Goal: Task Accomplishment & Management: Manage account settings

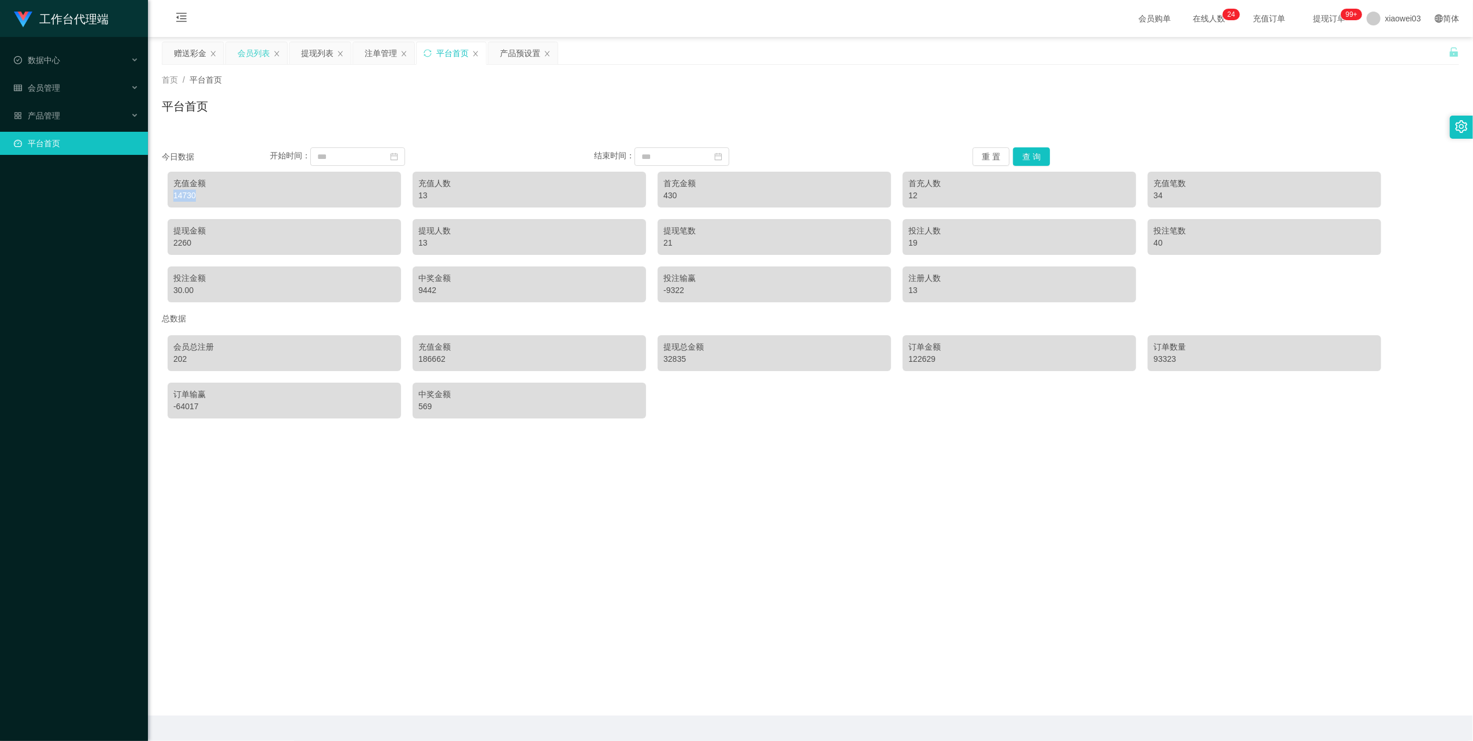
click at [255, 47] on div "会员列表" at bounding box center [254, 53] width 32 height 22
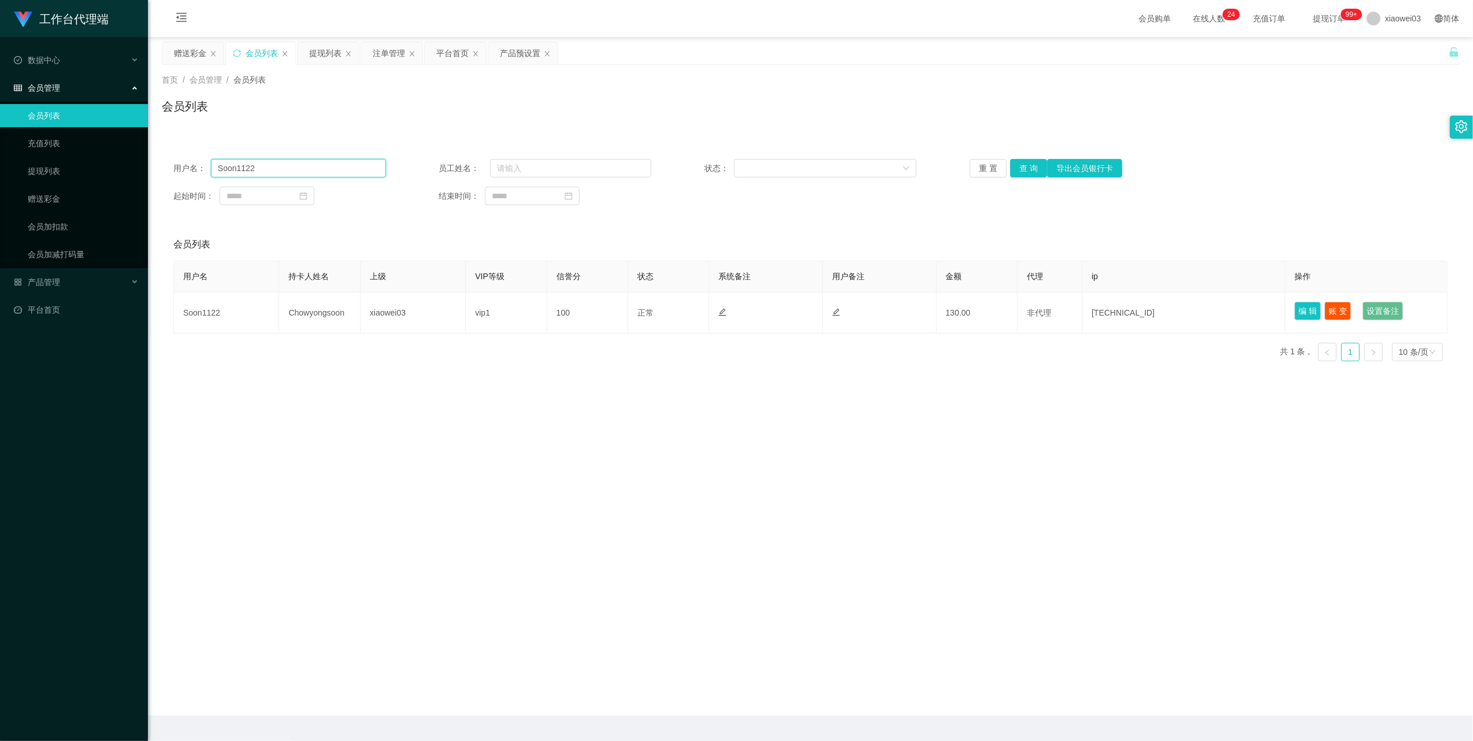
click at [308, 170] on input "Soon1122" at bounding box center [298, 168] width 175 height 18
drag, startPoint x: 308, startPoint y: 170, endPoint x: 315, endPoint y: 169, distance: 7.0
click at [308, 170] on input "Soon1122" at bounding box center [298, 168] width 175 height 18
paste input "0163772295"
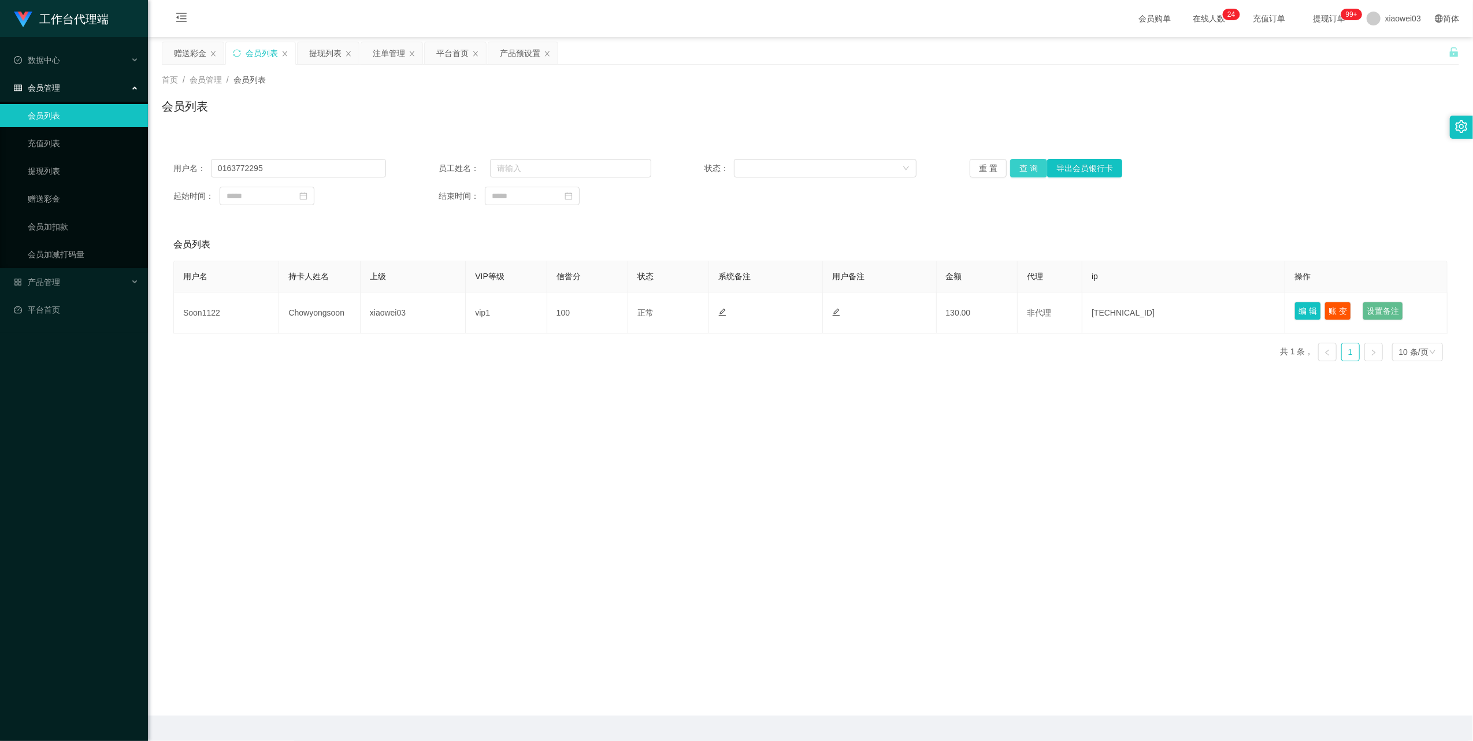
click at [1022, 170] on button "查 询" at bounding box center [1028, 168] width 37 height 18
click at [1022, 170] on button "查 询" at bounding box center [1035, 168] width 50 height 18
click at [1022, 172] on div "重 置 查 询 导出会员银行卡" at bounding box center [1076, 168] width 213 height 18
click at [290, 175] on input "0163772295" at bounding box center [298, 168] width 175 height 18
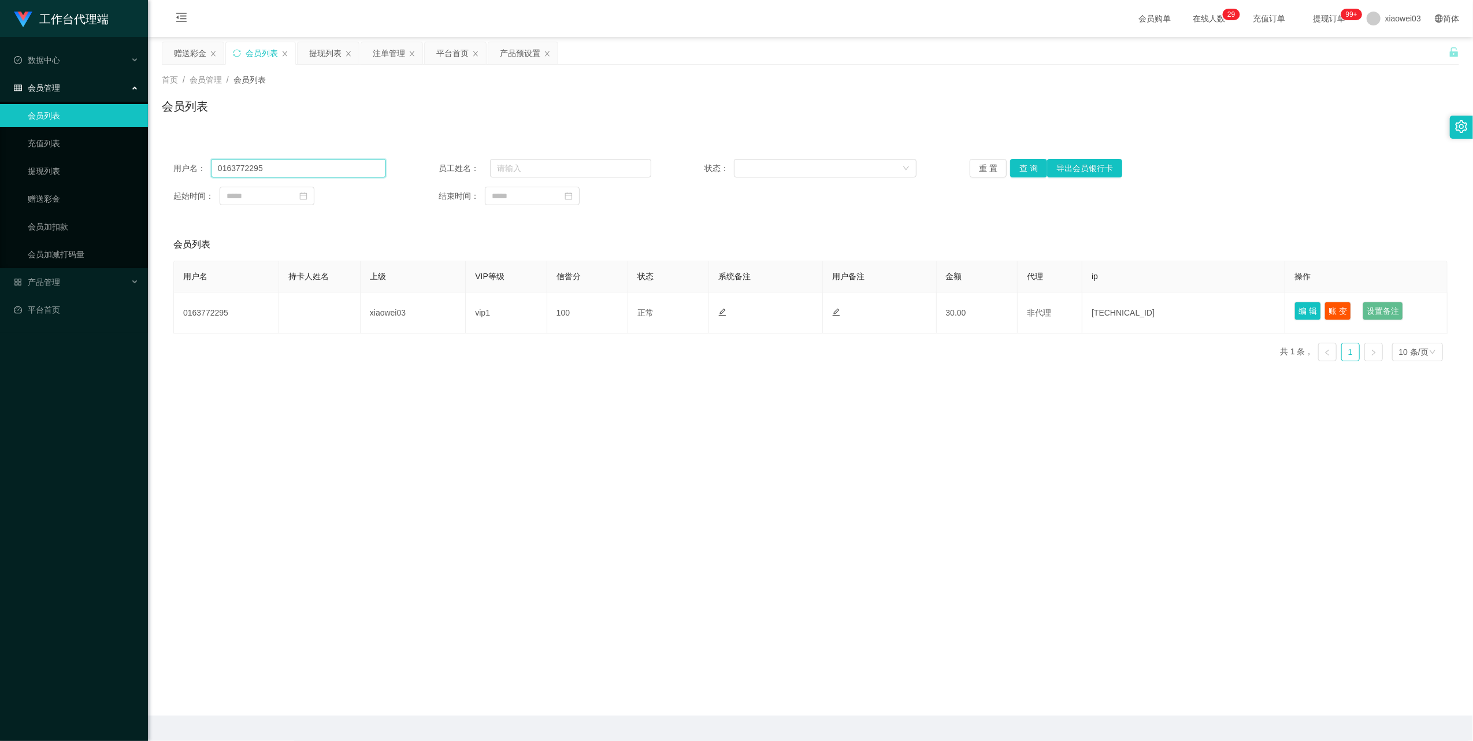
click at [290, 175] on input "0163772295" at bounding box center [298, 168] width 175 height 18
paste input "[PERSON_NAME]"
type input "[PERSON_NAME]"
click at [1032, 170] on button "查 询" at bounding box center [1028, 168] width 37 height 18
click at [509, 60] on div "产品预设置" at bounding box center [520, 53] width 40 height 22
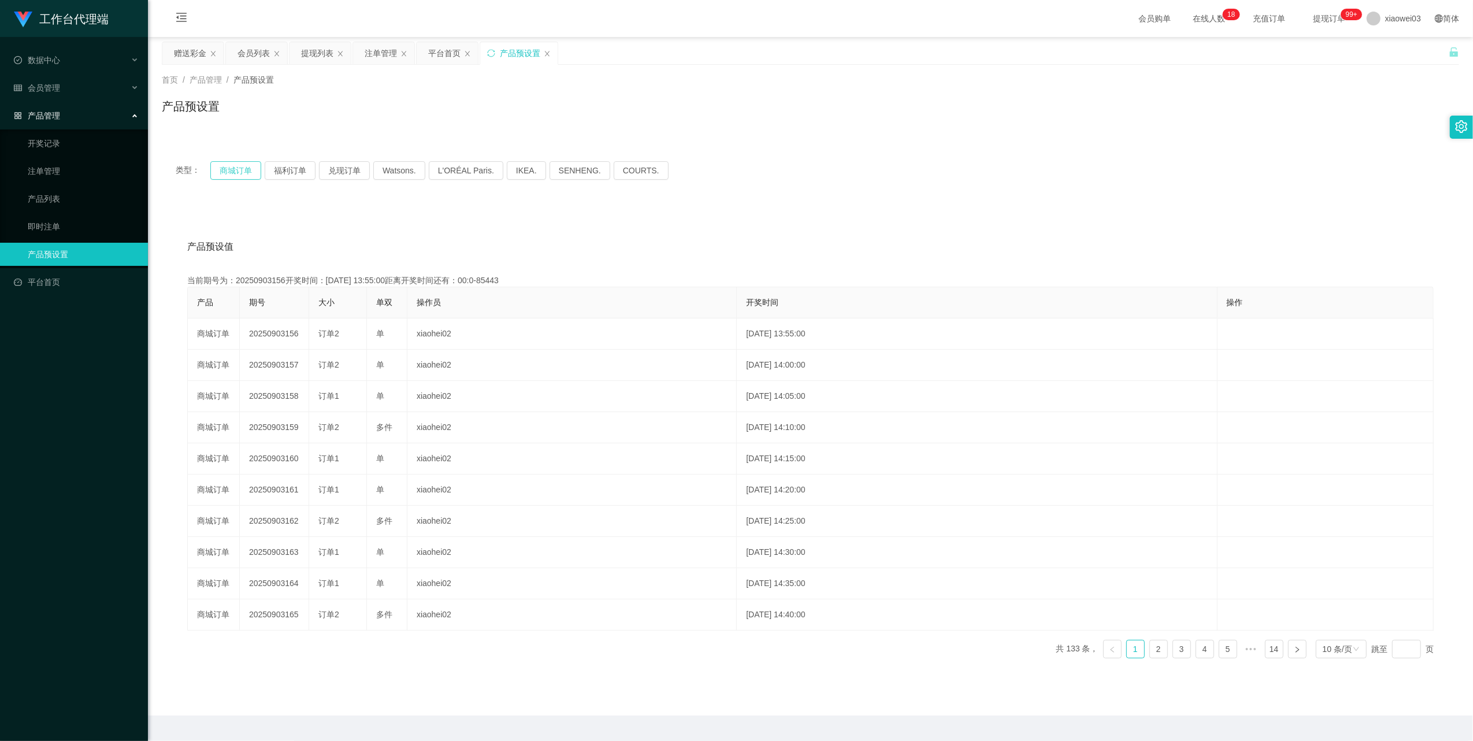
click at [240, 168] on button "商城订单" at bounding box center [235, 170] width 51 height 18
click at [259, 179] on button "商城订单" at bounding box center [235, 170] width 51 height 18
click at [248, 176] on button "商城订单" at bounding box center [235, 170] width 51 height 18
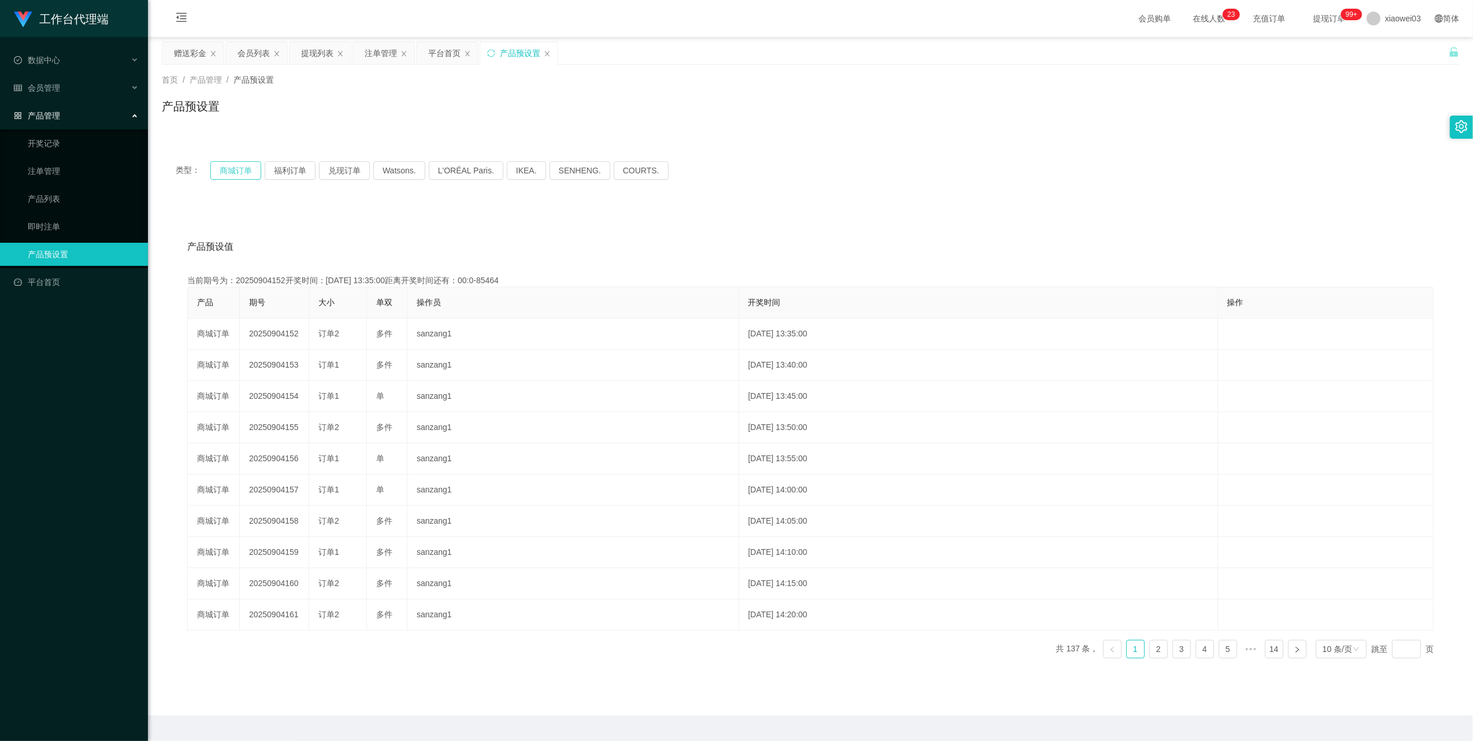
click at [248, 176] on button "商城订单" at bounding box center [235, 170] width 51 height 18
click at [232, 165] on button "商城订单" at bounding box center [235, 170] width 51 height 18
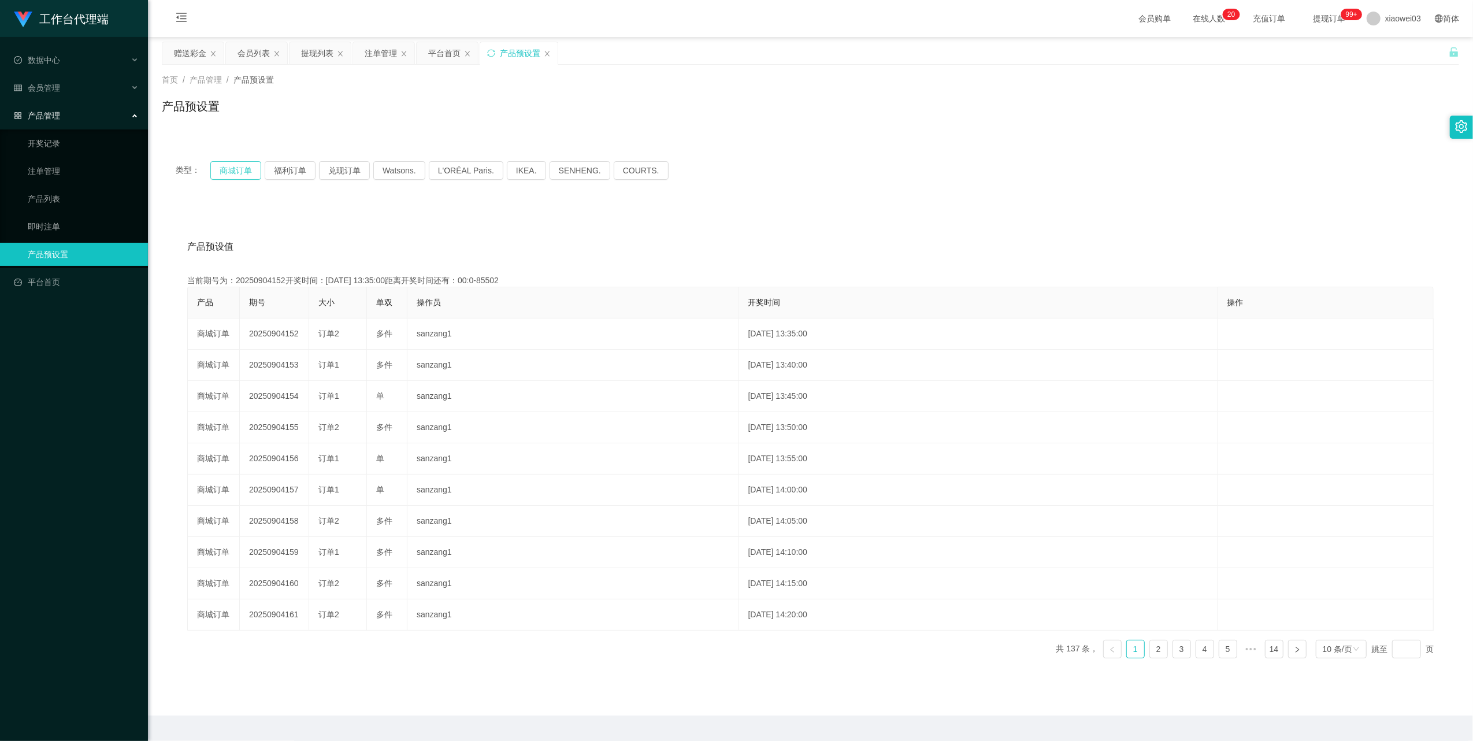
click at [232, 165] on button "商城订单" at bounding box center [235, 170] width 51 height 18
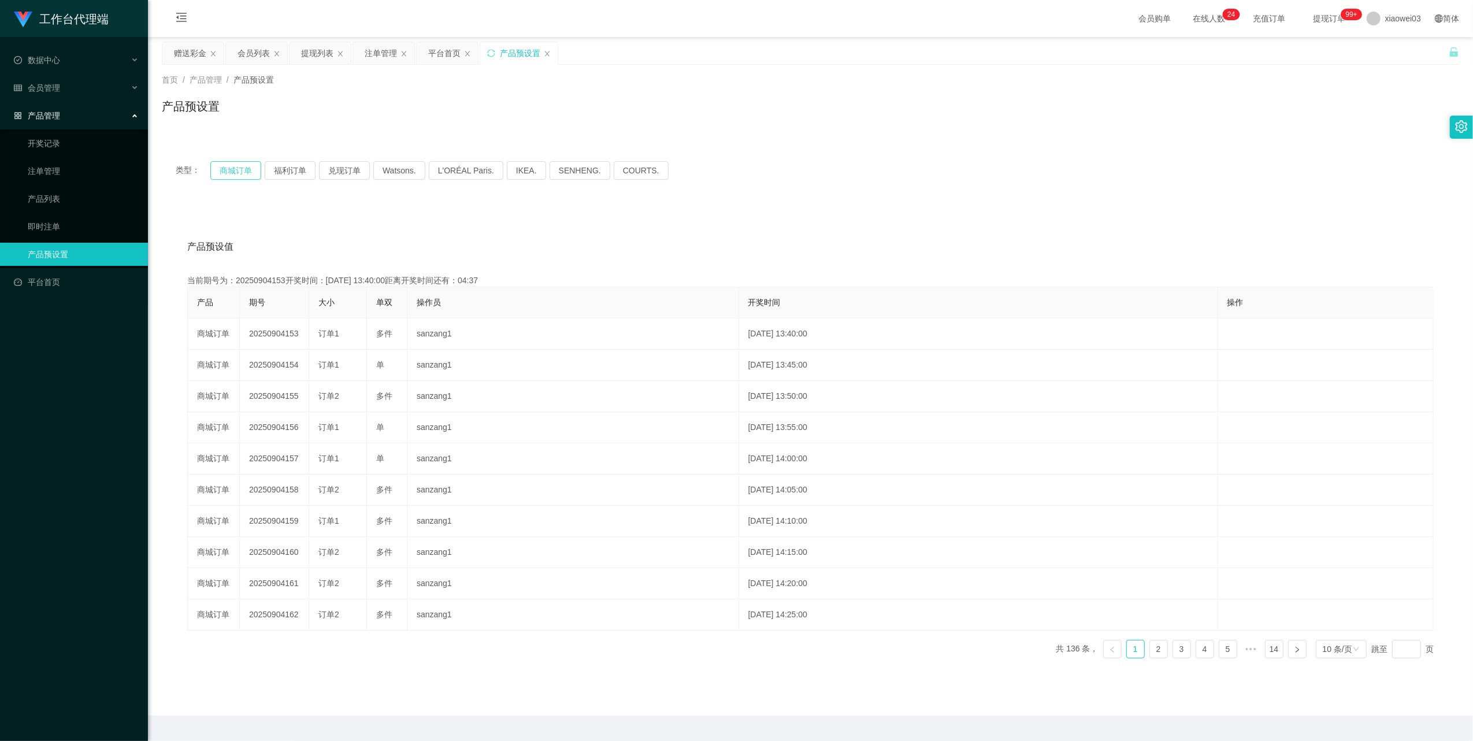
click at [234, 170] on button "商城订单" at bounding box center [235, 170] width 51 height 18
click at [254, 49] on div "会员列表" at bounding box center [254, 53] width 32 height 22
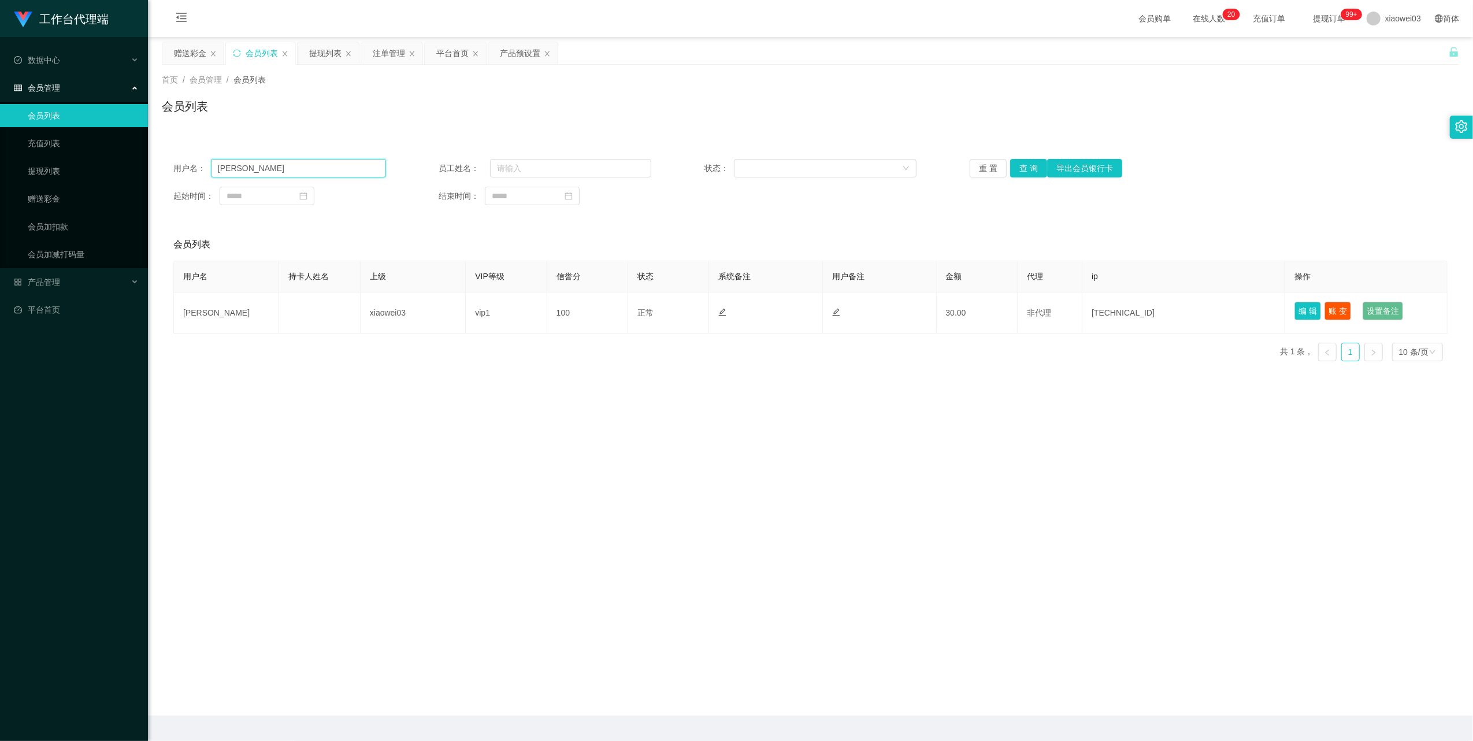
click at [338, 166] on input "[PERSON_NAME]" at bounding box center [298, 168] width 175 height 18
paste input "0163772295"
type input "0163772295"
click at [1030, 168] on button "查 询" at bounding box center [1028, 168] width 37 height 18
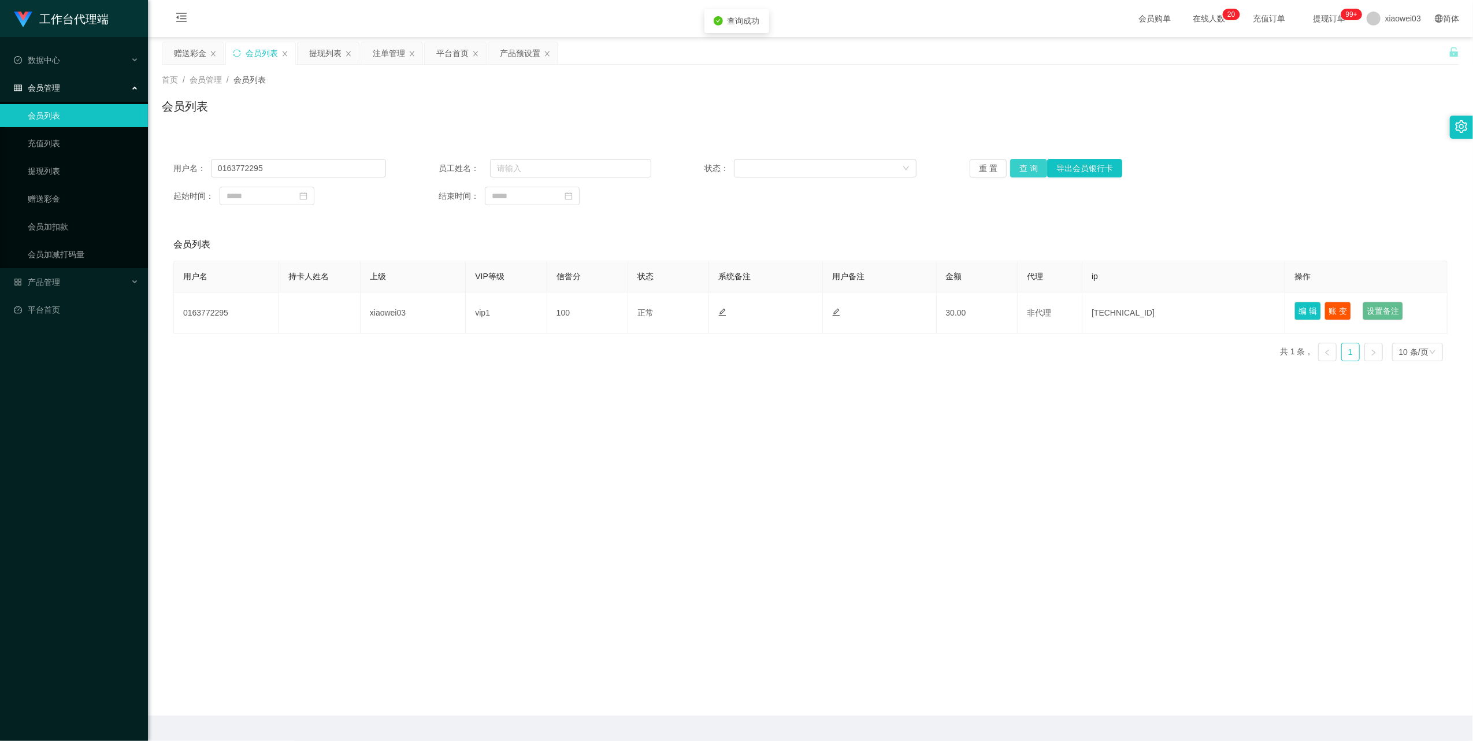
click at [1030, 168] on button "查 询" at bounding box center [1028, 168] width 37 height 18
drag, startPoint x: 373, startPoint y: 54, endPoint x: 383, endPoint y: 68, distance: 17.5
click at [373, 54] on div "注单管理" at bounding box center [391, 53] width 61 height 22
click at [381, 43] on div "注单管理" at bounding box center [389, 53] width 32 height 22
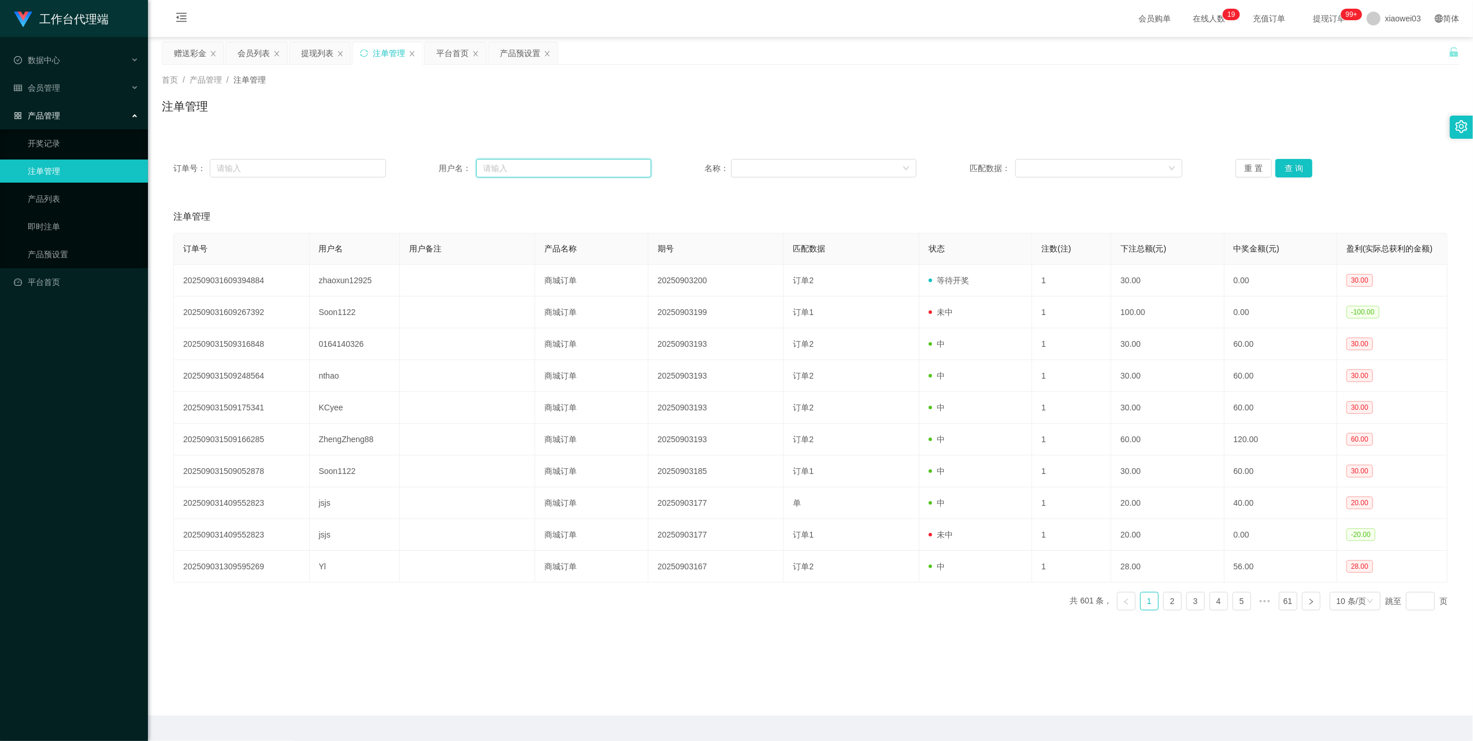
click at [525, 172] on input "text" at bounding box center [563, 168] width 175 height 18
paste input "0163772295"
click at [1281, 170] on button "查 询" at bounding box center [1294, 168] width 37 height 18
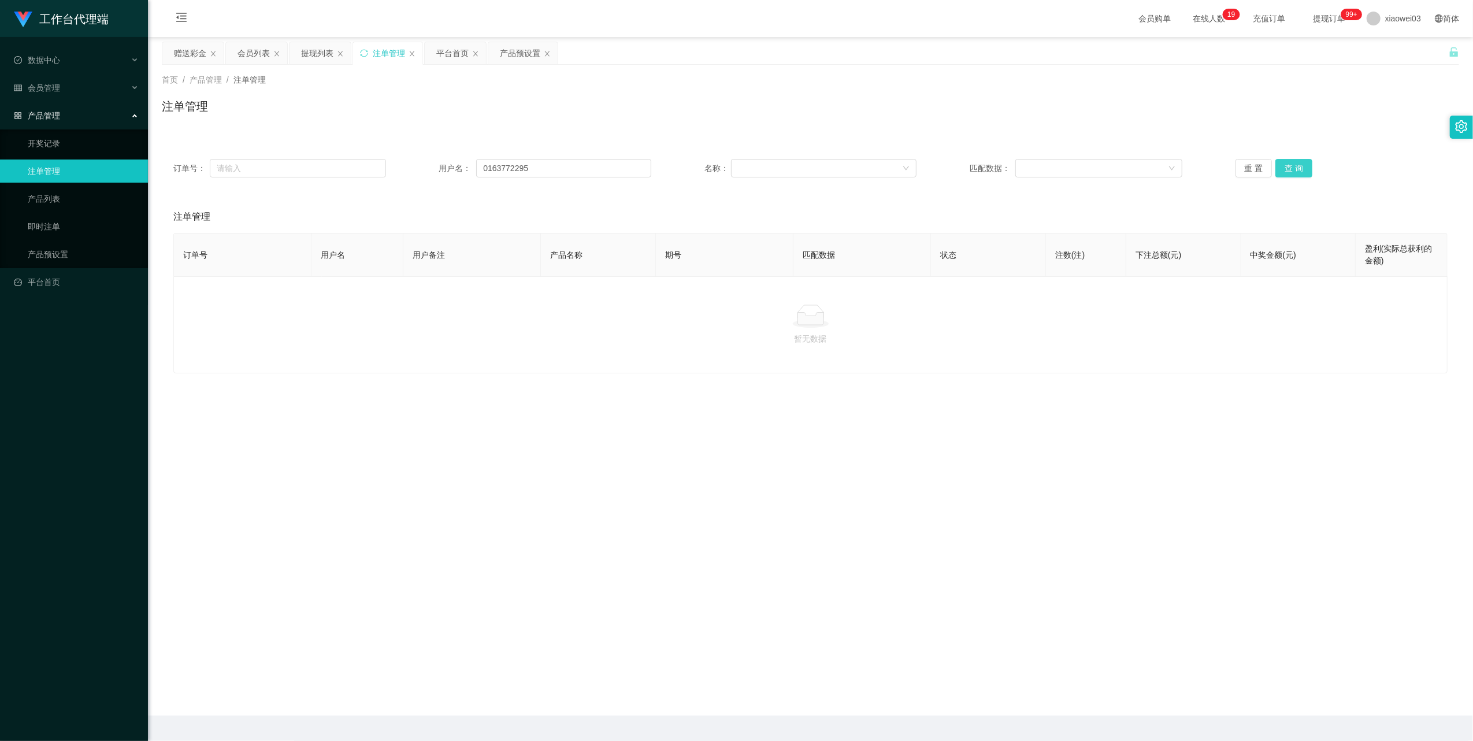
click at [1281, 170] on button "查 询" at bounding box center [1294, 168] width 37 height 18
click at [525, 165] on input "0163772295" at bounding box center [563, 168] width 175 height 18
paste input "[PERSON_NAME]"
click at [1285, 170] on button "查 询" at bounding box center [1294, 168] width 37 height 18
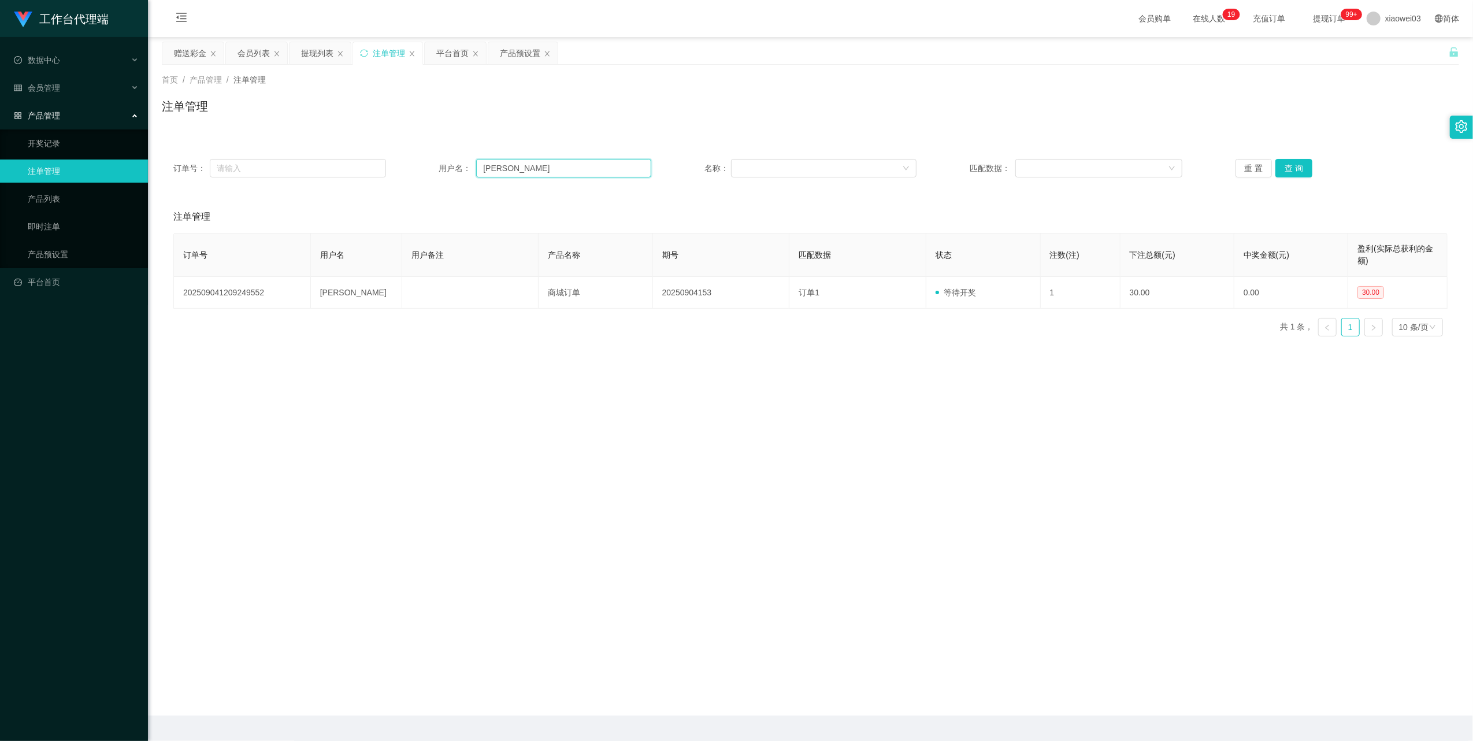
click at [565, 169] on input "[PERSON_NAME]" at bounding box center [563, 168] width 175 height 18
drag, startPoint x: 565, startPoint y: 169, endPoint x: 855, endPoint y: 201, distance: 291.9
click at [565, 168] on input "[PERSON_NAME]" at bounding box center [563, 168] width 175 height 18
paste input "Caltin666"
click at [1295, 169] on button "查 询" at bounding box center [1294, 168] width 37 height 18
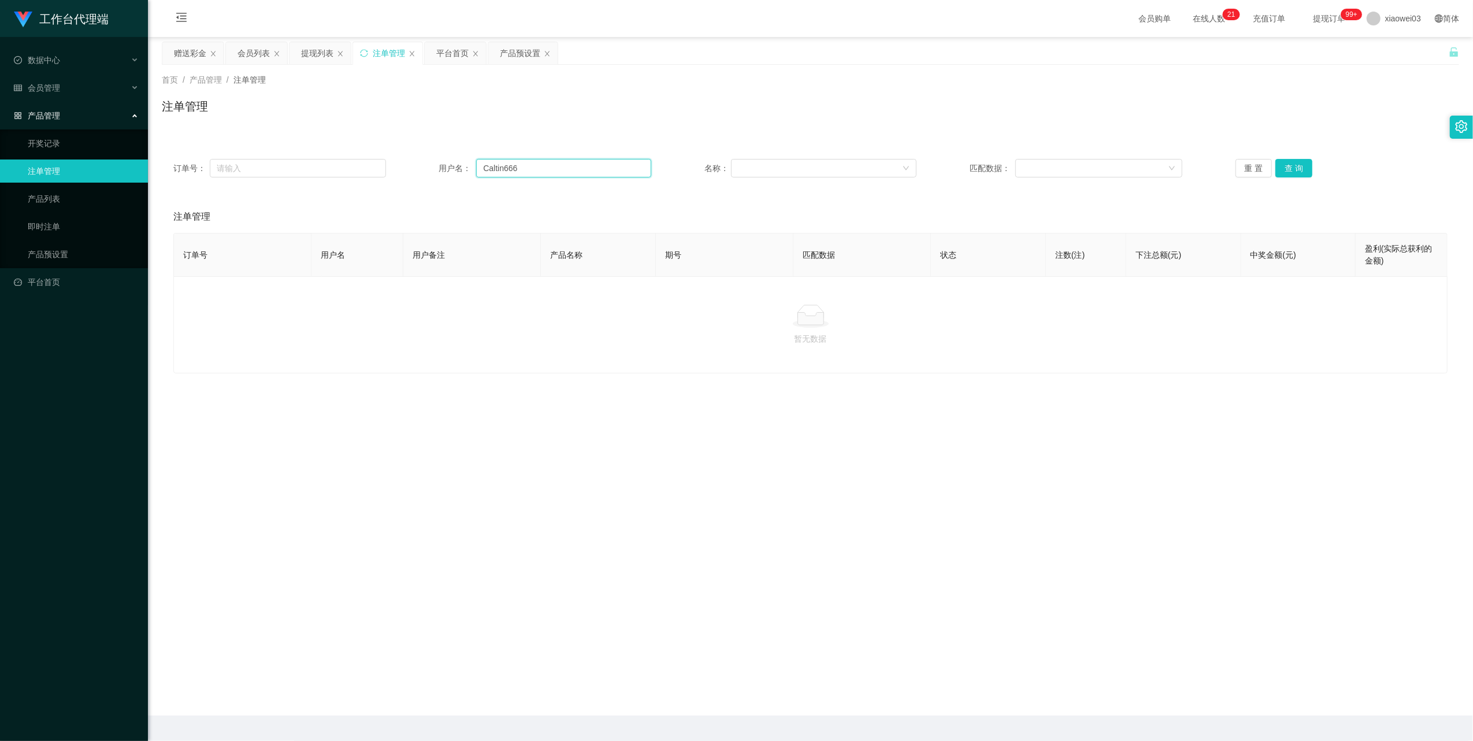
click at [593, 176] on input "Caltin666" at bounding box center [563, 168] width 175 height 18
paste input "0163772295"
click at [1288, 169] on button "查 询" at bounding box center [1294, 168] width 37 height 18
click at [565, 169] on input "0163772295" at bounding box center [563, 168] width 175 height 18
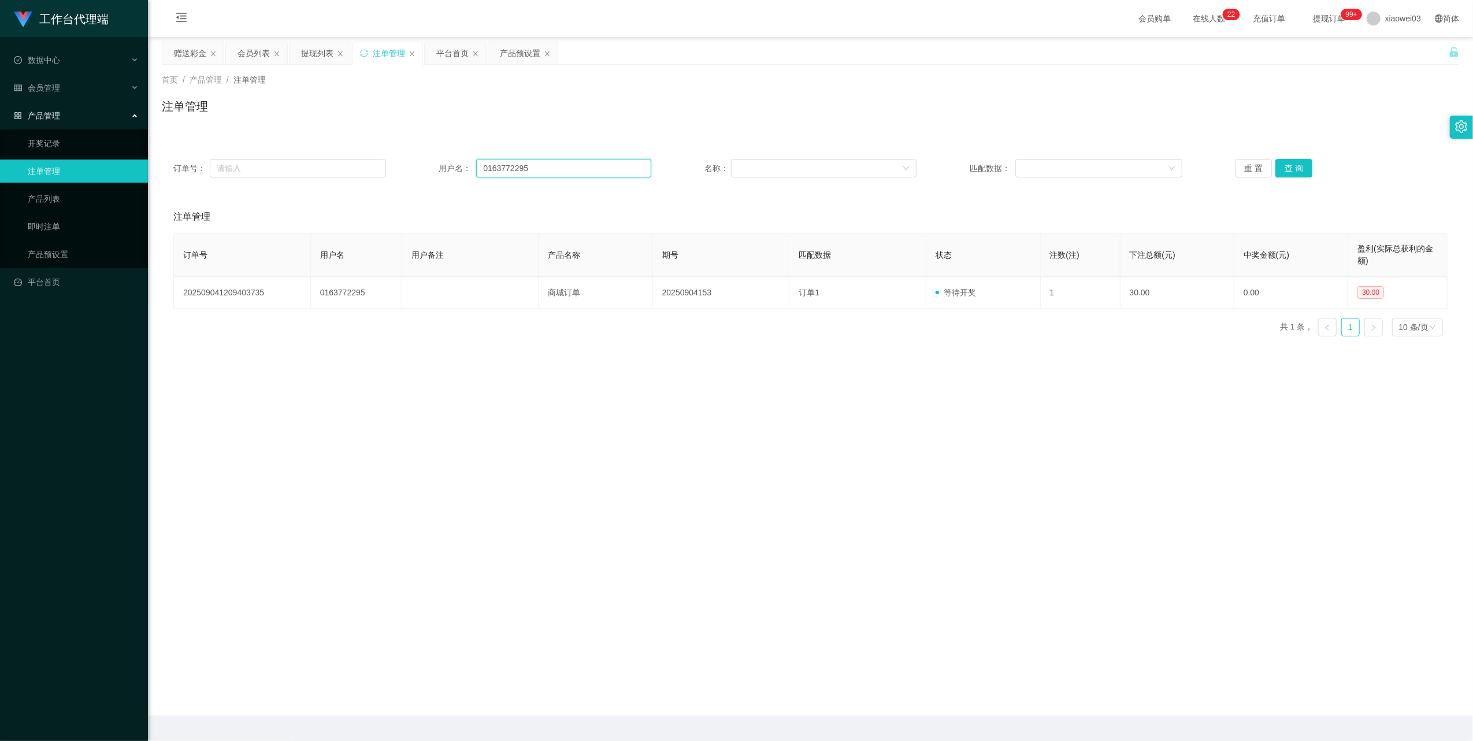
click at [565, 169] on input "0163772295" at bounding box center [563, 168] width 175 height 18
paste input "Jackykee"
click at [1297, 172] on button "查 询" at bounding box center [1294, 168] width 37 height 18
click at [596, 167] on input "Jackykee" at bounding box center [563, 168] width 175 height 18
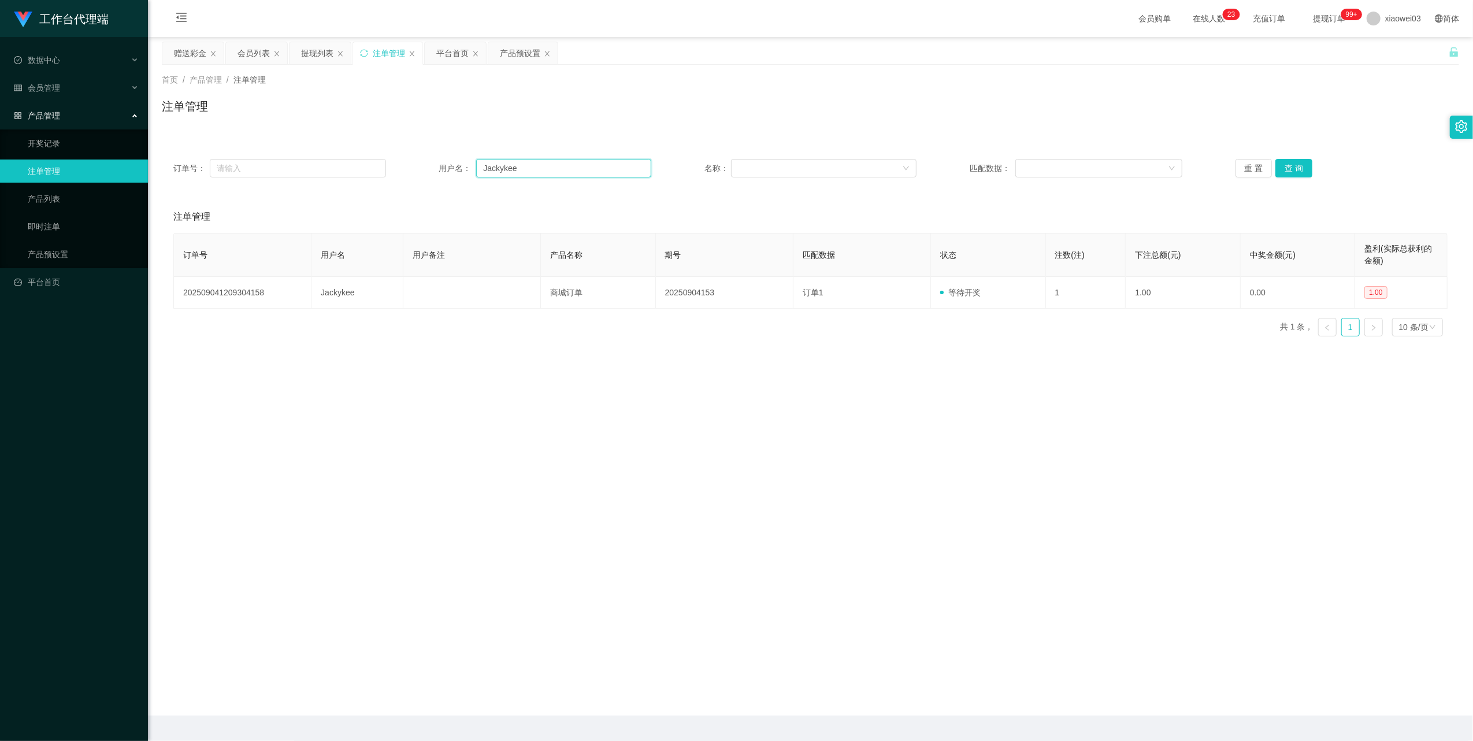
paste input "Caltin666"
type input "Caltin666"
click at [1293, 172] on button "查 询" at bounding box center [1294, 168] width 37 height 18
click at [1297, 170] on button "查 询" at bounding box center [1294, 168] width 37 height 18
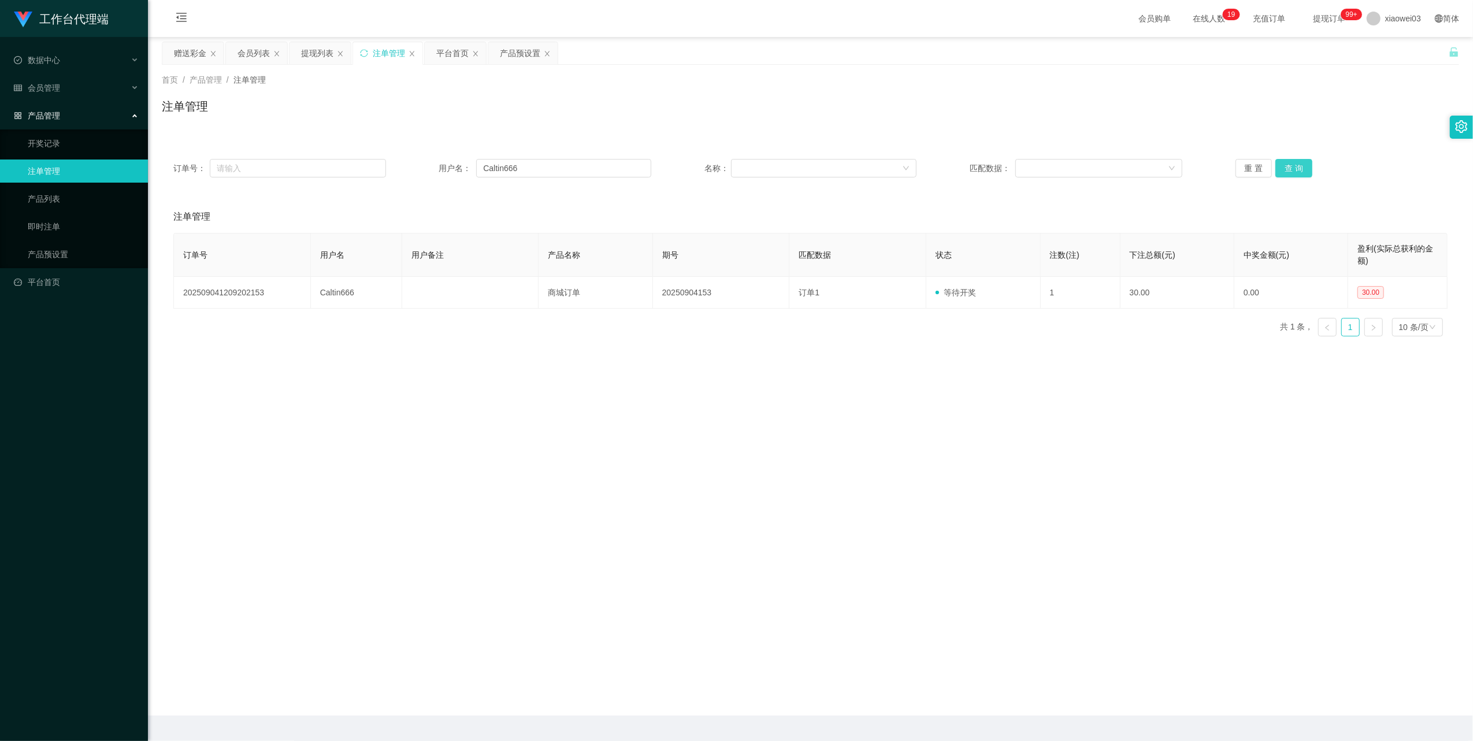
click at [1297, 170] on button "查 询" at bounding box center [1294, 168] width 37 height 18
click at [509, 52] on div "产品预设置" at bounding box center [520, 53] width 40 height 22
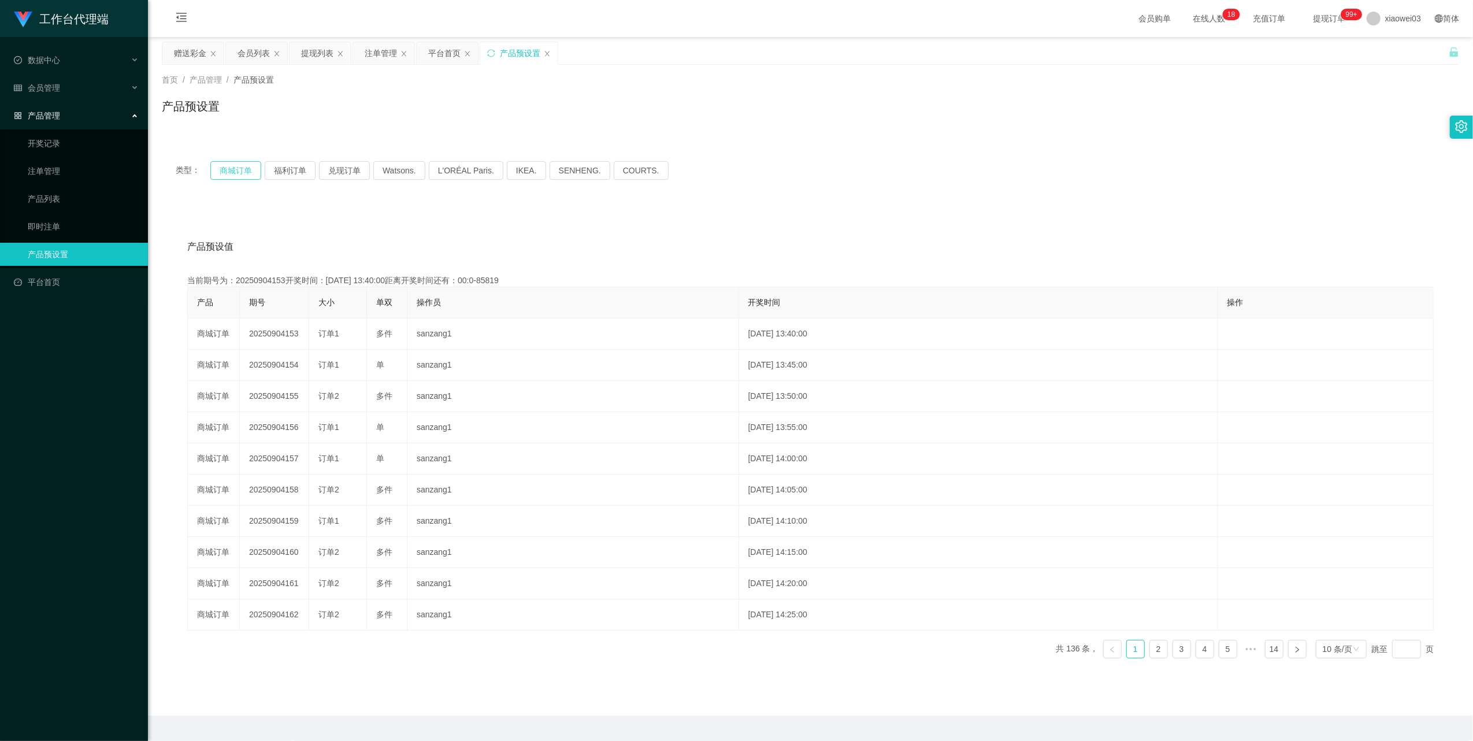
click at [246, 169] on button "商城订单" at bounding box center [235, 170] width 51 height 18
click at [248, 54] on div "会员列表" at bounding box center [254, 53] width 32 height 22
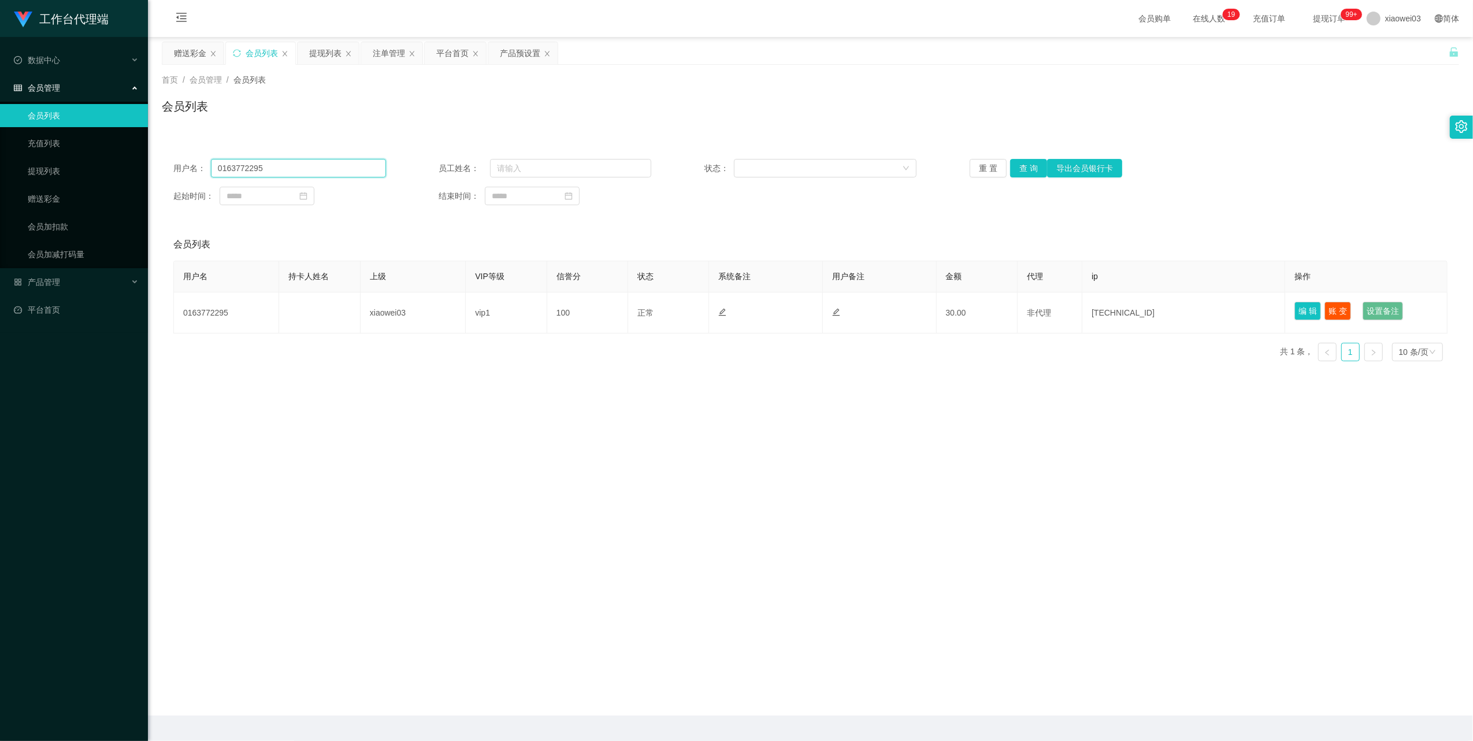
click at [340, 172] on input "0163772295" at bounding box center [298, 168] width 175 height 18
drag, startPoint x: 340, startPoint y: 172, endPoint x: 354, endPoint y: 177, distance: 14.3
click at [340, 172] on input "0163772295" at bounding box center [298, 168] width 175 height 18
paste input "[PERSON_NAME]"
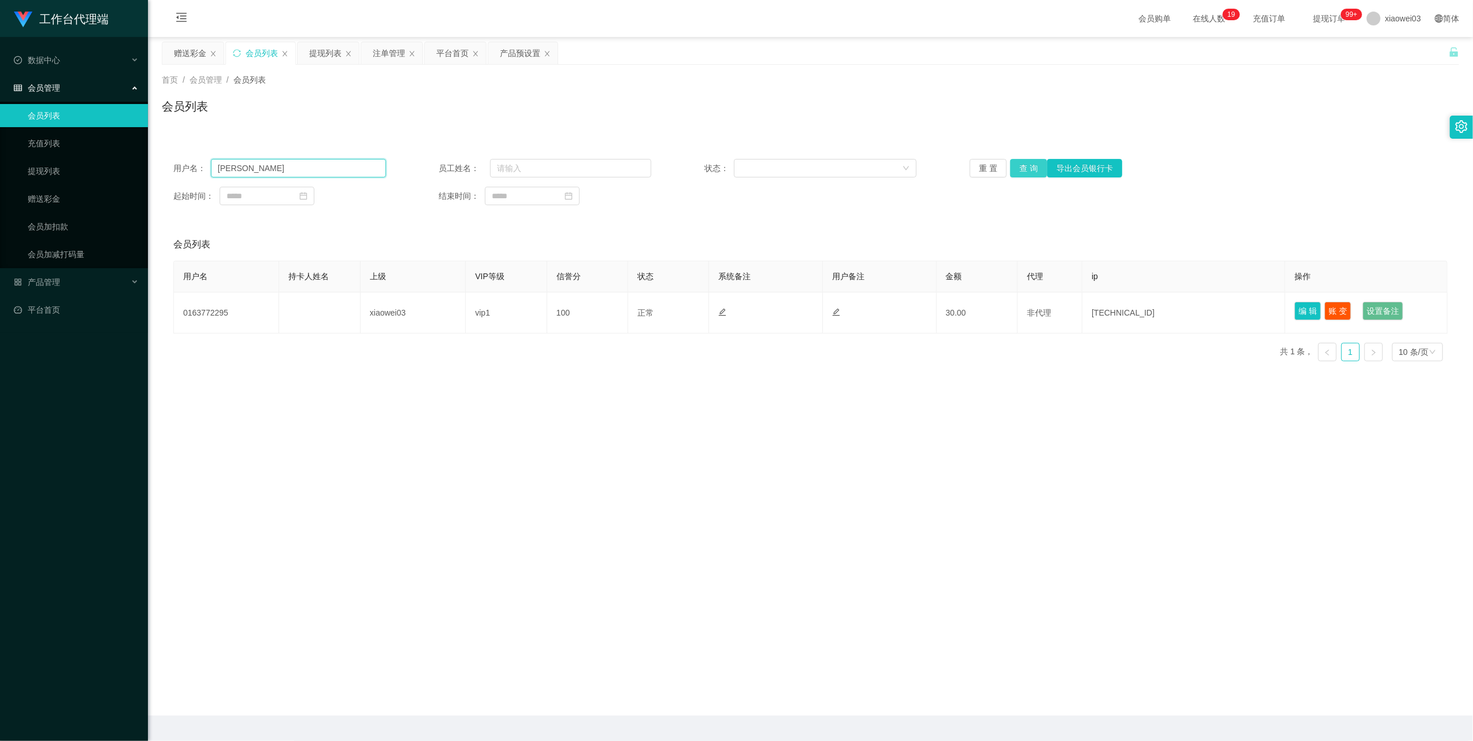
type input "[PERSON_NAME]"
click at [1022, 161] on button "查 询" at bounding box center [1028, 168] width 37 height 18
click at [385, 58] on div "注单管理" at bounding box center [389, 53] width 32 height 22
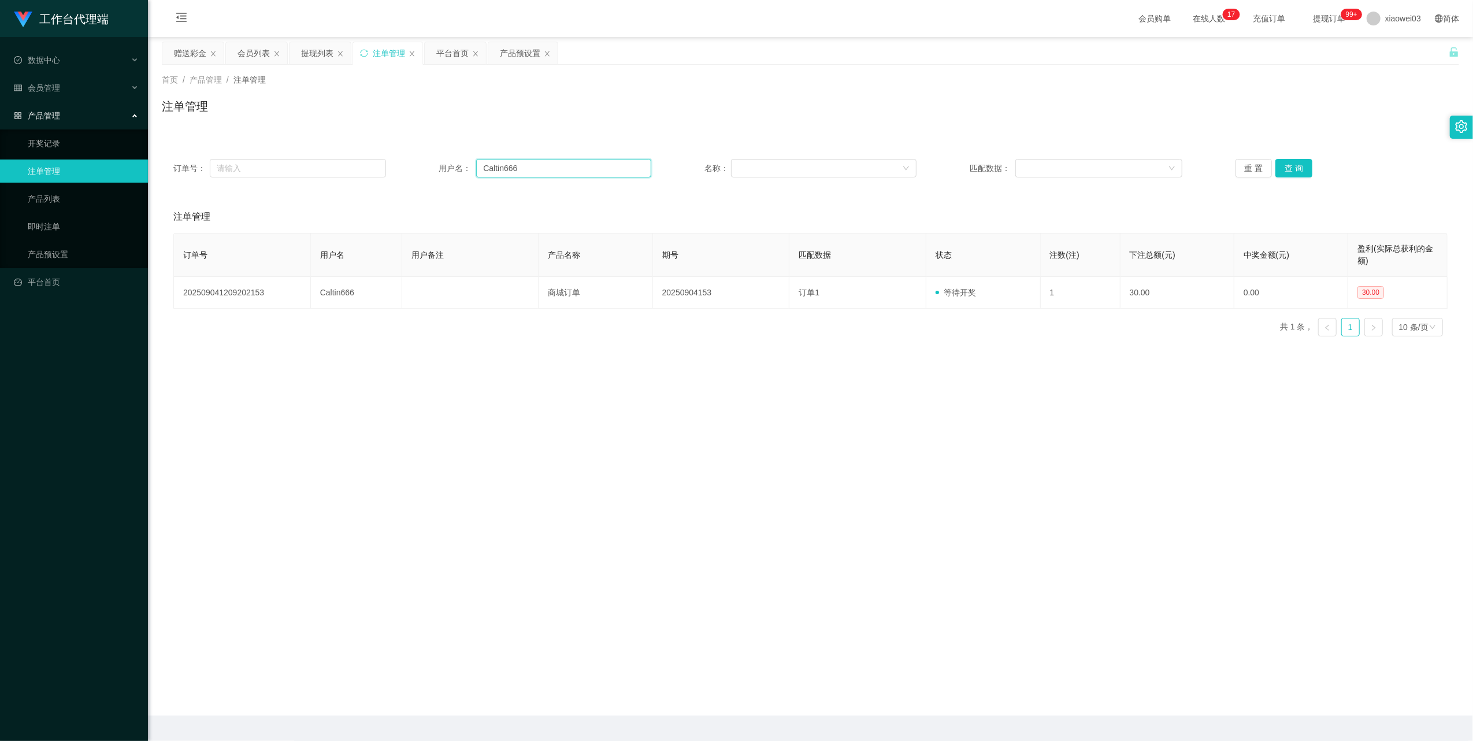
click at [525, 165] on input "Caltin666" at bounding box center [563, 168] width 175 height 18
paste input "Jackykee"
type input "Jackykee"
click at [1291, 172] on button "查 询" at bounding box center [1294, 168] width 37 height 18
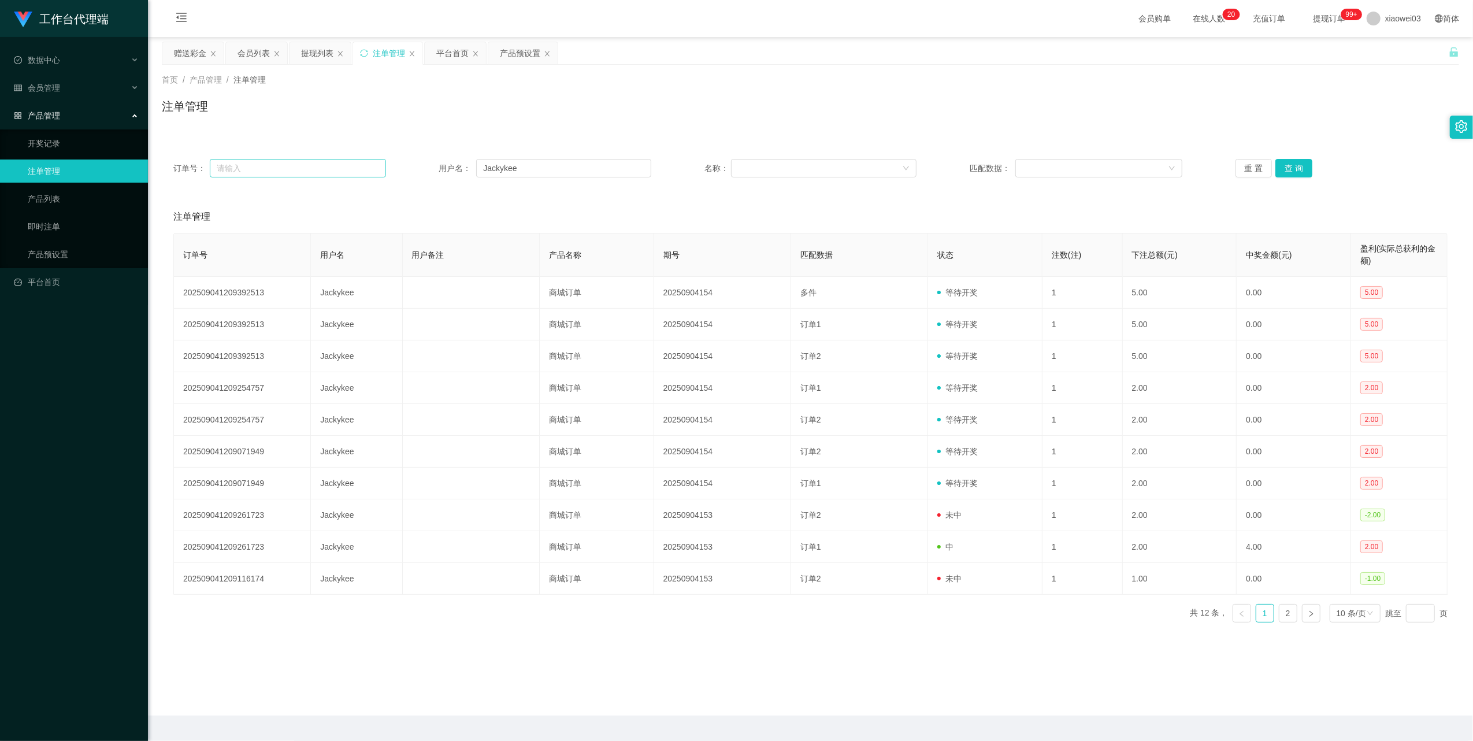
drag, startPoint x: 252, startPoint y: 55, endPoint x: 369, endPoint y: 168, distance: 161.9
click at [252, 54] on div "会员列表" at bounding box center [254, 53] width 32 height 22
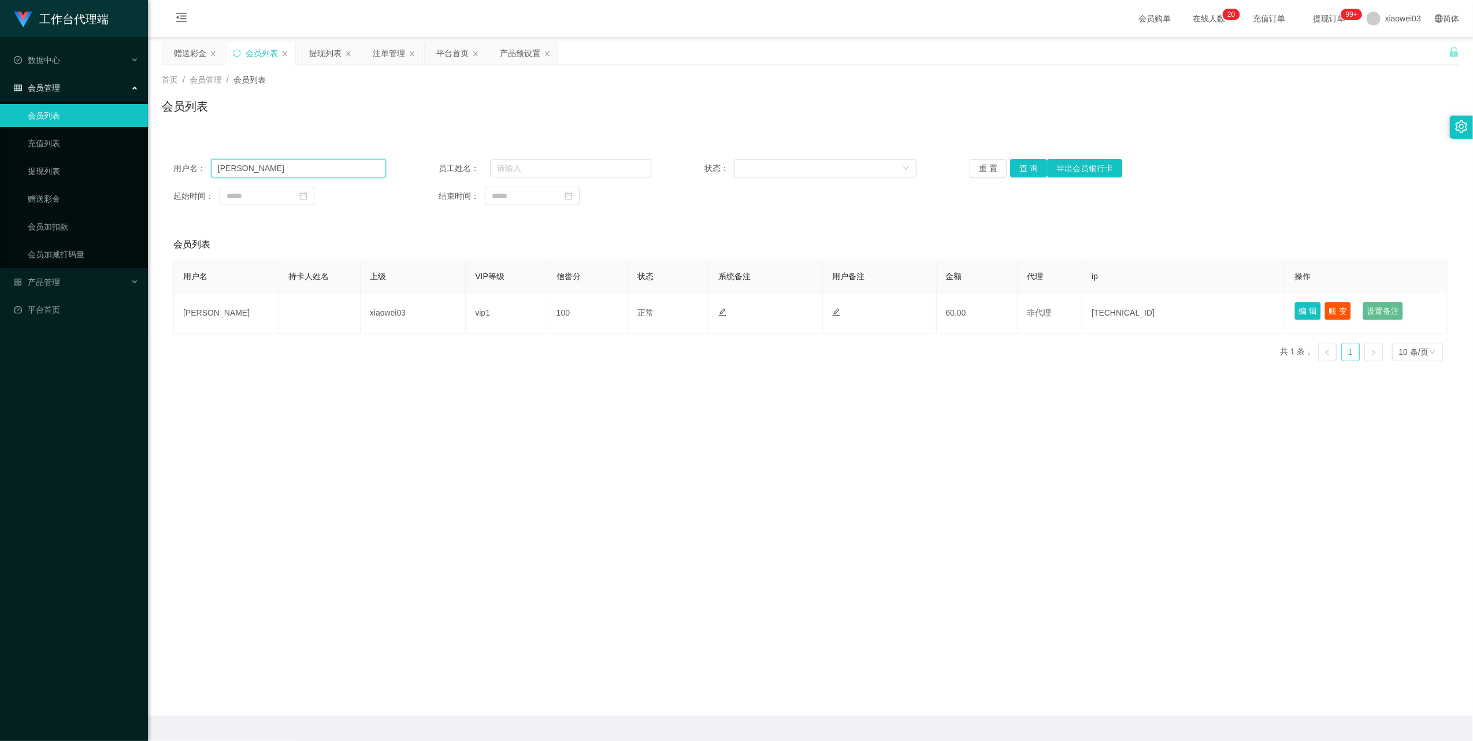
click at [306, 164] on input "[PERSON_NAME]" at bounding box center [298, 168] width 175 height 18
paste input "Caltin666"
type input "Caltin666"
click at [1028, 170] on button "查 询" at bounding box center [1028, 168] width 37 height 18
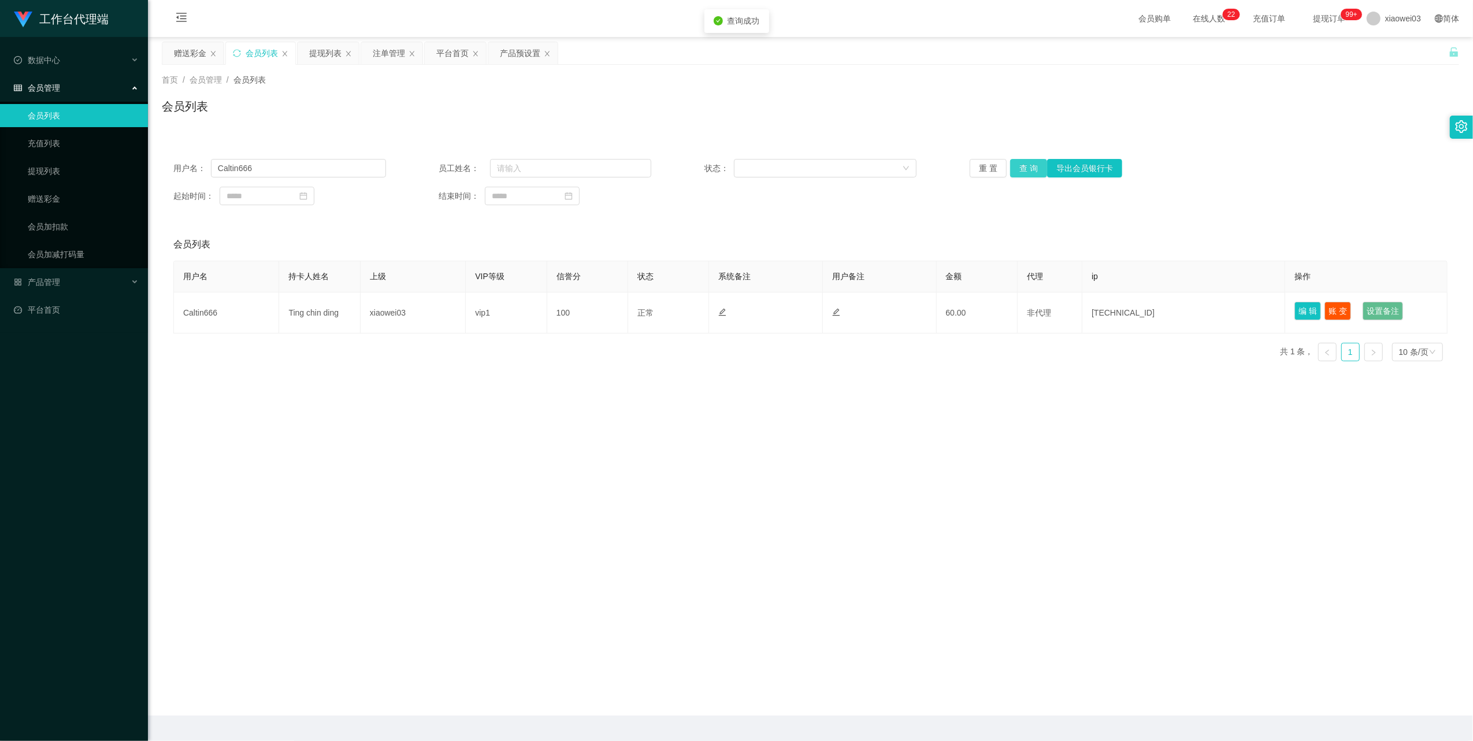
click at [1028, 170] on button "查 询" at bounding box center [1028, 168] width 37 height 18
click at [318, 60] on div "提现列表" at bounding box center [325, 53] width 32 height 22
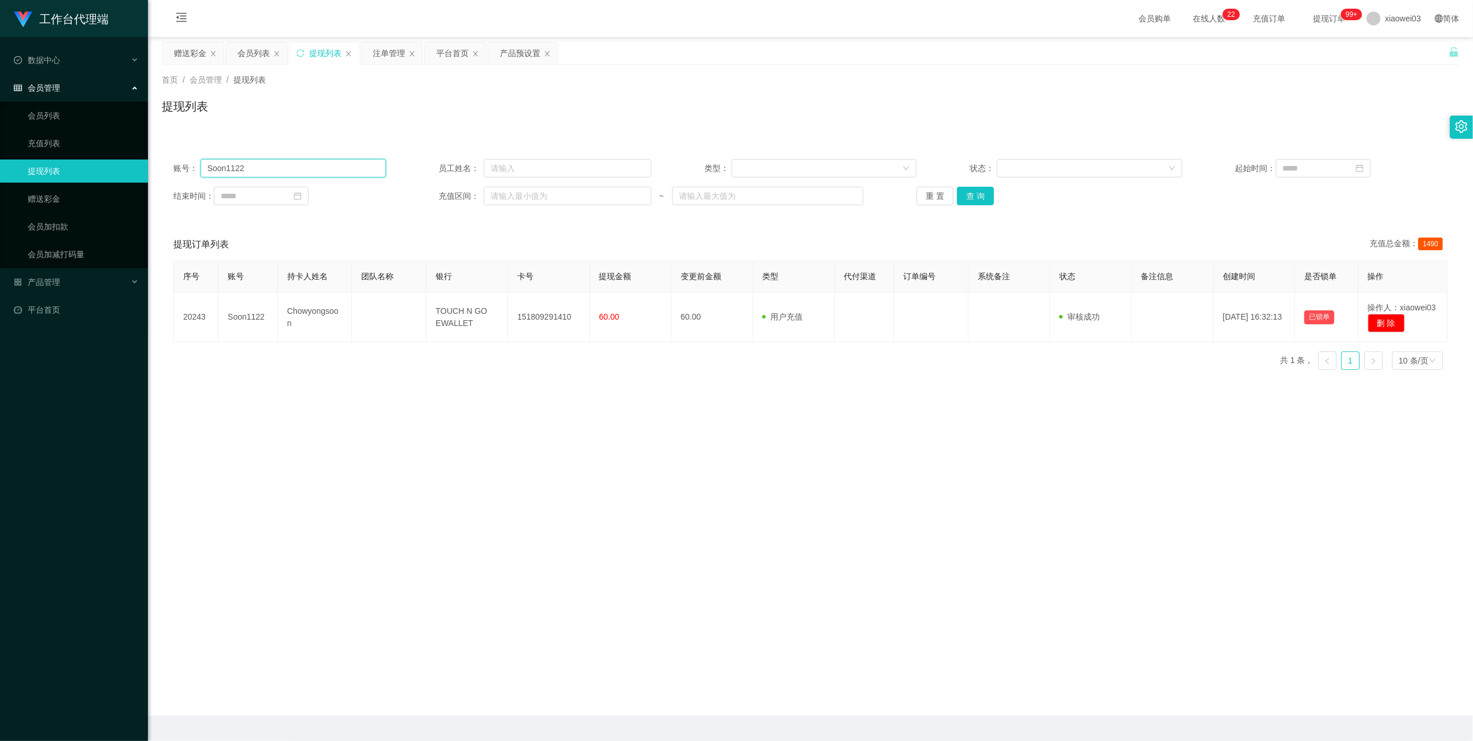
click at [294, 167] on input "Soon1122" at bounding box center [294, 168] width 186 height 18
drag, startPoint x: 294, startPoint y: 167, endPoint x: 459, endPoint y: 186, distance: 166.4
click at [294, 165] on input "Soon1122" at bounding box center [294, 168] width 186 height 18
paste input "Caltin666"
click at [980, 193] on button "查 询" at bounding box center [975, 196] width 37 height 18
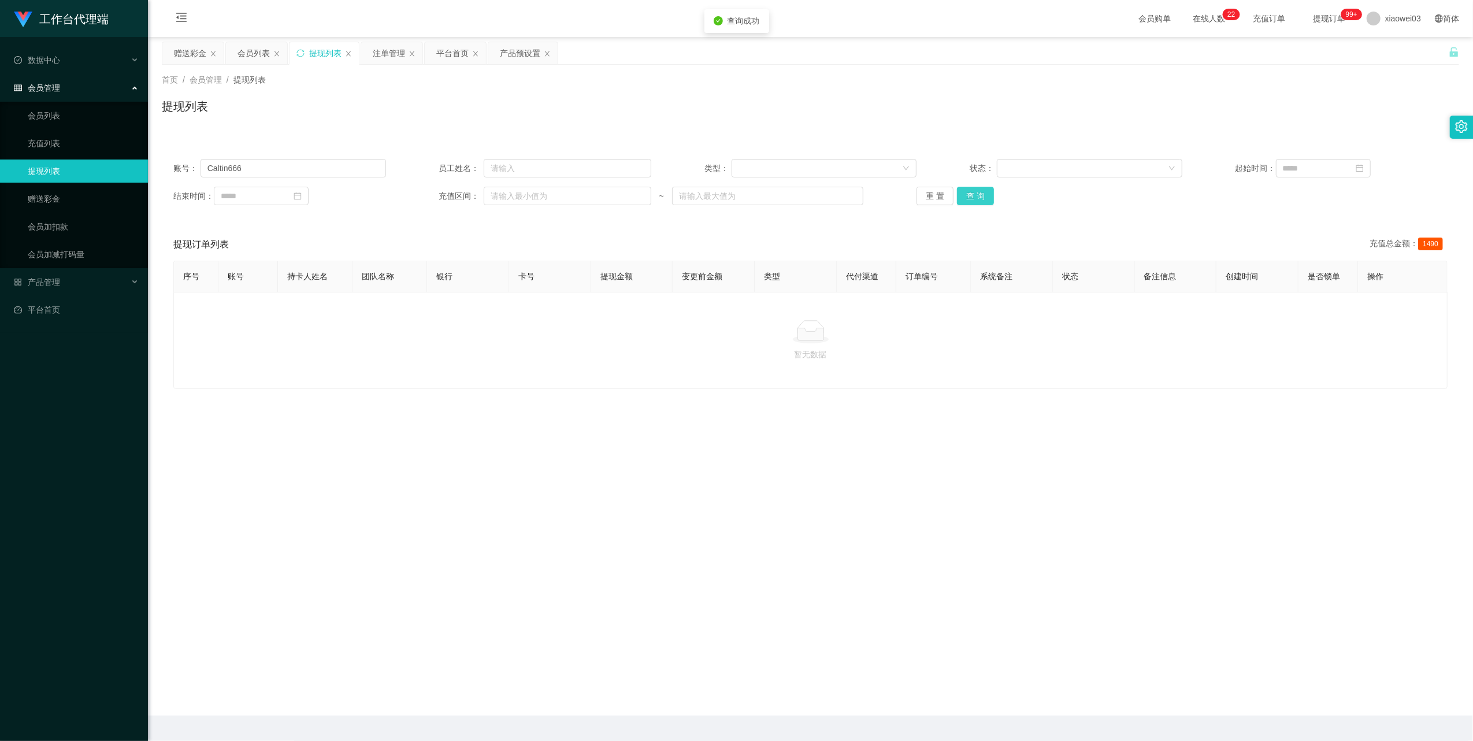
click at [980, 193] on button "查 询" at bounding box center [975, 196] width 37 height 18
click at [329, 172] on input "Caltin666" at bounding box center [294, 168] width 186 height 18
paste input "[PERSON_NAME]"
click at [984, 194] on button "查 询" at bounding box center [975, 196] width 37 height 18
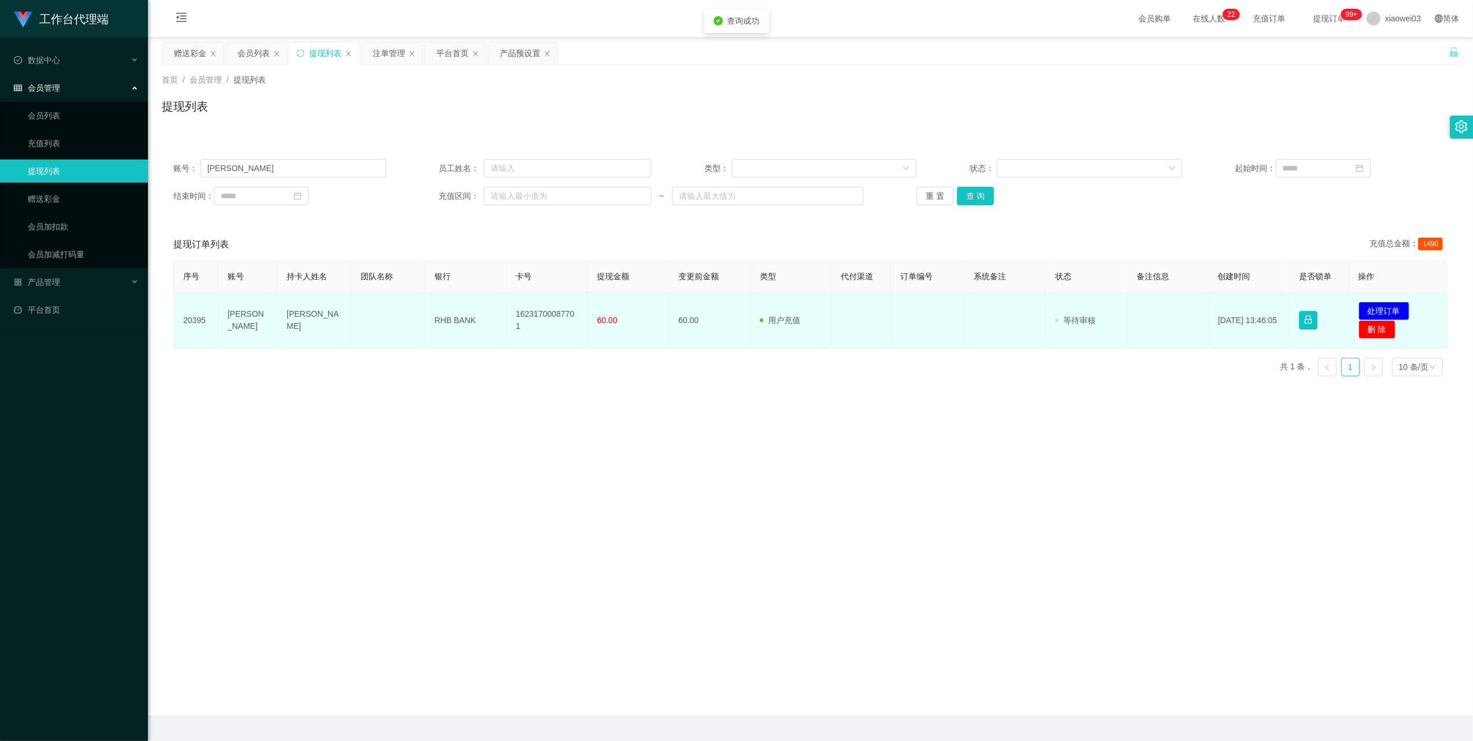
click at [561, 322] on td "16231700087701" at bounding box center [547, 320] width 81 height 56
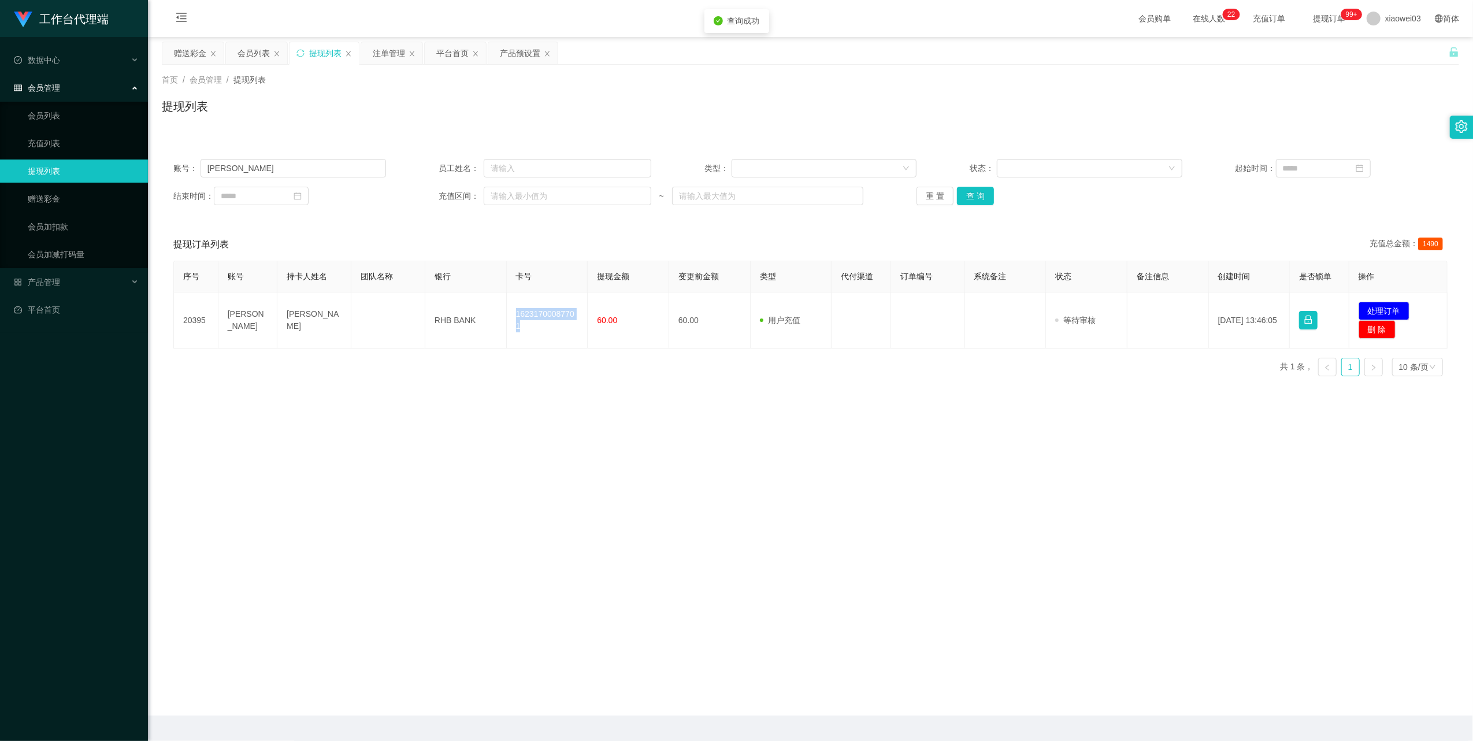
copy td "16231700087701"
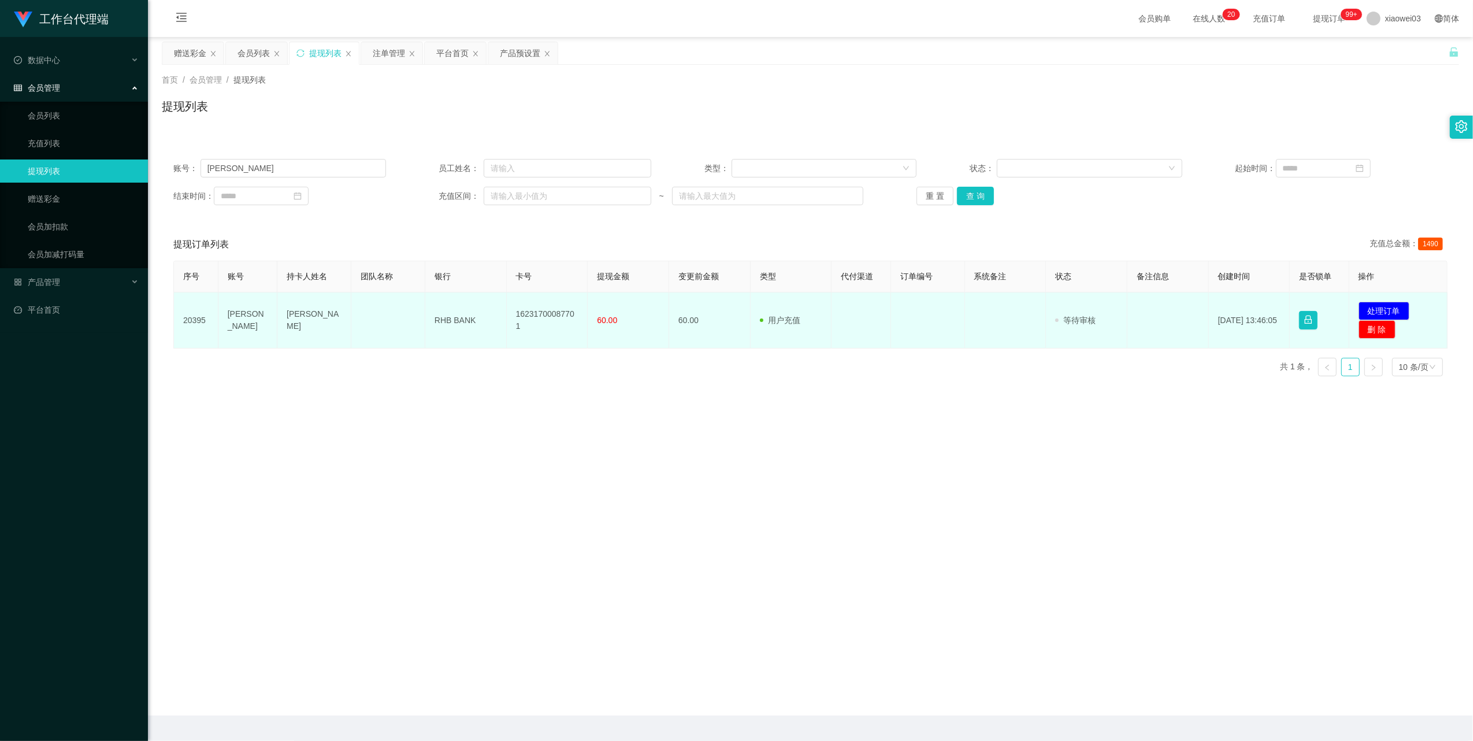
click at [461, 320] on td "RHB BANK" at bounding box center [465, 320] width 81 height 56
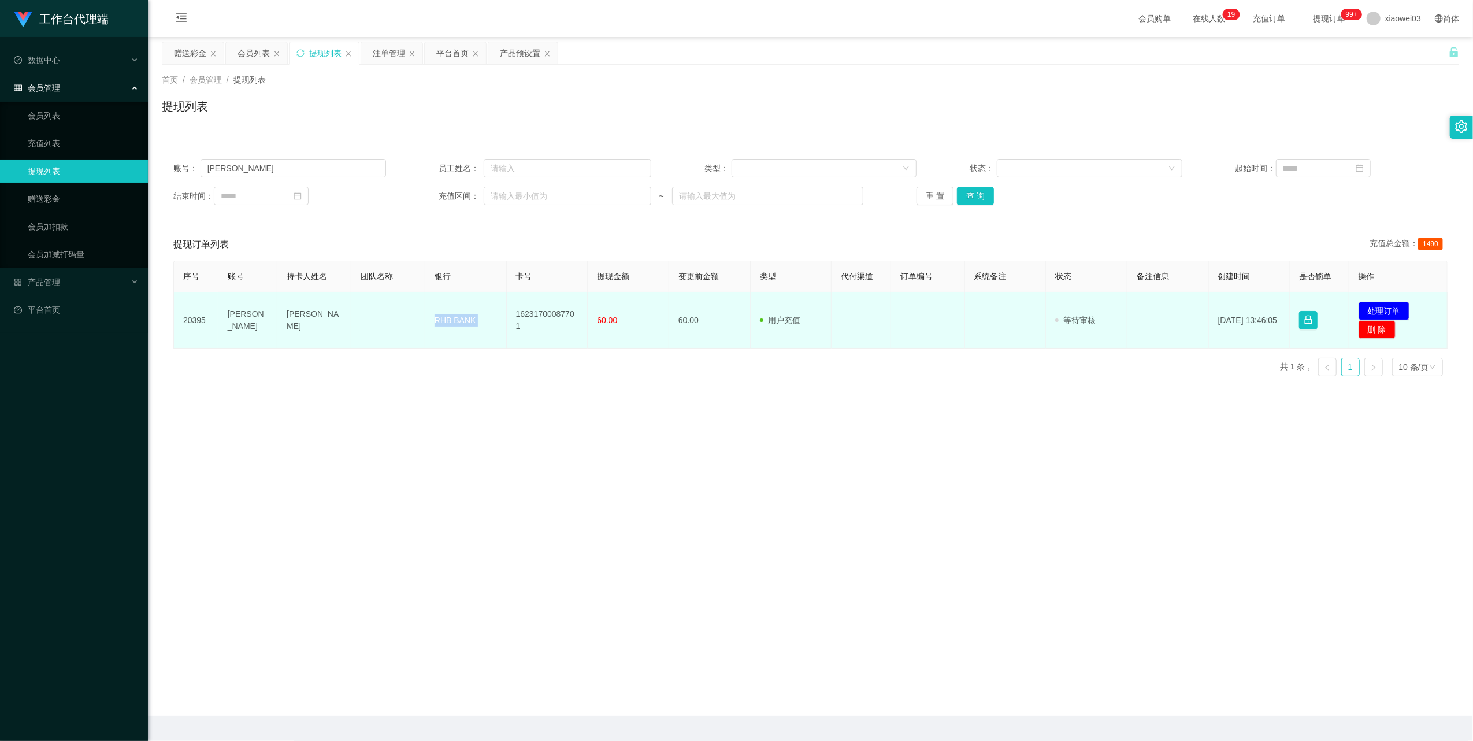
click at [461, 320] on td "RHB BANK" at bounding box center [465, 320] width 81 height 56
click at [1365, 310] on button "处理订单" at bounding box center [1384, 311] width 51 height 18
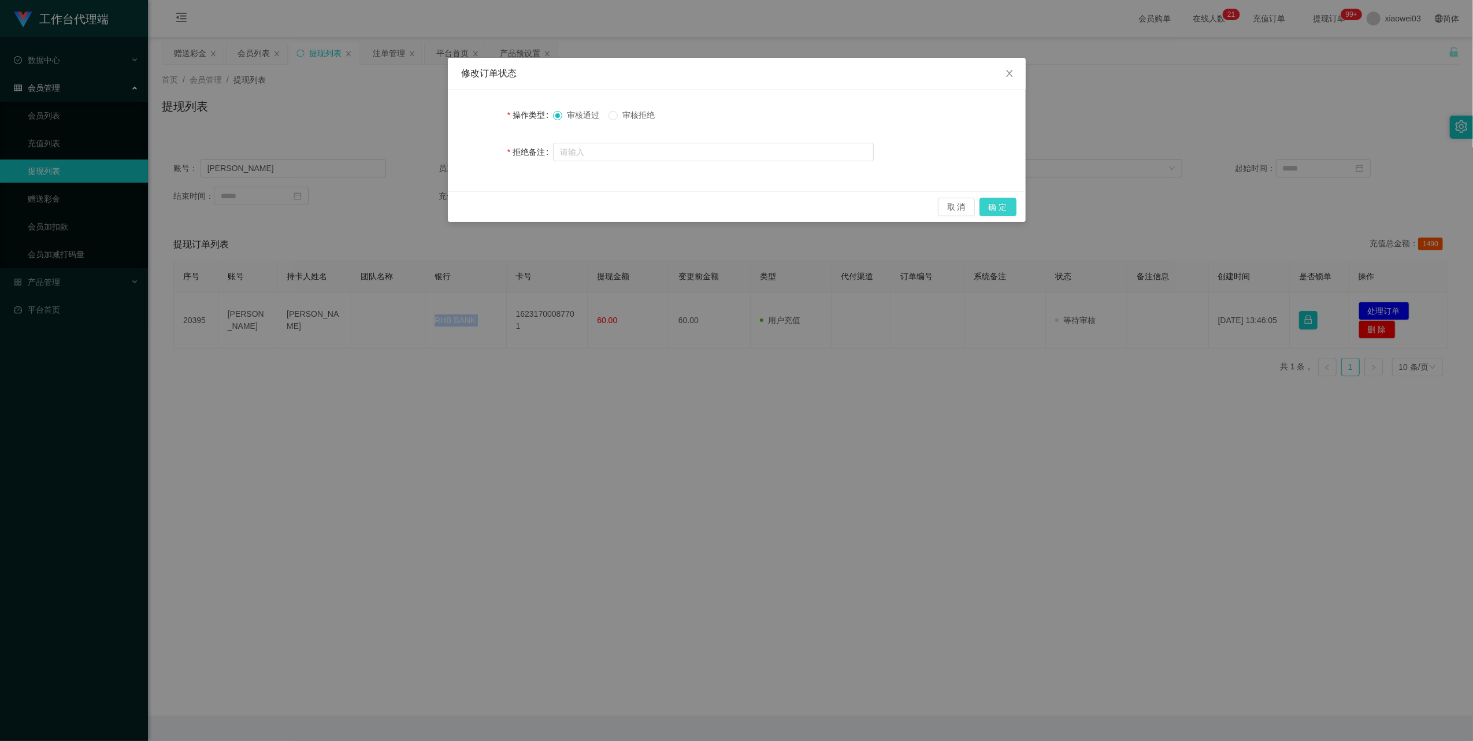
click at [1002, 209] on button "确 定" at bounding box center [998, 207] width 37 height 18
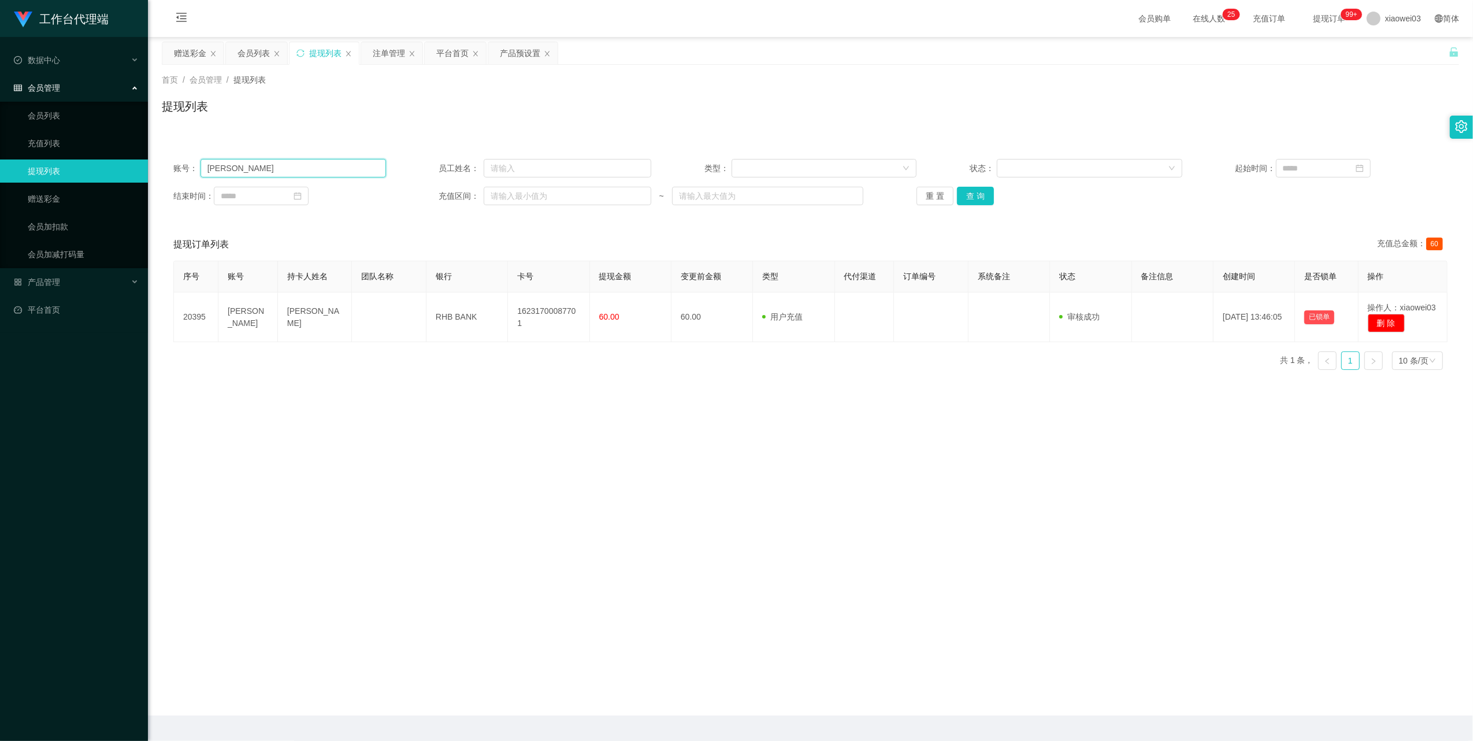
click at [299, 170] on input "[PERSON_NAME]" at bounding box center [294, 168] width 186 height 18
paste input "Caltin666"
click at [962, 194] on button "查 询" at bounding box center [975, 196] width 37 height 18
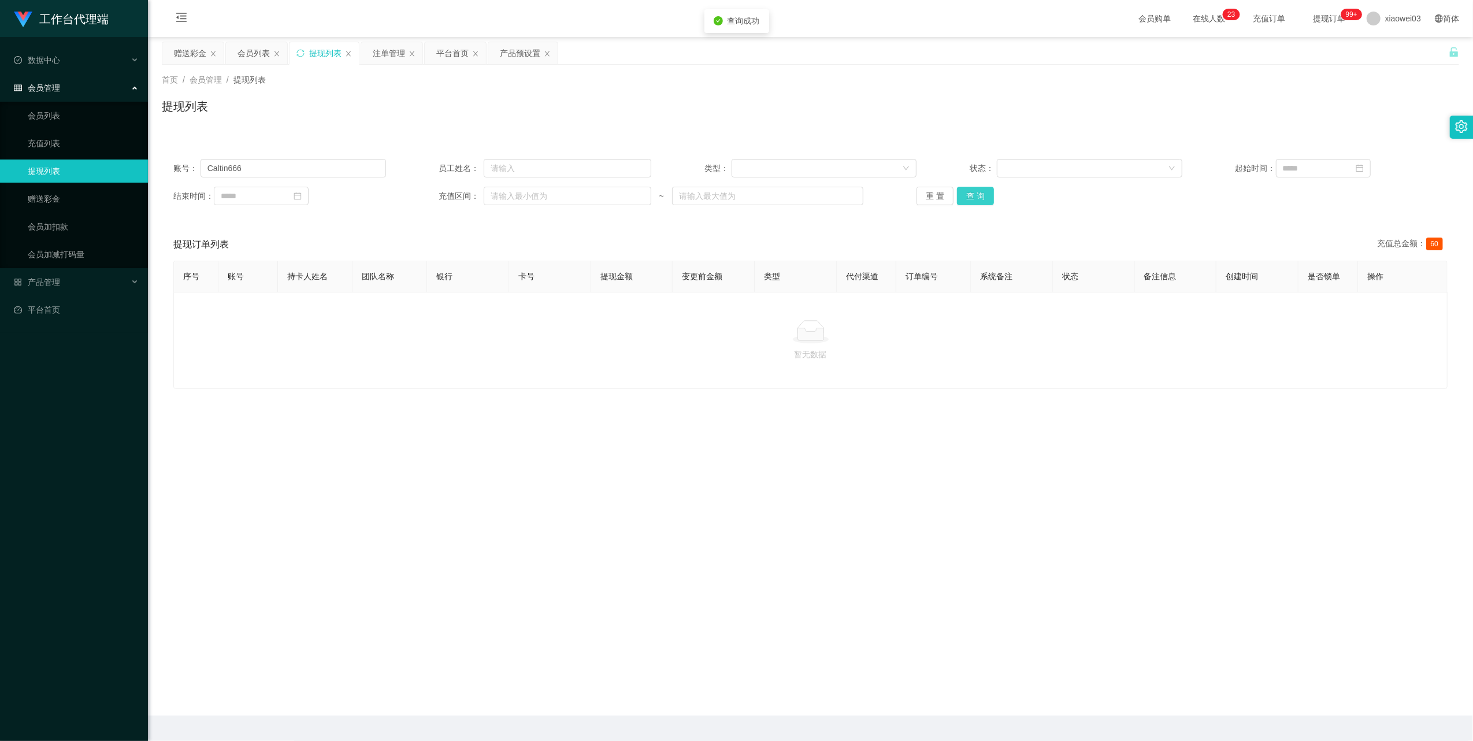
click at [962, 194] on button "查 询" at bounding box center [975, 196] width 37 height 18
click at [329, 168] on input "Caltin666" at bounding box center [294, 168] width 186 height 18
drag, startPoint x: 329, startPoint y: 168, endPoint x: 546, endPoint y: 220, distance: 222.3
click at [329, 167] on input "Caltin666" at bounding box center [294, 168] width 186 height 18
paste input "0163772295"
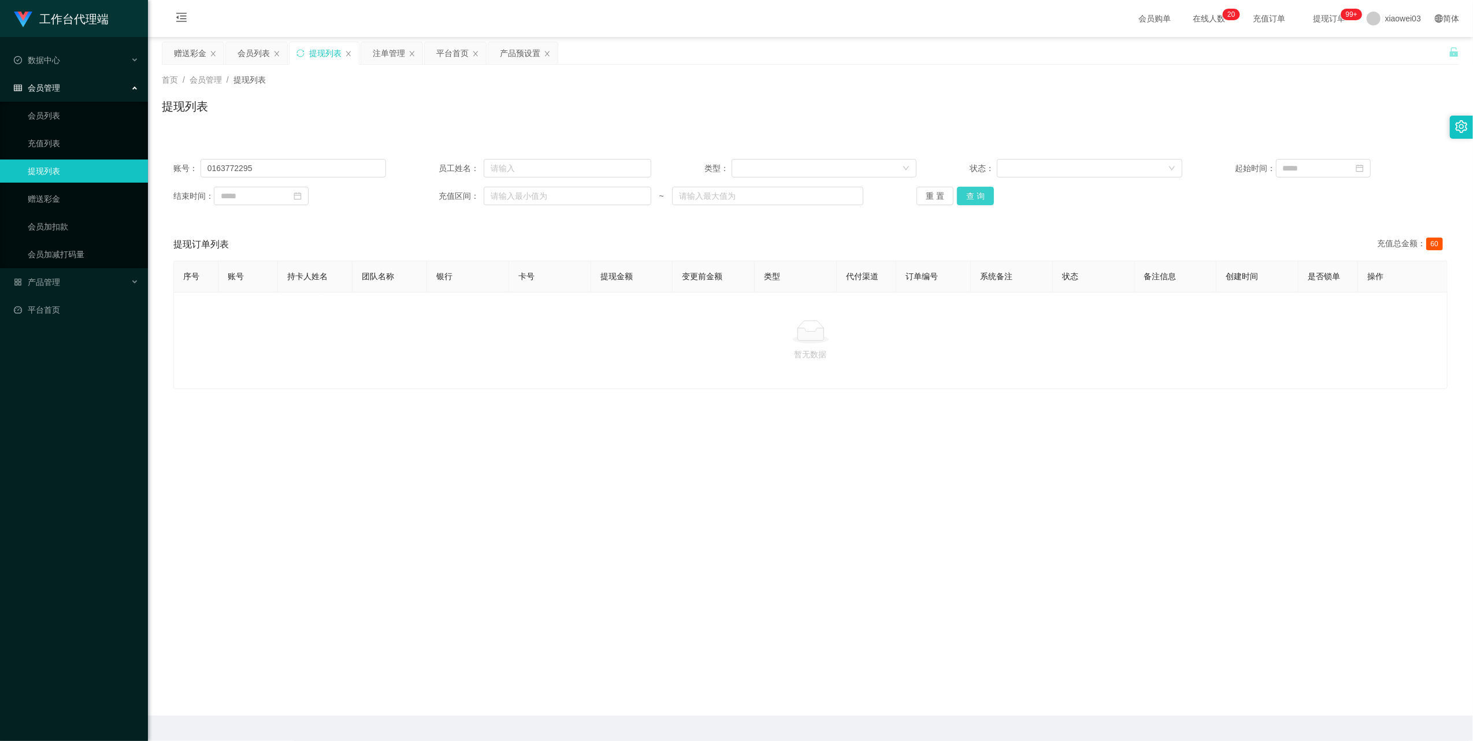
click at [964, 199] on button "查 询" at bounding box center [975, 196] width 37 height 18
drag, startPoint x: 977, startPoint y: 192, endPoint x: 1145, endPoint y: 135, distance: 177.8
click at [978, 192] on button "查 询" at bounding box center [975, 196] width 37 height 18
click at [299, 171] on input "0163772295" at bounding box center [294, 168] width 186 height 18
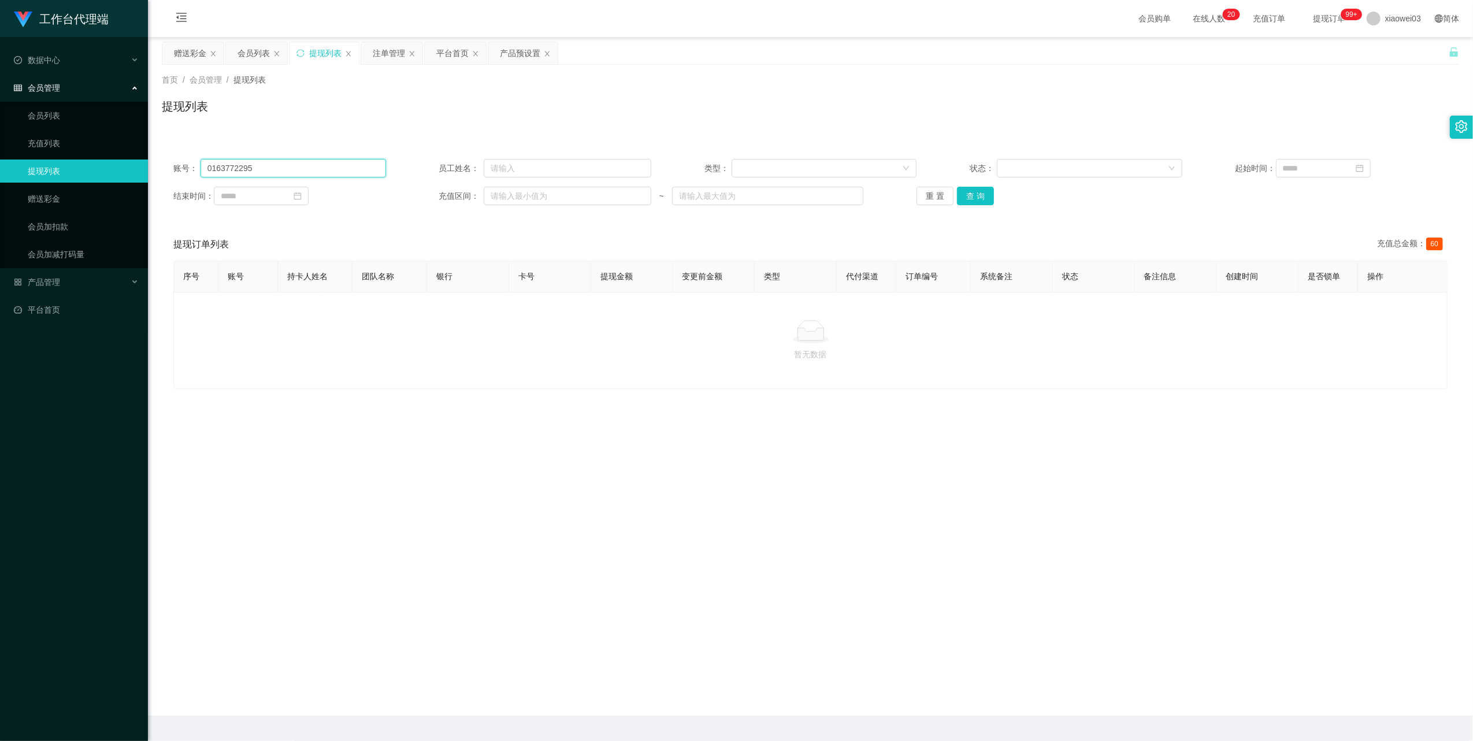
paste input "Caltin666"
drag, startPoint x: 980, startPoint y: 197, endPoint x: 976, endPoint y: 209, distance: 13.0
click at [979, 197] on button "查 询" at bounding box center [975, 196] width 37 height 18
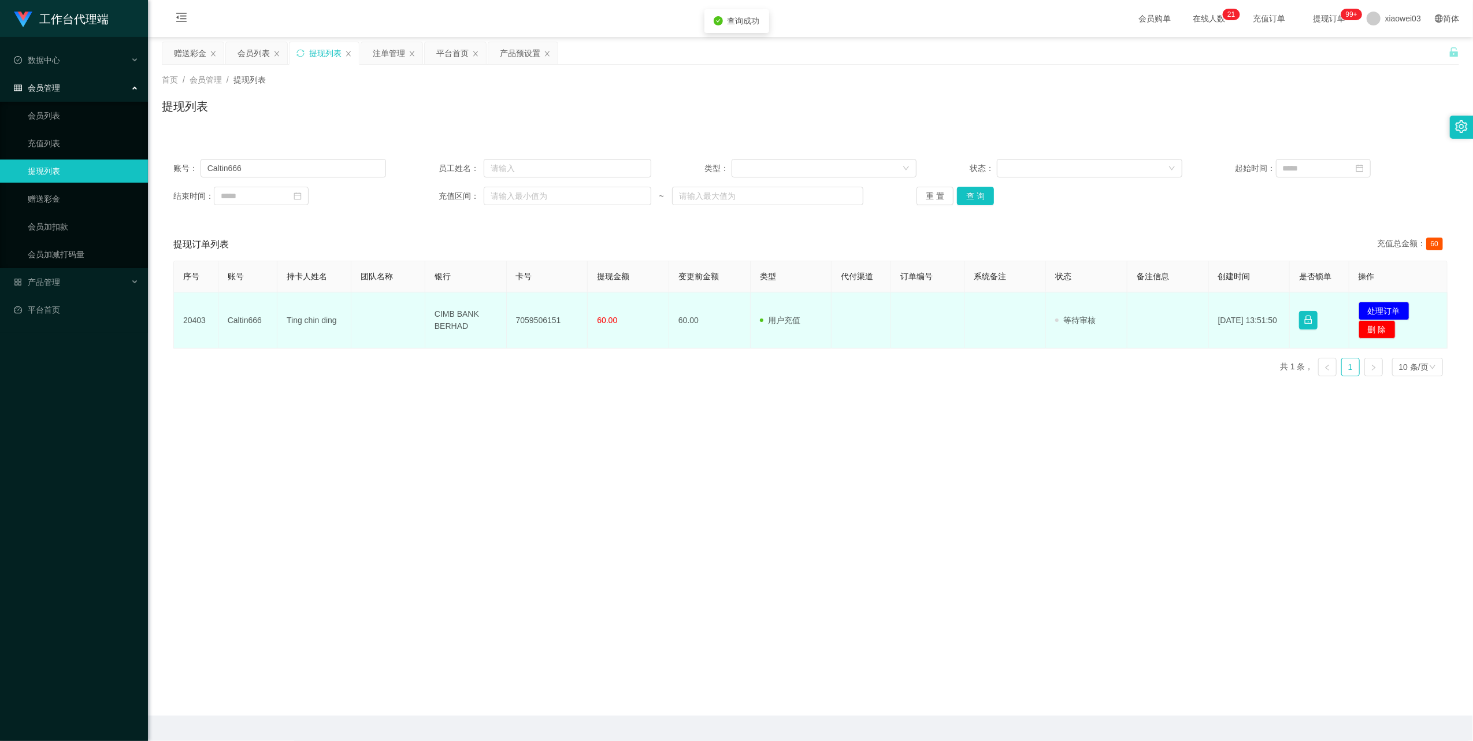
click at [540, 320] on td "7059506151" at bounding box center [547, 320] width 81 height 56
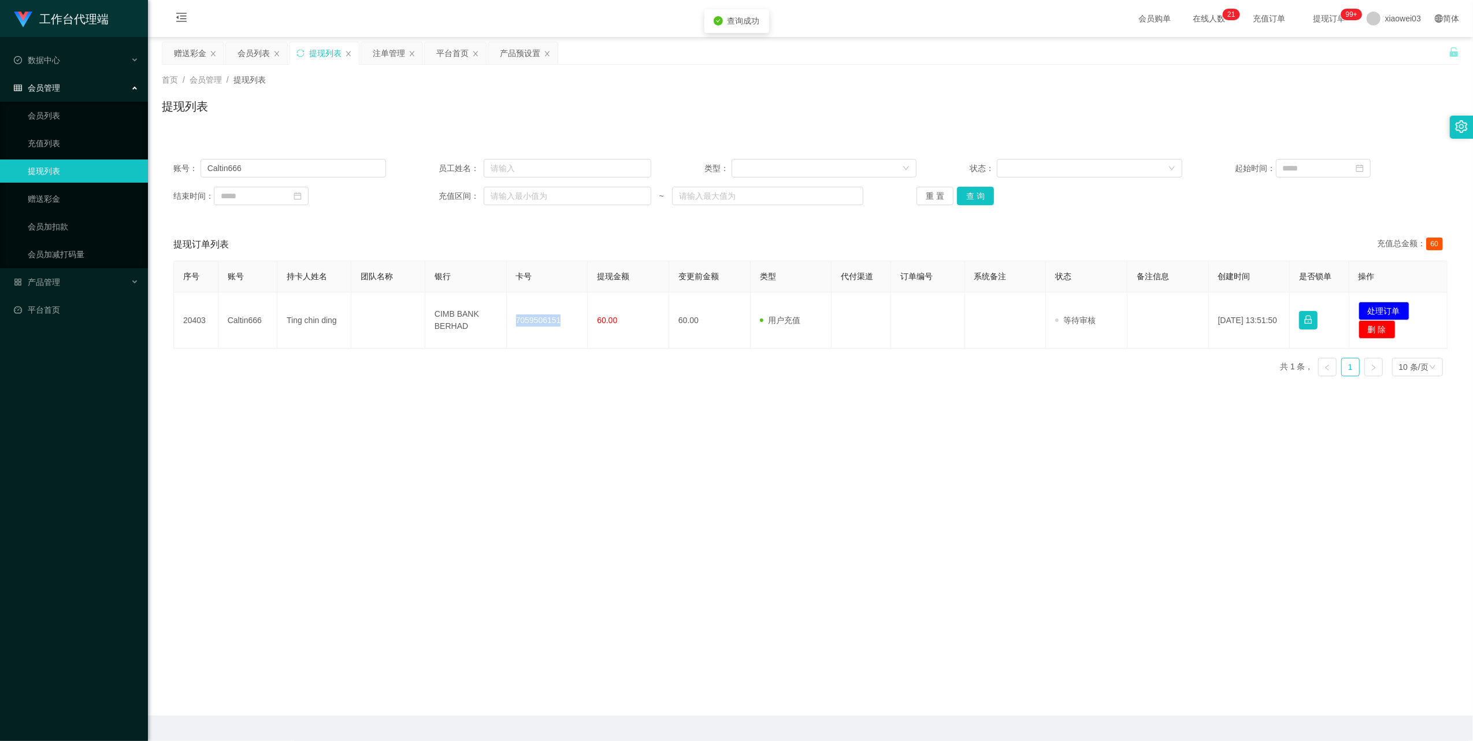
copy td "7059506151"
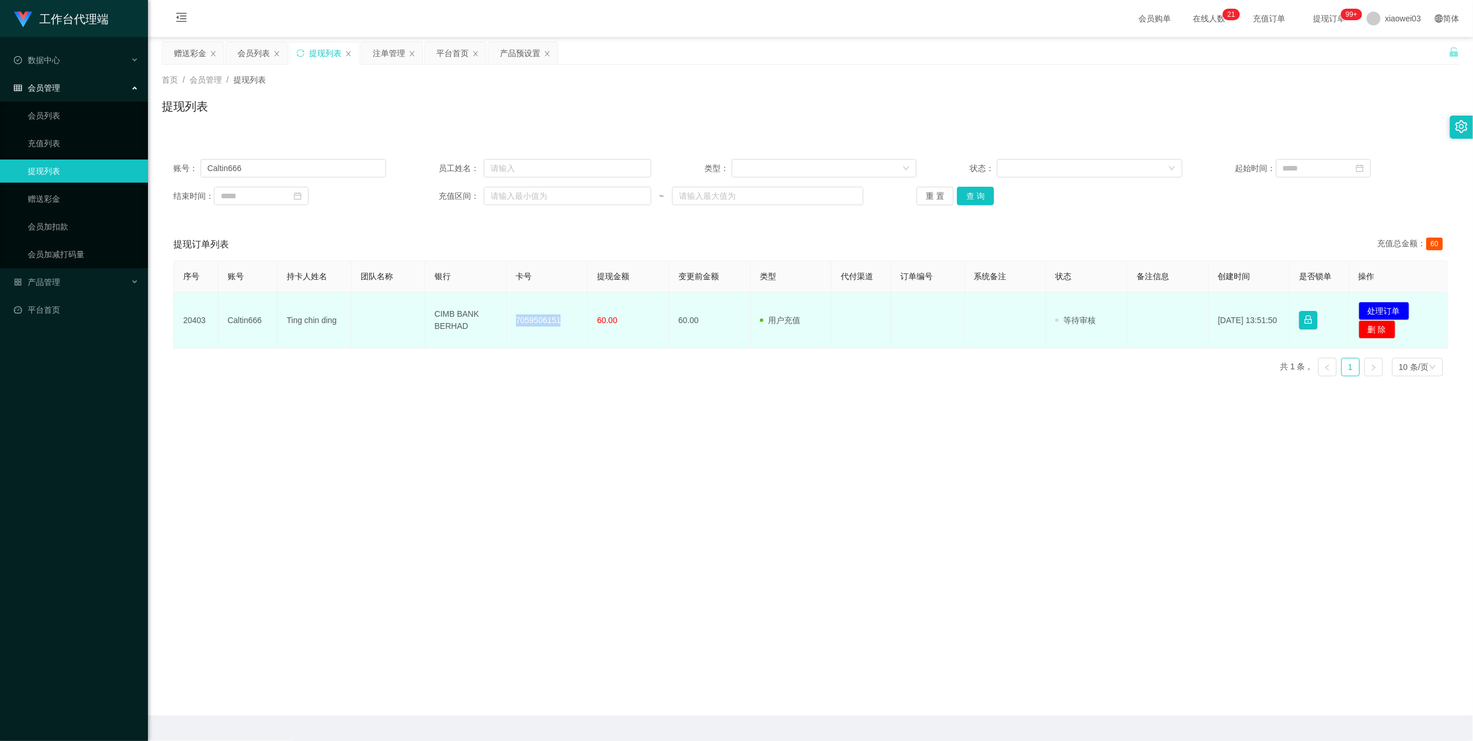
click at [457, 319] on td "CIMB BANK BERHAD" at bounding box center [465, 320] width 81 height 56
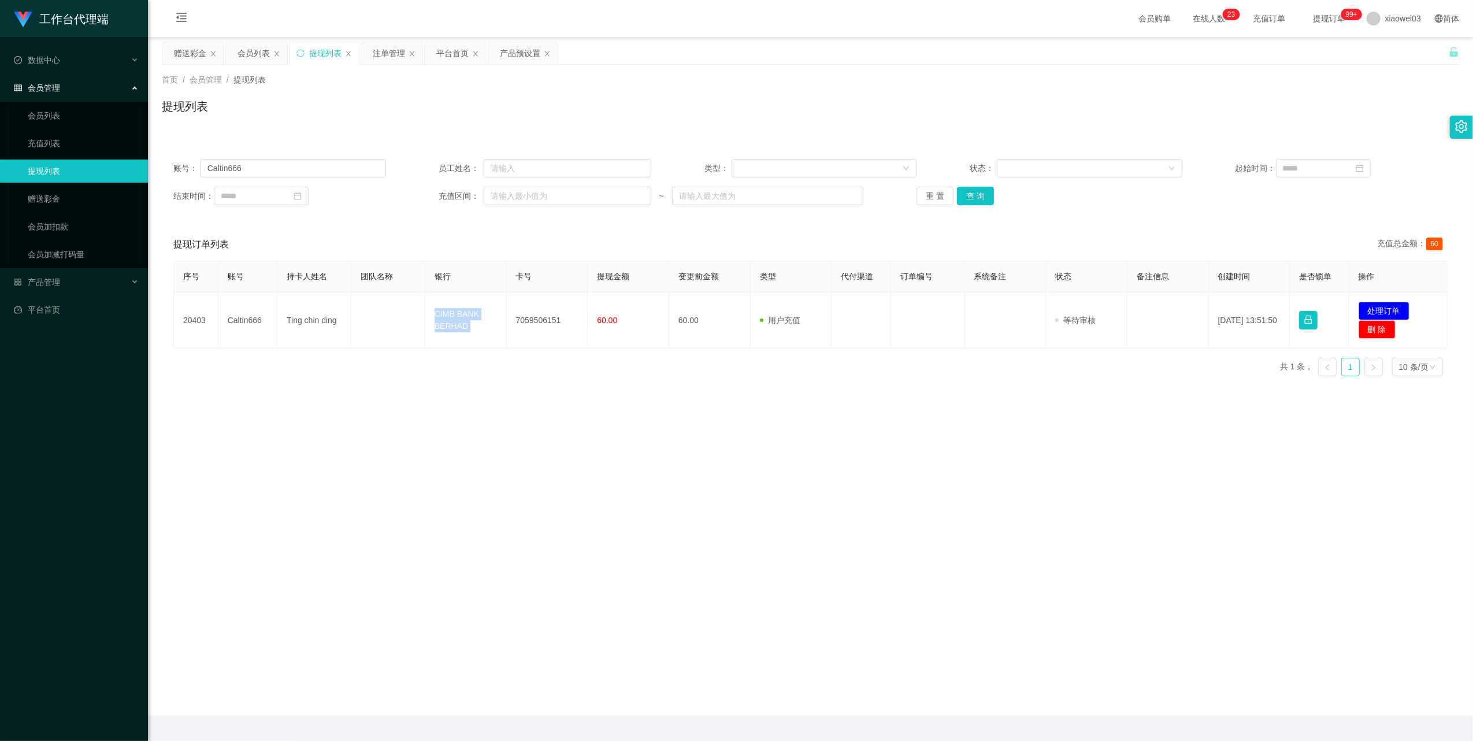
copy td "CIMB BANK BERHAD"
click at [588, 494] on main "关闭左侧 关闭右侧 关闭其它 刷新页面 赠送彩金 会员列表 提现列表 注单管理 平台首页 产品预设置 首页 / 会员管理 / 提现列表 / 提现列表 账号： …" at bounding box center [810, 376] width 1325 height 679
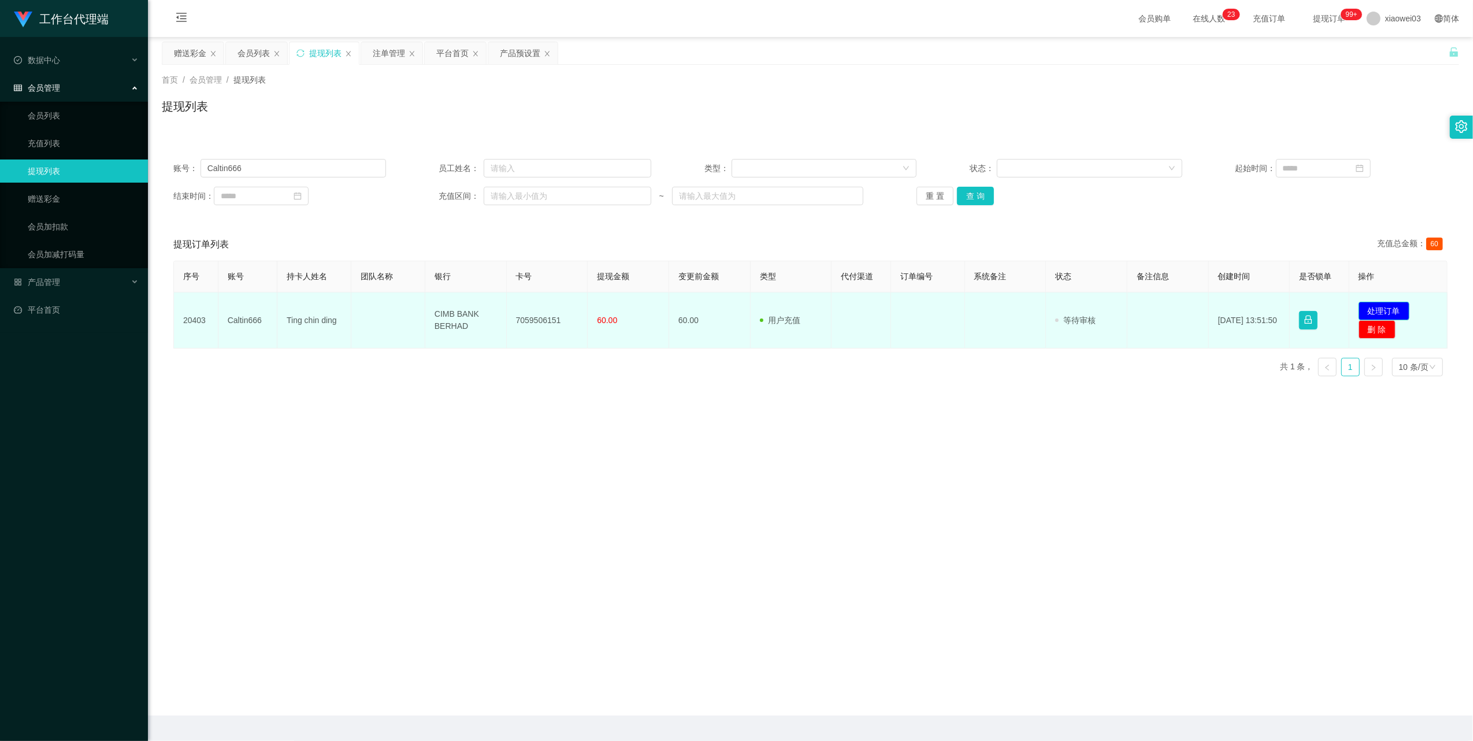
click at [1395, 304] on button "处理订单" at bounding box center [1384, 311] width 51 height 18
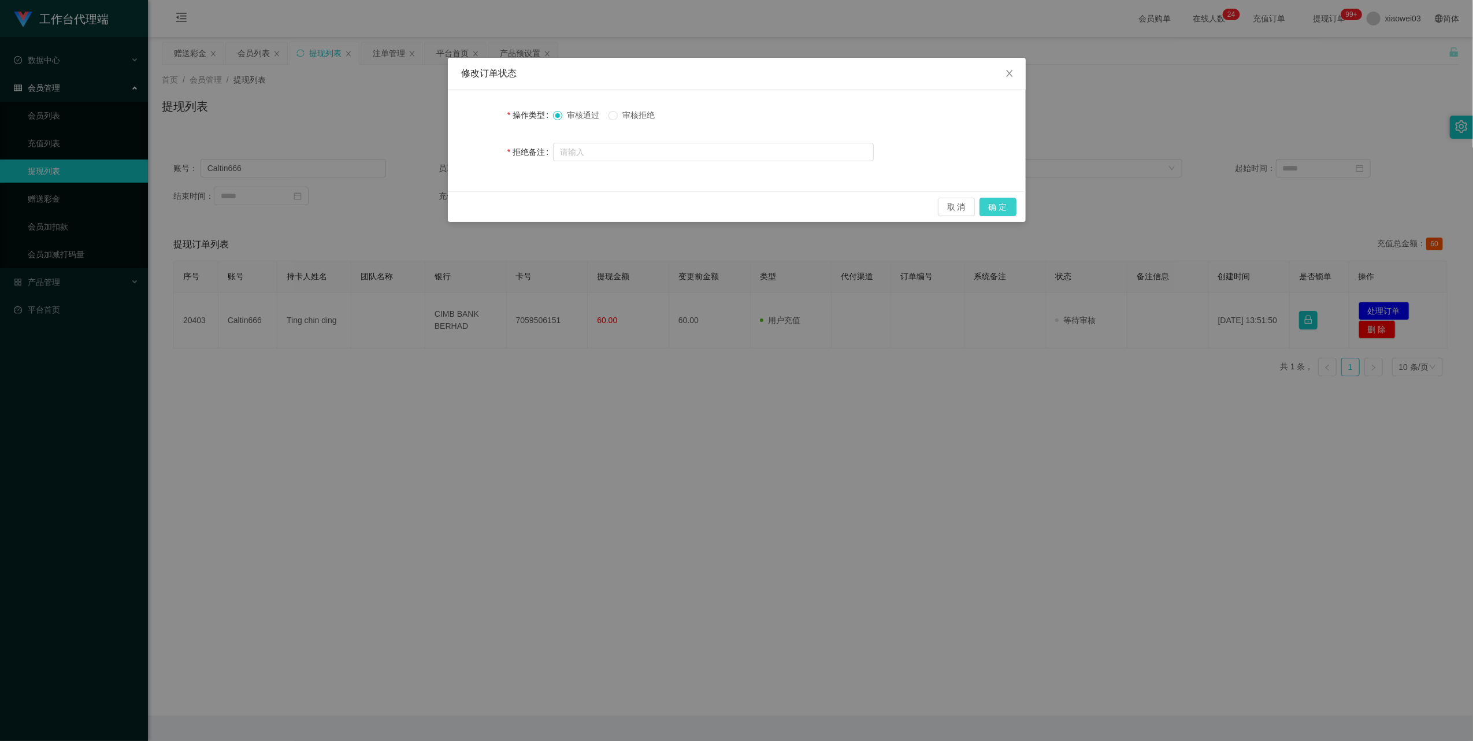
click at [992, 200] on button "确 定" at bounding box center [998, 207] width 37 height 18
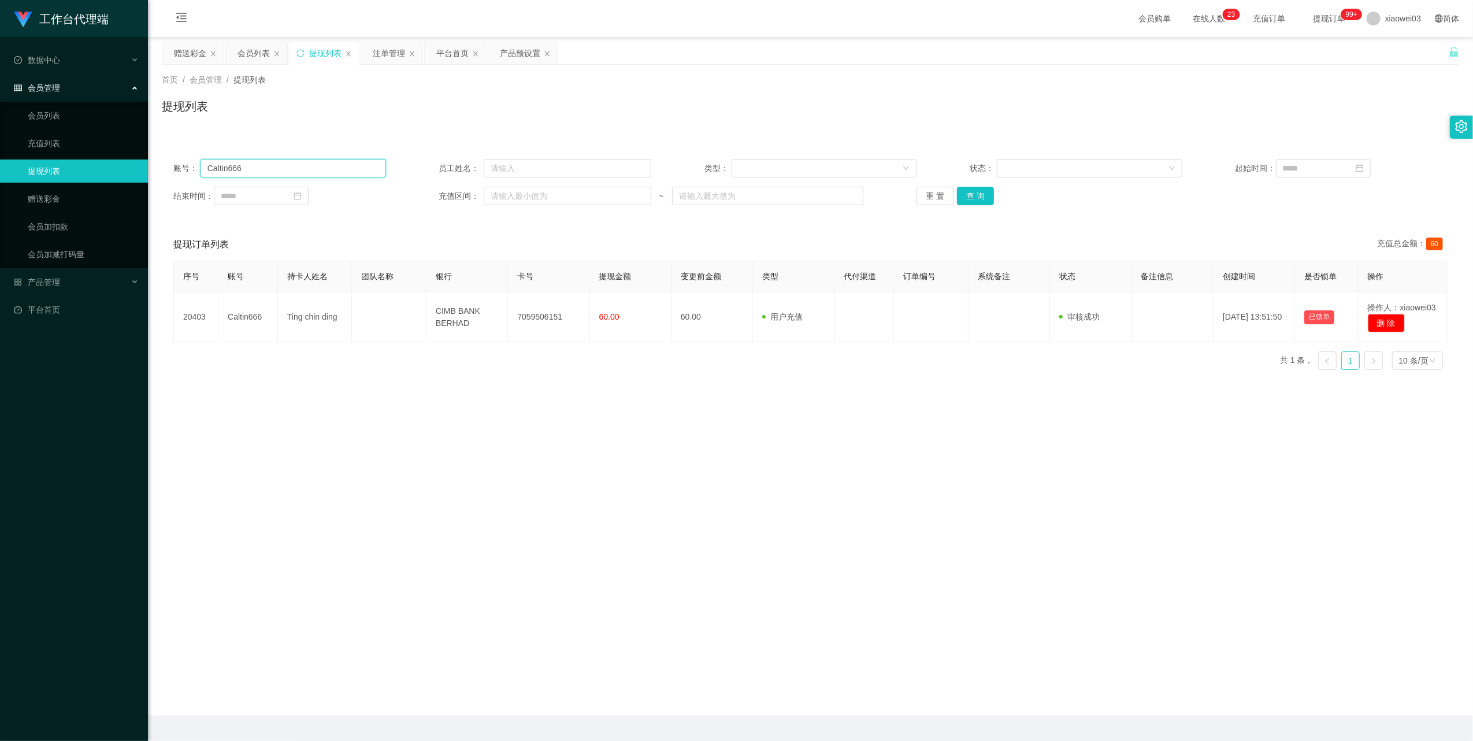
click at [327, 169] on input "Caltin666" at bounding box center [294, 168] width 186 height 18
paste input "[PERSON_NAME]"
click at [978, 198] on button "查 询" at bounding box center [975, 196] width 37 height 18
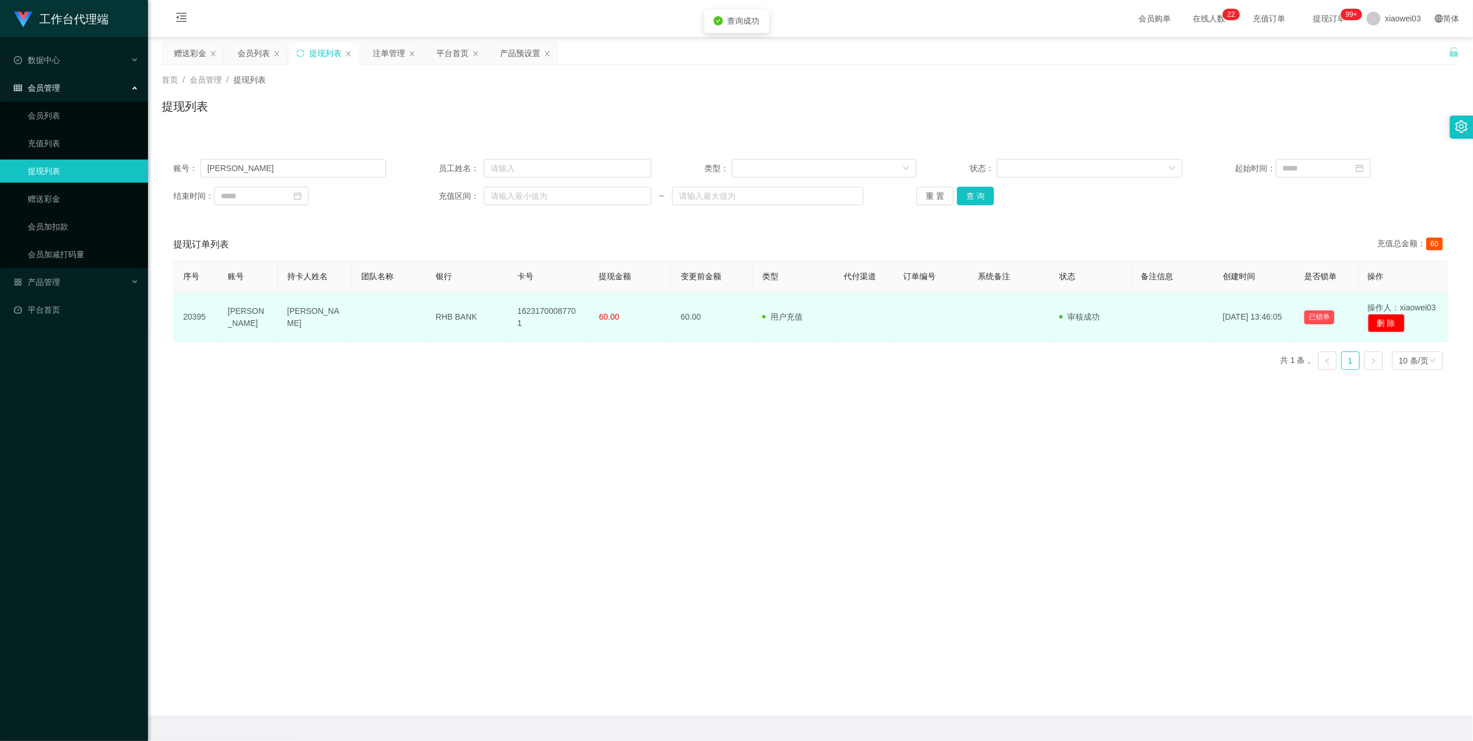
click at [565, 316] on td "16231700087701" at bounding box center [548, 317] width 81 height 50
drag, startPoint x: 565, startPoint y: 316, endPoint x: 576, endPoint y: 332, distance: 19.6
click at [574, 331] on td "16231700087701" at bounding box center [548, 317] width 81 height 50
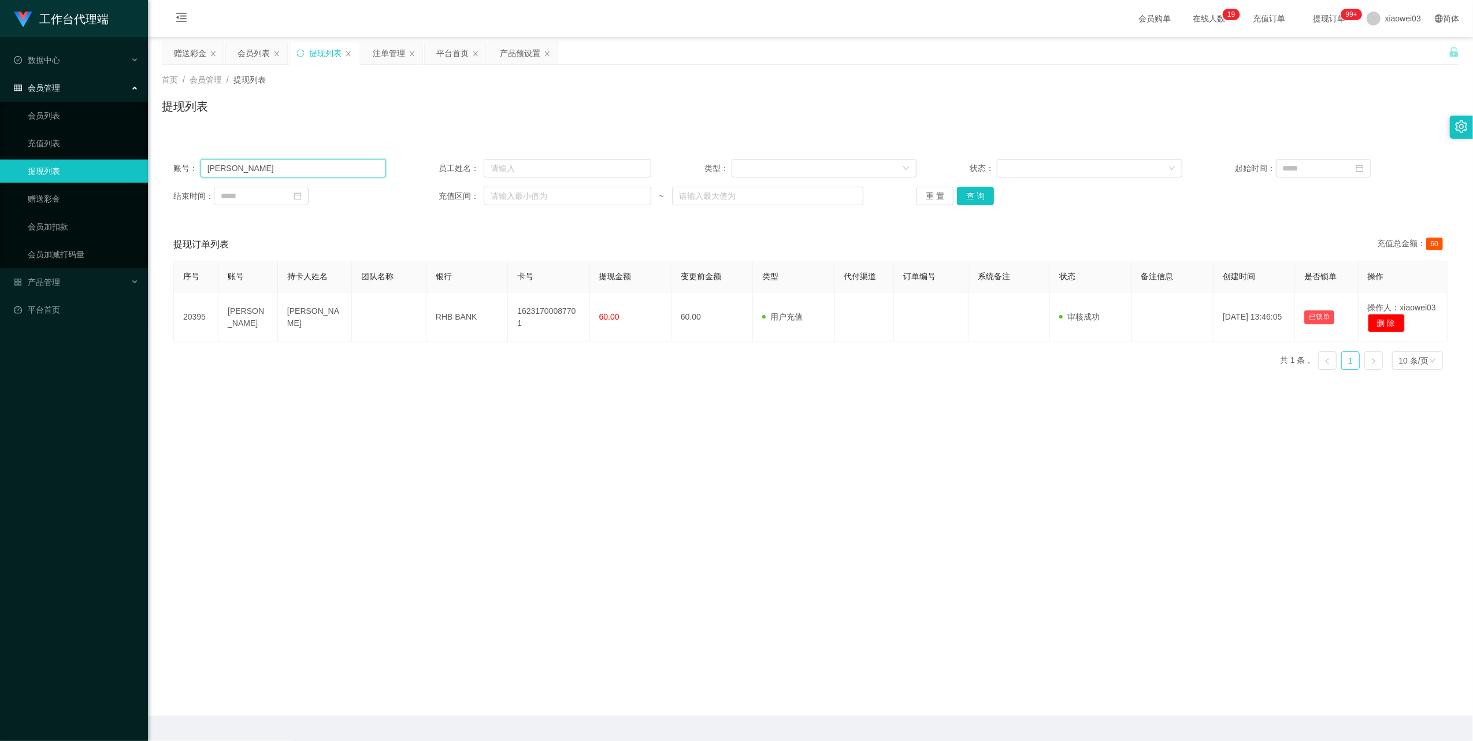
click at [328, 165] on input "[PERSON_NAME]" at bounding box center [294, 168] width 186 height 18
drag, startPoint x: 328, startPoint y: 165, endPoint x: 444, endPoint y: 223, distance: 129.2
click at [328, 165] on input "[PERSON_NAME]" at bounding box center [294, 168] width 186 height 18
paste input "0163772295"
type input "0163772295"
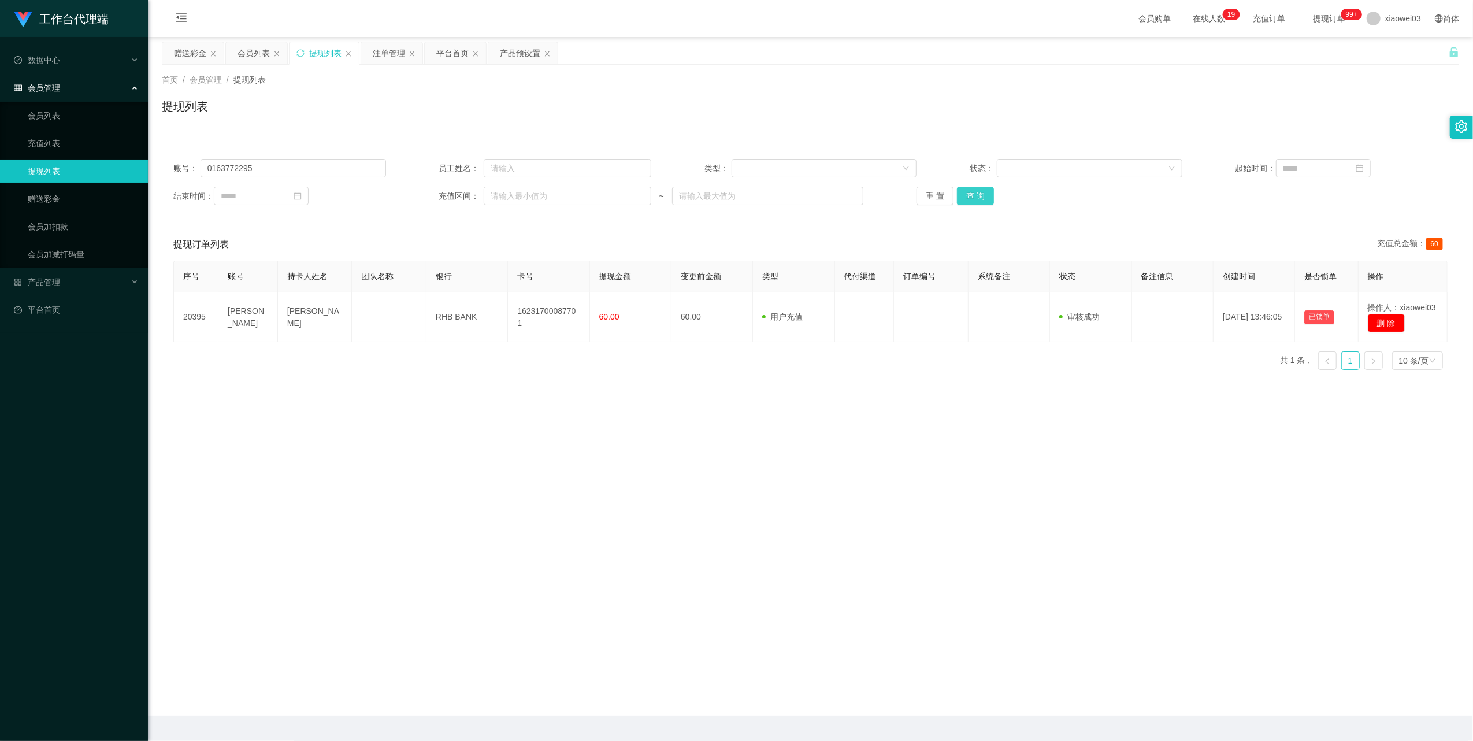
drag, startPoint x: 973, startPoint y: 198, endPoint x: 933, endPoint y: 229, distance: 51.4
click at [973, 198] on button "查 询" at bounding box center [975, 196] width 37 height 18
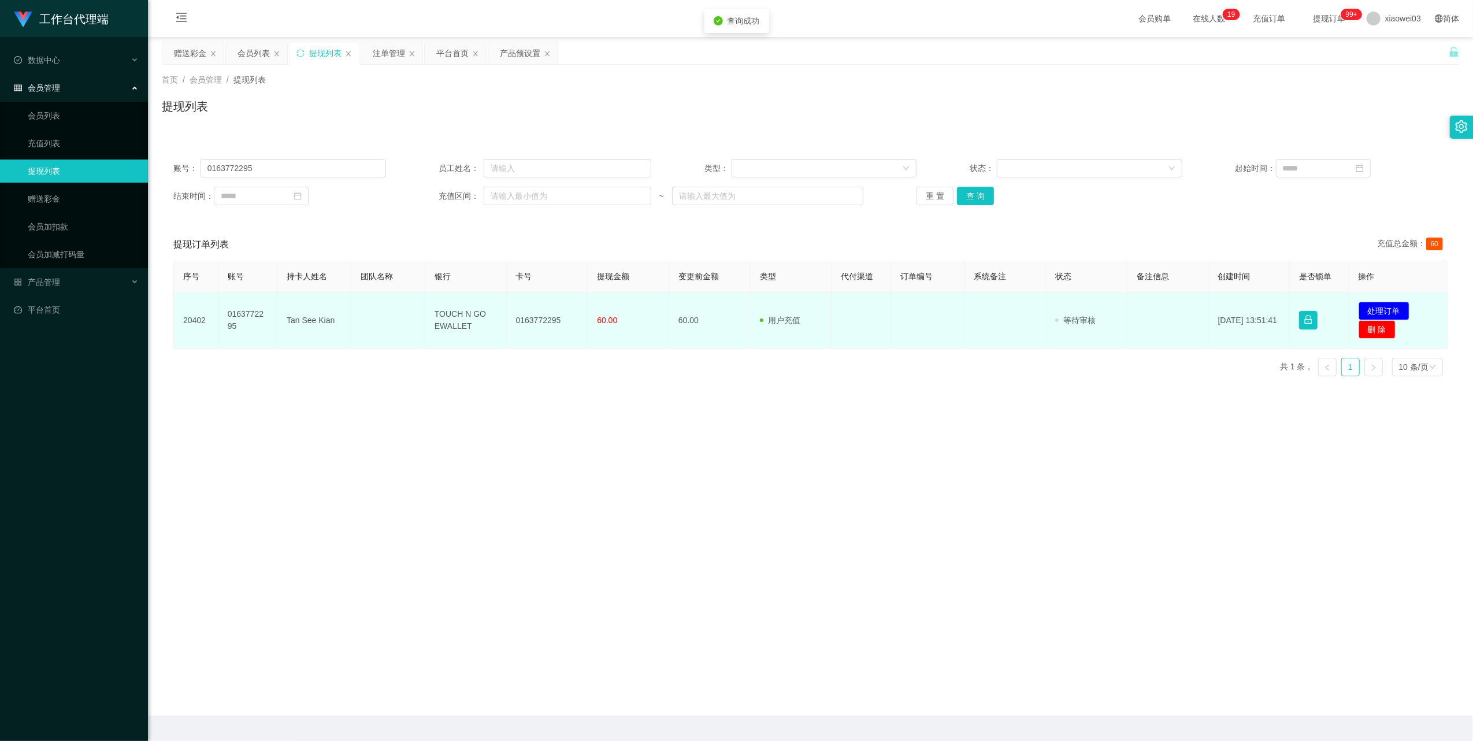
click at [541, 317] on td "0163772295" at bounding box center [547, 320] width 81 height 56
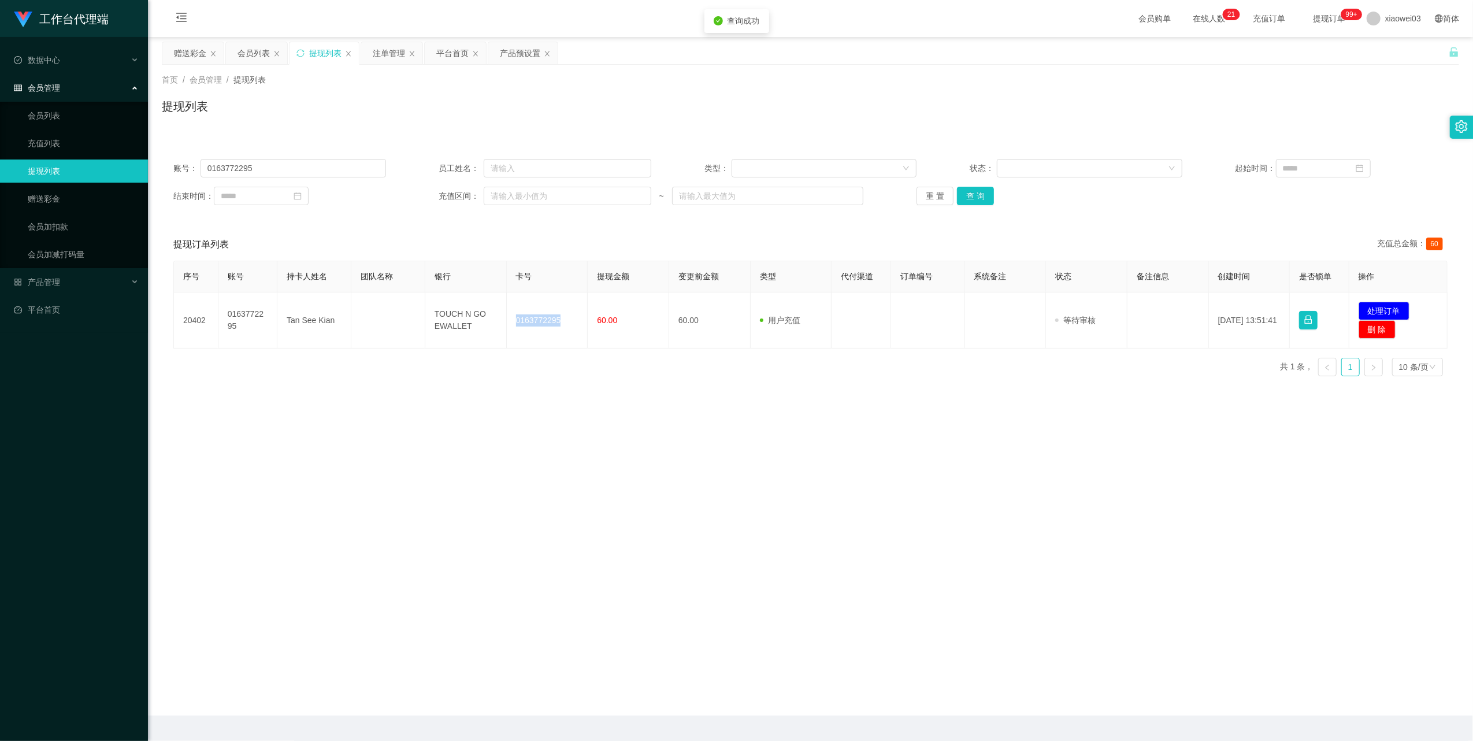
copy td "0163772295"
click at [369, 405] on main "关闭左侧 关闭右侧 关闭其它 刷新页面 赠送彩金 会员列表 提现列表 注单管理 平台首页 产品预设置 首页 / 会员管理 / 提现列表 / 提现列表 账号： …" at bounding box center [810, 376] width 1325 height 679
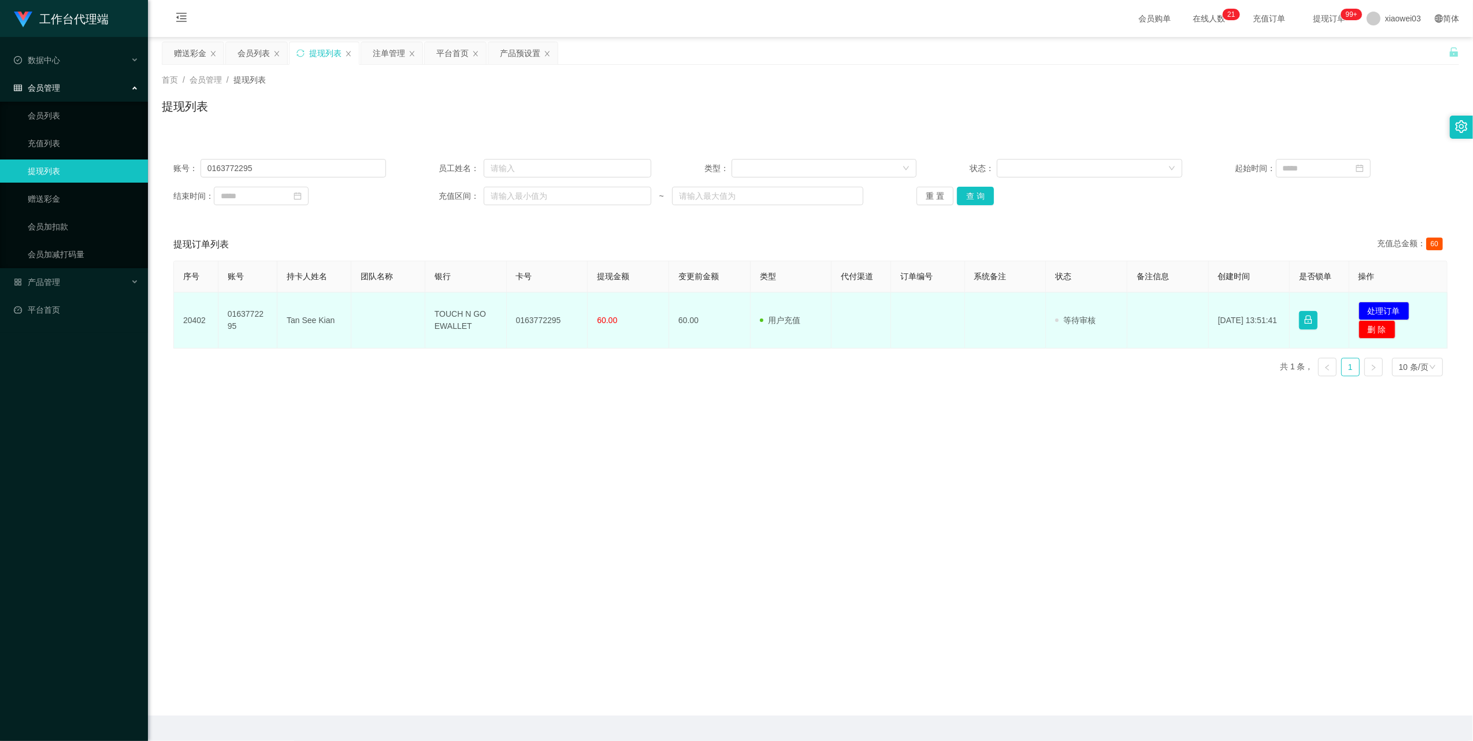
click at [447, 319] on td "TOUCH N GO EWALLET" at bounding box center [465, 320] width 81 height 56
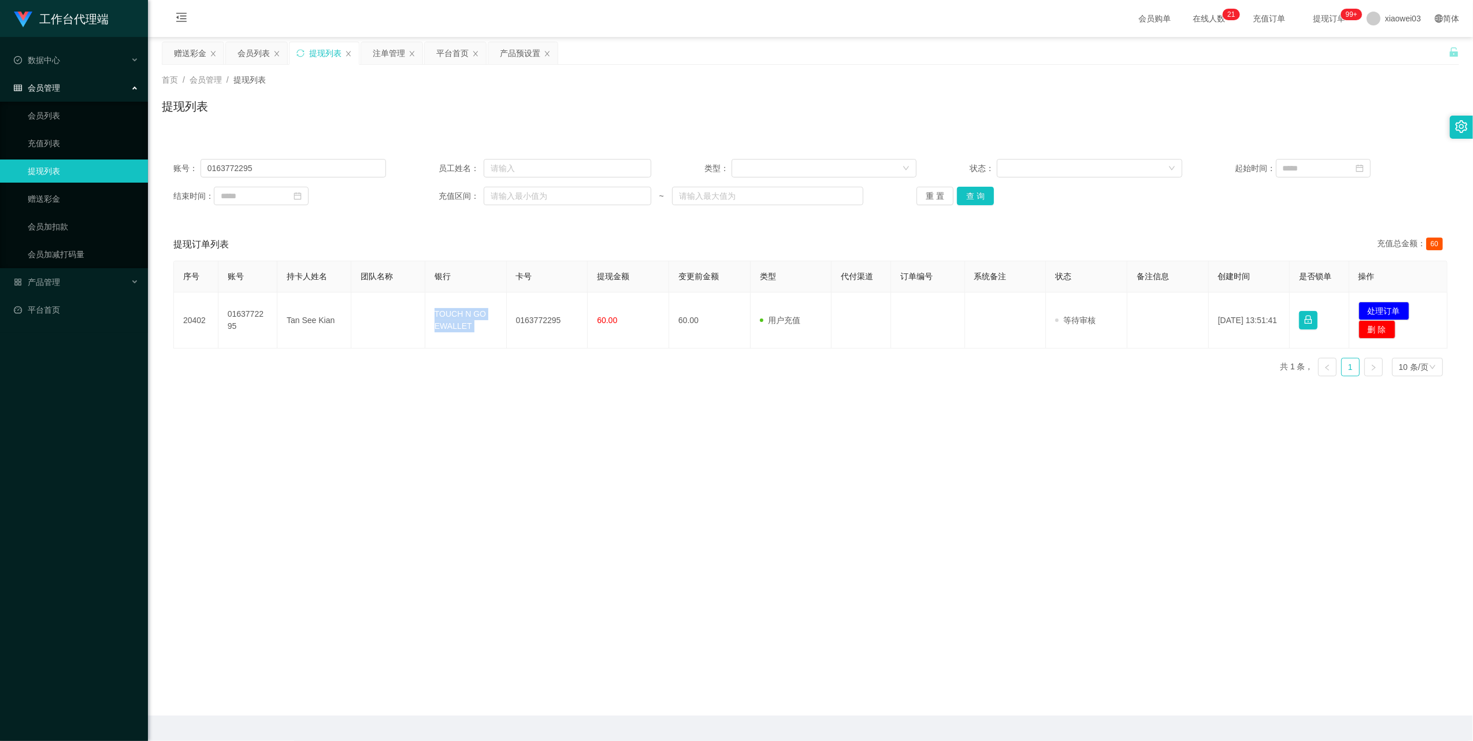
copy td "TOUCH N GO EWALLET"
drag, startPoint x: 977, startPoint y: 458, endPoint x: 1212, endPoint y: 407, distance: 240.7
click at [978, 458] on main "关闭左侧 关闭右侧 关闭其它 刷新页面 赠送彩金 会员列表 提现列表 注单管理 平台首页 产品预设置 首页 / 会员管理 / 提现列表 / 提现列表 账号： …" at bounding box center [810, 376] width 1325 height 679
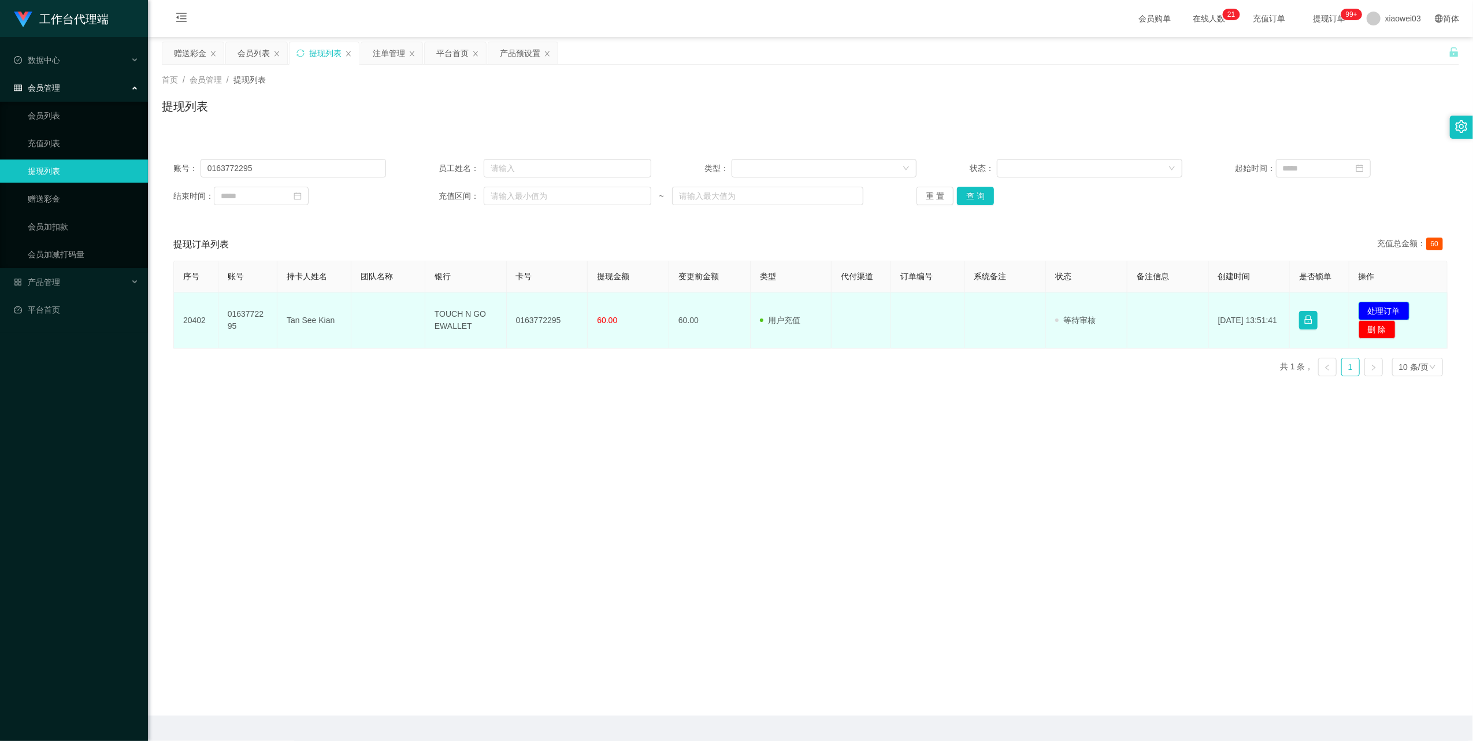
click at [1387, 308] on button "处理订单" at bounding box center [1384, 311] width 51 height 18
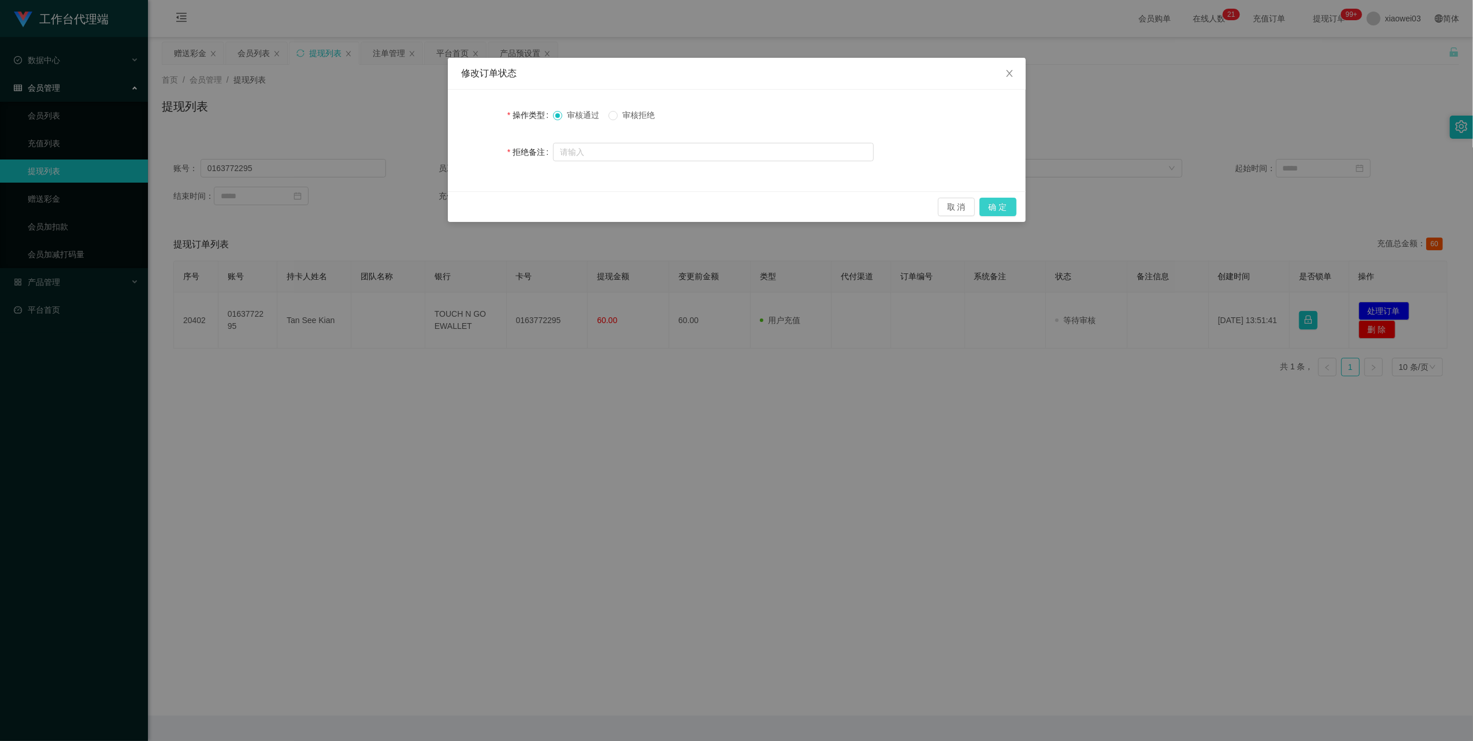
click at [1008, 199] on button "确 定" at bounding box center [998, 207] width 37 height 18
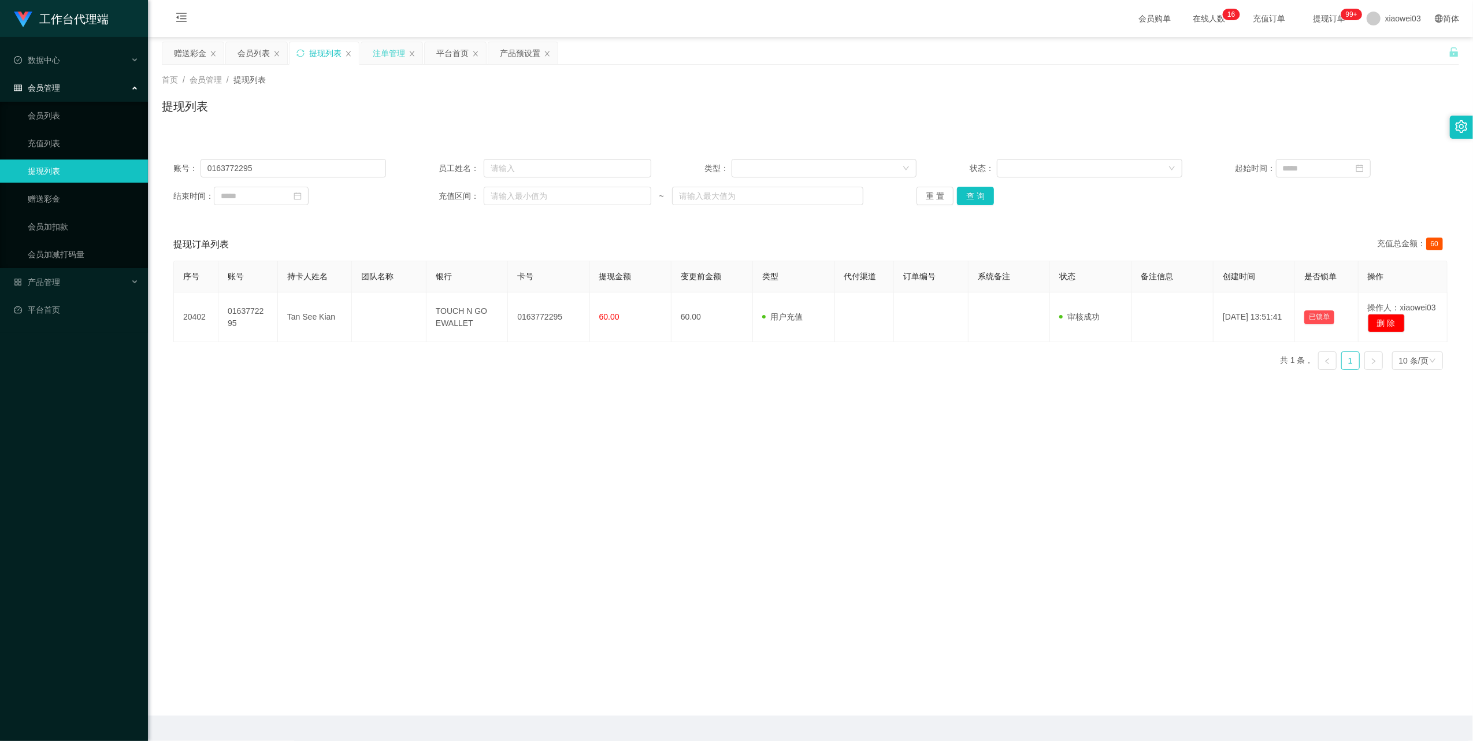
click at [385, 47] on div "注单管理" at bounding box center [389, 53] width 32 height 22
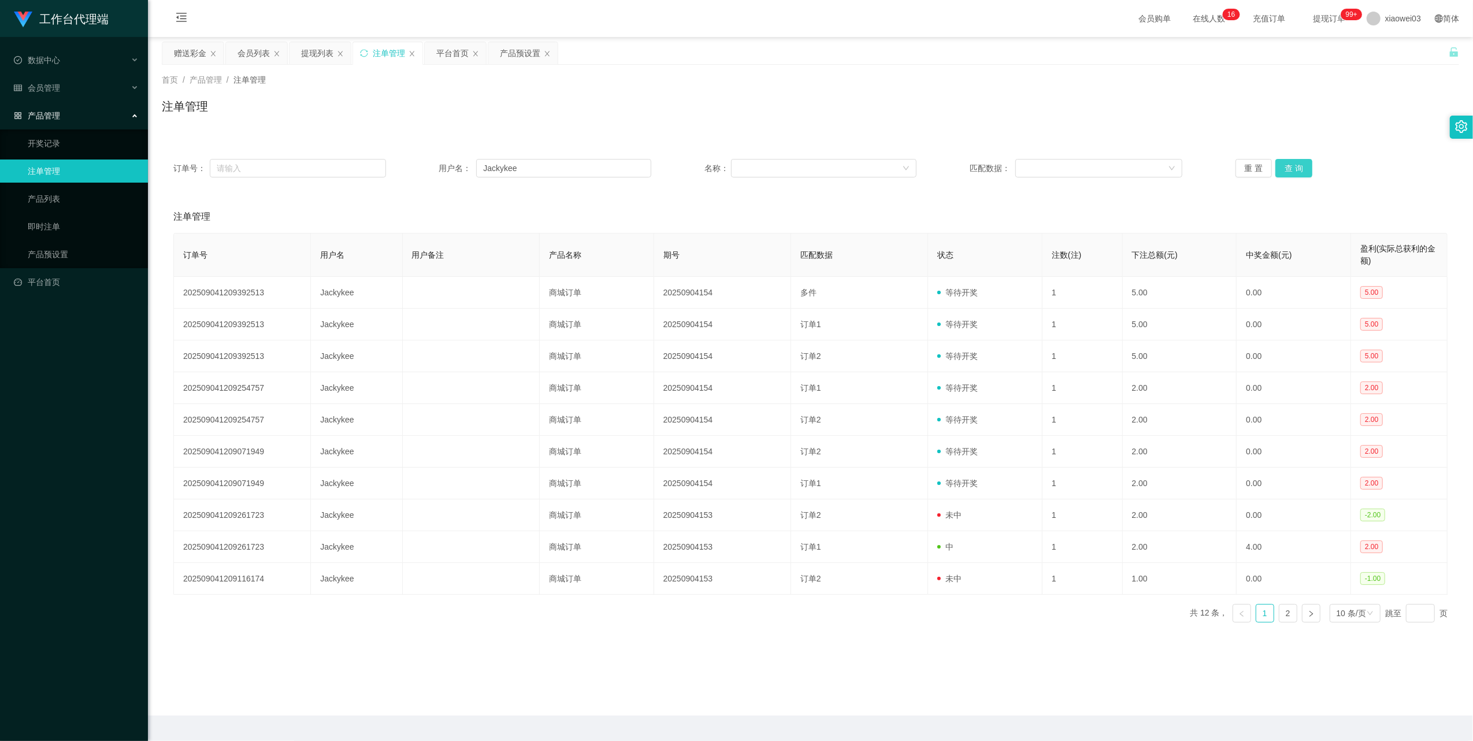
click at [1300, 169] on button "查 询" at bounding box center [1294, 168] width 37 height 18
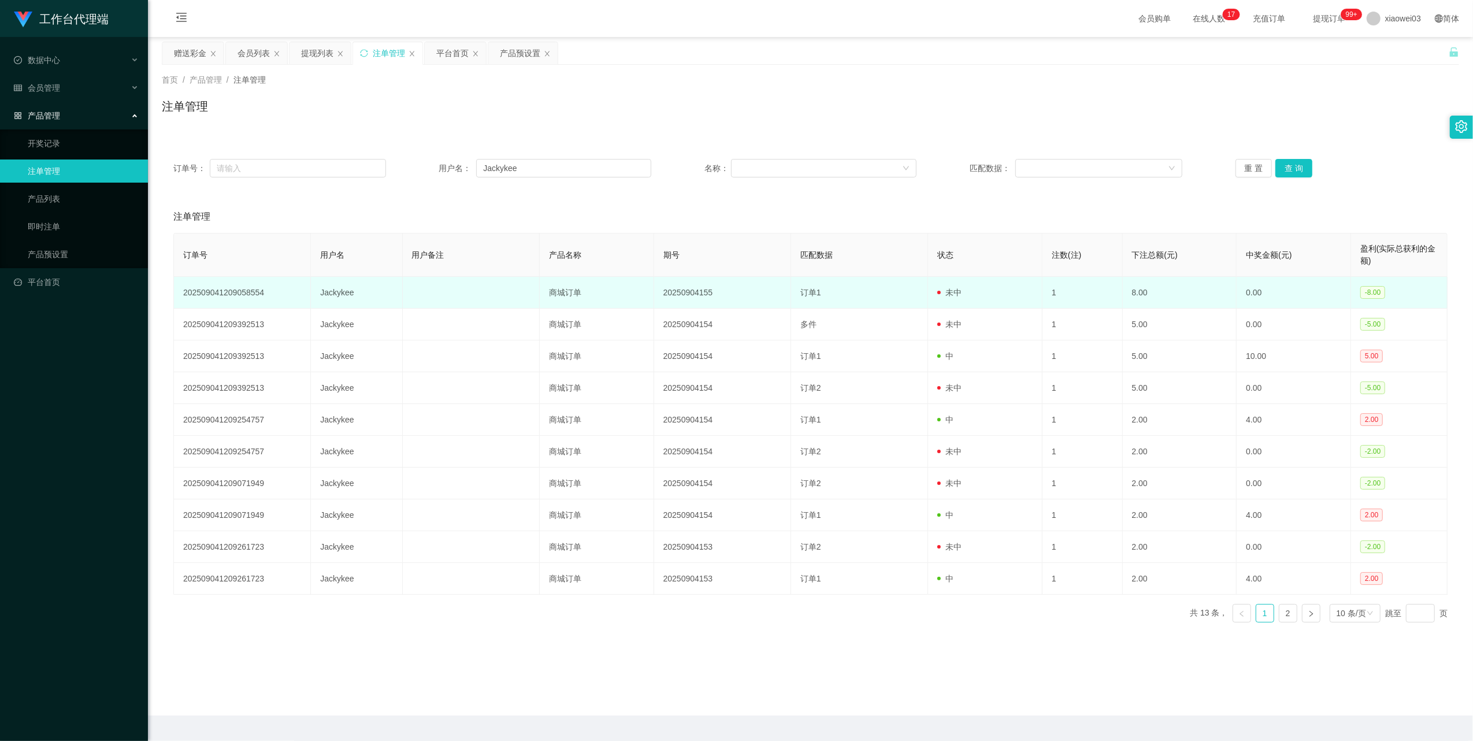
click at [336, 291] on td "Jackykee" at bounding box center [356, 293] width 91 height 32
copy td "Jackykee"
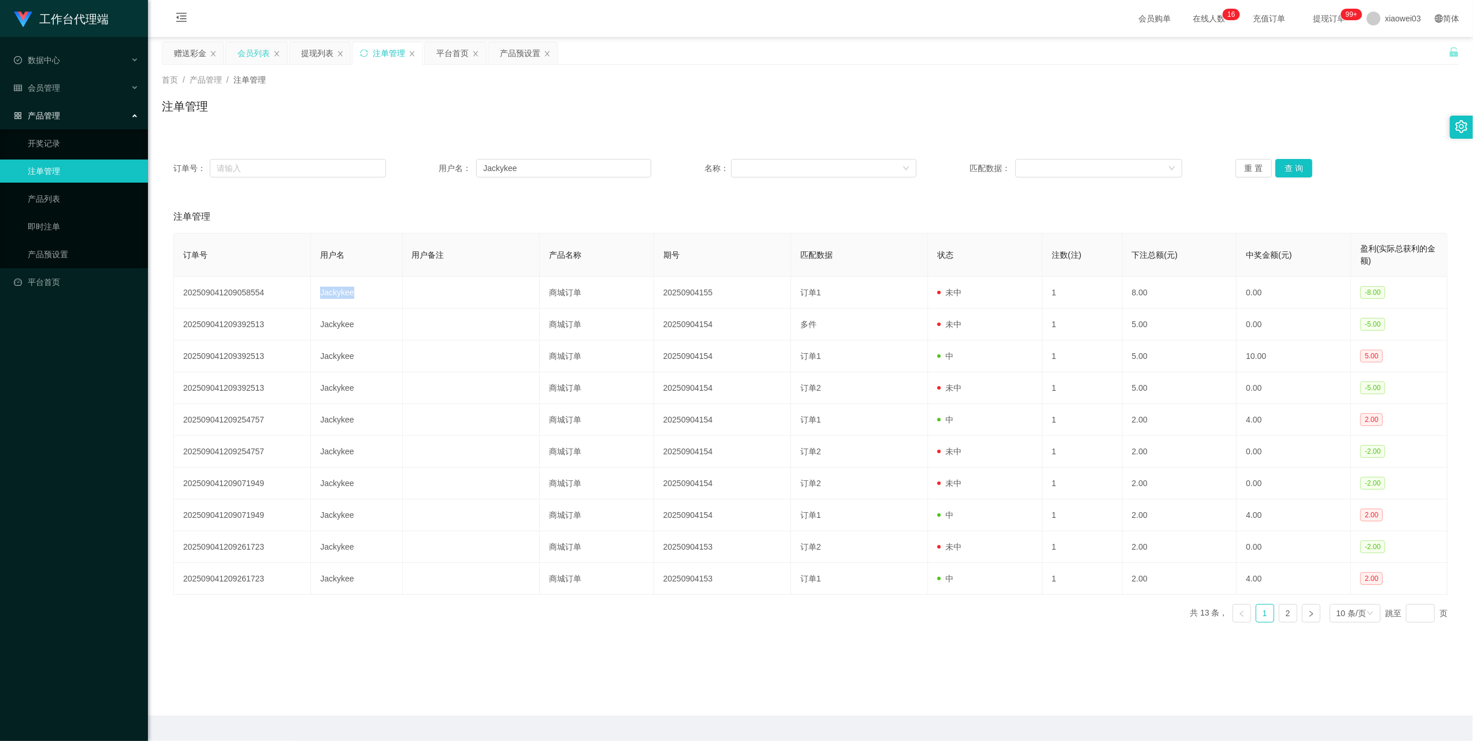
click at [250, 55] on div "会员列表" at bounding box center [254, 53] width 32 height 22
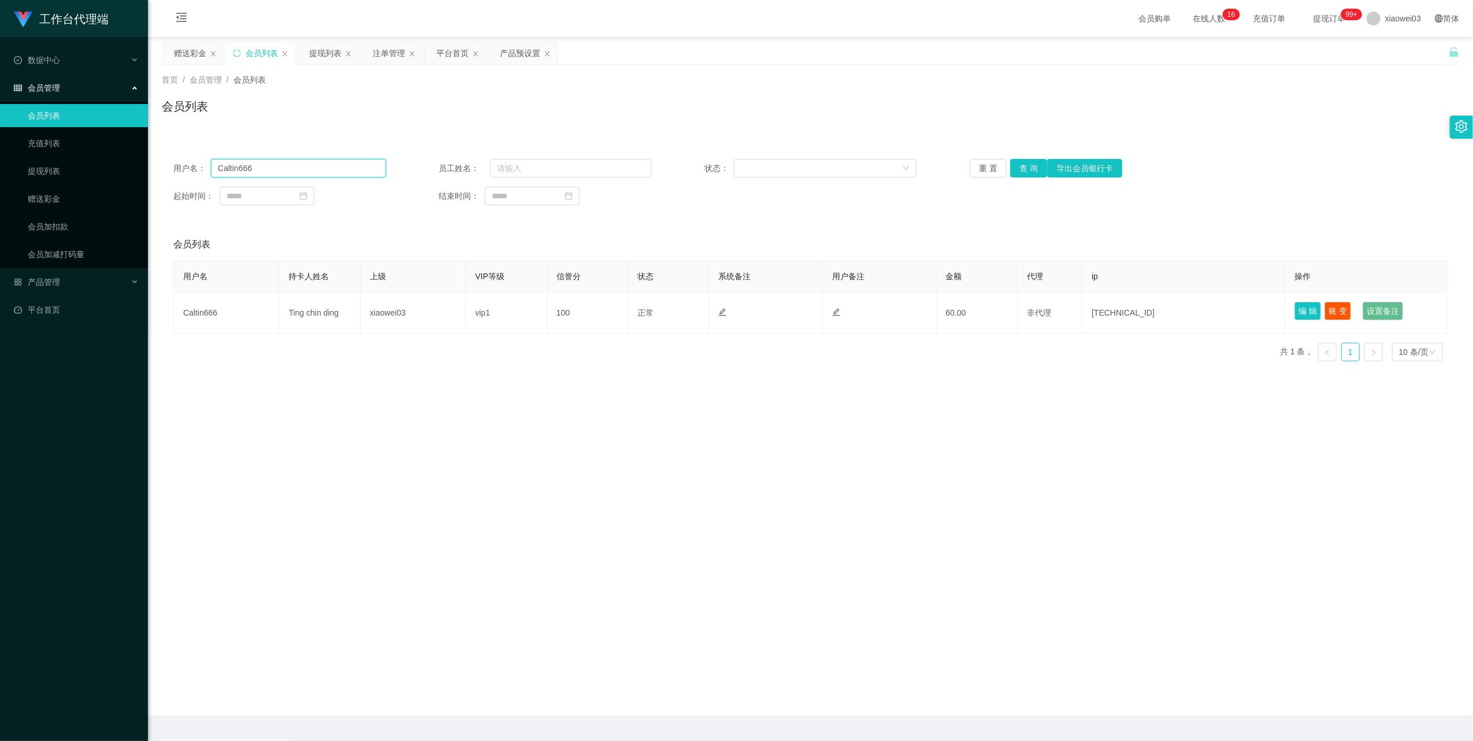
click at [261, 162] on input "Caltin666" at bounding box center [298, 168] width 175 height 18
drag, startPoint x: 261, startPoint y: 162, endPoint x: 335, endPoint y: 172, distance: 74.7
click at [261, 164] on input "Caltin666" at bounding box center [298, 168] width 175 height 18
paste input "Jackykee"
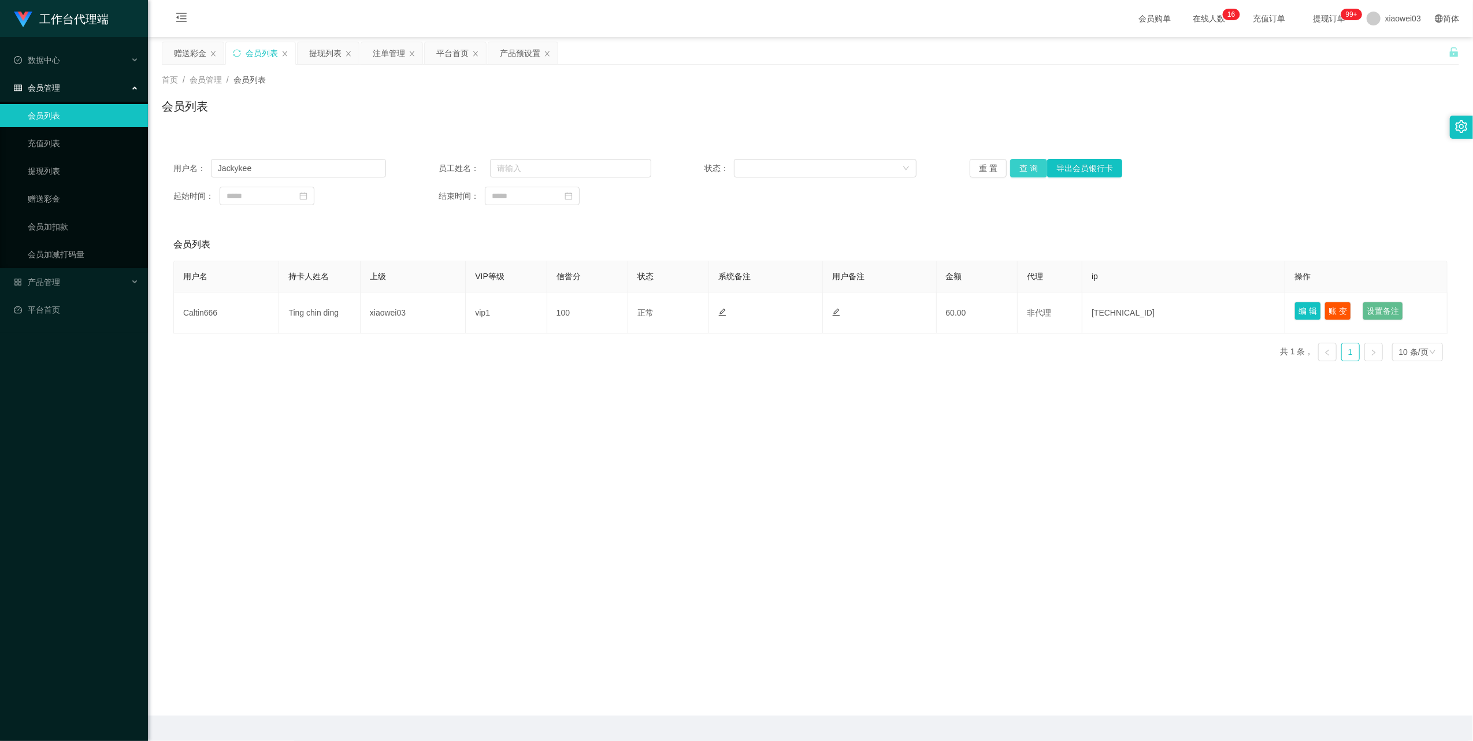
click at [1018, 165] on button "查 询" at bounding box center [1028, 168] width 37 height 18
click at [361, 172] on input "Jackykee" at bounding box center [298, 168] width 175 height 18
paste input "[PERSON_NAME]"
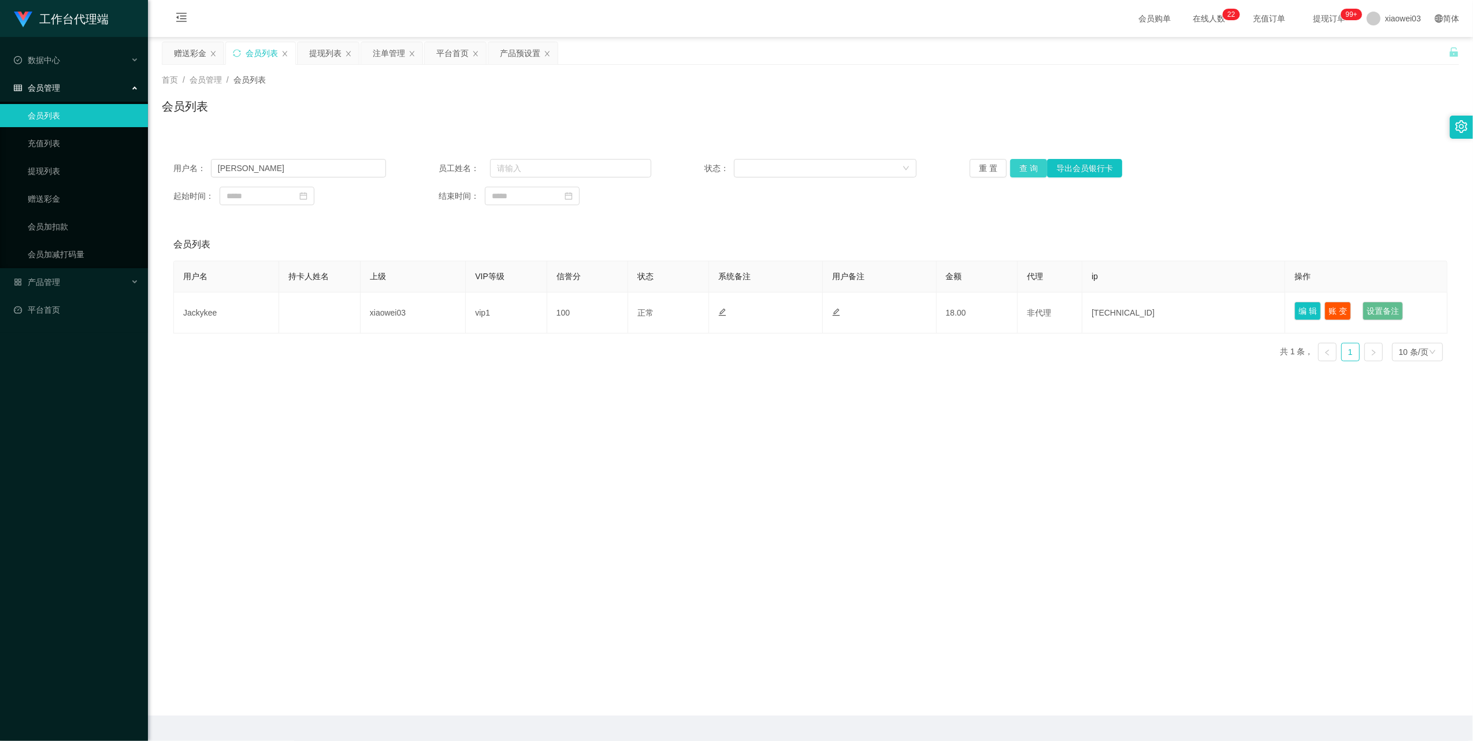
click at [1013, 177] on button "查 询" at bounding box center [1028, 168] width 37 height 18
click at [1013, 174] on button "查 询" at bounding box center [1028, 168] width 37 height 18
click at [318, 169] on input "[PERSON_NAME]" at bounding box center [298, 168] width 175 height 18
paste input "alvin9229"
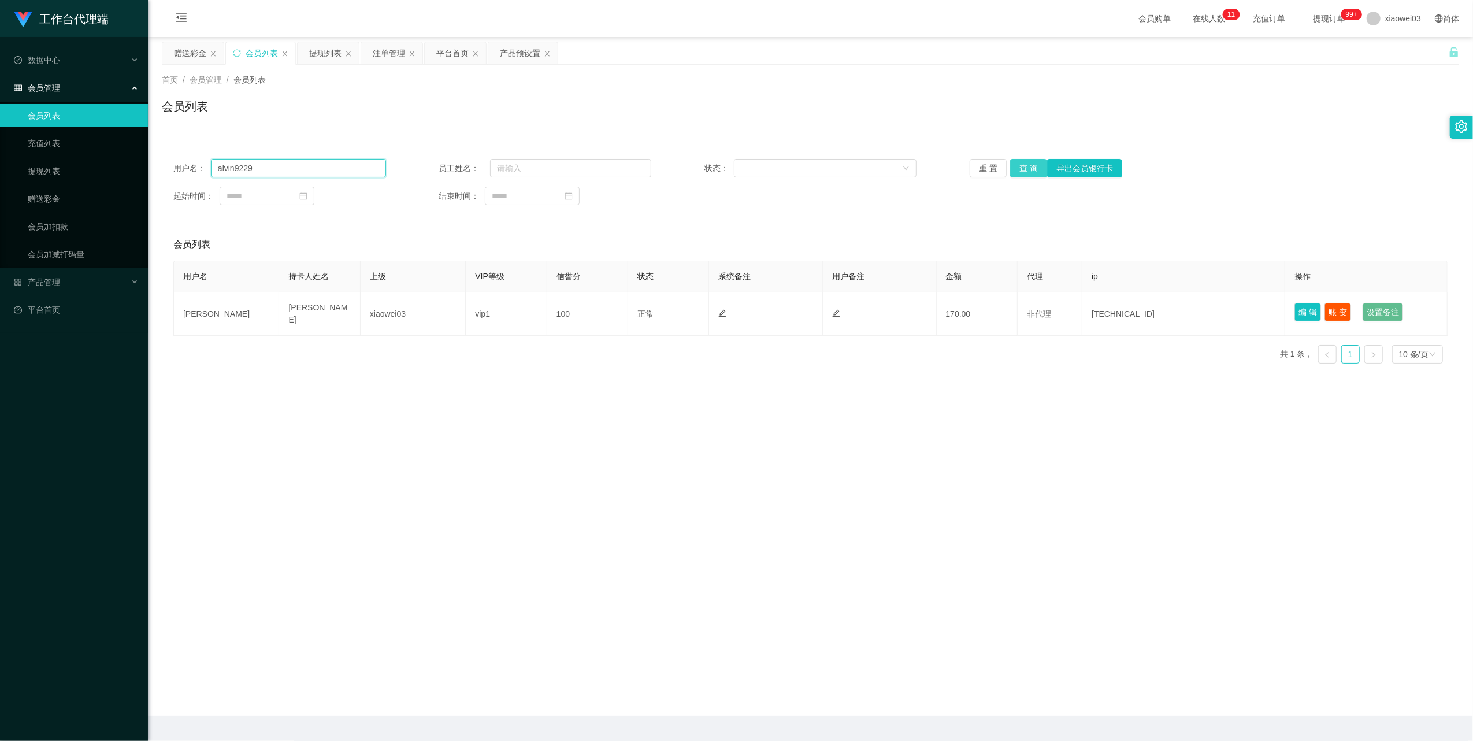
type input "alvin9229"
click at [1020, 173] on button "查 询" at bounding box center [1028, 168] width 37 height 18
click at [320, 50] on div "提现列表" at bounding box center [325, 53] width 32 height 22
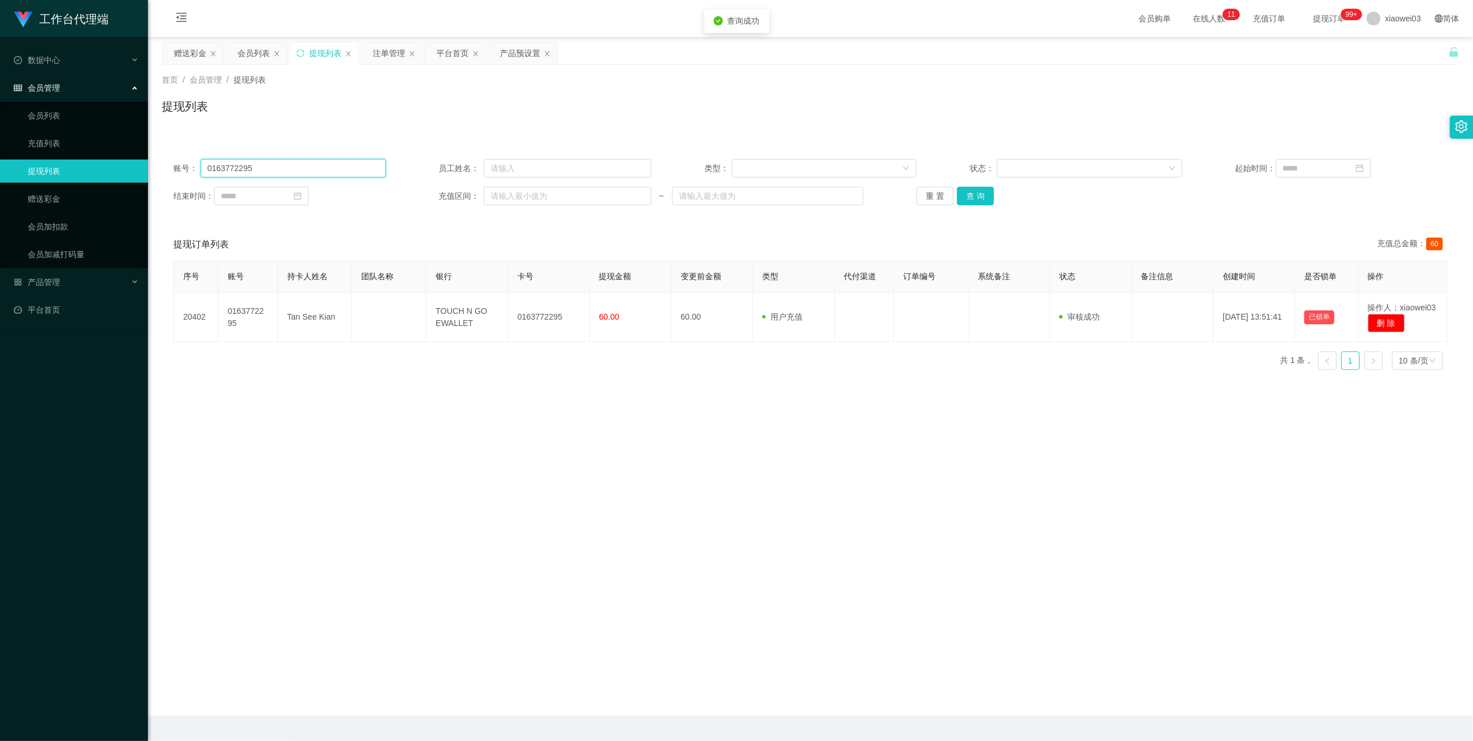
click at [276, 160] on input "0163772295" at bounding box center [294, 168] width 186 height 18
drag, startPoint x: 276, startPoint y: 160, endPoint x: 298, endPoint y: 166, distance: 23.4
click at [276, 160] on input "0163772295" at bounding box center [294, 168] width 186 height 18
paste input "alvin9229"
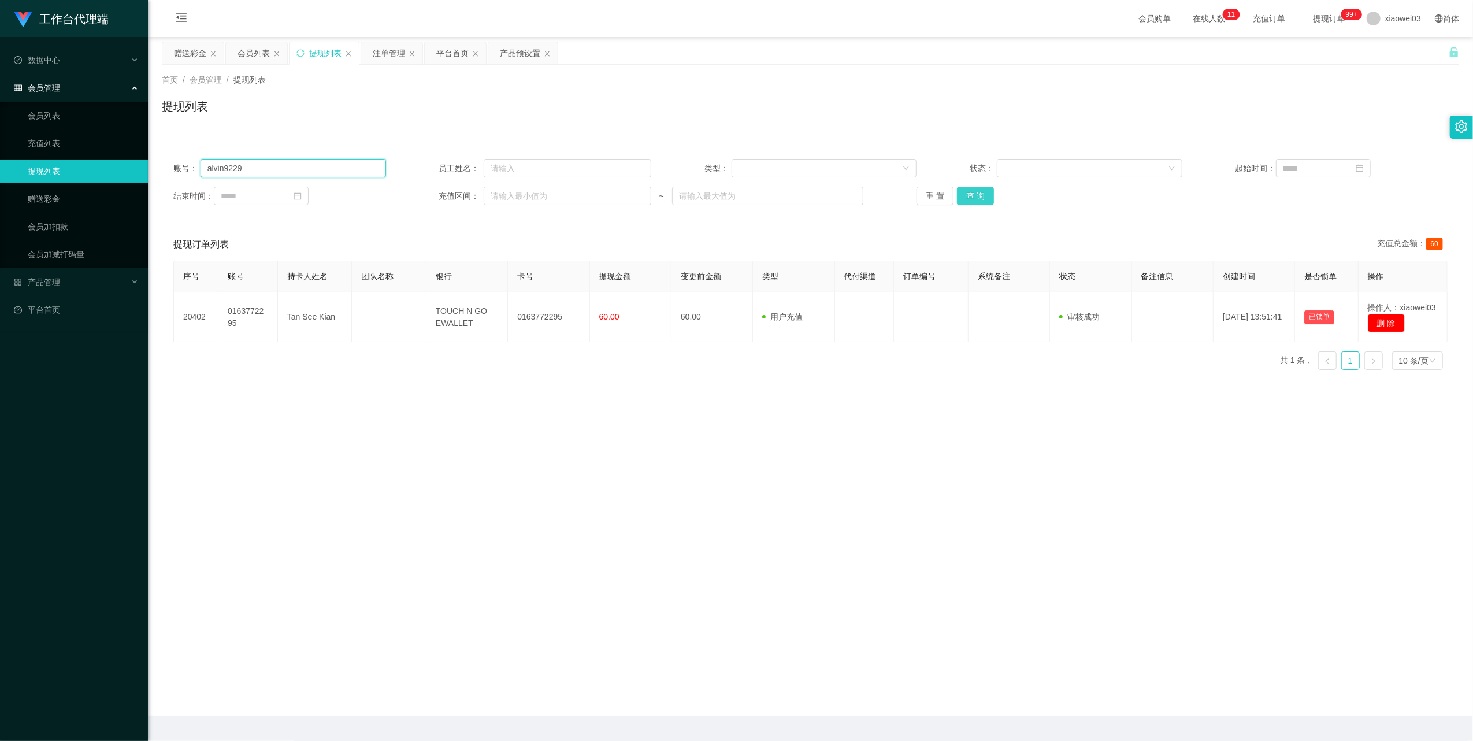
type input "alvin9229"
click at [974, 197] on button "查 询" at bounding box center [975, 196] width 37 height 18
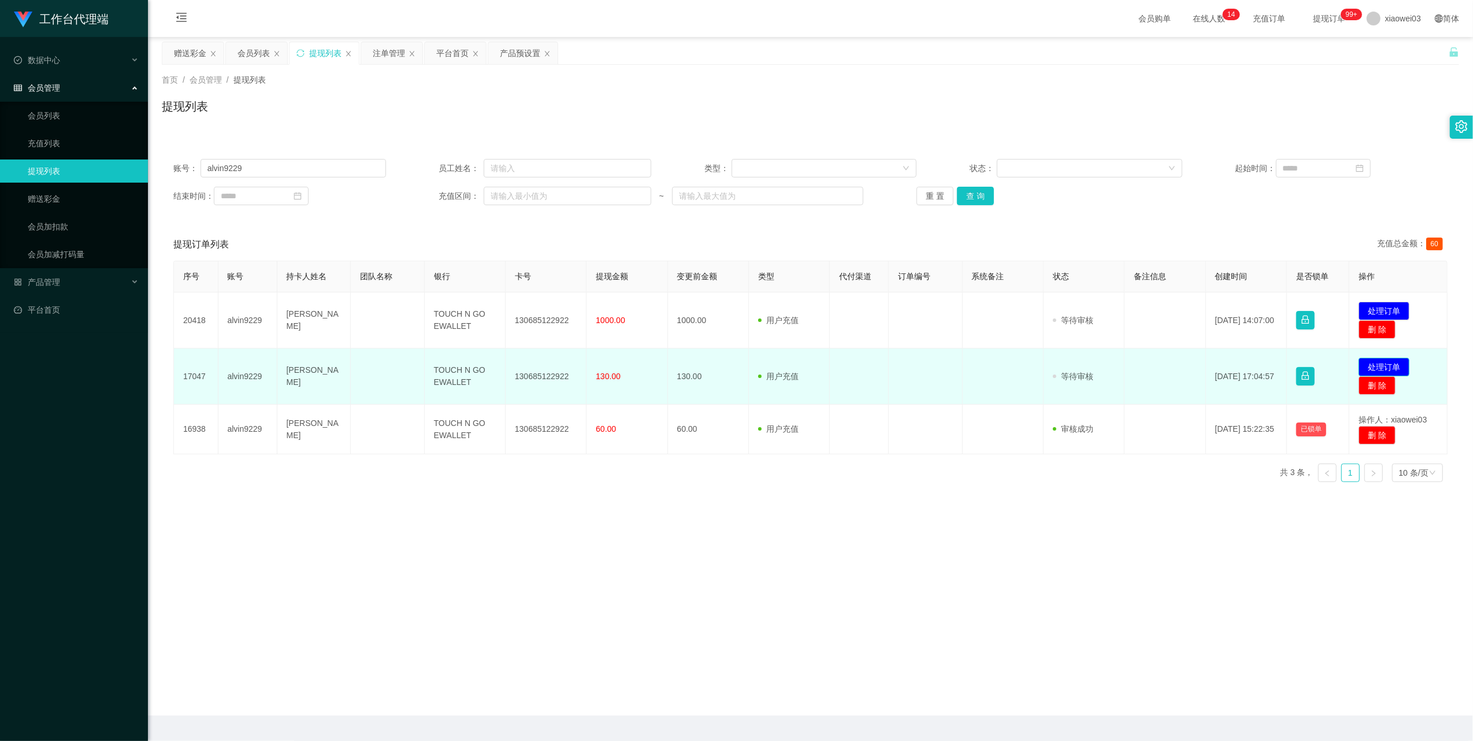
click at [1395, 364] on button "处理订单" at bounding box center [1384, 367] width 51 height 18
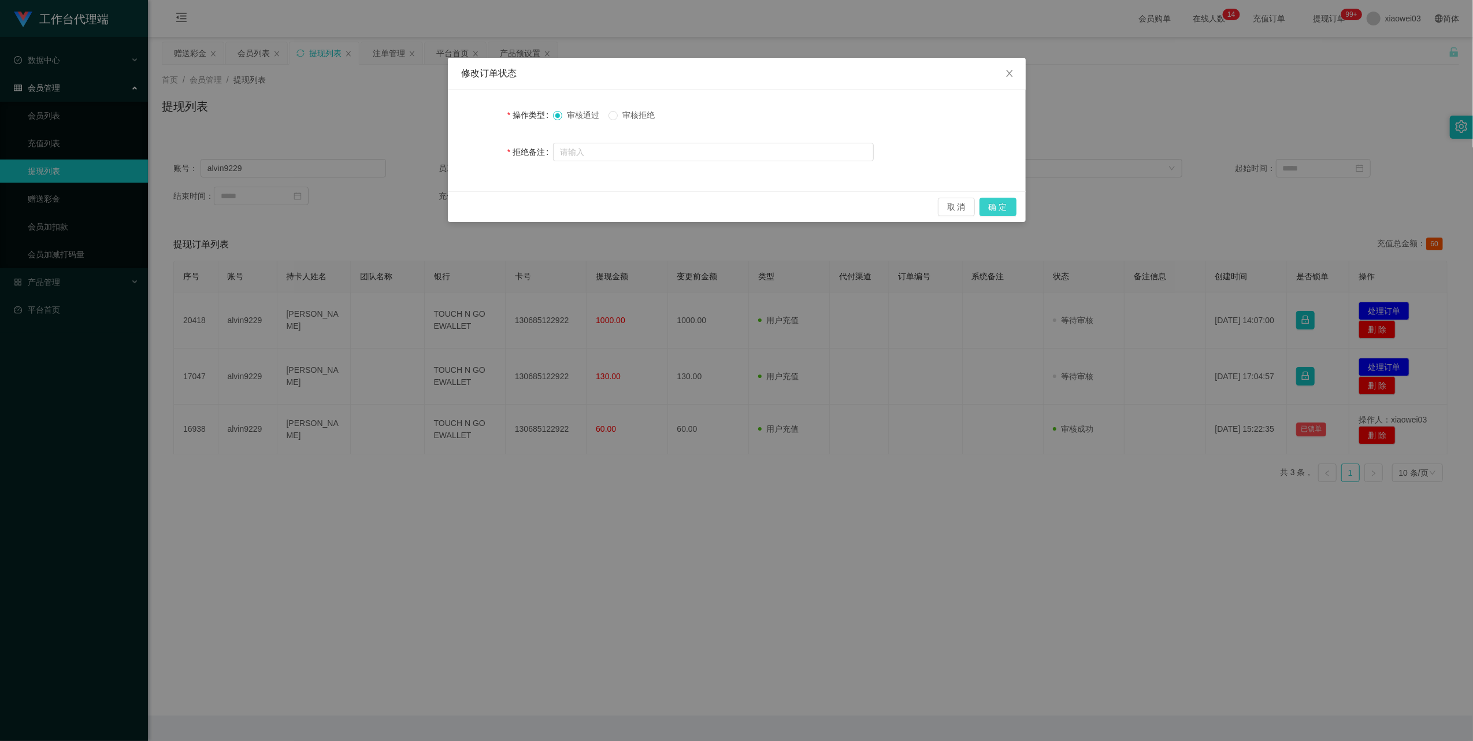
click at [999, 204] on button "确 定" at bounding box center [998, 207] width 37 height 18
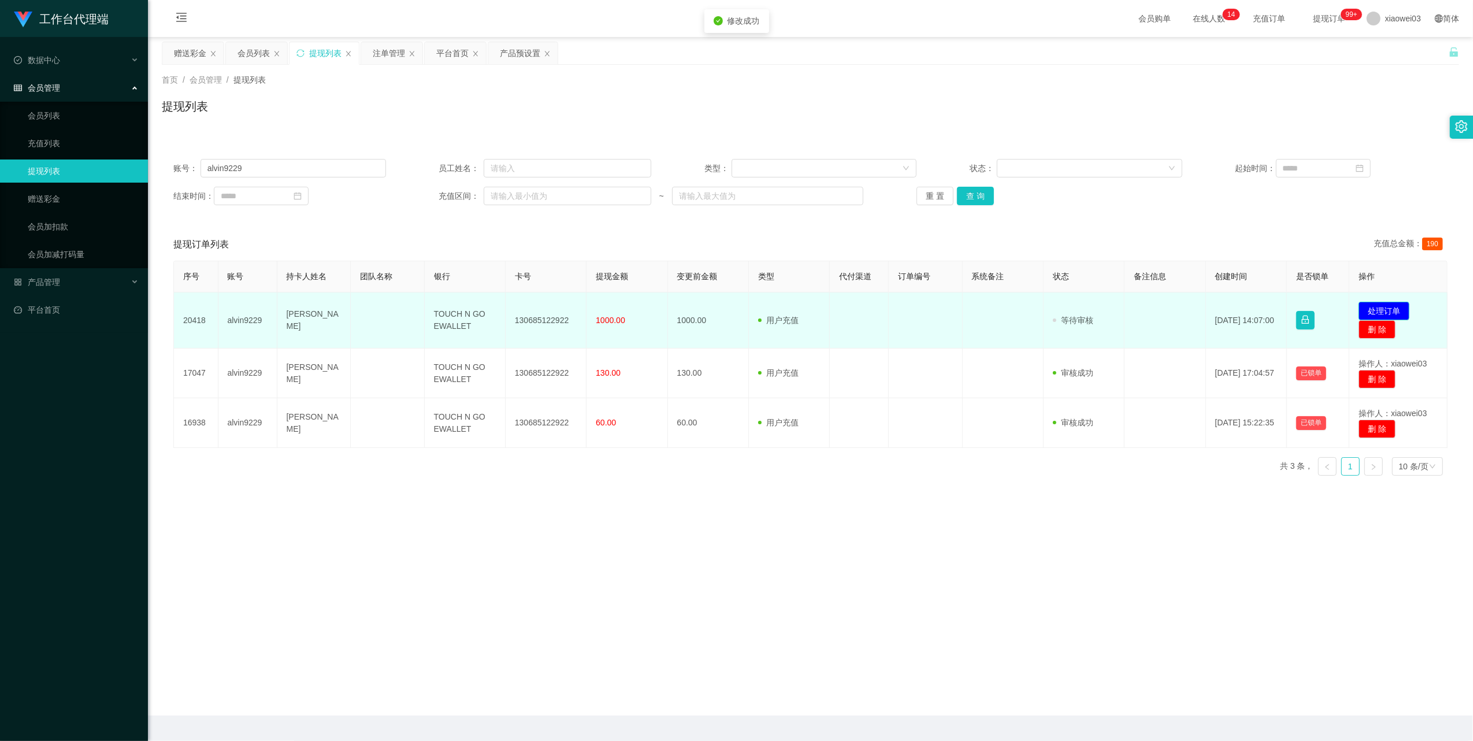
click at [1399, 310] on button "处理订单" at bounding box center [1384, 311] width 51 height 18
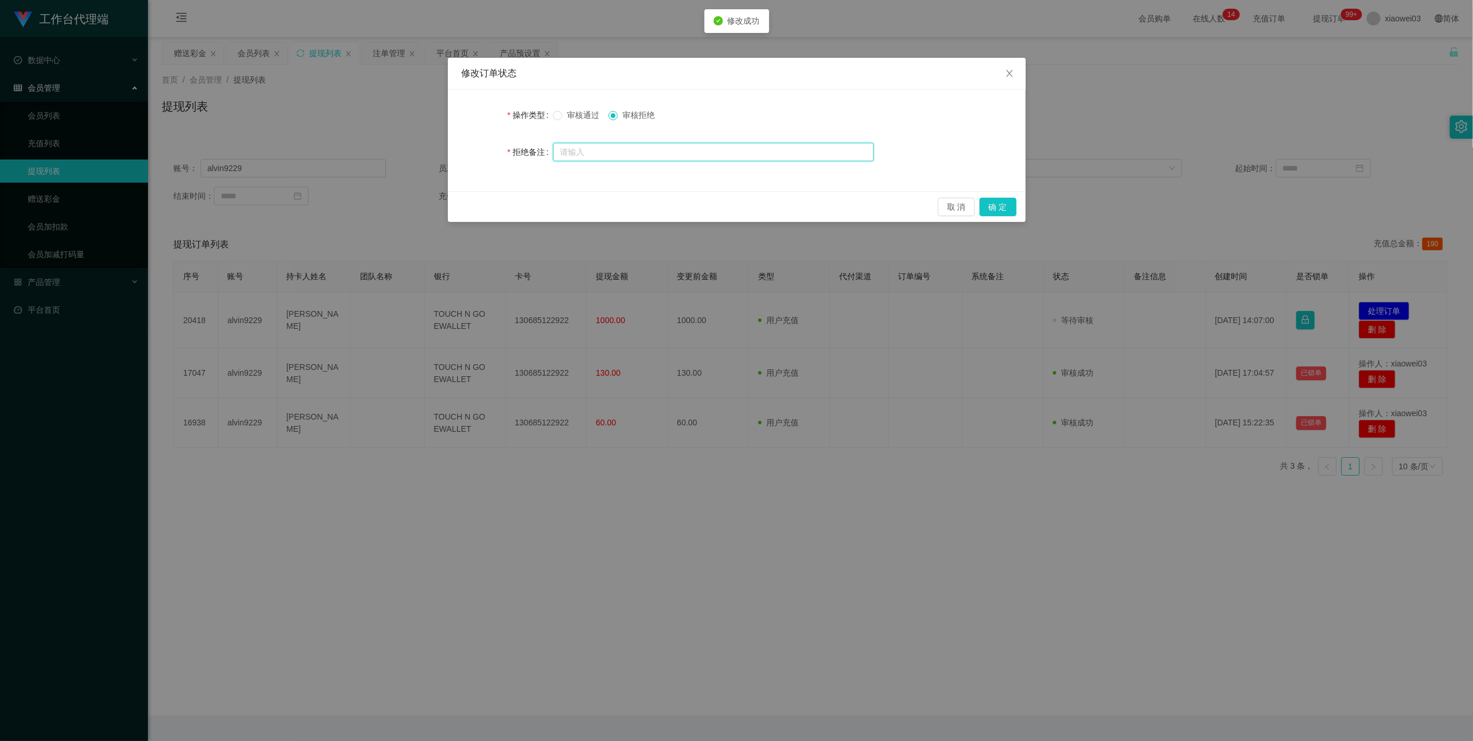
click at [639, 156] on input "text" at bounding box center [713, 152] width 321 height 18
type input "未按照规定完成晋升任务审核不通过"
click at [1001, 205] on button "确 定" at bounding box center [998, 207] width 37 height 18
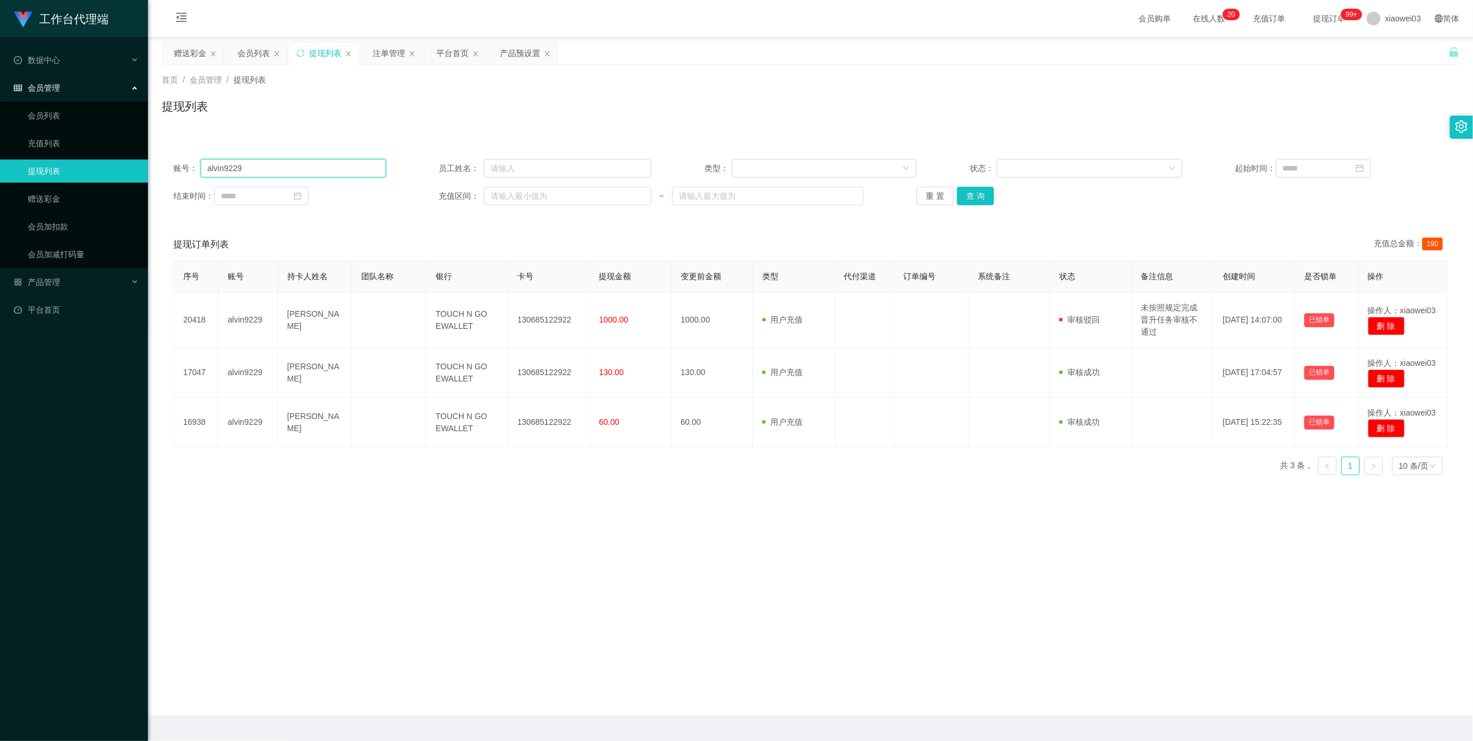
click at [319, 173] on input "alvin9229" at bounding box center [294, 168] width 186 height 18
click at [383, 59] on div "注单管理" at bounding box center [389, 53] width 32 height 22
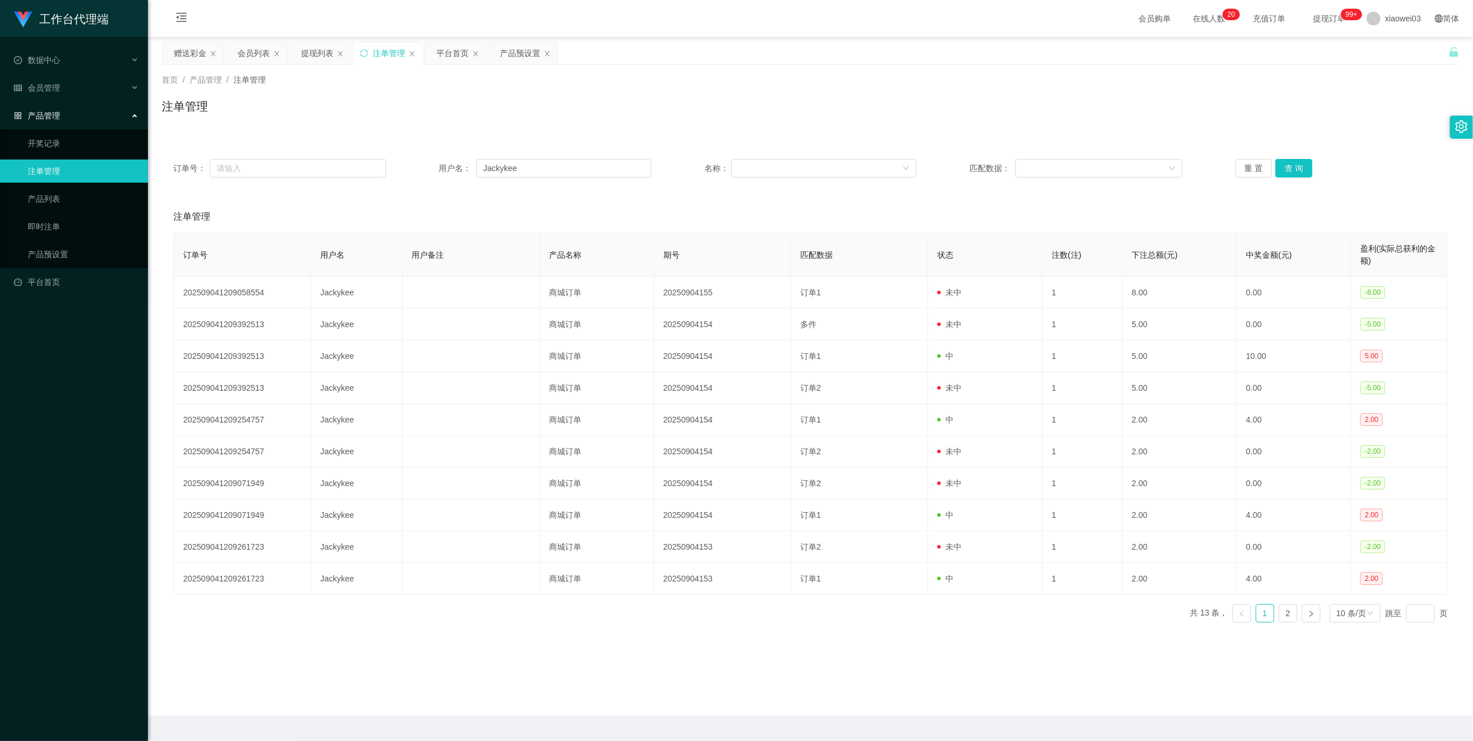
drag, startPoint x: 185, startPoint y: 60, endPoint x: 199, endPoint y: 66, distance: 15.6
click at [185, 60] on div "赠送彩金" at bounding box center [190, 53] width 32 height 22
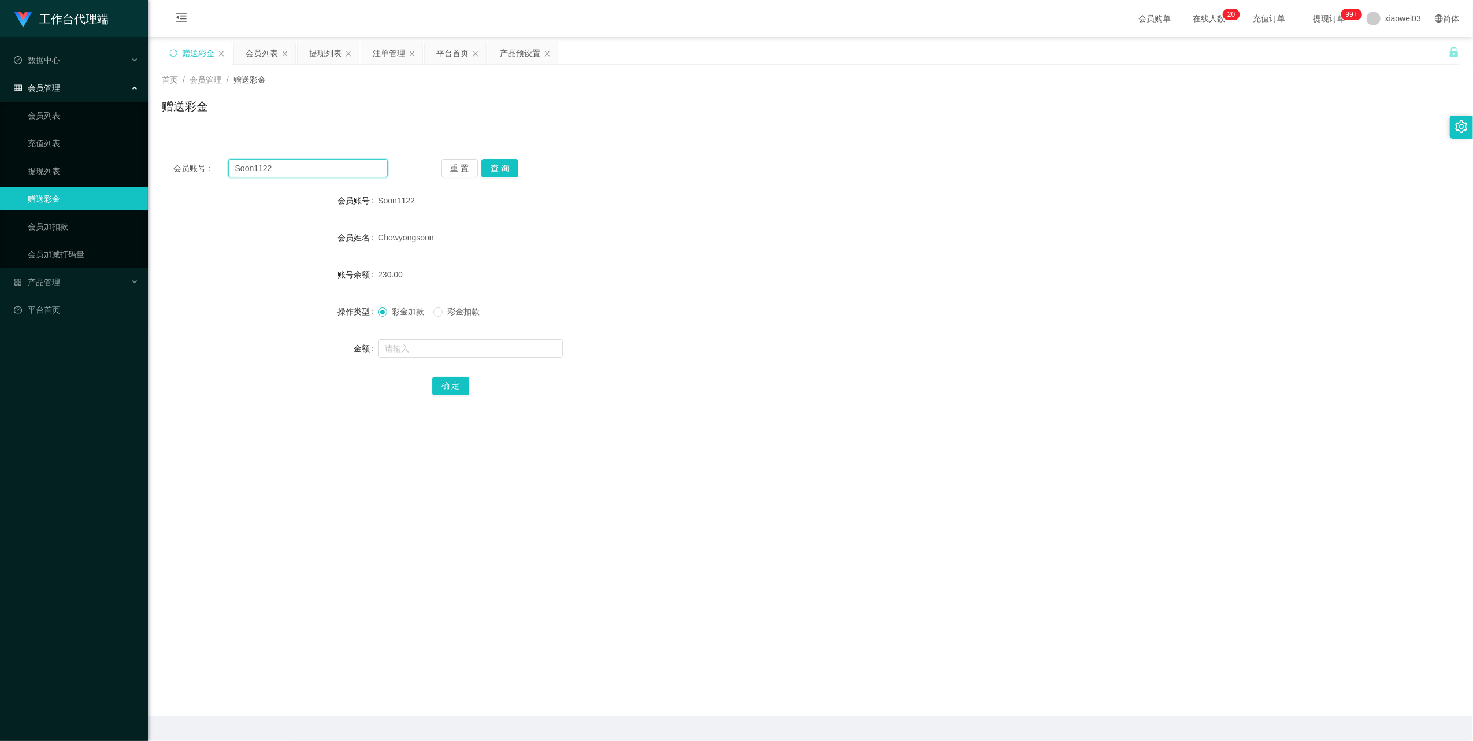
click at [273, 165] on input "Soon1122" at bounding box center [308, 168] width 160 height 18
paste input "KCyee"
type input "KCyee"
click at [504, 165] on button "查 询" at bounding box center [499, 168] width 37 height 18
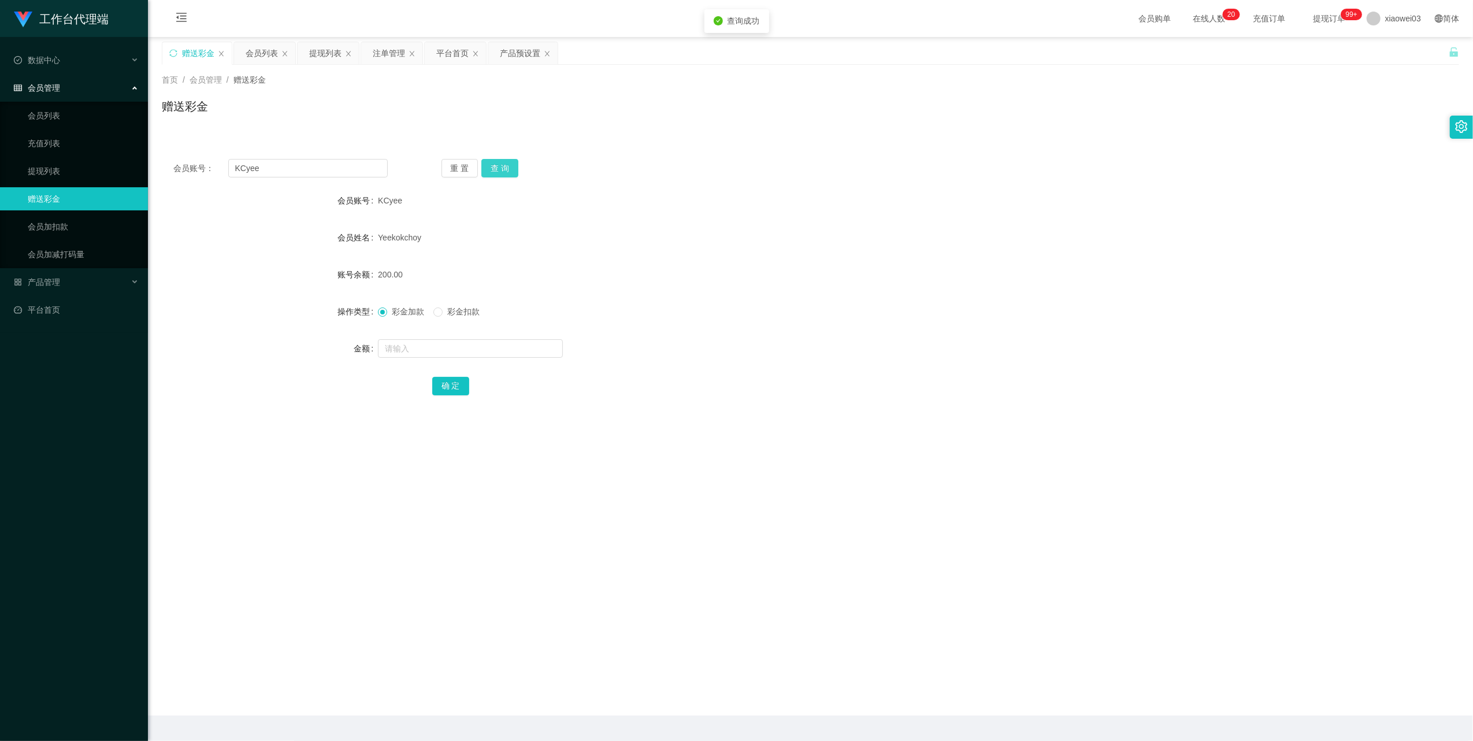
click at [506, 168] on button "查 询" at bounding box center [499, 168] width 37 height 18
click at [506, 168] on button "查 询" at bounding box center [506, 168] width 50 height 18
click at [506, 168] on button "查 询" at bounding box center [499, 168] width 37 height 18
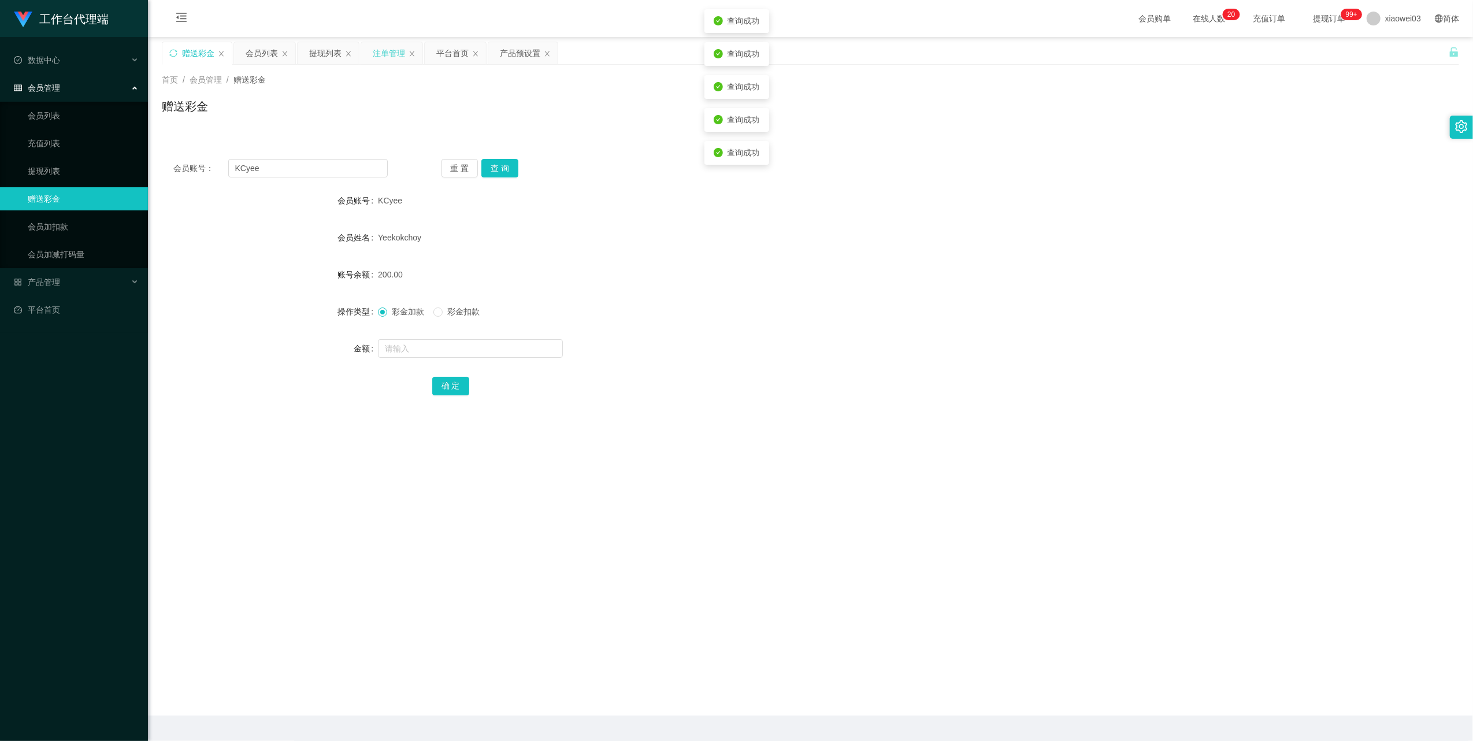
click at [378, 57] on div "注单管理" at bounding box center [389, 53] width 32 height 22
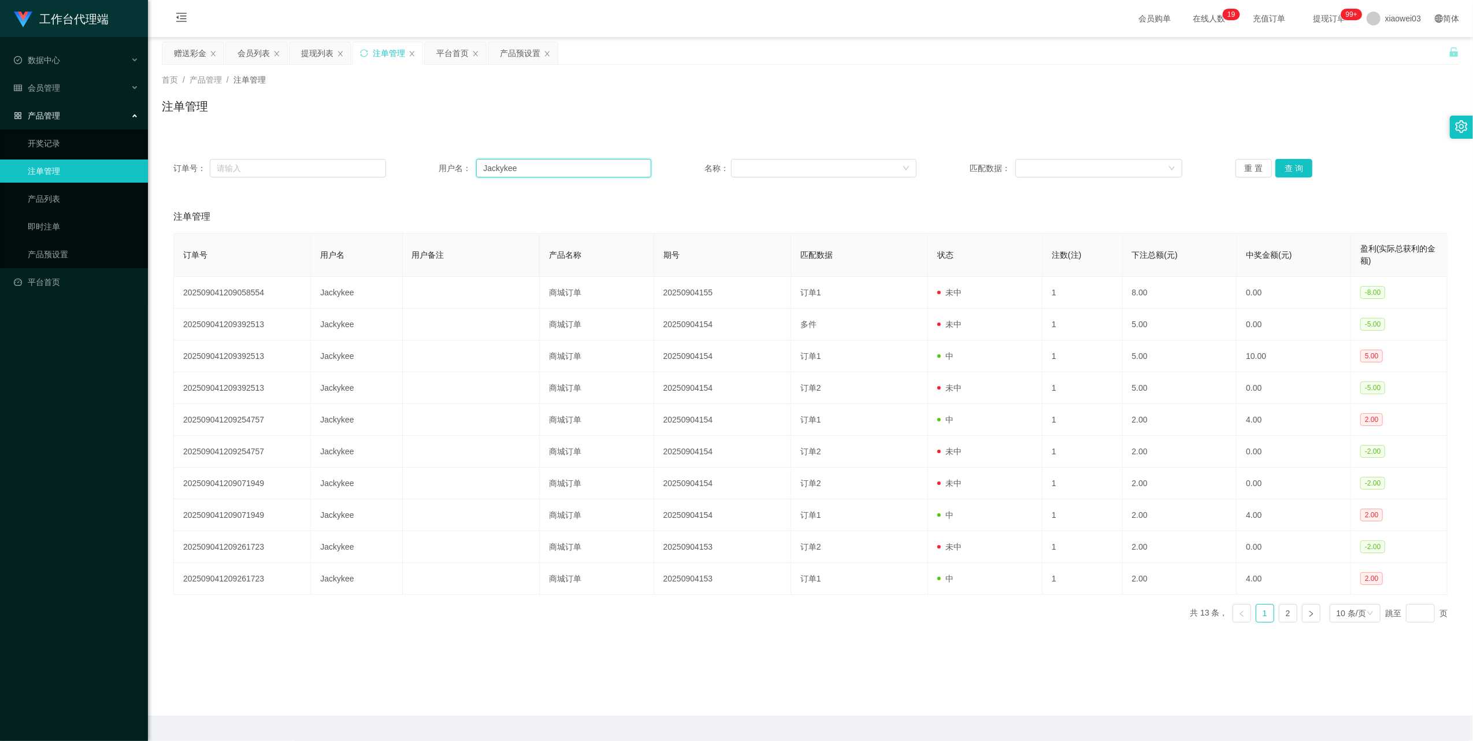
click at [532, 173] on input "Jackykee" at bounding box center [563, 168] width 175 height 18
click at [250, 53] on div "会员列表" at bounding box center [254, 53] width 32 height 22
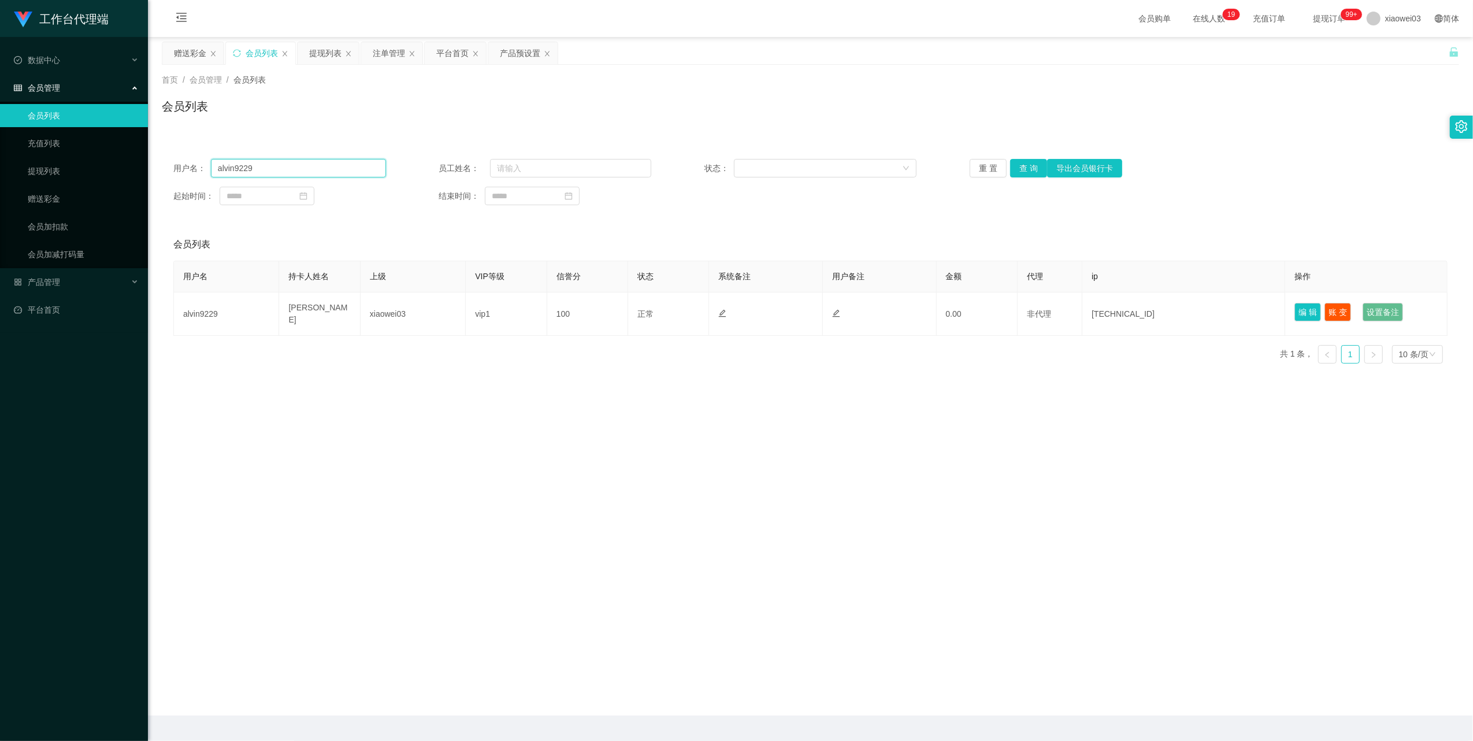
click at [338, 166] on input "alvin9229" at bounding box center [298, 168] width 175 height 18
paste input "KCyee"
type input "KCyee"
click at [1026, 168] on button "查 询" at bounding box center [1028, 168] width 37 height 18
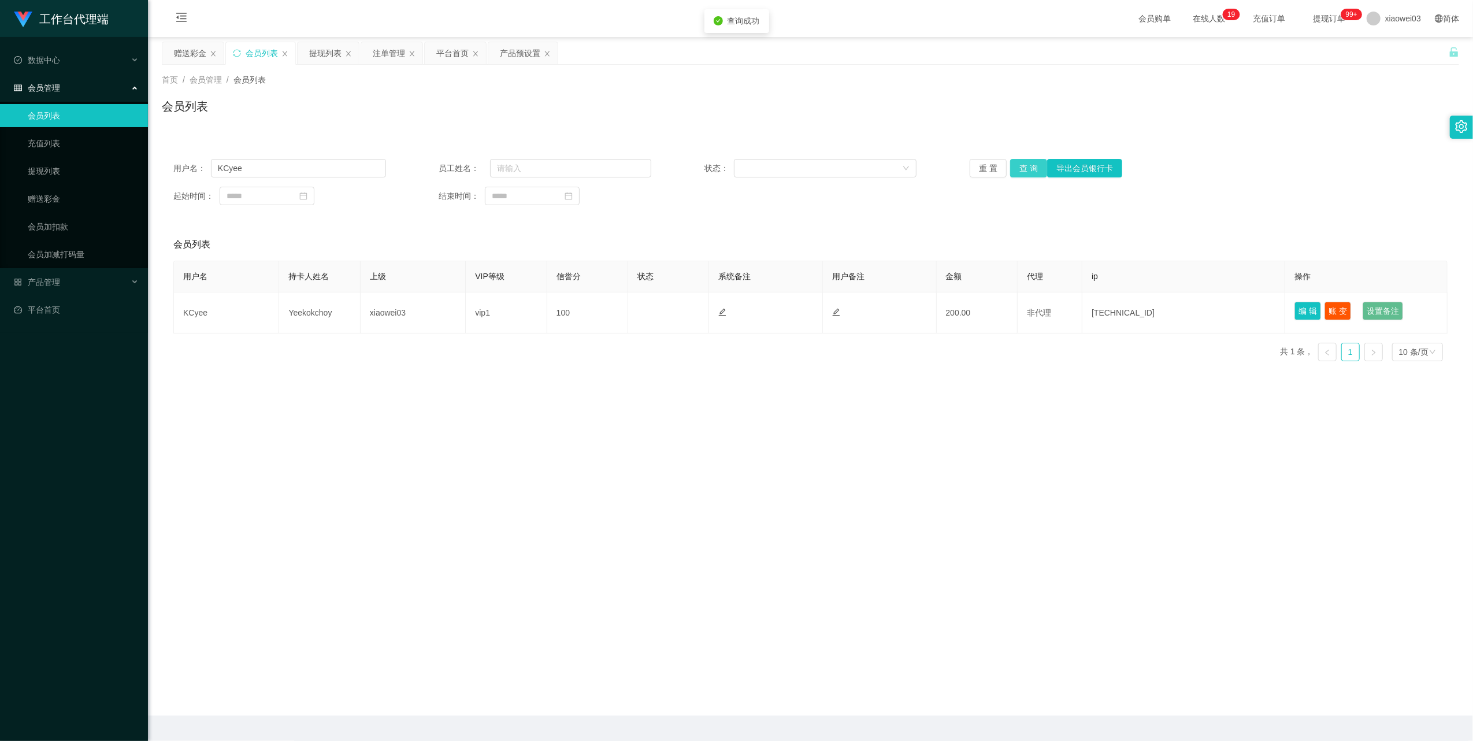
click at [1026, 168] on button "查 询" at bounding box center [1028, 168] width 37 height 18
click at [1026, 168] on button "查 询" at bounding box center [1035, 168] width 50 height 18
click at [1026, 168] on button "查 询" at bounding box center [1028, 168] width 37 height 18
click at [1032, 165] on button "查 询" at bounding box center [1028, 168] width 37 height 18
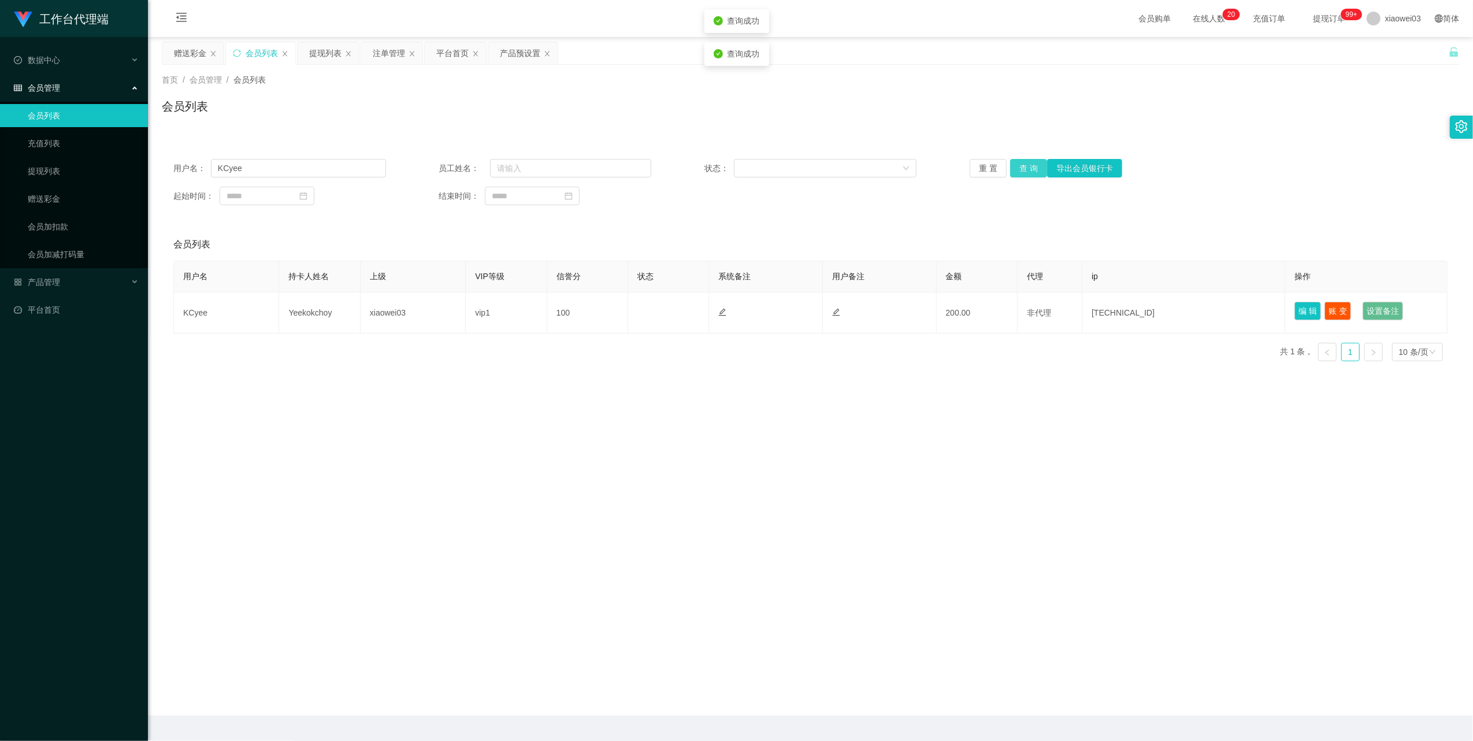
click at [1032, 165] on button "查 询" at bounding box center [1028, 168] width 37 height 18
click at [251, 173] on input "KCyee" at bounding box center [298, 168] width 175 height 18
click at [1030, 170] on button "查 询" at bounding box center [1028, 168] width 37 height 18
click at [1030, 170] on div "重 置 查 询 导出会员银行卡" at bounding box center [1076, 168] width 213 height 18
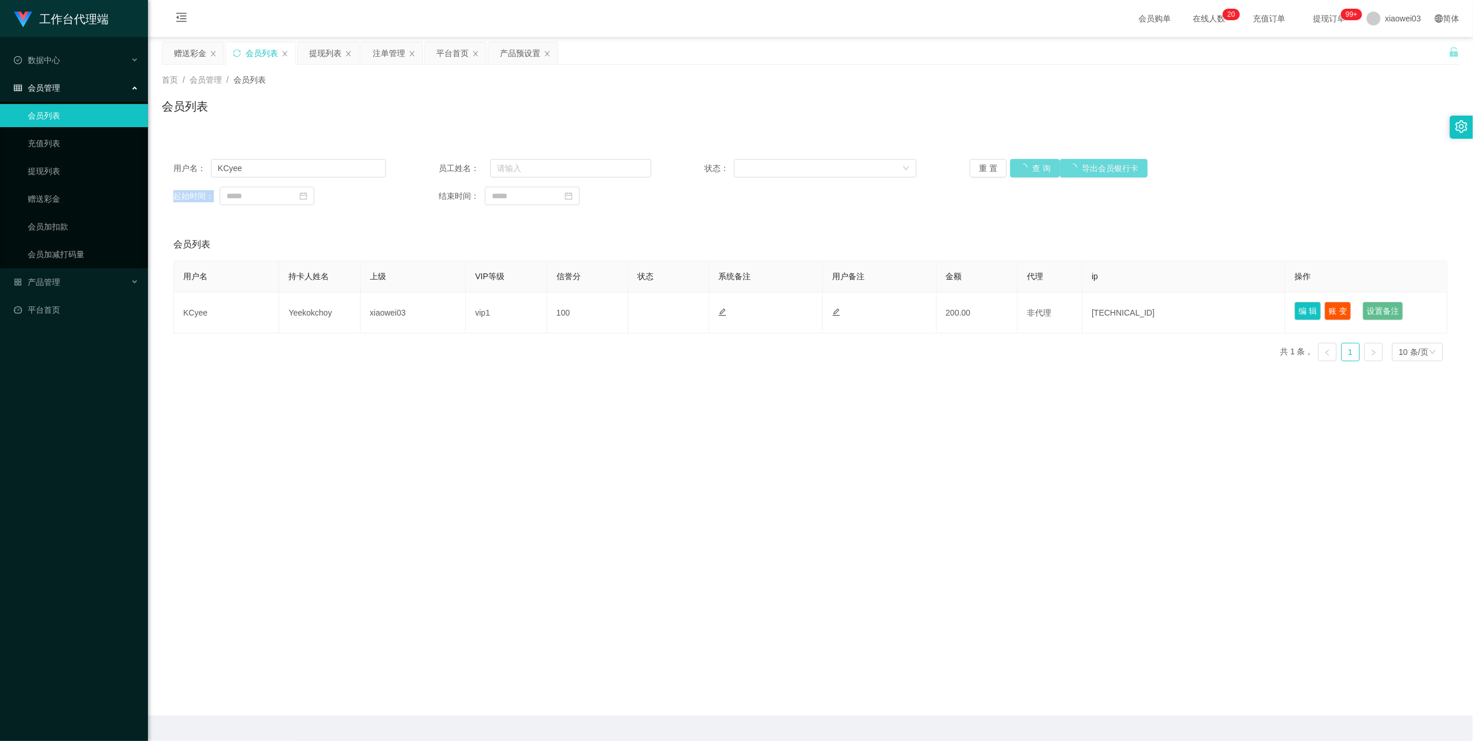
click at [1030, 170] on div "重 置 查 询 导出会员银行卡" at bounding box center [1076, 168] width 213 height 18
click at [174, 43] on div "赠送彩金" at bounding box center [190, 53] width 32 height 22
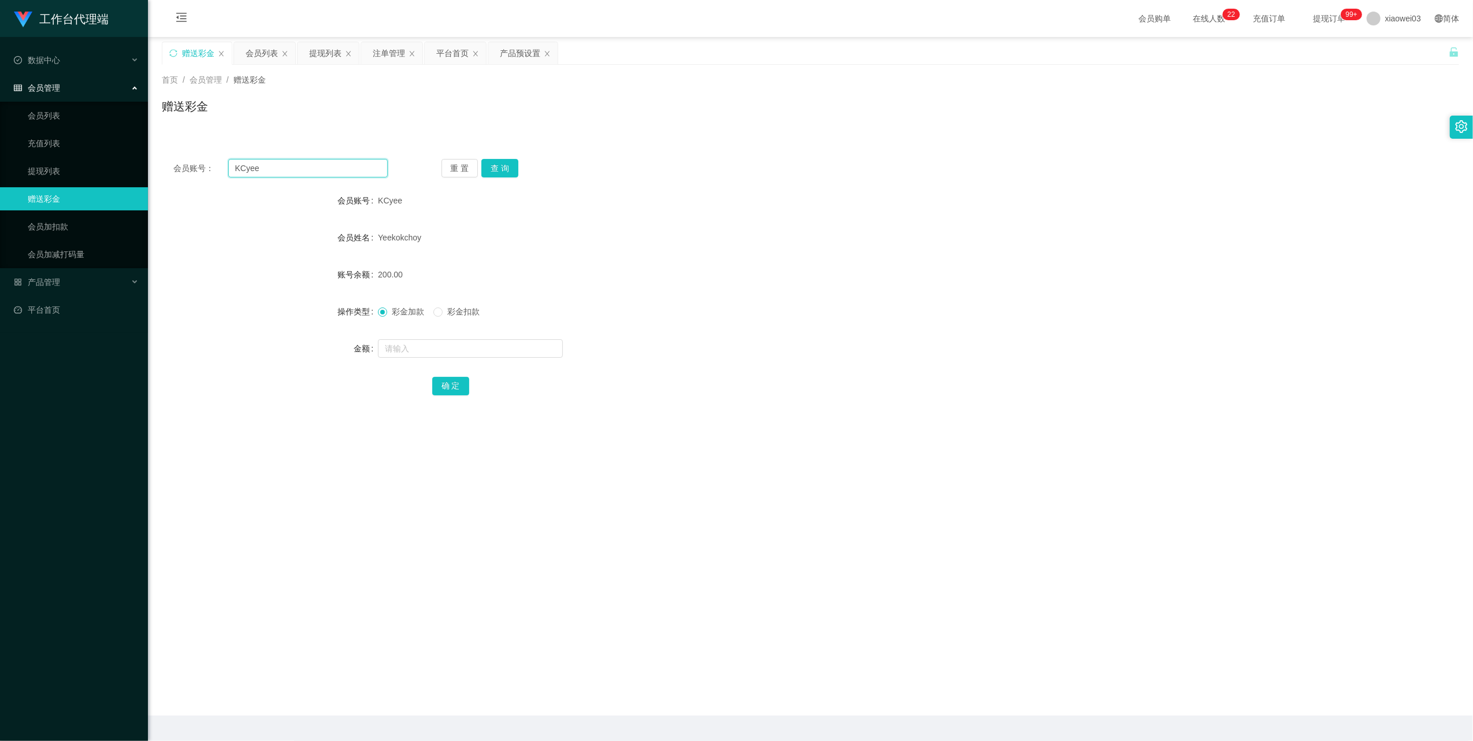
click at [350, 169] on input "KCyee" at bounding box center [308, 168] width 160 height 18
click at [493, 170] on button "查 询" at bounding box center [499, 168] width 37 height 18
drag, startPoint x: 458, startPoint y: 169, endPoint x: 480, endPoint y: 178, distance: 23.3
click at [458, 168] on button "重 置" at bounding box center [460, 168] width 37 height 18
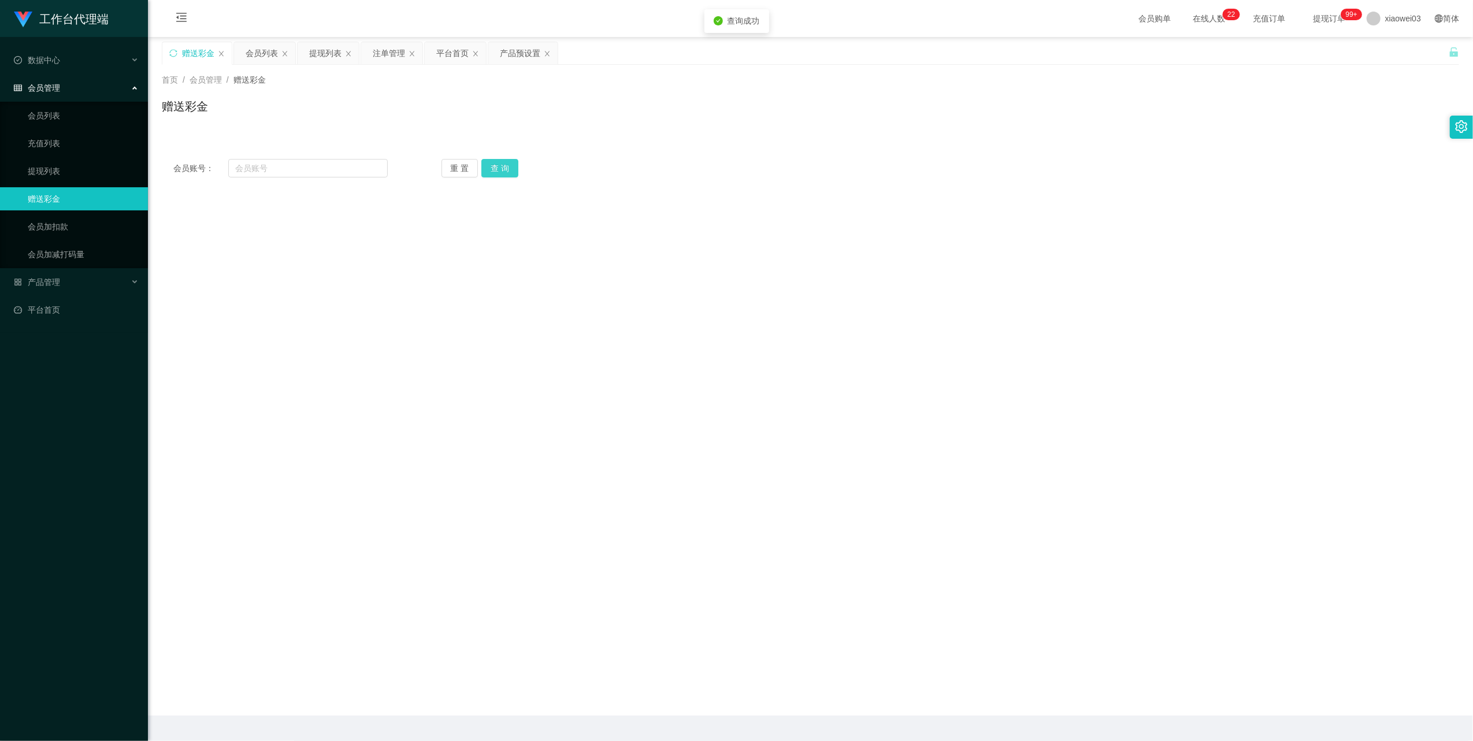
click at [504, 176] on button "查 询" at bounding box center [499, 168] width 37 height 18
click at [316, 172] on input "text" at bounding box center [308, 168] width 160 height 18
paste input "KCyee"
type input "KCyee"
click at [491, 172] on button "查 询" at bounding box center [499, 168] width 37 height 18
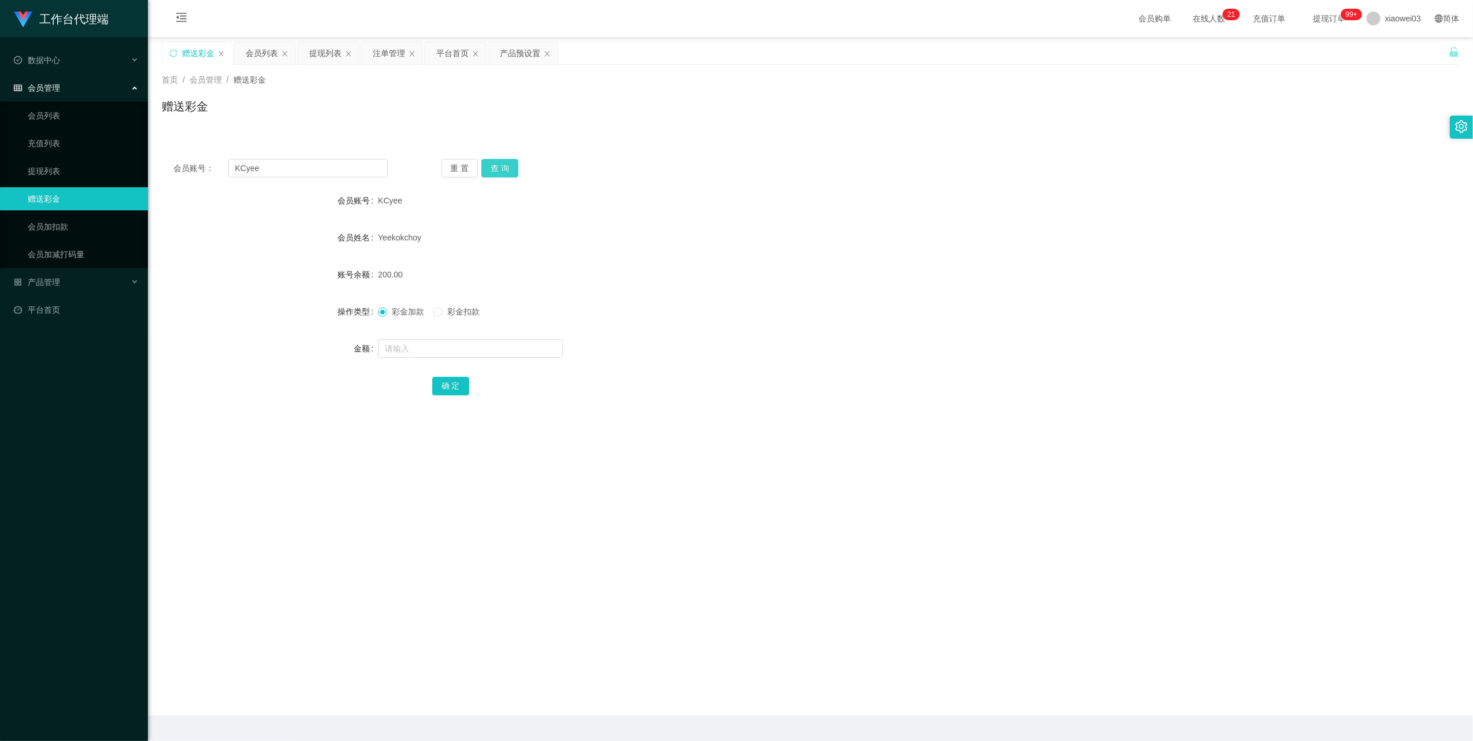
click at [507, 165] on button "查 询" at bounding box center [499, 168] width 37 height 18
click at [262, 56] on div "会员列表" at bounding box center [262, 53] width 32 height 22
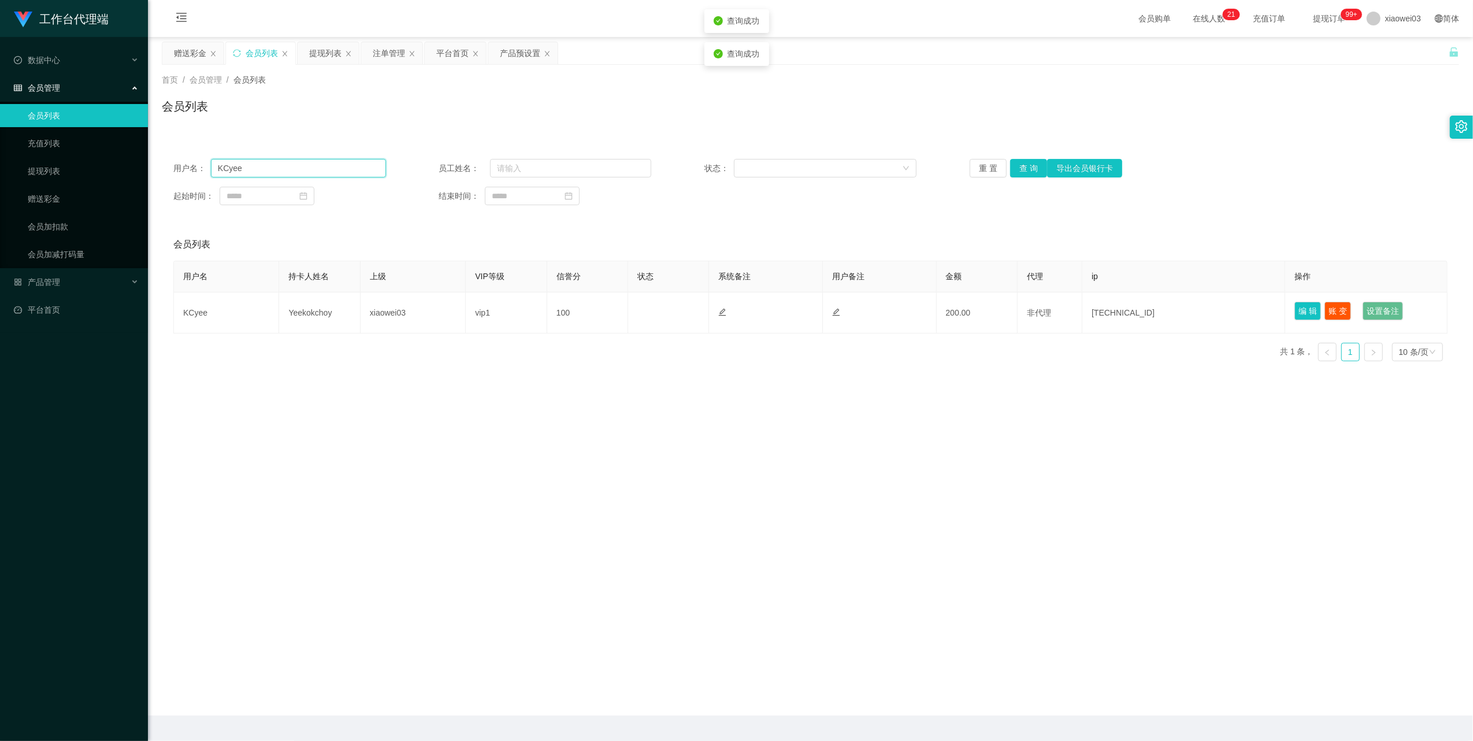
click at [336, 168] on input "KCyee" at bounding box center [298, 168] width 175 height 18
click at [1025, 172] on button "查 询" at bounding box center [1028, 168] width 37 height 18
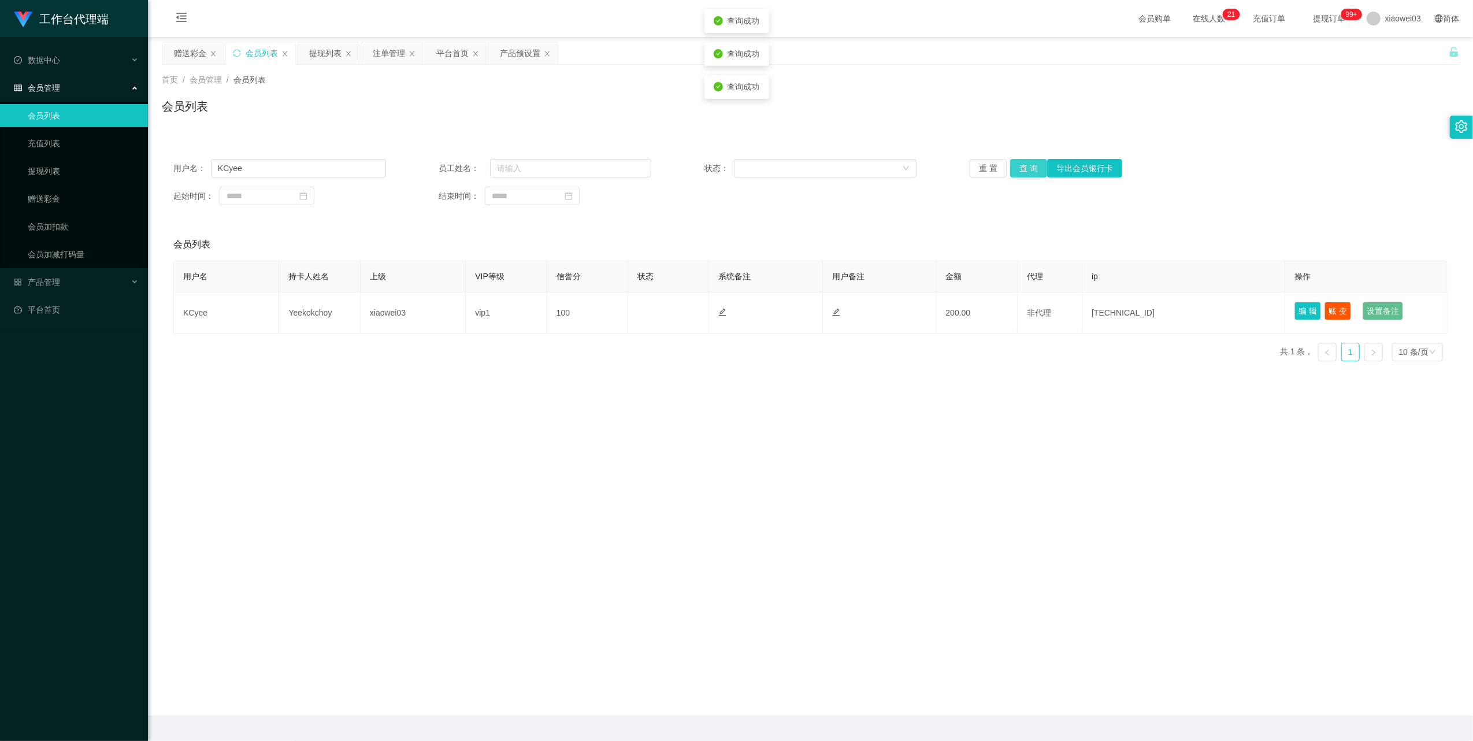
click at [1025, 172] on button "查 询" at bounding box center [1028, 168] width 37 height 18
click at [315, 171] on input "KCyee" at bounding box center [298, 168] width 175 height 18
drag, startPoint x: 315, startPoint y: 171, endPoint x: 359, endPoint y: 184, distance: 46.3
click at [315, 169] on input "KCyee" at bounding box center [298, 168] width 175 height 18
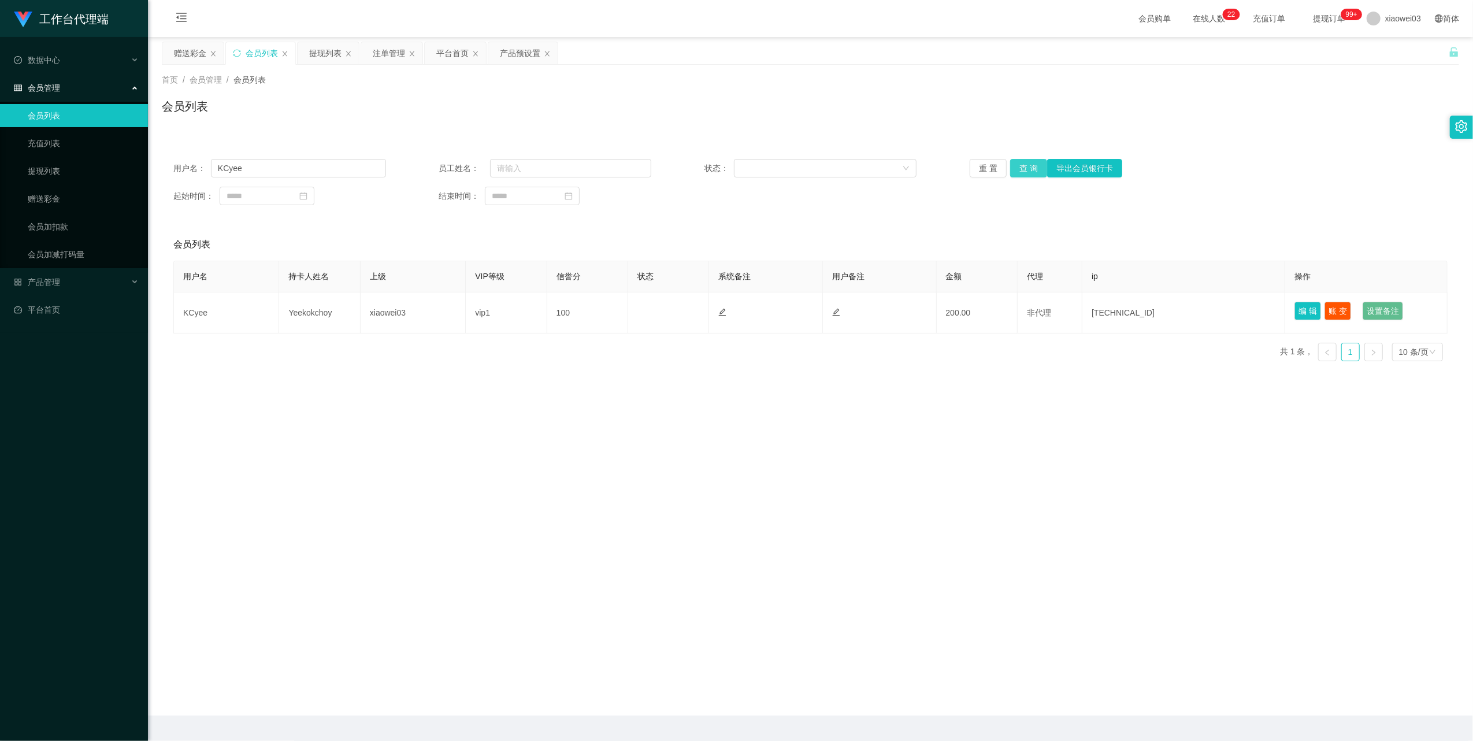
click at [1032, 164] on button "查 询" at bounding box center [1028, 168] width 37 height 18
click at [320, 54] on div "提现列表" at bounding box center [325, 53] width 32 height 22
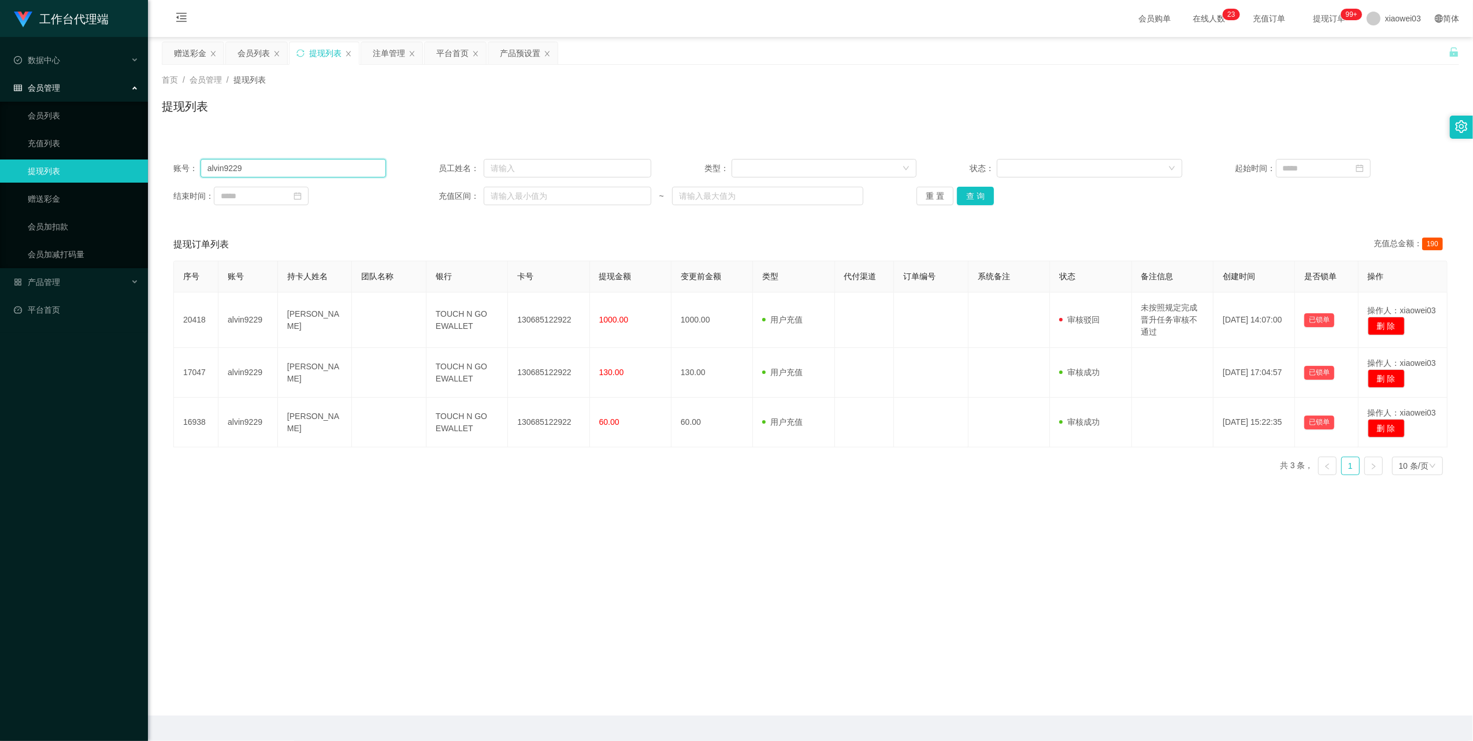
click at [301, 171] on input "alvin9229" at bounding box center [294, 168] width 186 height 18
paste input "KCyee"
type input "KCyee"
click at [983, 200] on button "查 询" at bounding box center [975, 196] width 37 height 18
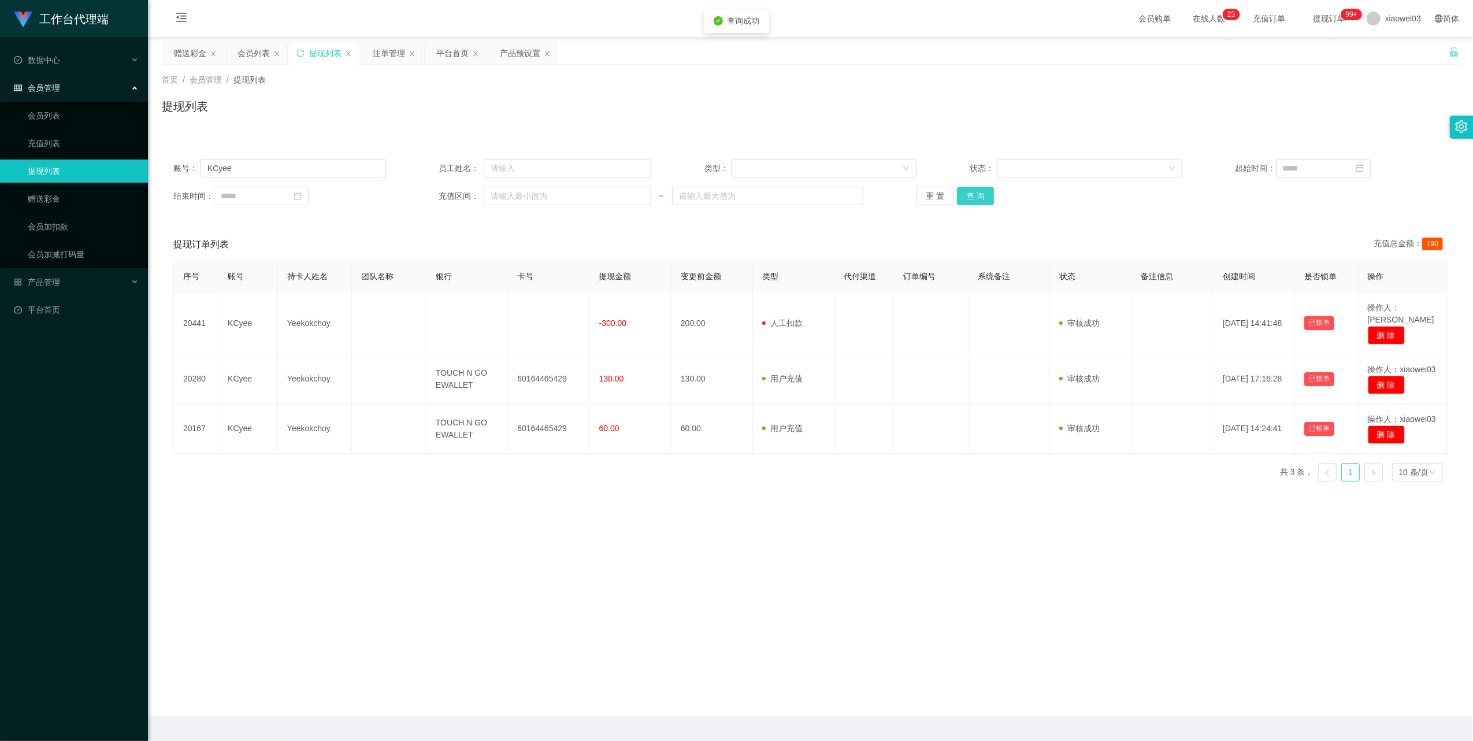
click at [979, 199] on button "查 询" at bounding box center [975, 196] width 37 height 18
click at [294, 169] on input "KCyee" at bounding box center [294, 168] width 186 height 18
click at [972, 192] on button "查 询" at bounding box center [975, 196] width 37 height 18
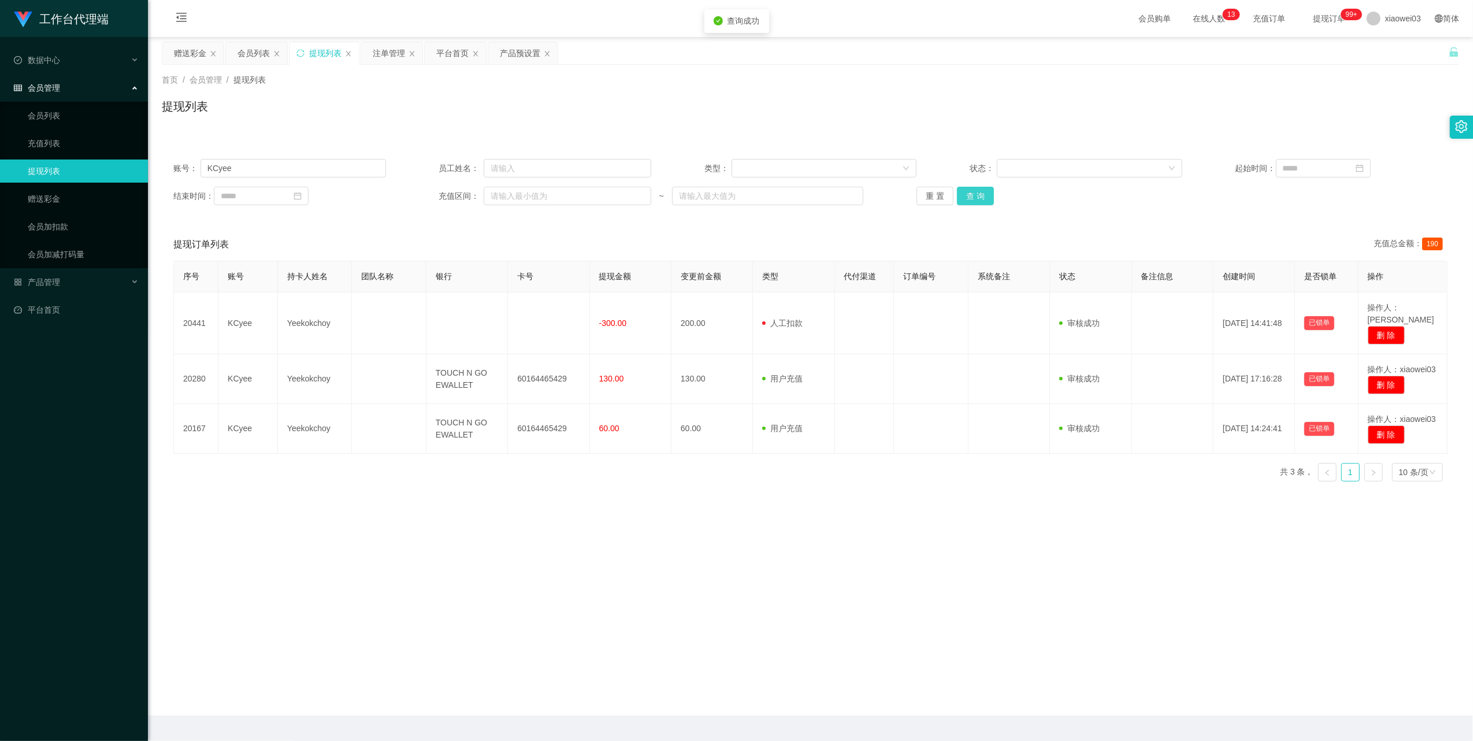
click at [972, 192] on button "查 询" at bounding box center [975, 196] width 37 height 18
click at [972, 192] on div "重 置 查 询" at bounding box center [1023, 196] width 213 height 18
click at [972, 192] on button "查 询" at bounding box center [975, 196] width 37 height 18
click at [447, 253] on div "提现订单列表 充值总金额： 190" at bounding box center [810, 244] width 1274 height 32
click at [344, 160] on input "KCyee" at bounding box center [294, 168] width 186 height 18
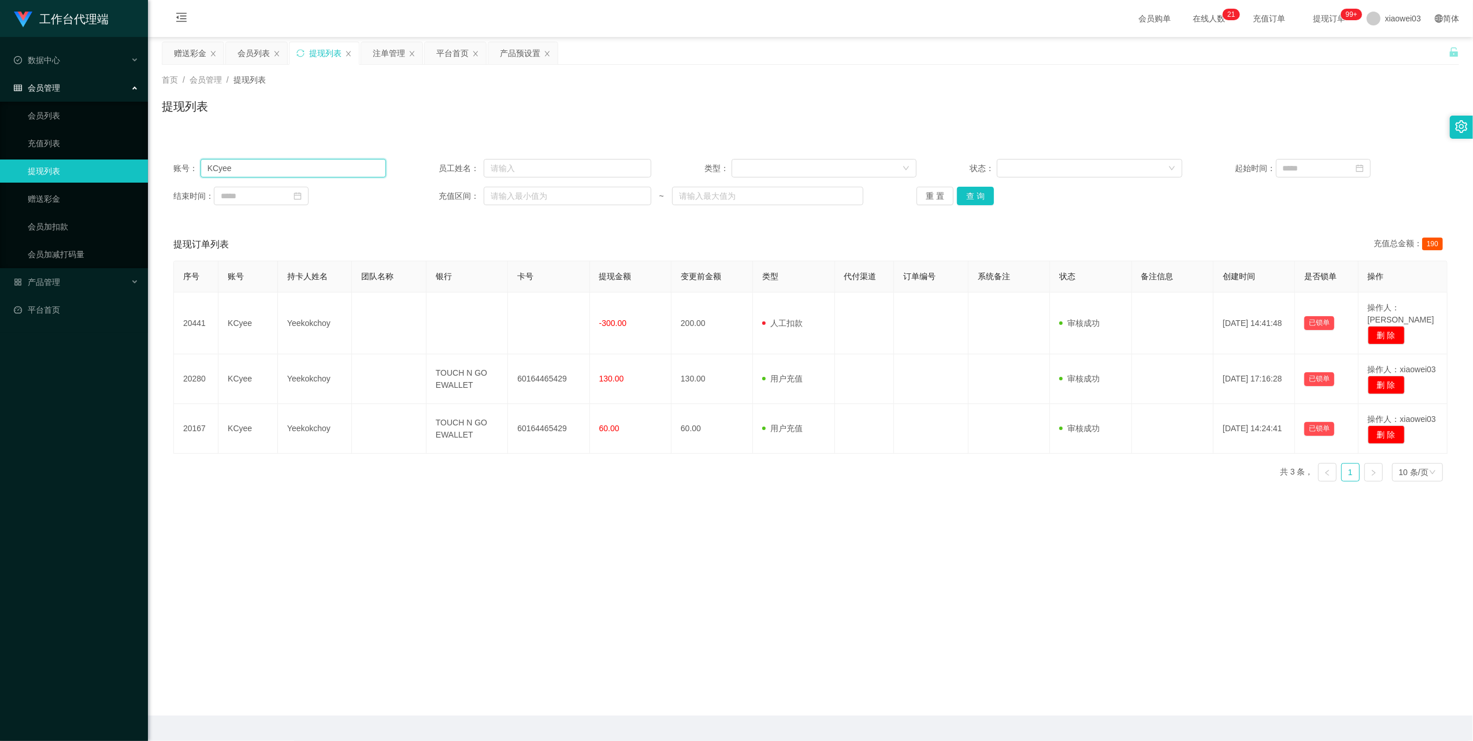
click at [344, 160] on input "KCyee" at bounding box center [294, 168] width 186 height 18
click at [970, 197] on button "查 询" at bounding box center [975, 196] width 37 height 18
click at [193, 54] on div "赠送彩金" at bounding box center [190, 53] width 32 height 22
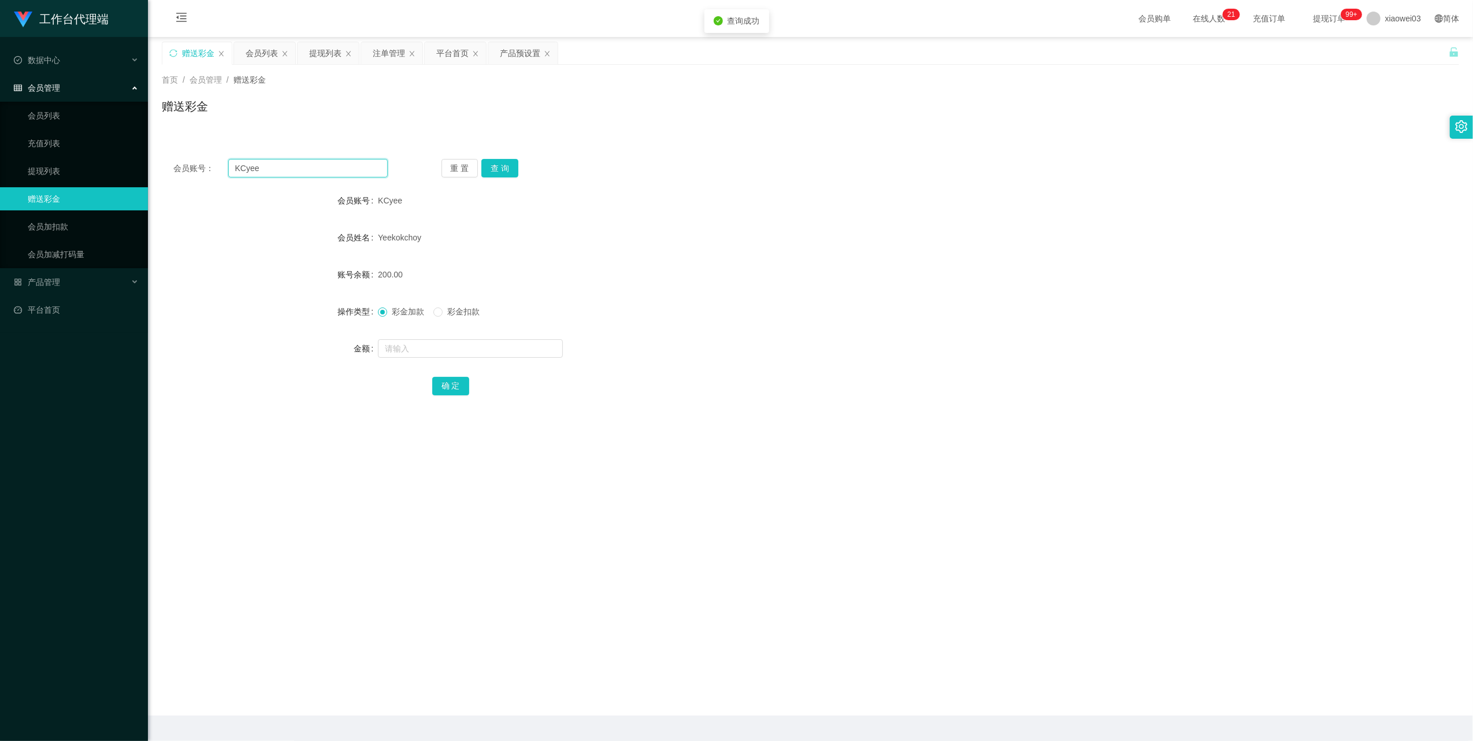
click at [317, 172] on input "KCyee" at bounding box center [308, 168] width 160 height 18
drag, startPoint x: 317, startPoint y: 172, endPoint x: 440, endPoint y: 206, distance: 127.2
click at [317, 172] on input "KCyee" at bounding box center [308, 168] width 160 height 18
click at [499, 168] on button "查 询" at bounding box center [499, 168] width 37 height 18
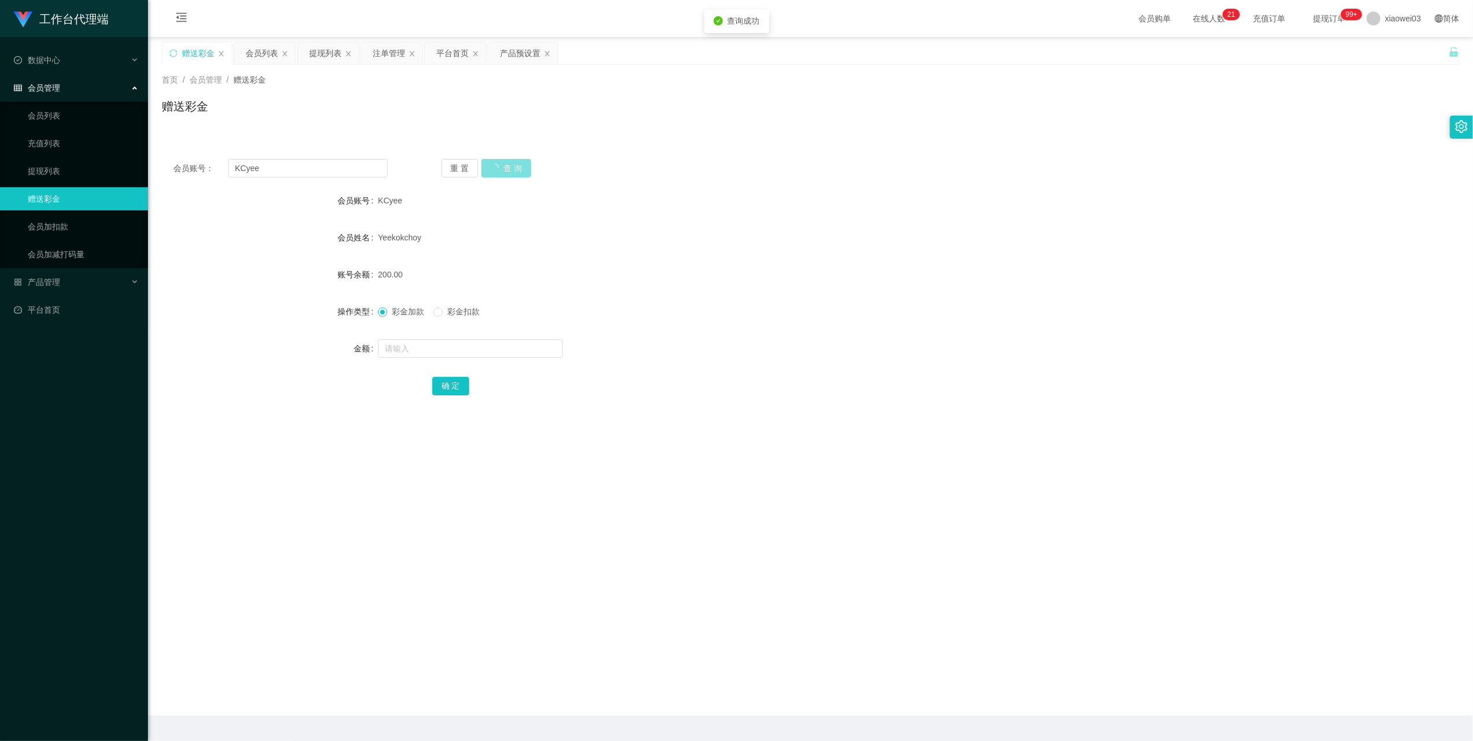
click at [499, 168] on button "查 询" at bounding box center [506, 168] width 50 height 18
click at [499, 168] on button "查 询" at bounding box center [499, 168] width 37 height 18
click at [252, 49] on div "会员列表" at bounding box center [262, 53] width 32 height 22
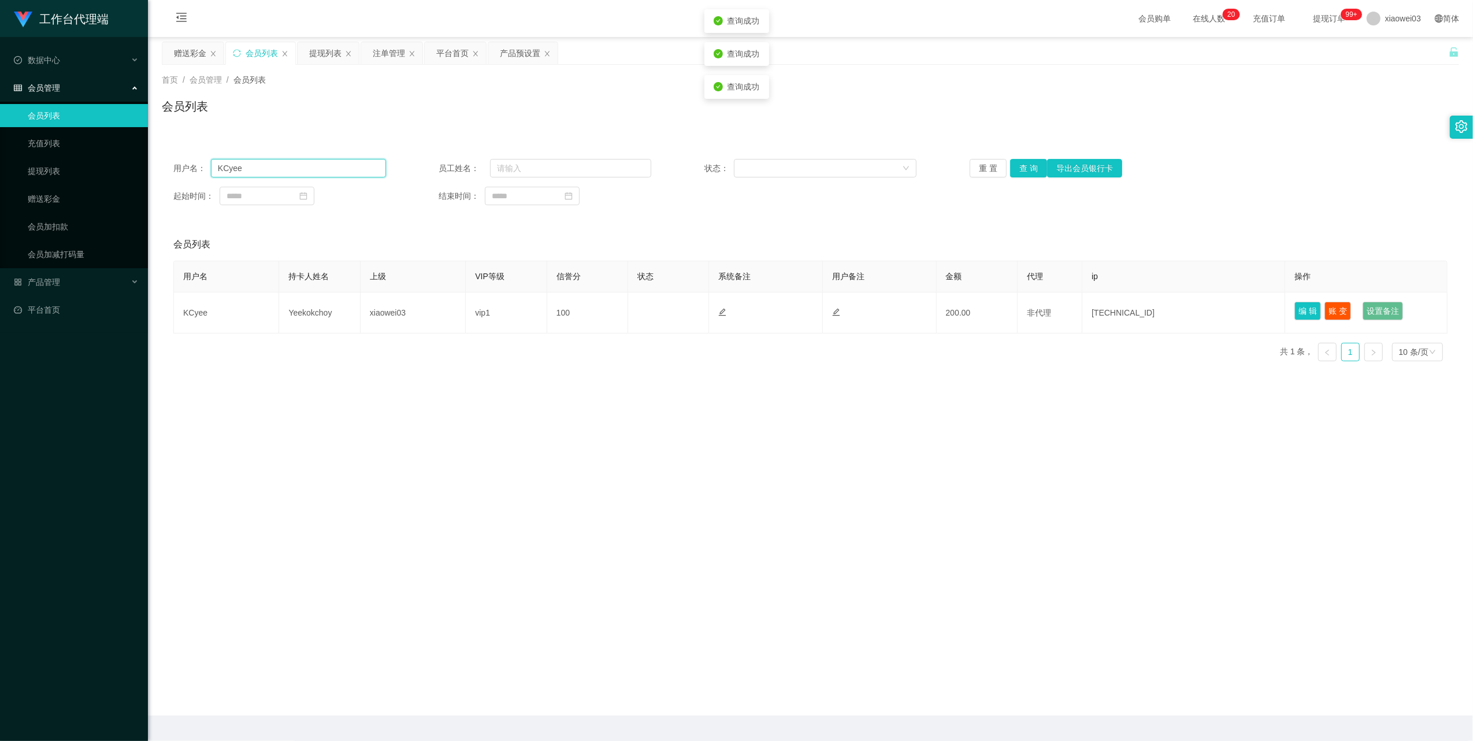
click at [322, 166] on input "KCyee" at bounding box center [298, 168] width 175 height 18
click at [1025, 167] on button "查 询" at bounding box center [1028, 168] width 37 height 18
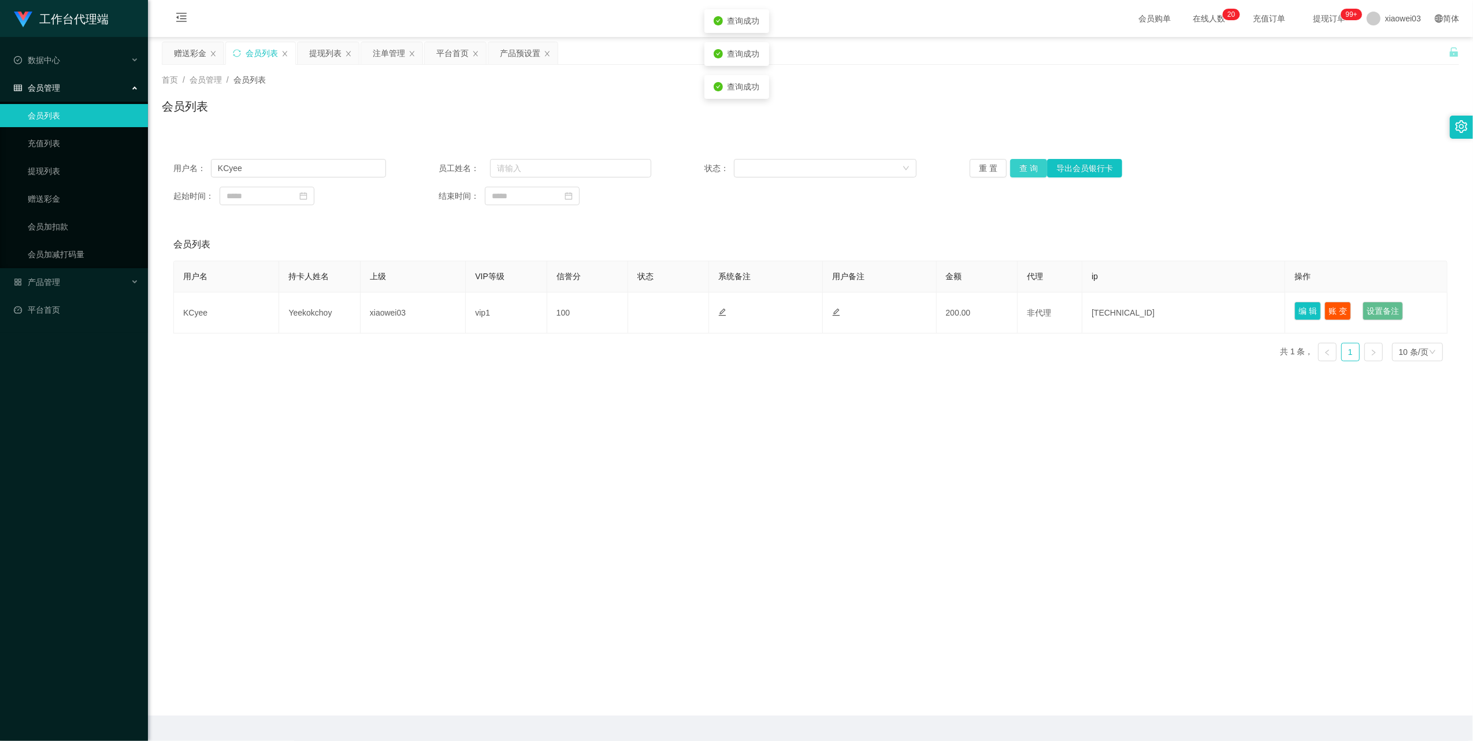
click at [1025, 167] on button "查 询" at bounding box center [1028, 168] width 37 height 18
click at [313, 50] on div "提现列表" at bounding box center [325, 53] width 32 height 22
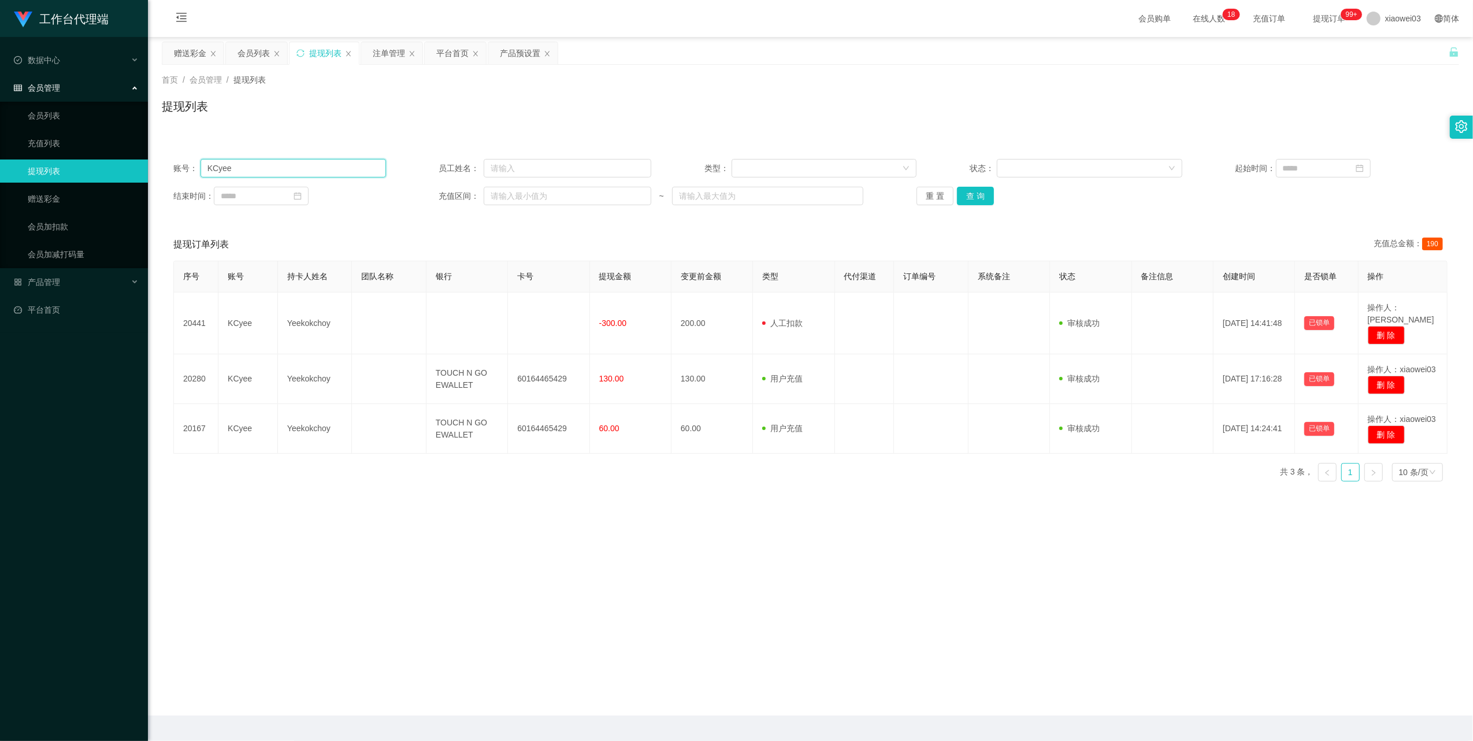
click at [310, 162] on input "KCyee" at bounding box center [294, 168] width 186 height 18
drag, startPoint x: 310, startPoint y: 162, endPoint x: 516, endPoint y: 199, distance: 209.0
click at [310, 163] on input "KCyee" at bounding box center [294, 168] width 186 height 18
click at [981, 193] on button "查 询" at bounding box center [975, 196] width 37 height 18
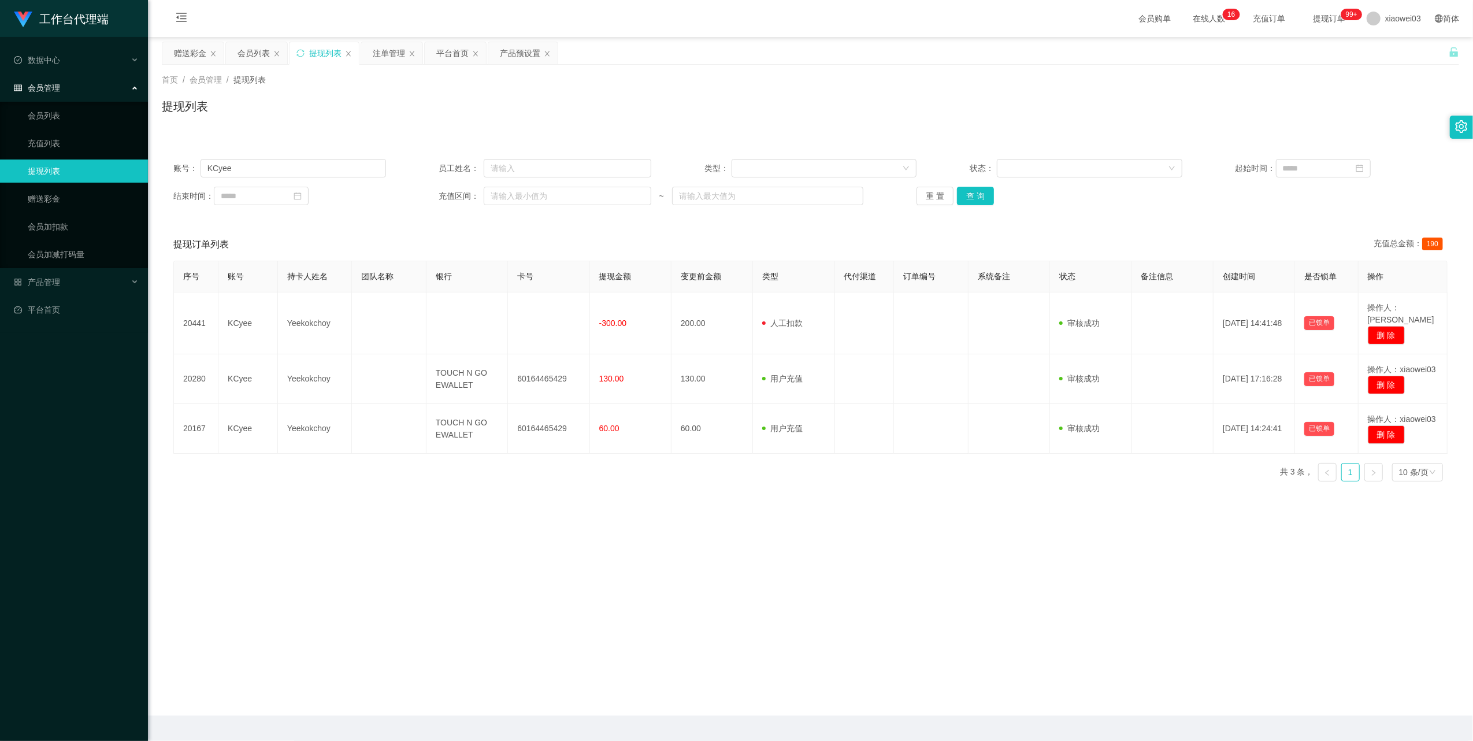
click at [309, 178] on div "账号： KCyee 员工姓名： 类型： 状态： 起始时间： 结束时间： 充值区间： ~ 重 置 查 询" at bounding box center [810, 181] width 1297 height 69
click at [308, 169] on input "KCyee" at bounding box center [294, 168] width 186 height 18
click at [977, 201] on button "查 询" at bounding box center [975, 196] width 37 height 18
click at [188, 49] on div "赠送彩金" at bounding box center [190, 53] width 32 height 22
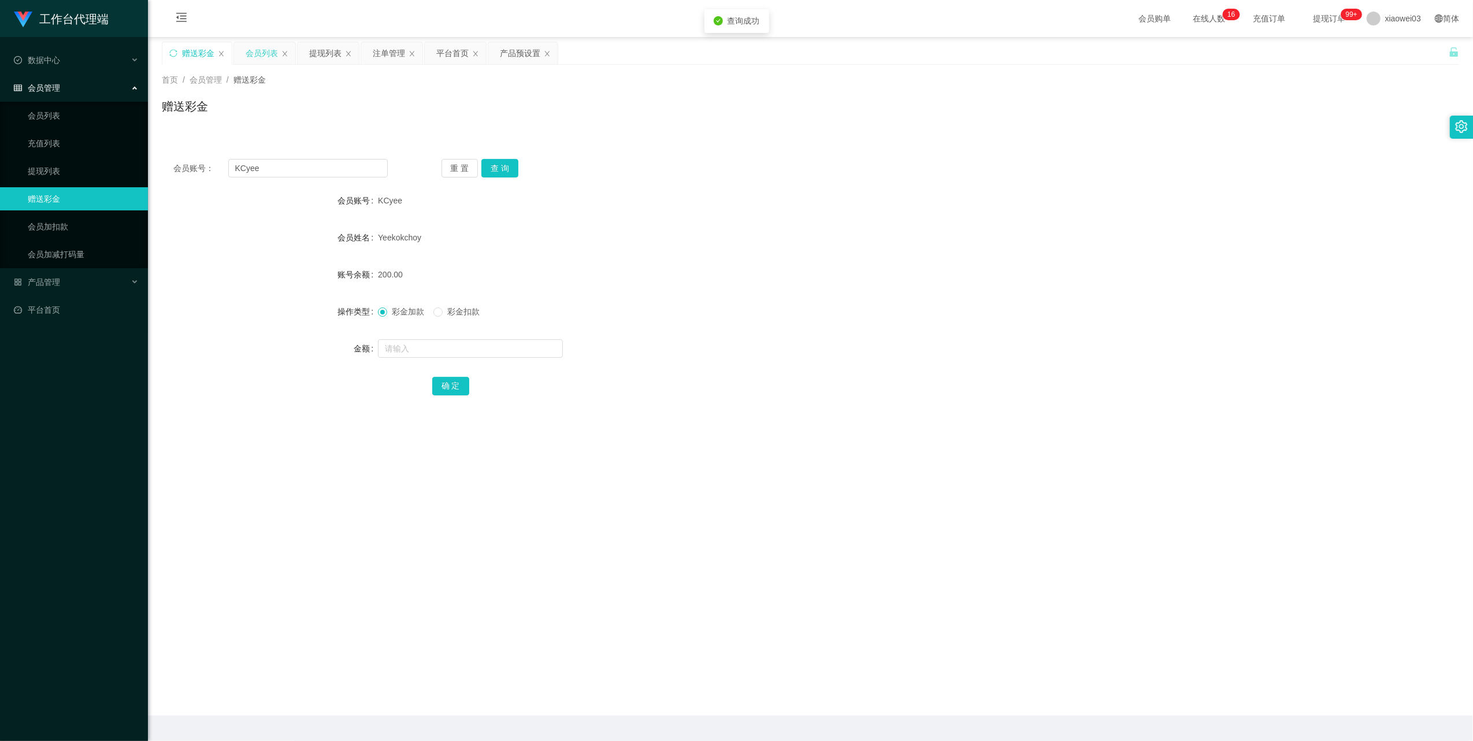
click at [257, 51] on div "会员列表" at bounding box center [262, 53] width 32 height 22
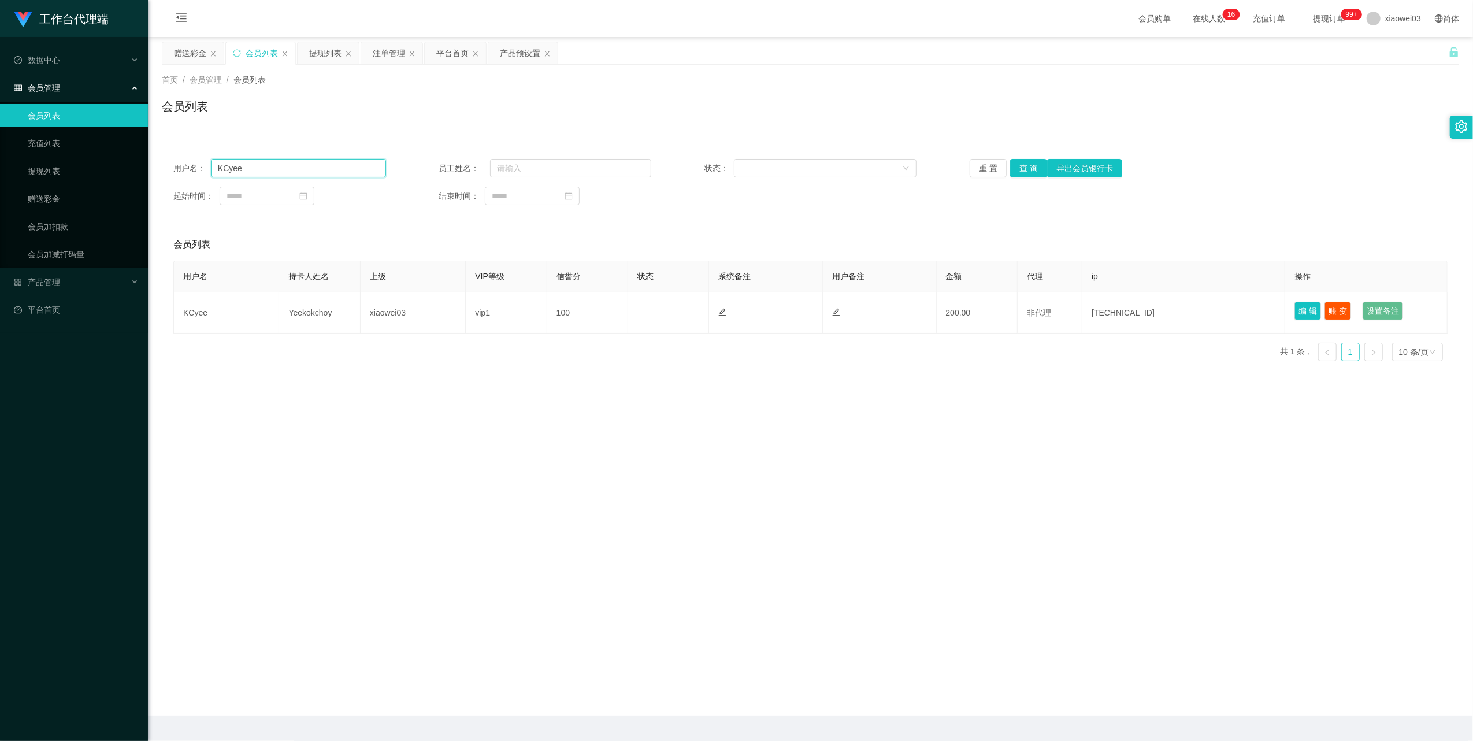
click at [324, 171] on input "KCyee" at bounding box center [298, 168] width 175 height 18
click at [1025, 165] on button "查 询" at bounding box center [1028, 168] width 37 height 18
click at [1025, 165] on button "查 询" at bounding box center [1035, 168] width 50 height 18
click at [1025, 165] on button "查 询" at bounding box center [1028, 168] width 37 height 18
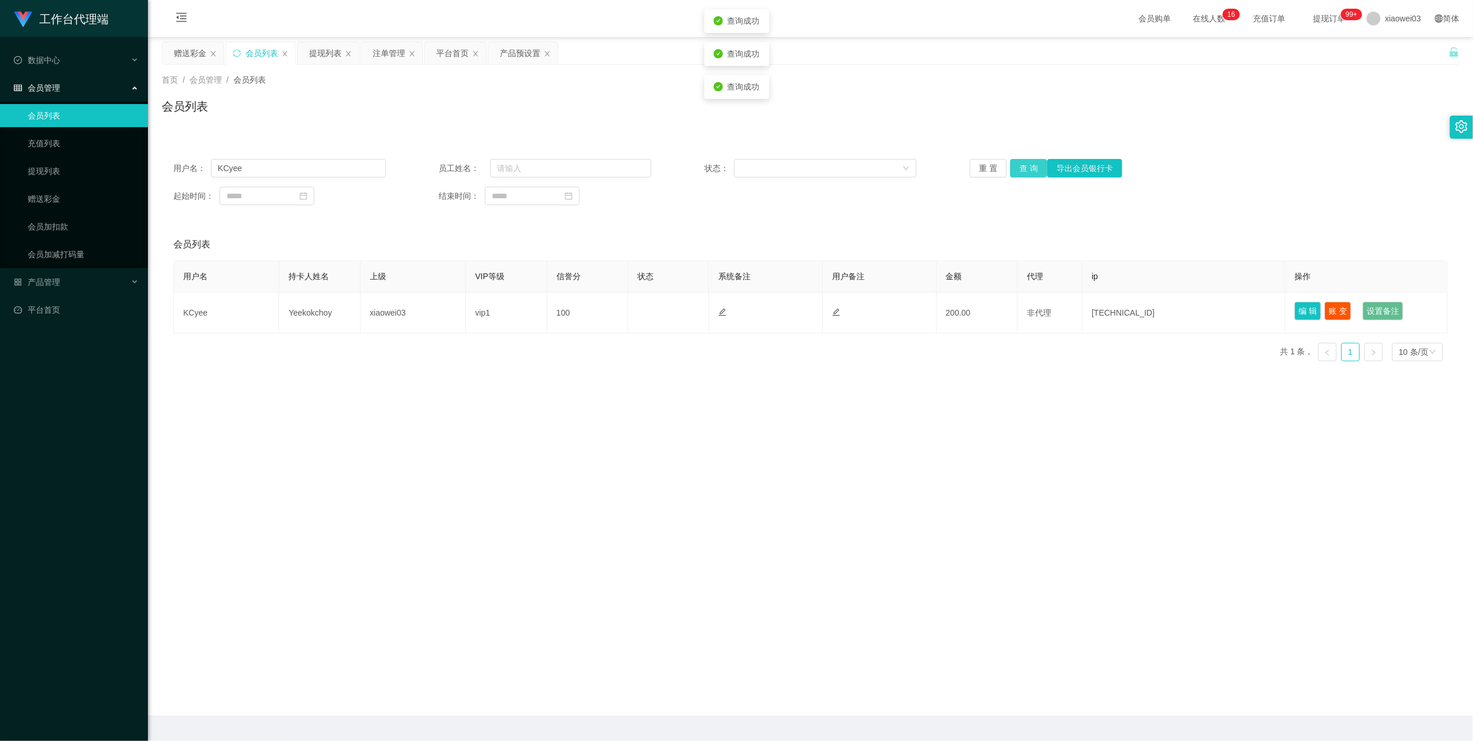
click at [1025, 165] on button "查 询" at bounding box center [1028, 168] width 37 height 18
click at [1025, 165] on div "重 置 查 询 导出会员银行卡" at bounding box center [1076, 168] width 213 height 18
drag, startPoint x: 1025, startPoint y: 165, endPoint x: 1260, endPoint y: 47, distance: 263.1
click at [1251, 44] on div "赠送彩金 会员列表 提现列表 注单管理 平台首页 产品预设置" at bounding box center [805, 62] width 1287 height 40
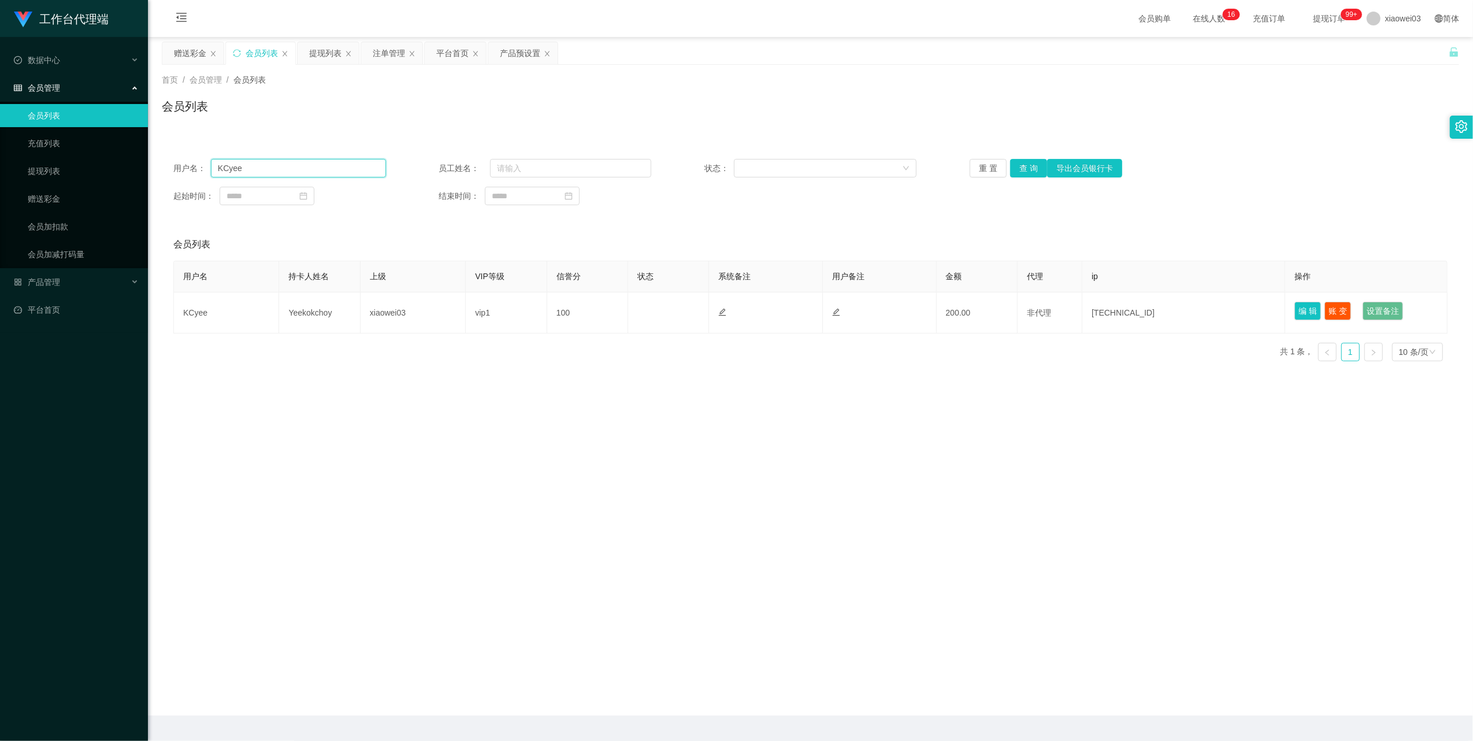
click at [311, 176] on input "KCyee" at bounding box center [298, 168] width 175 height 18
click at [1027, 172] on button "查 询" at bounding box center [1028, 168] width 37 height 18
click at [1027, 172] on div "重 置 查 询 导出会员银行卡" at bounding box center [1076, 168] width 213 height 18
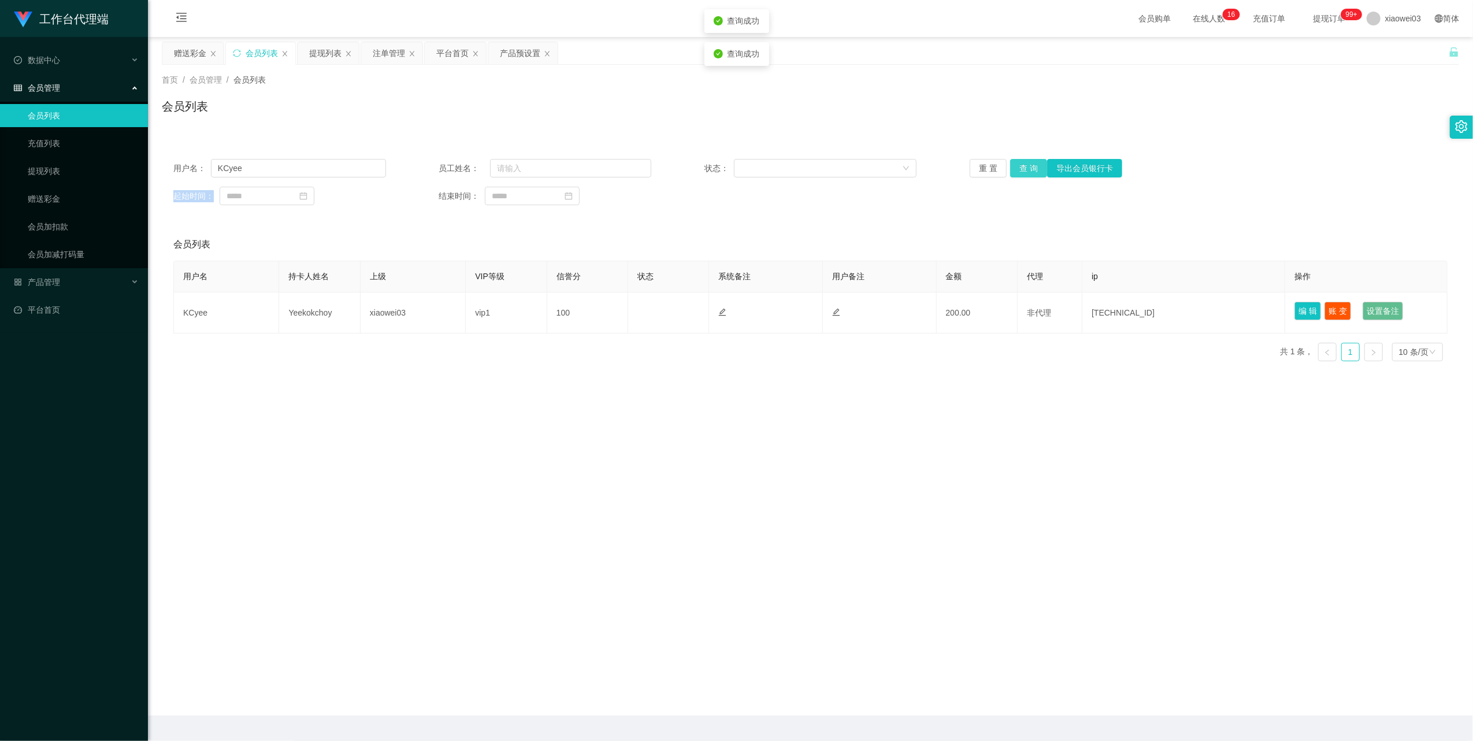
drag, startPoint x: 1027, startPoint y: 172, endPoint x: 1068, endPoint y: 157, distance: 43.5
click at [1027, 172] on button "查 询" at bounding box center [1028, 168] width 37 height 18
click at [310, 53] on div "提现列表" at bounding box center [325, 53] width 32 height 22
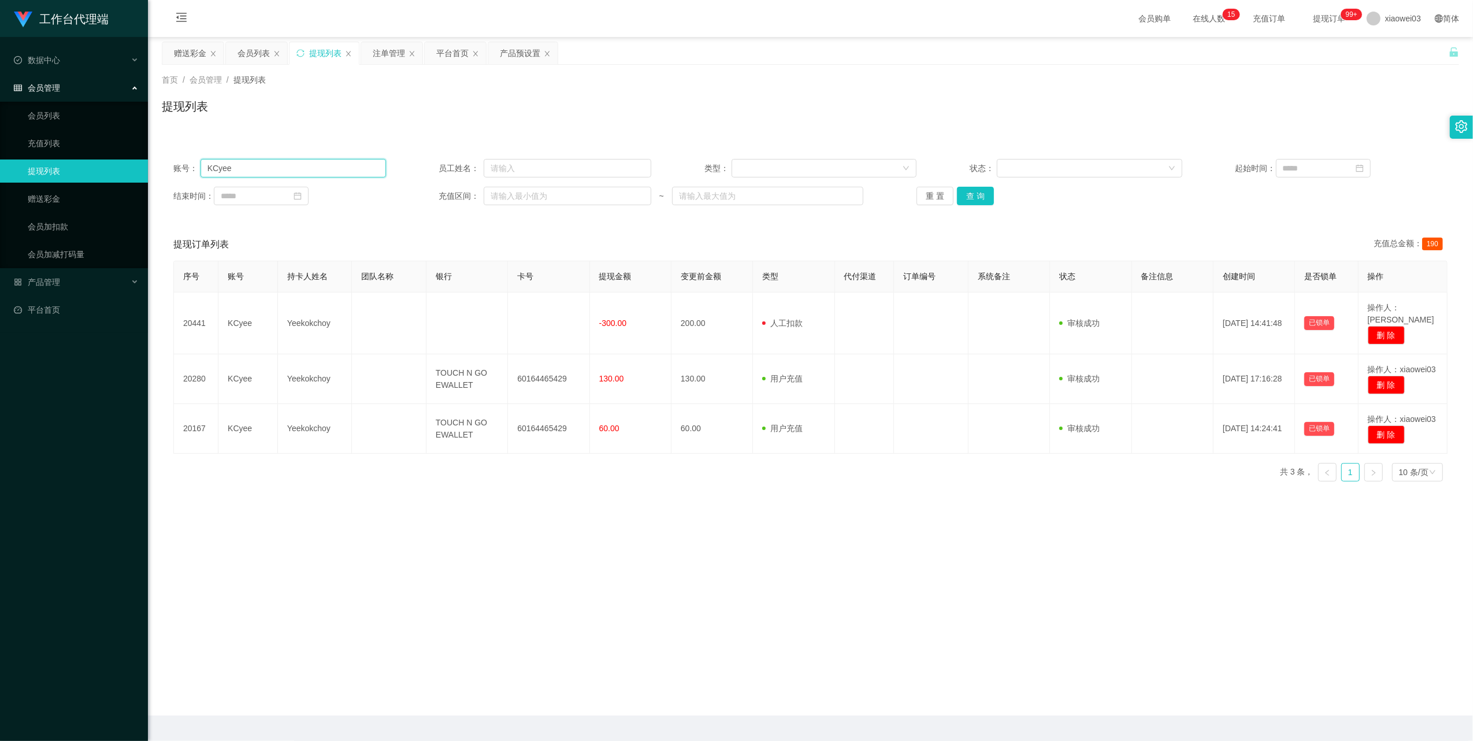
click at [224, 169] on input "KCyee" at bounding box center [294, 168] width 186 height 18
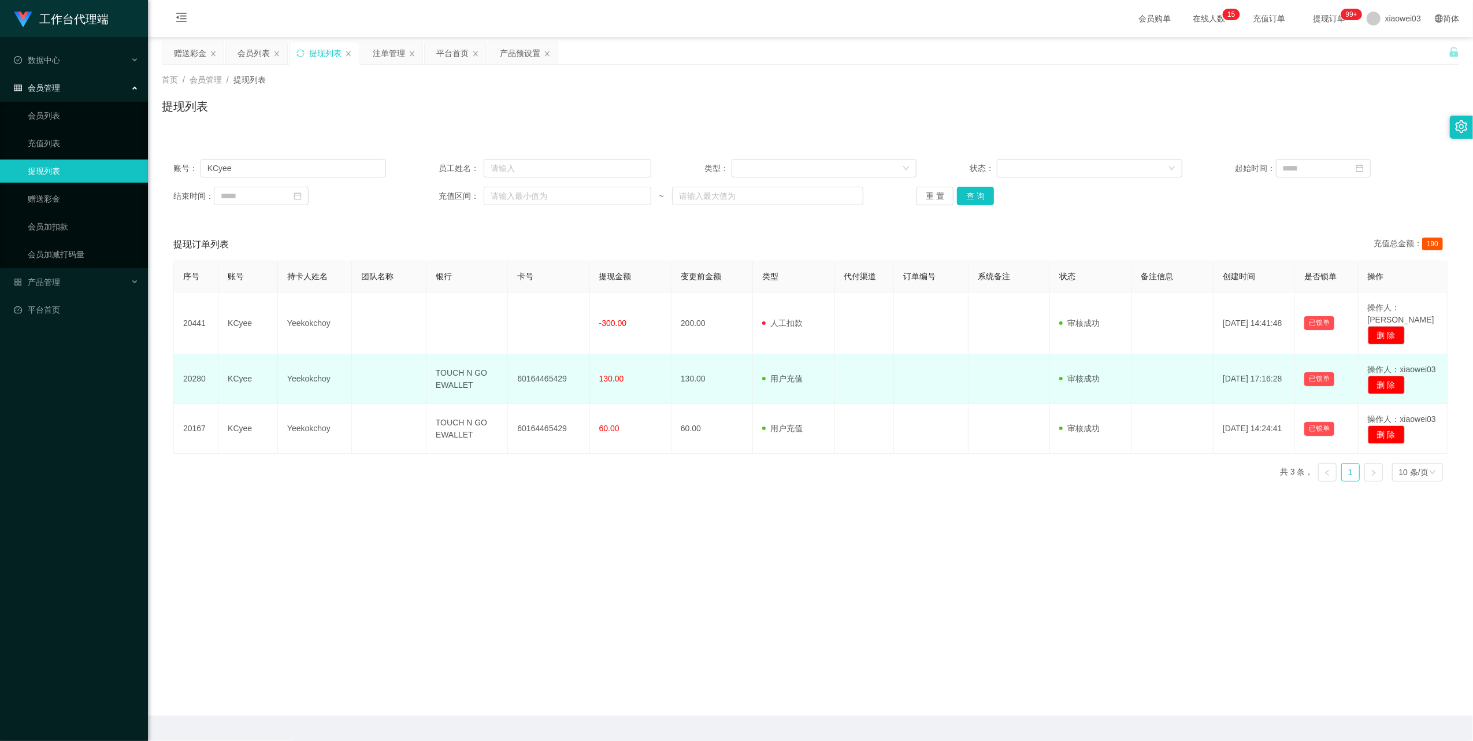
click at [556, 368] on td "60164465429" at bounding box center [548, 379] width 81 height 50
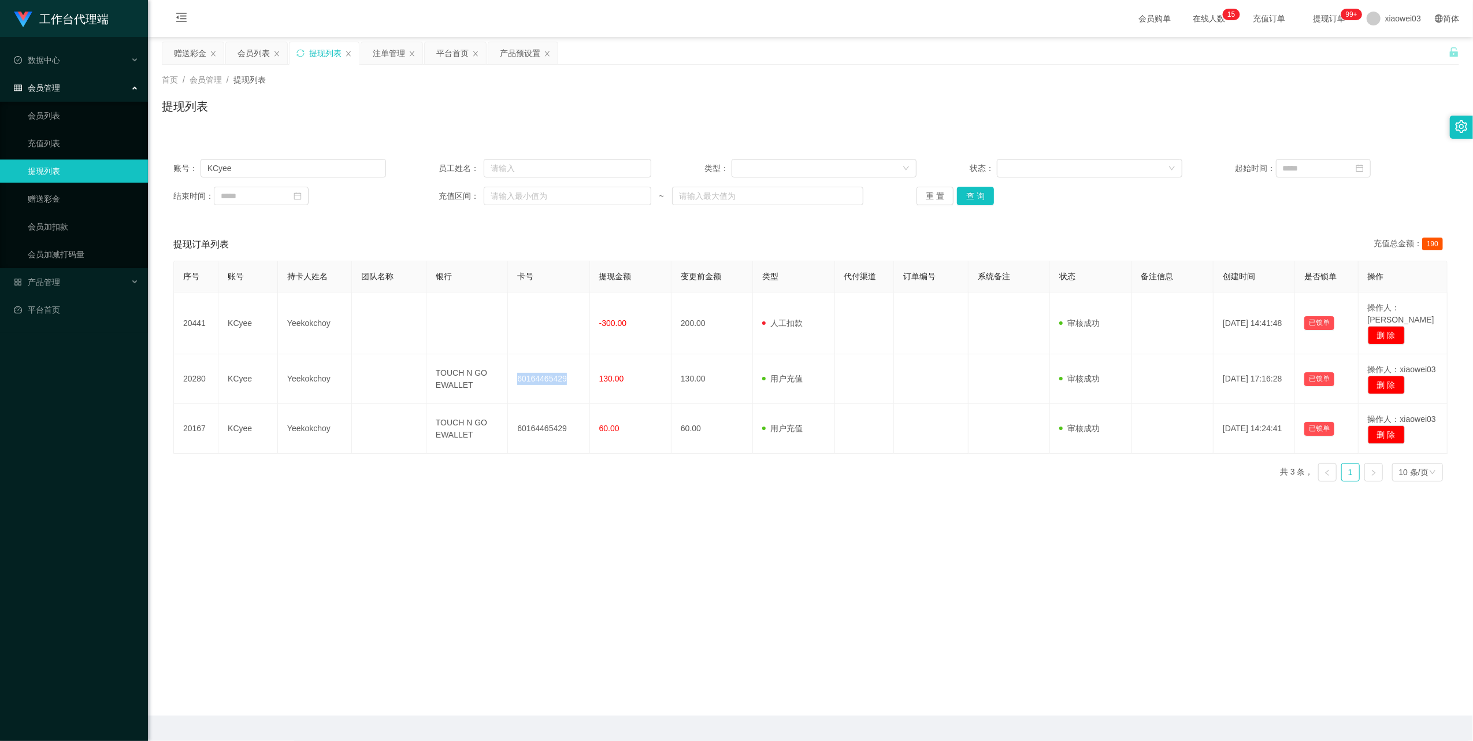
copy td "60164465429"
click at [307, 167] on input "KCyee" at bounding box center [294, 168] width 186 height 18
click at [981, 190] on button "查 询" at bounding box center [975, 196] width 37 height 18
click at [240, 51] on div "会员列表" at bounding box center [254, 53] width 32 height 22
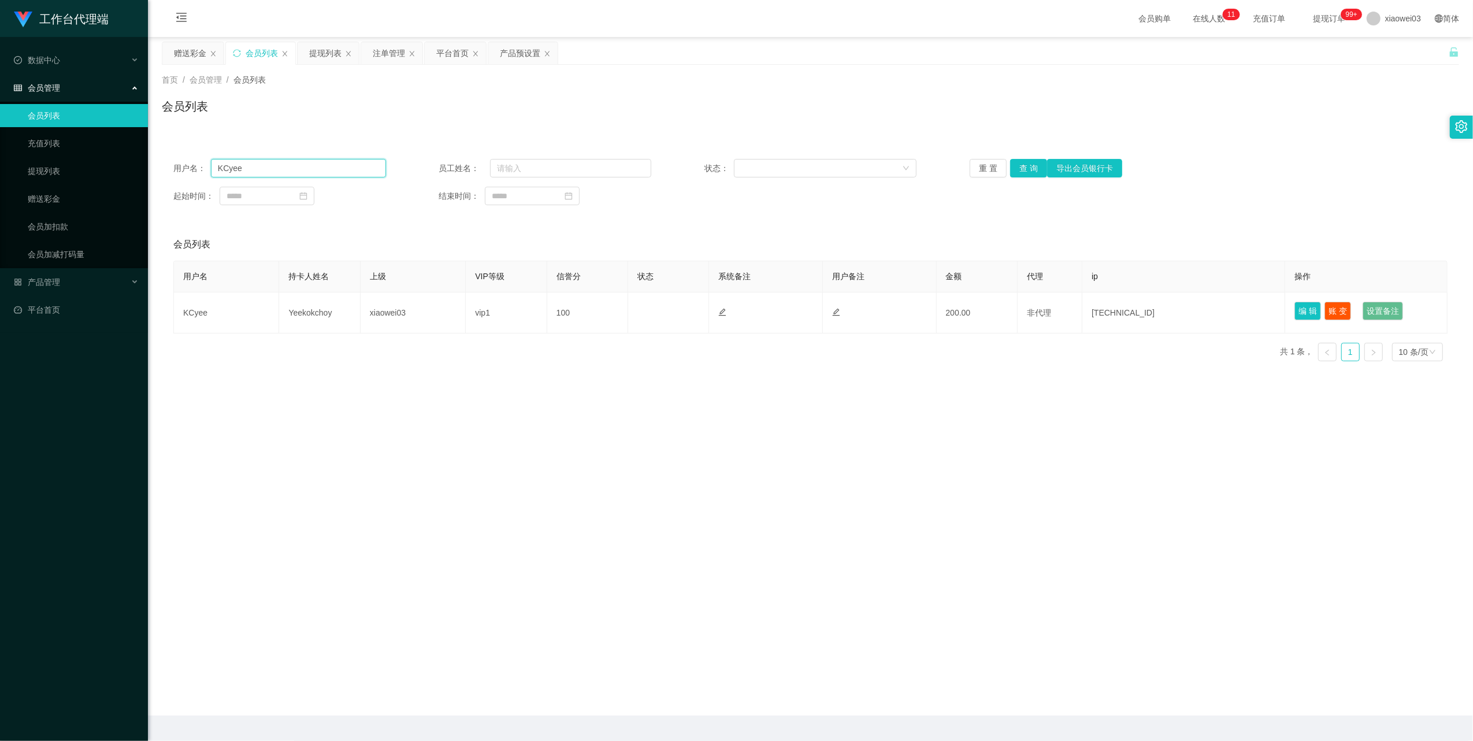
click at [303, 166] on input "KCyee" at bounding box center [298, 168] width 175 height 18
click at [1018, 165] on button "查 询" at bounding box center [1028, 168] width 37 height 18
click at [1018, 165] on div "重 置 查 询 导出会员银行卡" at bounding box center [1076, 168] width 213 height 18
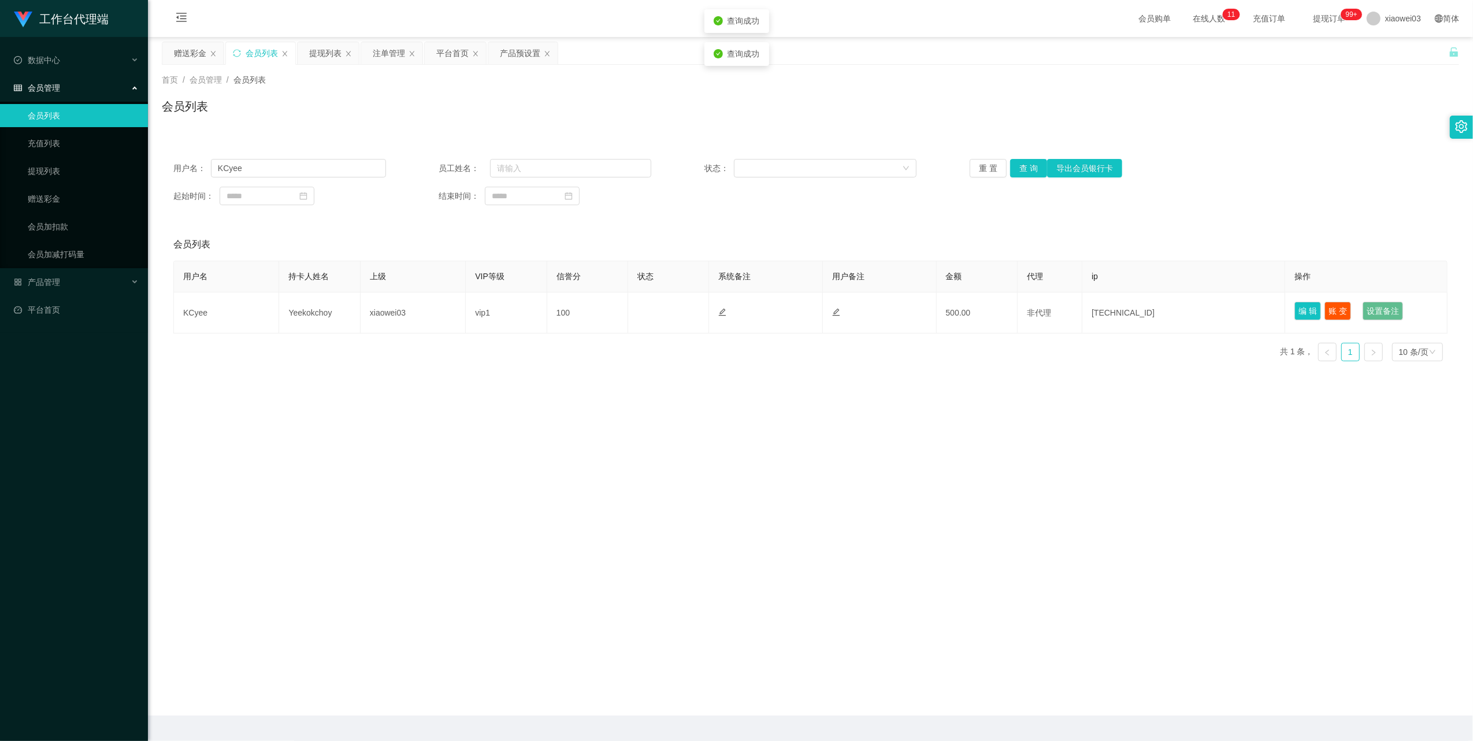
drag, startPoint x: 1018, startPoint y: 165, endPoint x: 928, endPoint y: 104, distance: 109.2
click at [928, 104] on div "会员列表" at bounding box center [810, 111] width 1297 height 27
click at [520, 52] on div "产品预设置" at bounding box center [520, 53] width 40 height 22
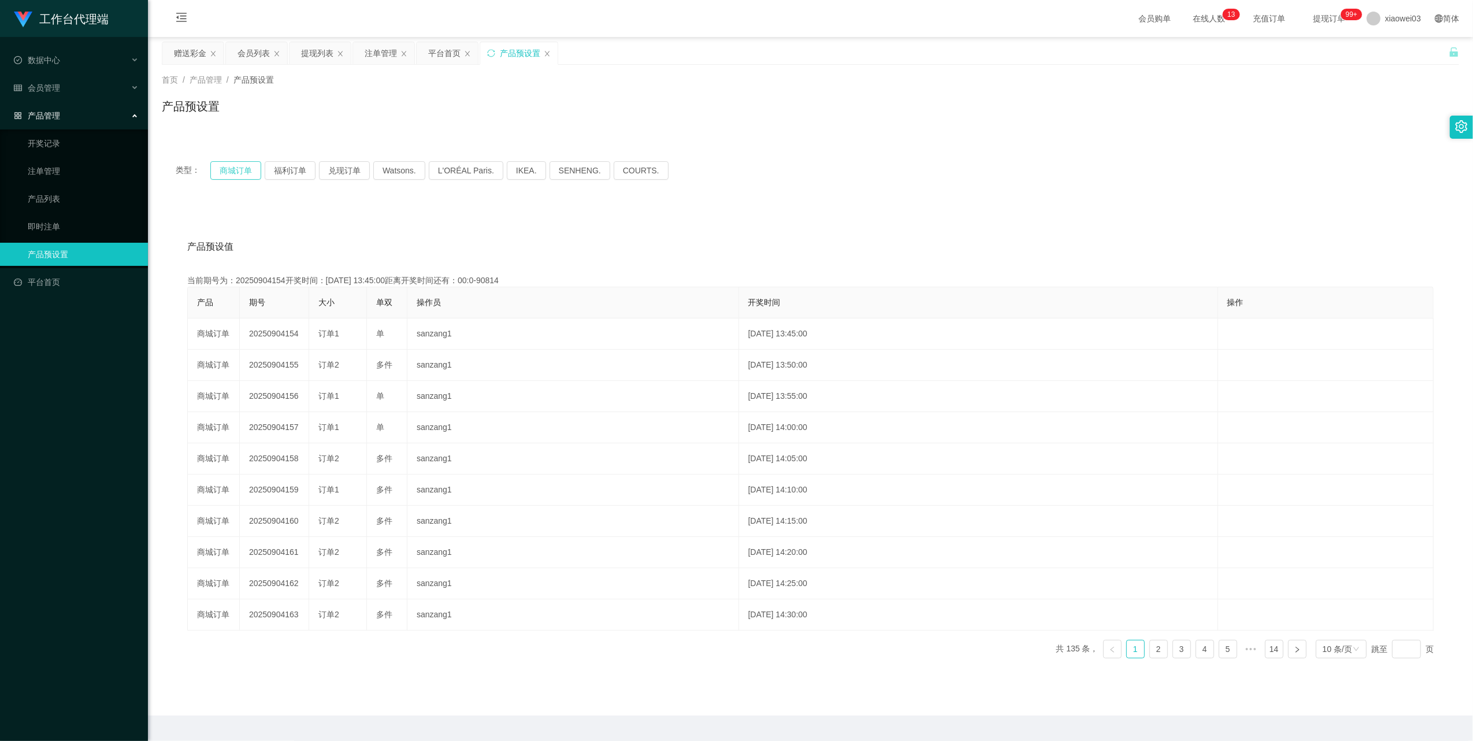
click at [225, 169] on button "商城订单" at bounding box center [235, 170] width 51 height 18
click at [238, 161] on button "商城订单" at bounding box center [235, 170] width 51 height 18
click at [239, 165] on button "商城订单" at bounding box center [235, 170] width 51 height 18
click at [375, 58] on div "注单管理" at bounding box center [381, 53] width 32 height 22
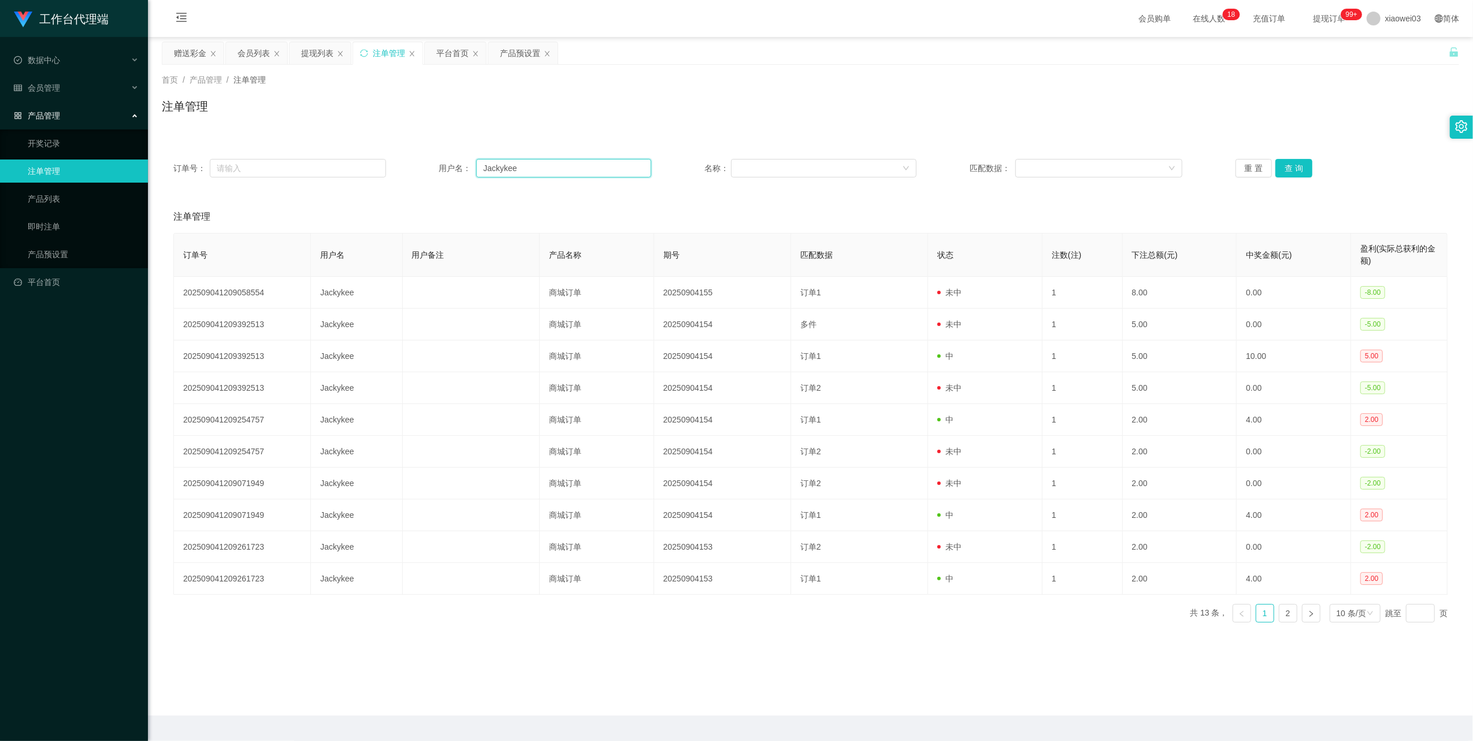
click at [514, 172] on input "Jackykee" at bounding box center [563, 168] width 175 height 18
drag, startPoint x: 514, startPoint y: 172, endPoint x: 835, endPoint y: 180, distance: 320.3
click at [514, 172] on input "Jackykee" at bounding box center [563, 168] width 175 height 18
paste input "whliew1981"
type input "whliew1981"
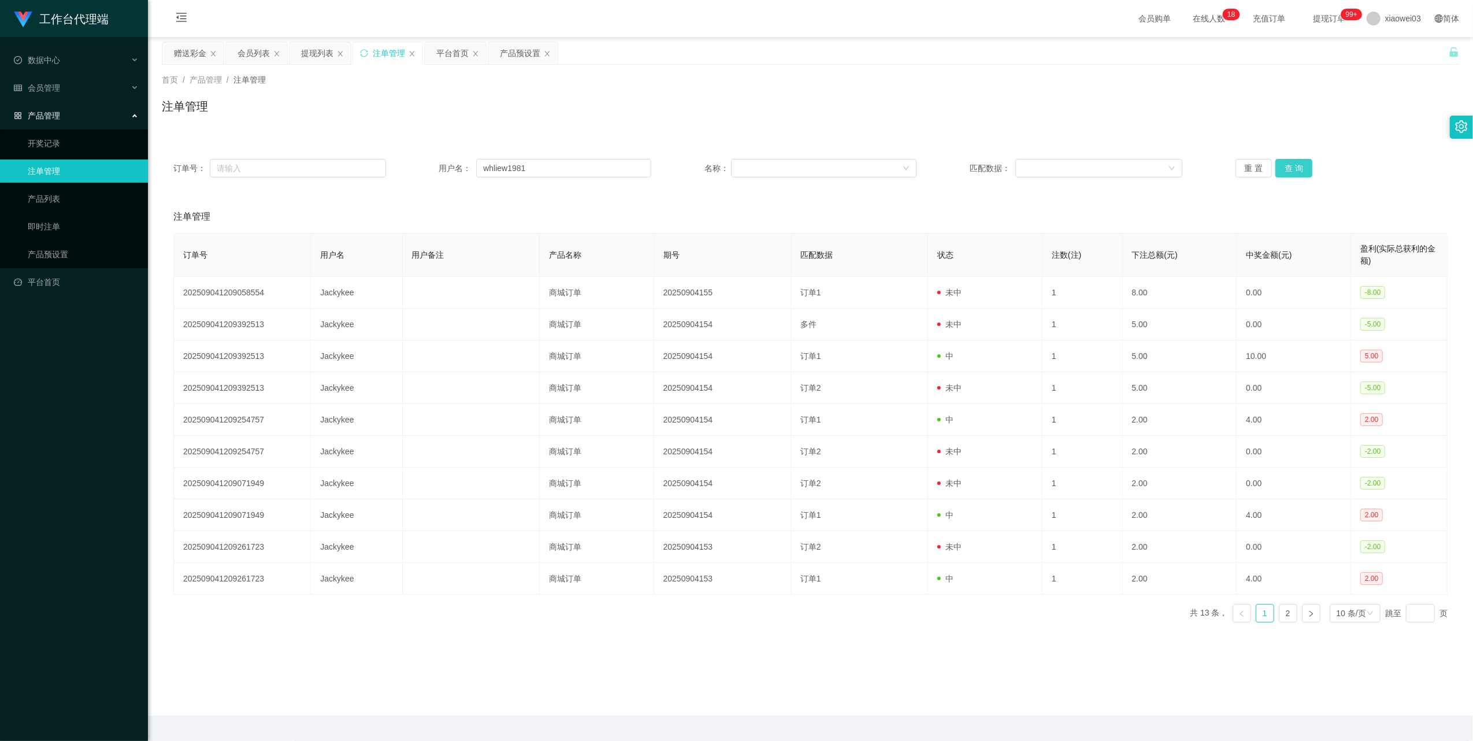
click at [1293, 168] on button "查 询" at bounding box center [1294, 168] width 37 height 18
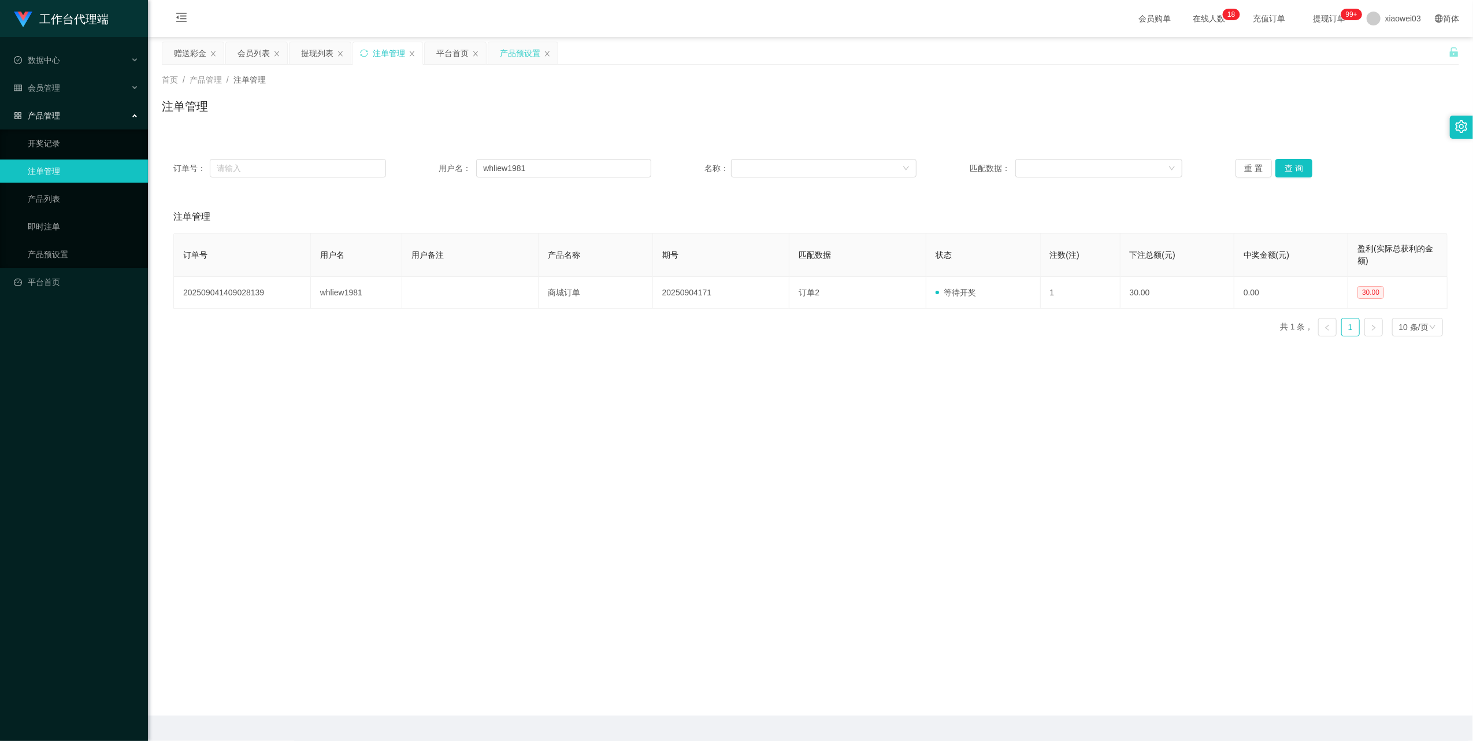
click at [521, 55] on div "产品预设置" at bounding box center [520, 53] width 40 height 22
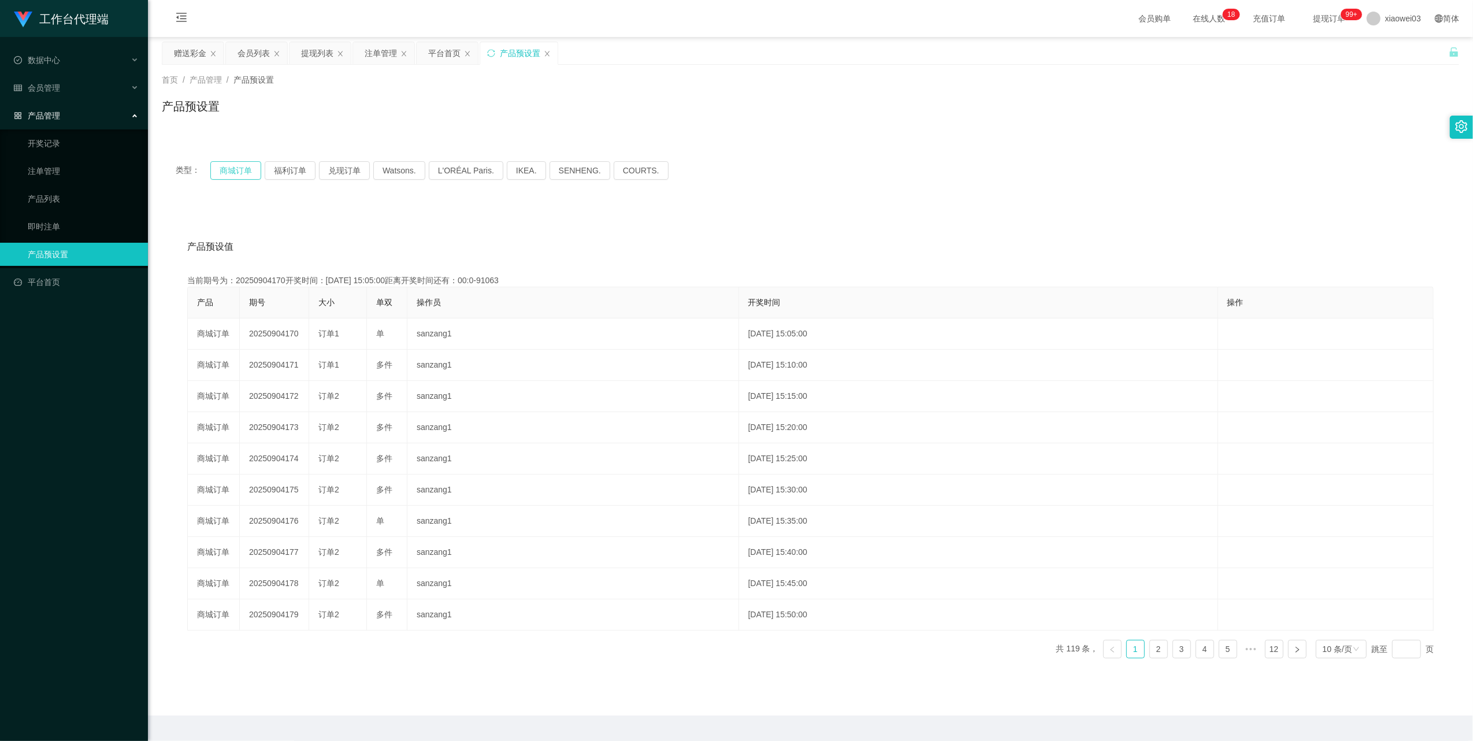
click at [227, 170] on button "商城订单" at bounding box center [235, 170] width 51 height 18
click at [252, 170] on button "商城订单" at bounding box center [235, 170] width 51 height 18
click at [268, 49] on div "会员列表" at bounding box center [254, 53] width 32 height 22
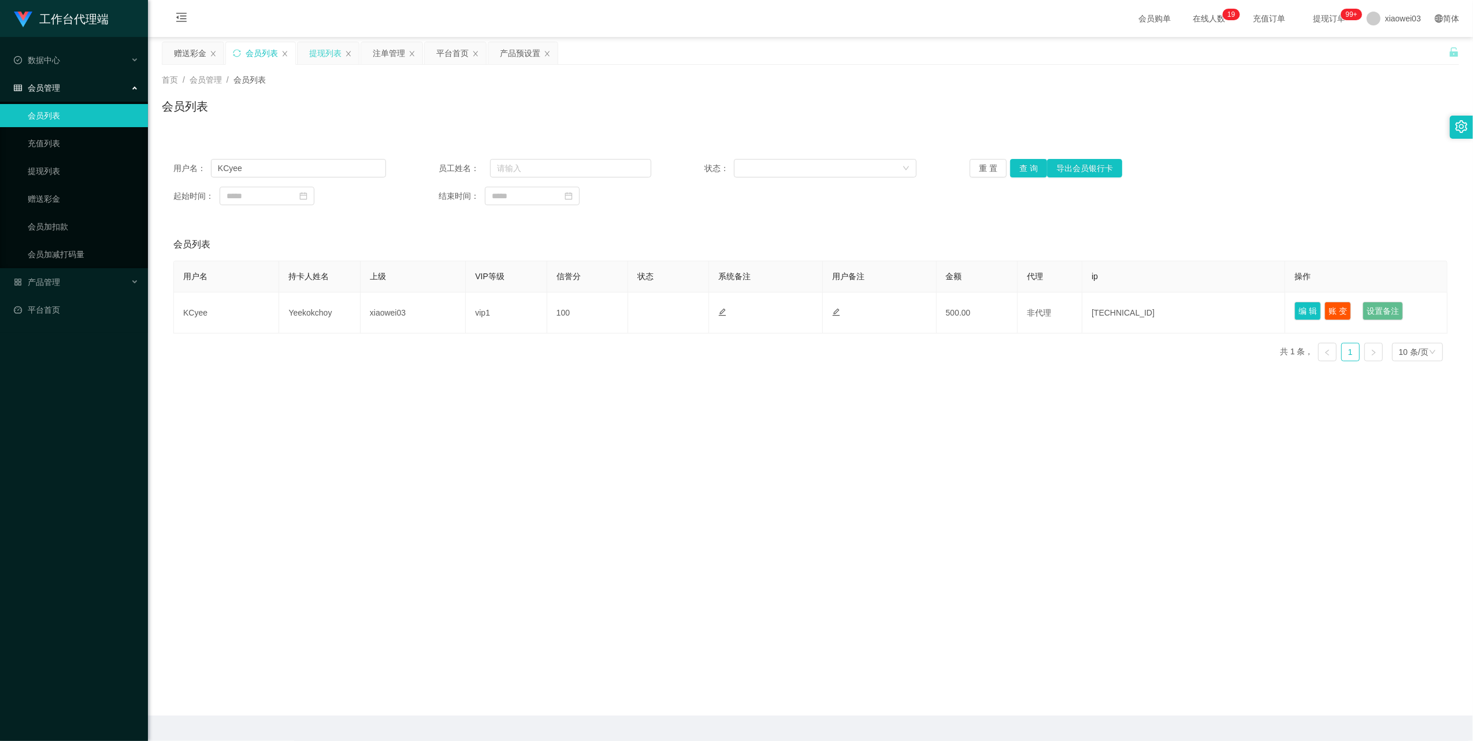
click at [309, 57] on div "提现列表" at bounding box center [328, 53] width 61 height 22
click at [396, 59] on div "注单管理" at bounding box center [389, 53] width 32 height 22
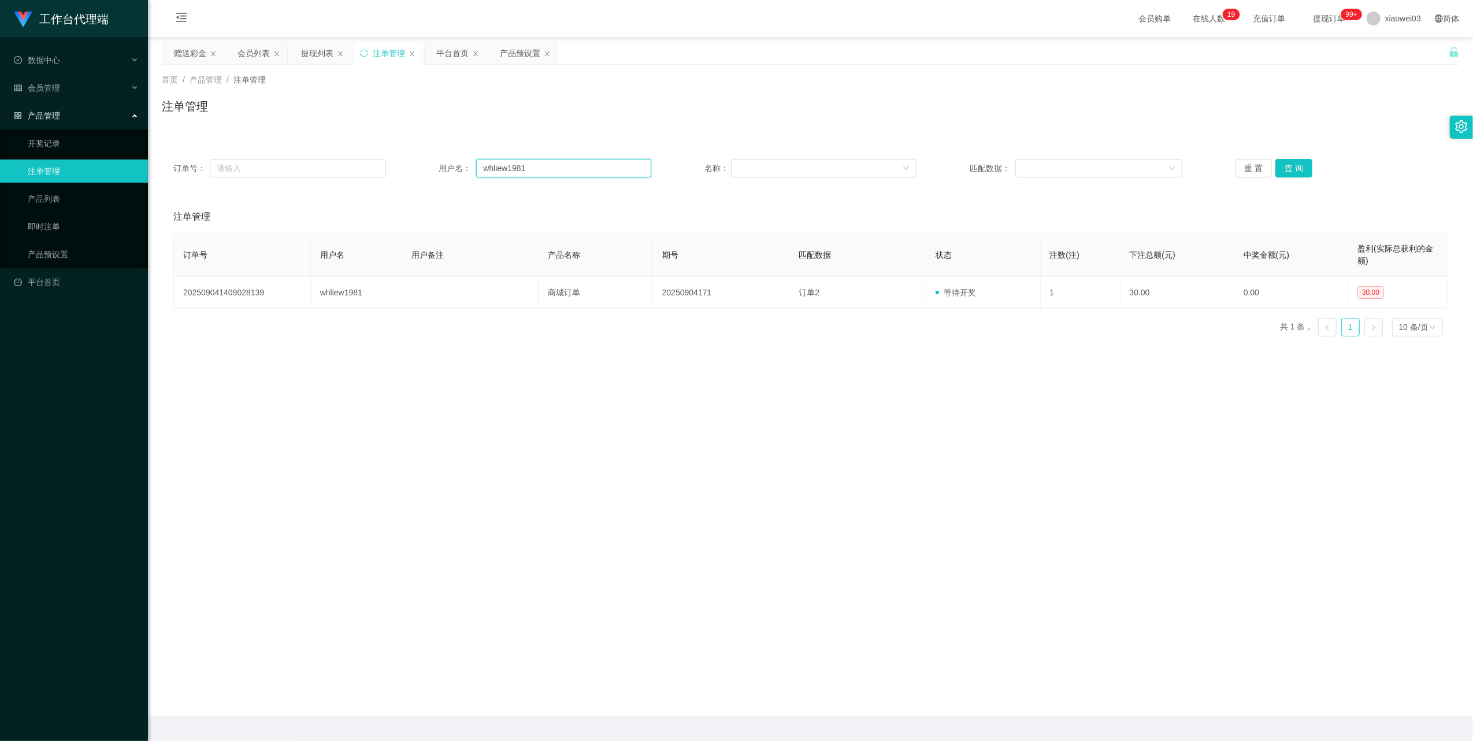
click at [558, 162] on input "whliew1981" at bounding box center [563, 168] width 175 height 18
click at [1291, 175] on button "查 询" at bounding box center [1294, 168] width 37 height 18
click at [1291, 174] on button "查 询" at bounding box center [1294, 168] width 37 height 18
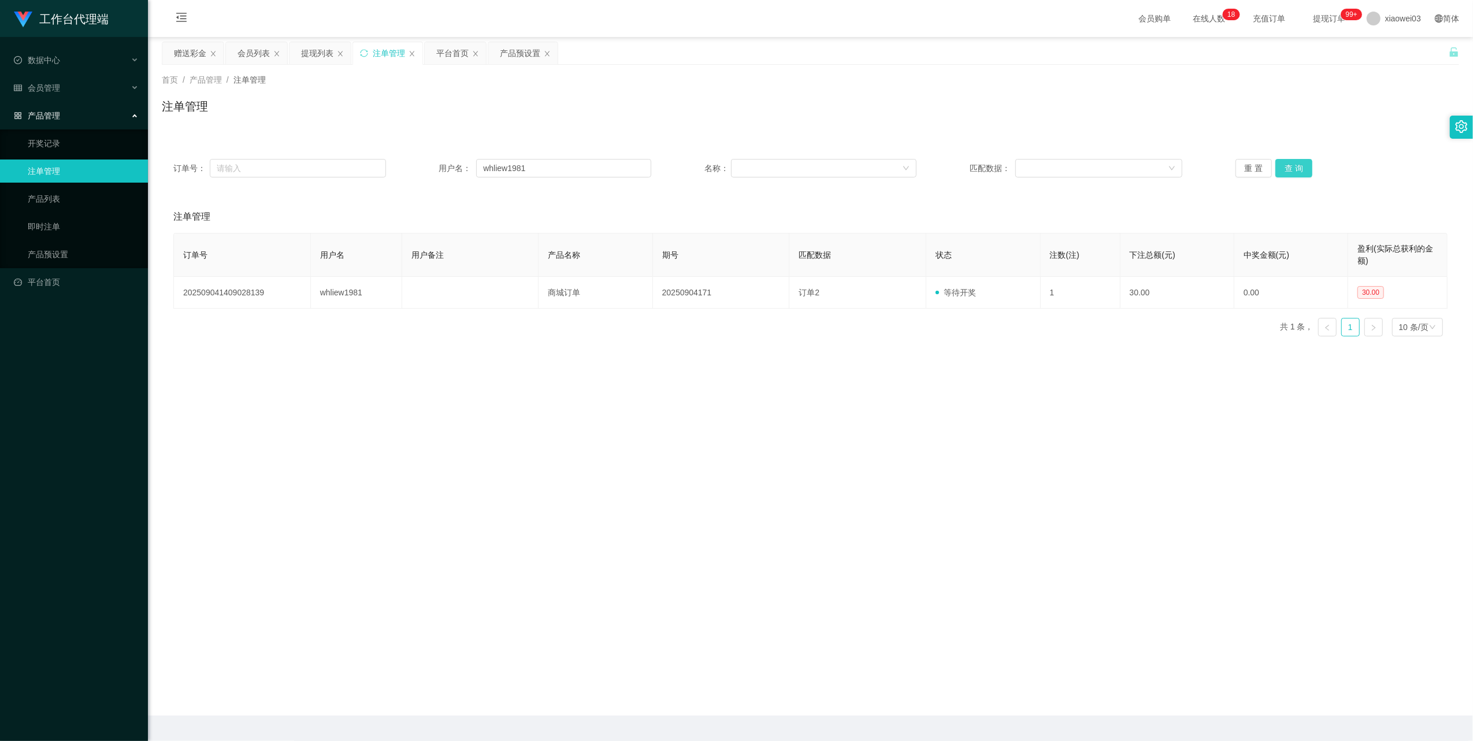
click at [1291, 174] on button "查 询" at bounding box center [1294, 168] width 37 height 18
drag, startPoint x: 190, startPoint y: 52, endPoint x: 216, endPoint y: 77, distance: 35.6
click at [190, 52] on div "赠送彩金" at bounding box center [190, 53] width 32 height 22
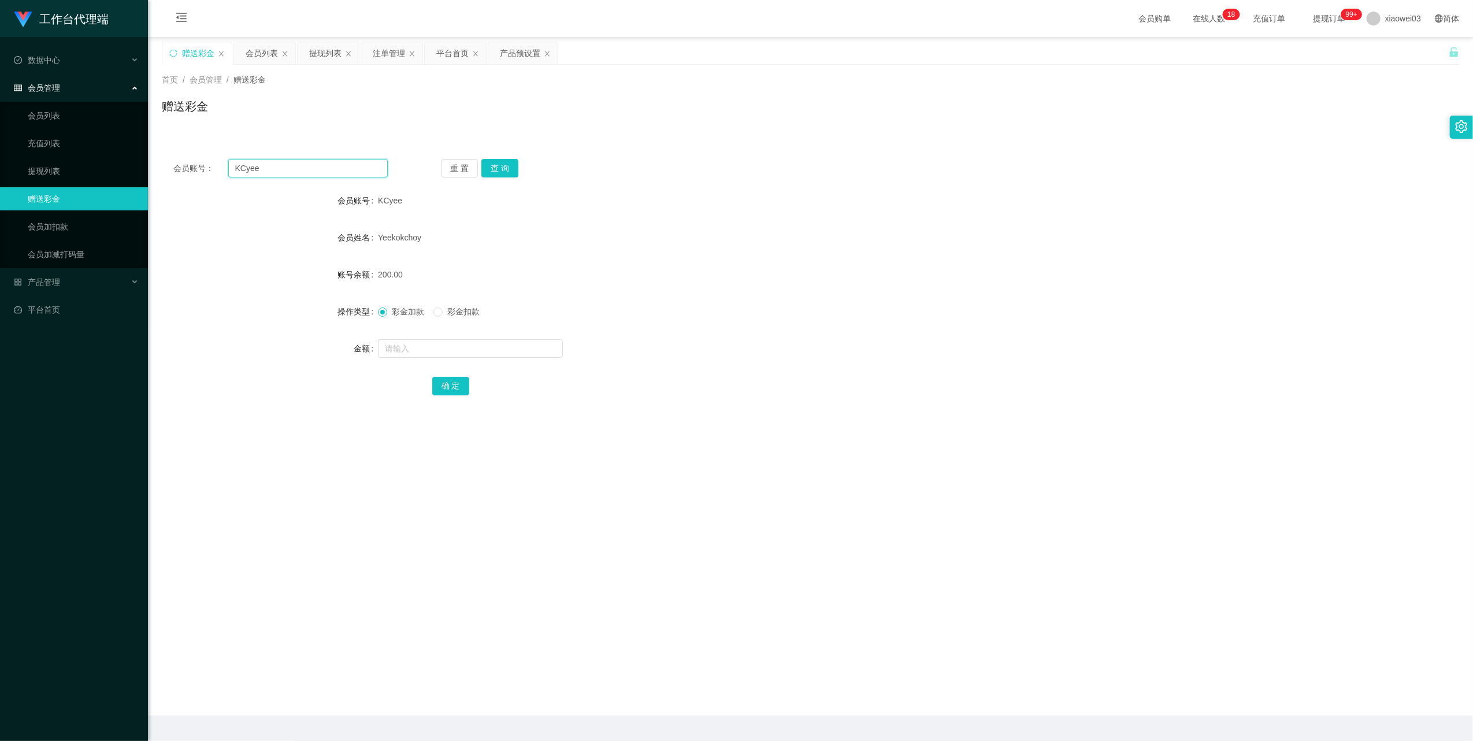
click at [328, 173] on input "KCyee" at bounding box center [308, 168] width 160 height 18
paste input "whliew1981"
type input "whliew1981"
click at [506, 174] on button "查 询" at bounding box center [499, 168] width 37 height 18
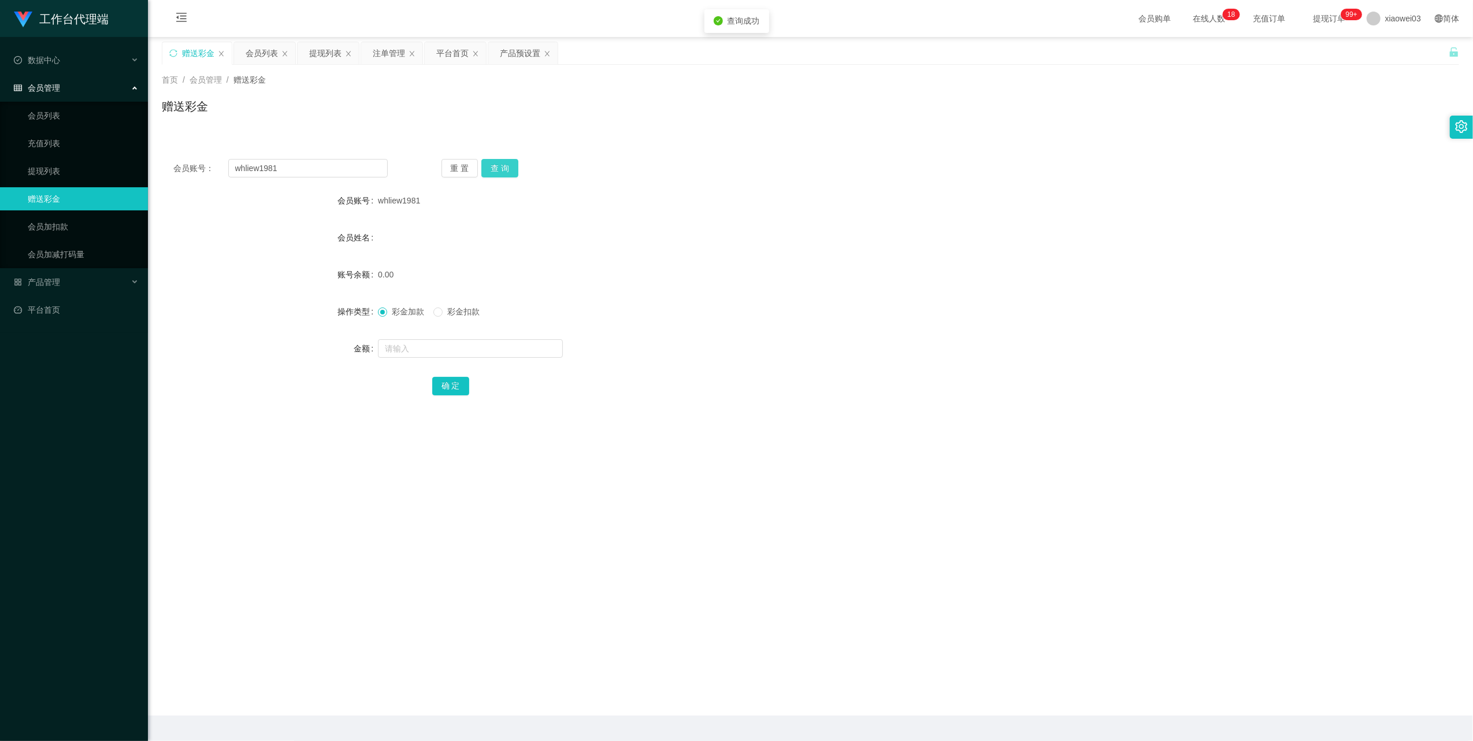
click at [506, 174] on button "查 询" at bounding box center [499, 168] width 37 height 18
click at [498, 343] on input "text" at bounding box center [470, 348] width 185 height 18
type input "60"
click at [514, 54] on div "产品预设置" at bounding box center [520, 53] width 40 height 22
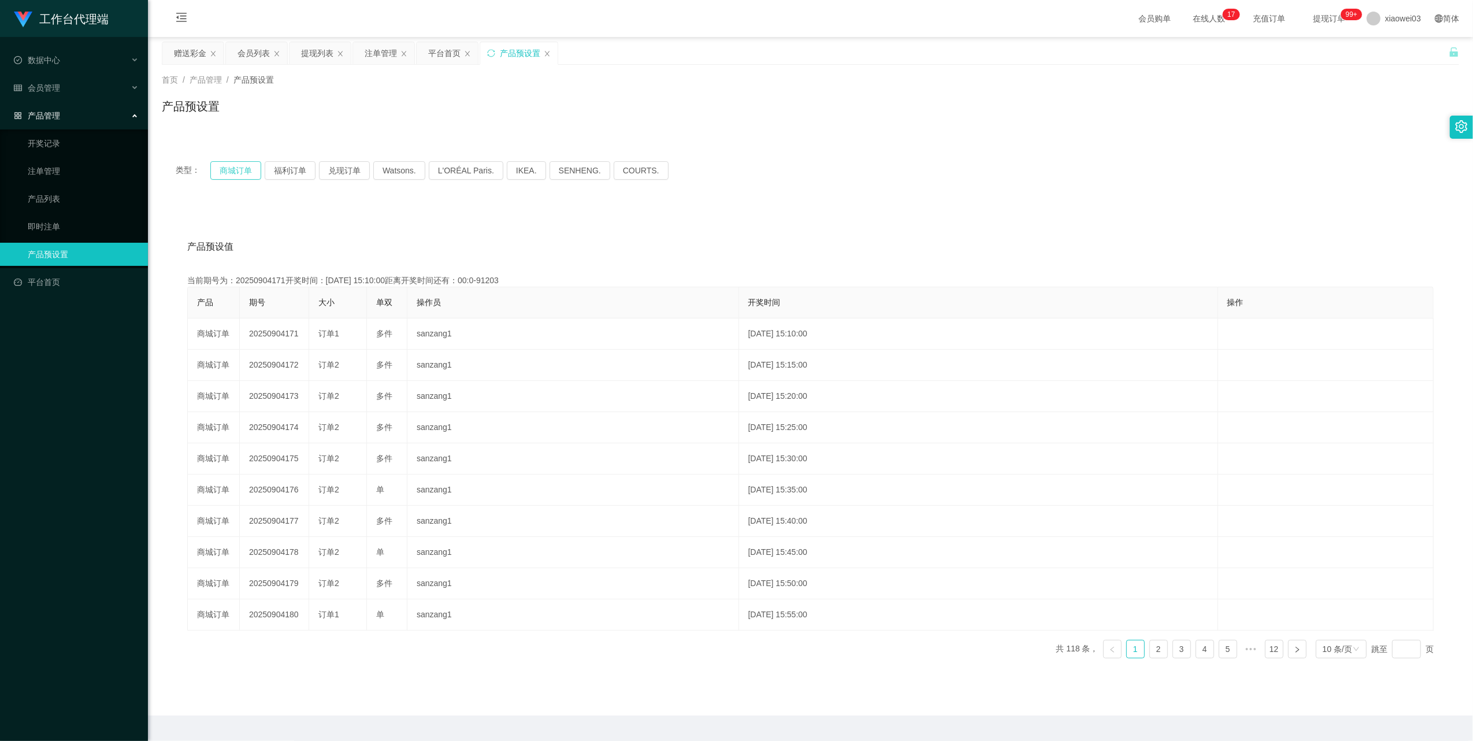
click at [255, 165] on button "商城订单" at bounding box center [235, 170] width 51 height 18
click at [257, 58] on div "会员列表" at bounding box center [254, 53] width 32 height 22
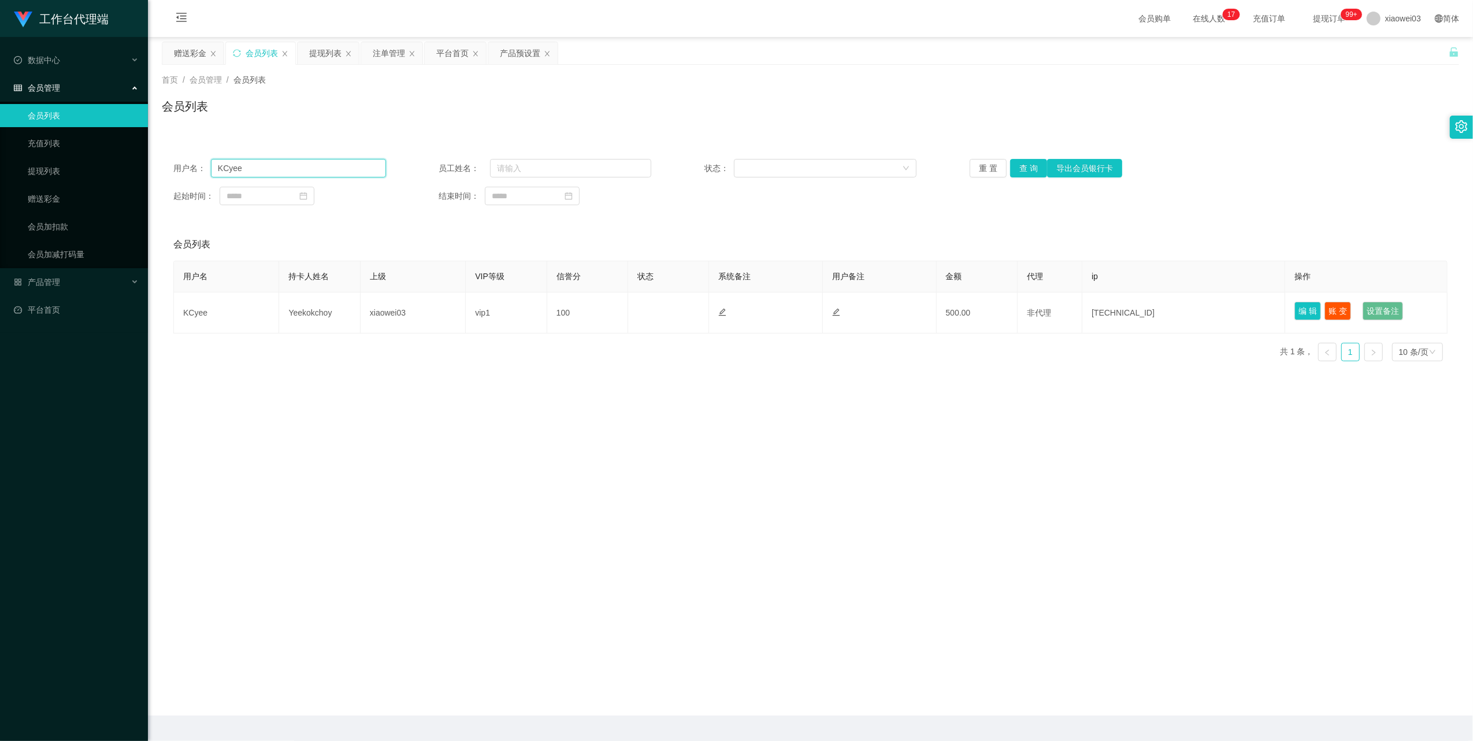
click at [292, 165] on input "KCyee" at bounding box center [298, 168] width 175 height 18
paste input "whliew1981"
type input "whliew1981"
click at [1029, 171] on button "查 询" at bounding box center [1028, 168] width 37 height 18
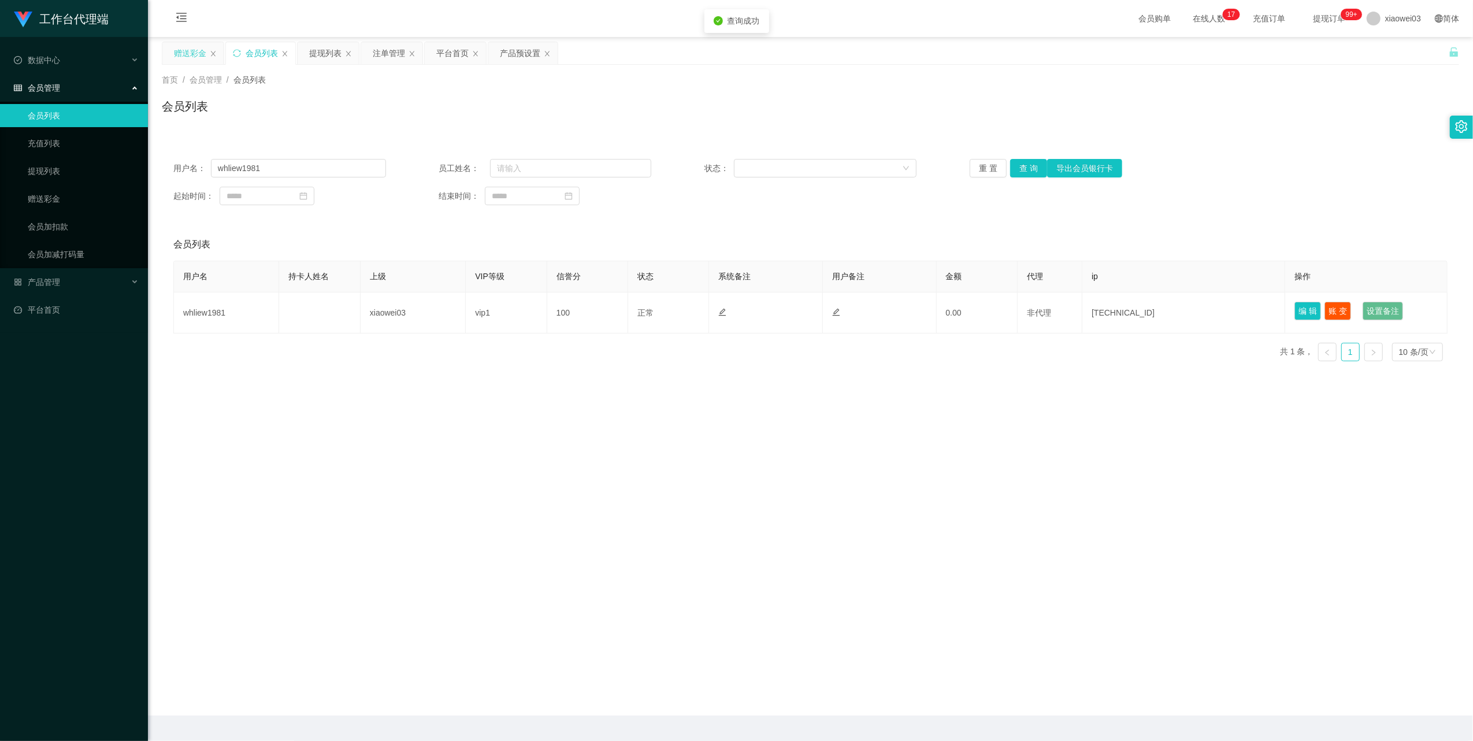
click at [192, 49] on div "赠送彩金" at bounding box center [190, 53] width 32 height 22
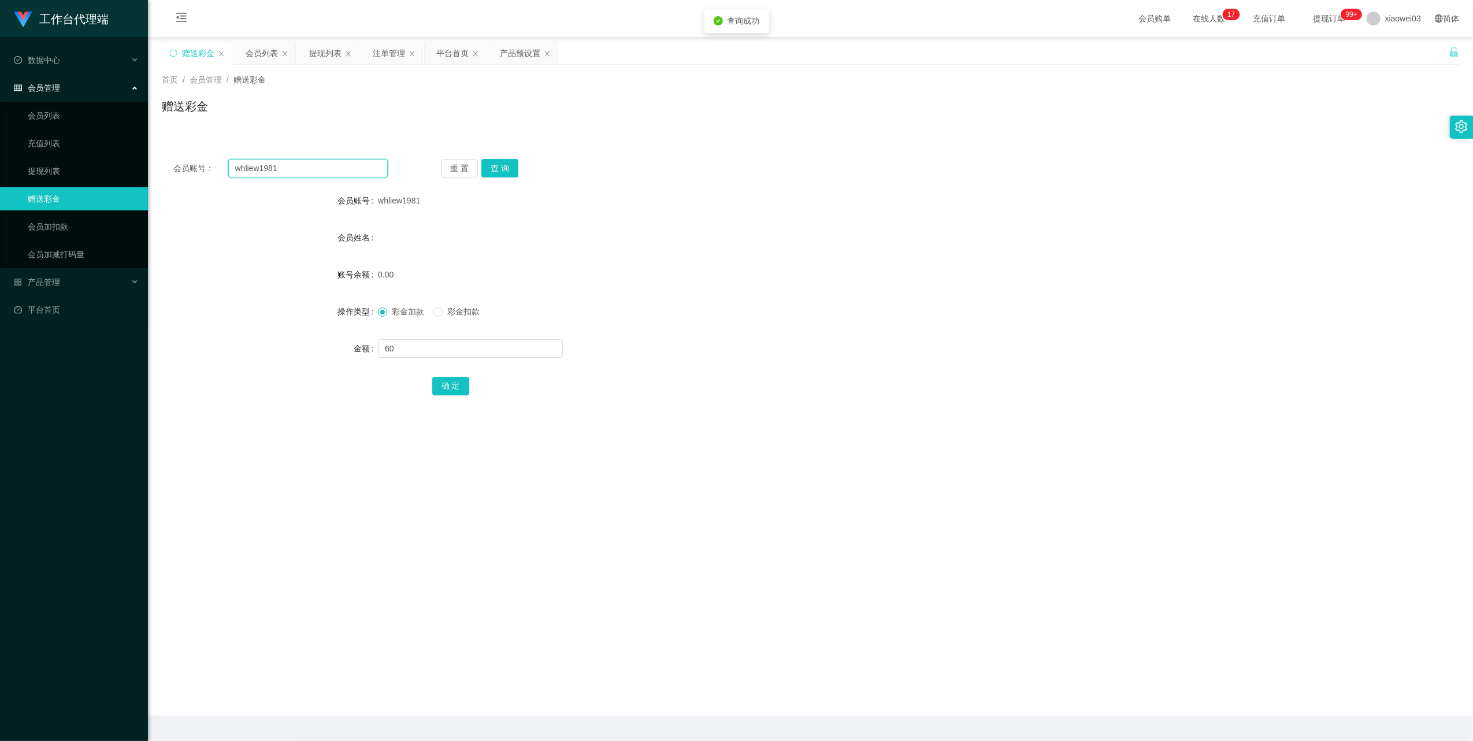
click at [321, 172] on input "whliew1981" at bounding box center [308, 168] width 160 height 18
click at [507, 169] on button "查 询" at bounding box center [499, 168] width 37 height 18
click at [444, 348] on input "text" at bounding box center [470, 348] width 185 height 18
type input "60"
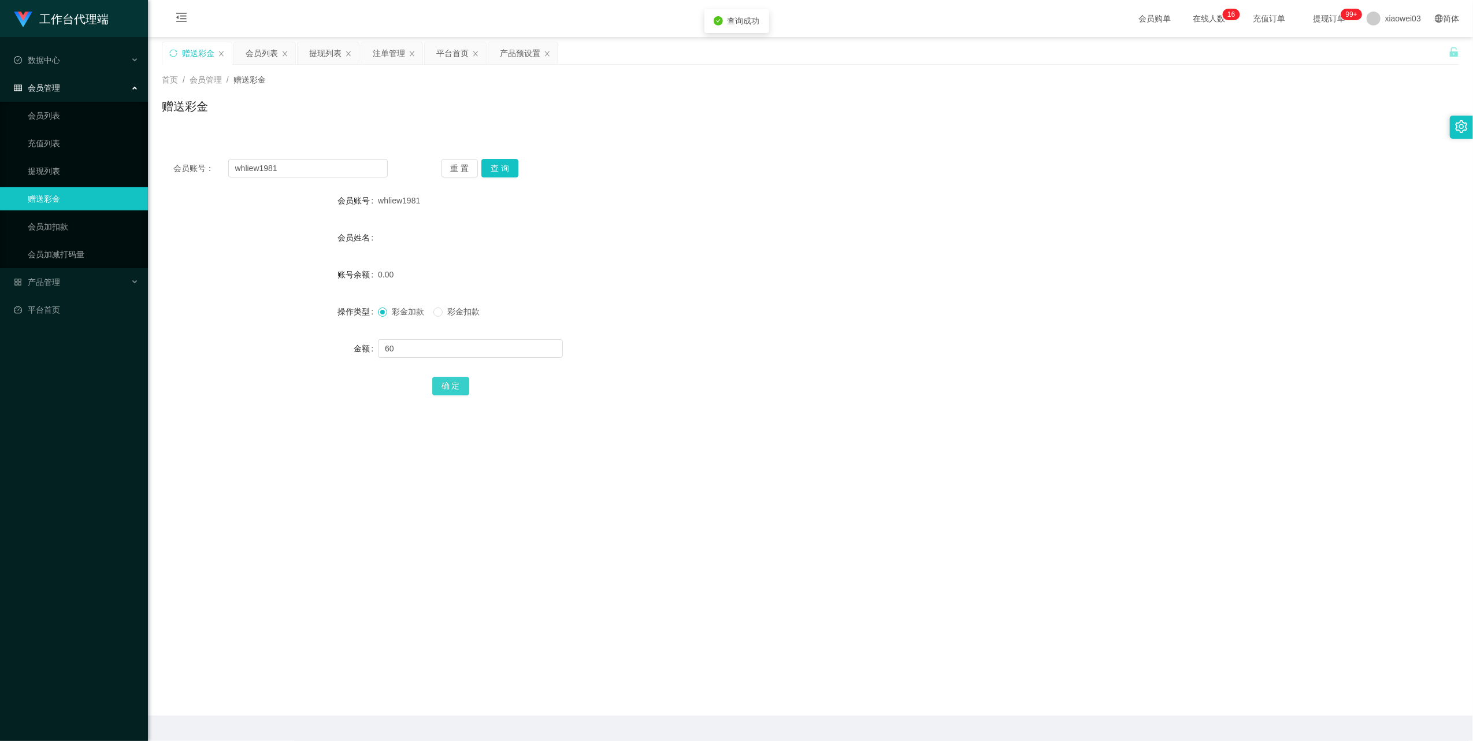
click at [454, 384] on button "确 定" at bounding box center [450, 386] width 37 height 18
click at [325, 60] on div "提现列表" at bounding box center [325, 53] width 32 height 22
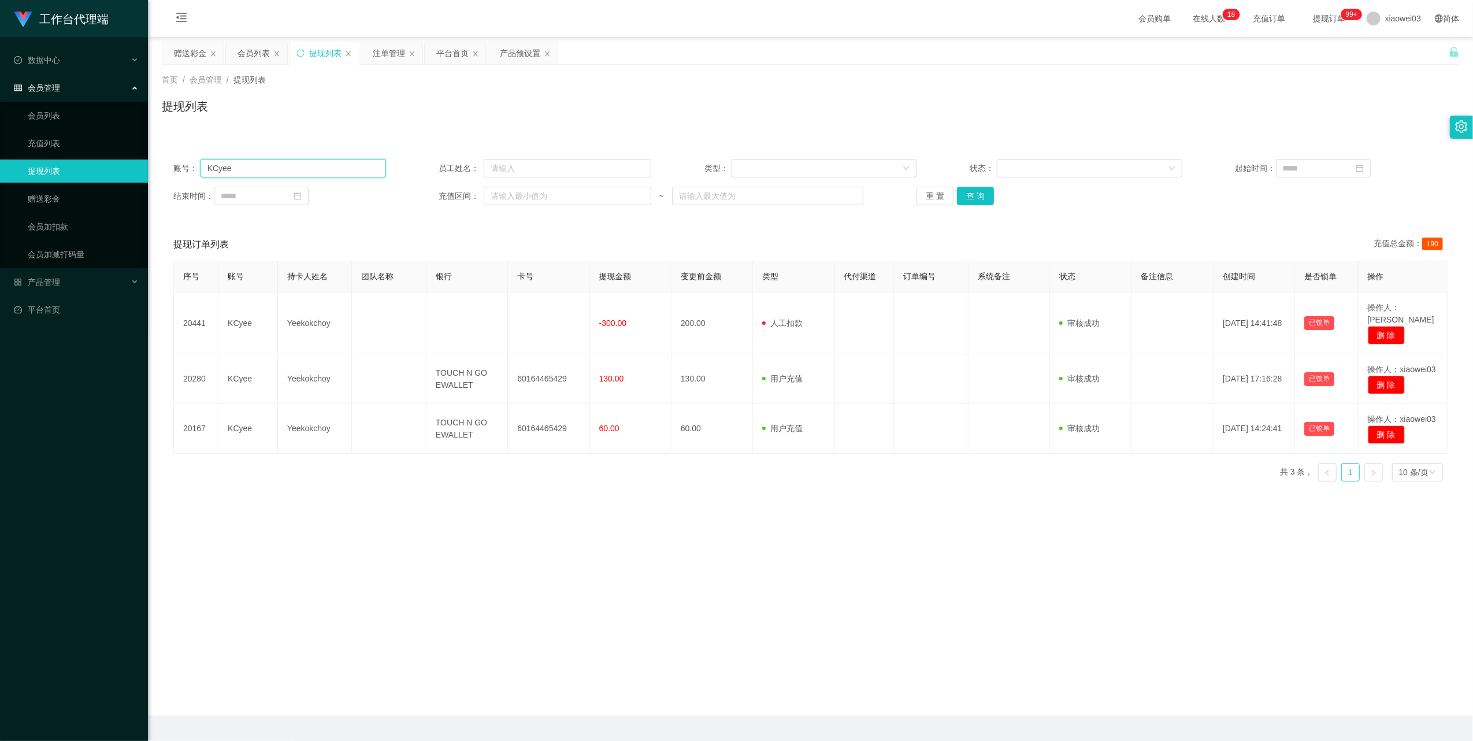
click at [348, 169] on input "KCyee" at bounding box center [294, 168] width 186 height 18
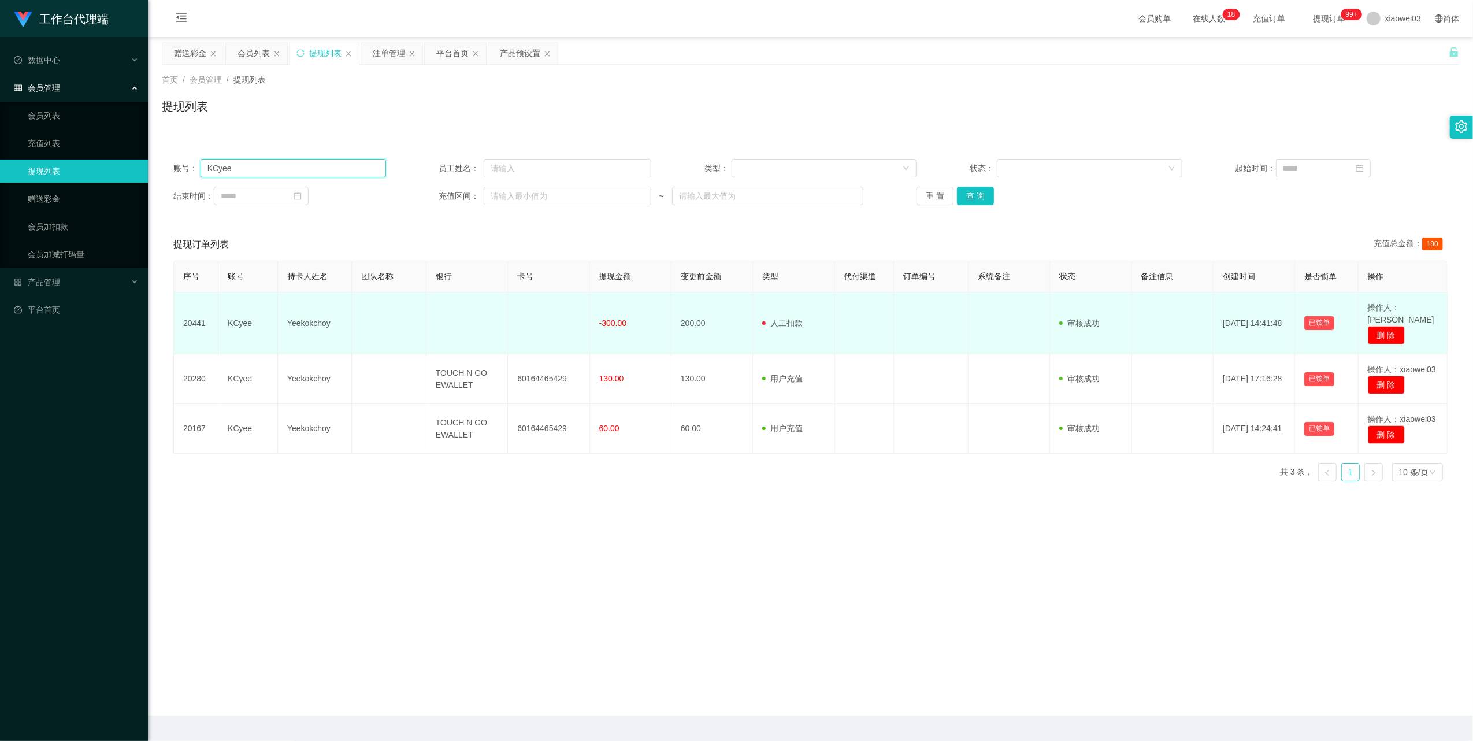
paste input "Jackyk"
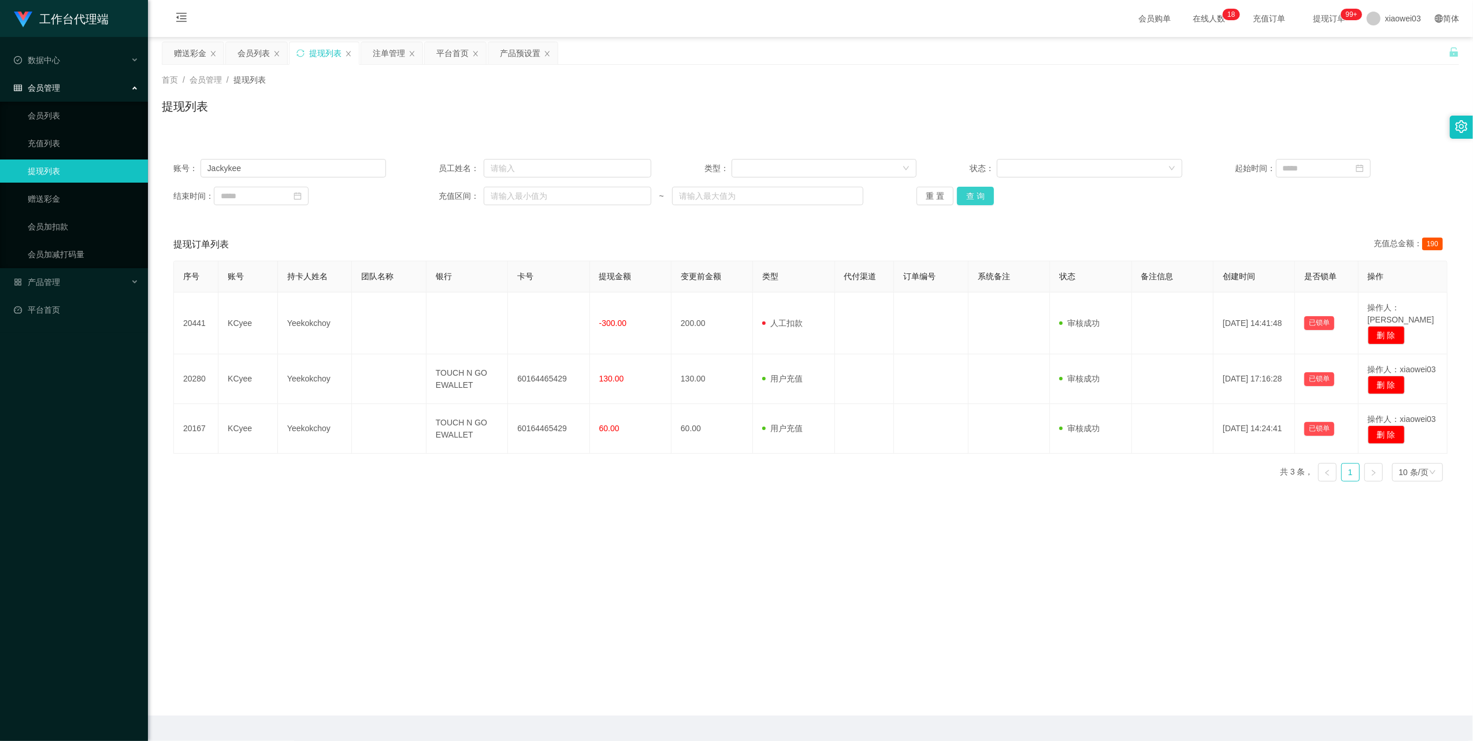
click at [981, 202] on button "查 询" at bounding box center [975, 196] width 37 height 18
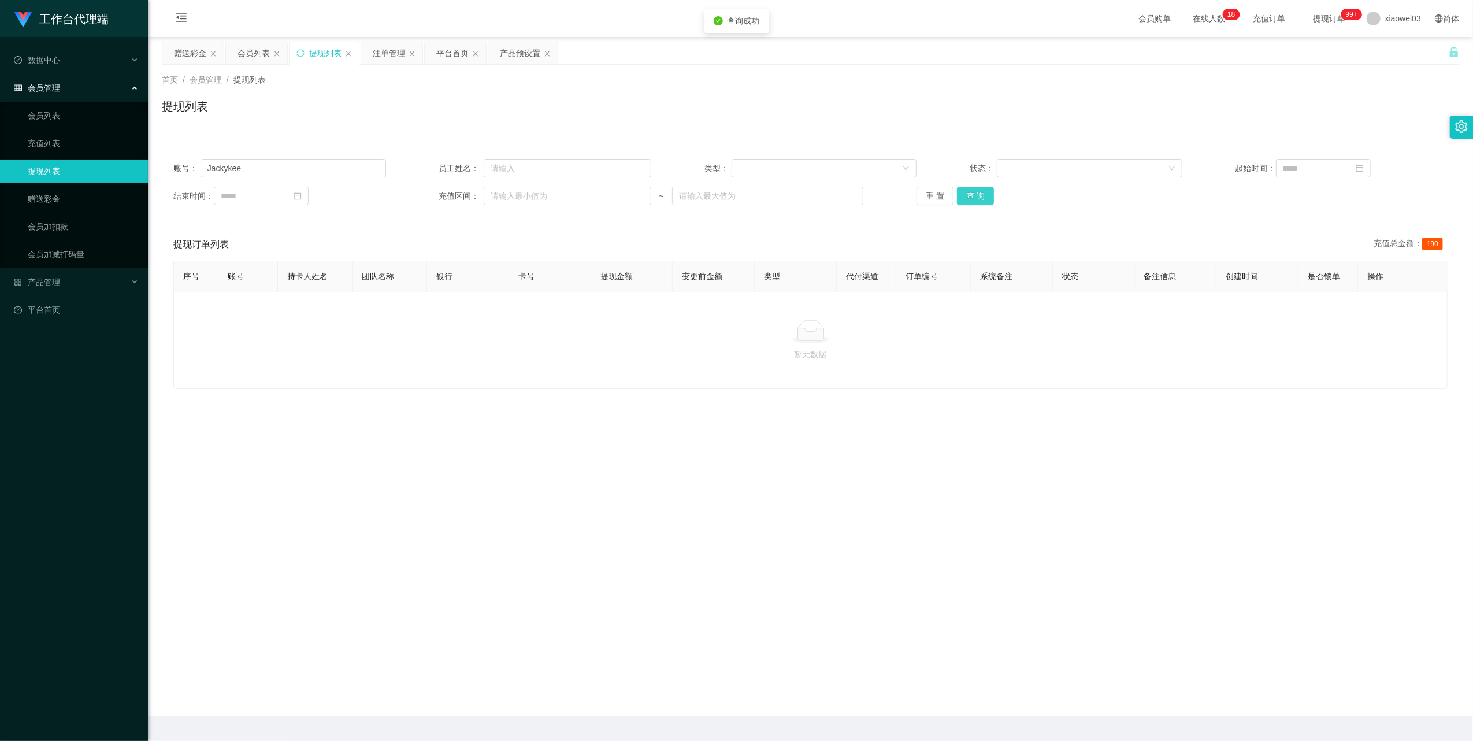
click at [981, 202] on button "查 询" at bounding box center [975, 196] width 37 height 18
click at [981, 202] on div "重 置 查 询" at bounding box center [1023, 196] width 213 height 18
click at [289, 168] on input "Jackykee" at bounding box center [294, 168] width 186 height 18
click at [976, 195] on button "查 询" at bounding box center [975, 196] width 37 height 18
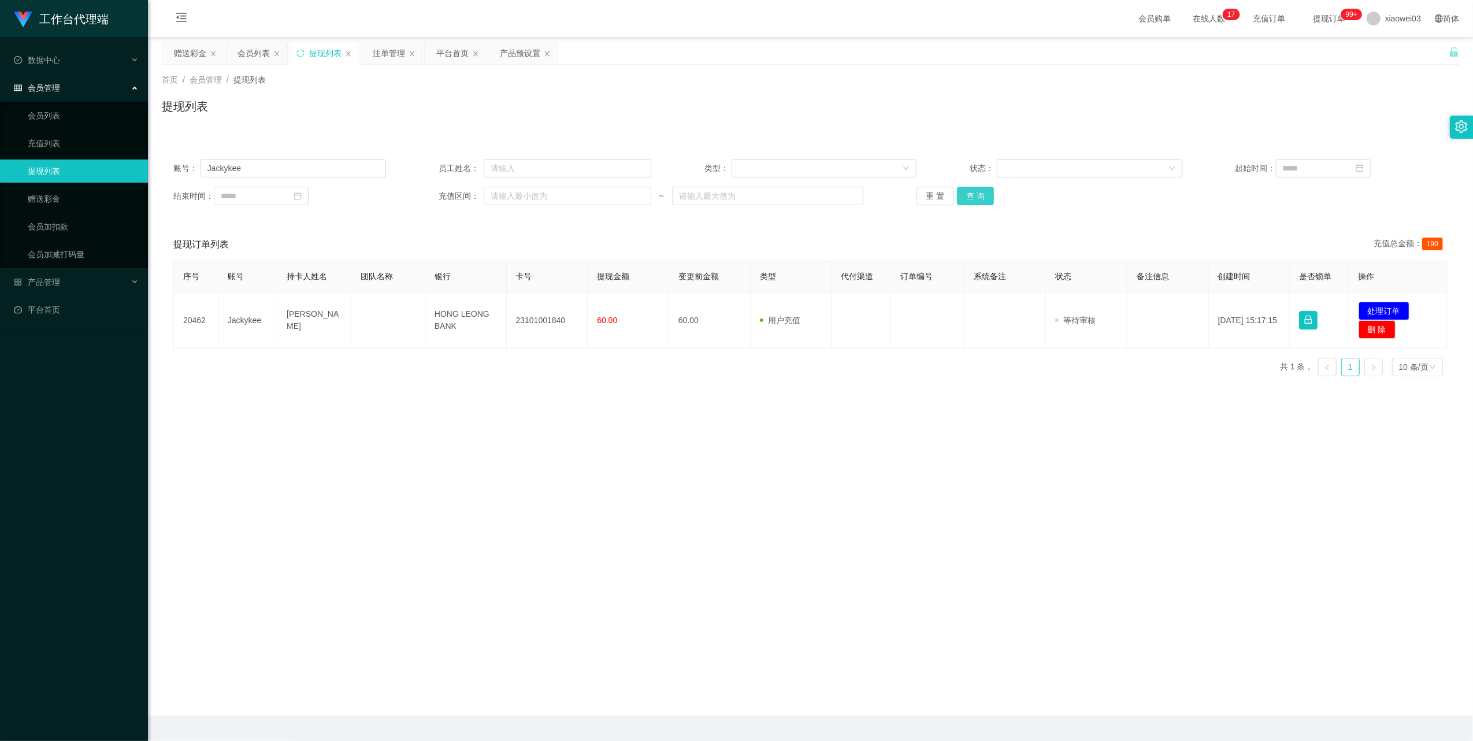
click at [976, 195] on button "查 询" at bounding box center [975, 196] width 37 height 18
click at [976, 195] on div "重 置 查 询" at bounding box center [1023, 196] width 213 height 18
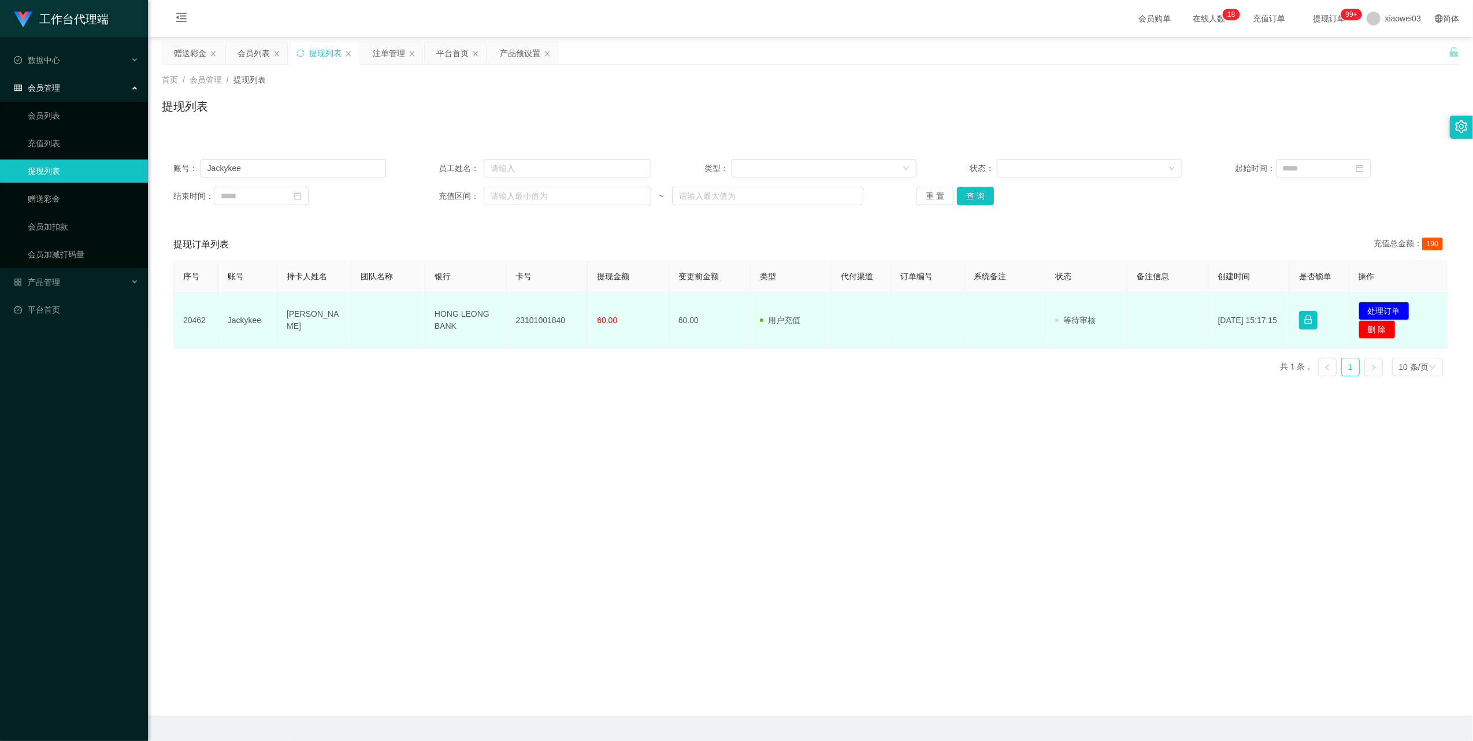
click at [521, 319] on td "23101001840" at bounding box center [547, 320] width 81 height 56
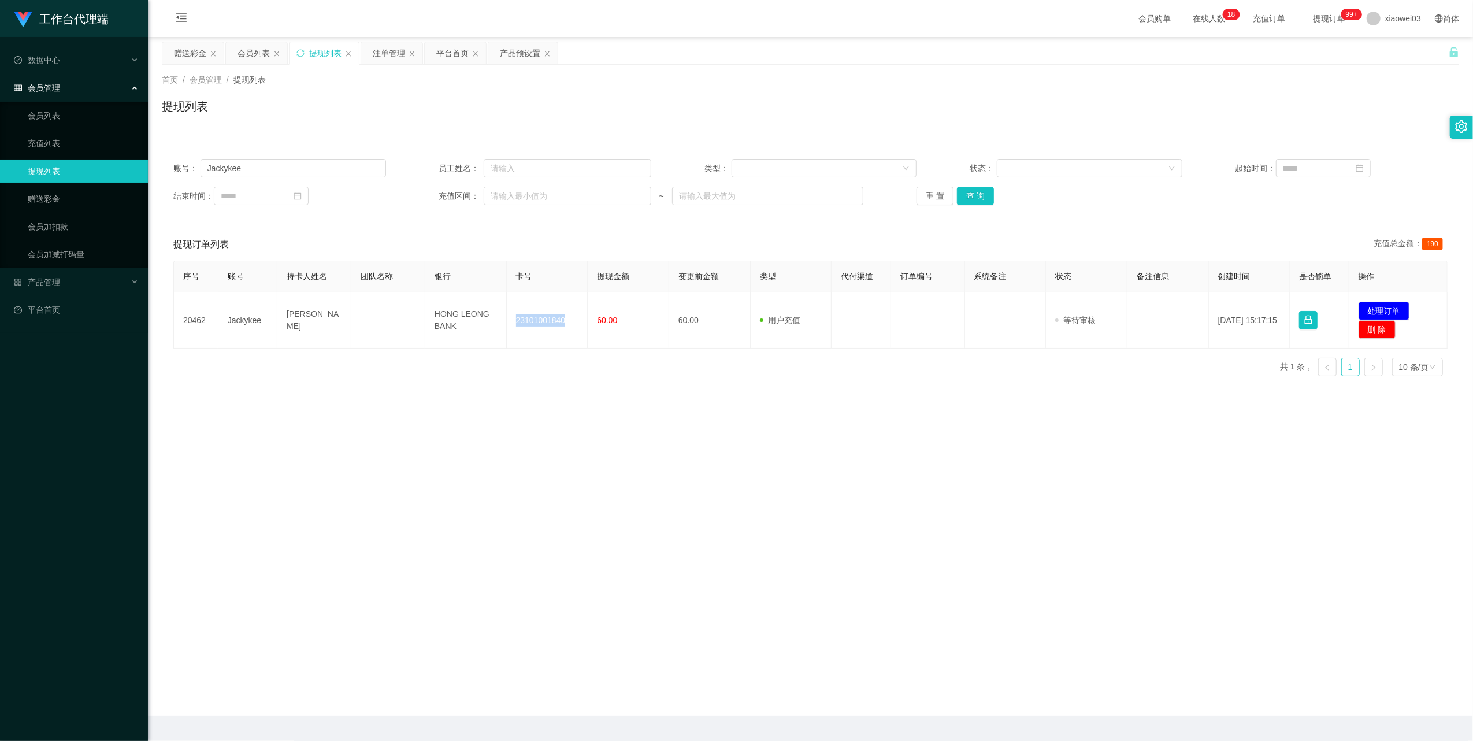
copy td "23101001840"
drag, startPoint x: 363, startPoint y: 433, endPoint x: 458, endPoint y: 378, distance: 109.5
click at [371, 430] on main "关闭左侧 关闭右侧 关闭其它 刷新页面 赠送彩金 会员列表 提现列表 注单管理 平台首页 产品预设置 首页 / 会员管理 / 提现列表 / 提现列表 账号： …" at bounding box center [810, 376] width 1325 height 679
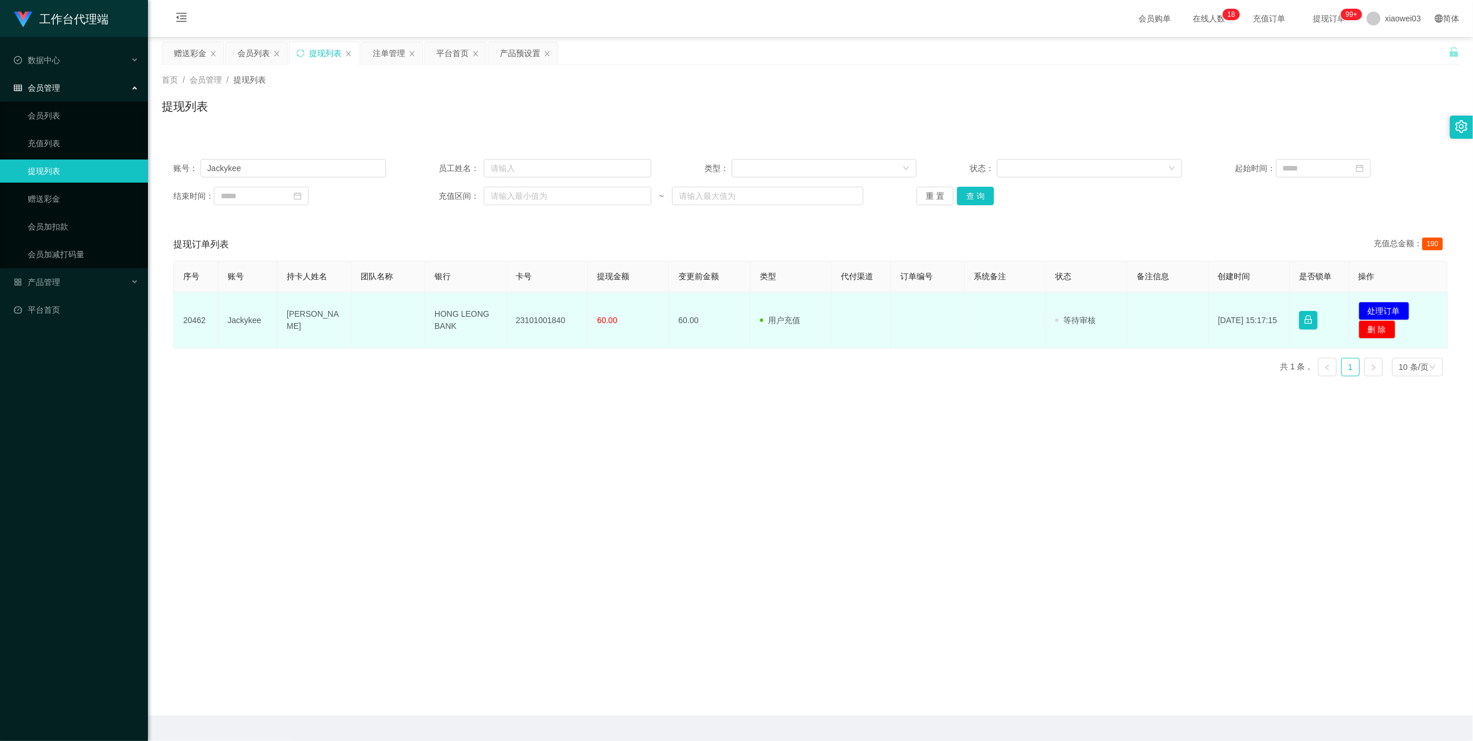
click at [448, 310] on td "HONG LEONG BANK" at bounding box center [465, 320] width 81 height 56
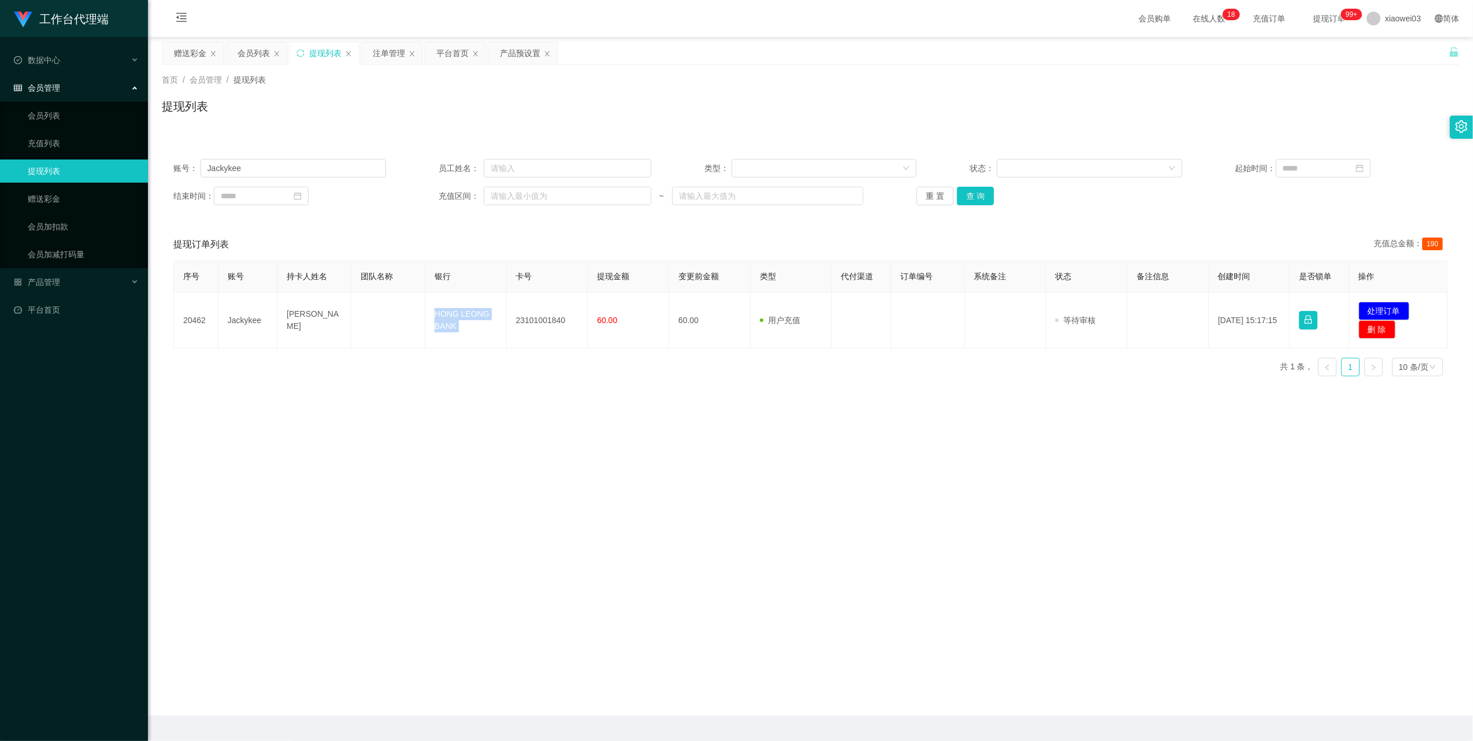
copy td "HONG LEONG BANK"
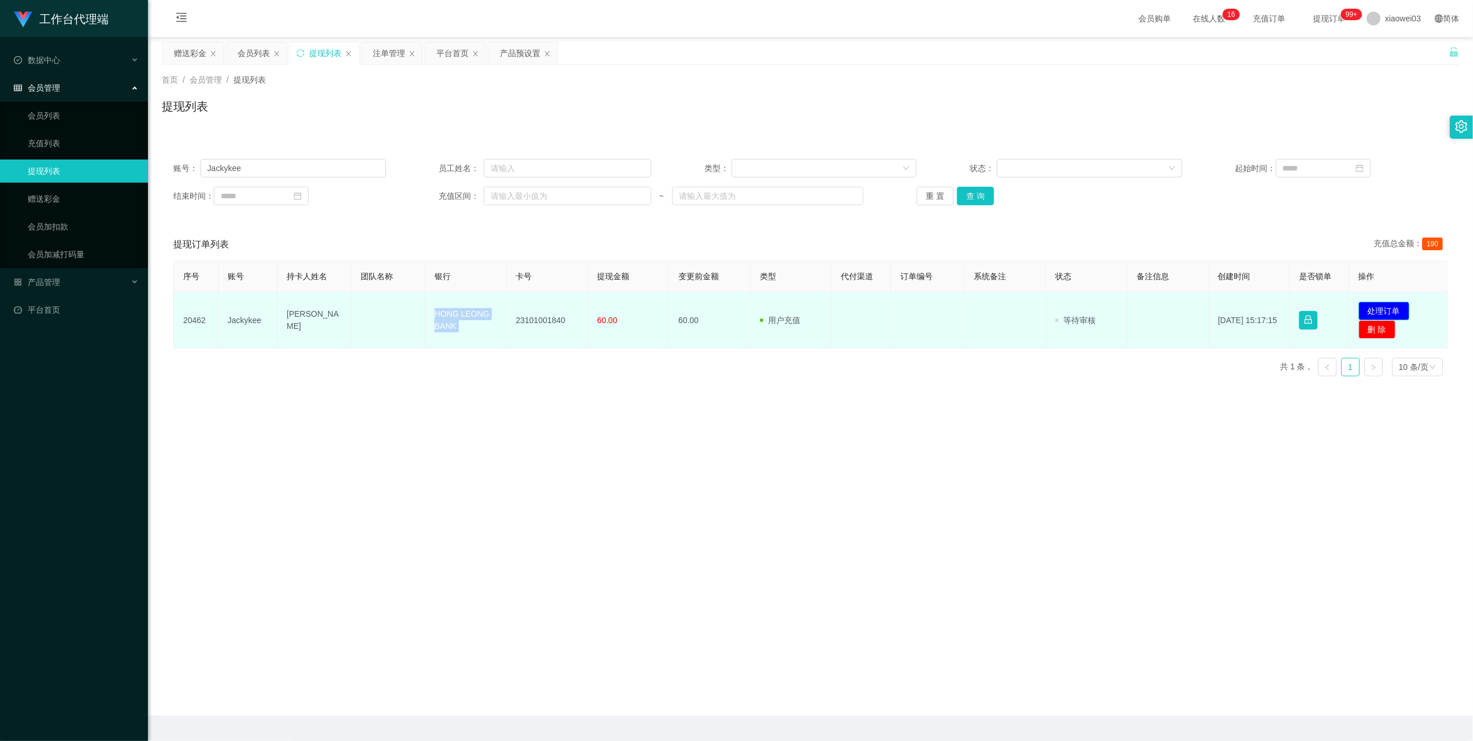
click at [1369, 306] on button "处理订单" at bounding box center [1384, 311] width 51 height 18
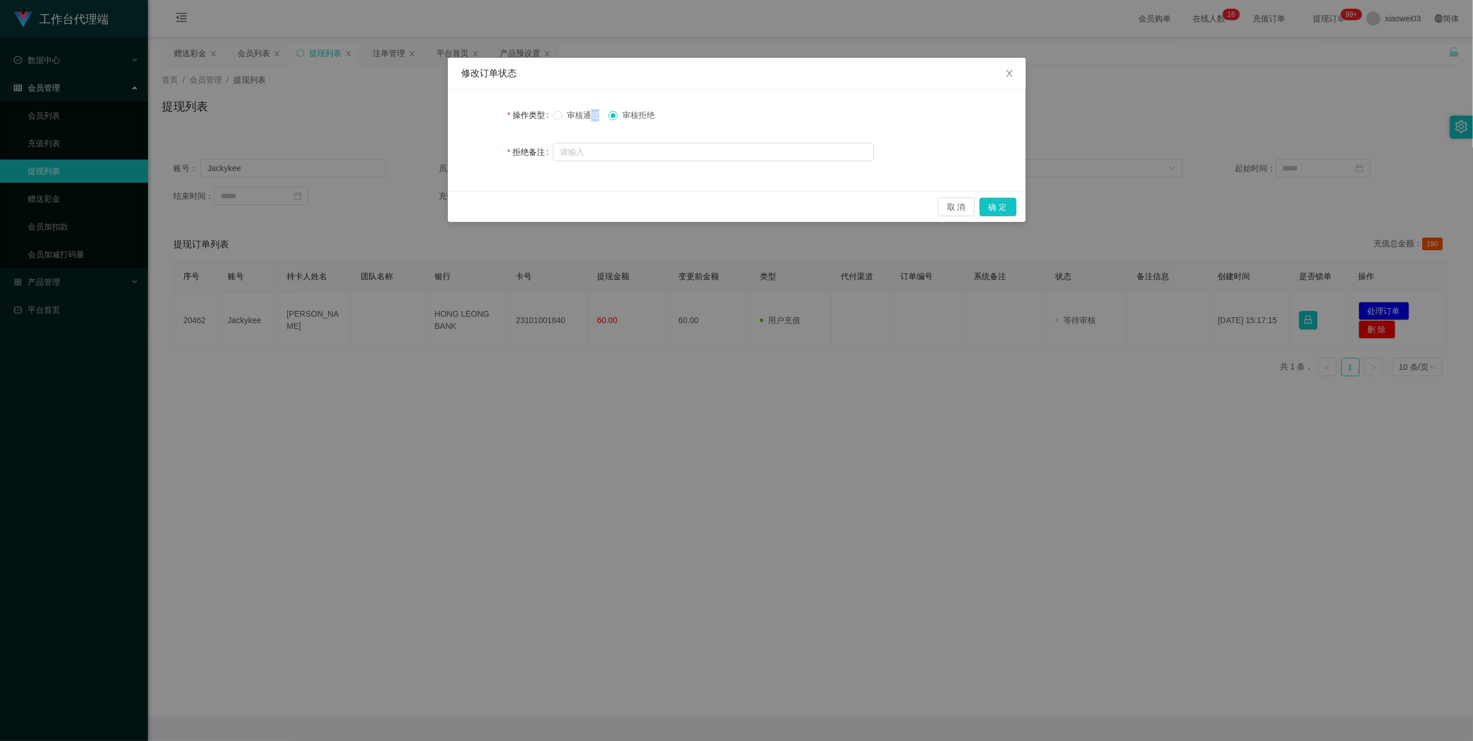
click at [588, 113] on span "审核通过" at bounding box center [583, 114] width 42 height 9
click at [564, 116] on span "审核通过" at bounding box center [583, 114] width 42 height 9
click at [1010, 207] on button "确 定" at bounding box center [998, 207] width 37 height 18
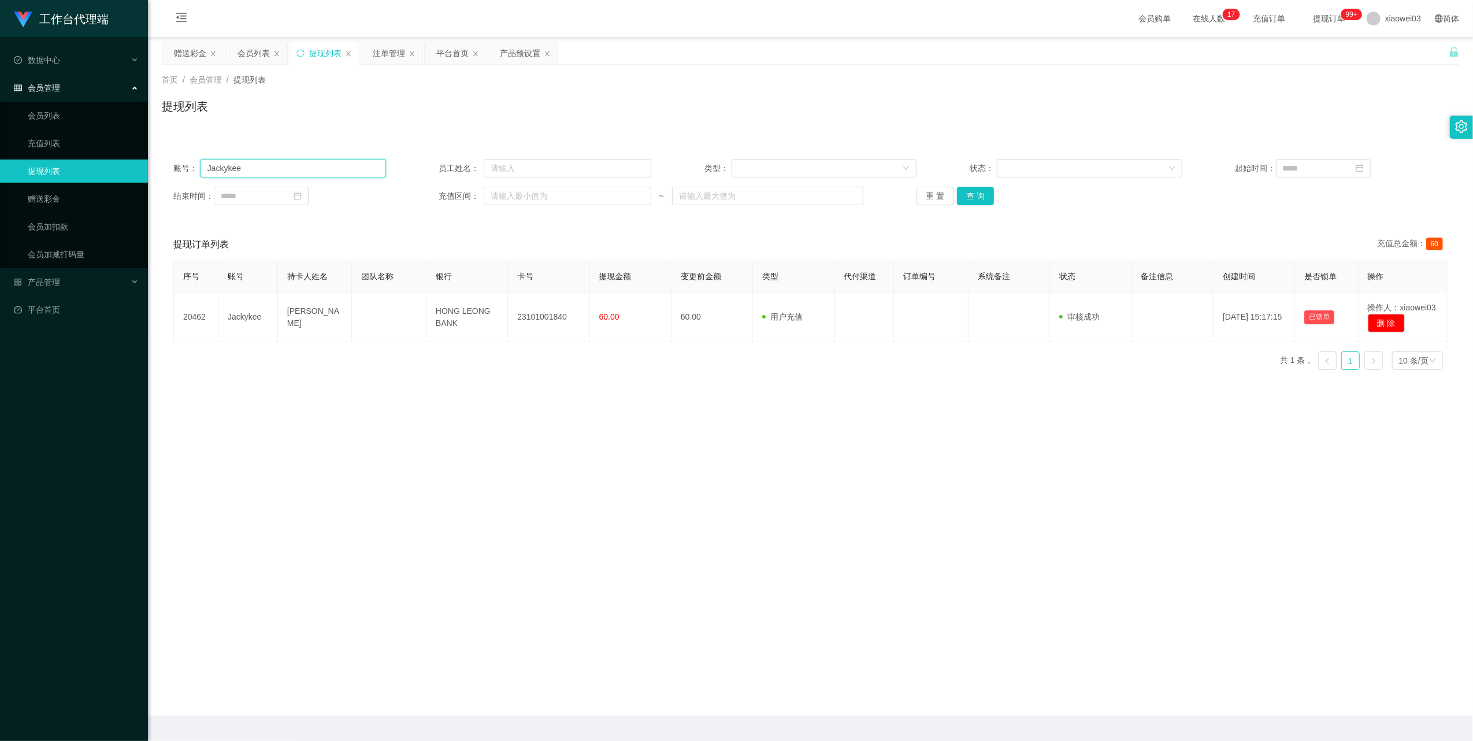
click at [310, 166] on input "Jackykee" at bounding box center [294, 168] width 186 height 18
paste input "[DEMOGRAPHIC_DATA]"
type input "[DEMOGRAPHIC_DATA]"
click at [980, 191] on button "查 询" at bounding box center [975, 196] width 37 height 18
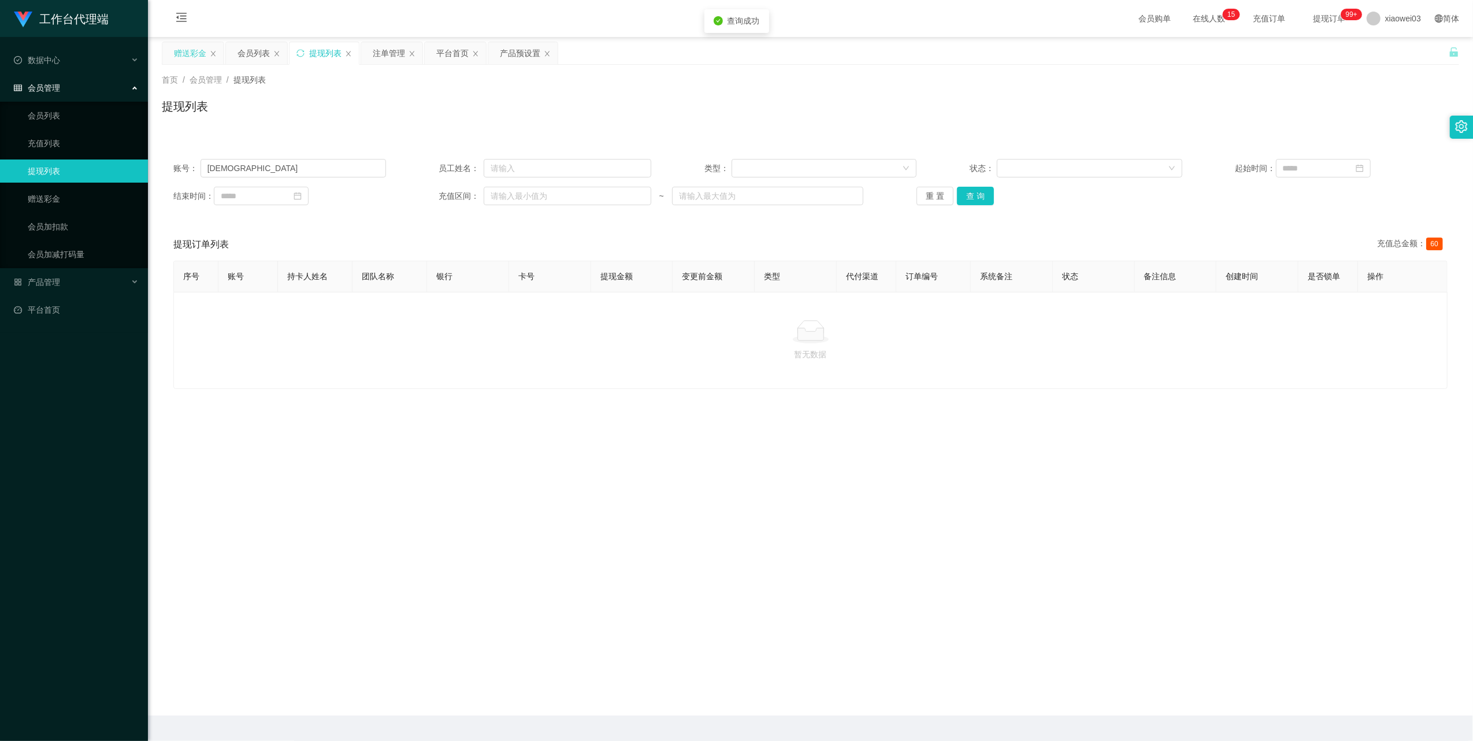
click at [195, 53] on div "赠送彩金" at bounding box center [190, 53] width 32 height 22
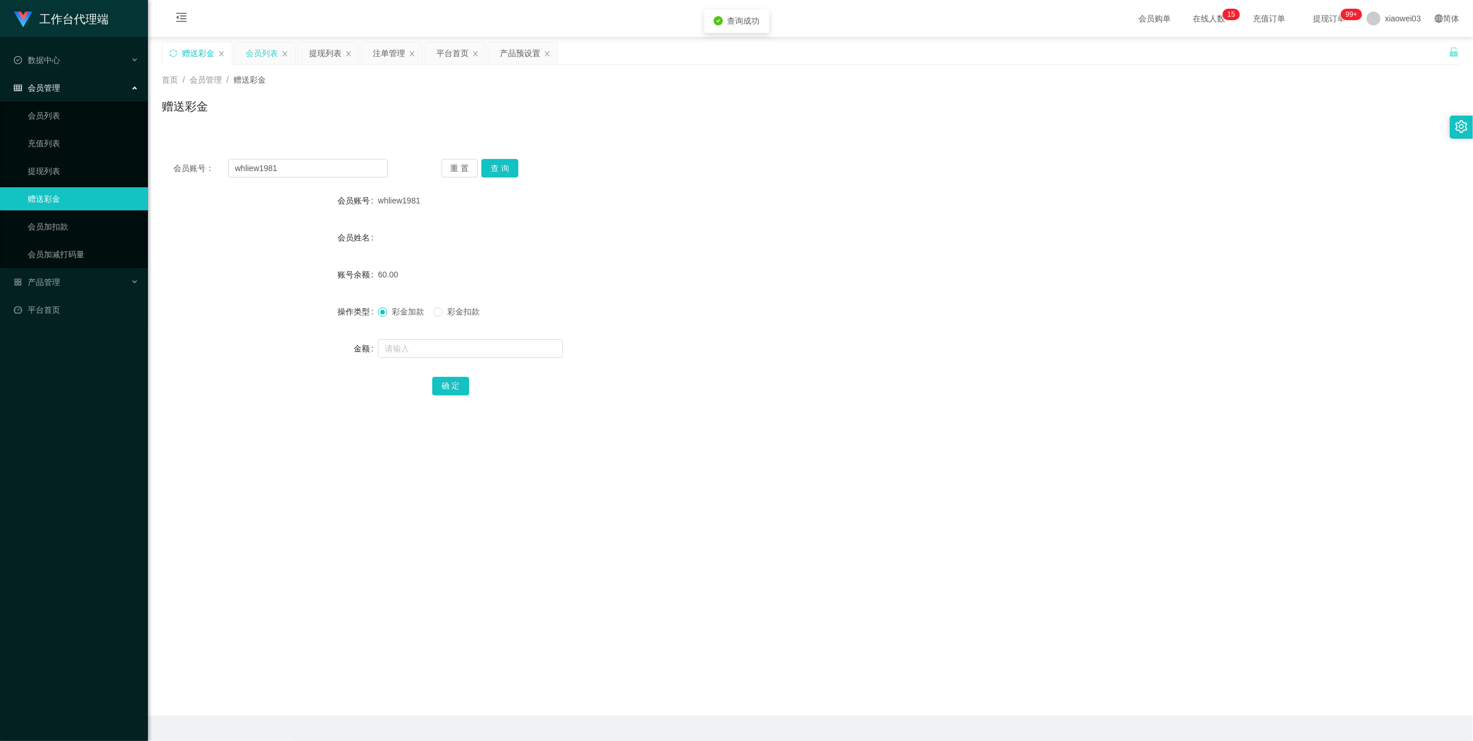
click at [267, 58] on div "会员列表" at bounding box center [262, 53] width 32 height 22
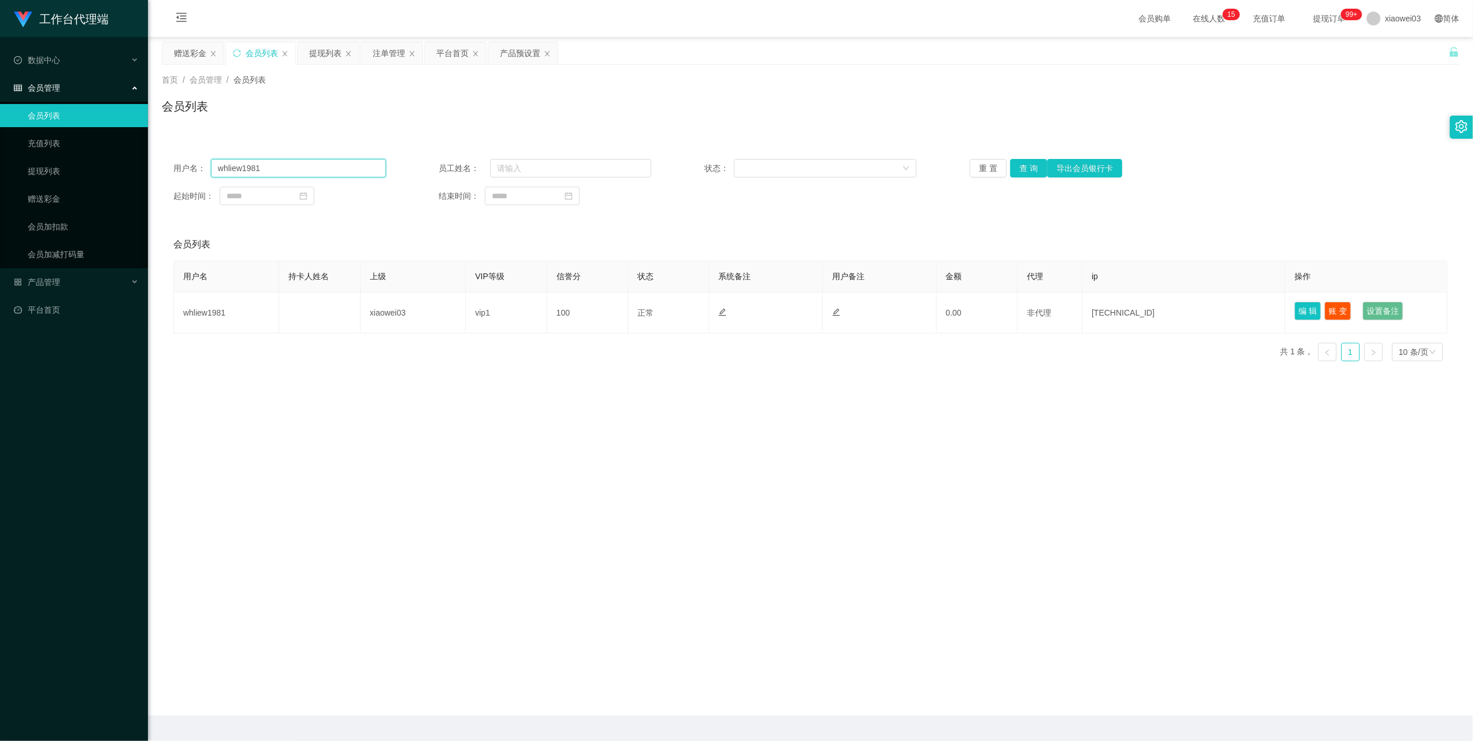
click at [314, 169] on input "whliew1981" at bounding box center [298, 168] width 175 height 18
click at [312, 168] on input "whliew1981" at bounding box center [298, 168] width 175 height 18
paste input "[DEMOGRAPHIC_DATA]"
type input "[DEMOGRAPHIC_DATA]"
click at [1025, 167] on button "查 询" at bounding box center [1028, 168] width 37 height 18
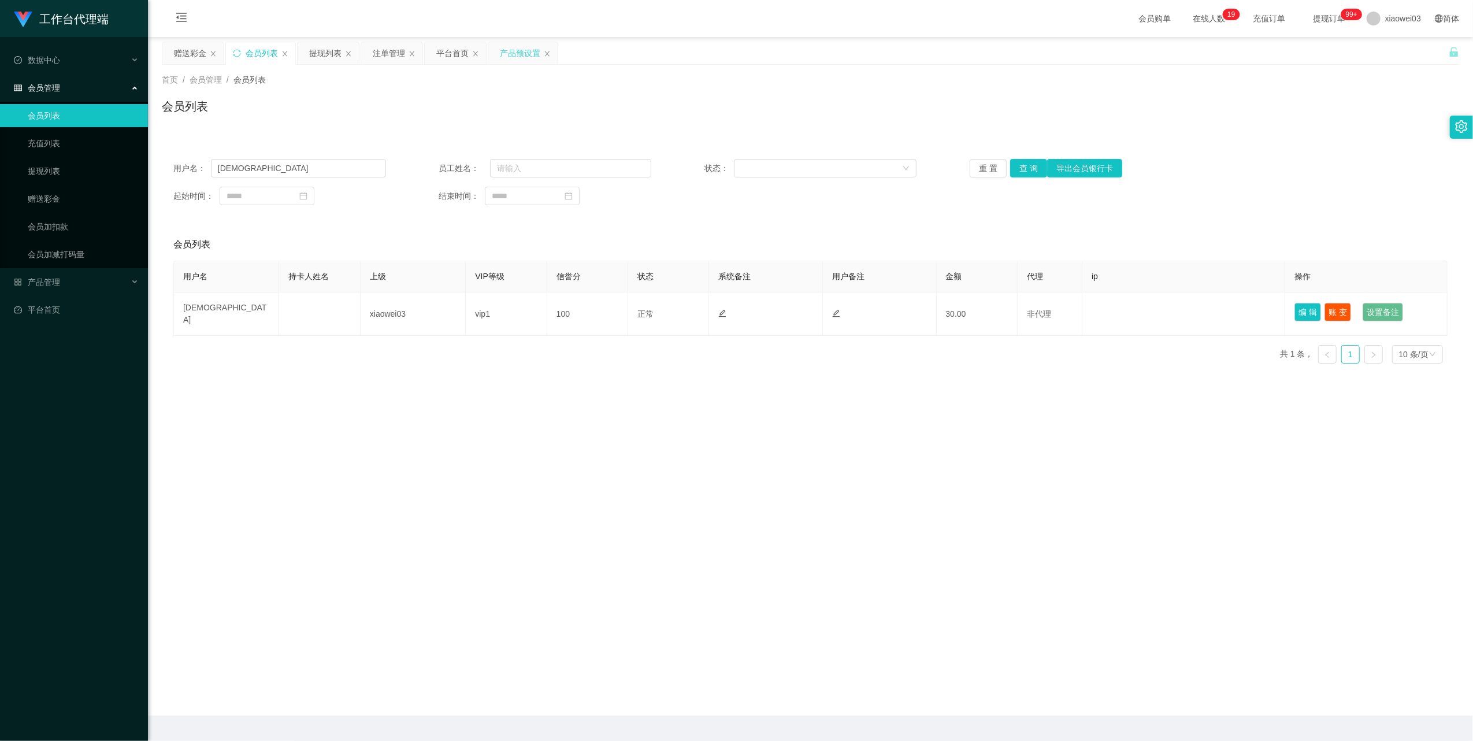
drag, startPoint x: 519, startPoint y: 46, endPoint x: 486, endPoint y: 123, distance: 83.6
click at [518, 46] on div "产品预设置" at bounding box center [520, 53] width 40 height 22
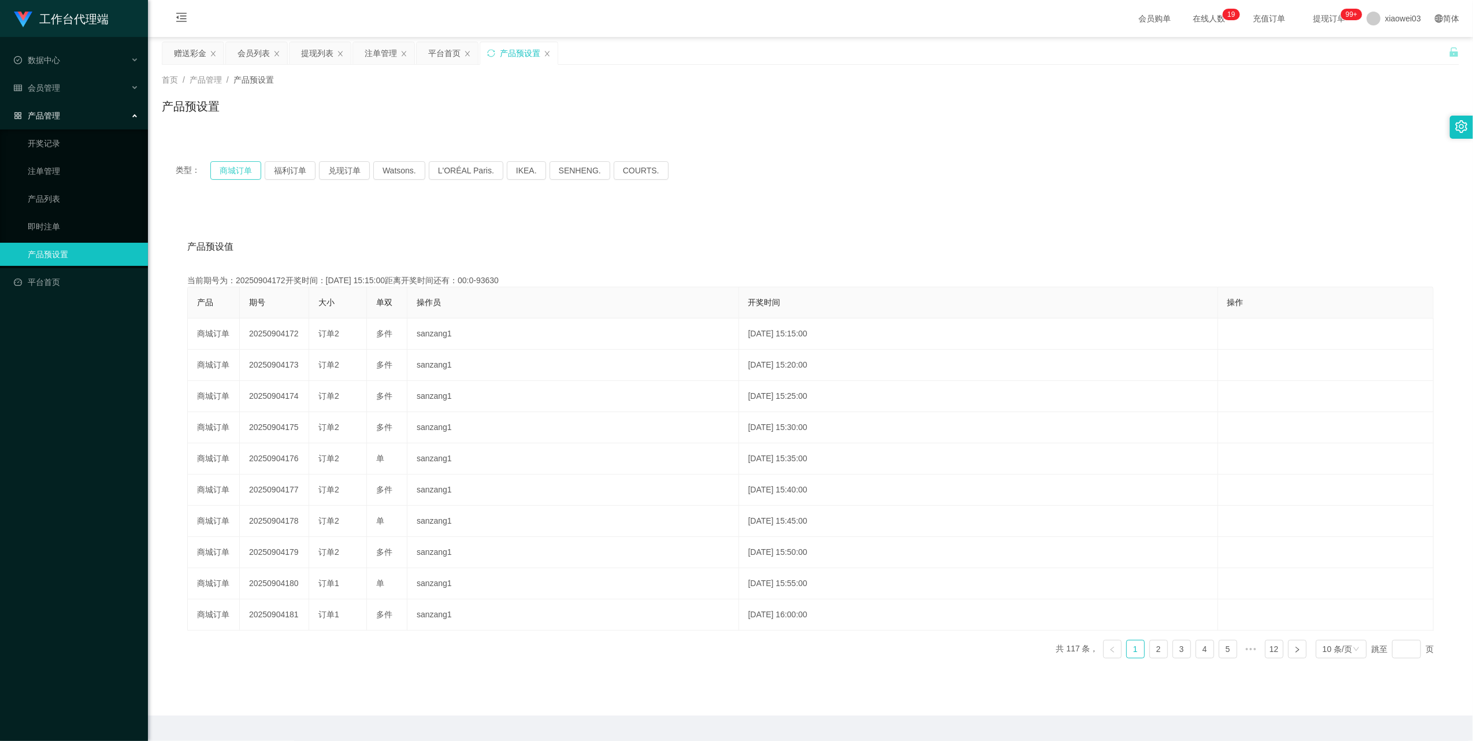
click at [240, 168] on button "商城订单" at bounding box center [235, 170] width 51 height 18
drag, startPoint x: 240, startPoint y: 168, endPoint x: 257, endPoint y: 175, distance: 18.1
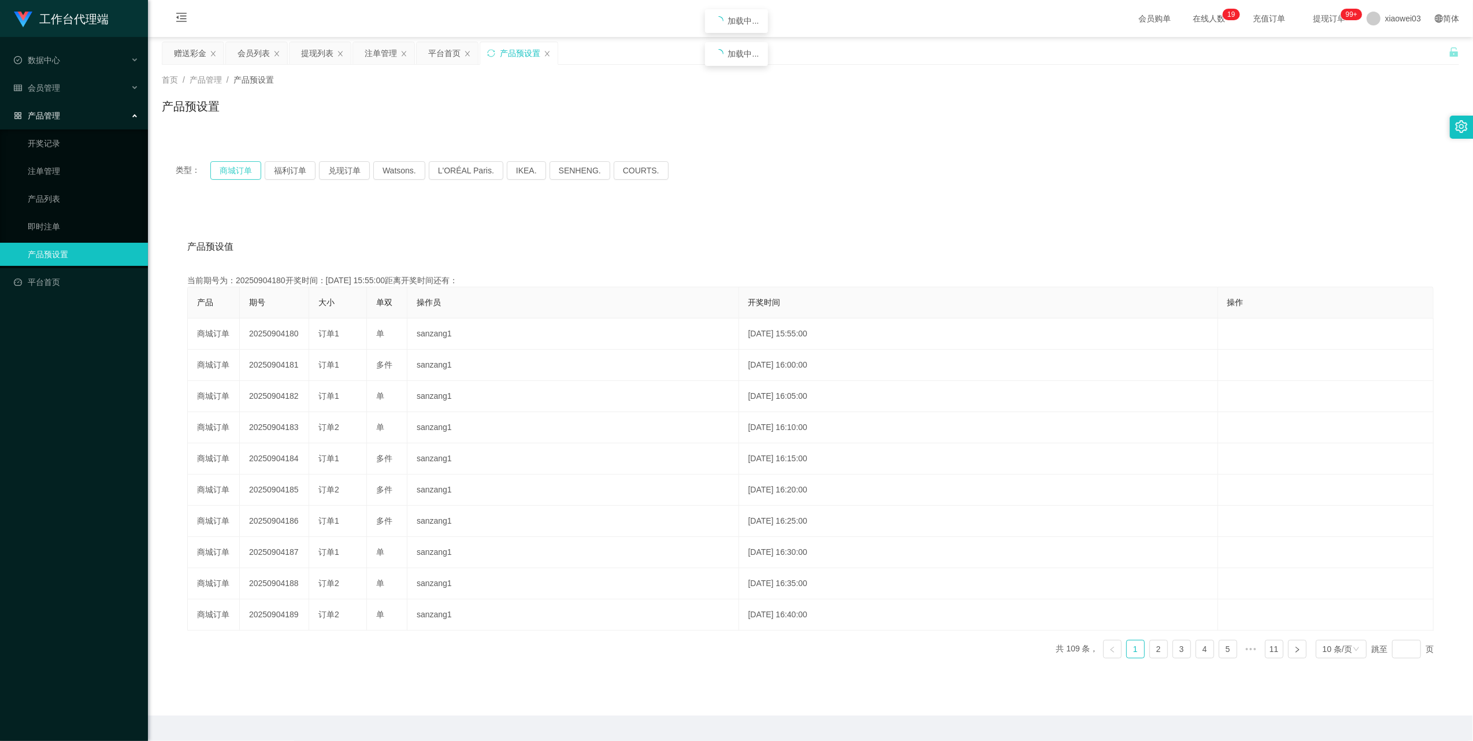
click at [240, 168] on button "商城订单" at bounding box center [235, 170] width 51 height 18
click at [238, 172] on button "商城订单" at bounding box center [235, 170] width 51 height 18
click at [225, 169] on button "商城订单" at bounding box center [235, 170] width 51 height 18
click at [371, 54] on div "注单管理" at bounding box center [381, 53] width 32 height 22
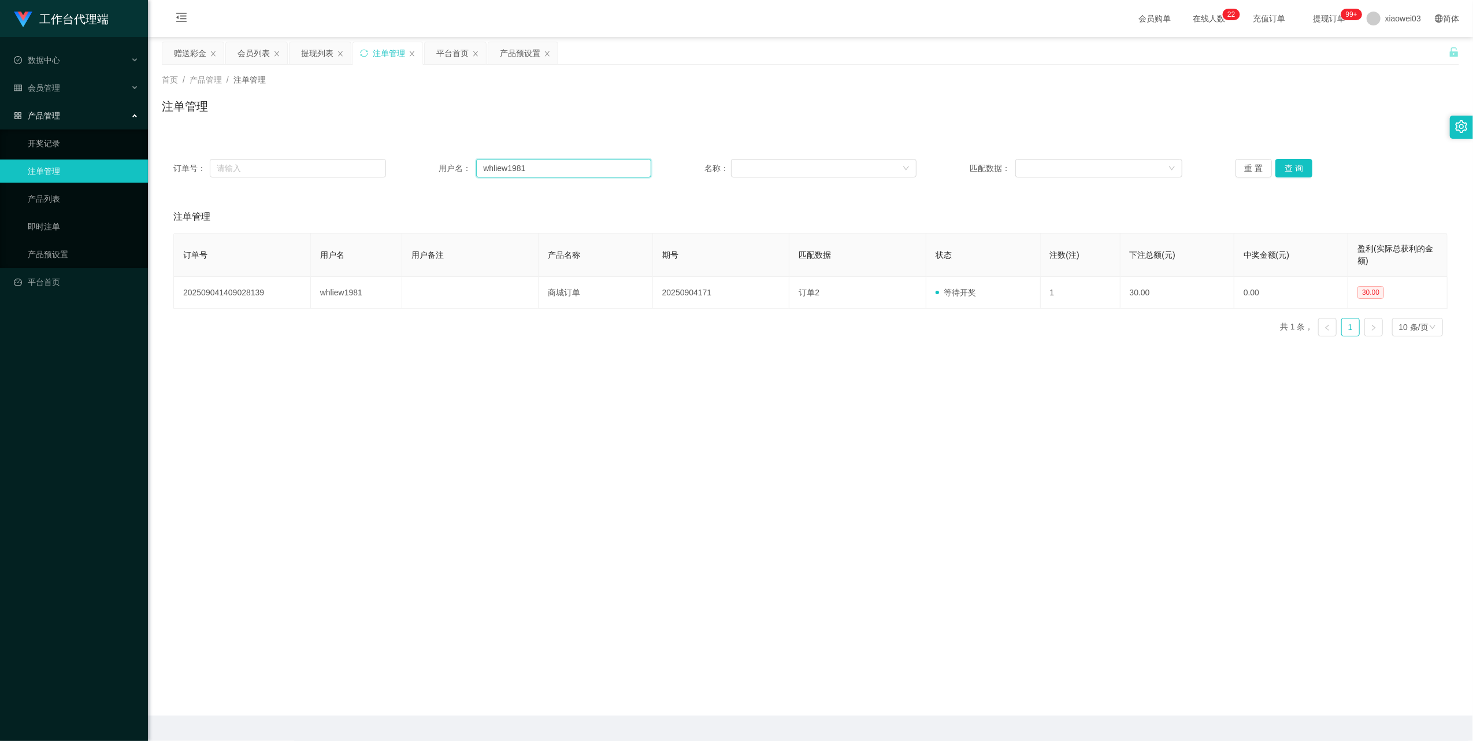
click at [546, 166] on input "whliew1981" at bounding box center [563, 168] width 175 height 18
drag, startPoint x: 546, startPoint y: 166, endPoint x: 632, endPoint y: 188, distance: 89.3
click at [546, 167] on input "whliew1981" at bounding box center [563, 168] width 175 height 18
paste input "[DEMOGRAPHIC_DATA]"
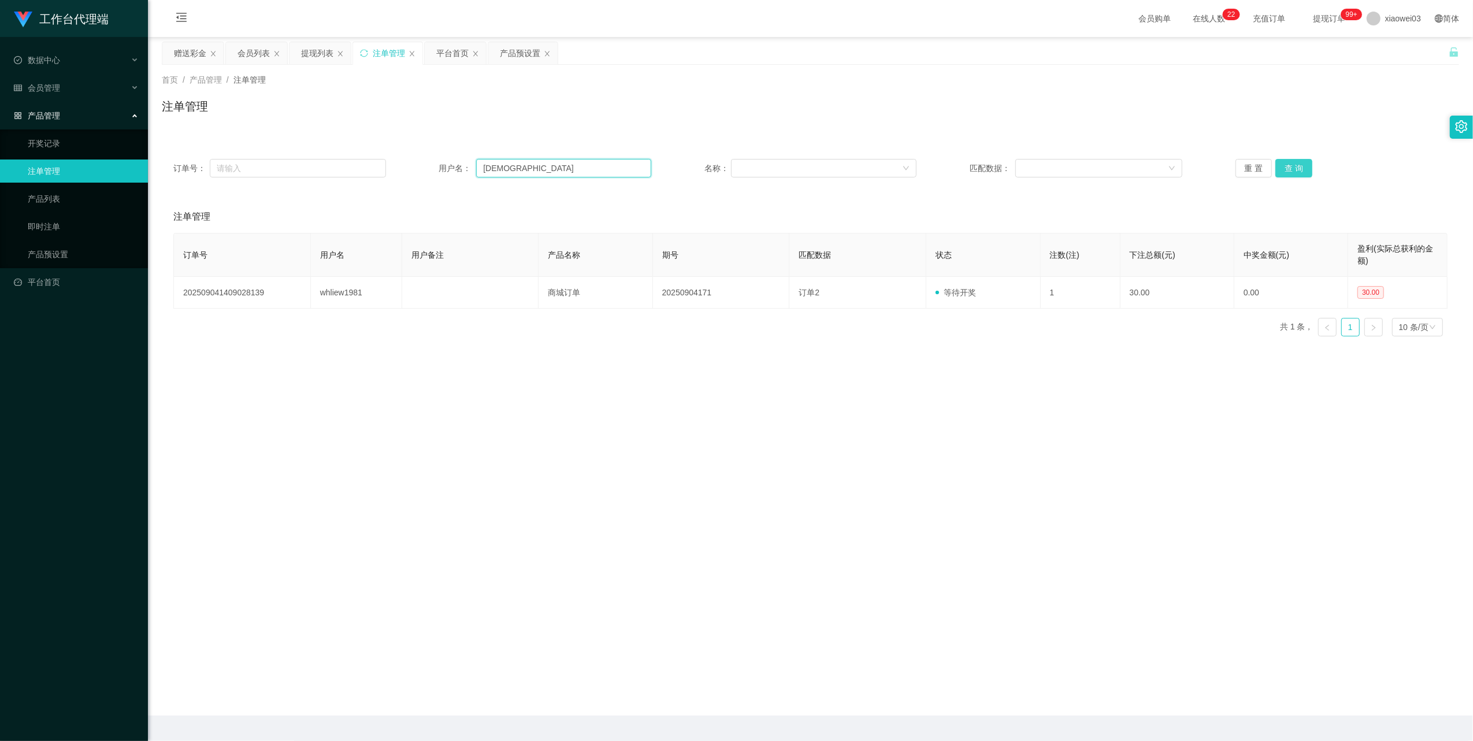
type input "[DEMOGRAPHIC_DATA]"
click at [1289, 175] on button "查 询" at bounding box center [1294, 168] width 37 height 18
click at [1289, 175] on div "重 置 查 询" at bounding box center [1342, 168] width 213 height 18
click at [1289, 175] on button "查 询" at bounding box center [1294, 168] width 37 height 18
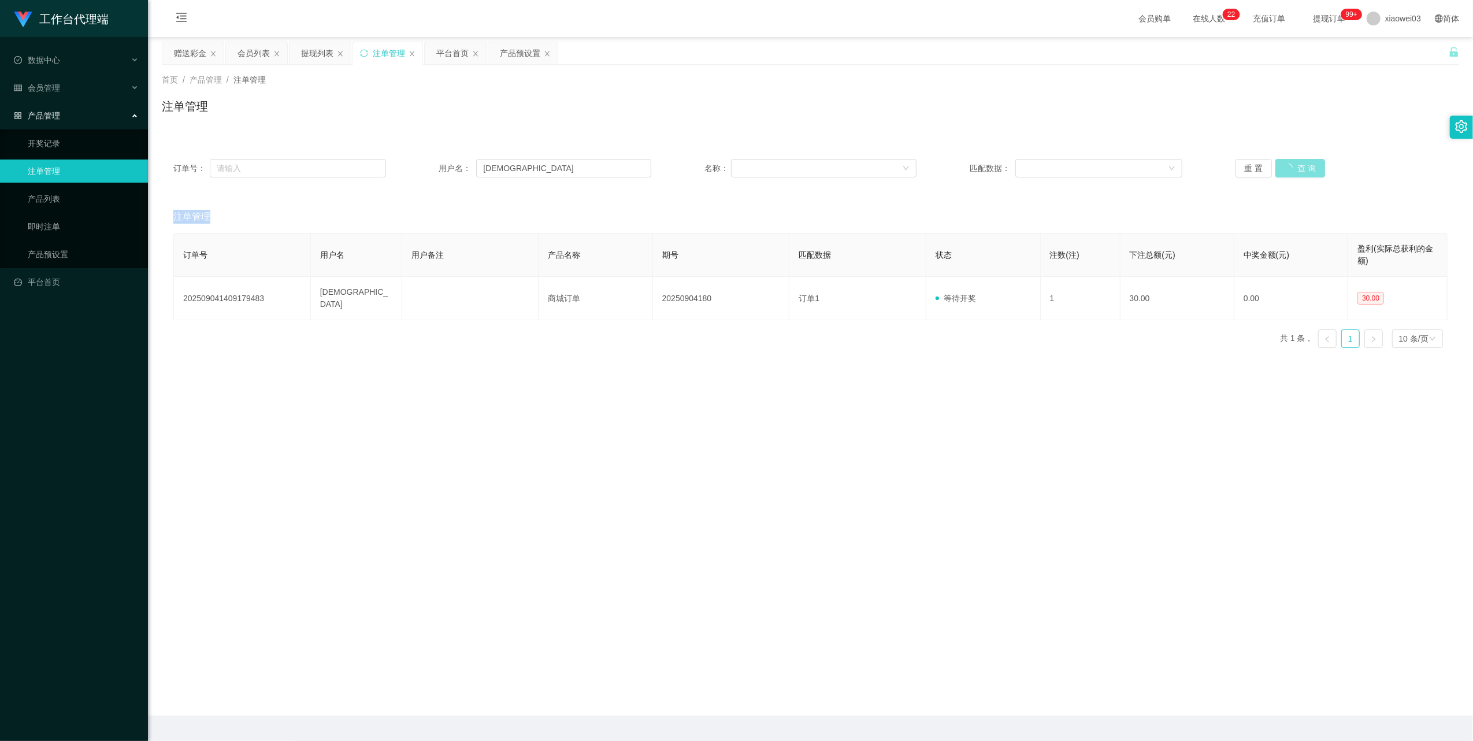
click at [1289, 175] on div "重 置 查 询" at bounding box center [1342, 168] width 213 height 18
click at [1289, 175] on button "查 询" at bounding box center [1294, 168] width 37 height 18
click at [1278, 166] on button "查 询" at bounding box center [1294, 168] width 37 height 18
click at [1286, 168] on button "查 询" at bounding box center [1294, 168] width 37 height 18
click at [532, 173] on input "[DEMOGRAPHIC_DATA]" at bounding box center [563, 168] width 175 height 18
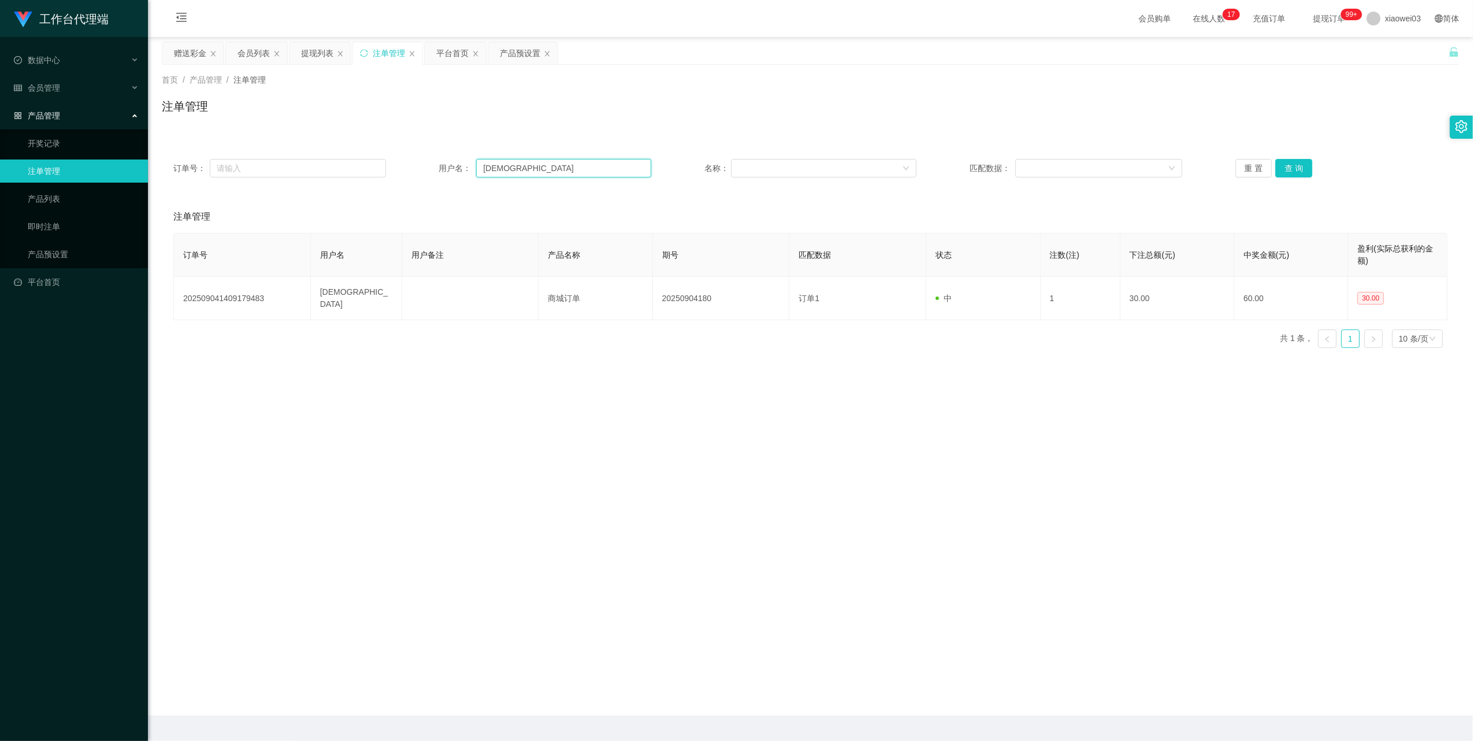
click at [532, 173] on input "[DEMOGRAPHIC_DATA]" at bounding box center [563, 168] width 175 height 18
click at [505, 58] on div "产品预设置" at bounding box center [520, 53] width 40 height 22
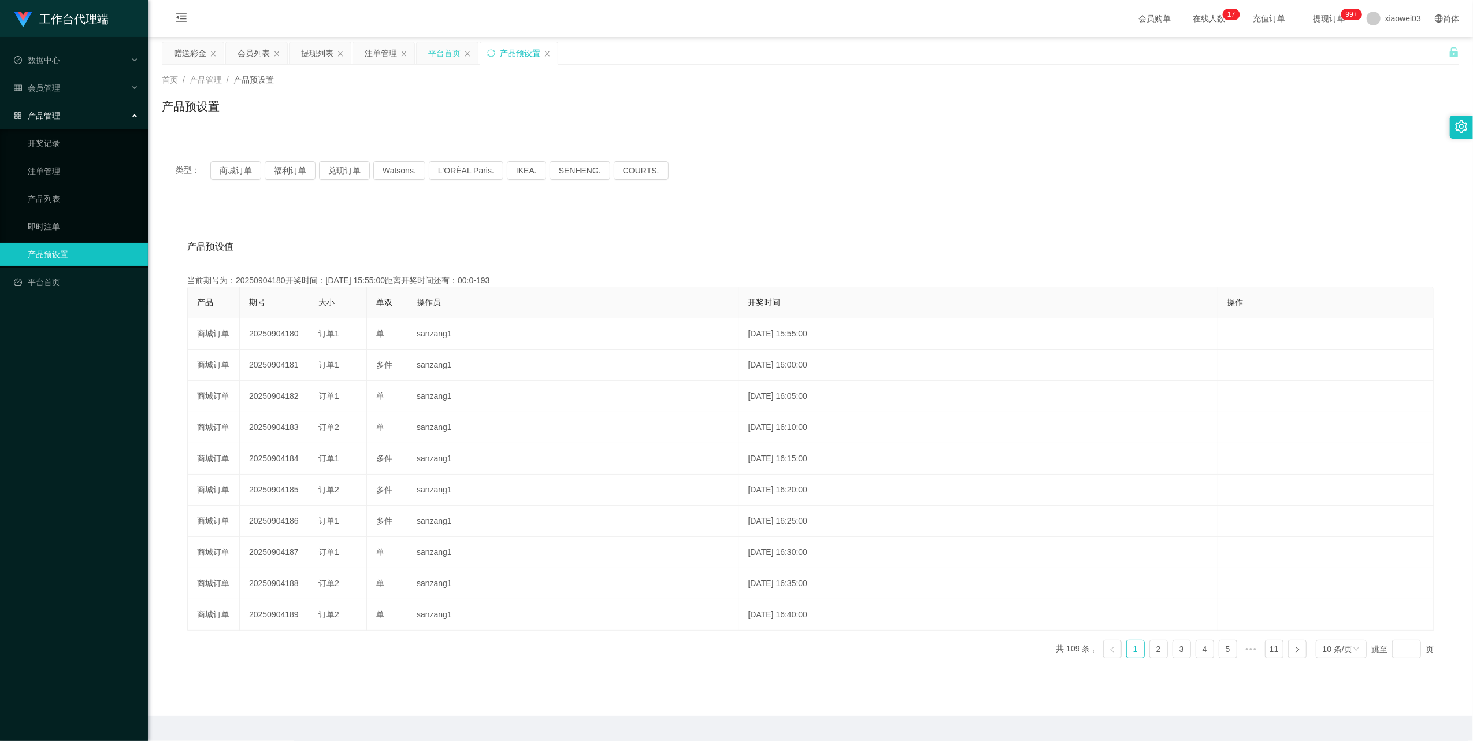
click at [442, 53] on div "平台首页" at bounding box center [444, 53] width 32 height 22
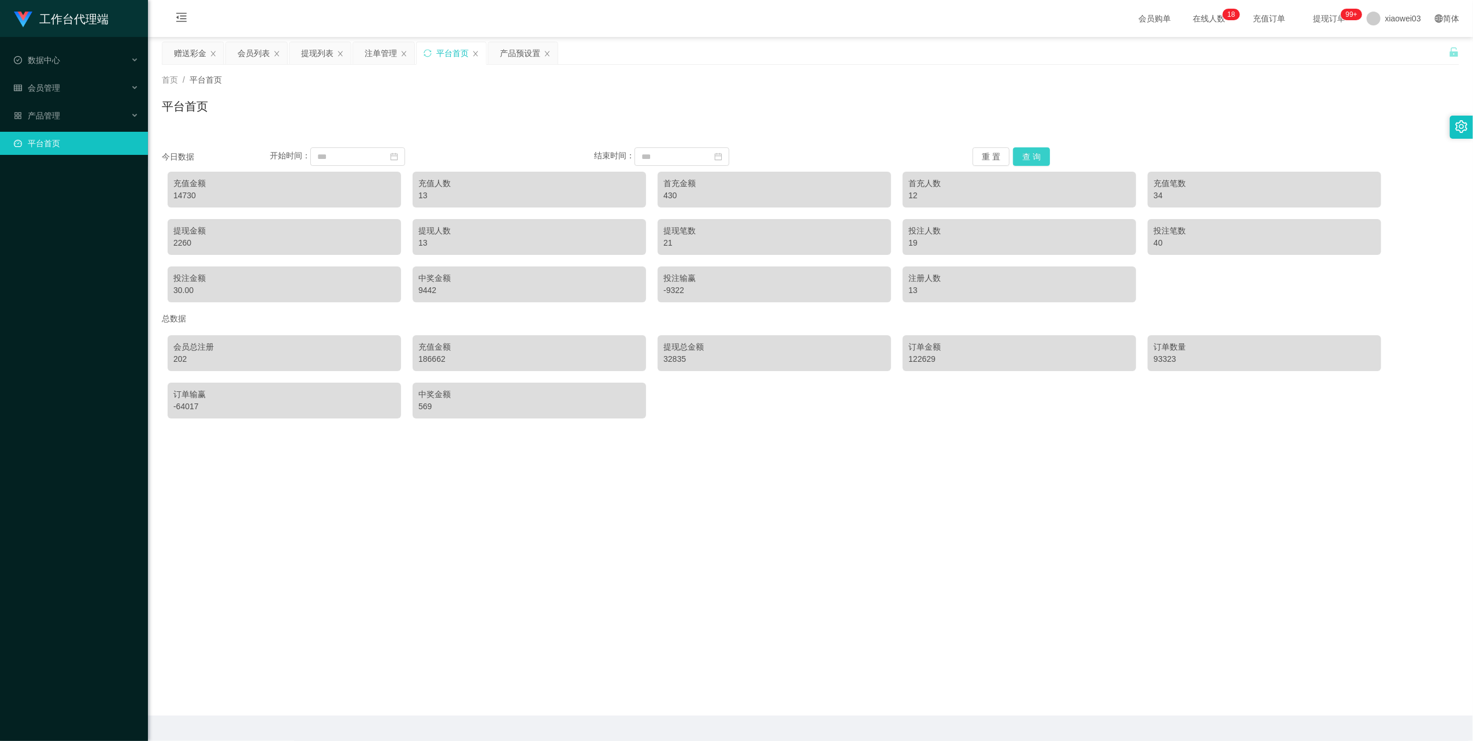
click at [1032, 165] on button "查 询" at bounding box center [1031, 156] width 37 height 18
click at [181, 53] on div "赠送彩金" at bounding box center [190, 53] width 32 height 22
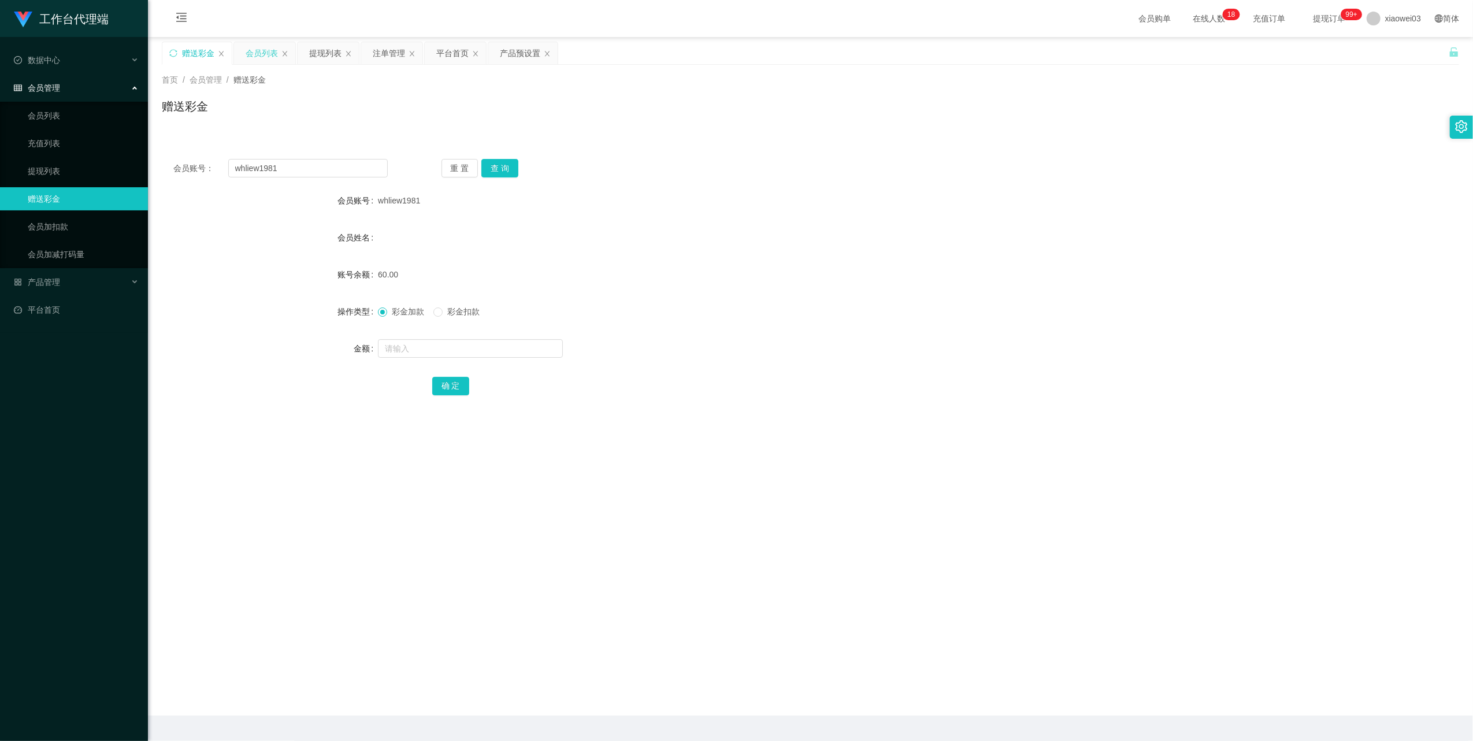
click at [246, 50] on div "会员列表" at bounding box center [262, 53] width 32 height 22
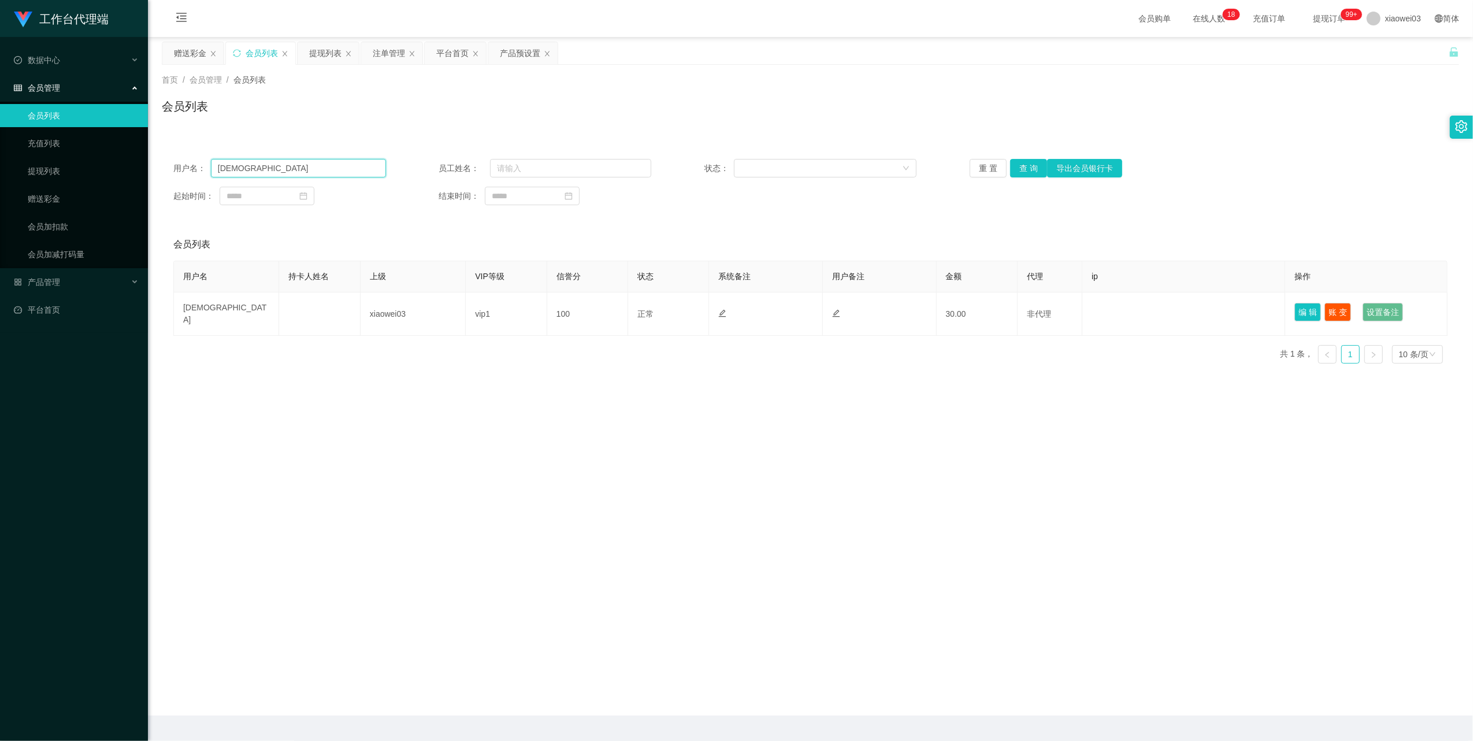
click at [342, 165] on input "[DEMOGRAPHIC_DATA]" at bounding box center [298, 168] width 175 height 18
click at [1022, 164] on button "查 询" at bounding box center [1028, 168] width 37 height 18
click at [1022, 164] on button "查 询" at bounding box center [1035, 168] width 50 height 18
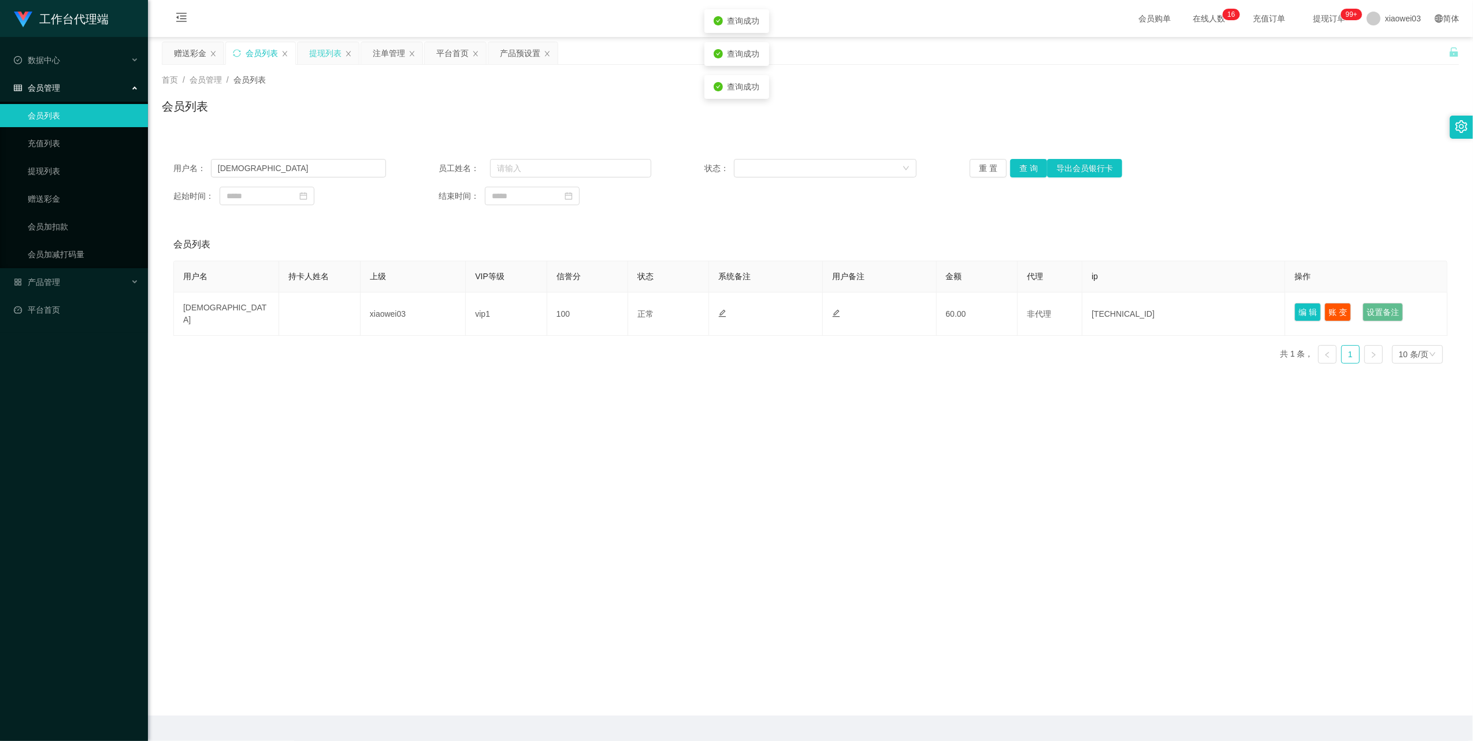
drag, startPoint x: 316, startPoint y: 52, endPoint x: 321, endPoint y: 57, distance: 7.4
click at [316, 52] on div "提现列表" at bounding box center [325, 53] width 32 height 22
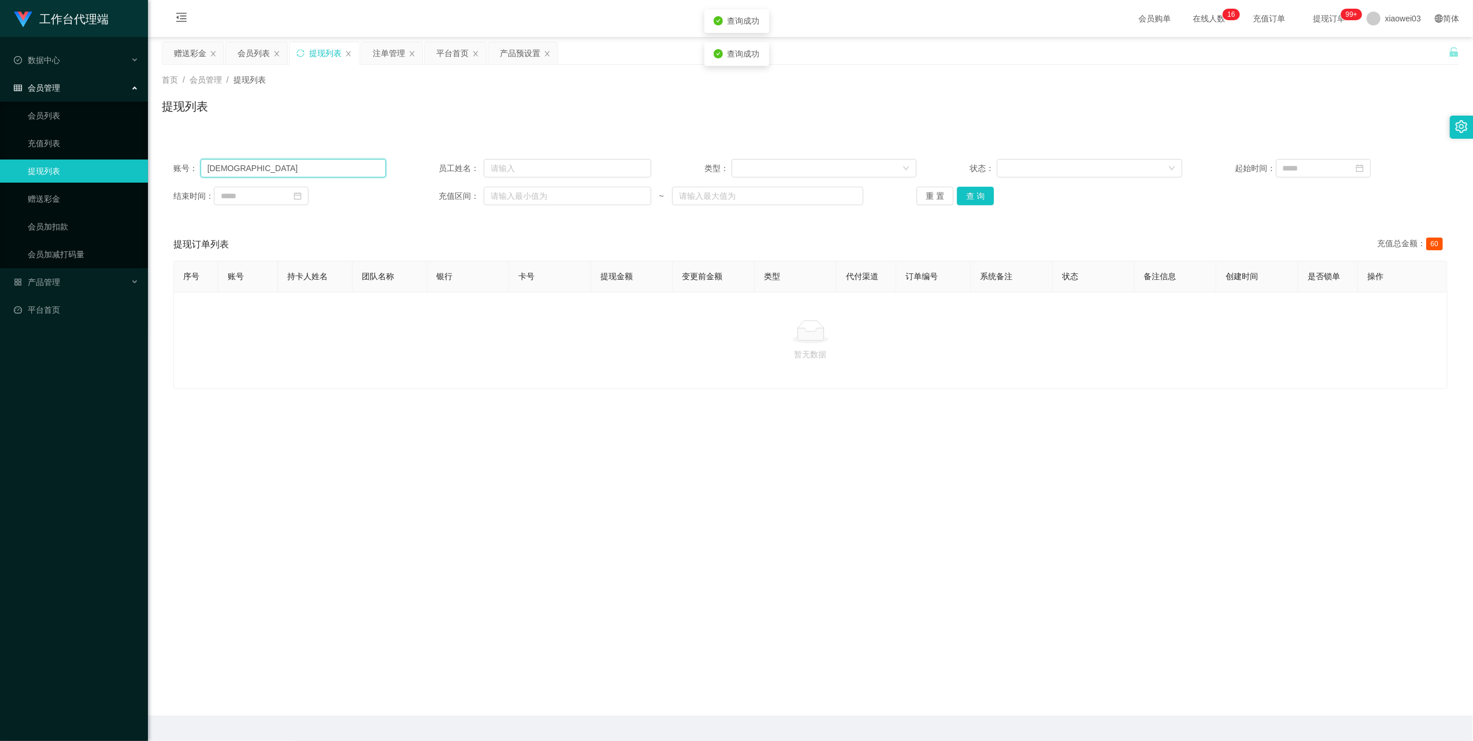
click at [346, 165] on input "[DEMOGRAPHIC_DATA]" at bounding box center [294, 168] width 186 height 18
click at [965, 199] on button "查 询" at bounding box center [975, 196] width 37 height 18
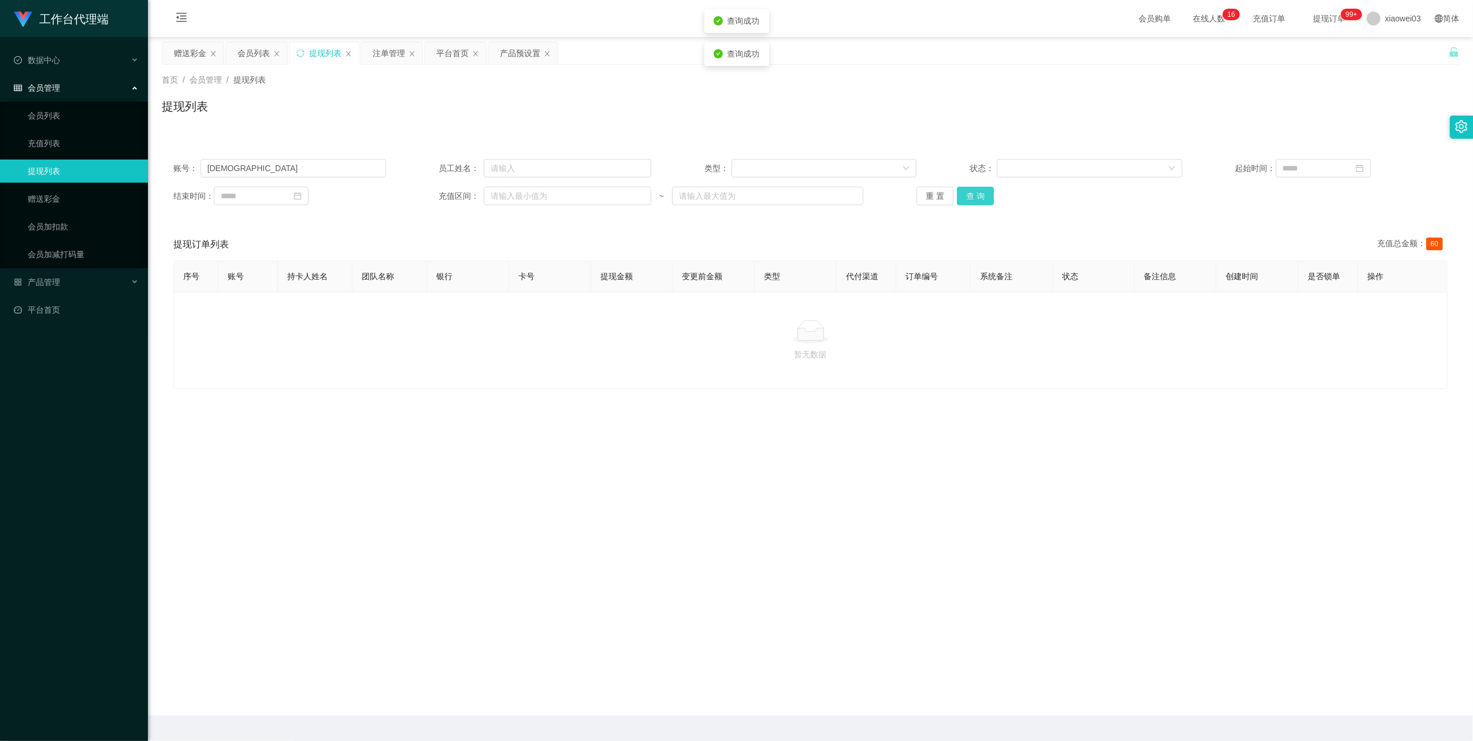
click at [965, 199] on button "查 询" at bounding box center [975, 196] width 37 height 18
click at [965, 199] on div "重 置 查 询" at bounding box center [1023, 196] width 213 height 18
click at [286, 161] on input "[DEMOGRAPHIC_DATA]" at bounding box center [294, 168] width 186 height 18
click at [970, 195] on button "查 询" at bounding box center [975, 196] width 37 height 18
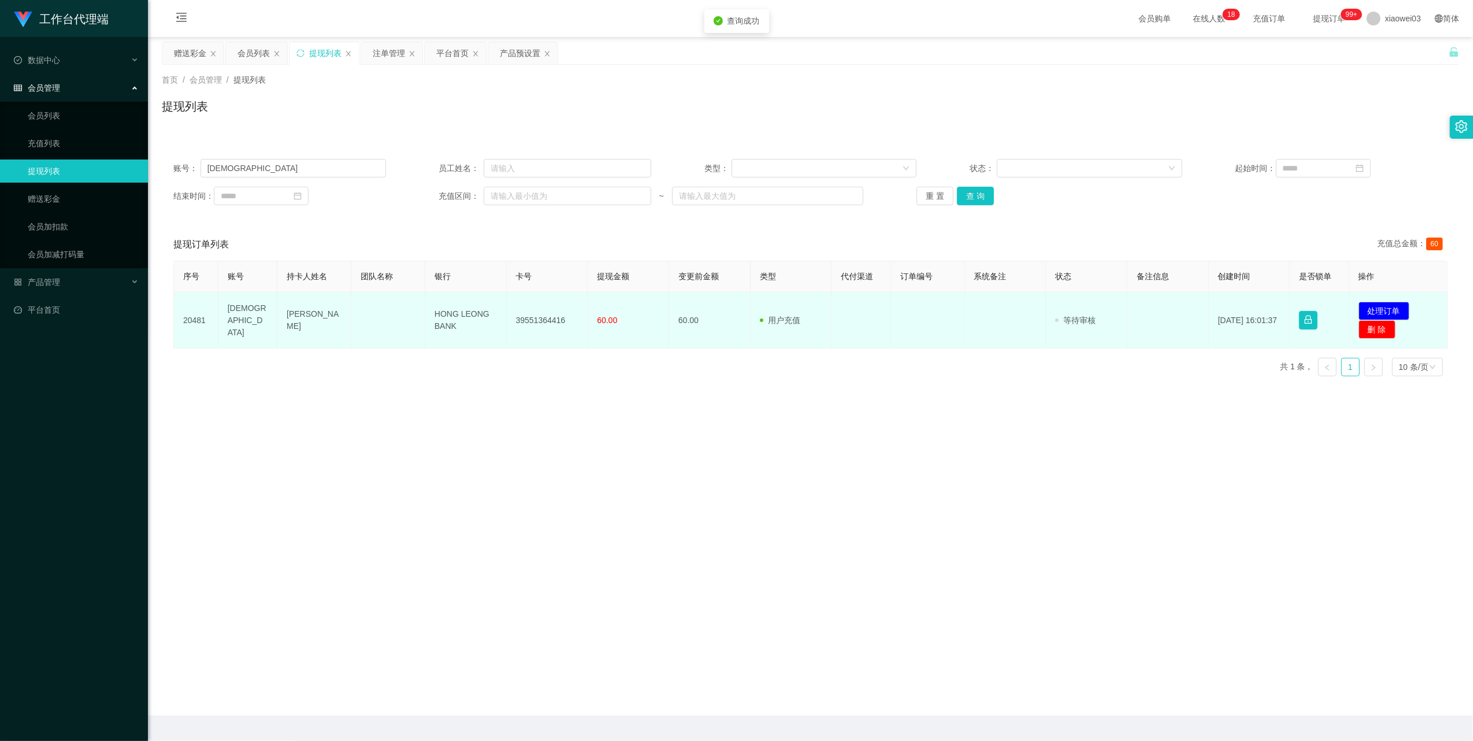
click at [542, 320] on td "39551364416" at bounding box center [547, 320] width 81 height 56
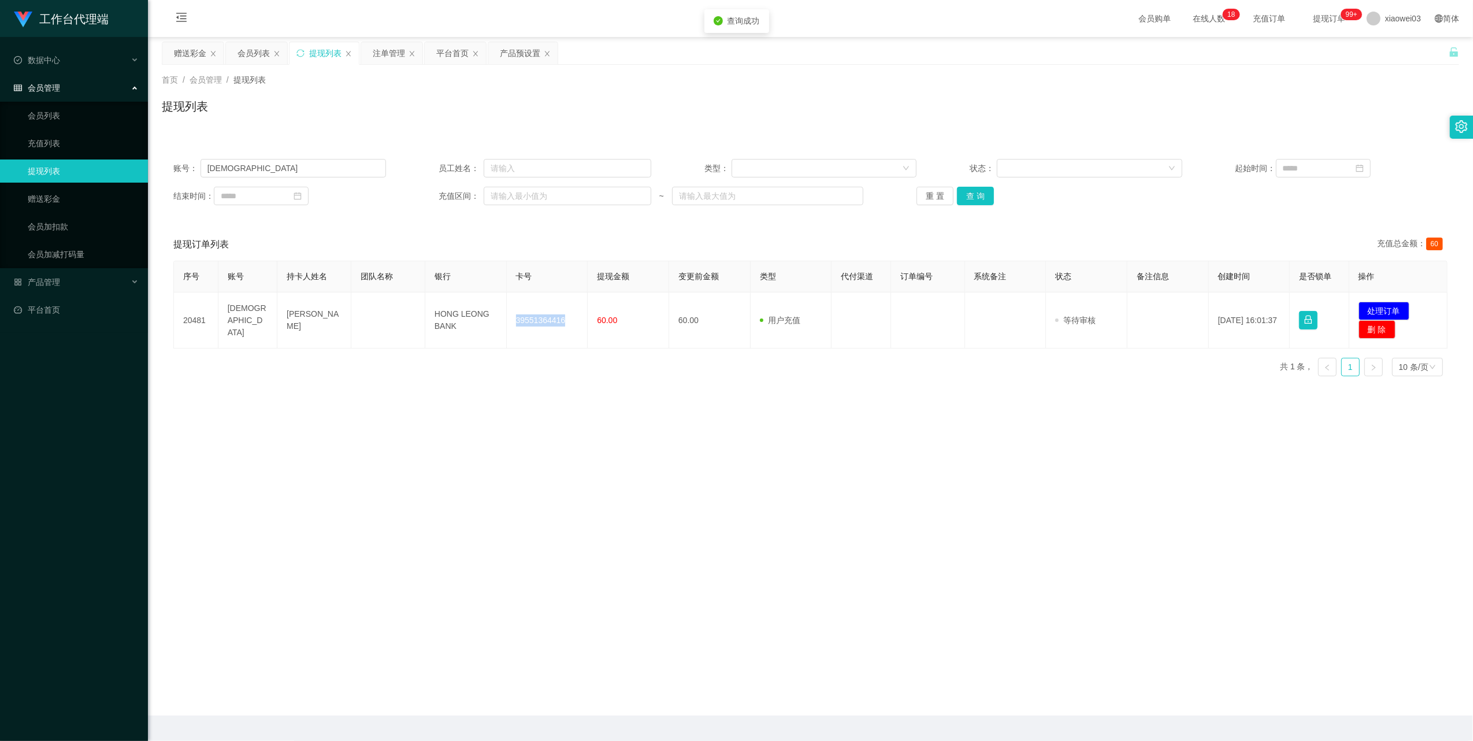
copy td "39551364416"
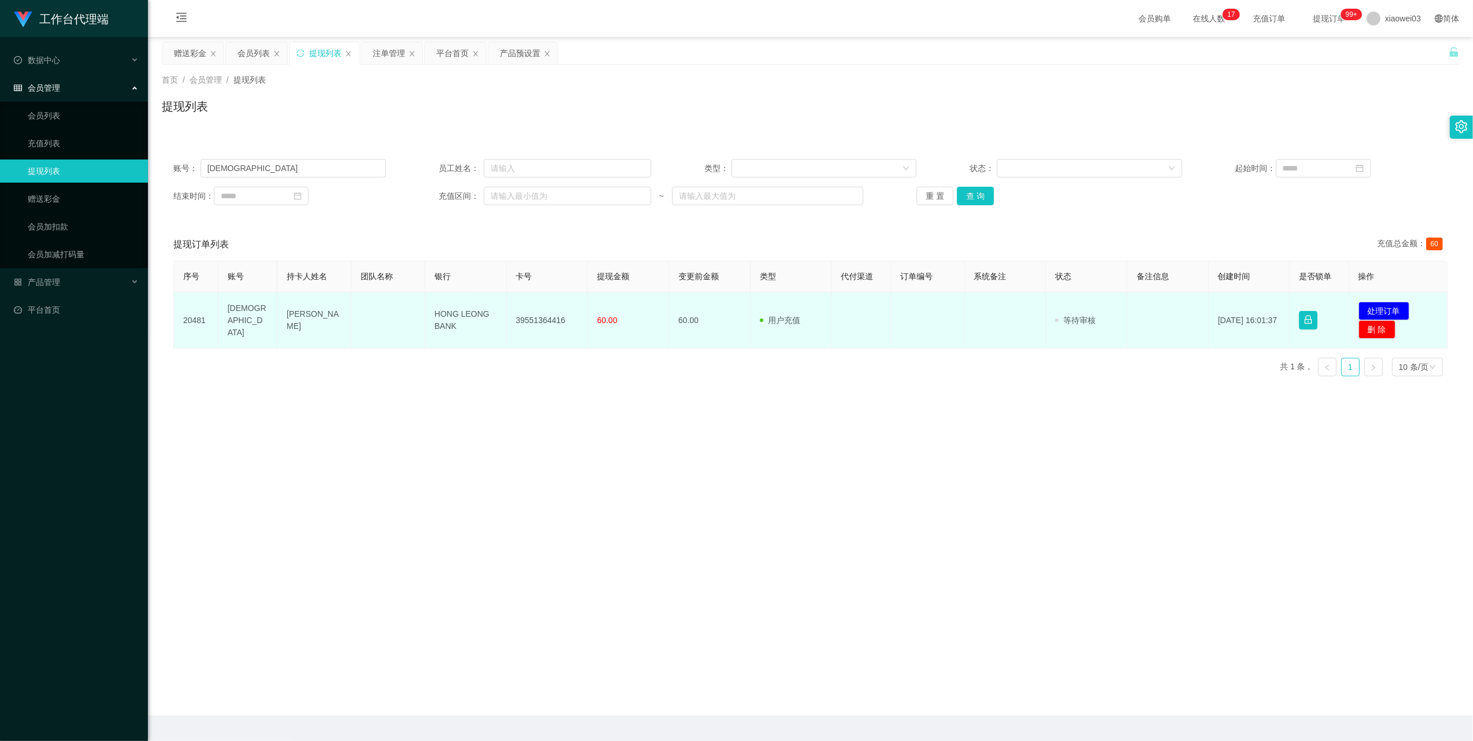
click at [442, 317] on td "HONG LEONG BANK" at bounding box center [465, 320] width 81 height 56
drag, startPoint x: 442, startPoint y: 317, endPoint x: 495, endPoint y: 327, distance: 54.6
click at [442, 317] on td "HONG LEONG BANK" at bounding box center [465, 320] width 81 height 56
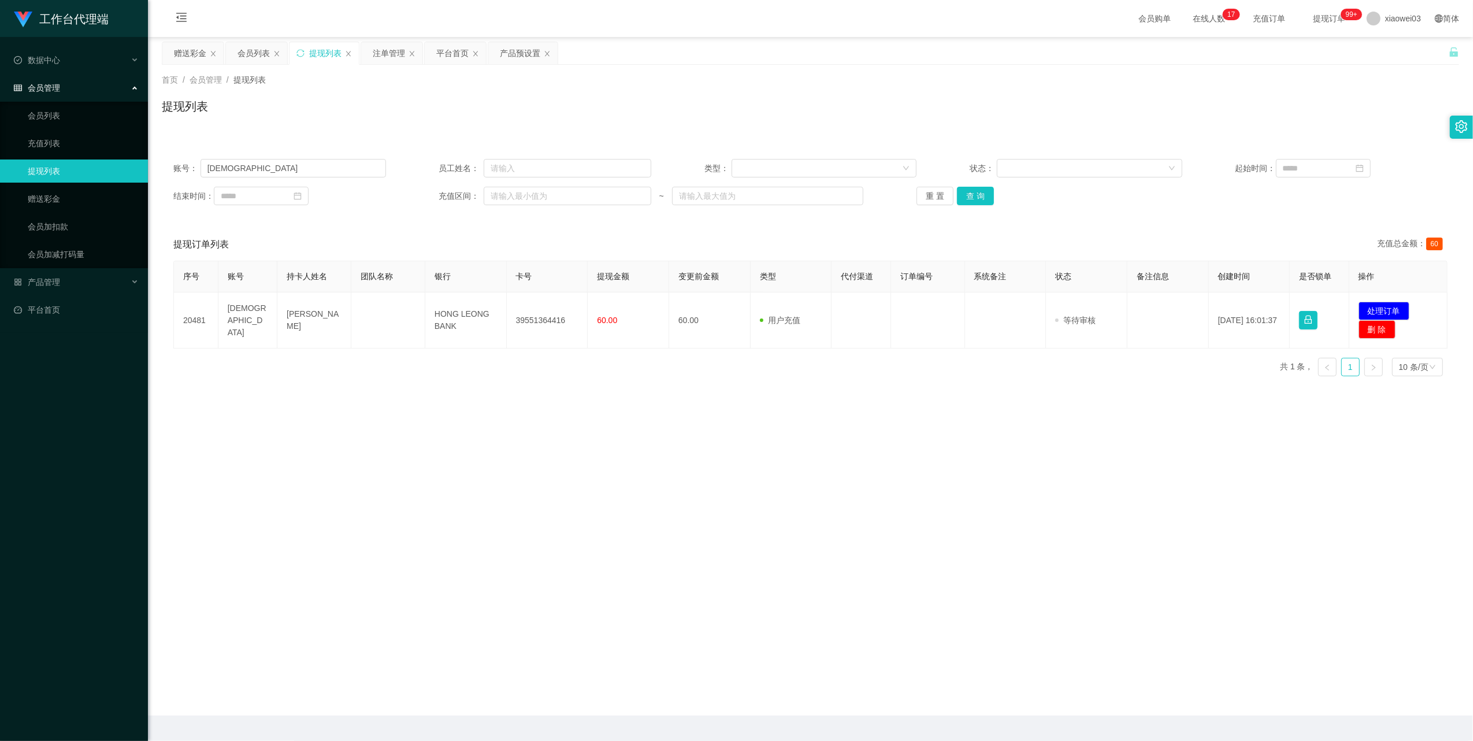
click at [705, 443] on main "关闭左侧 关闭右侧 关闭其它 刷新页面 赠送彩金 会员列表 提现列表 注单管理 平台首页 产品预设置 首页 / 会员管理 / 提现列表 / 提现列表 账号： …" at bounding box center [810, 376] width 1325 height 679
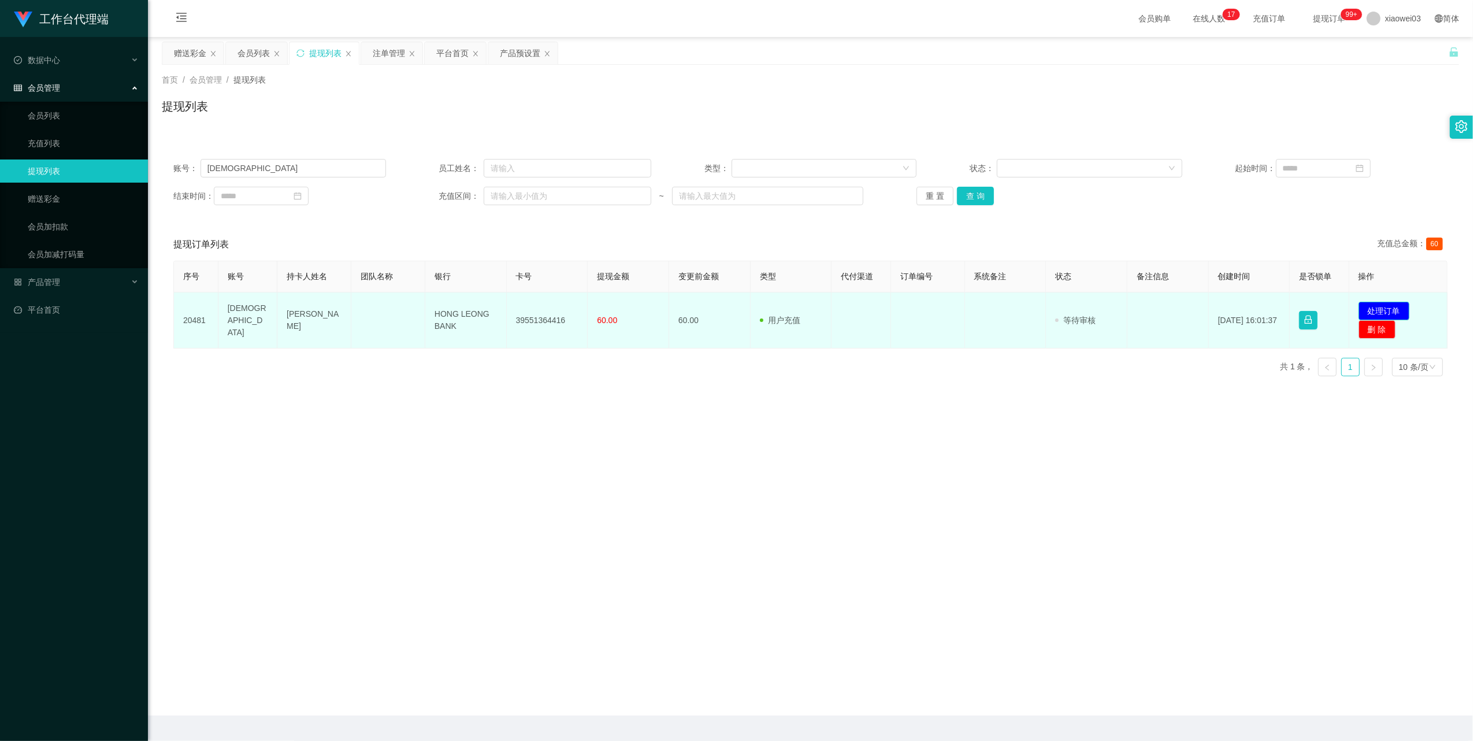
click at [1379, 306] on button "处理订单" at bounding box center [1384, 311] width 51 height 18
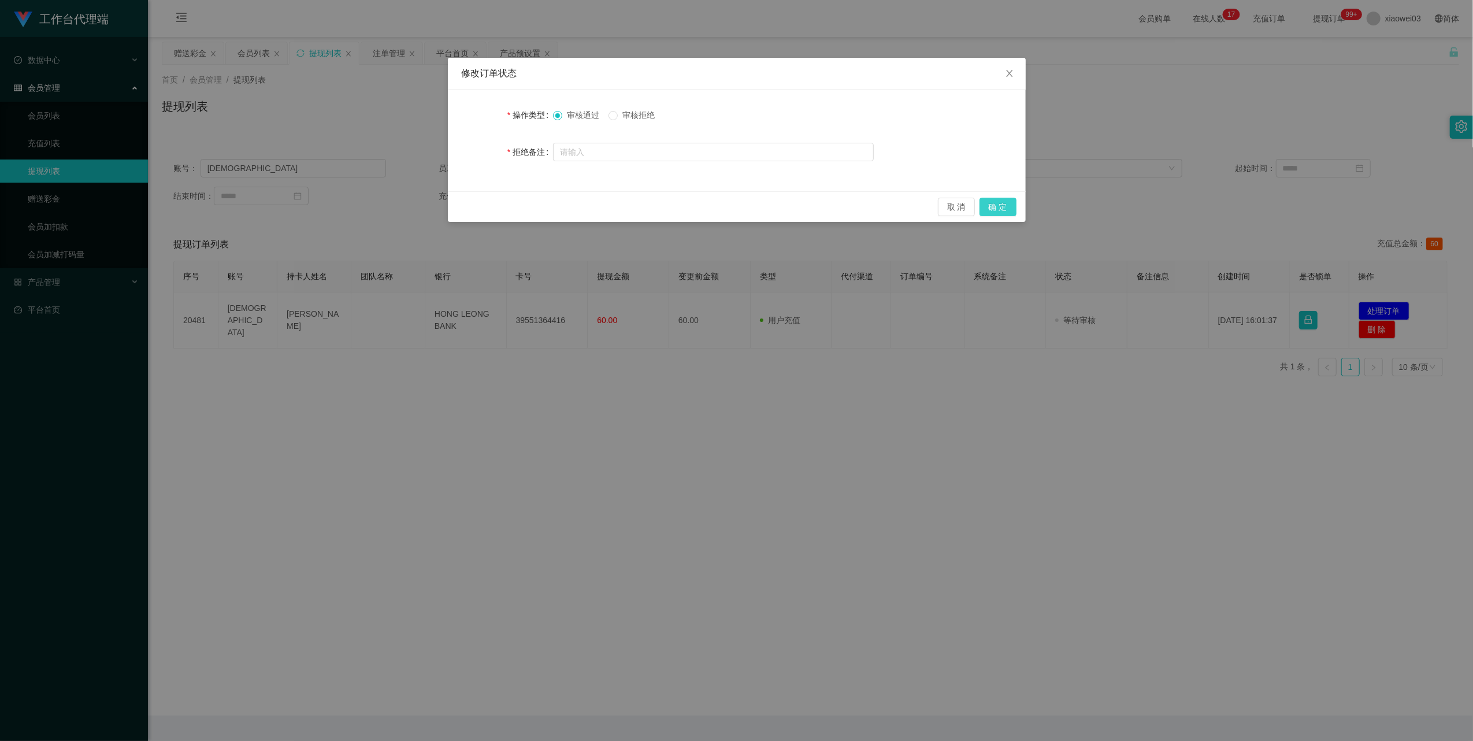
click at [998, 208] on button "确 定" at bounding box center [998, 207] width 37 height 18
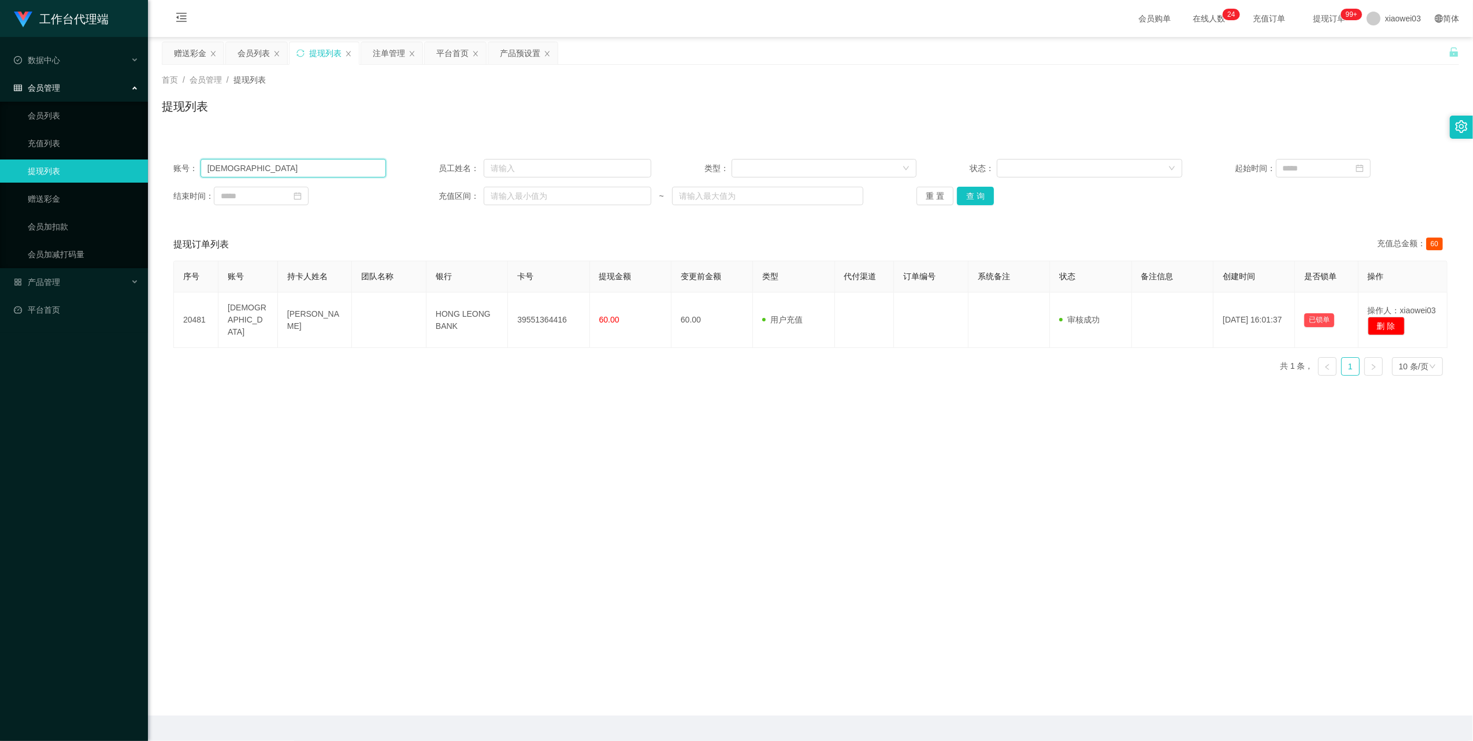
click at [313, 167] on input "[DEMOGRAPHIC_DATA]" at bounding box center [294, 168] width 186 height 18
paste input "[PERSON_NAME]"
type input "[PERSON_NAME]"
drag, startPoint x: 983, startPoint y: 192, endPoint x: 563, endPoint y: 234, distance: 422.2
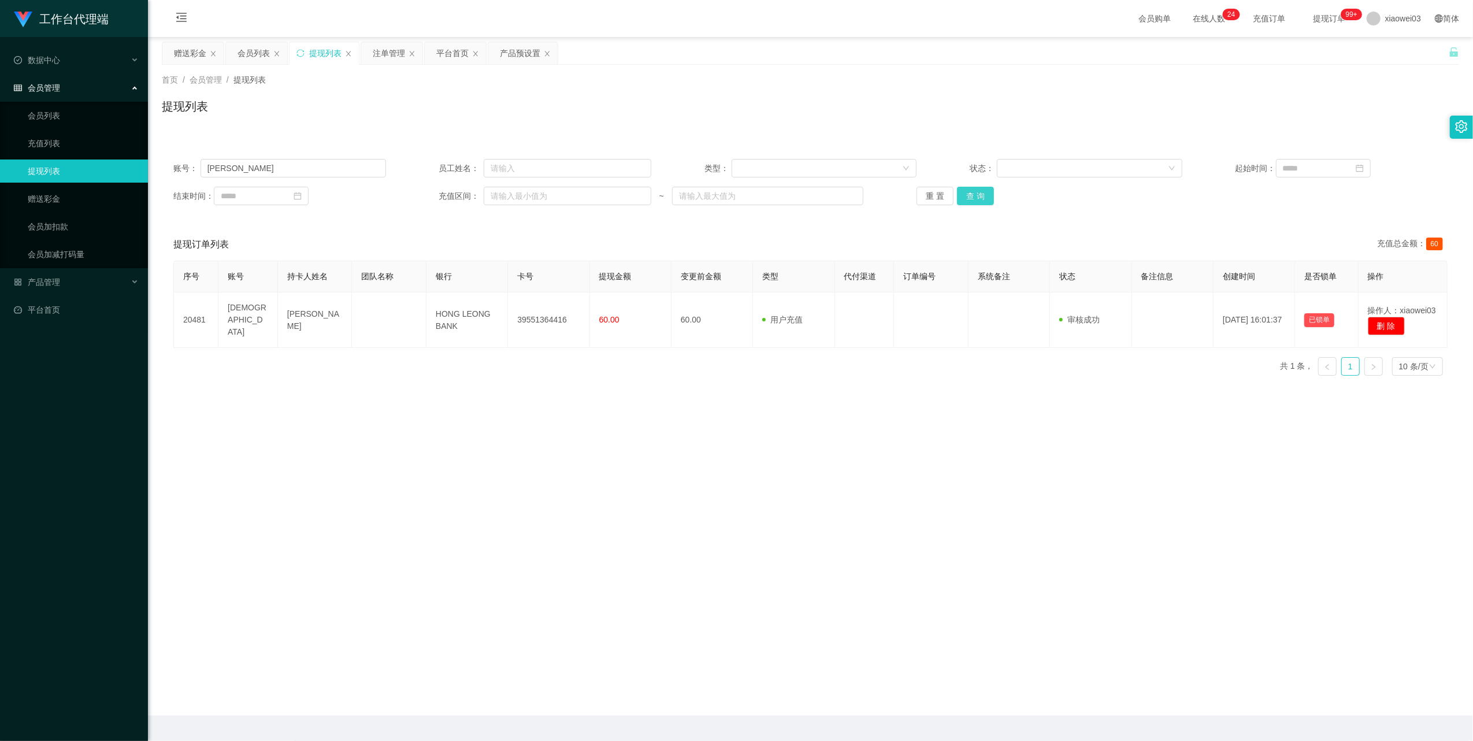
click at [983, 192] on button "查 询" at bounding box center [975, 196] width 37 height 18
click at [257, 55] on div "会员列表" at bounding box center [254, 53] width 32 height 22
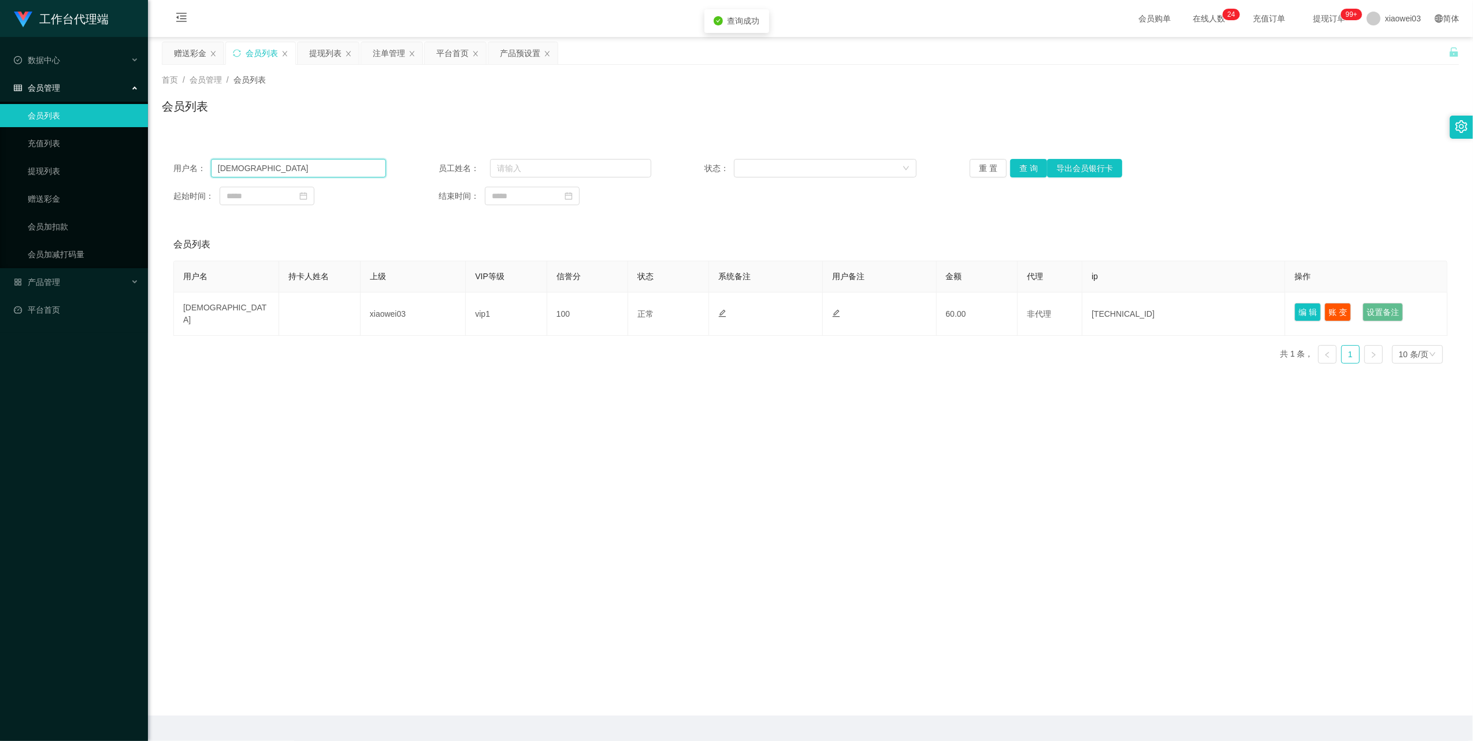
click at [345, 175] on input "[DEMOGRAPHIC_DATA]" at bounding box center [298, 168] width 175 height 18
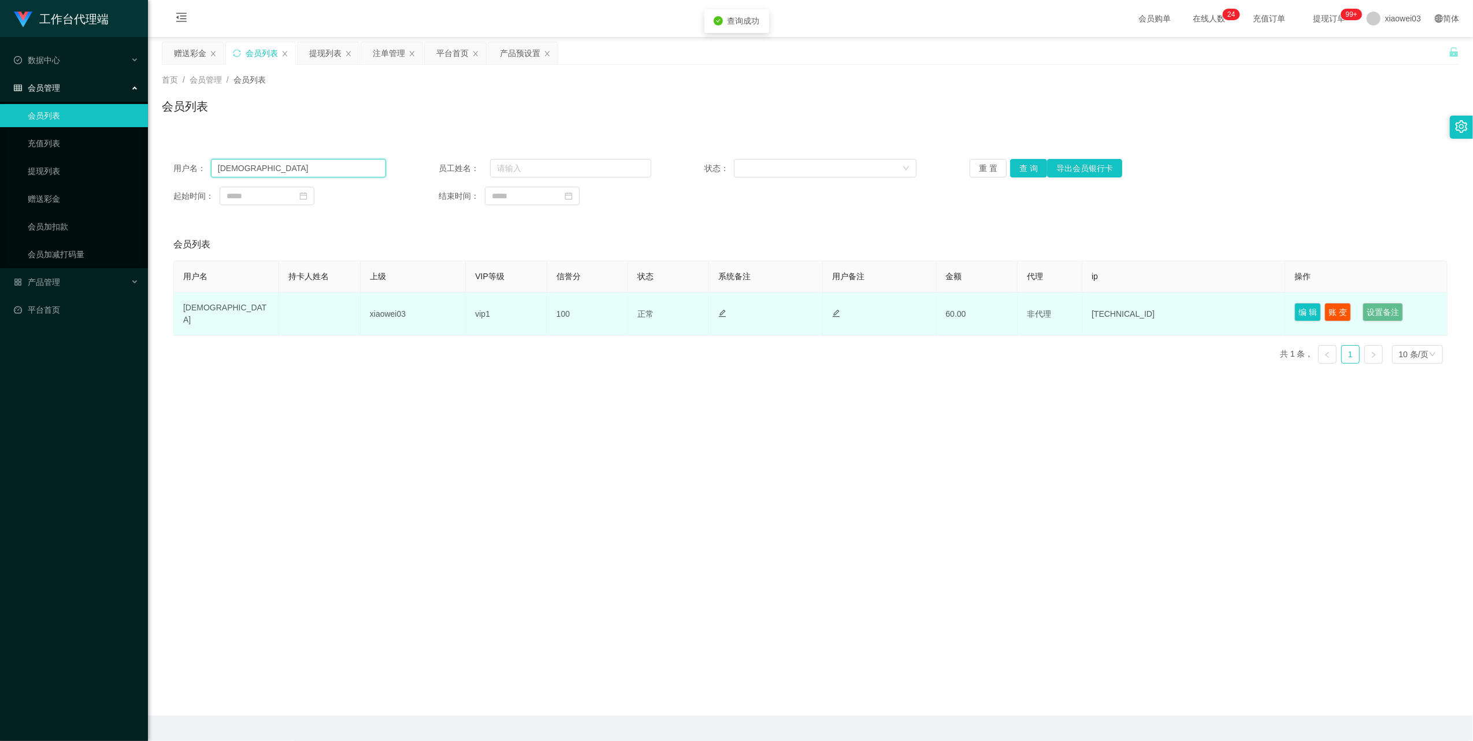
paste input "[PERSON_NAME]"
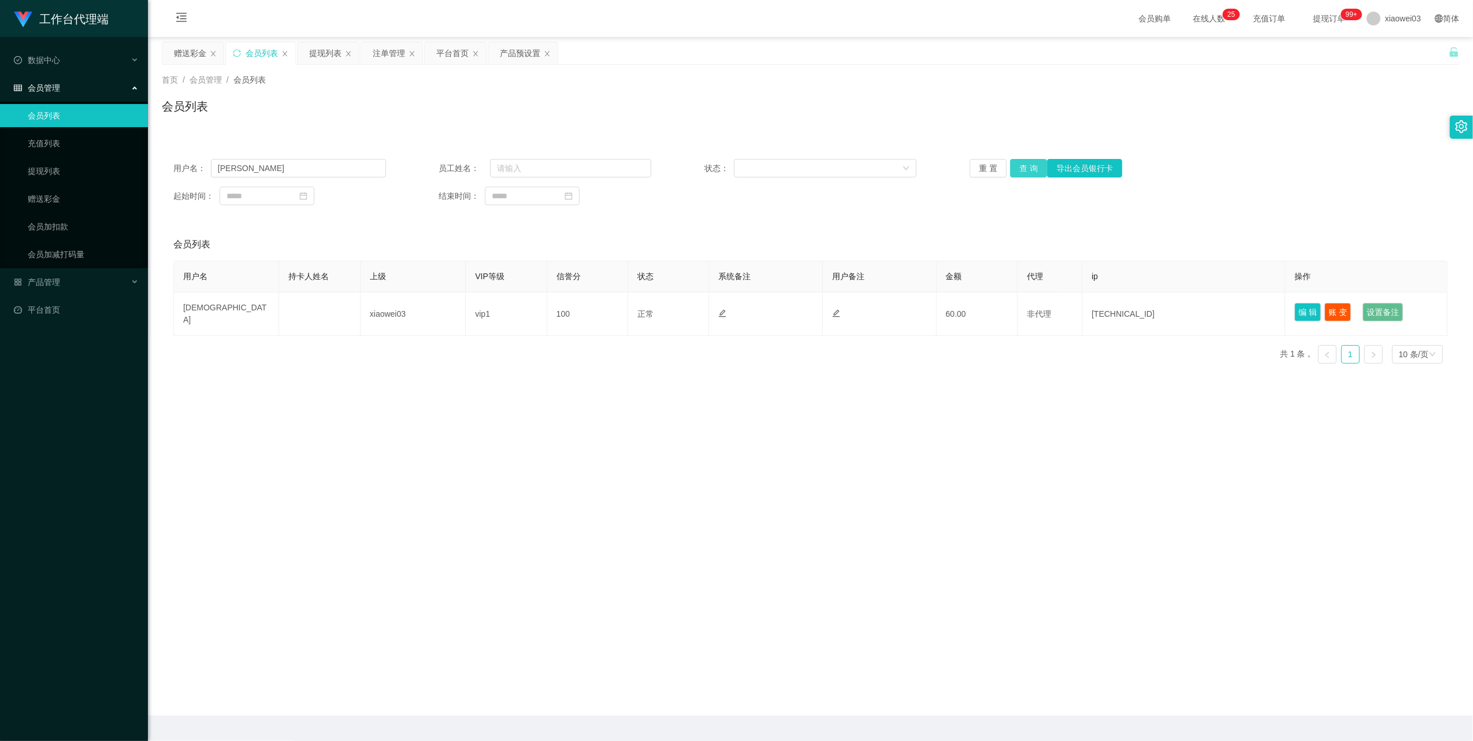
click at [1022, 165] on button "查 询" at bounding box center [1028, 168] width 37 height 18
click at [282, 179] on div "用户名： [PERSON_NAME] 员工姓名： 状态： 重 置 查 询 导出会员银行卡 起始时间： 结束时间：" at bounding box center [810, 181] width 1297 height 69
drag, startPoint x: 282, startPoint y: 179, endPoint x: 278, endPoint y: 174, distance: 6.6
click at [278, 174] on input "[PERSON_NAME]" at bounding box center [298, 168] width 175 height 18
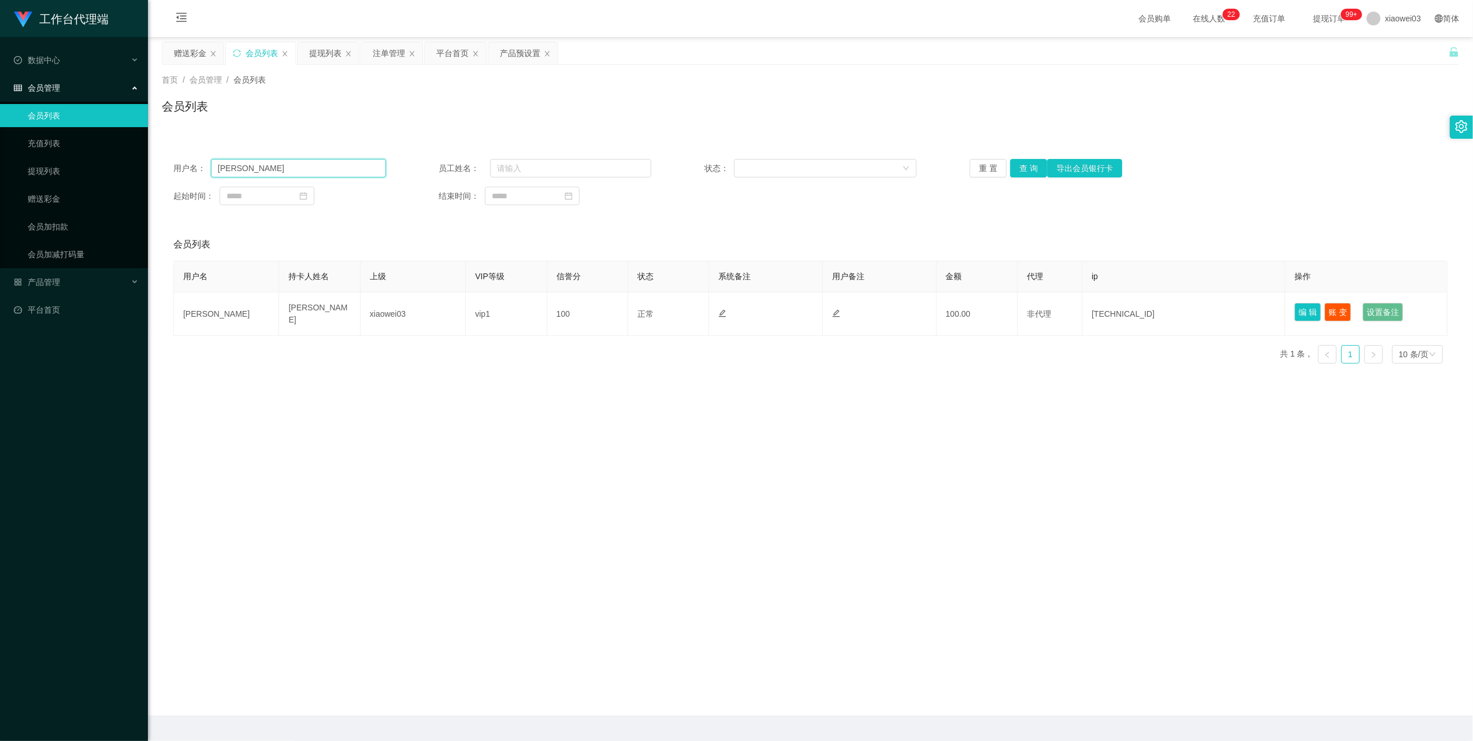
click at [278, 174] on input "[PERSON_NAME]" at bounding box center [298, 168] width 175 height 18
paste input "Caltin666"
click at [1024, 163] on button "查 询" at bounding box center [1028, 168] width 37 height 18
click at [292, 162] on input "Caltin666" at bounding box center [298, 168] width 175 height 18
click at [292, 163] on input "Caltin666" at bounding box center [298, 168] width 175 height 18
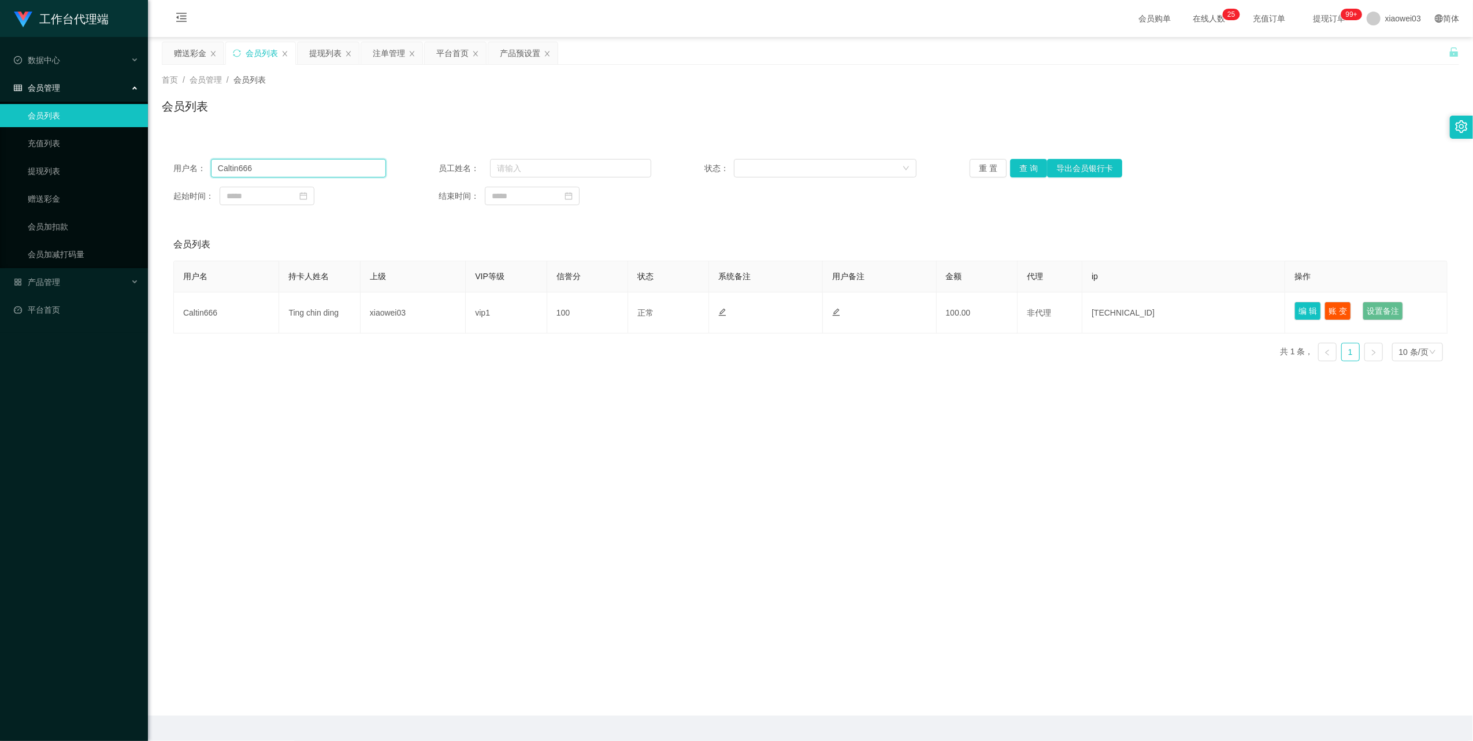
paste input "whliew1981"
click at [1029, 167] on button "查 询" at bounding box center [1028, 168] width 37 height 18
click at [327, 170] on input "whliew1981" at bounding box center [298, 168] width 175 height 18
paste input "Jackykee"
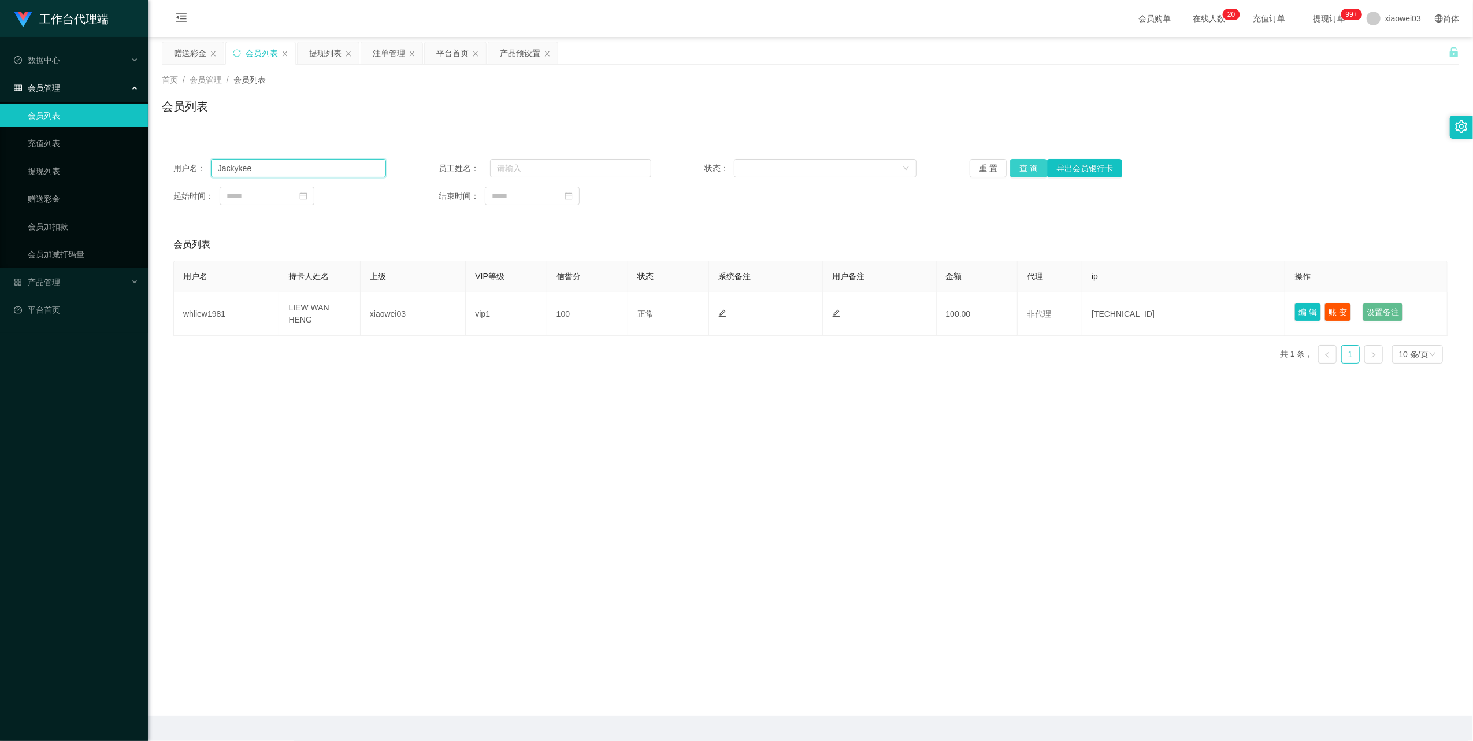
type input "Jackykee"
click at [1031, 169] on button "查 询" at bounding box center [1028, 168] width 37 height 18
click at [1027, 169] on button "查 询" at bounding box center [1028, 168] width 37 height 18
click at [1035, 166] on button "查 询" at bounding box center [1028, 168] width 37 height 18
click at [276, 169] on input "Jackykee" at bounding box center [298, 168] width 175 height 18
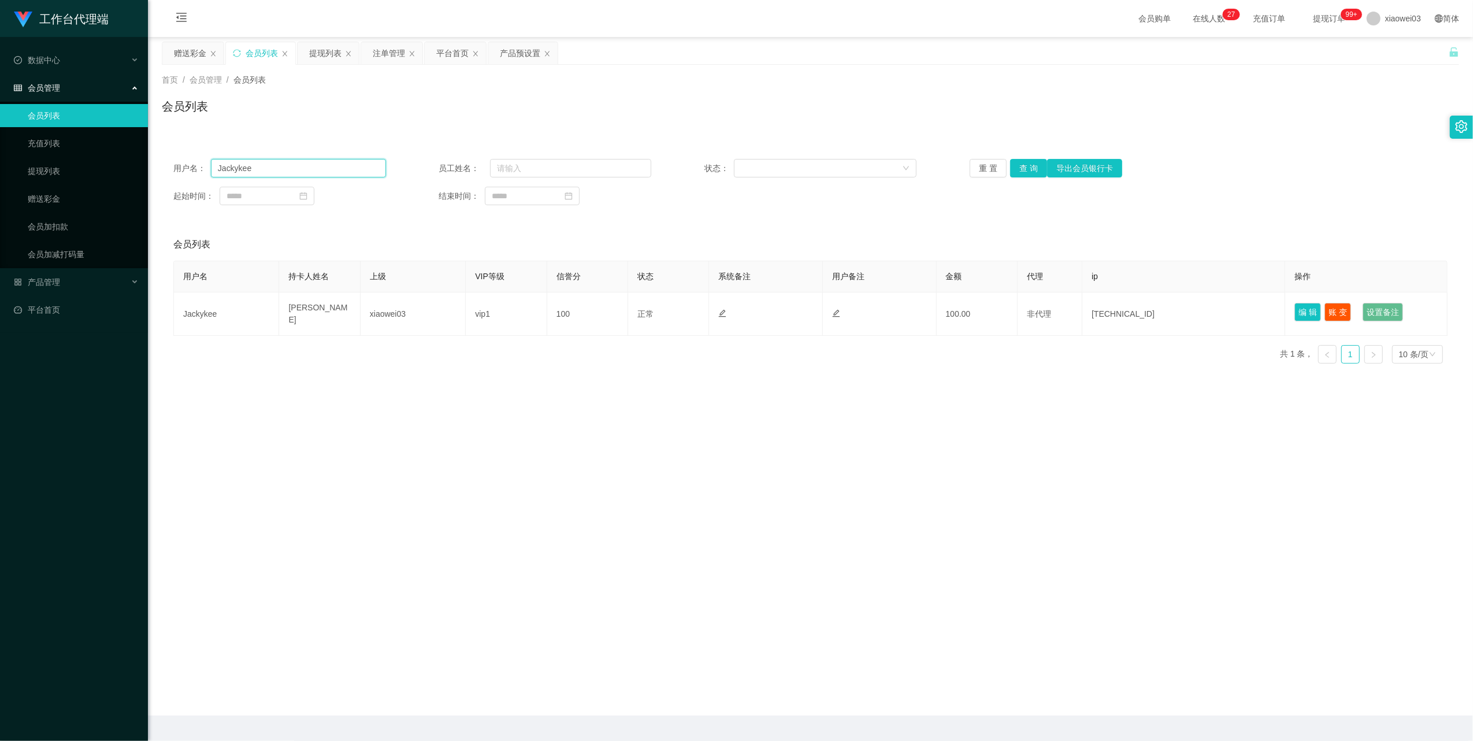
click at [276, 168] on input "Jackykee" at bounding box center [298, 168] width 175 height 18
drag, startPoint x: 320, startPoint y: 58, endPoint x: 377, endPoint y: 96, distance: 68.0
click at [320, 58] on div "提现列表" at bounding box center [325, 53] width 32 height 22
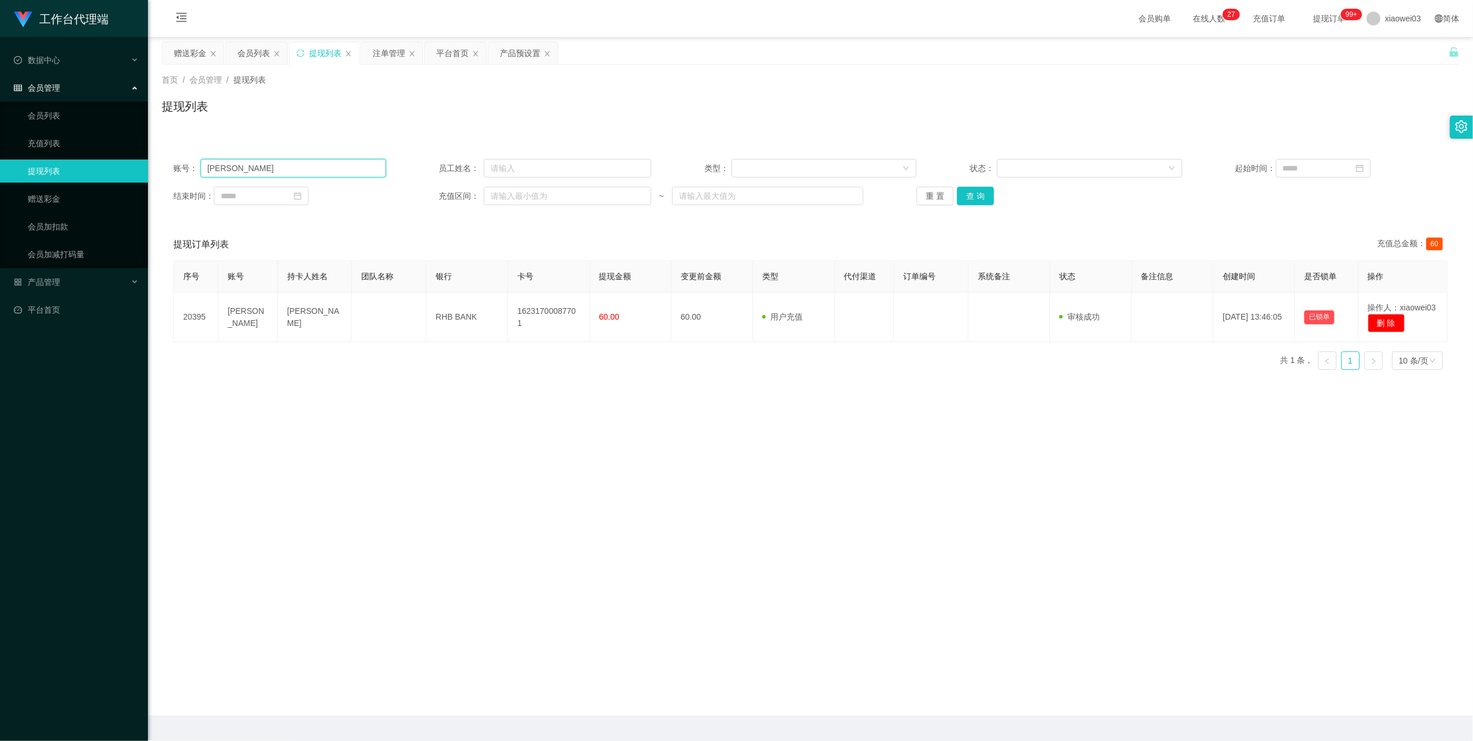
click at [311, 168] on input "[PERSON_NAME]" at bounding box center [294, 168] width 186 height 18
paste input "Jackykee"
click at [972, 190] on button "查 询" at bounding box center [975, 196] width 37 height 18
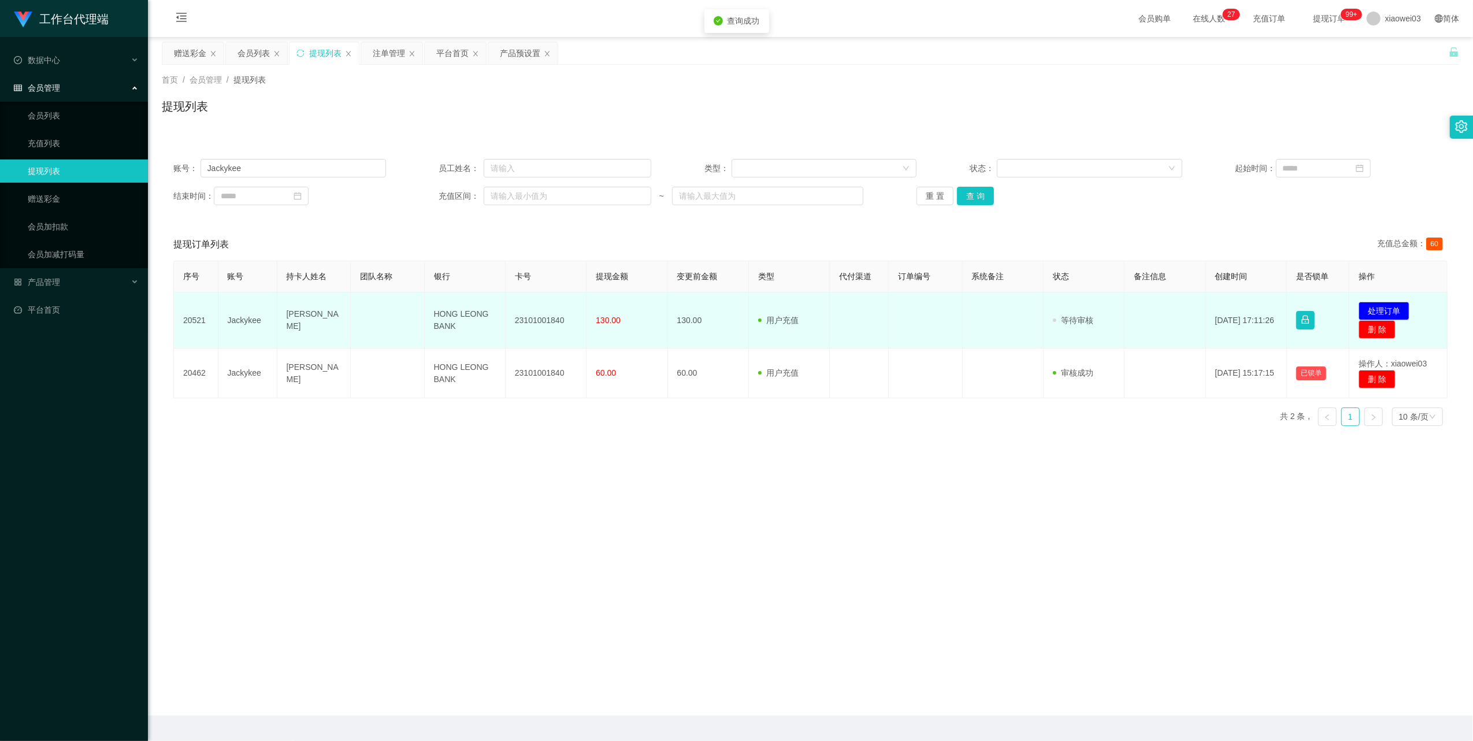
click at [546, 314] on td "23101001840" at bounding box center [546, 320] width 81 height 56
click at [444, 317] on td "HONG LEONG BANK" at bounding box center [465, 320] width 81 height 56
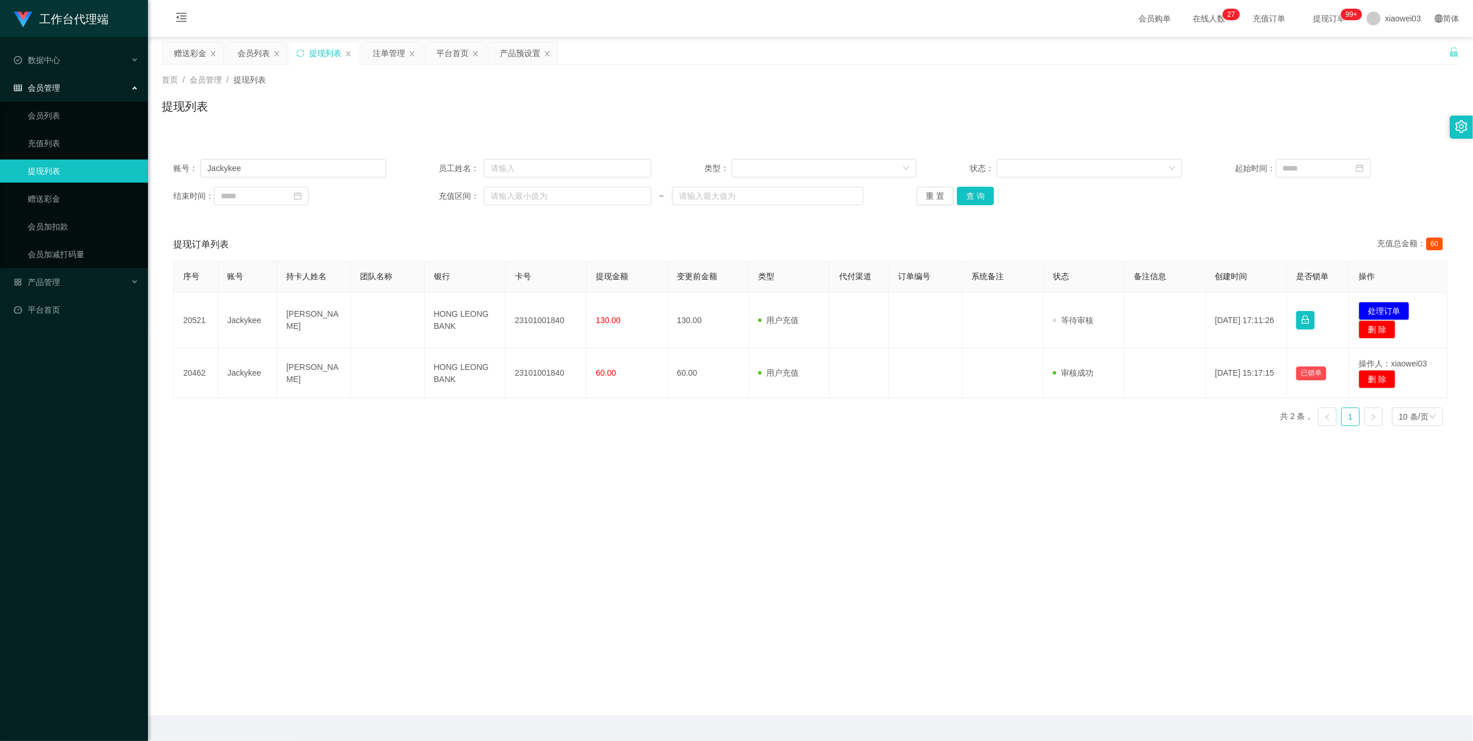
drag, startPoint x: 816, startPoint y: 466, endPoint x: 1066, endPoint y: 400, distance: 258.8
click at [816, 466] on main "关闭左侧 关闭右侧 关闭其它 刷新页面 赠送彩金 会员列表 提现列表 注单管理 平台首页 产品预设置 首页 / 会员管理 / 提现列表 / 提现列表 账号： …" at bounding box center [810, 376] width 1325 height 679
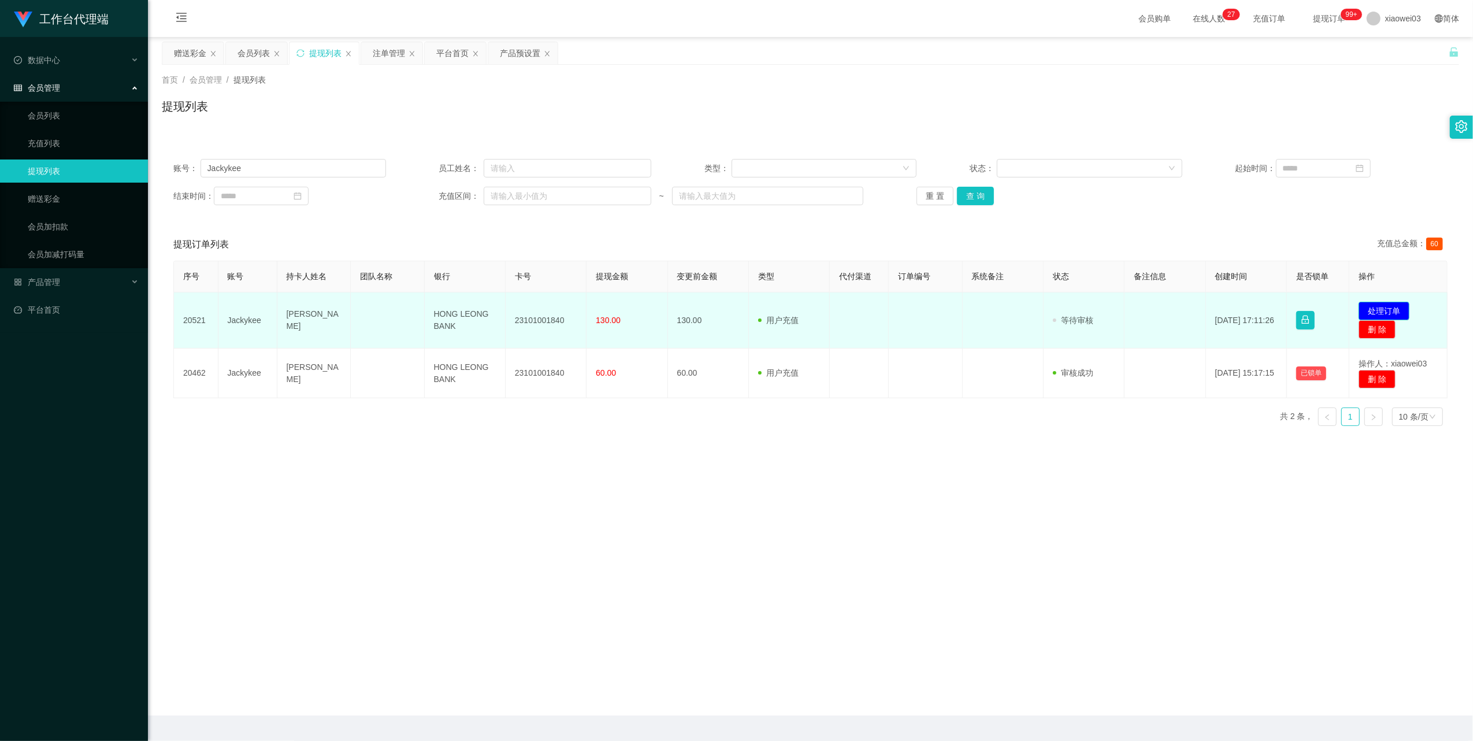
click at [1395, 302] on button "处理订单" at bounding box center [1384, 311] width 51 height 18
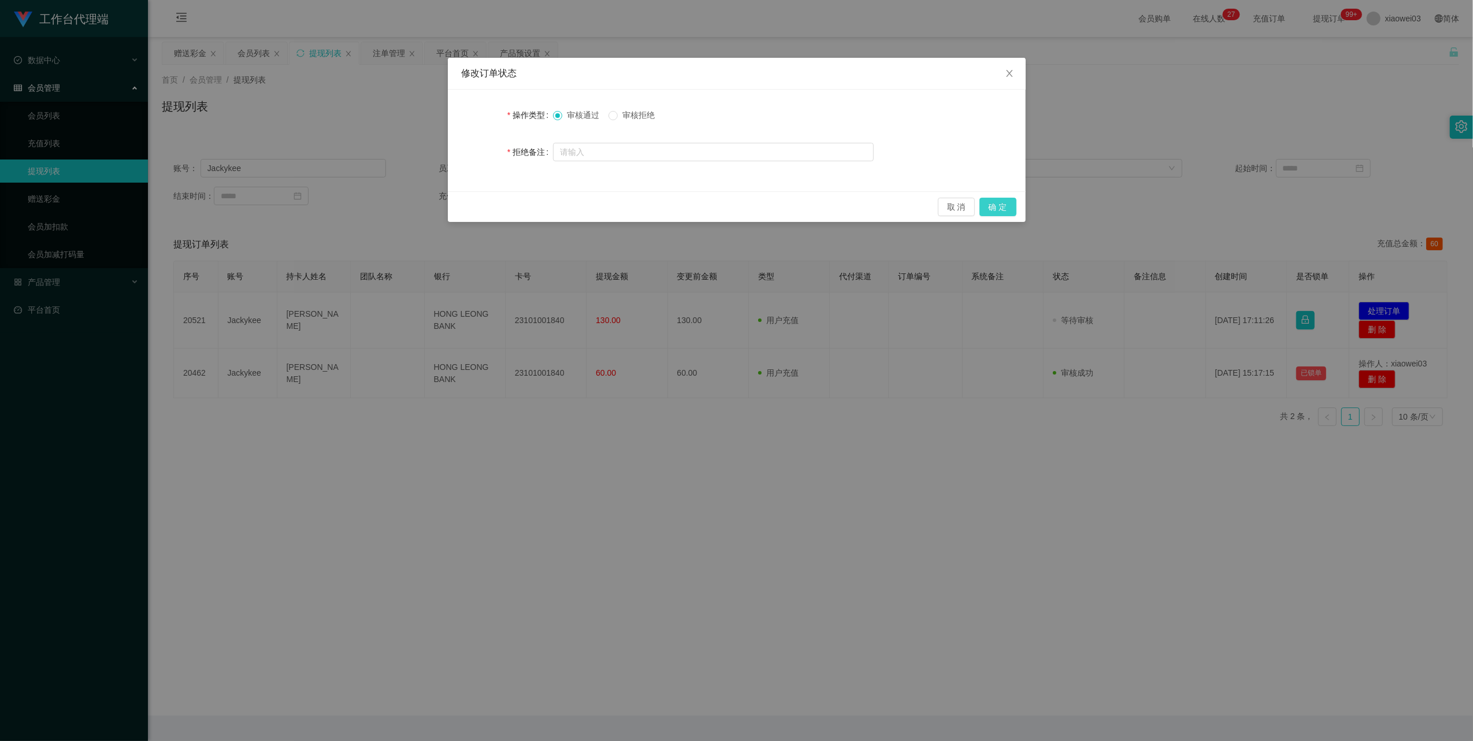
click at [1004, 202] on button "确 定" at bounding box center [998, 207] width 37 height 18
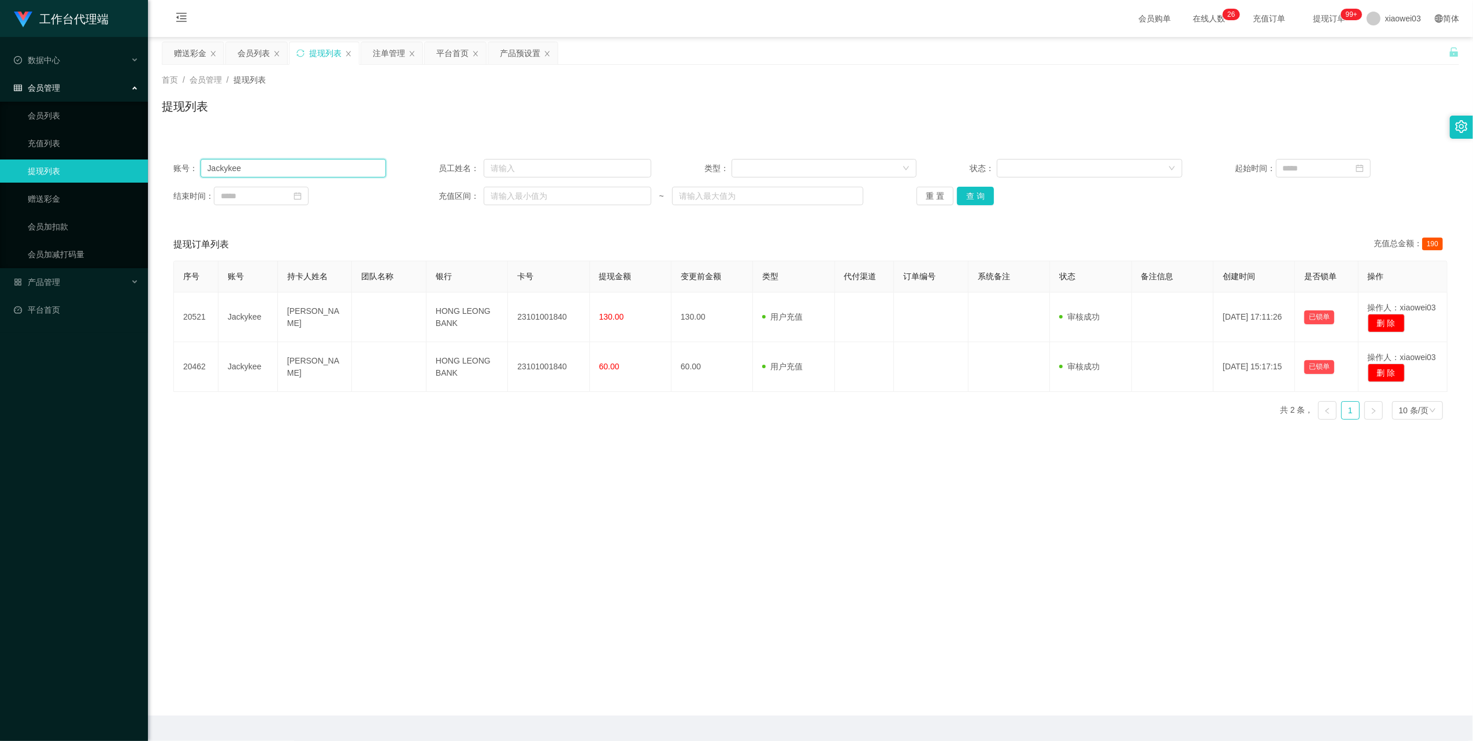
click at [324, 169] on input "Jackykee" at bounding box center [294, 168] width 186 height 18
paste input "[PERSON_NAME]"
type input "[PERSON_NAME]"
click at [978, 194] on button "查 询" at bounding box center [975, 196] width 37 height 18
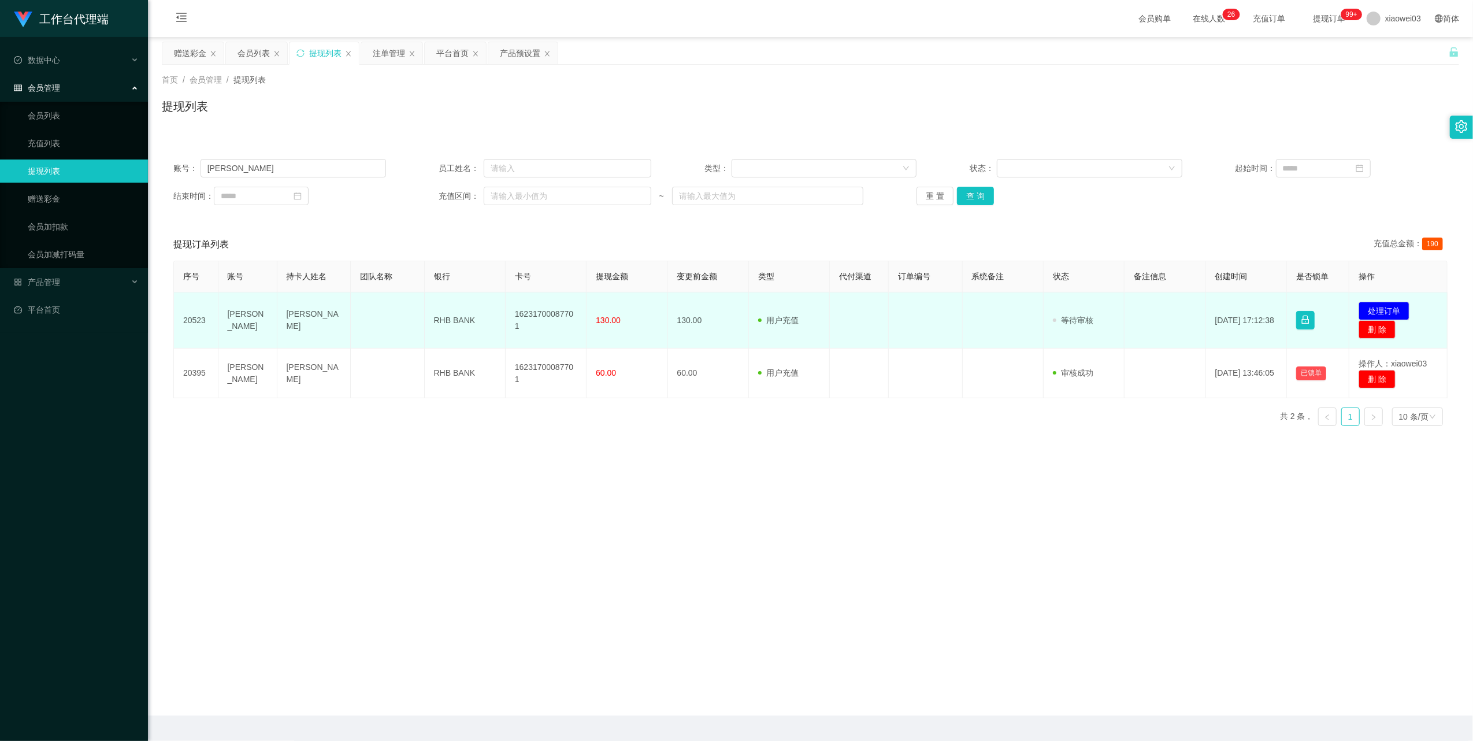
click at [555, 316] on td "16231700087701" at bounding box center [546, 320] width 81 height 56
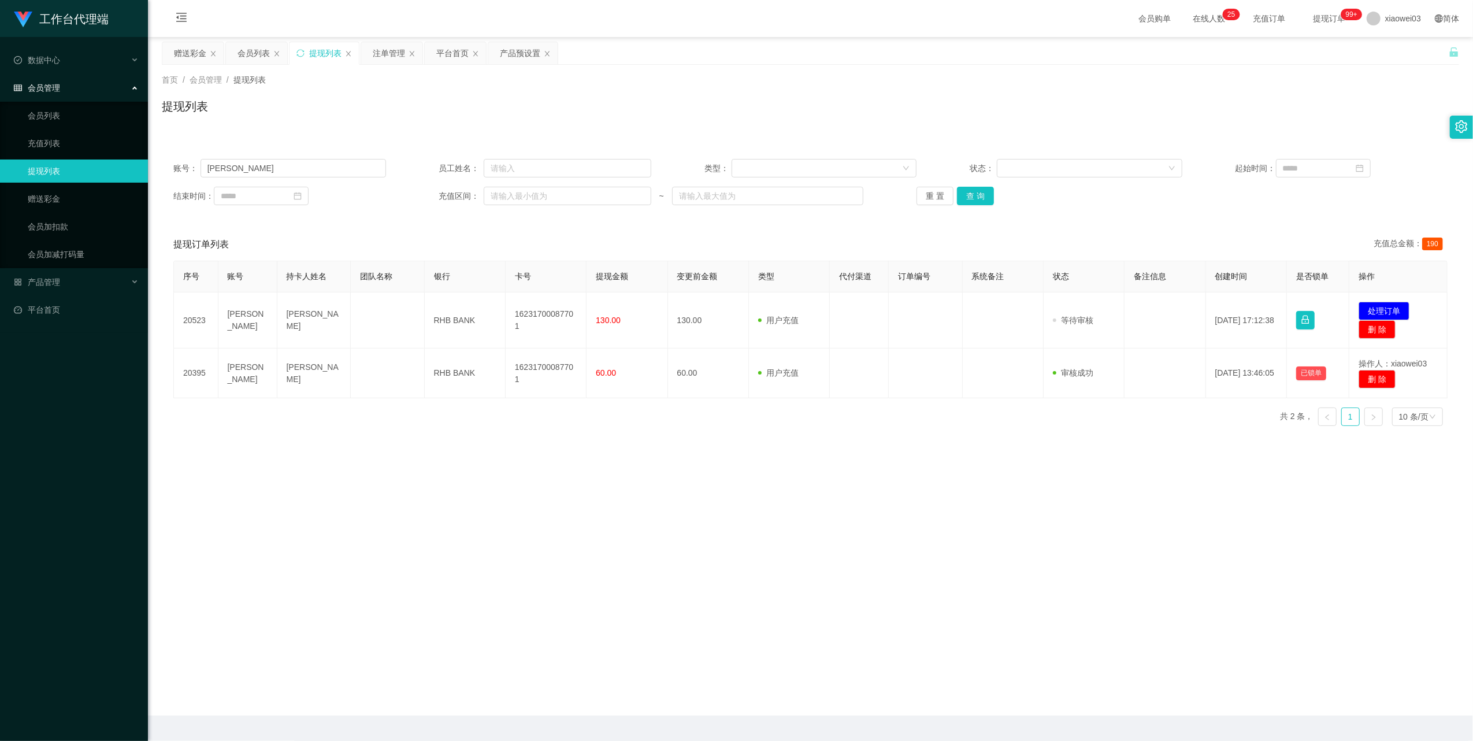
drag, startPoint x: 606, startPoint y: 458, endPoint x: 595, endPoint y: 451, distance: 12.8
click at [606, 459] on main "关闭左侧 关闭右侧 关闭其它 刷新页面 赠送彩金 会员列表 提现列表 注单管理 平台首页 产品预设置 首页 / 会员管理 / 提现列表 / 提现列表 账号： …" at bounding box center [810, 376] width 1325 height 679
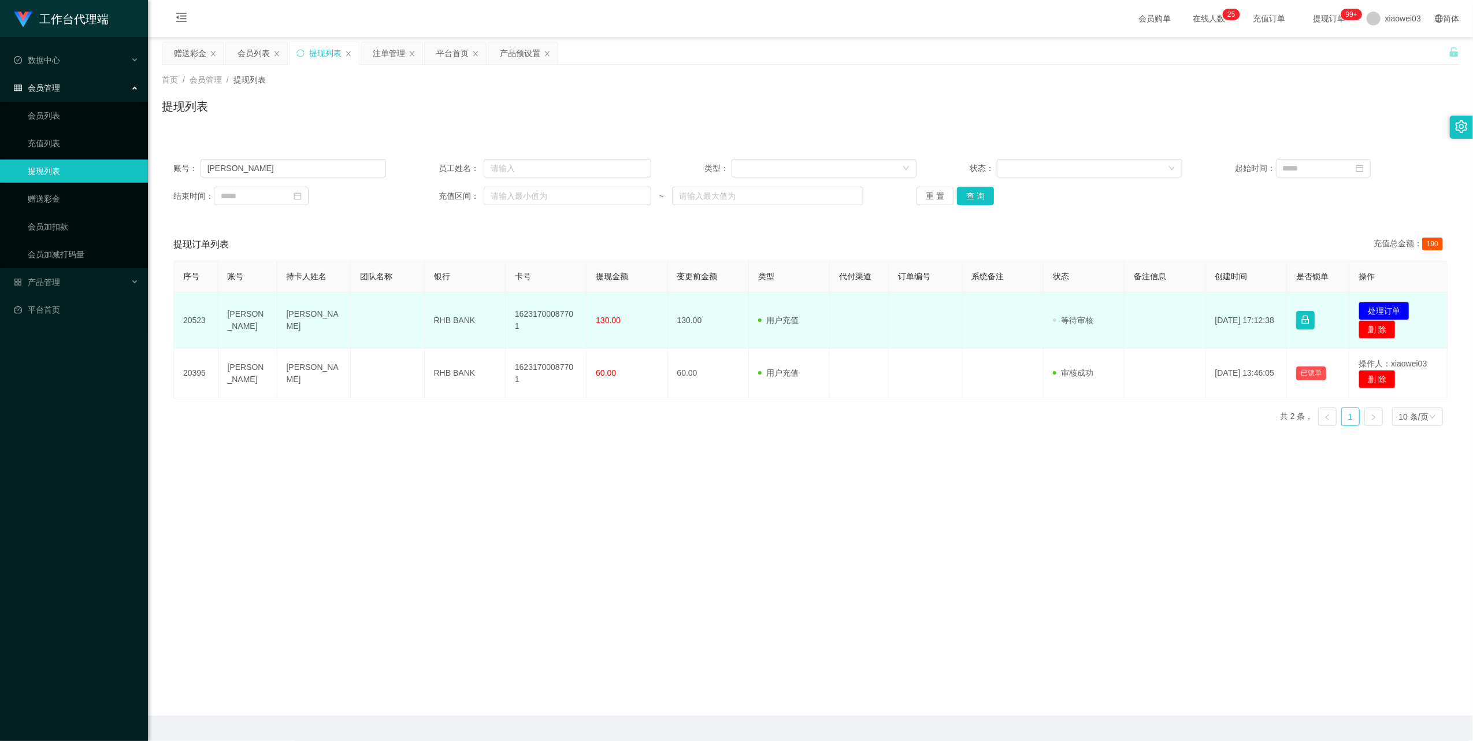
click at [464, 312] on td "RHB BANK" at bounding box center [465, 320] width 81 height 56
click at [463, 317] on td "RHB BANK" at bounding box center [465, 320] width 81 height 56
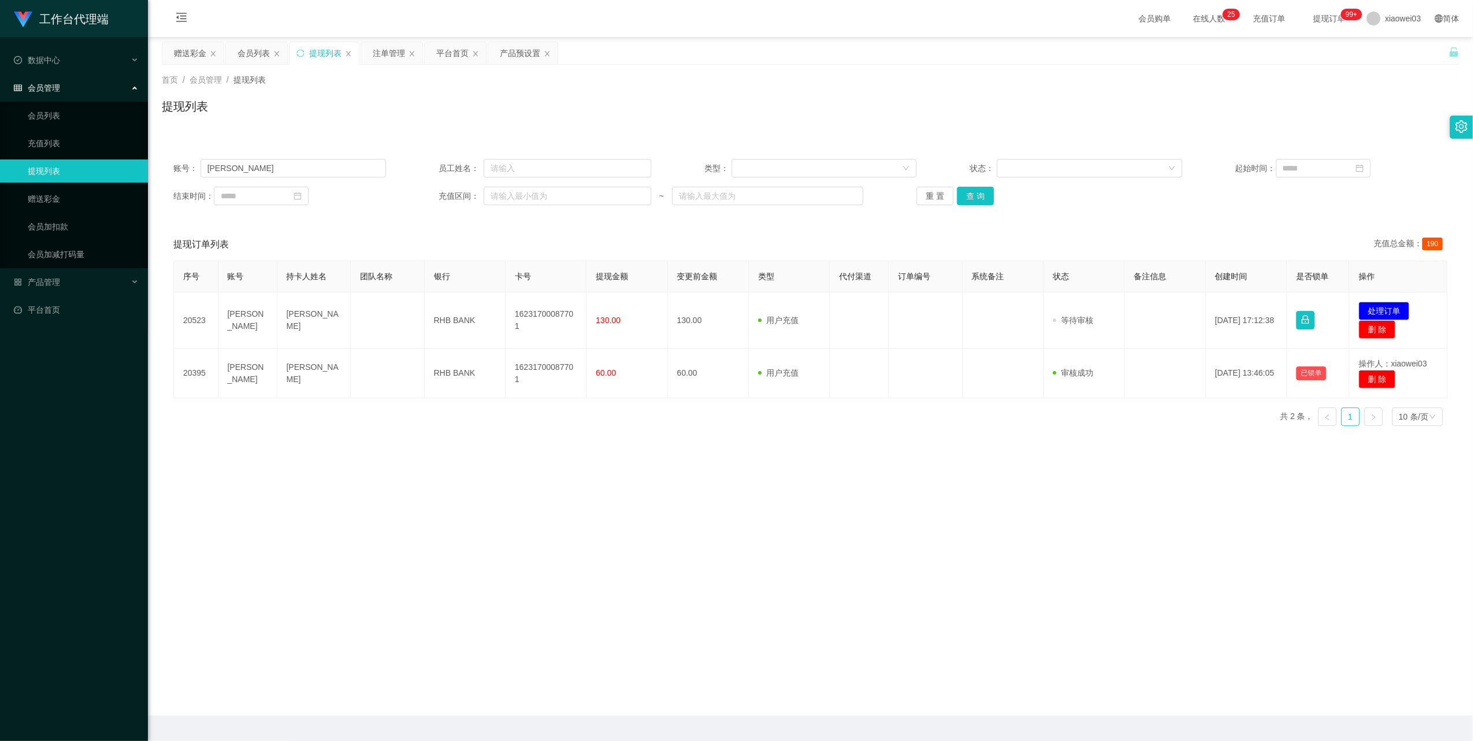
drag, startPoint x: 585, startPoint y: 502, endPoint x: 1055, endPoint y: 400, distance: 481.3
click at [585, 502] on main "关闭左侧 关闭右侧 关闭其它 刷新页面 赠送彩金 会员列表 提现列表 注单管理 平台首页 产品预设置 首页 / 会员管理 / 提现列表 / 提现列表 账号： …" at bounding box center [810, 376] width 1325 height 679
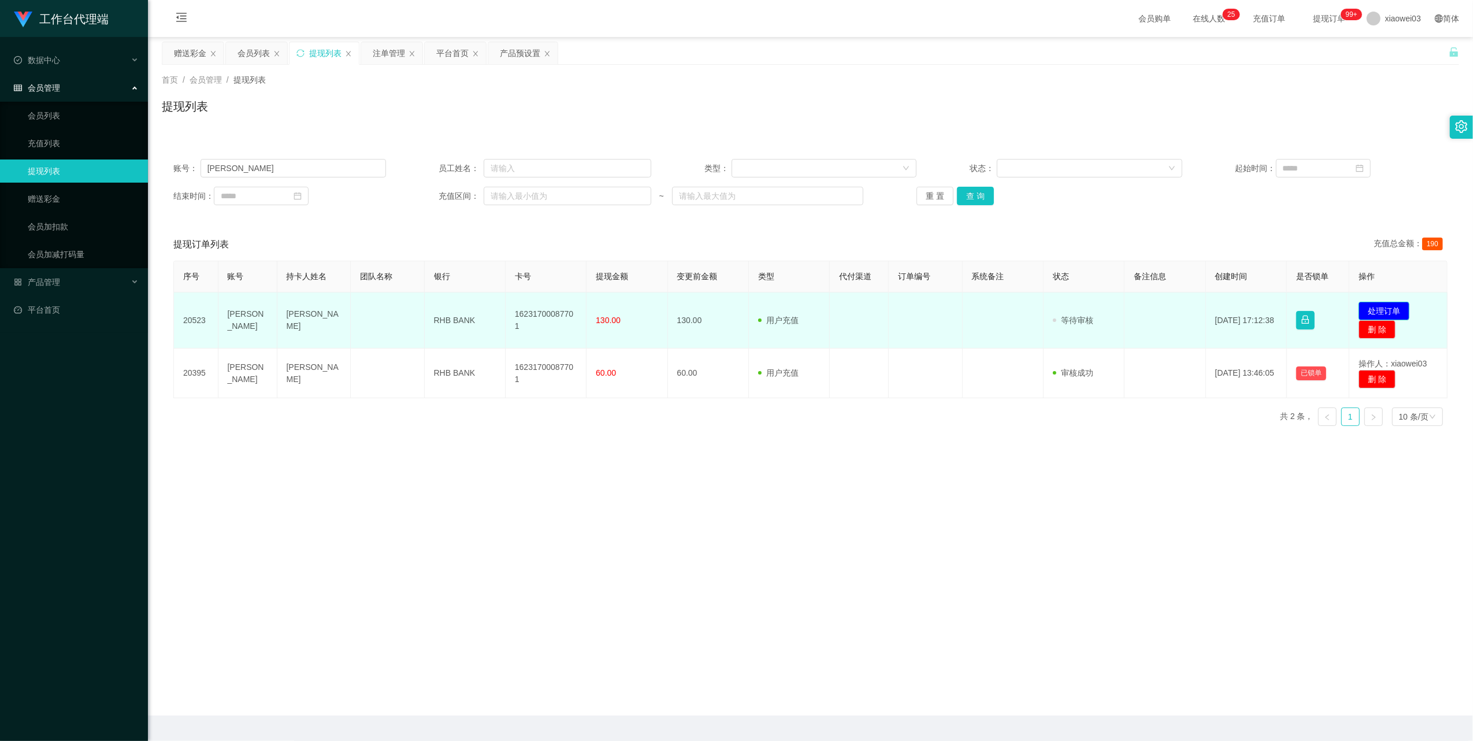
click at [1372, 305] on button "处理订单" at bounding box center [1384, 311] width 51 height 18
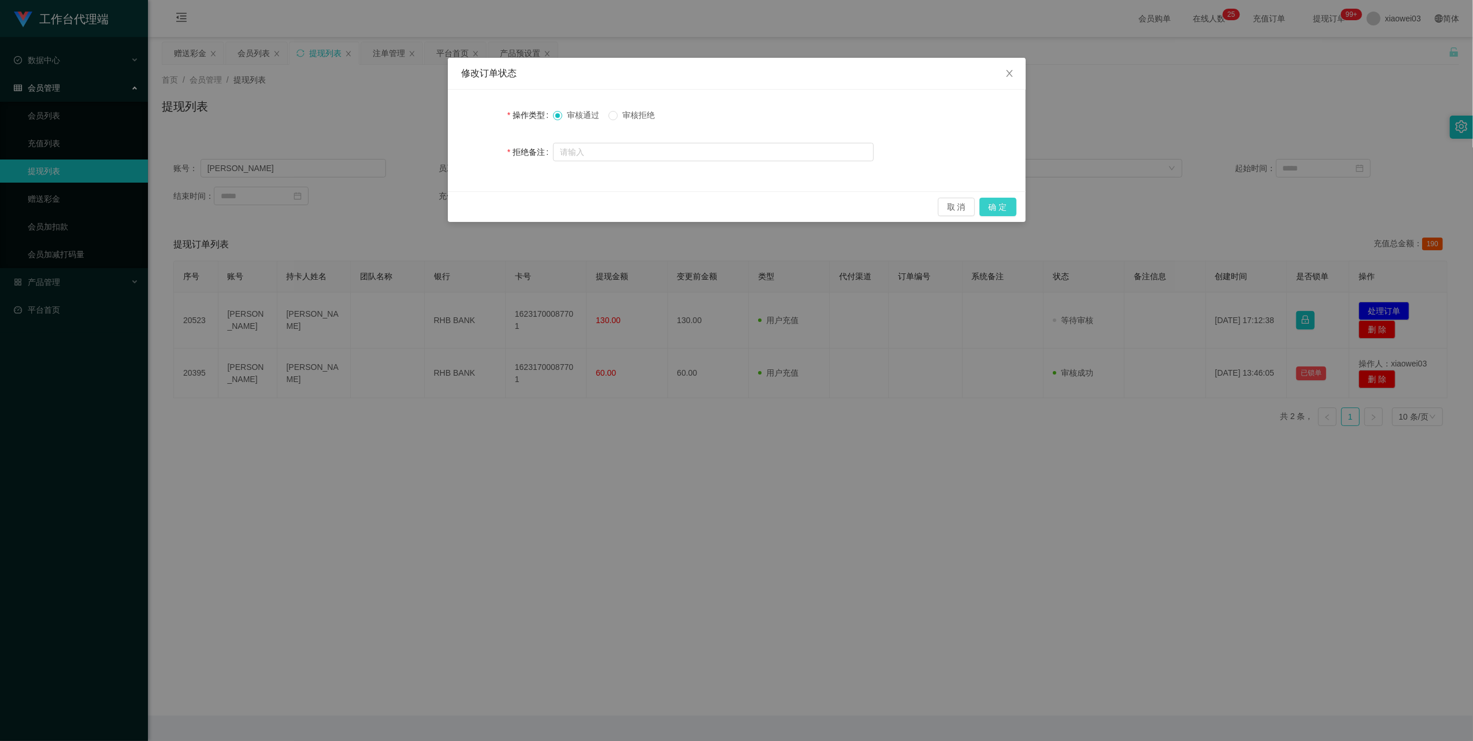
click at [1009, 209] on button "确 定" at bounding box center [998, 207] width 37 height 18
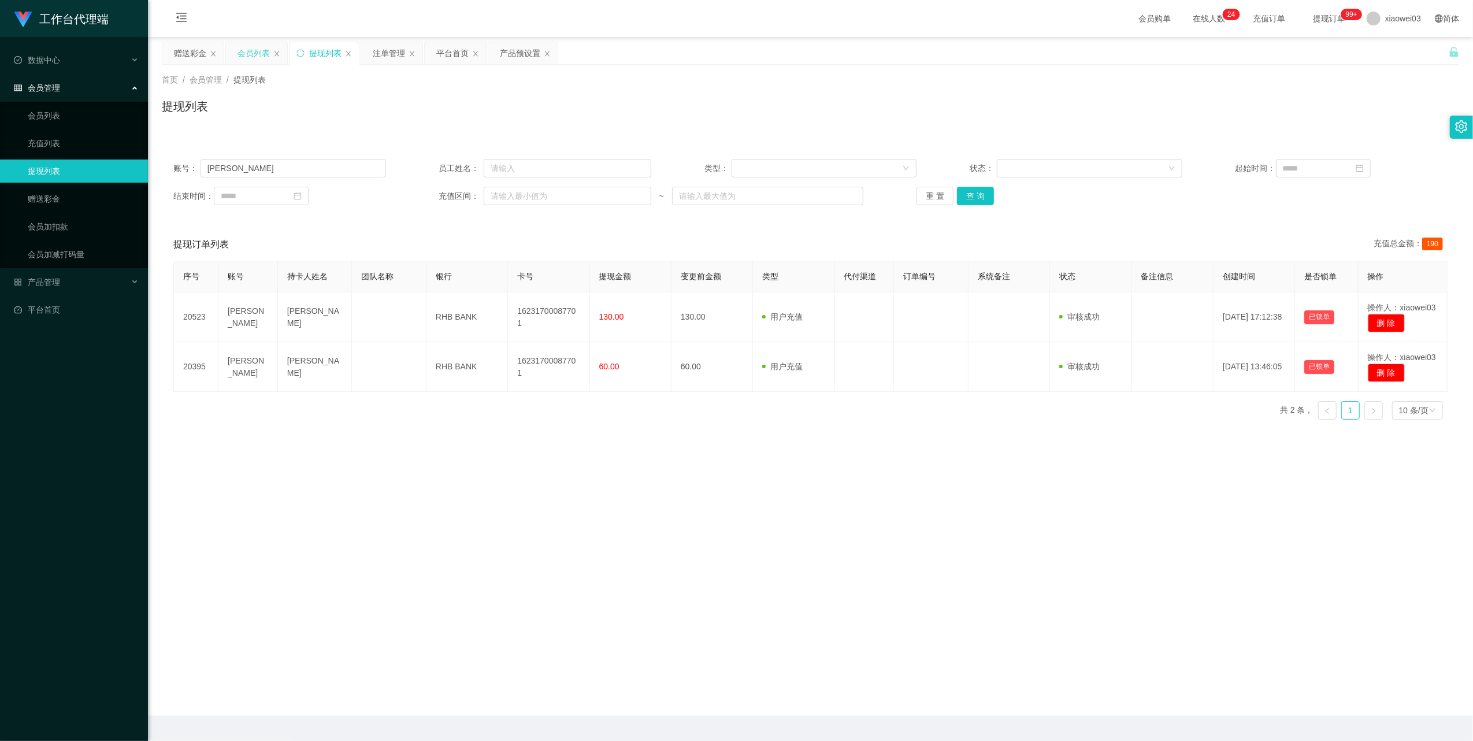
click at [254, 52] on div "会员列表" at bounding box center [254, 53] width 32 height 22
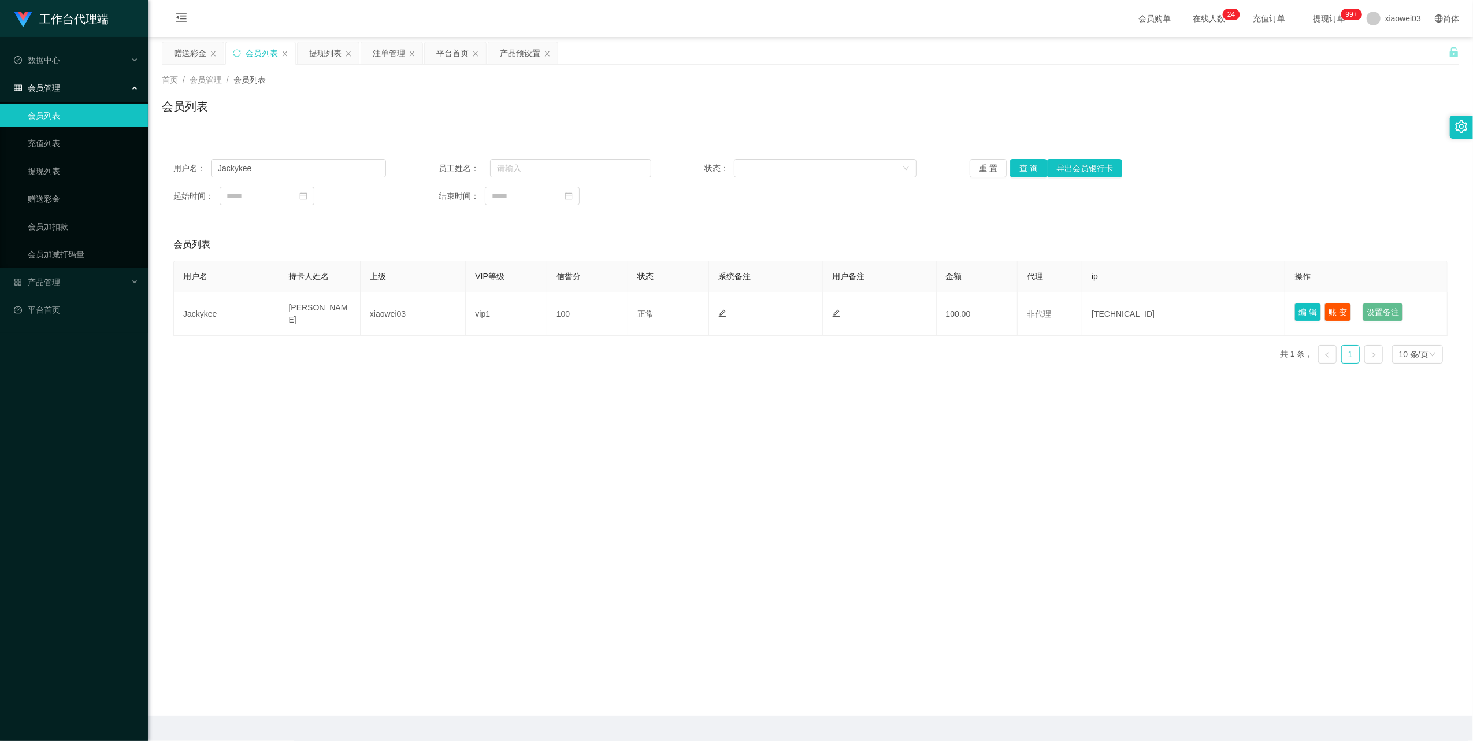
click at [296, 181] on div "用户名： Jackykee 员工姓名： 状态： 重 置 查 询 导出会员银行卡 起始时间： 结束时间：" at bounding box center [810, 181] width 1297 height 69
drag, startPoint x: 296, startPoint y: 181, endPoint x: 294, endPoint y: 165, distance: 16.3
click at [294, 165] on input "Jackykee" at bounding box center [298, 168] width 175 height 18
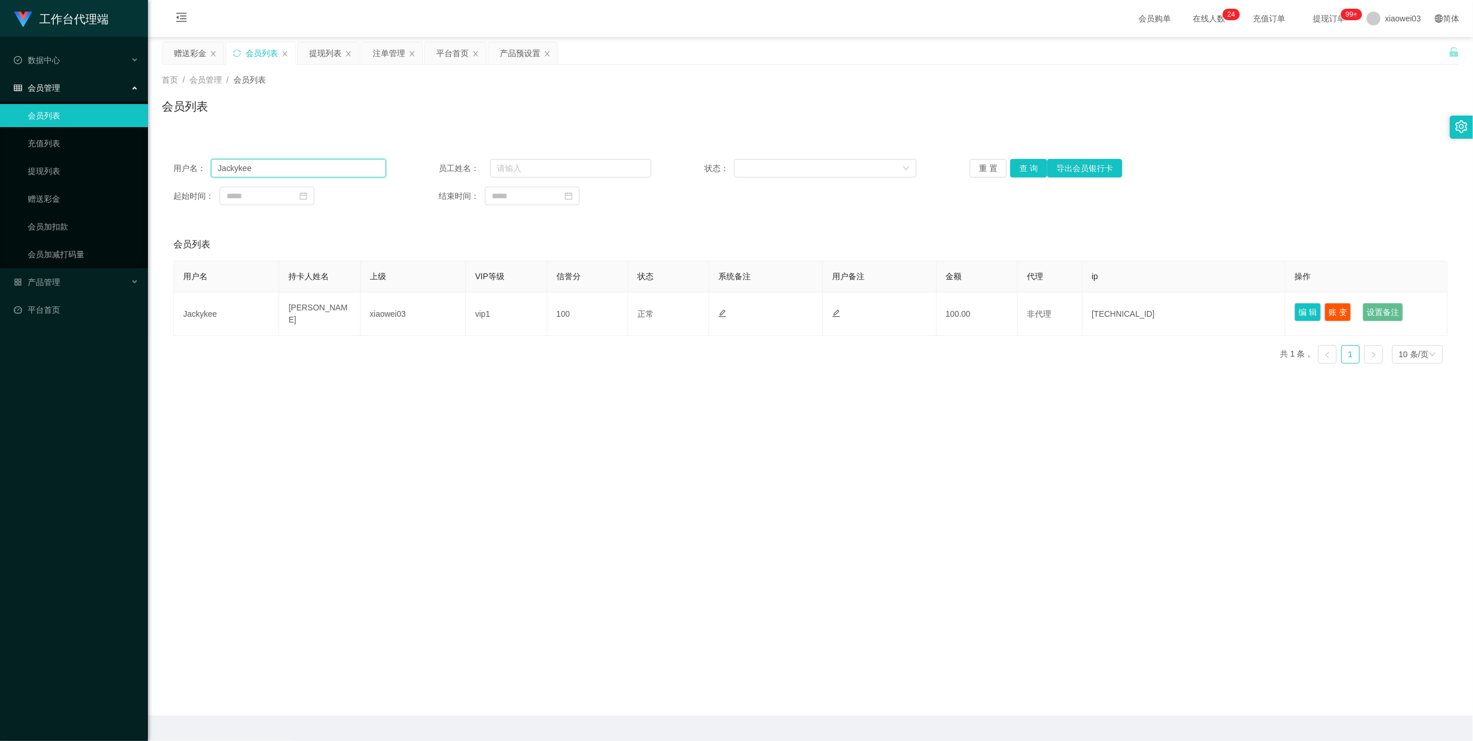
click at [294, 165] on input "Jackykee" at bounding box center [298, 168] width 175 height 18
paste input "[DEMOGRAPHIC_DATA]"
click at [1024, 169] on button "查 询" at bounding box center [1028, 168] width 37 height 18
click at [301, 171] on input "[DEMOGRAPHIC_DATA]" at bounding box center [298, 168] width 175 height 18
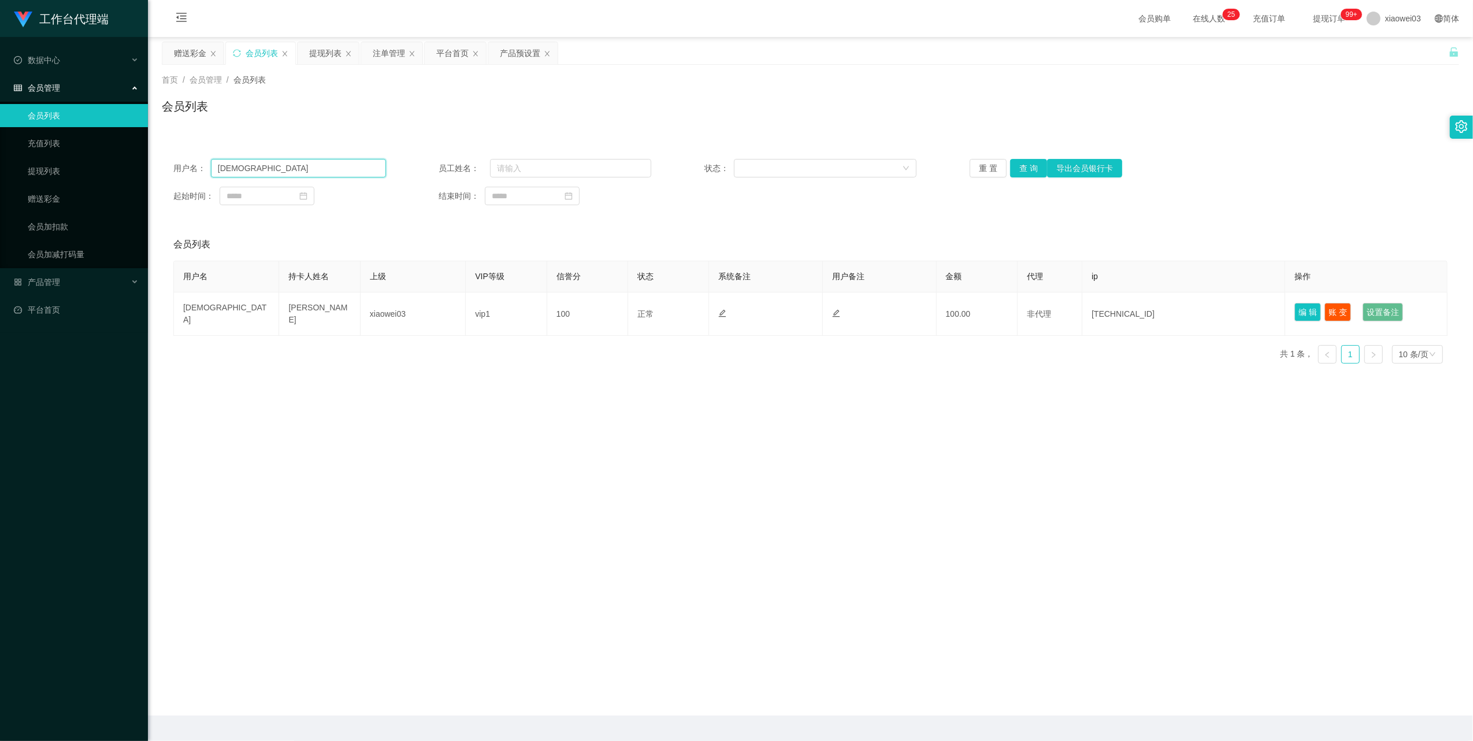
click at [301, 171] on input "[DEMOGRAPHIC_DATA]" at bounding box center [298, 168] width 175 height 18
paste input "[PERSON_NAME]"
type input "[PERSON_NAME]"
click at [1023, 177] on button "查 询" at bounding box center [1028, 168] width 37 height 18
click at [322, 54] on div "提现列表" at bounding box center [325, 53] width 32 height 22
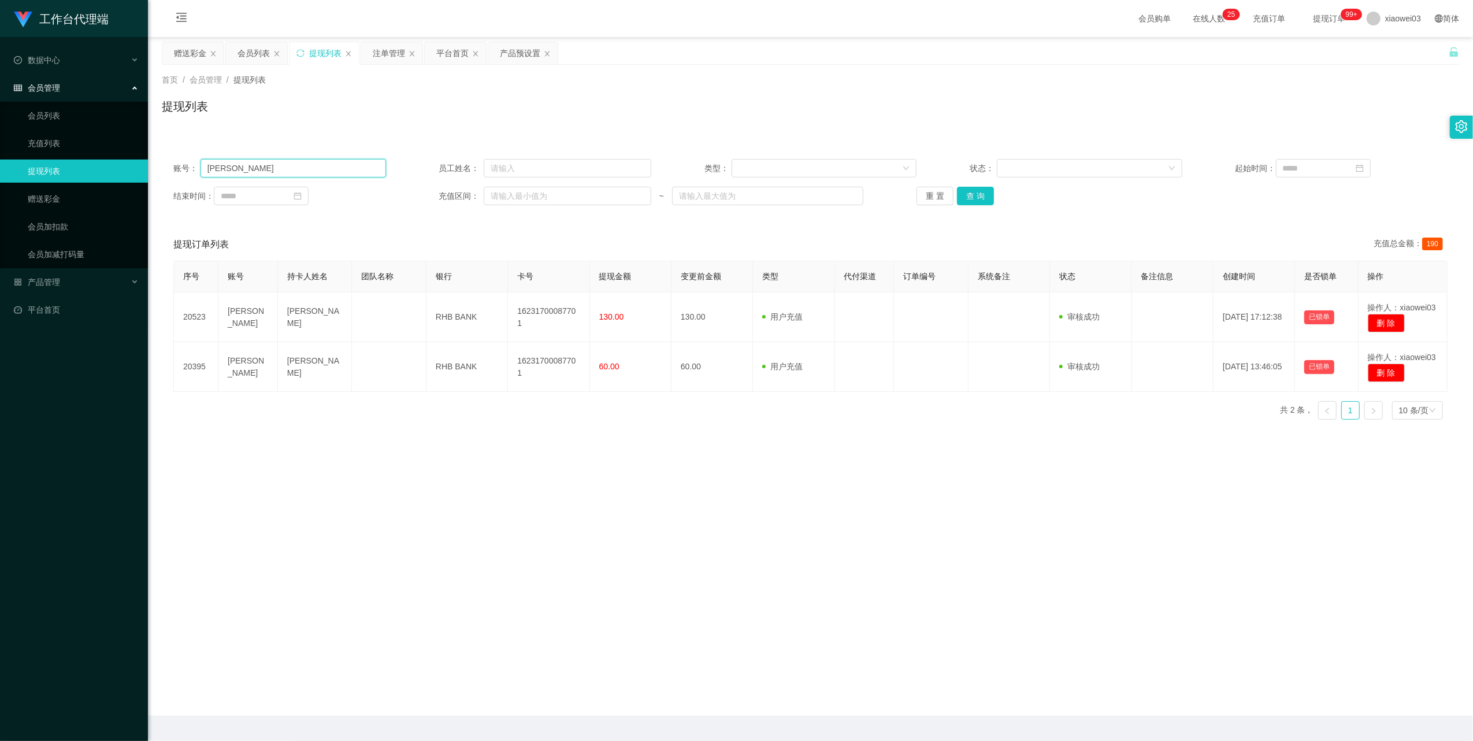
click at [321, 175] on input "[PERSON_NAME]" at bounding box center [294, 168] width 186 height 18
click at [958, 198] on button "查 询" at bounding box center [975, 196] width 37 height 18
click at [318, 174] on input "[PERSON_NAME]" at bounding box center [294, 168] width 186 height 18
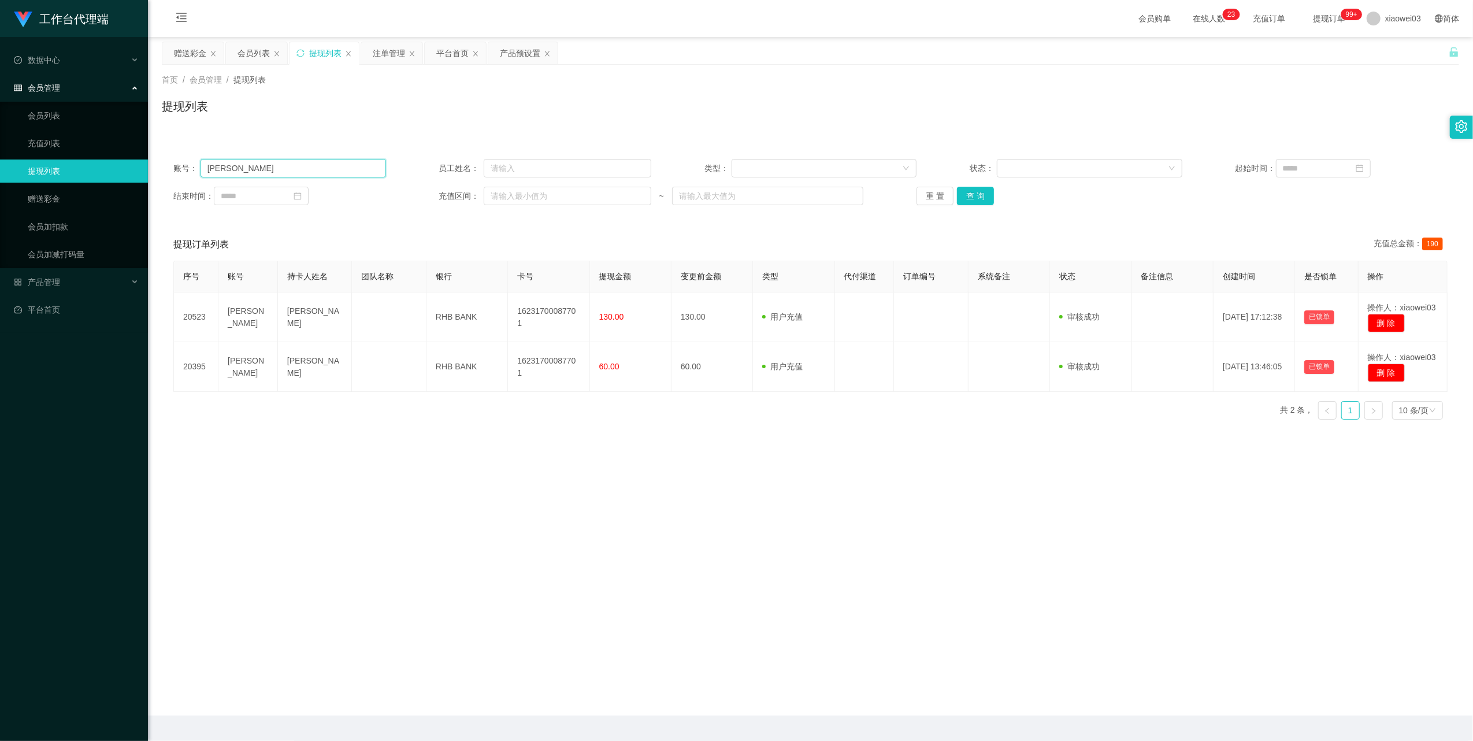
click at [318, 174] on input "[PERSON_NAME]" at bounding box center [294, 168] width 186 height 18
paste input "Caltin666"
drag, startPoint x: 962, startPoint y: 199, endPoint x: 958, endPoint y: 205, distance: 7.0
click at [964, 199] on button "查 询" at bounding box center [975, 196] width 37 height 18
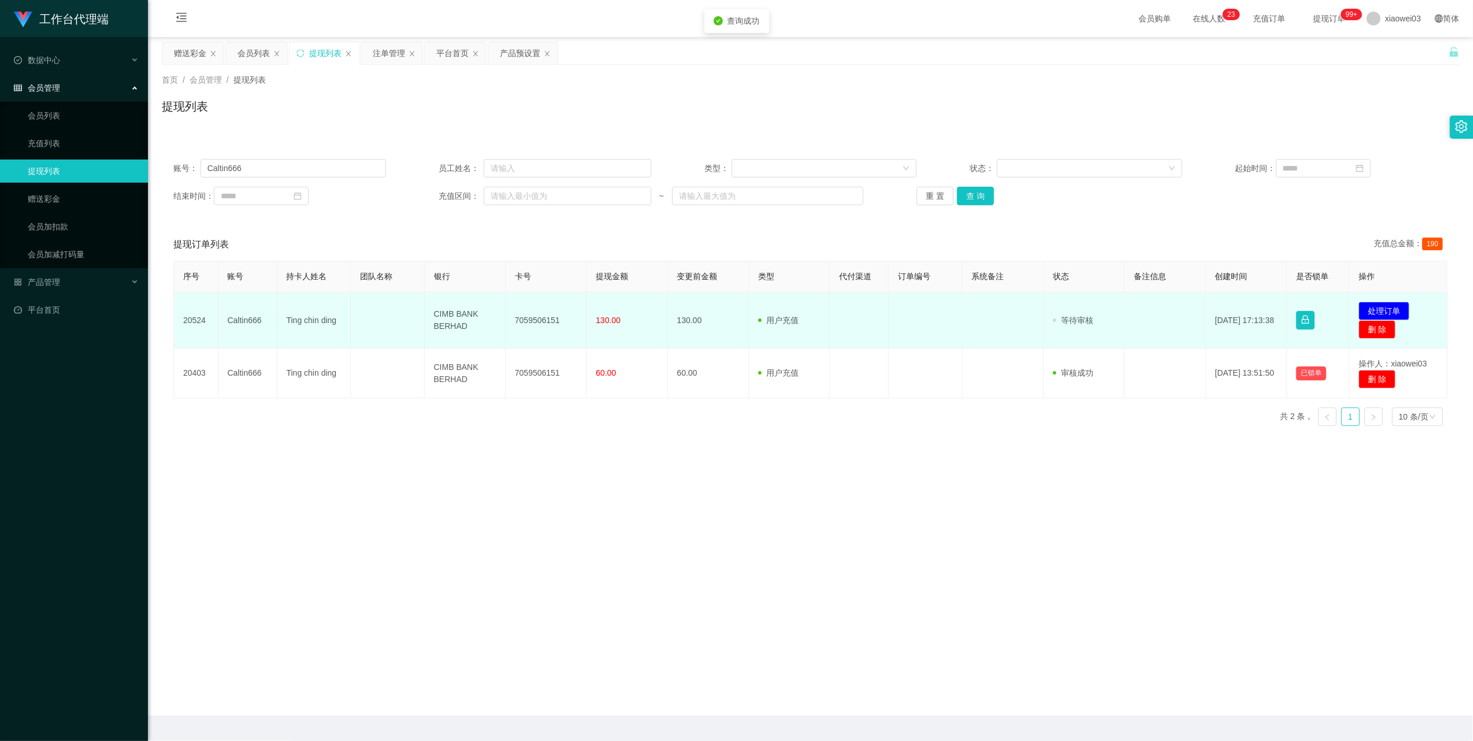
click at [532, 317] on td "7059506151" at bounding box center [546, 320] width 81 height 56
click at [454, 313] on td "CIMB BANK BERHAD" at bounding box center [465, 320] width 81 height 56
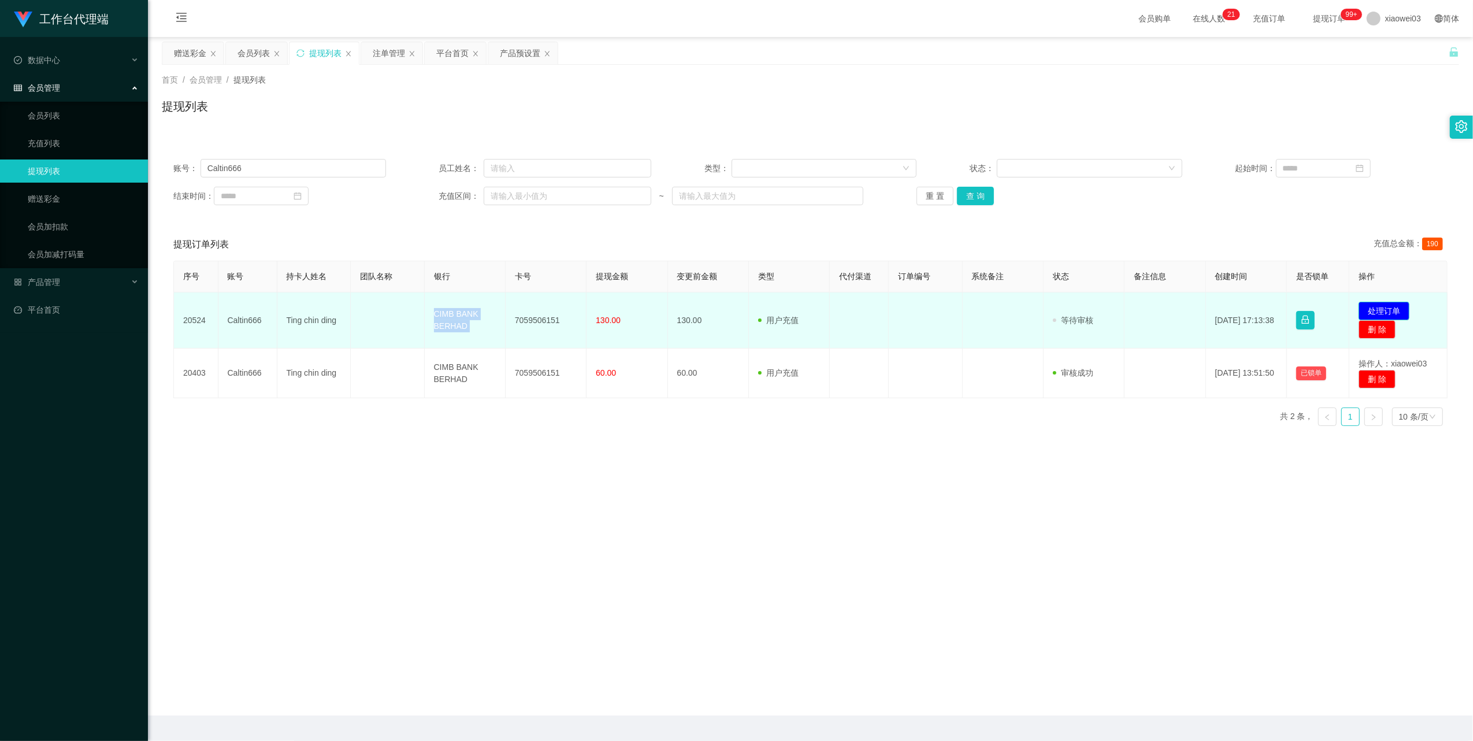
click at [1397, 308] on button "处理订单" at bounding box center [1384, 311] width 51 height 18
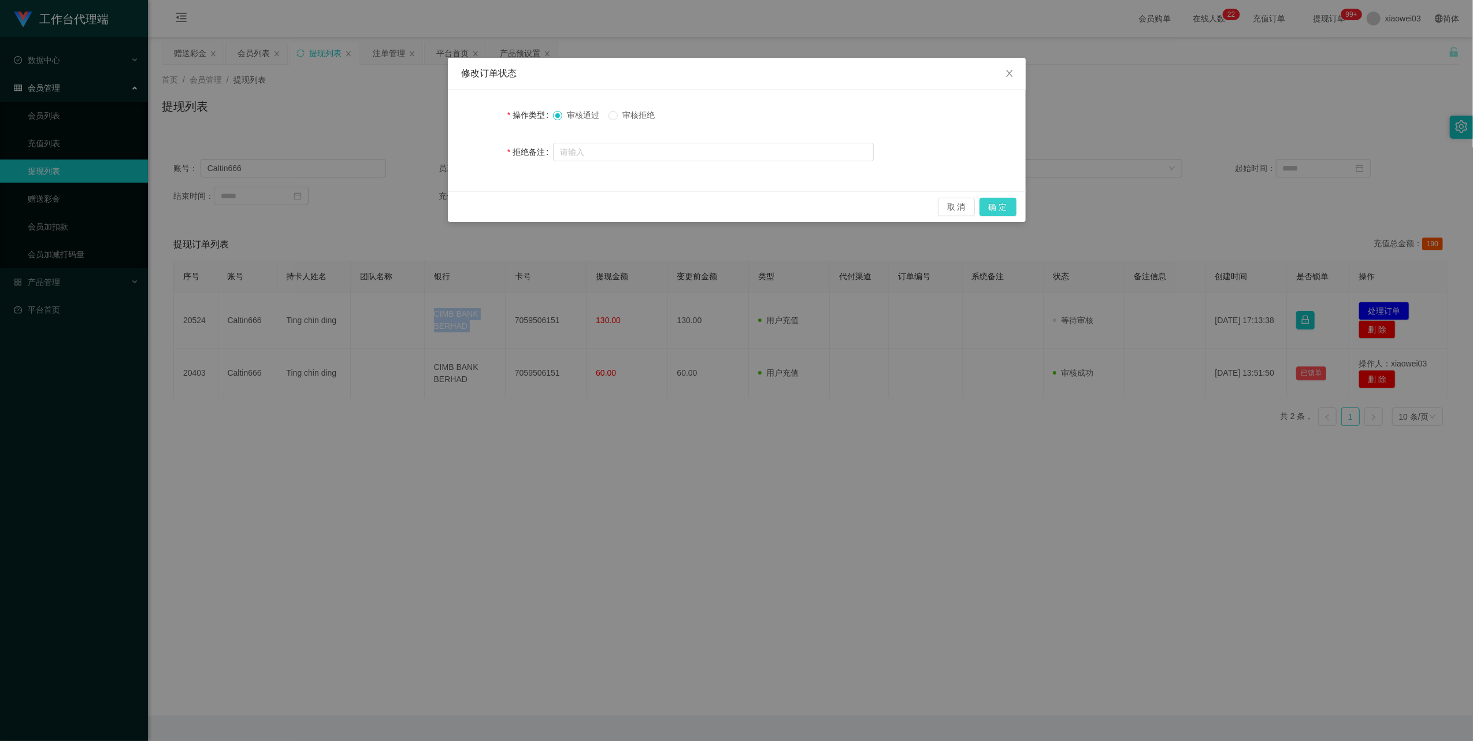
click at [1000, 206] on button "确 定" at bounding box center [998, 207] width 37 height 18
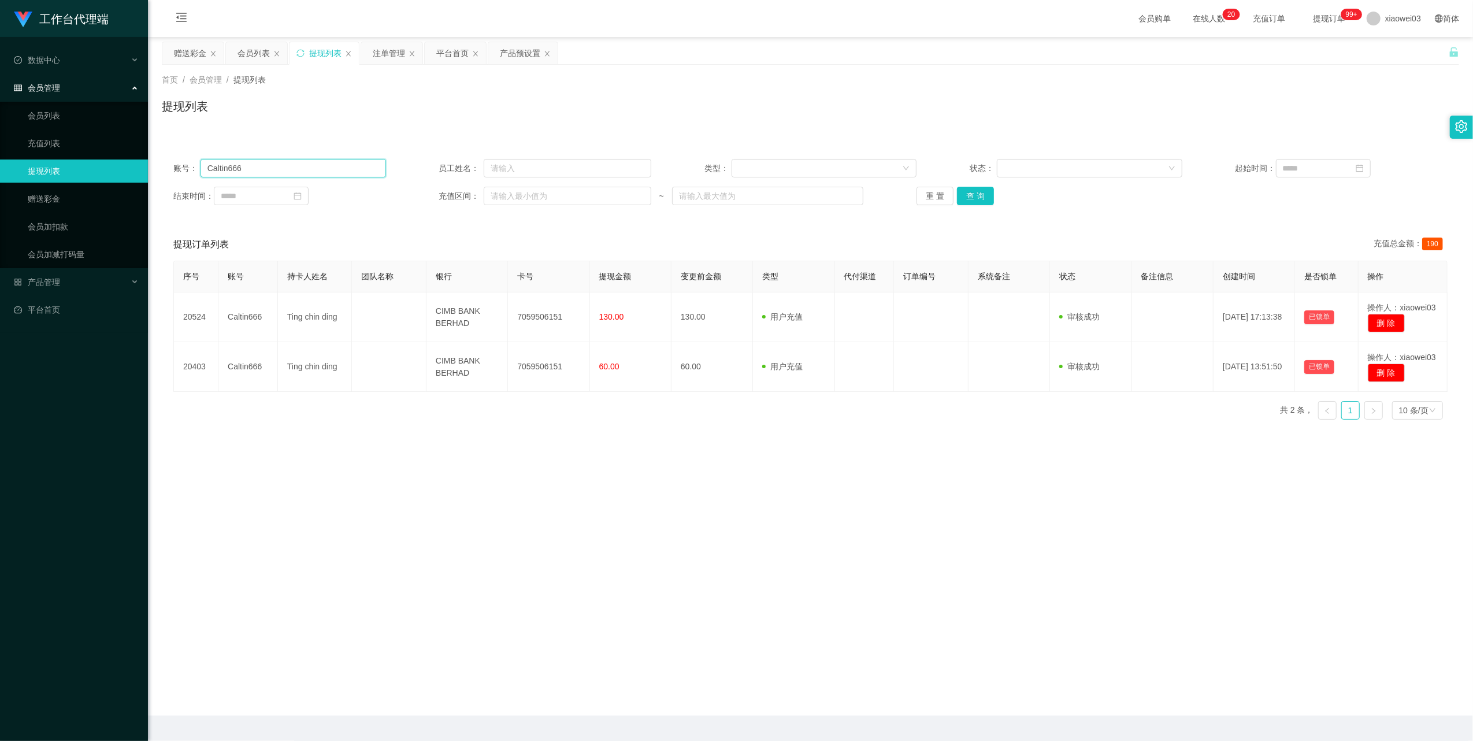
click at [285, 162] on input "Caltin666" at bounding box center [294, 168] width 186 height 18
drag, startPoint x: 285, startPoint y: 162, endPoint x: 292, endPoint y: 166, distance: 8.5
click at [285, 162] on input "Caltin666" at bounding box center [294, 168] width 186 height 18
paste input "whliew1981"
type input "whliew1981"
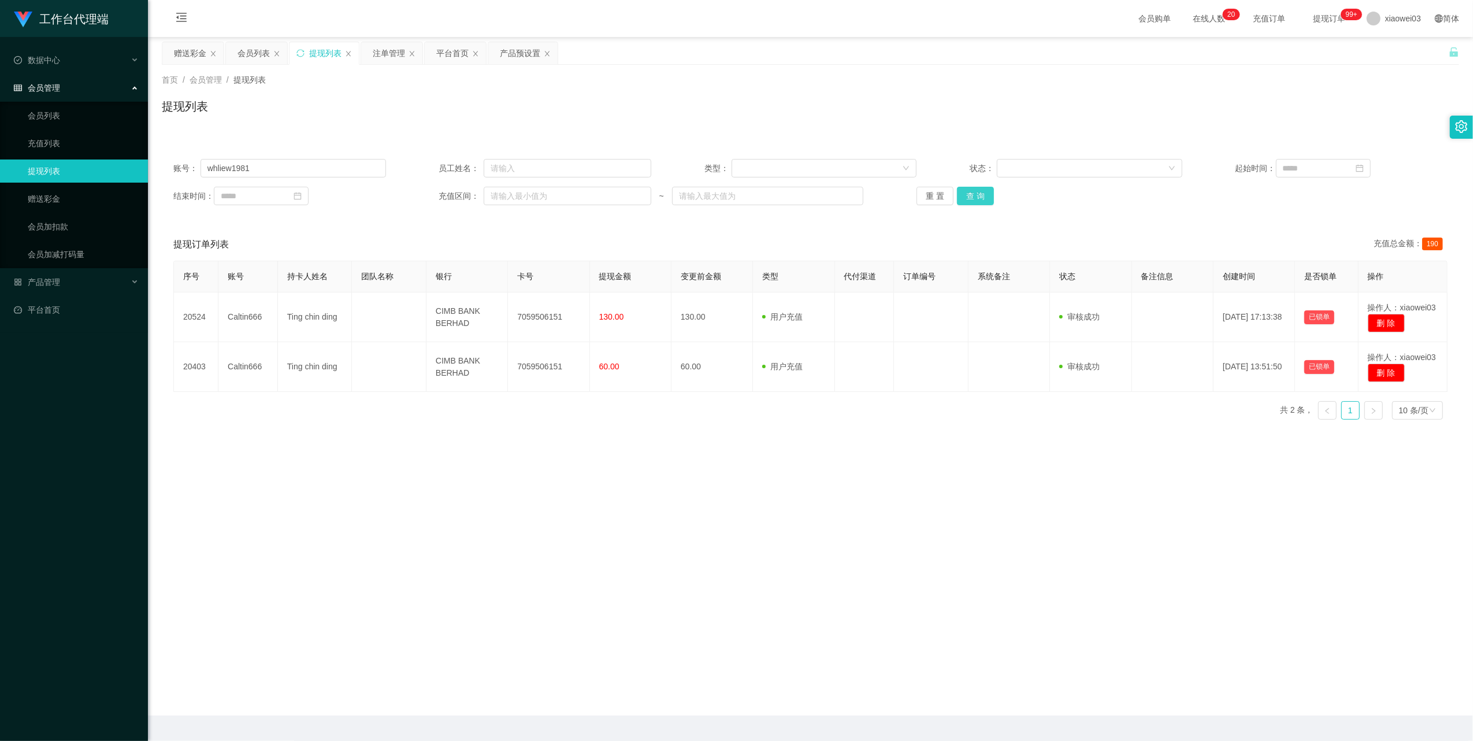
click at [976, 194] on button "查 询" at bounding box center [975, 196] width 37 height 18
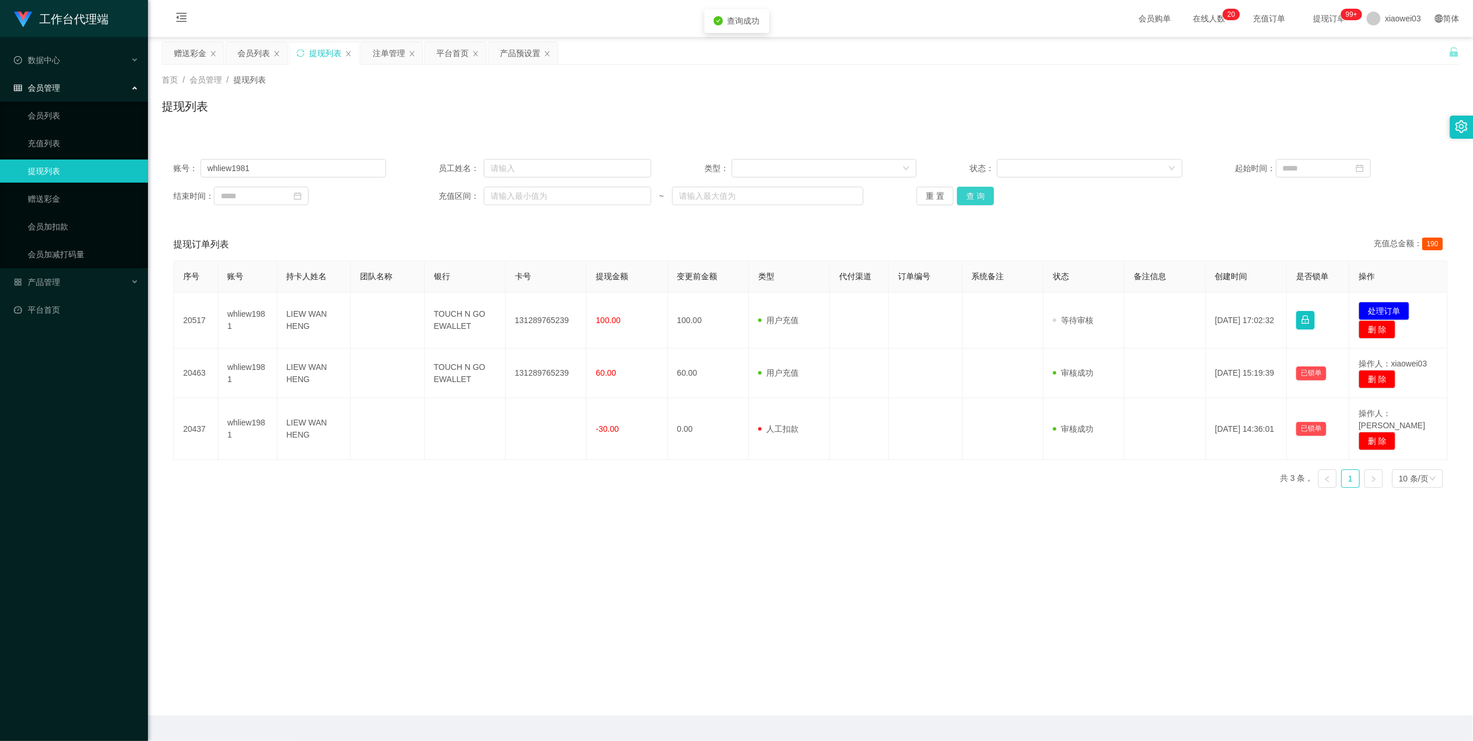
click at [976, 194] on button "查 询" at bounding box center [975, 196] width 37 height 18
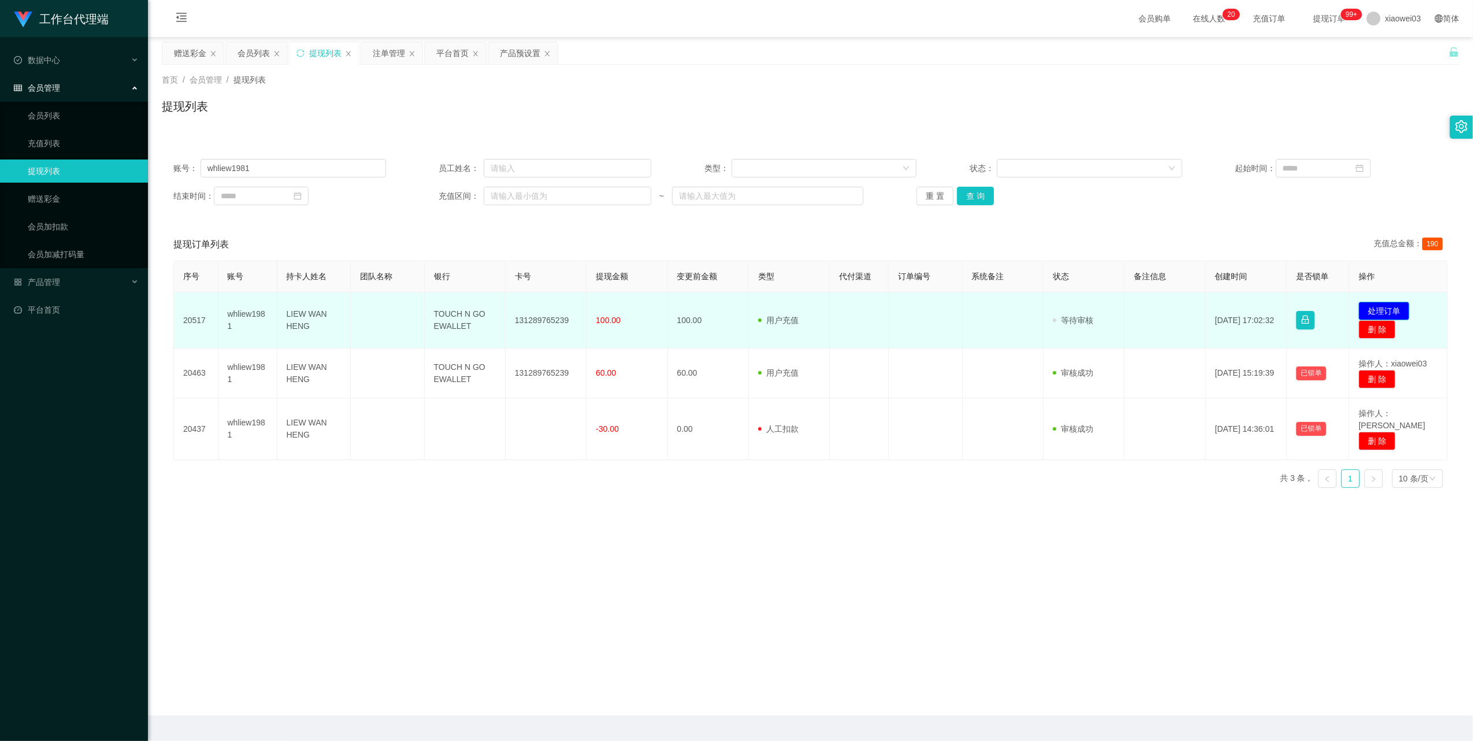
click at [1369, 303] on button "处理订单" at bounding box center [1384, 311] width 51 height 18
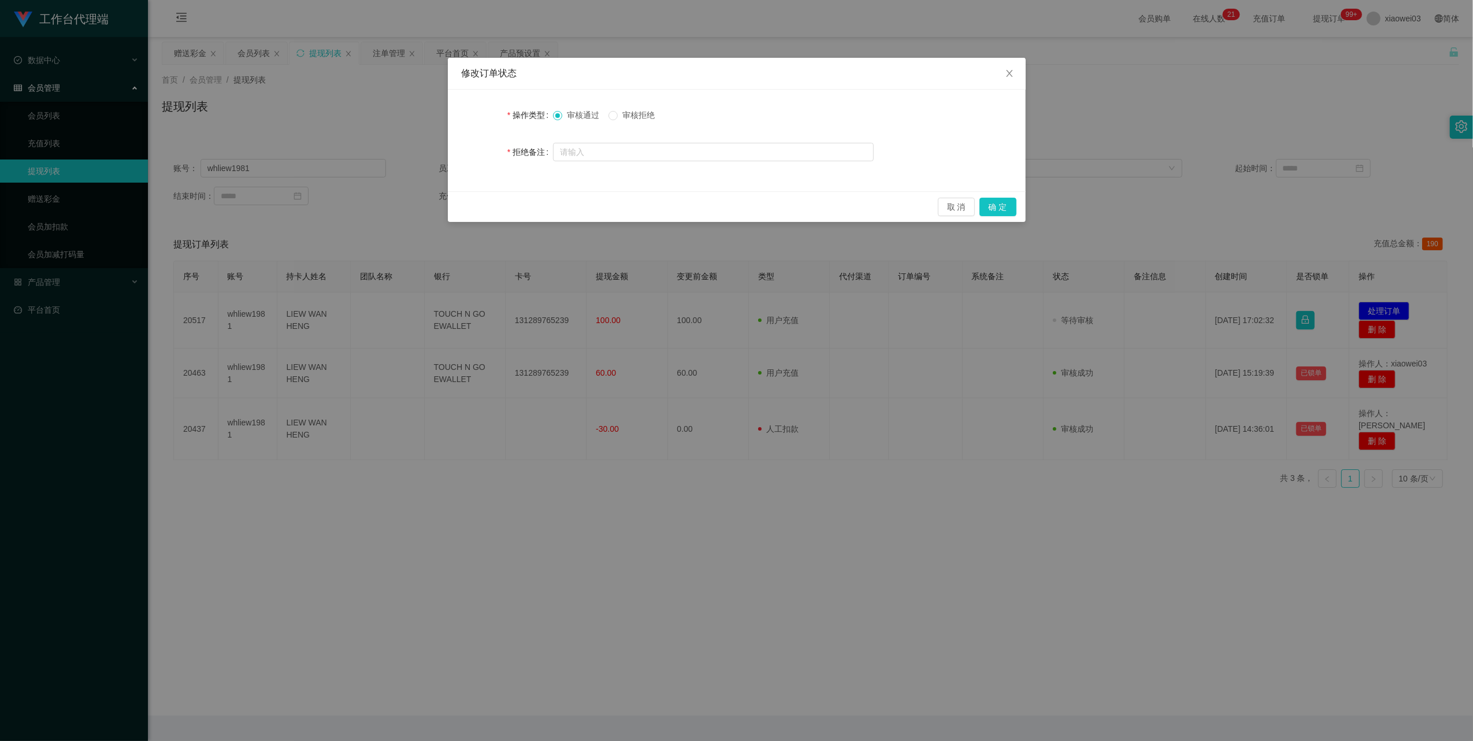
click at [622, 112] on span "审核拒绝" at bounding box center [639, 114] width 42 height 9
click at [625, 153] on input "text" at bounding box center [713, 152] width 321 height 18
click at [951, 204] on button "取 消" at bounding box center [956, 207] width 37 height 18
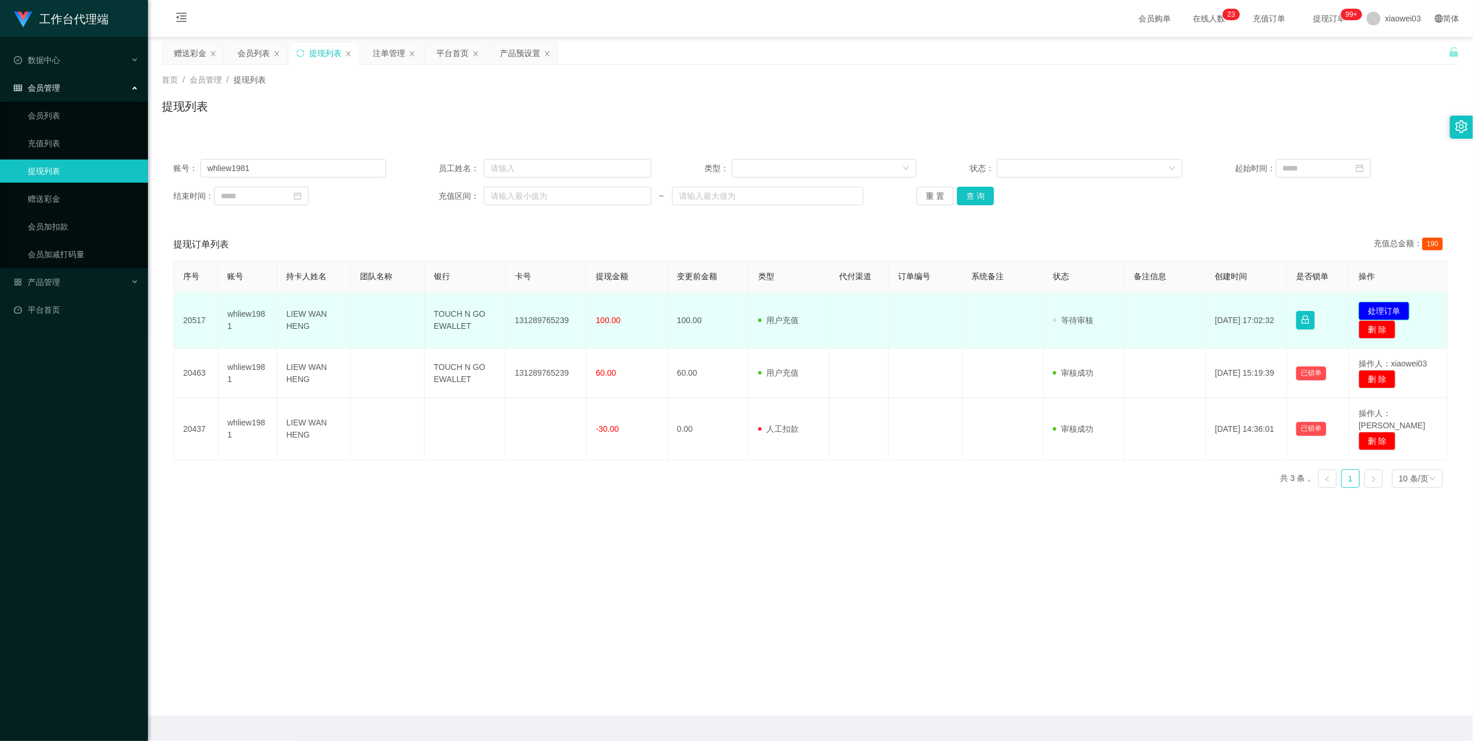
click at [1369, 306] on button "处理订单" at bounding box center [1384, 311] width 51 height 18
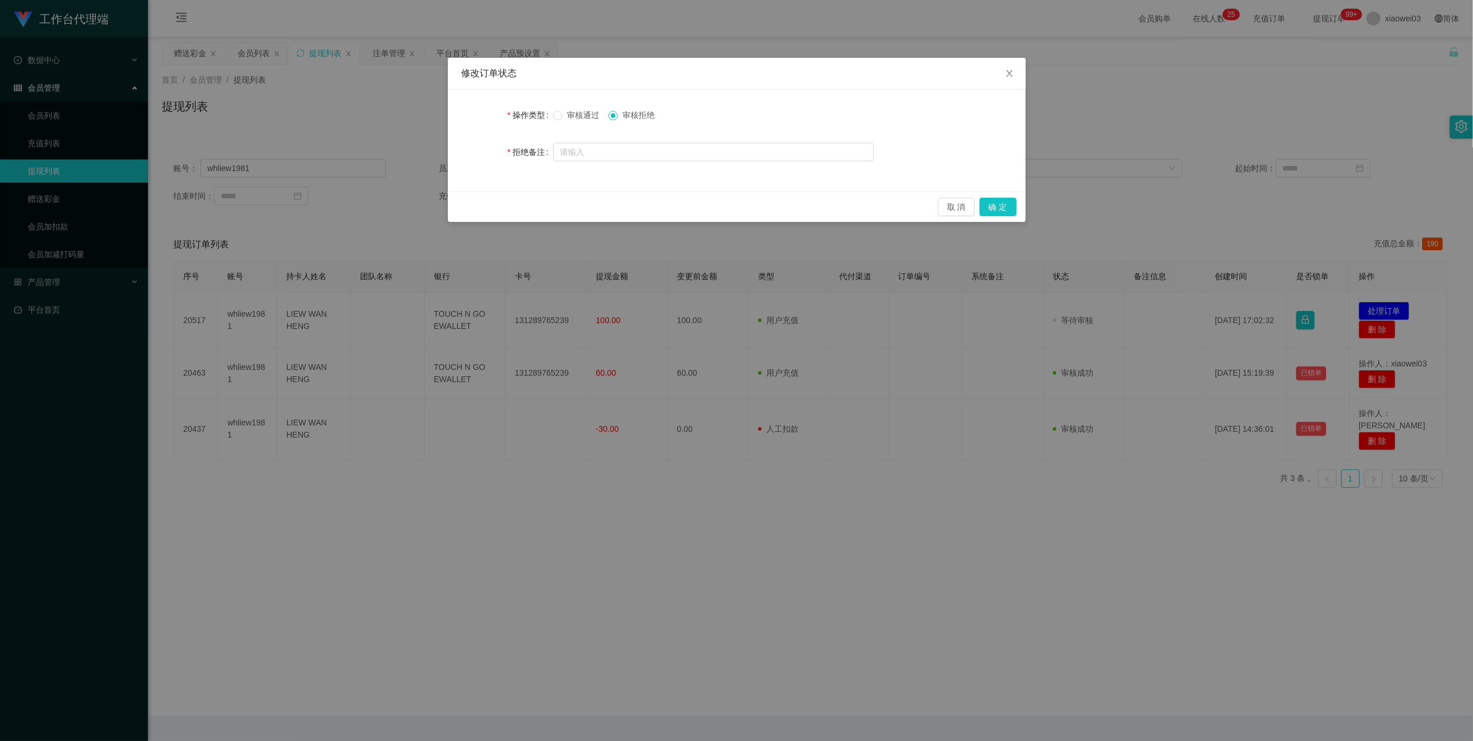
click at [765, 166] on div "操作类型 审核通过 审核拒绝 拒绝备注" at bounding box center [737, 141] width 578 height 102
click at [752, 151] on input "text" at bounding box center [713, 152] width 321 height 18
click at [1002, 207] on button "确 定" at bounding box center [998, 207] width 37 height 18
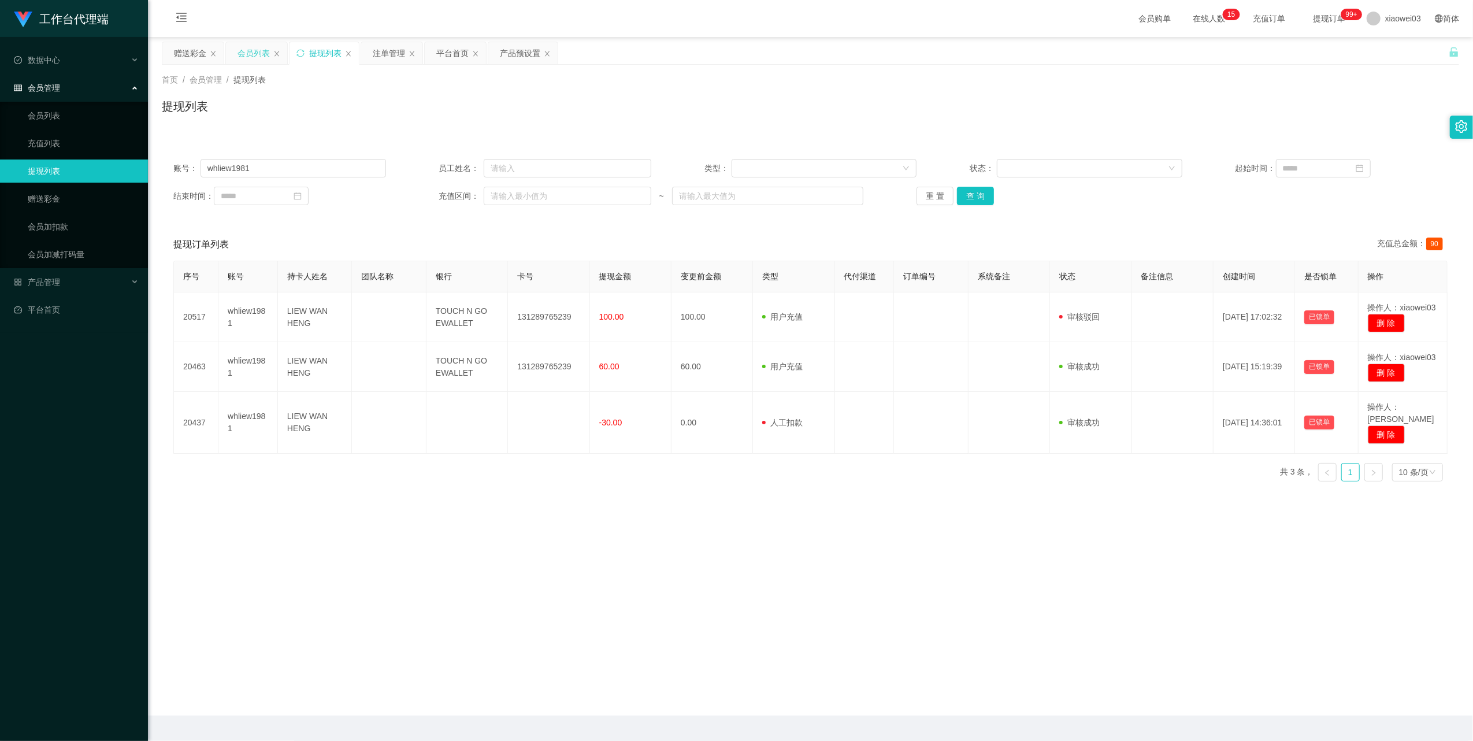
click at [241, 54] on div "会员列表" at bounding box center [254, 53] width 32 height 22
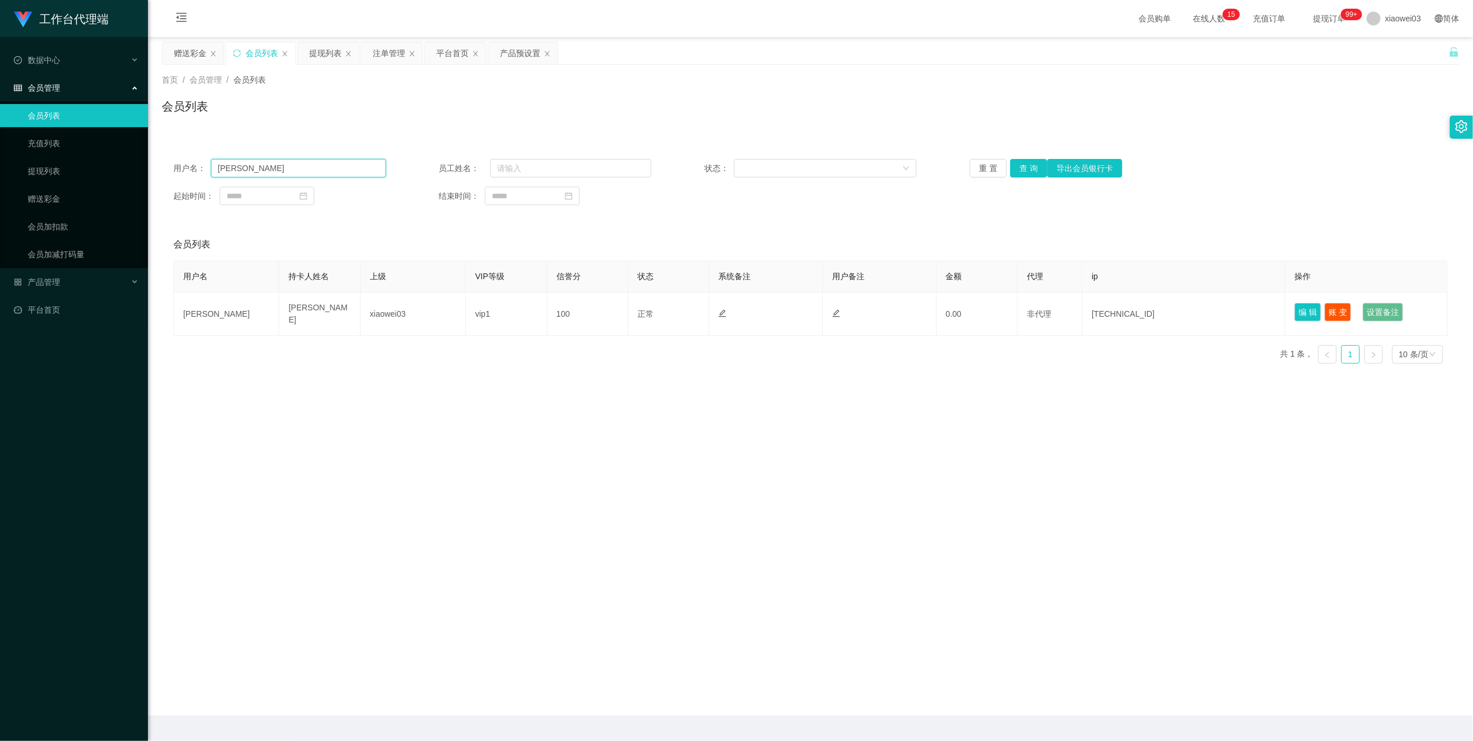
click at [281, 172] on input "[PERSON_NAME]" at bounding box center [298, 168] width 175 height 18
paste input "[DEMOGRAPHIC_DATA]"
type input "[DEMOGRAPHIC_DATA]"
drag, startPoint x: 988, startPoint y: 163, endPoint x: 1045, endPoint y: 142, distance: 60.5
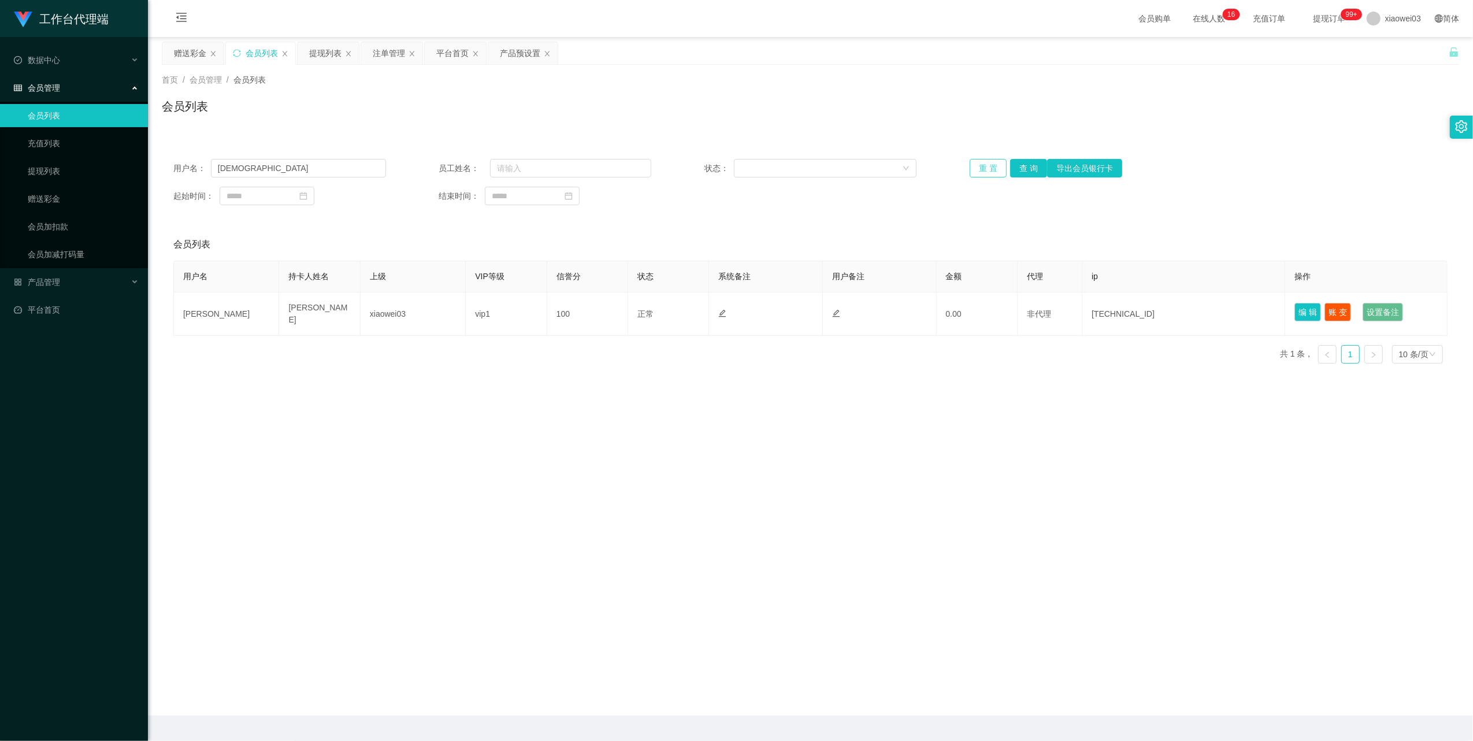
click at [1043, 109] on div "首页 / 会员管理 / 会员列表 / 会员列表 用户名： PRAJNA 员工姓名： 状态： 重 置 查 询 导出会员银行卡 起始时间： 结束时间： 会员列表 …" at bounding box center [810, 219] width 1297 height 308
click at [1032, 165] on button "查 询" at bounding box center [1028, 168] width 37 height 18
click at [443, 52] on div "平台首页" at bounding box center [452, 53] width 32 height 22
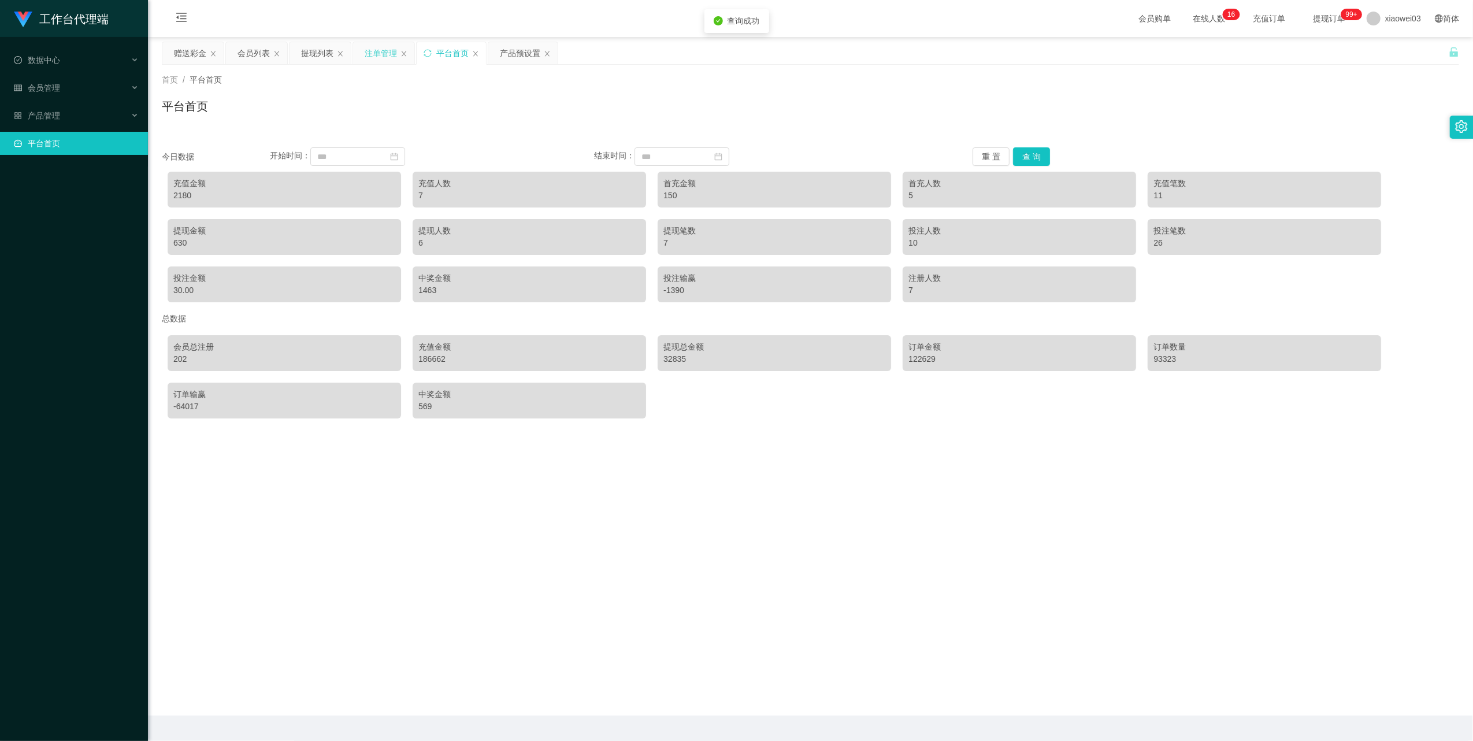
click at [386, 56] on div "注单管理" at bounding box center [381, 53] width 32 height 22
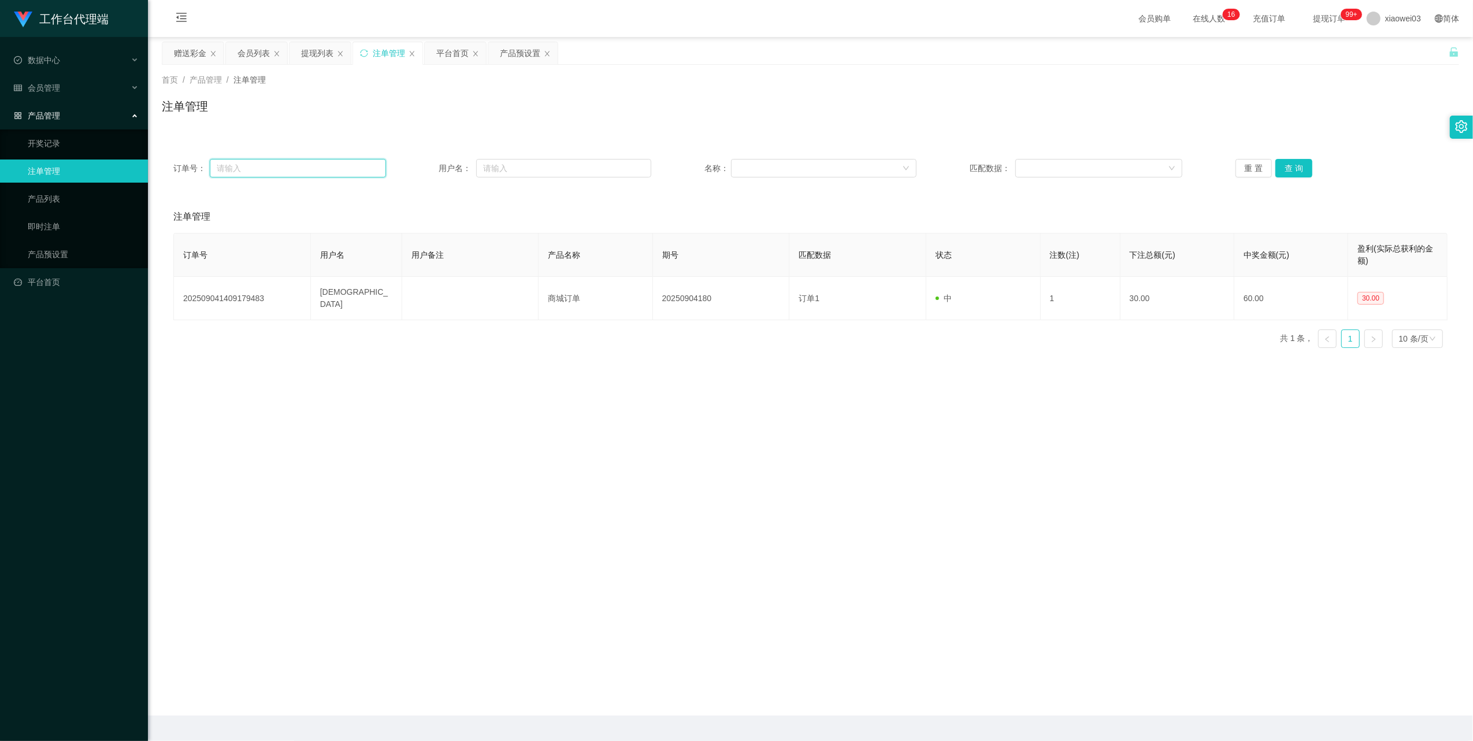
click at [301, 160] on input "text" at bounding box center [298, 168] width 176 height 18
paste input "[DEMOGRAPHIC_DATA]"
type input "[DEMOGRAPHIC_DATA]"
click at [1284, 175] on button "查 询" at bounding box center [1294, 168] width 37 height 18
click at [518, 166] on input "text" at bounding box center [563, 168] width 175 height 18
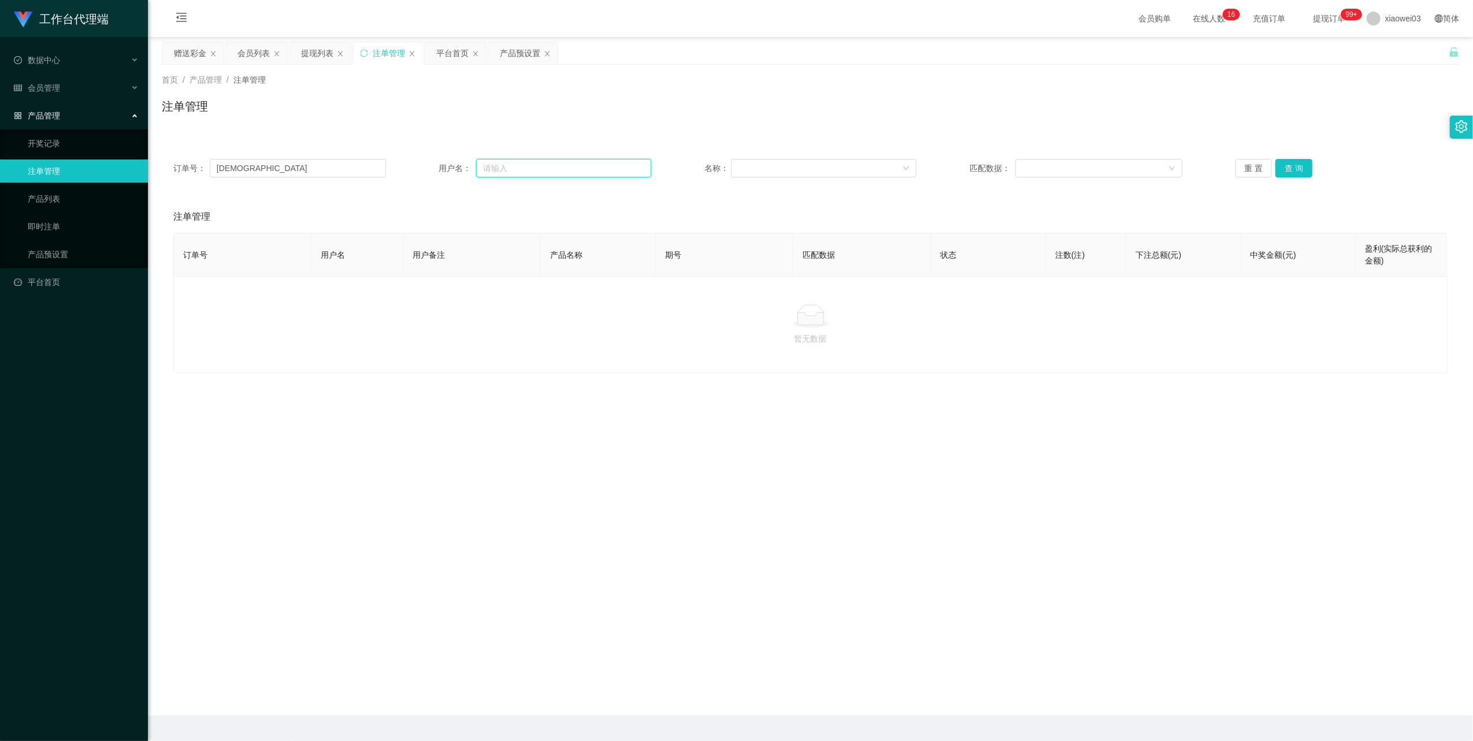
paste input "[DEMOGRAPHIC_DATA]"
type input "[DEMOGRAPHIC_DATA]"
click at [285, 161] on input "[DEMOGRAPHIC_DATA]" at bounding box center [298, 168] width 176 height 18
click at [286, 161] on input "[DEMOGRAPHIC_DATA]" at bounding box center [298, 168] width 176 height 18
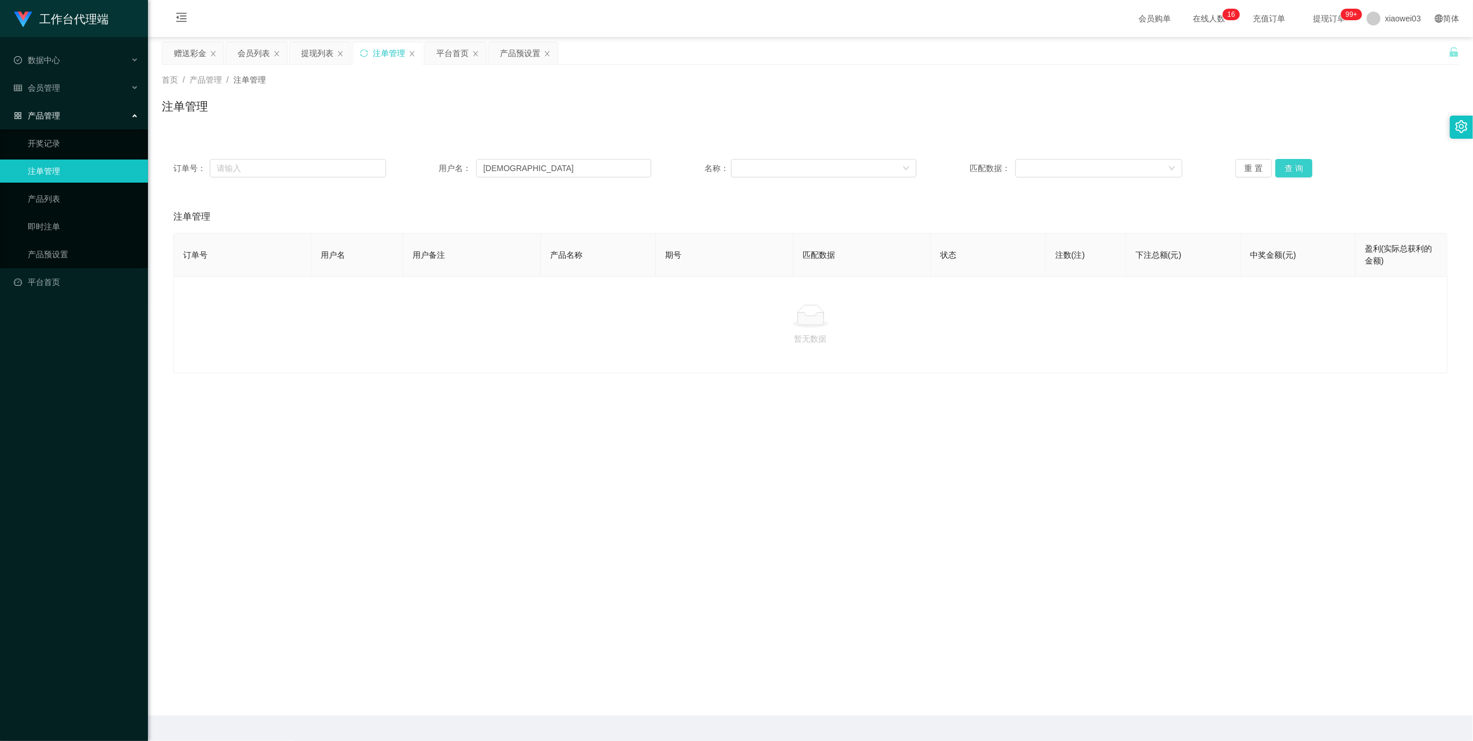
click at [1286, 171] on button "查 询" at bounding box center [1294, 168] width 37 height 18
click at [1286, 171] on button "查 询" at bounding box center [1301, 168] width 50 height 18
click at [503, 51] on div "产品预设置" at bounding box center [520, 53] width 40 height 22
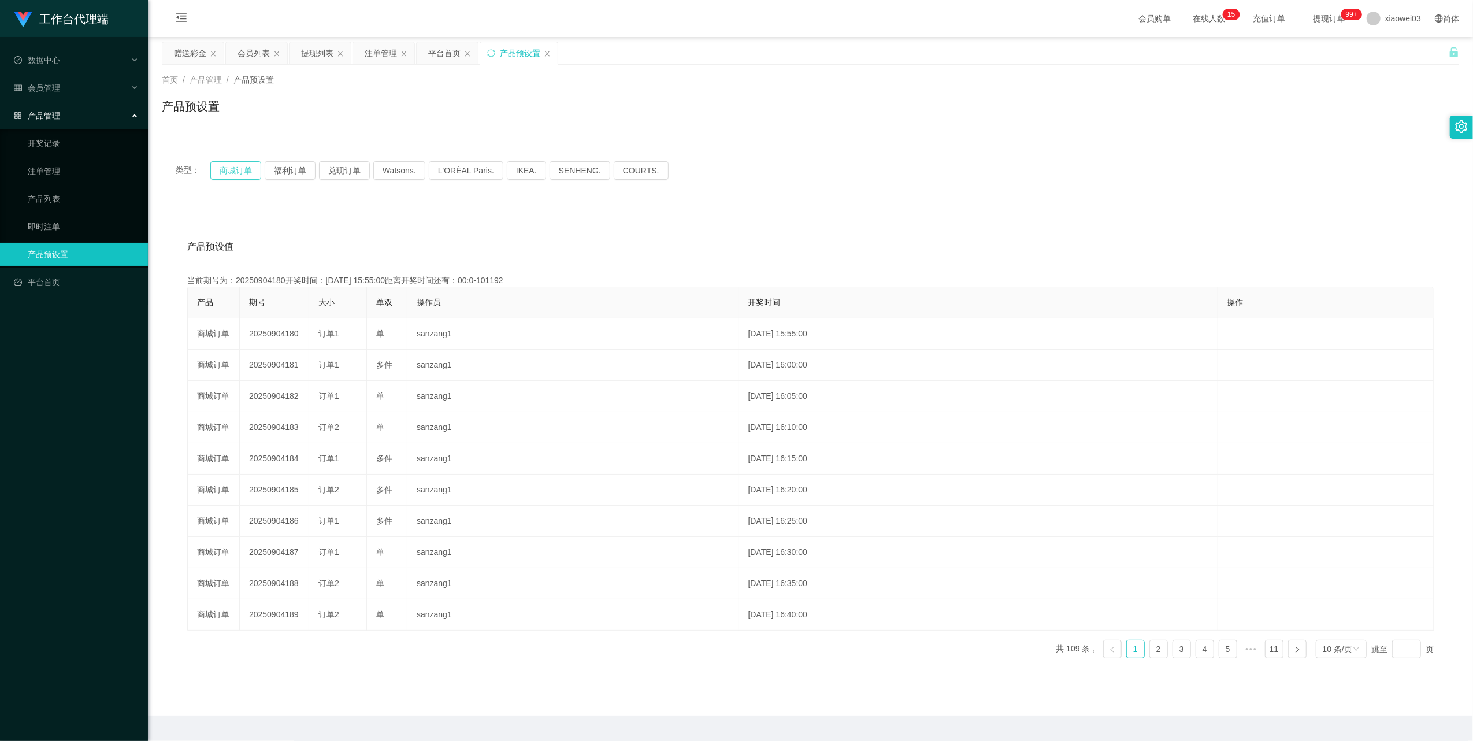
click at [233, 172] on button "商城订单" at bounding box center [235, 170] width 51 height 18
click at [247, 165] on button "商城订单" at bounding box center [235, 170] width 51 height 18
click at [377, 52] on div "注单管理" at bounding box center [381, 53] width 32 height 22
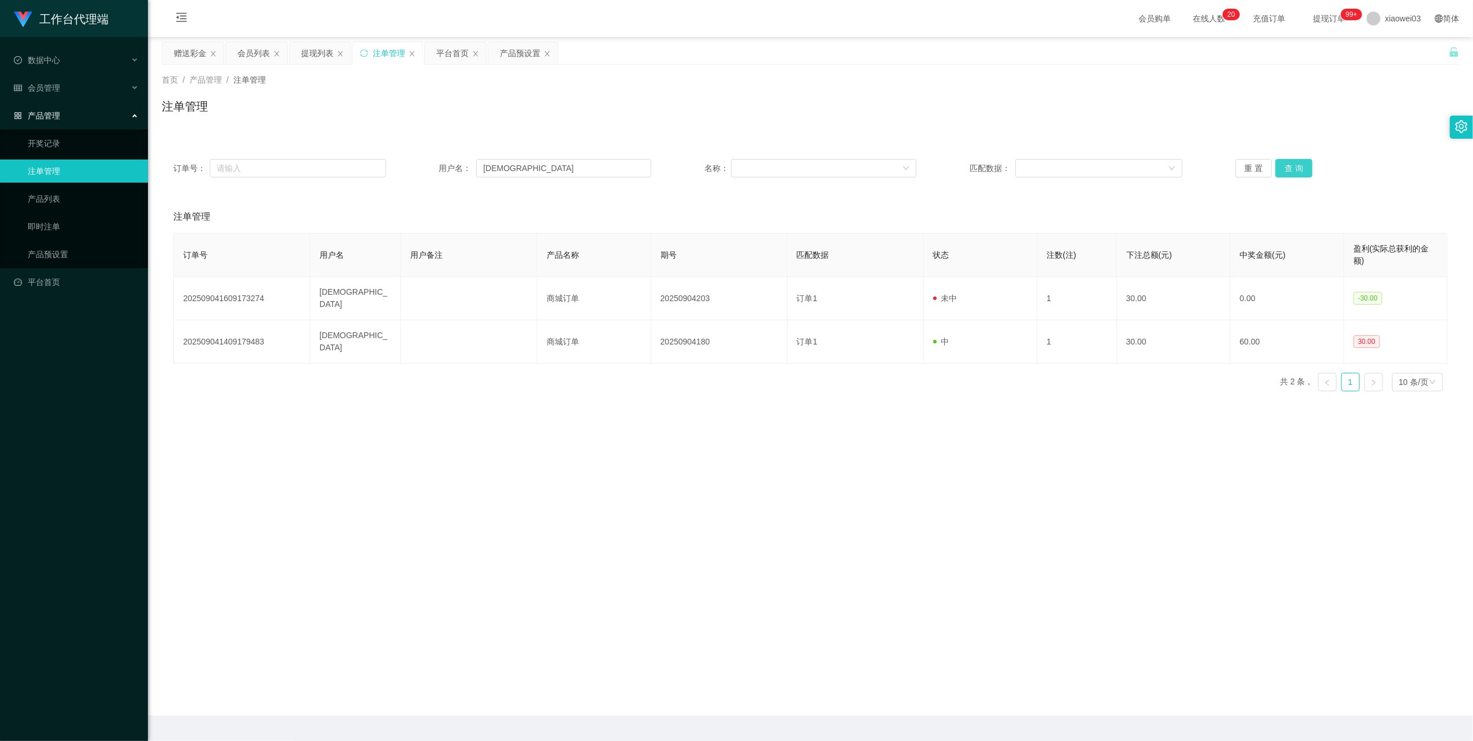
click at [1298, 165] on button "查 询" at bounding box center [1294, 168] width 37 height 18
click at [1298, 165] on button "查 询" at bounding box center [1301, 168] width 50 height 18
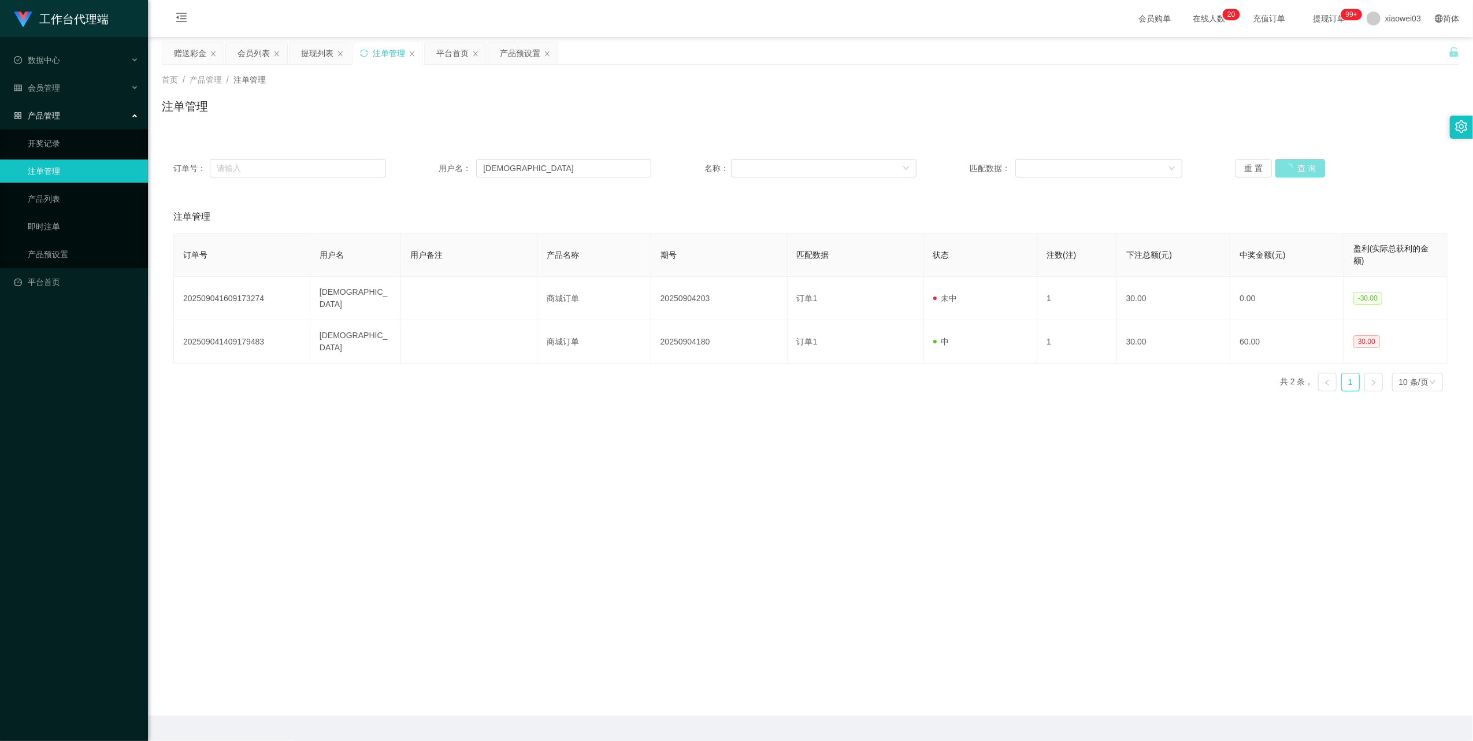
click at [1298, 165] on button "查 询" at bounding box center [1301, 168] width 50 height 18
click at [1298, 165] on div "重 置 查 询" at bounding box center [1342, 168] width 213 height 18
click at [1298, 165] on button "查 询" at bounding box center [1294, 168] width 37 height 18
click at [1298, 165] on div "重 置 查 询" at bounding box center [1342, 168] width 213 height 18
click at [1298, 165] on button "查 询" at bounding box center [1294, 168] width 37 height 18
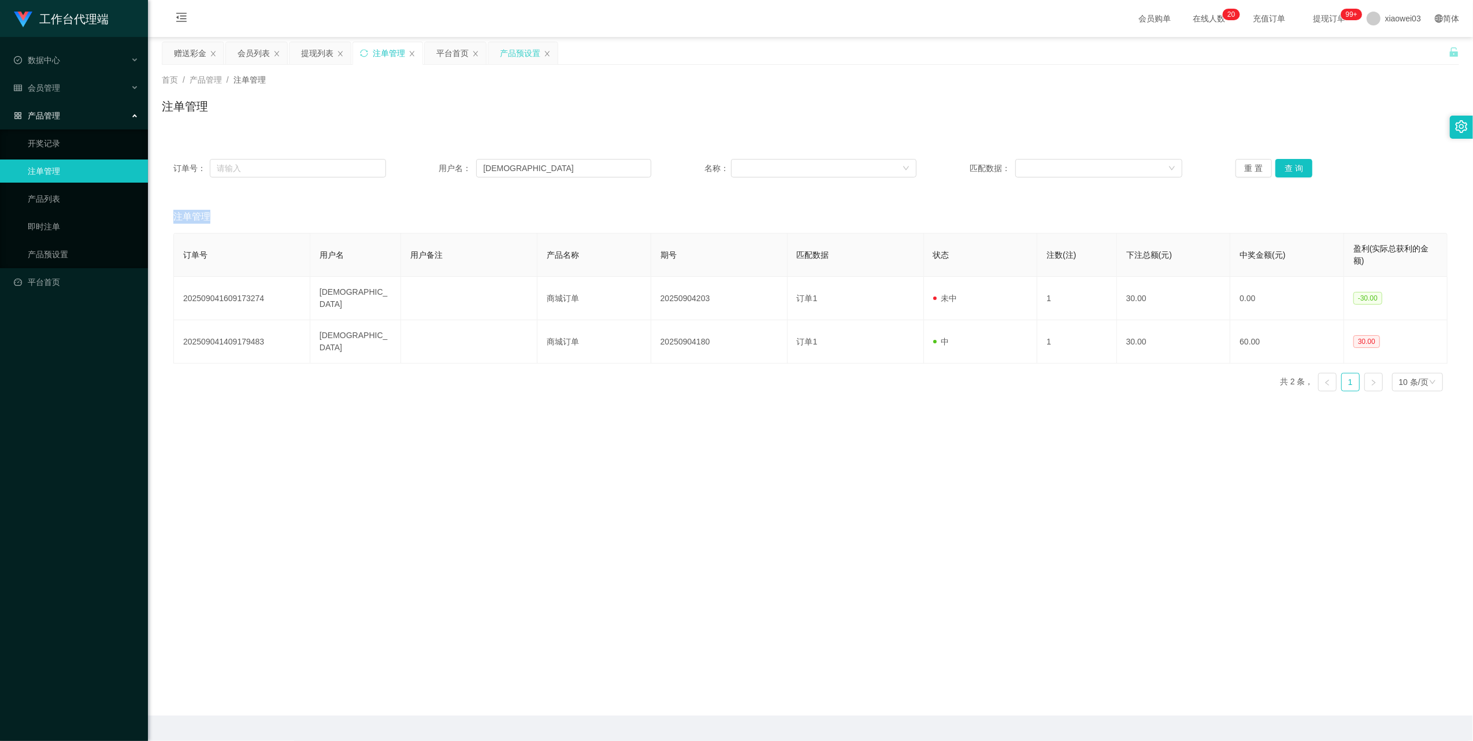
click at [516, 55] on div "产品预设置" at bounding box center [520, 53] width 40 height 22
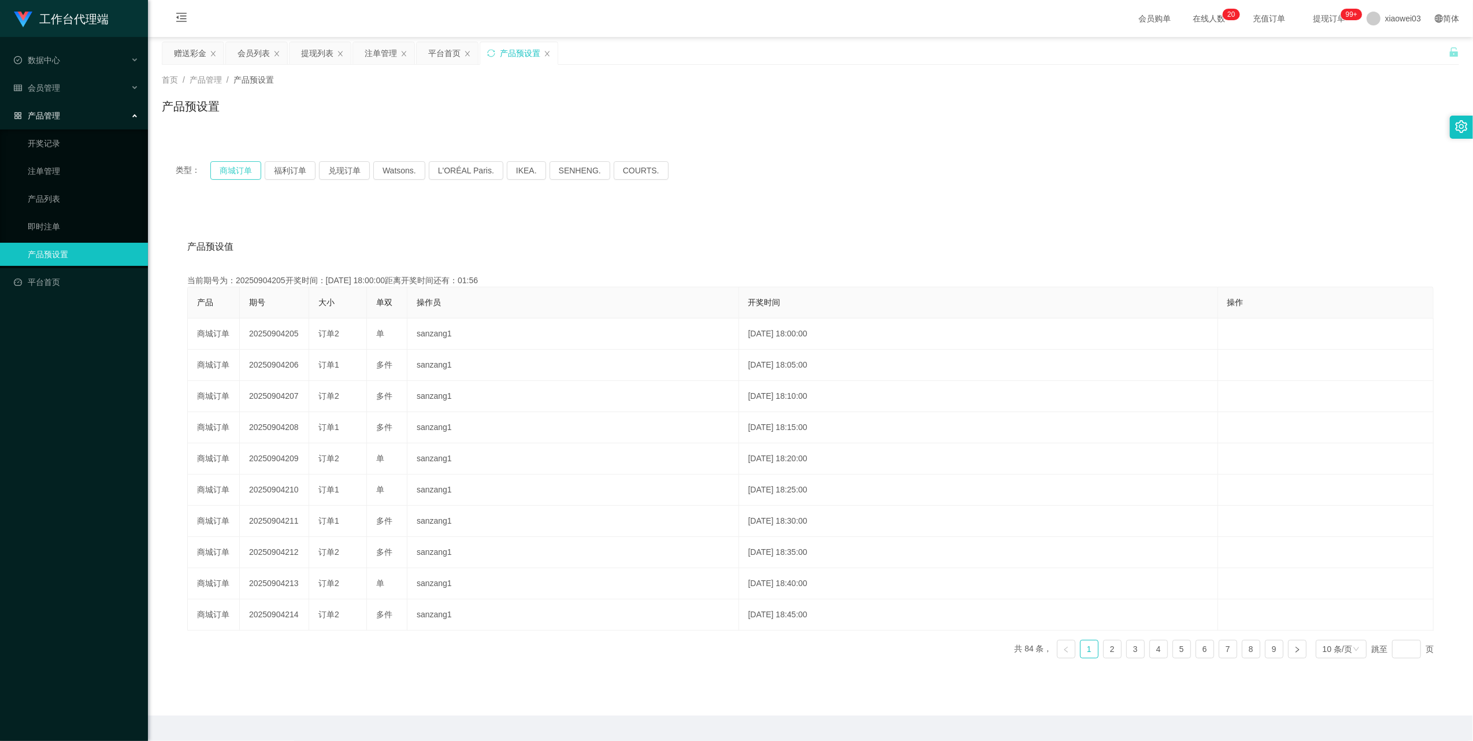
click at [239, 168] on button "商城订单" at bounding box center [235, 170] width 51 height 18
click at [368, 58] on div "注单管理" at bounding box center [381, 53] width 32 height 22
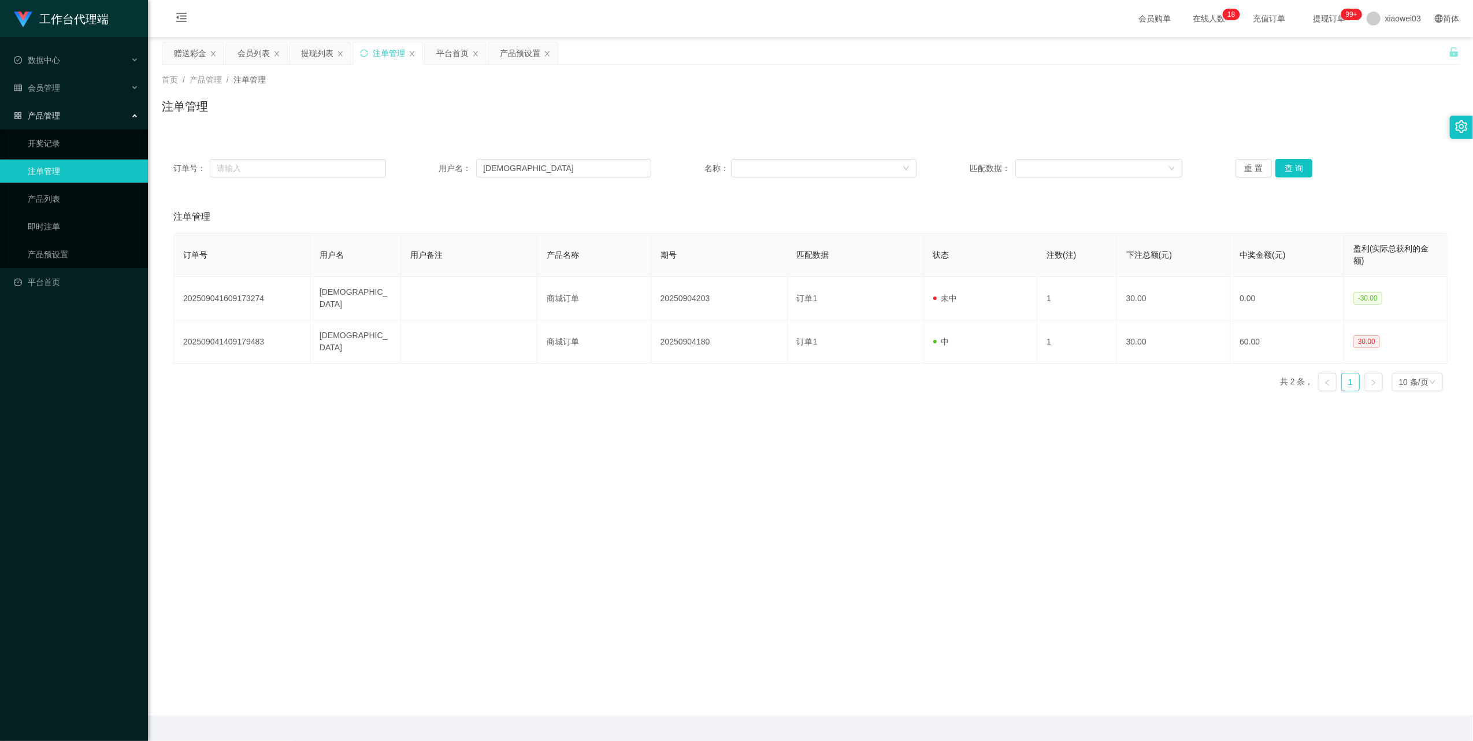
click at [551, 155] on div "订单号： 用户名： PRAJNA 名称： 匹配数据： 重 置 查 询" at bounding box center [810, 168] width 1297 height 42
click at [546, 175] on input "[DEMOGRAPHIC_DATA]" at bounding box center [563, 168] width 175 height 18
click at [1297, 167] on button "查 询" at bounding box center [1294, 168] width 37 height 18
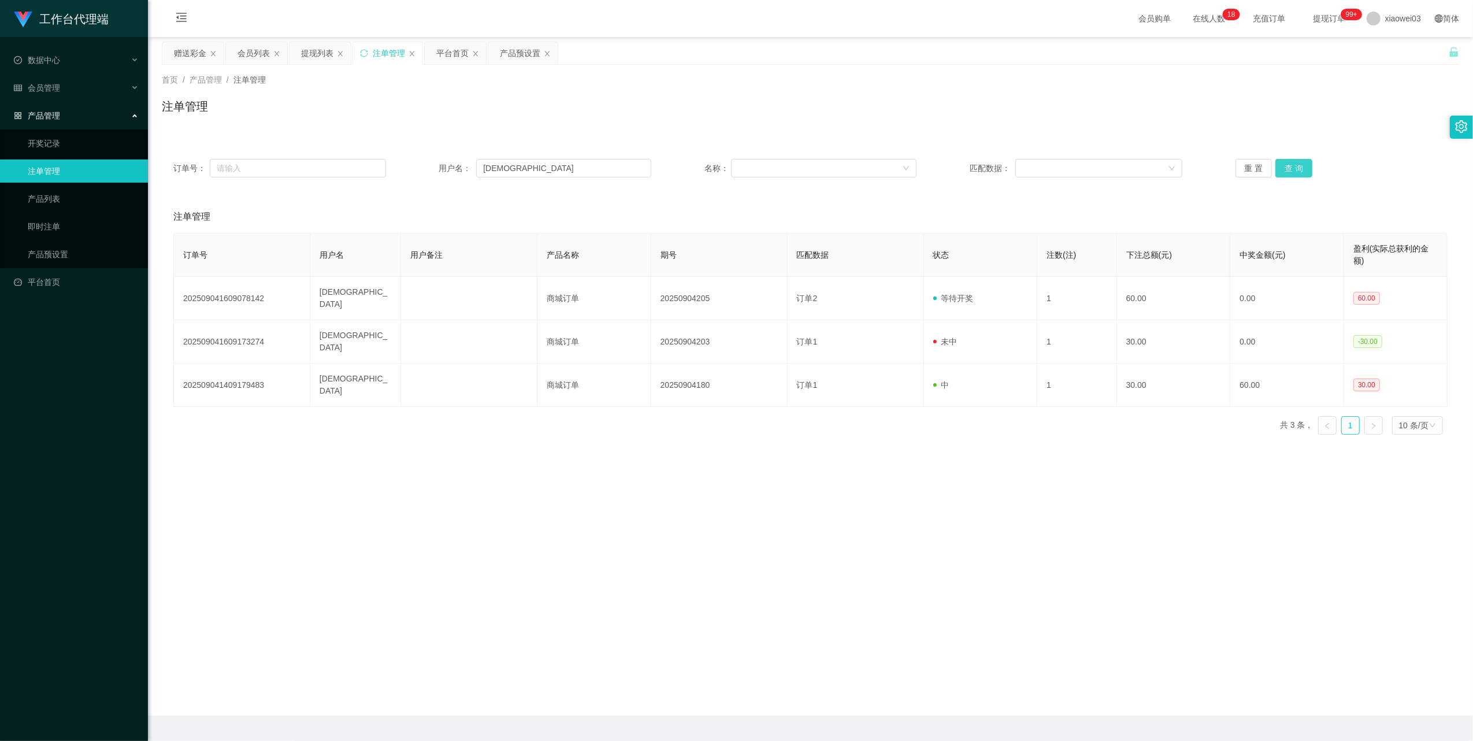
click at [1297, 167] on button "查 询" at bounding box center [1294, 168] width 37 height 18
click at [1297, 167] on div "重 置 查 询" at bounding box center [1342, 168] width 213 height 18
click at [1297, 167] on button "查 询" at bounding box center [1294, 168] width 37 height 18
click at [553, 160] on input "[DEMOGRAPHIC_DATA]" at bounding box center [563, 168] width 175 height 18
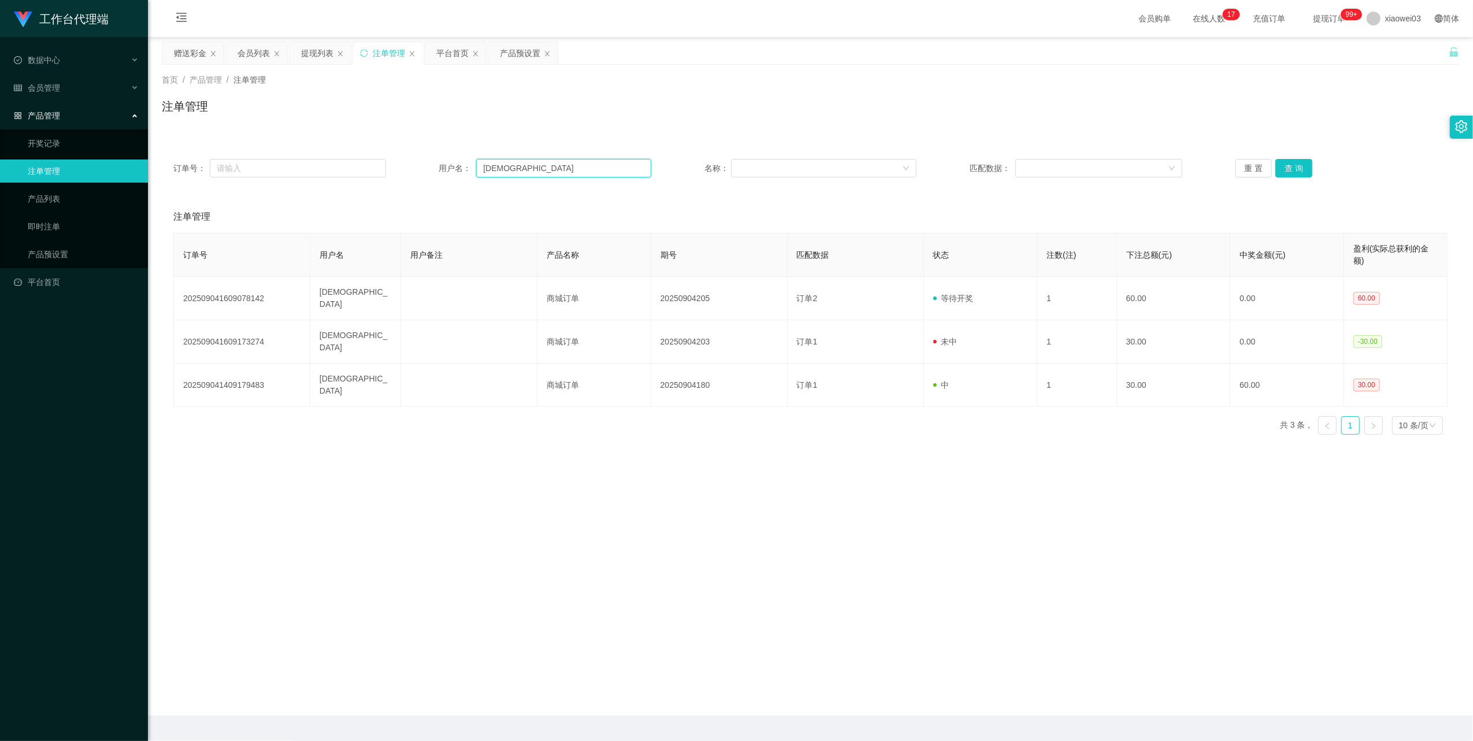
click at [553, 160] on input "[DEMOGRAPHIC_DATA]" at bounding box center [563, 168] width 175 height 18
click at [1297, 168] on button "查 询" at bounding box center [1294, 168] width 37 height 18
click at [1297, 168] on button "查 询" at bounding box center [1301, 168] width 50 height 18
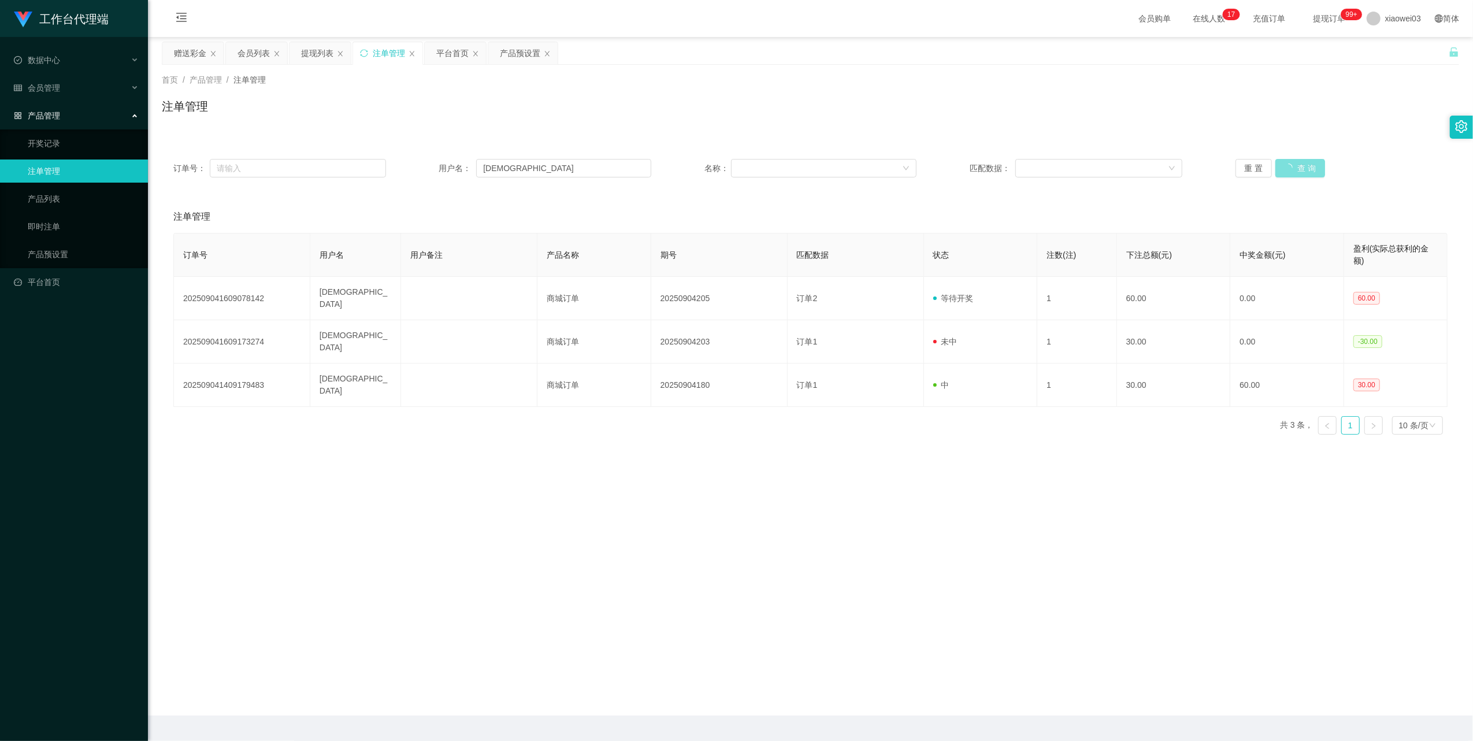
click at [1297, 168] on button "查 询" at bounding box center [1301, 168] width 50 height 18
click at [1297, 168] on div "重 置 查 询" at bounding box center [1342, 168] width 213 height 18
click at [1297, 168] on button "查 询" at bounding box center [1294, 168] width 37 height 18
click at [1297, 168] on div "重 置 查 询" at bounding box center [1342, 168] width 213 height 18
click at [1297, 168] on button "查 询" at bounding box center [1294, 168] width 37 height 18
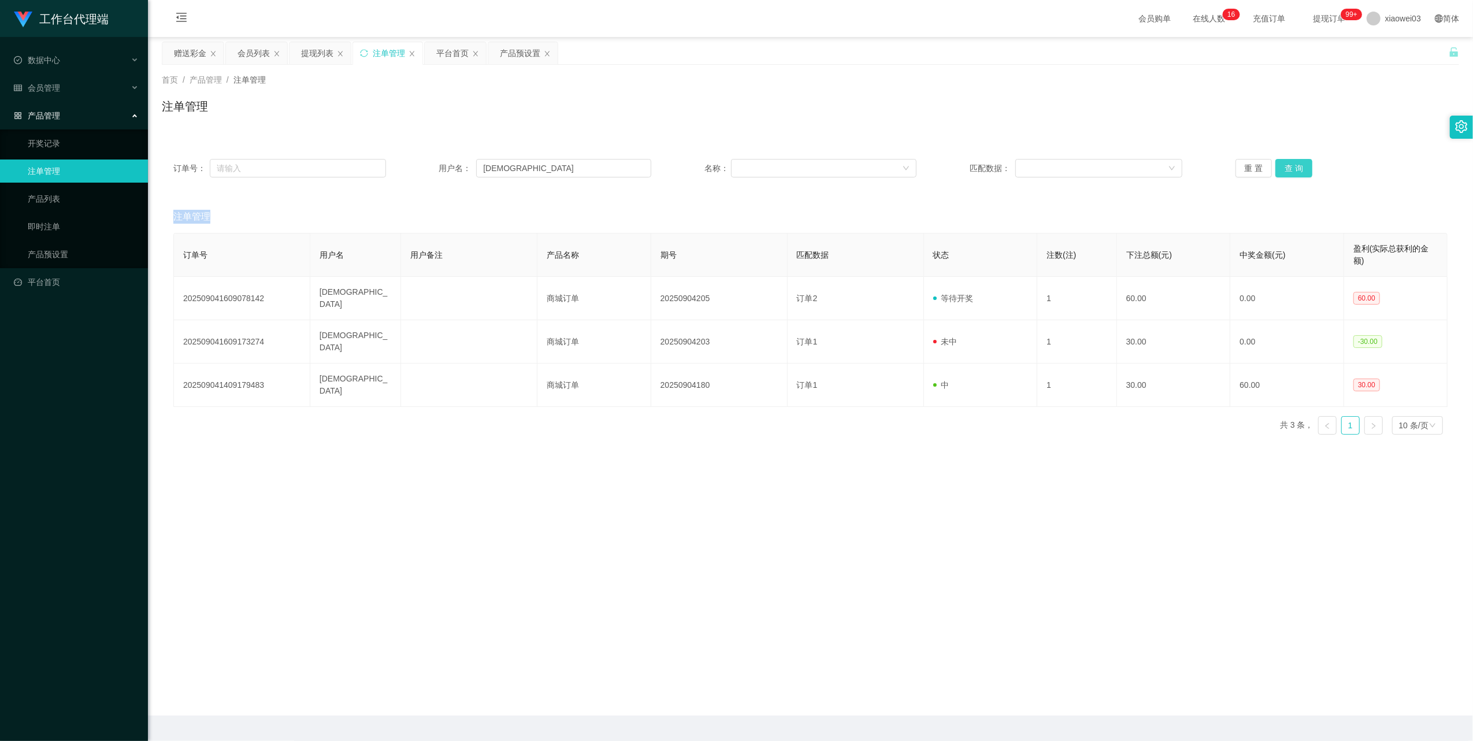
click at [1291, 175] on button "查 询" at bounding box center [1294, 168] width 37 height 18
click at [1291, 175] on div "重 置 查 询" at bounding box center [1342, 168] width 213 height 18
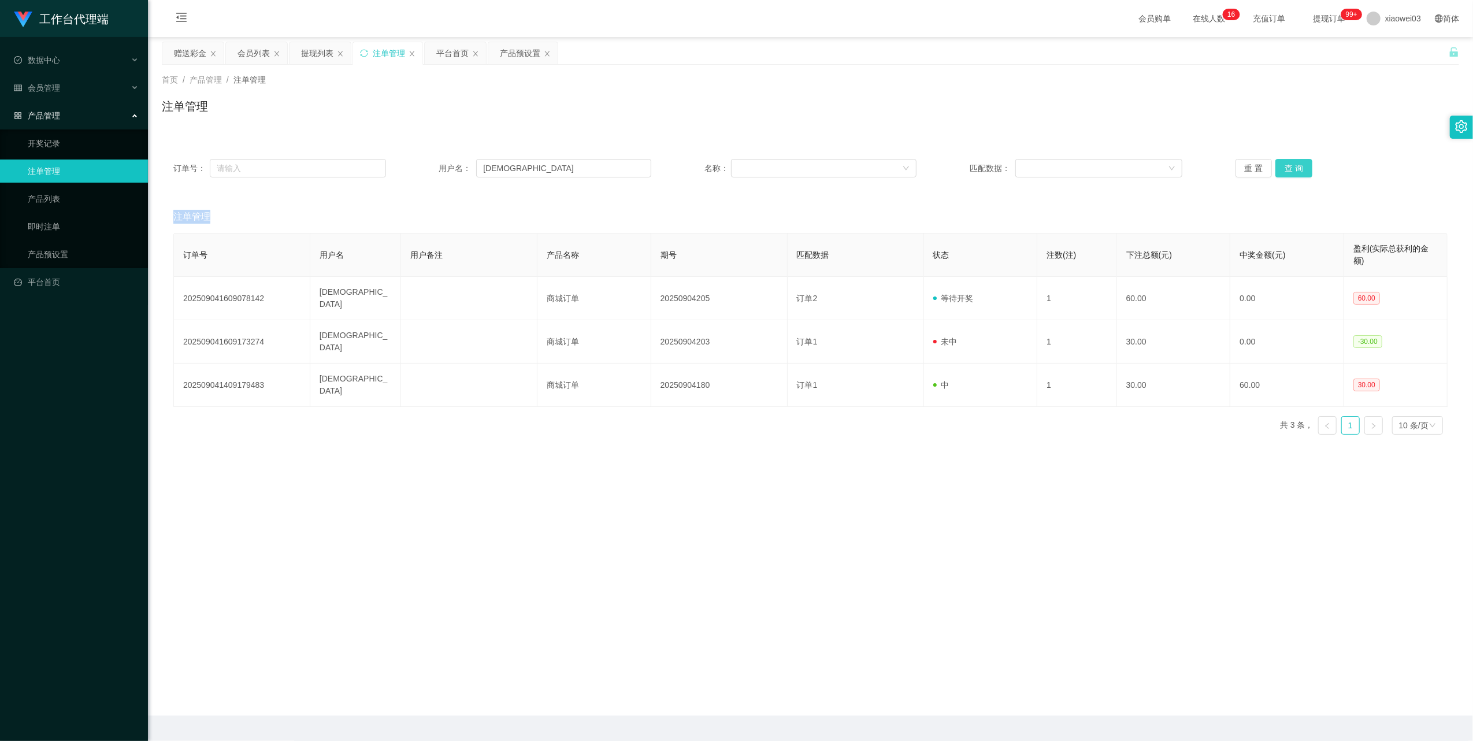
click at [1289, 173] on button "查 询" at bounding box center [1294, 168] width 37 height 18
click at [1288, 165] on button "查 询" at bounding box center [1294, 168] width 37 height 18
click at [249, 63] on div "会员列表" at bounding box center [254, 53] width 32 height 22
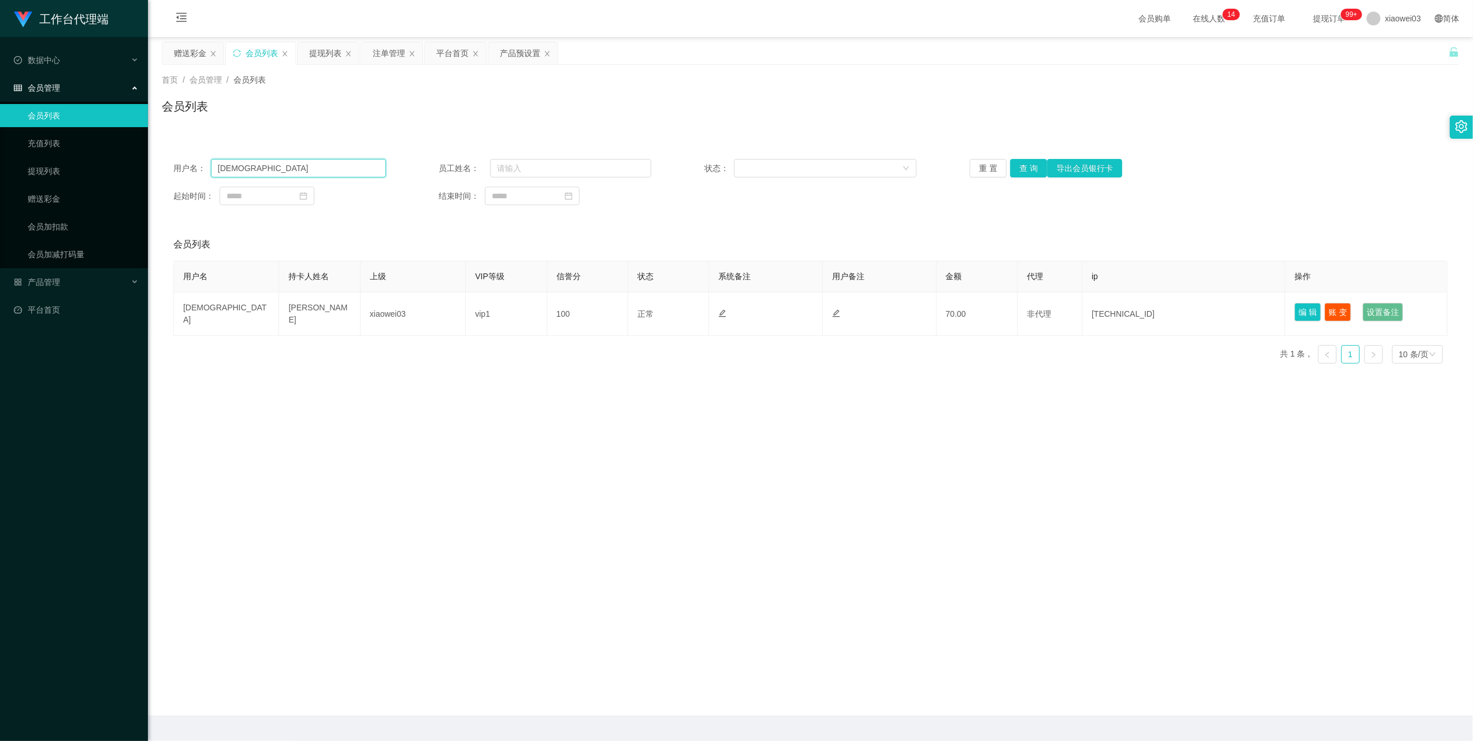
click at [333, 169] on input "[DEMOGRAPHIC_DATA]" at bounding box center [298, 168] width 175 height 18
click at [1018, 172] on button "查 询" at bounding box center [1028, 168] width 37 height 18
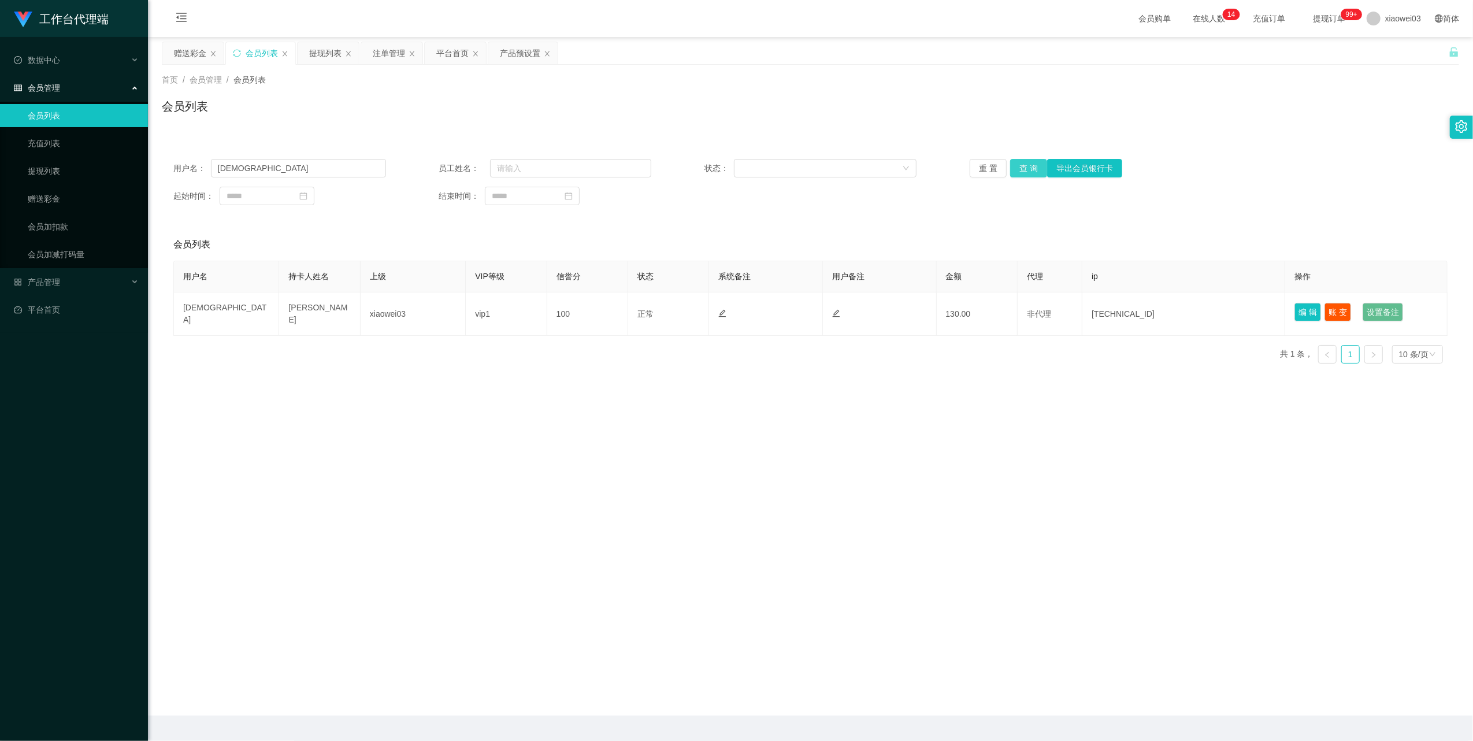
click at [1018, 172] on button "查 询" at bounding box center [1028, 168] width 37 height 18
click at [1018, 172] on div "重 置 查 询 导出会员银行卡" at bounding box center [1076, 168] width 213 height 18
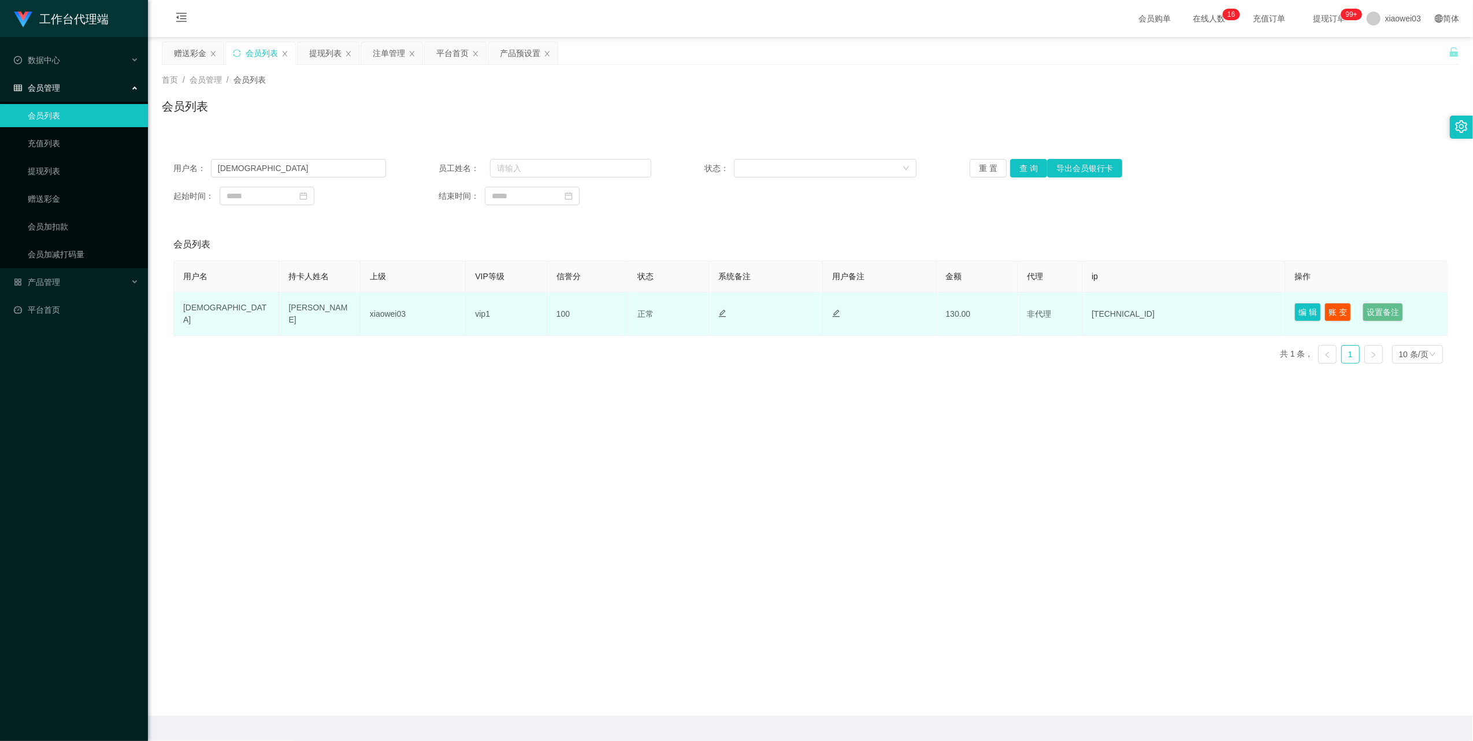
click at [202, 310] on td "[DEMOGRAPHIC_DATA]" at bounding box center [226, 313] width 105 height 43
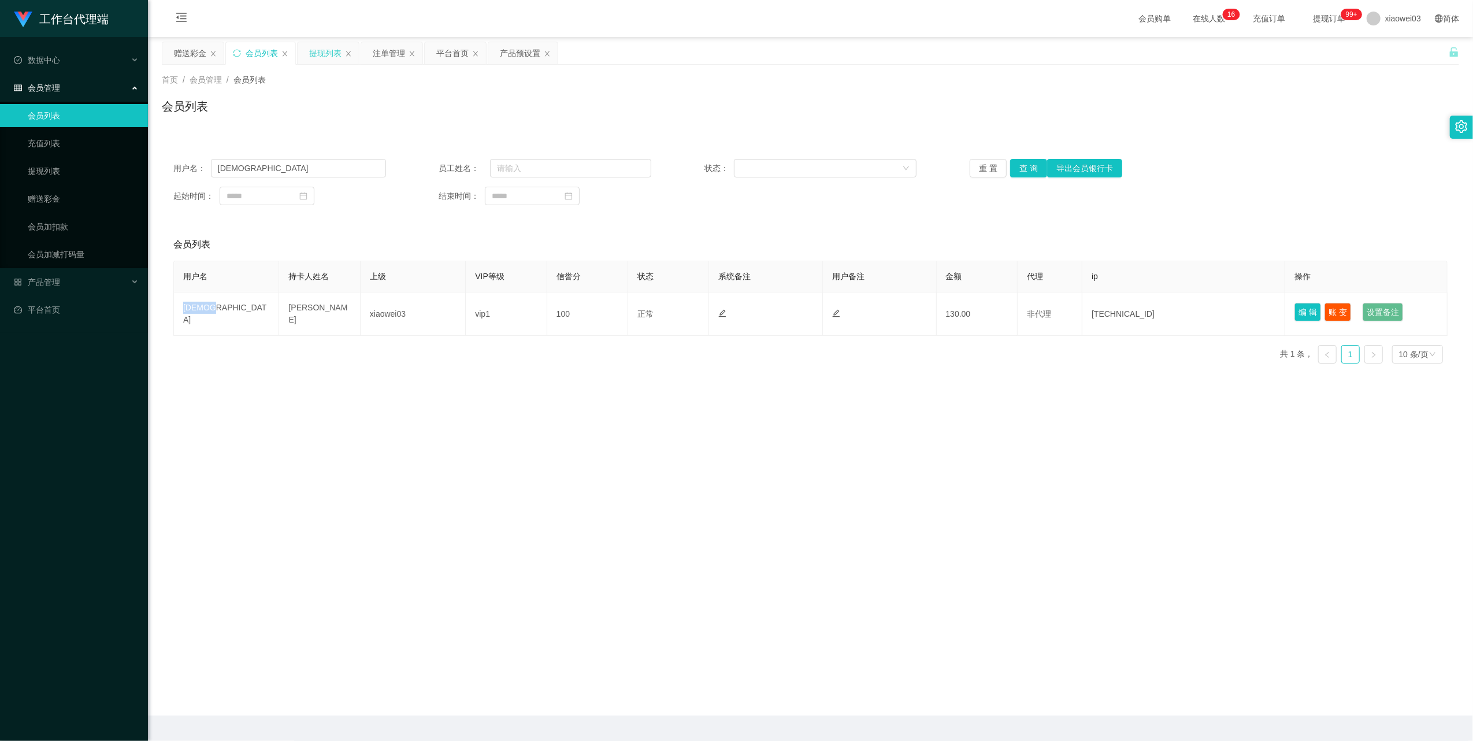
click at [326, 54] on div "提现列表" at bounding box center [325, 53] width 32 height 22
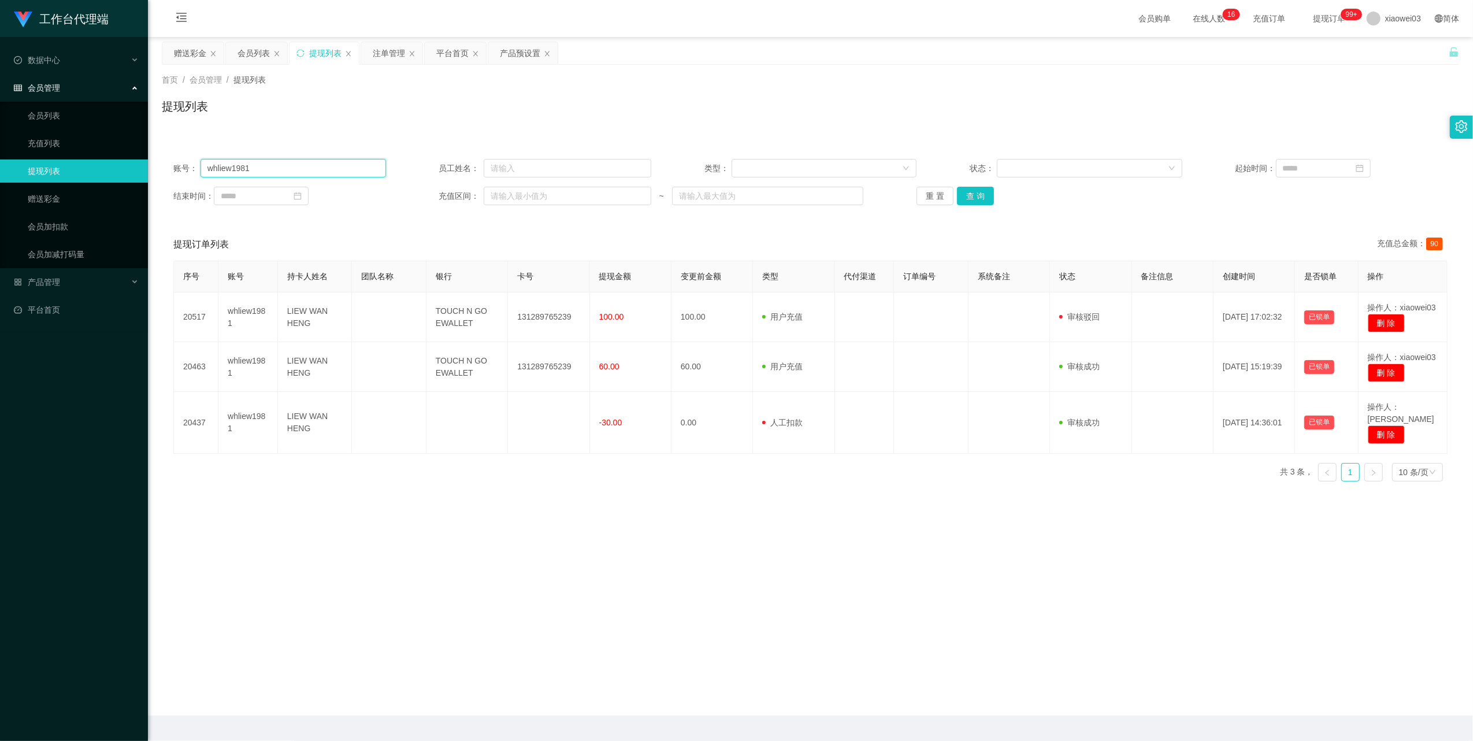
click at [320, 164] on input "whliew1981" at bounding box center [294, 168] width 186 height 18
paste input "[DEMOGRAPHIC_DATA]"
click at [978, 195] on button "查 询" at bounding box center [975, 196] width 37 height 18
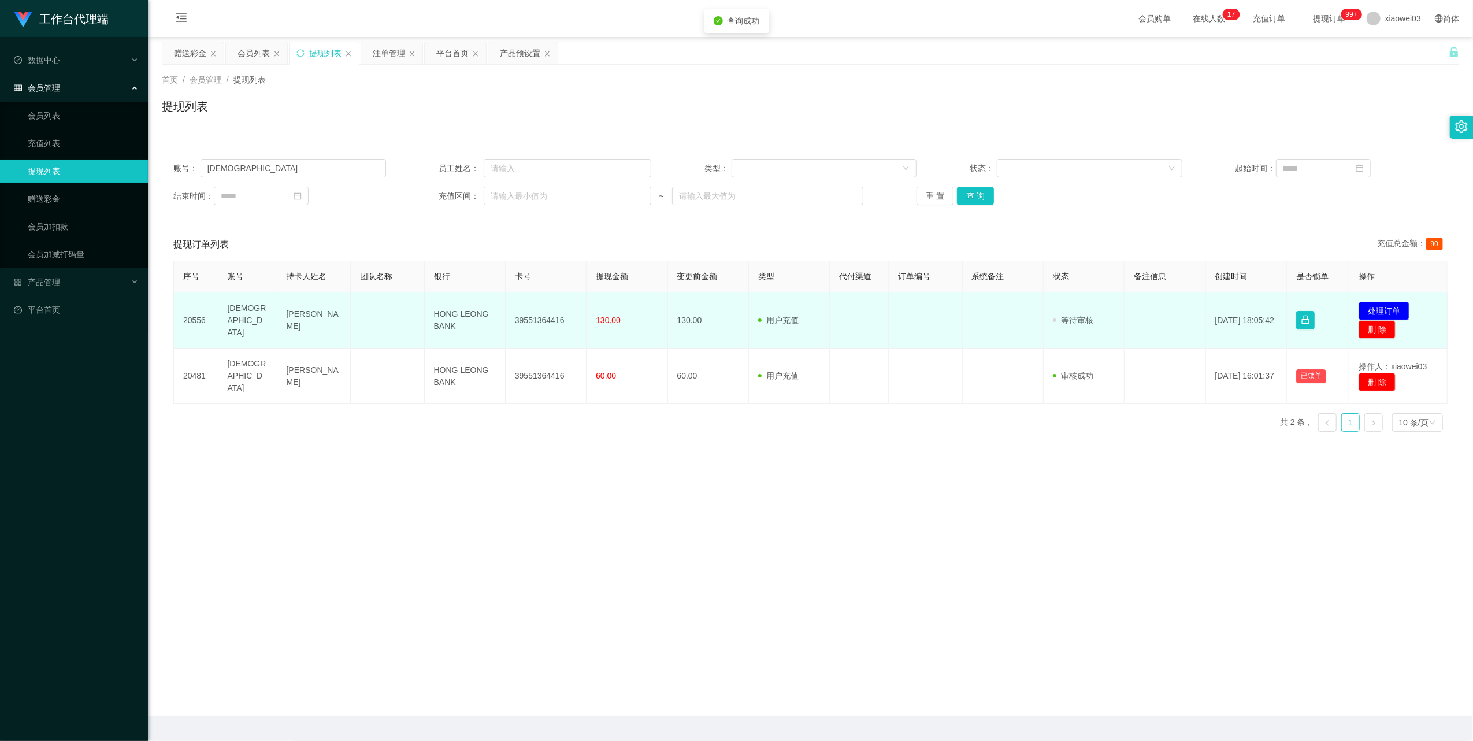
click at [525, 320] on td "39551364416" at bounding box center [546, 320] width 81 height 56
click at [449, 313] on td "HONG LEONG BANK" at bounding box center [465, 320] width 81 height 56
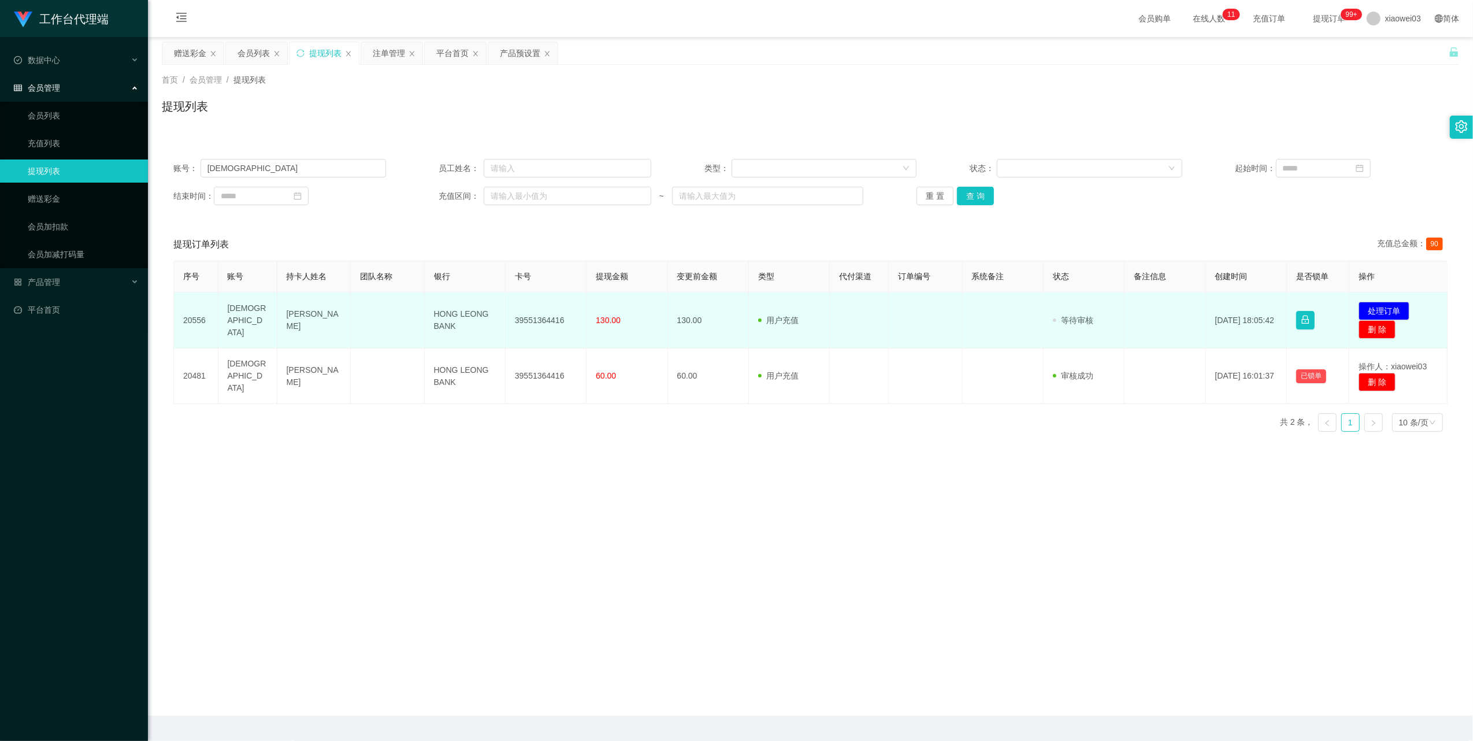
click at [539, 315] on td "39551364416" at bounding box center [546, 320] width 81 height 56
click at [1388, 306] on button "处理订单" at bounding box center [1384, 311] width 51 height 18
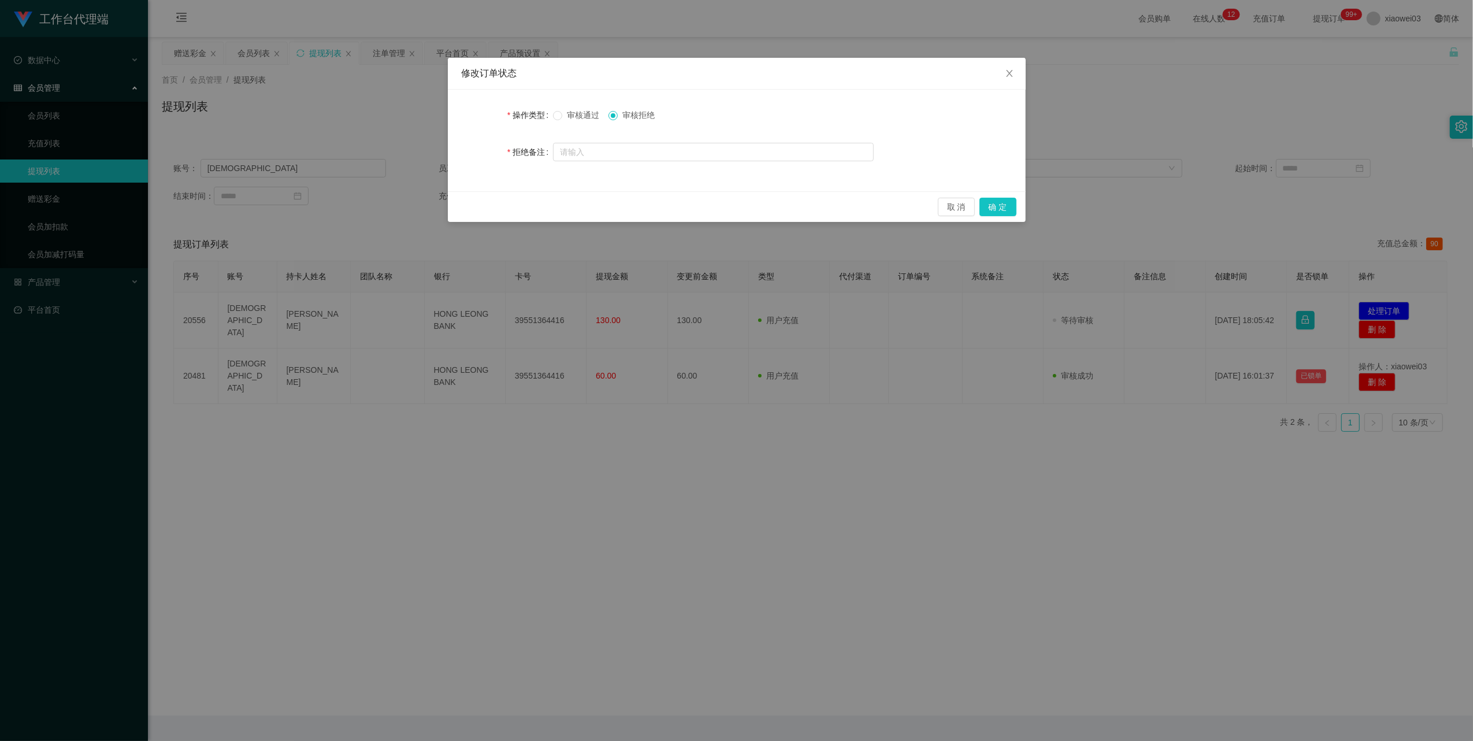
click at [574, 111] on span "审核通过" at bounding box center [583, 114] width 42 height 9
click at [1004, 209] on button "确 定" at bounding box center [998, 207] width 37 height 18
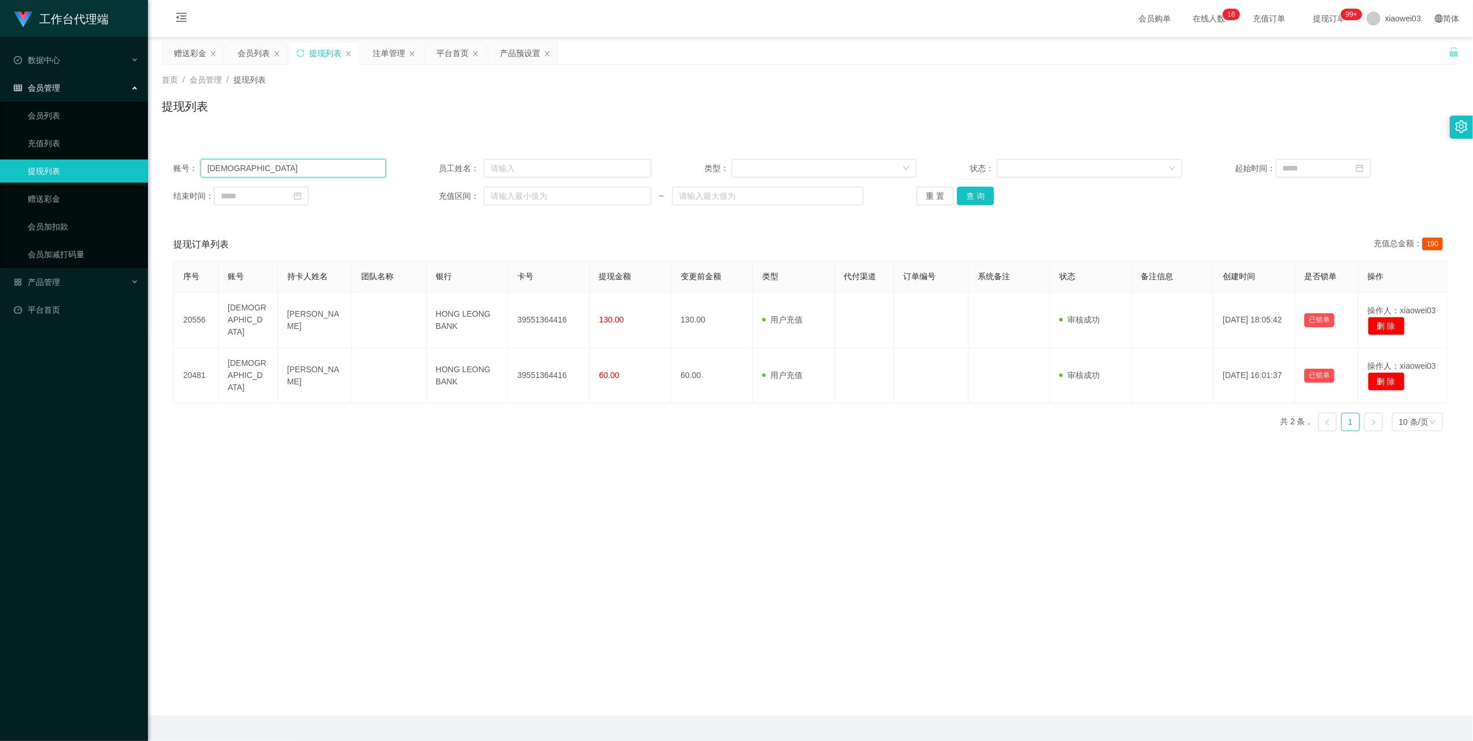
click at [285, 160] on input "[DEMOGRAPHIC_DATA]" at bounding box center [294, 168] width 186 height 18
paste input "0163772295"
type input "0163772295"
click at [976, 199] on button "查 询" at bounding box center [975, 196] width 37 height 18
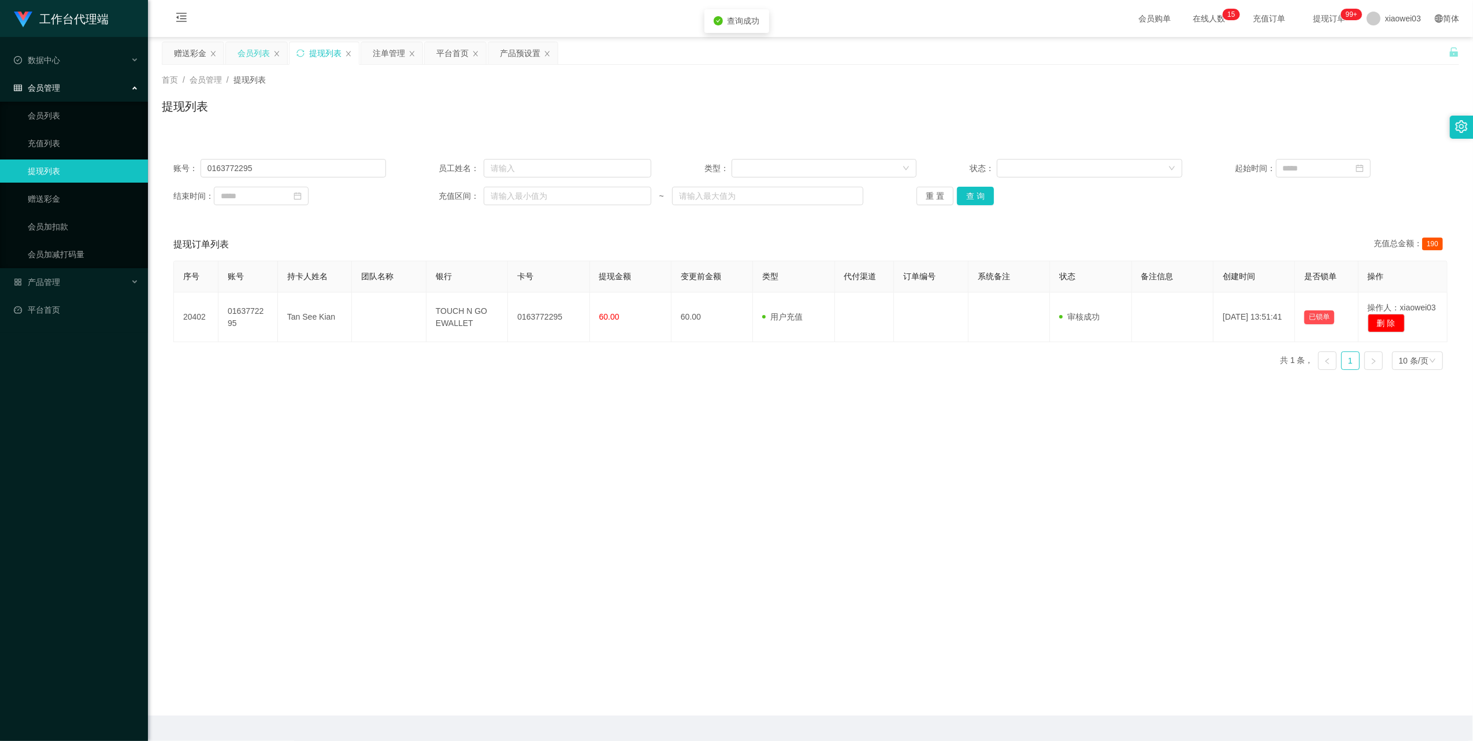
click at [249, 53] on div "会员列表" at bounding box center [254, 53] width 32 height 22
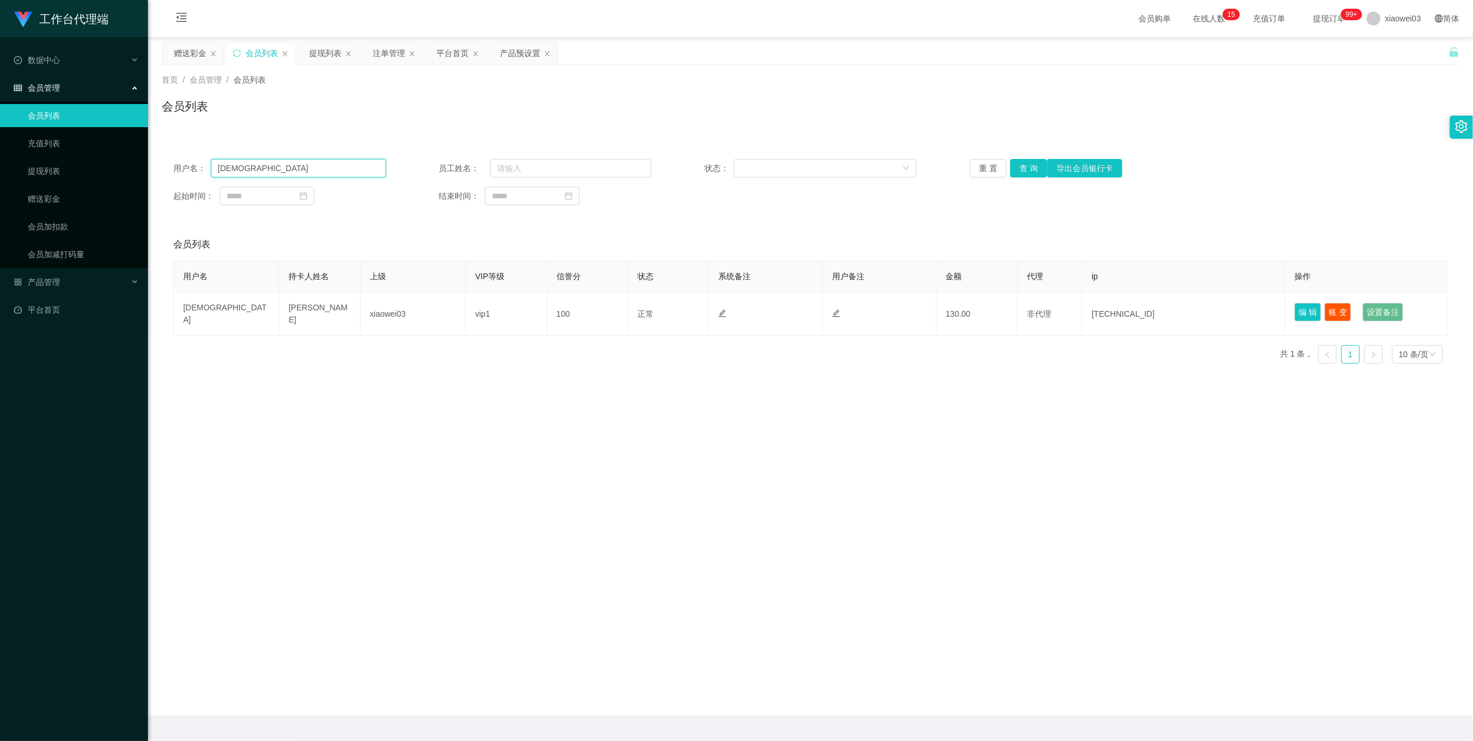
click at [339, 166] on input "[DEMOGRAPHIC_DATA]" at bounding box center [298, 168] width 175 height 18
paste input "0163772295"
type input "0163772295"
click at [1027, 161] on button "查 询" at bounding box center [1028, 168] width 37 height 18
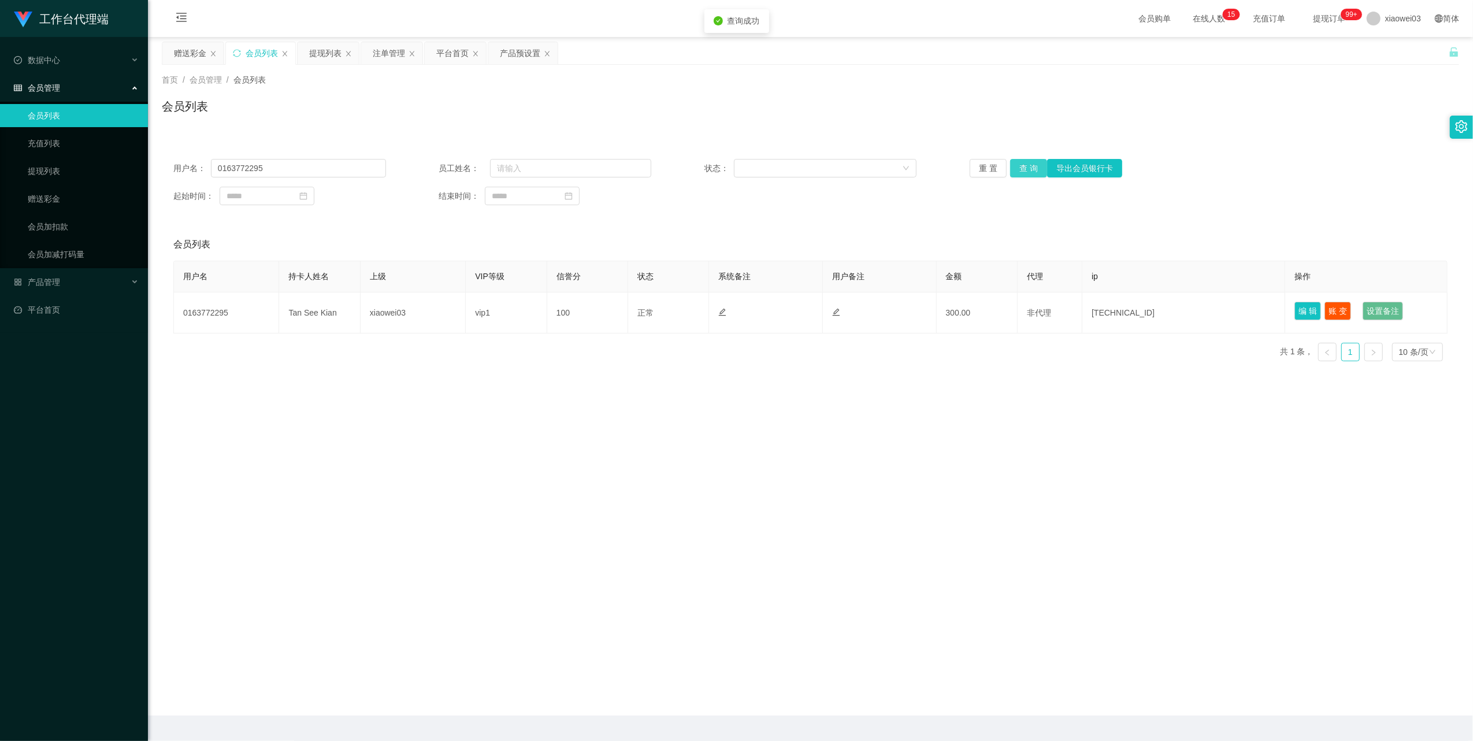
click at [1027, 165] on button "查 询" at bounding box center [1028, 168] width 37 height 18
click at [320, 51] on div "提现列表" at bounding box center [325, 53] width 32 height 22
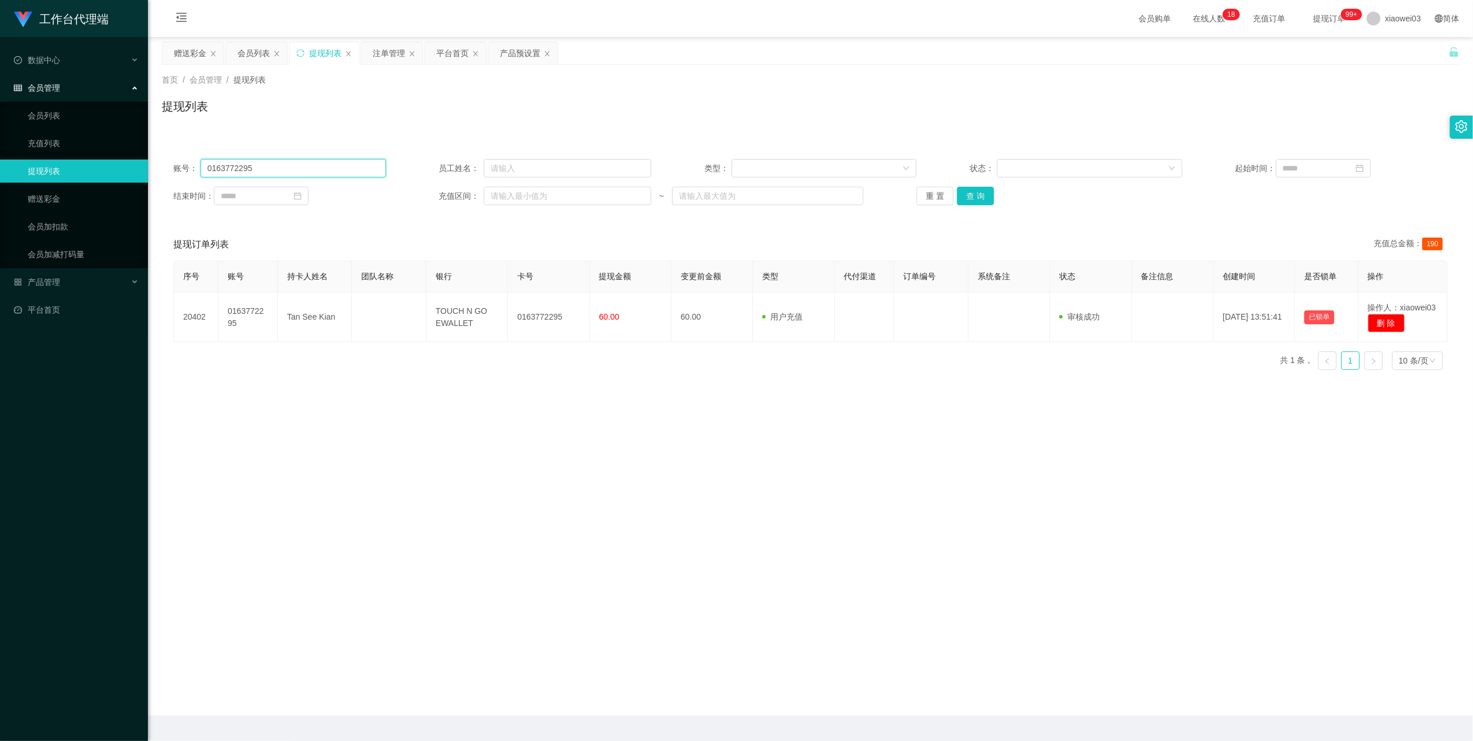
click at [306, 167] on input "0163772295" at bounding box center [294, 168] width 186 height 18
click at [969, 199] on button "查 询" at bounding box center [975, 196] width 37 height 18
click at [392, 61] on div "注单管理" at bounding box center [389, 53] width 32 height 22
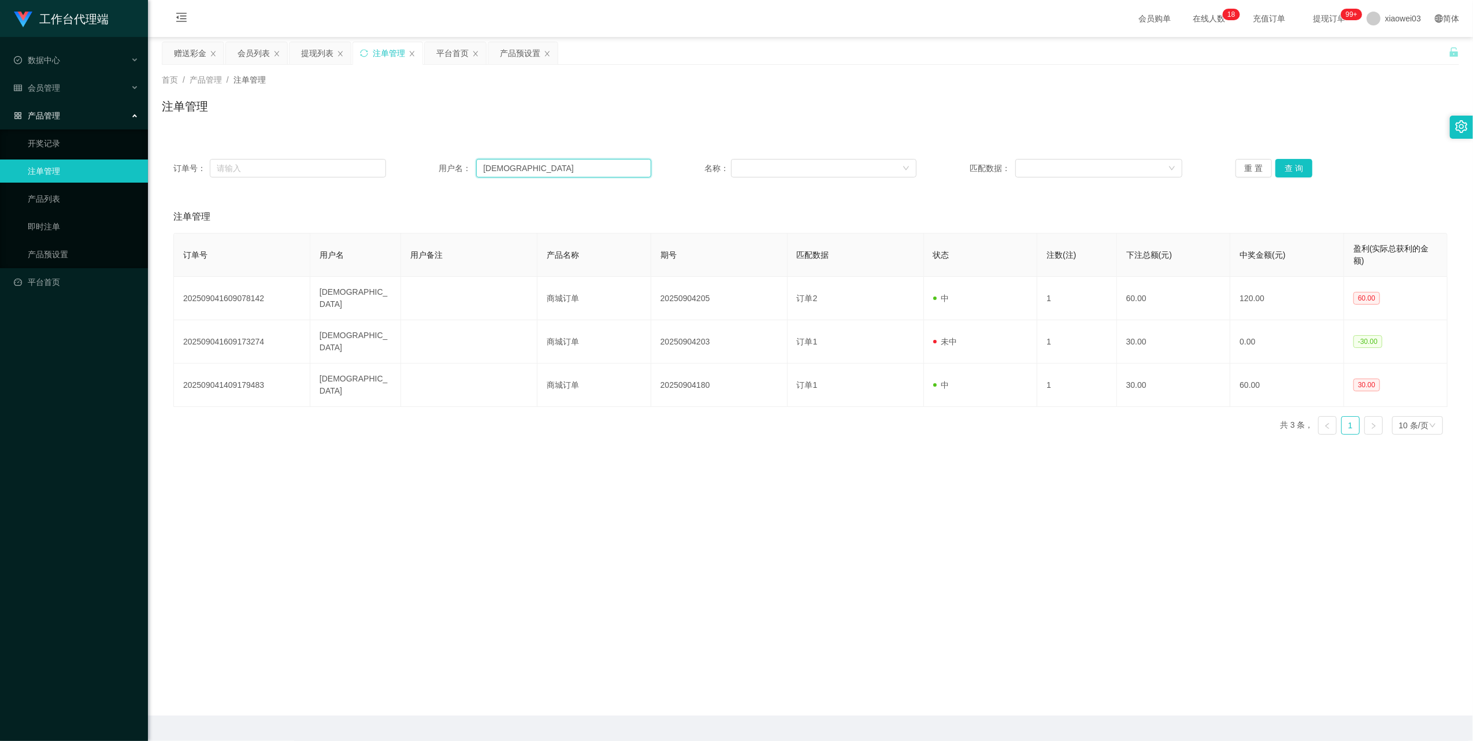
click at [521, 170] on input "[DEMOGRAPHIC_DATA]" at bounding box center [563, 168] width 175 height 18
paste input "0163772295"
type input "0163772295"
click at [1286, 174] on button "查 询" at bounding box center [1294, 168] width 37 height 18
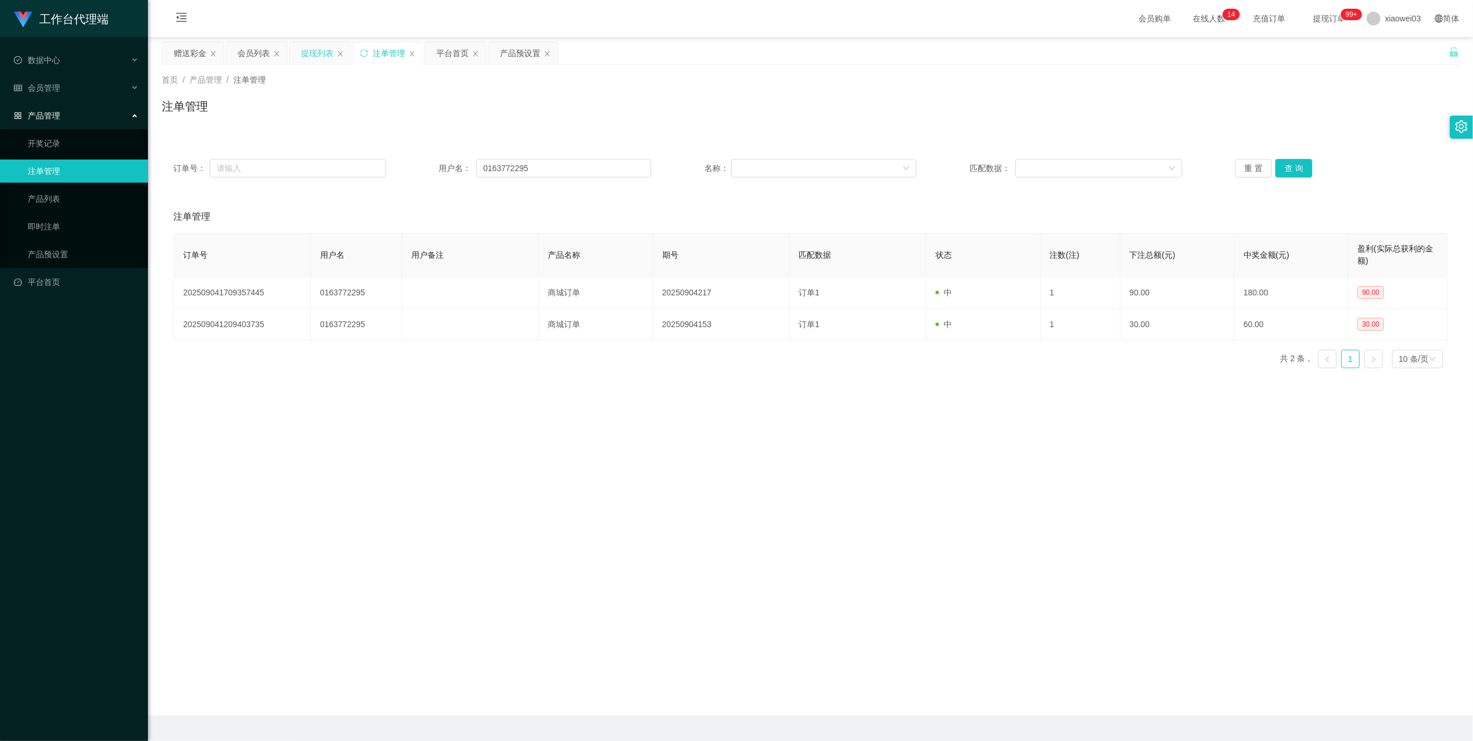
click at [320, 58] on div "提现列表" at bounding box center [317, 53] width 32 height 22
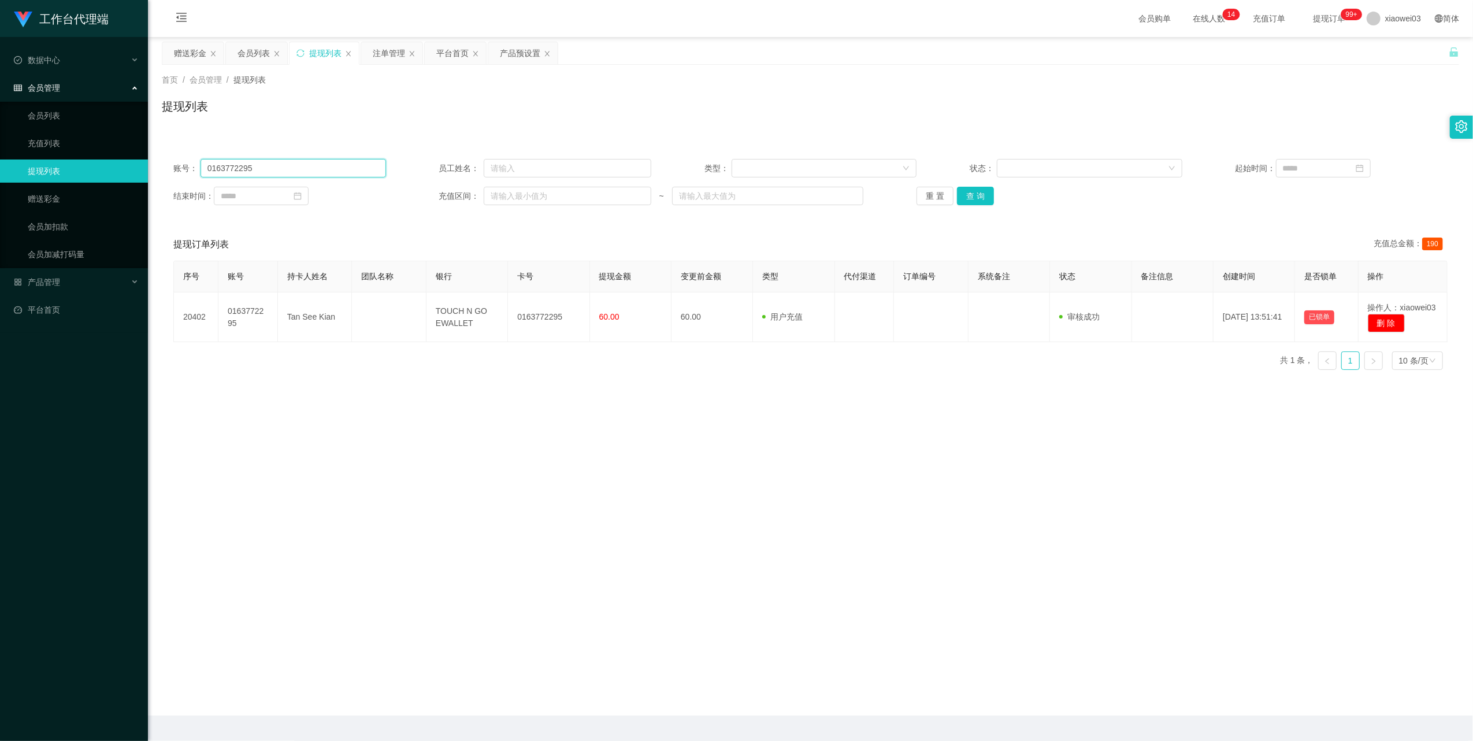
click at [364, 165] on input "0163772295" at bounding box center [294, 168] width 186 height 18
click at [980, 195] on button "查 询" at bounding box center [975, 196] width 37 height 18
click at [980, 195] on button "查 询" at bounding box center [982, 196] width 50 height 18
click at [980, 195] on div "重 置 查 询" at bounding box center [1023, 196] width 213 height 18
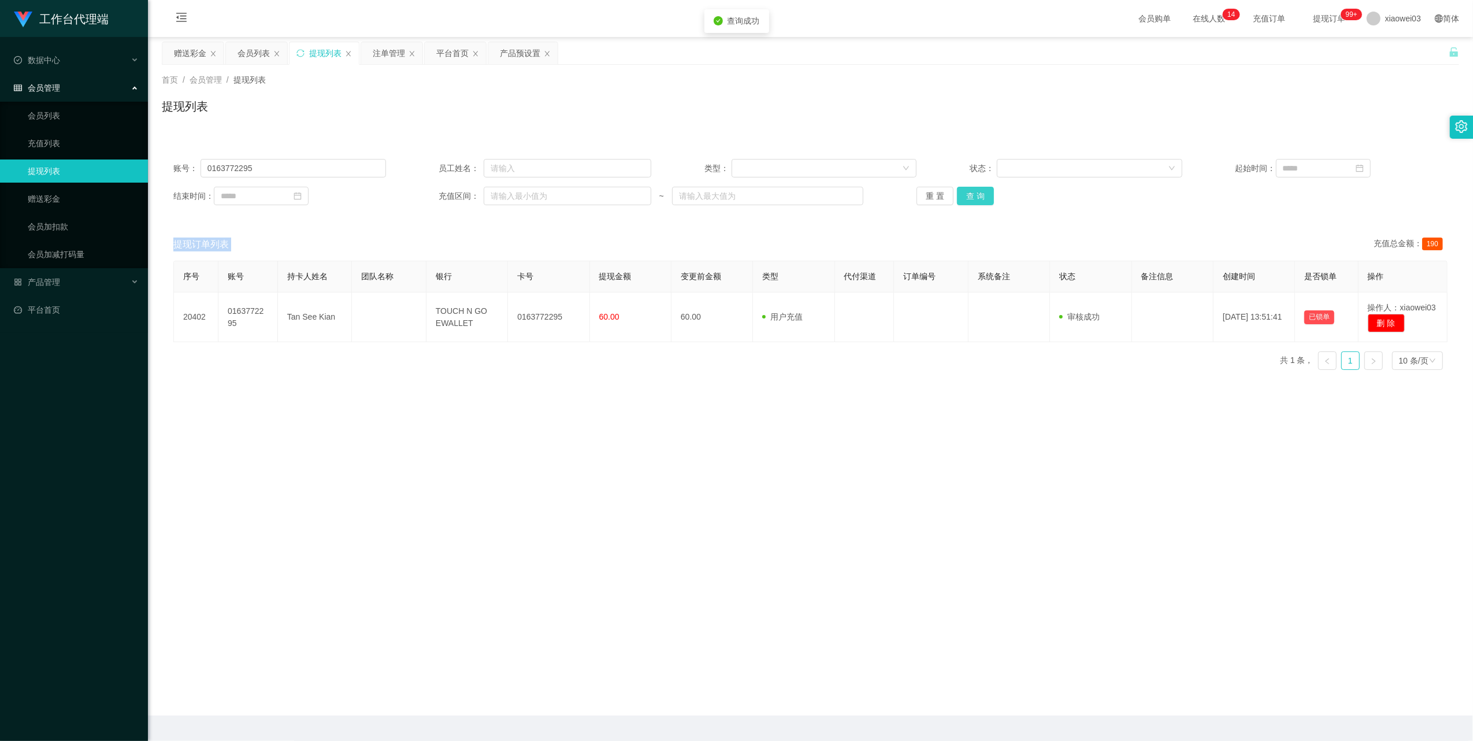
click at [980, 195] on button "查 询" at bounding box center [975, 196] width 37 height 18
click at [978, 195] on div "重 置 查 询" at bounding box center [1023, 196] width 213 height 18
drag, startPoint x: 260, startPoint y: 53, endPoint x: 267, endPoint y: 68, distance: 16.5
click at [260, 53] on div "会员列表" at bounding box center [254, 53] width 32 height 22
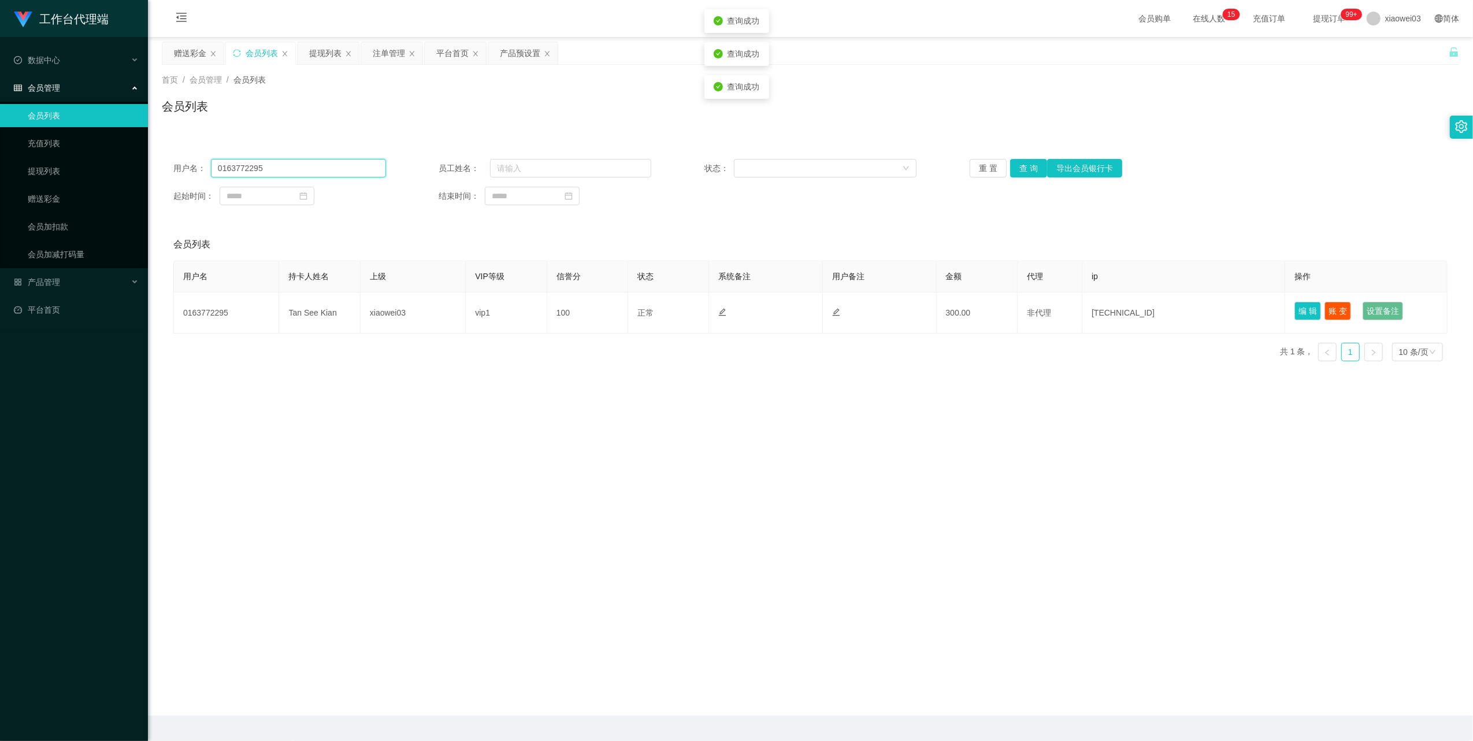
click at [354, 160] on input "0163772295" at bounding box center [298, 168] width 175 height 18
drag, startPoint x: 354, startPoint y: 160, endPoint x: 359, endPoint y: 165, distance: 7.4
click at [354, 160] on input "0163772295" at bounding box center [298, 168] width 175 height 18
click at [1030, 165] on button "查 询" at bounding box center [1028, 168] width 37 height 18
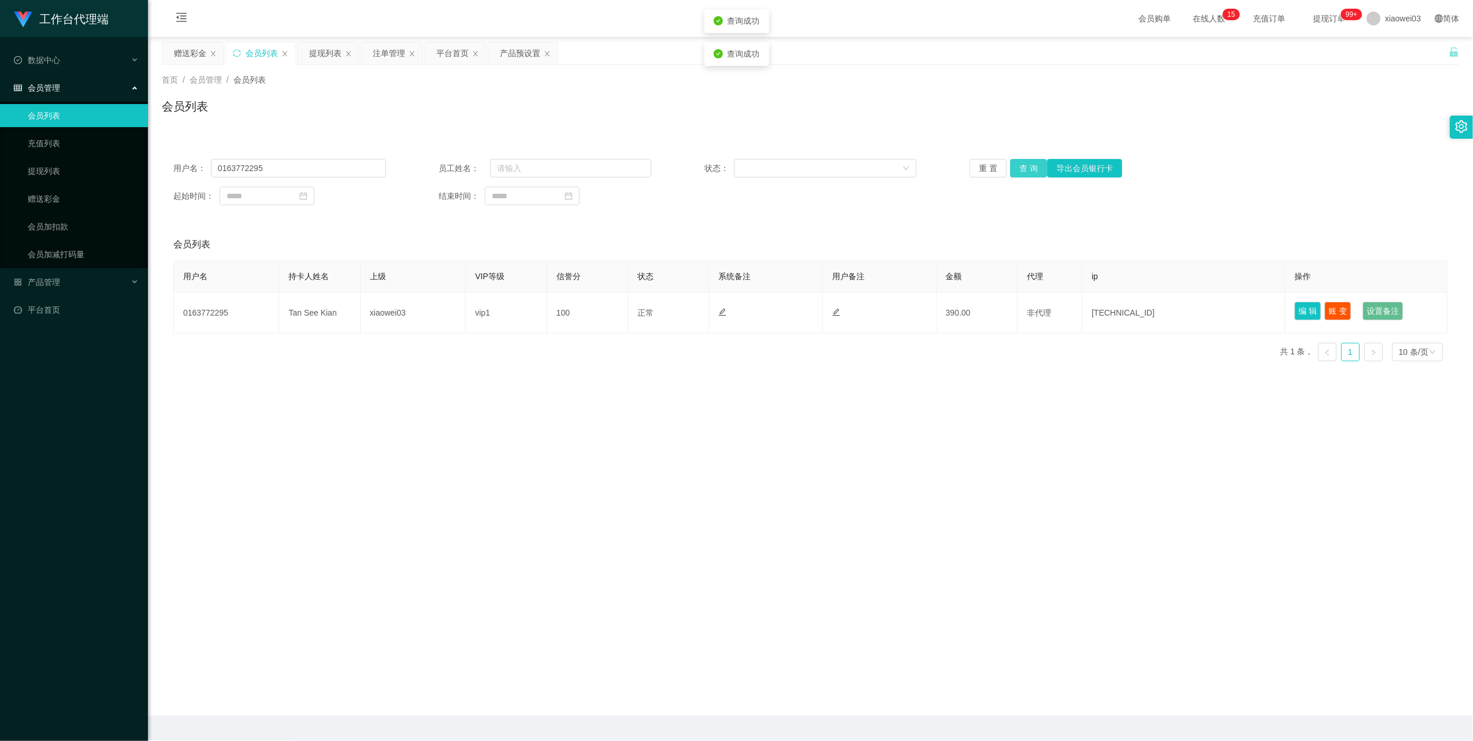
click at [1030, 165] on button "查 询" at bounding box center [1028, 168] width 37 height 18
click at [1030, 165] on button "查 询" at bounding box center [1035, 168] width 50 height 18
click at [327, 55] on div "提现列表" at bounding box center [325, 53] width 32 height 22
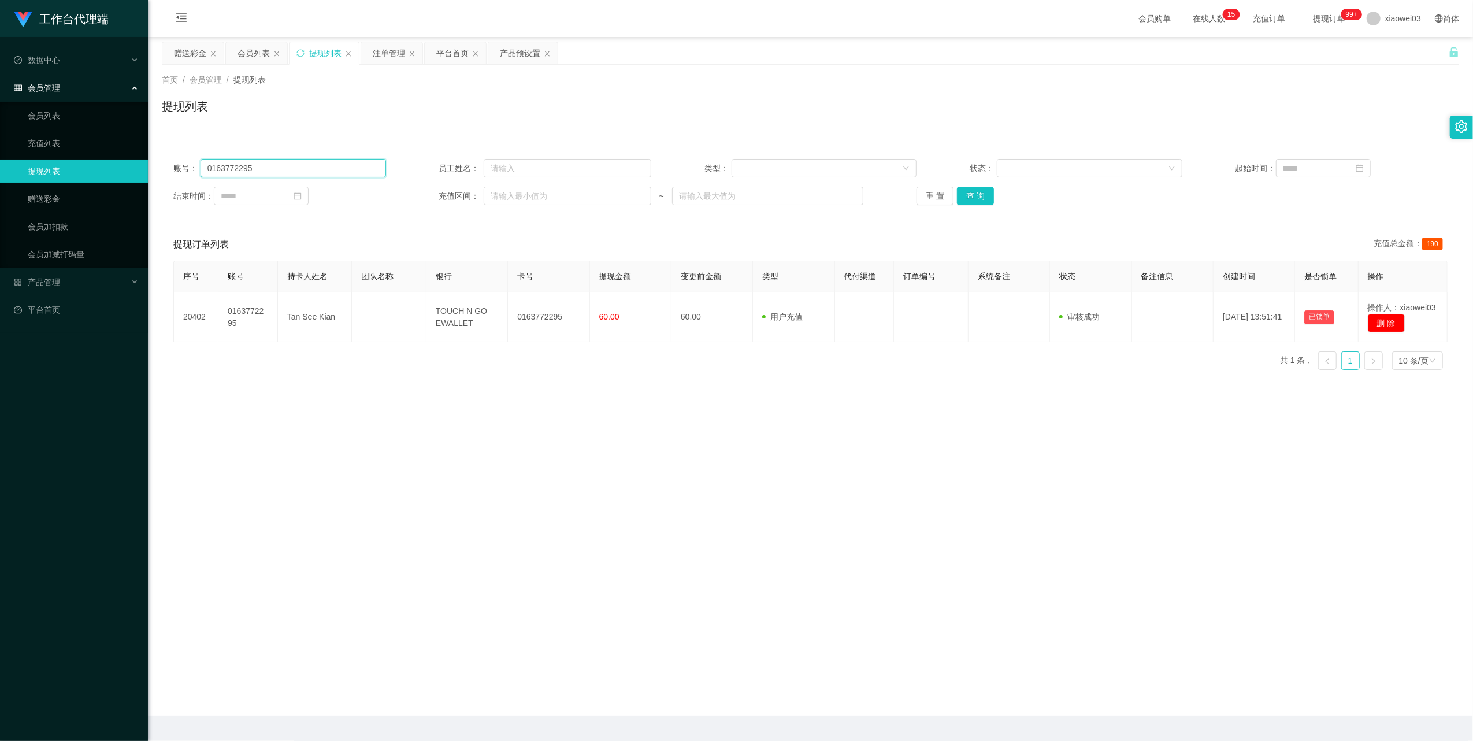
click at [327, 163] on input "0163772295" at bounding box center [294, 168] width 186 height 18
drag, startPoint x: 327, startPoint y: 163, endPoint x: 340, endPoint y: 169, distance: 14.5
click at [327, 163] on input "0163772295" at bounding box center [294, 168] width 186 height 18
click at [972, 197] on button "查 询" at bounding box center [975, 196] width 37 height 18
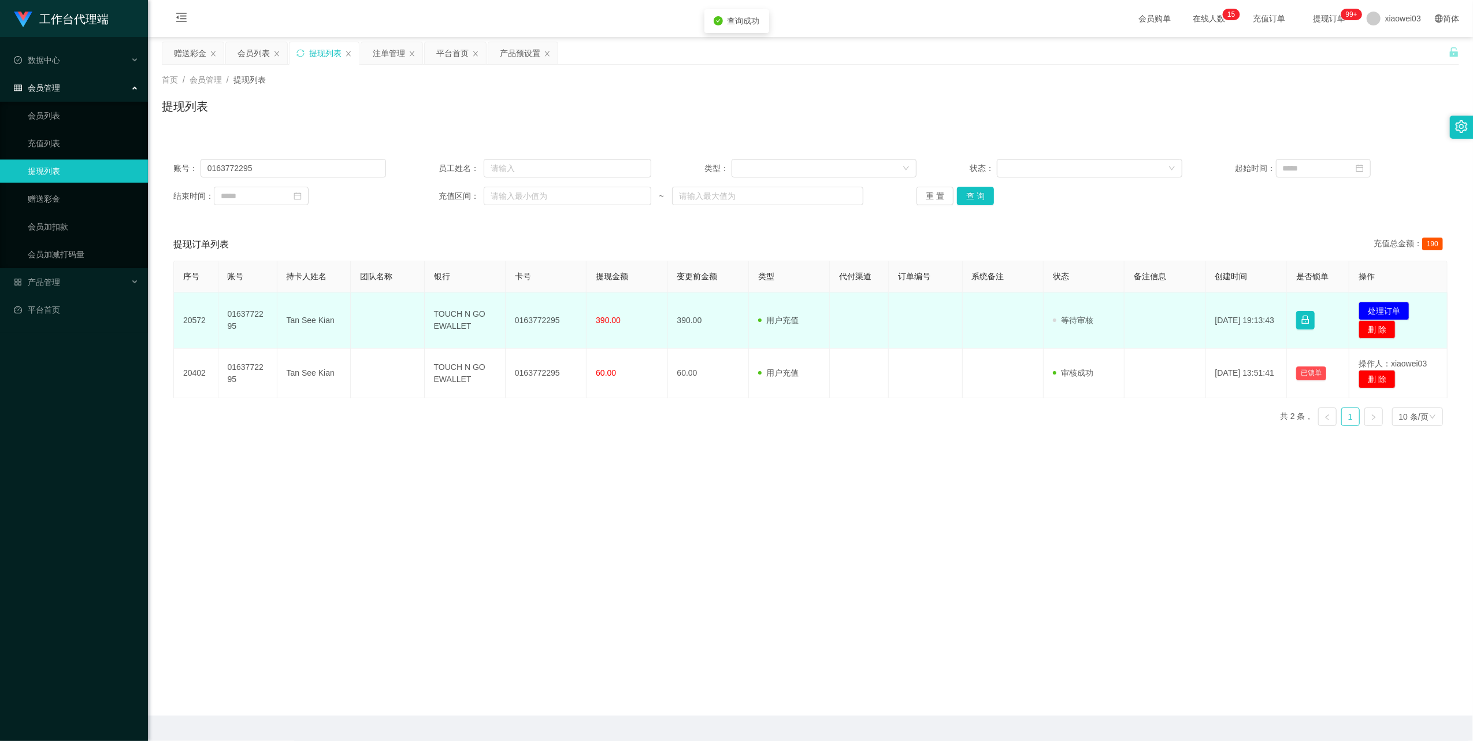
click at [539, 316] on td "0163772295" at bounding box center [546, 320] width 81 height 56
click at [448, 317] on td "TOUCH N GO EWALLET" at bounding box center [465, 320] width 81 height 56
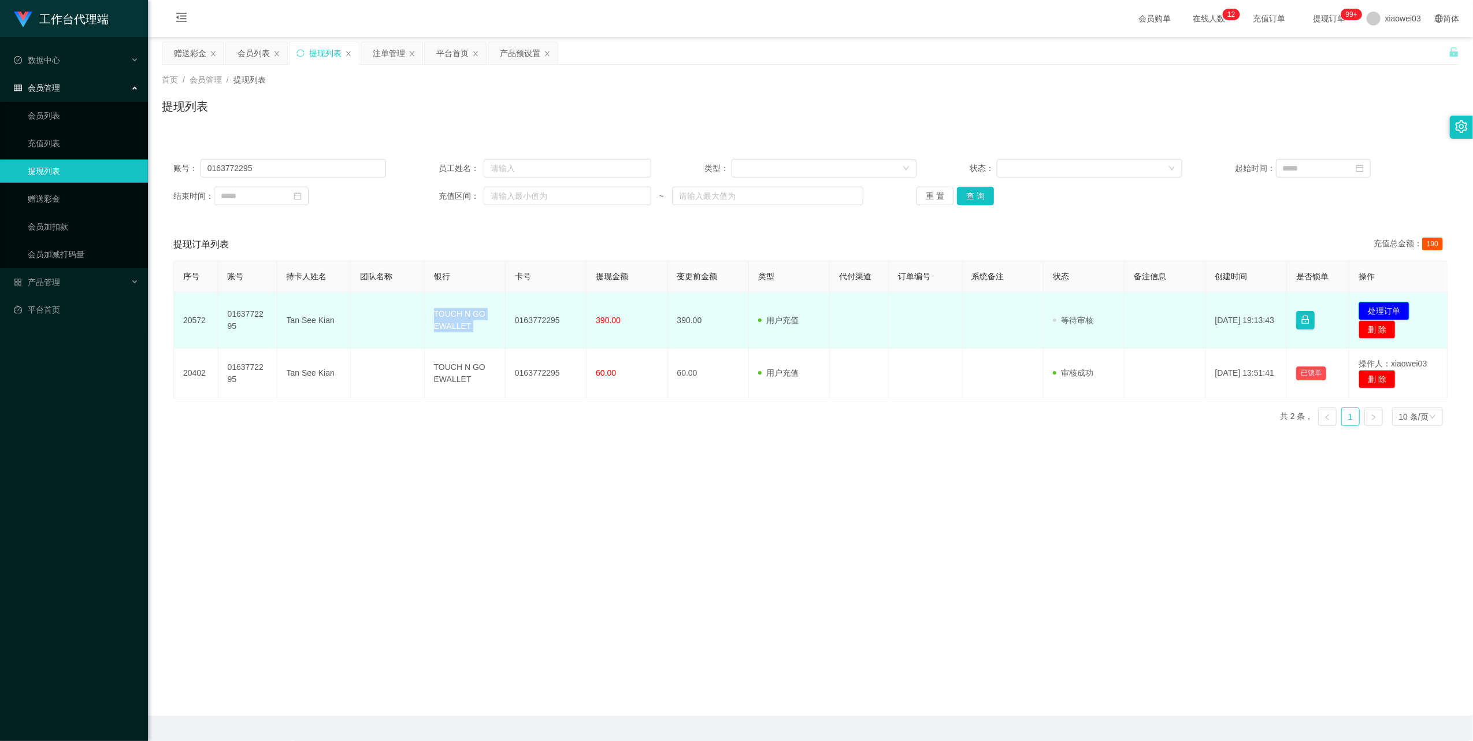
click at [1367, 306] on button "处理订单" at bounding box center [1384, 311] width 51 height 18
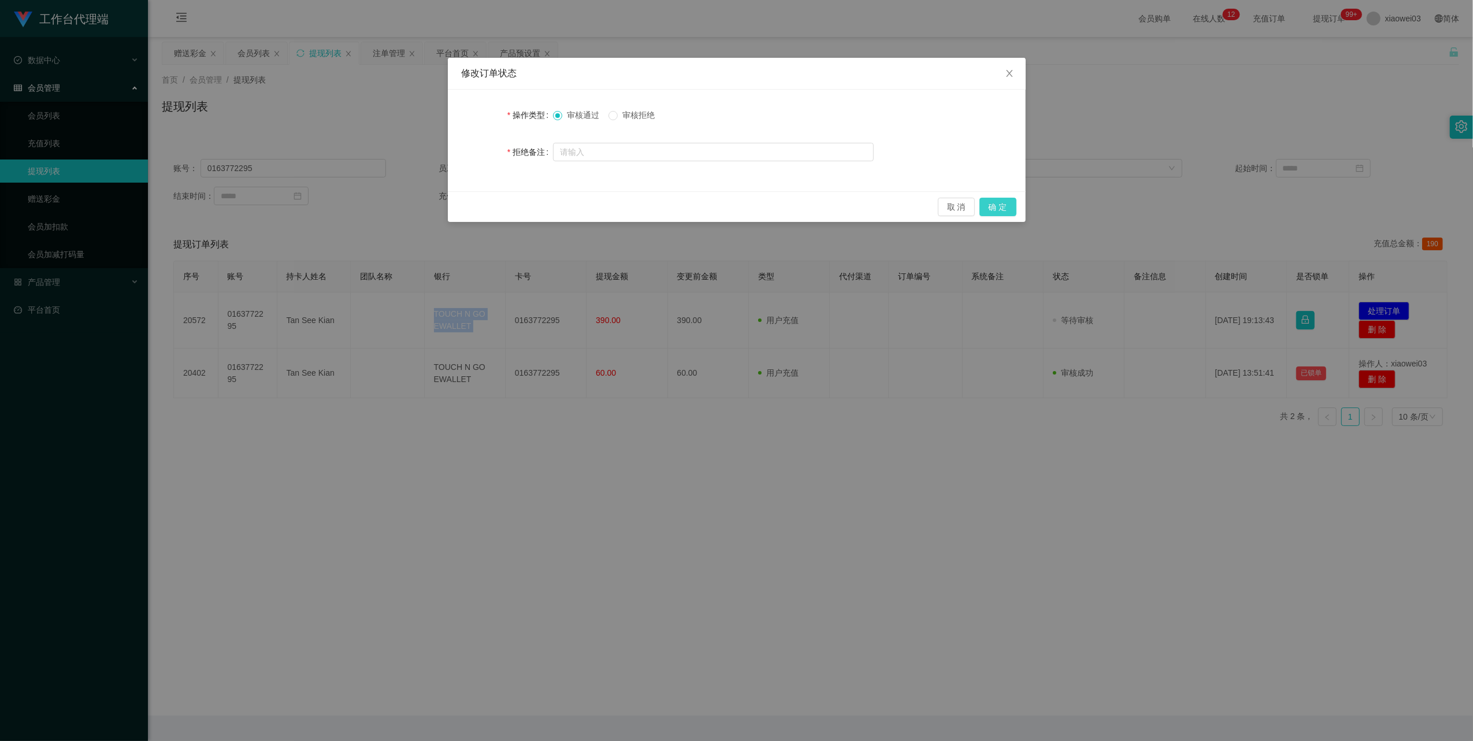
click at [996, 204] on button "确 定" at bounding box center [998, 207] width 37 height 18
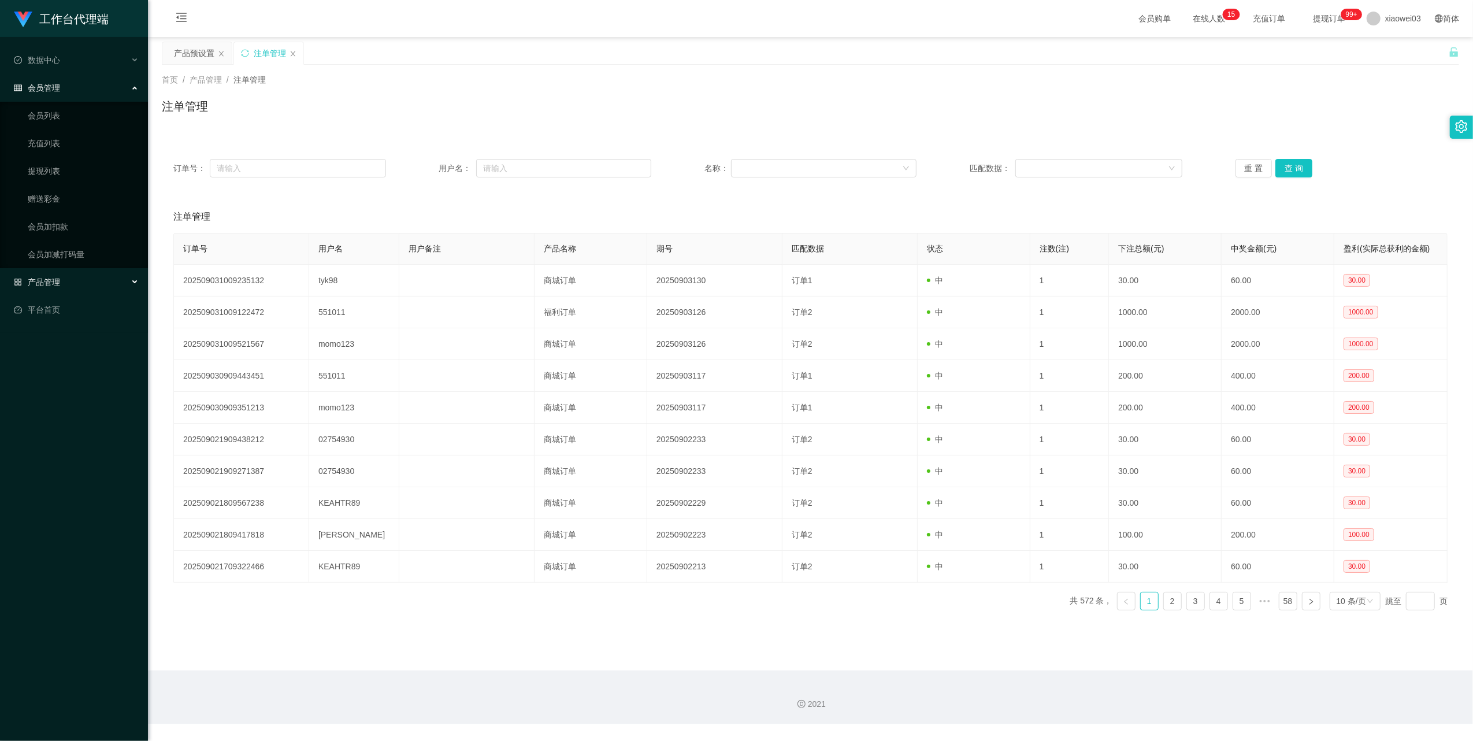
click at [114, 273] on div "产品管理" at bounding box center [74, 281] width 148 height 23
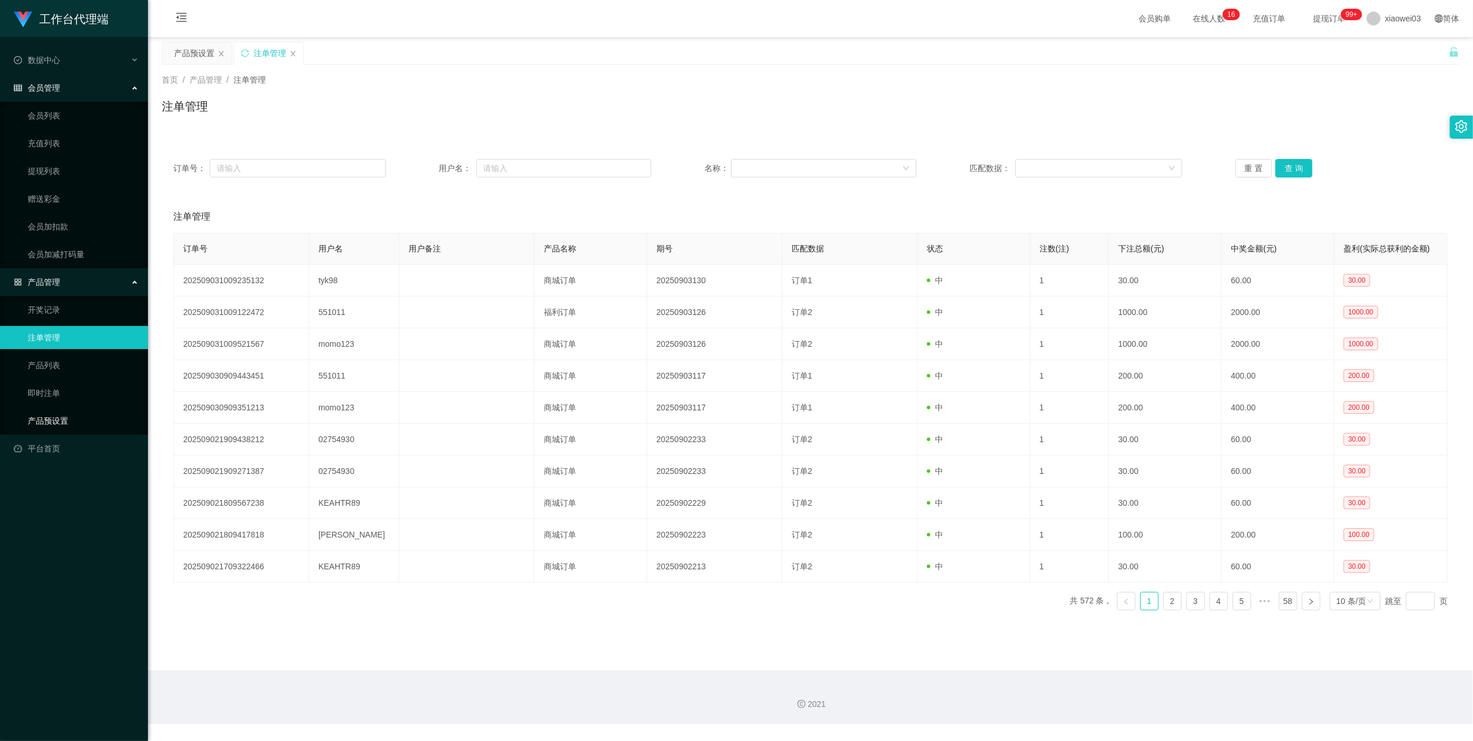
click at [55, 414] on link "产品预设置" at bounding box center [83, 420] width 111 height 23
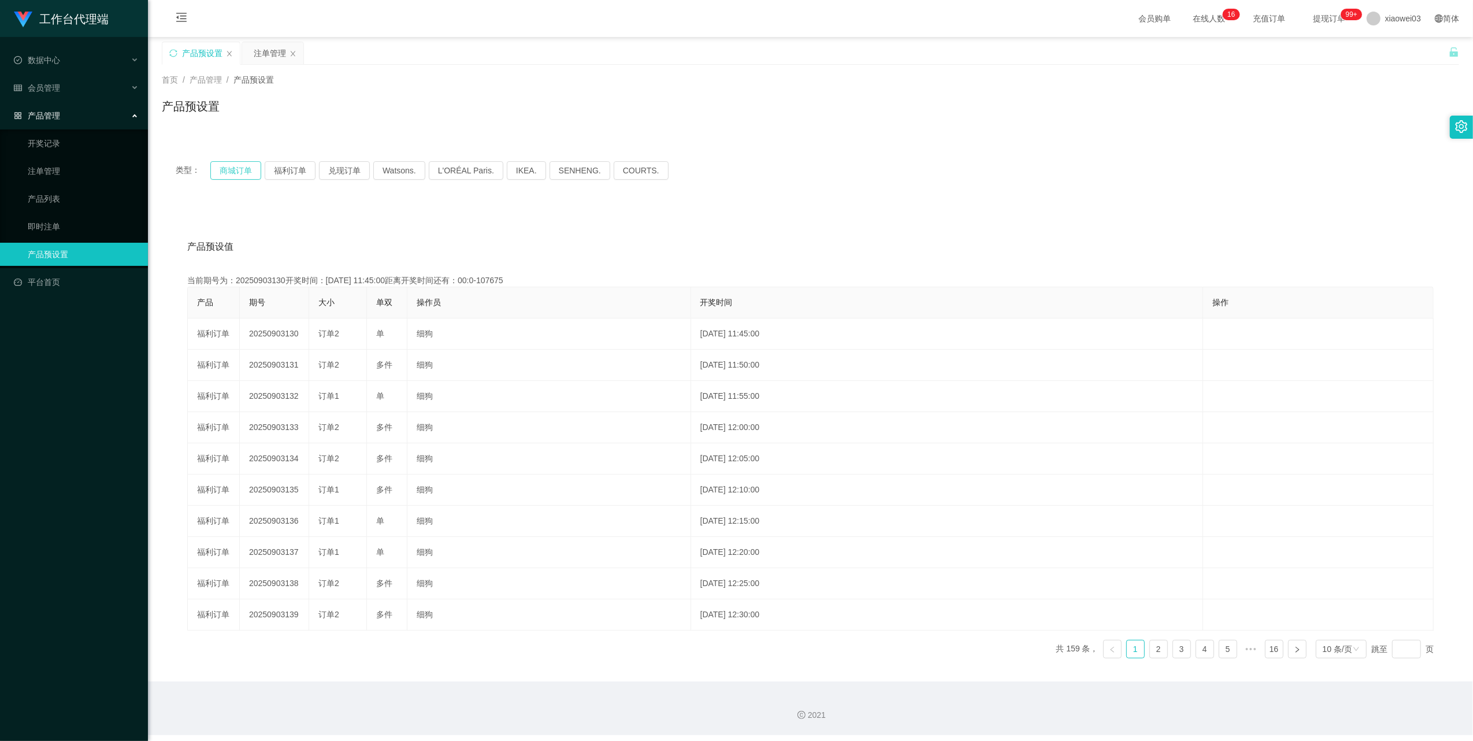
click at [237, 160] on div "类型： 商城订单 福利订单 兑现订单 Watsons. L'ORÉAL Paris. IKEA. SENHENG. COURTS." at bounding box center [810, 170] width 1297 height 46
click at [237, 169] on button "商城订单" at bounding box center [235, 170] width 51 height 18
click at [223, 175] on button "商城订单" at bounding box center [235, 170] width 51 height 18
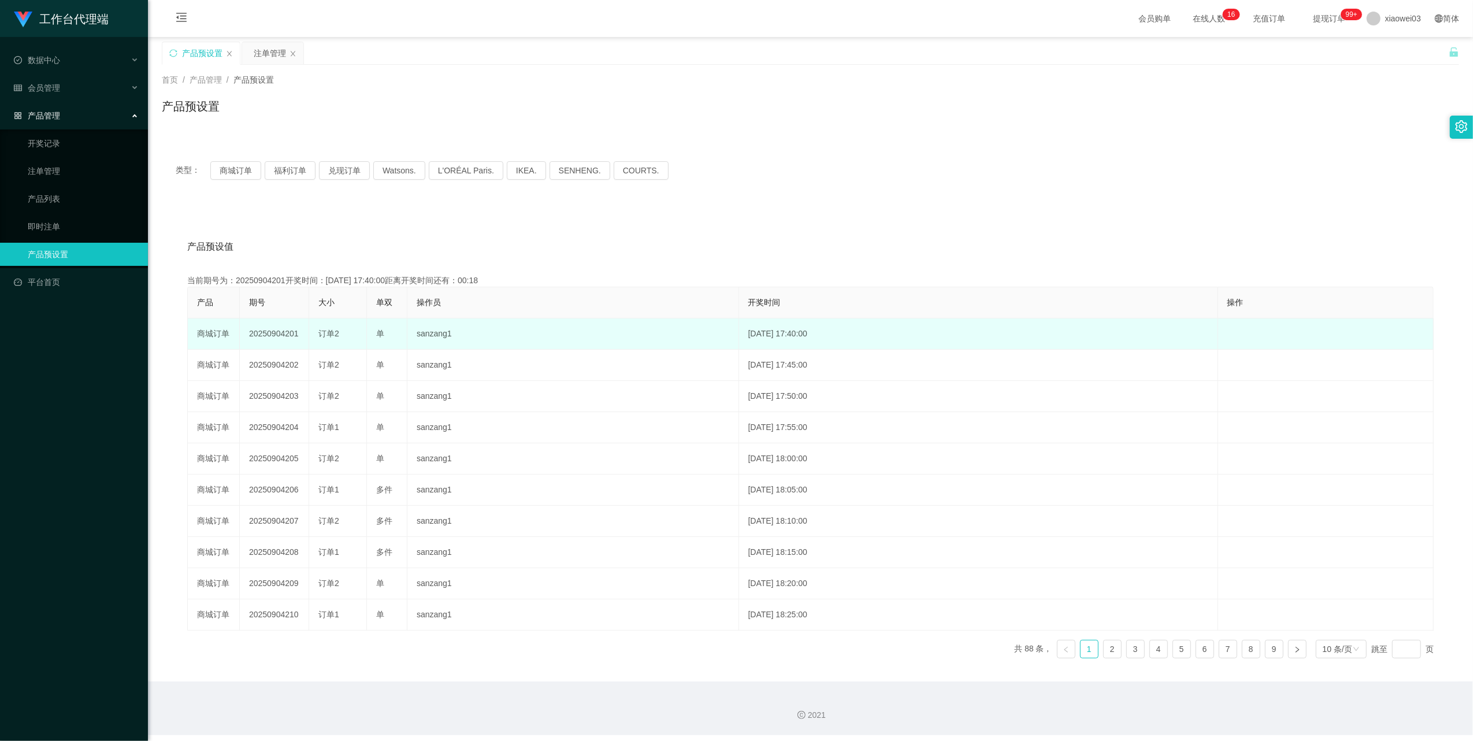
click at [297, 333] on td "20250904201" at bounding box center [274, 333] width 69 height 31
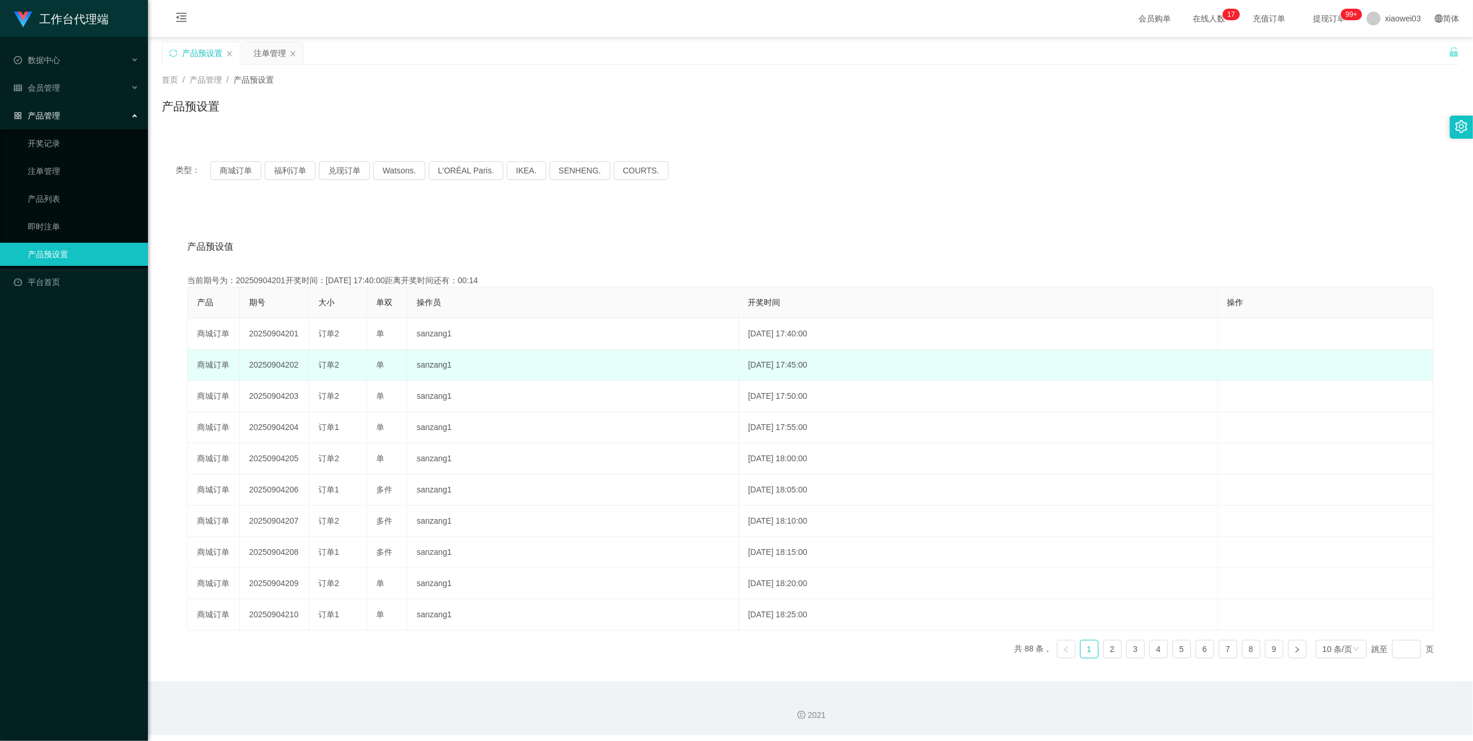
drag, startPoint x: 298, startPoint y: 366, endPoint x: 250, endPoint y: 368, distance: 48.0
click at [250, 368] on td "20250904202" at bounding box center [274, 365] width 69 height 31
copy td "20250904202"
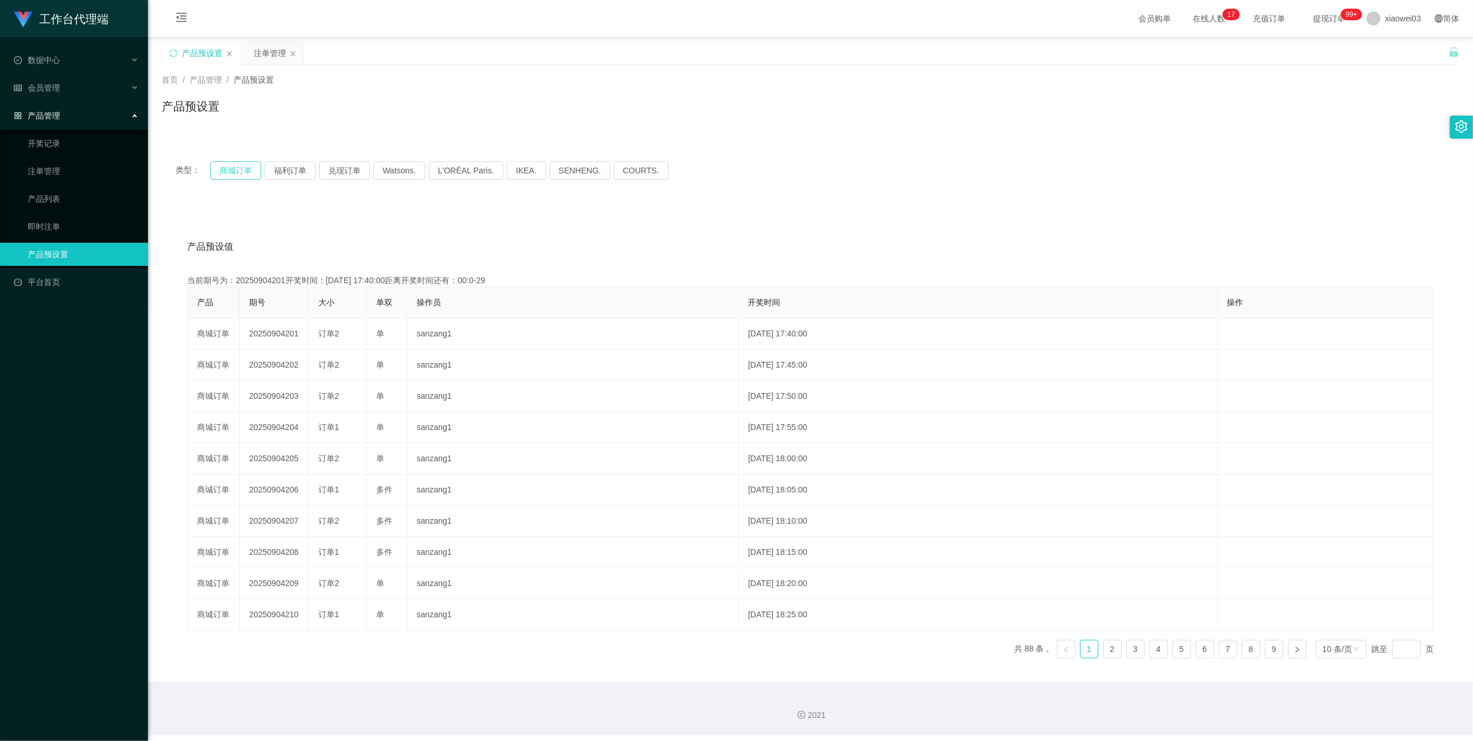
click at [237, 175] on button "商城订单" at bounding box center [235, 170] width 51 height 18
click at [254, 60] on div "注单管理" at bounding box center [270, 53] width 32 height 22
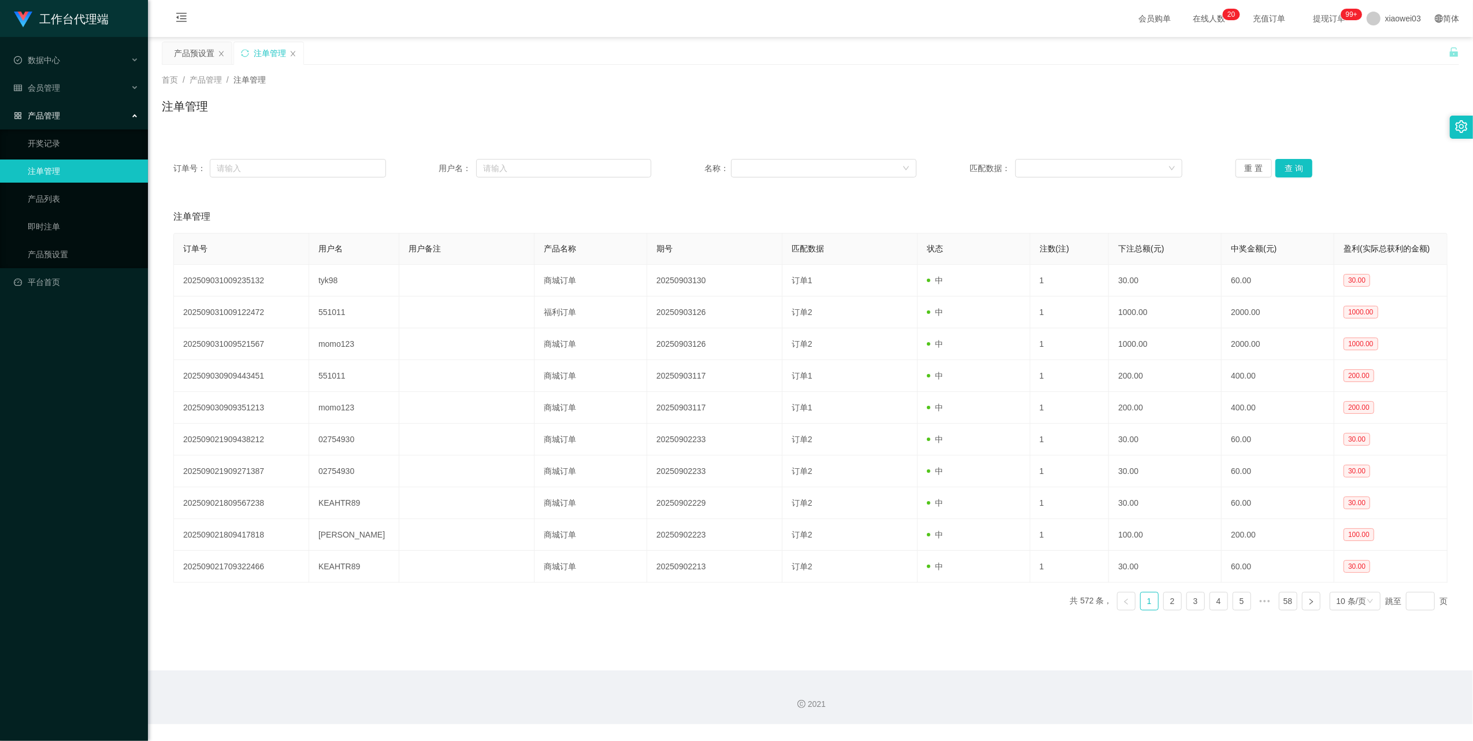
click at [259, 54] on div "注单管理" at bounding box center [270, 53] width 32 height 22
drag, startPoint x: 259, startPoint y: 54, endPoint x: 611, endPoint y: 119, distance: 358.5
click at [262, 57] on div "注单管理" at bounding box center [270, 53] width 32 height 22
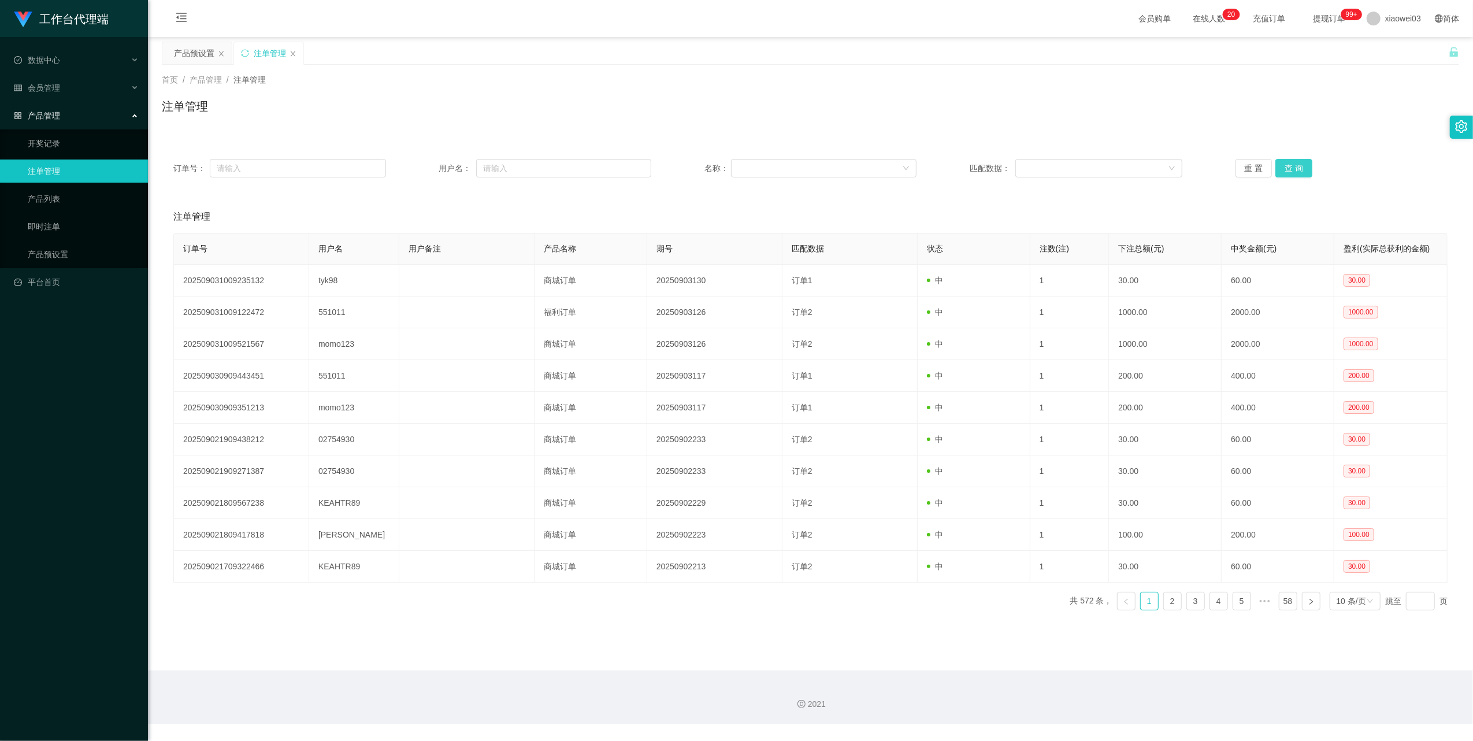
drag, startPoint x: 1275, startPoint y: 173, endPoint x: 1281, endPoint y: 172, distance: 6.0
click at [1276, 173] on button "查 询" at bounding box center [1294, 168] width 37 height 18
click at [1284, 171] on button "查 询" at bounding box center [1301, 168] width 50 height 18
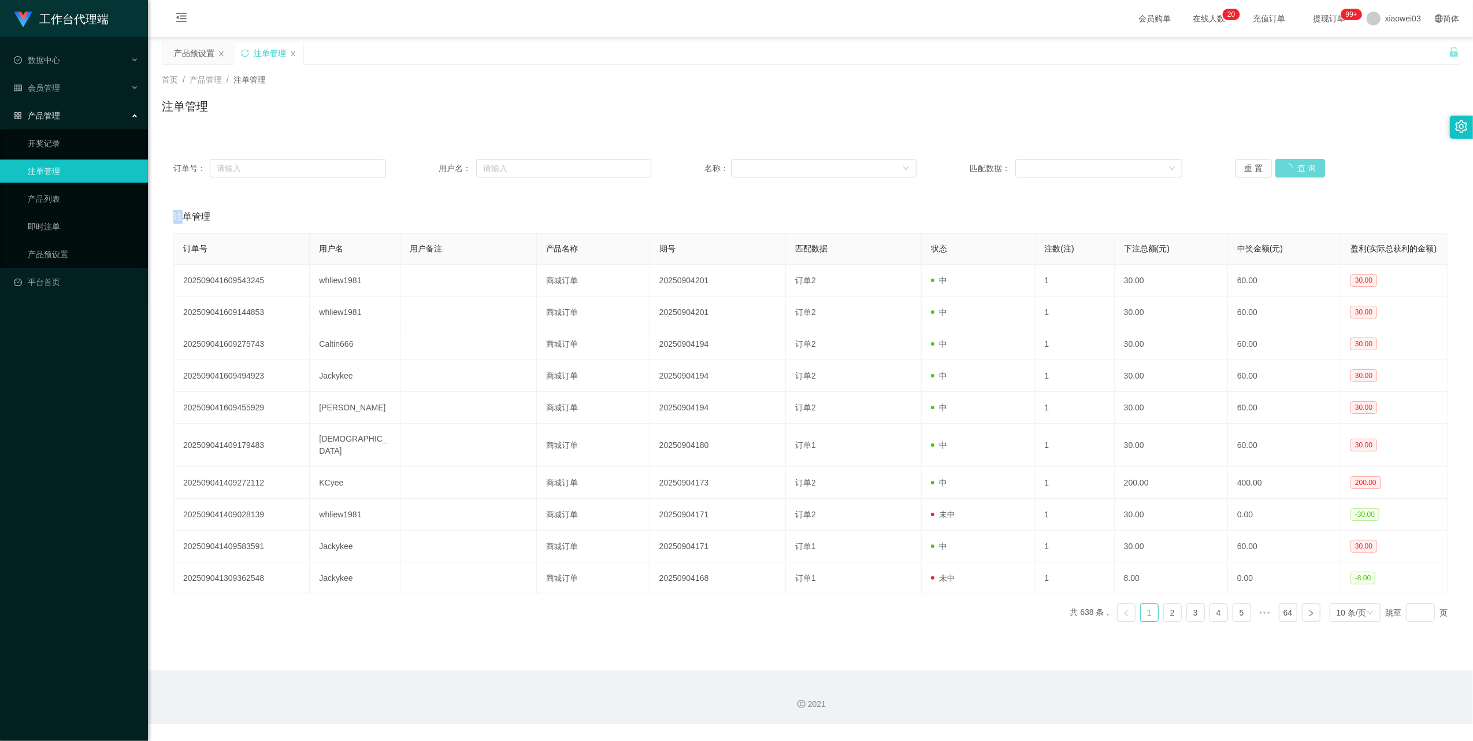
click at [1284, 171] on div "重 置 查 询" at bounding box center [1342, 168] width 213 height 18
click at [1284, 171] on button "查 询" at bounding box center [1294, 168] width 37 height 18
click at [1284, 171] on div "重 置 查 询" at bounding box center [1342, 168] width 213 height 18
drag, startPoint x: 1284, startPoint y: 171, endPoint x: 1207, endPoint y: 192, distance: 79.8
click at [1207, 192] on div "订单号： 用户名： 名称： 匹配数据： 重 置 查 询 注单管理 订单号 用户名 用户备注 产品名称 期号 匹配数据 状态 注数(注) 下注总额(元) 中奖金…" at bounding box center [810, 389] width 1297 height 484
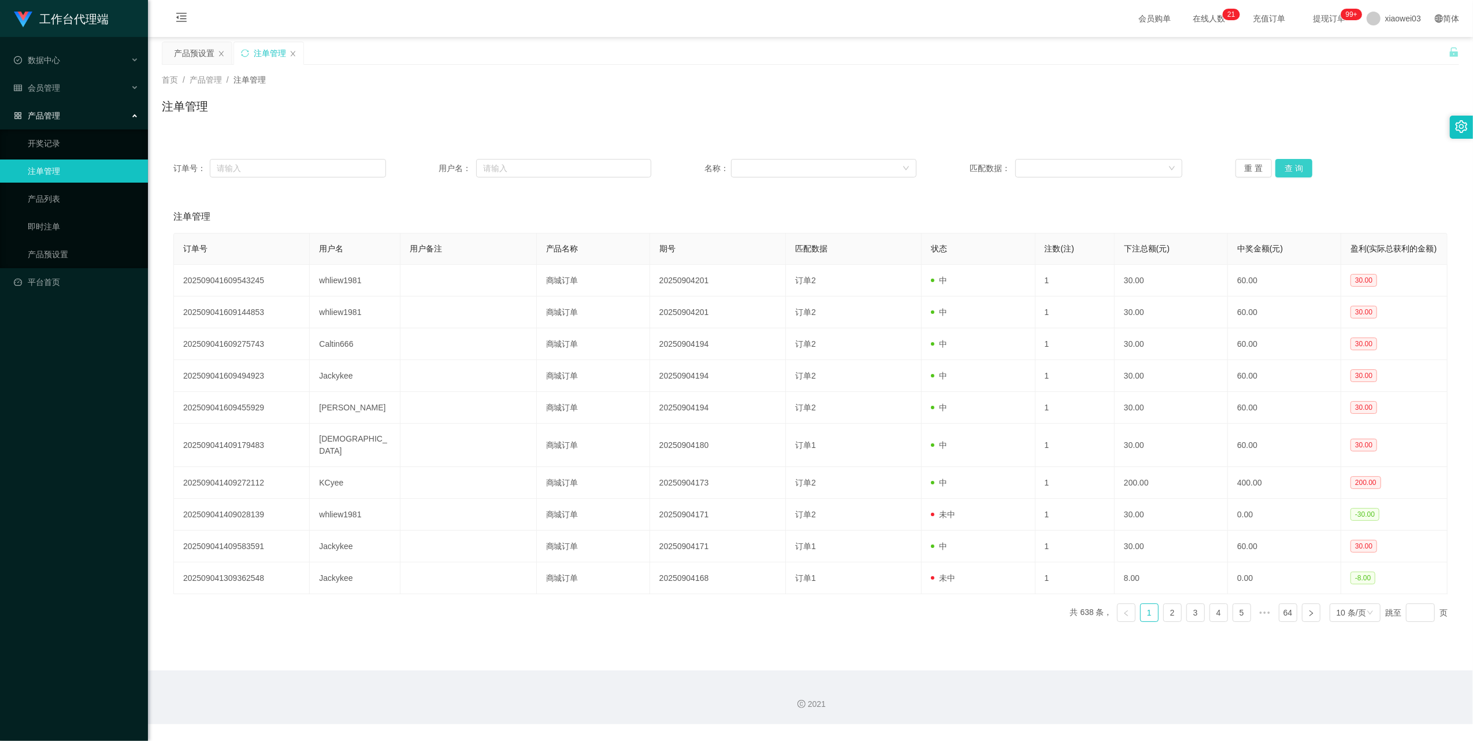
click at [1291, 176] on button "查 询" at bounding box center [1294, 168] width 37 height 18
click at [1293, 169] on button "查 询" at bounding box center [1294, 168] width 37 height 18
click at [1297, 165] on button "查 询" at bounding box center [1294, 168] width 37 height 18
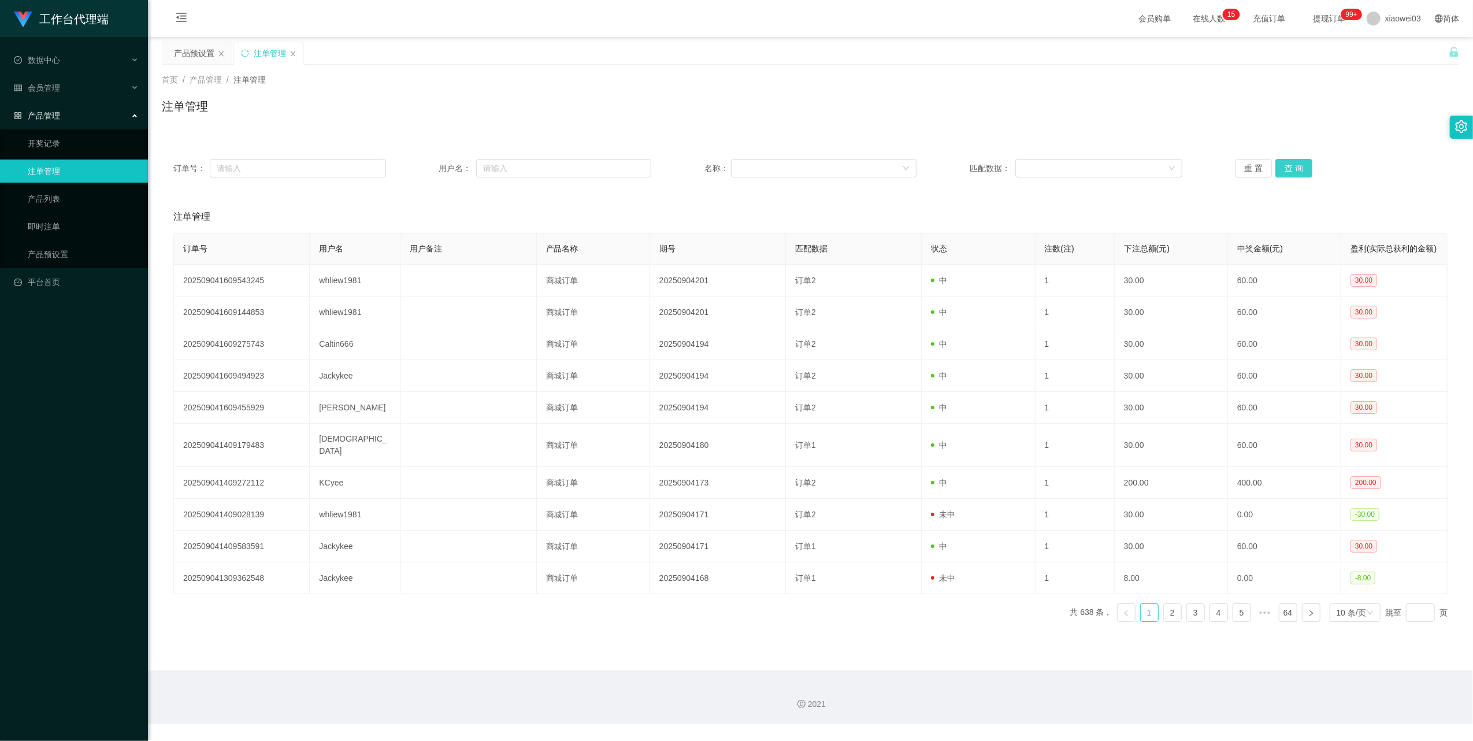
click at [1288, 165] on button "查 询" at bounding box center [1294, 168] width 37 height 18
click at [1288, 165] on div "重 置 查 询" at bounding box center [1342, 168] width 213 height 18
click at [1288, 165] on button "查 询" at bounding box center [1294, 168] width 37 height 18
click at [1288, 165] on div "重 置 查 询" at bounding box center [1342, 168] width 213 height 18
click at [1288, 165] on button "查 询" at bounding box center [1294, 168] width 37 height 18
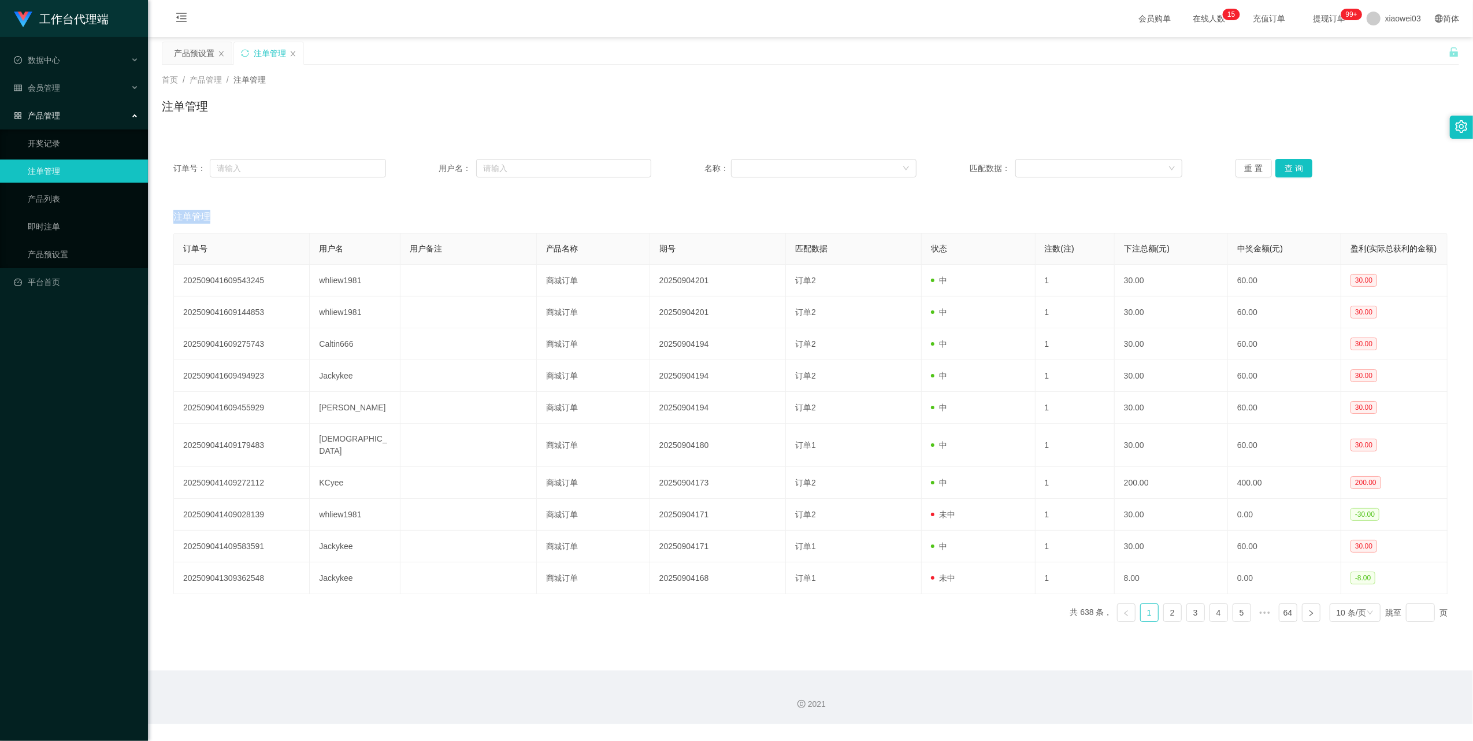
click at [1288, 165] on div "重 置 查 询" at bounding box center [1342, 168] width 213 height 18
click at [1288, 165] on button "查 询" at bounding box center [1294, 168] width 37 height 18
click at [1288, 165] on div "重 置 查 询" at bounding box center [1342, 168] width 213 height 18
click at [1288, 165] on button "查 询" at bounding box center [1294, 168] width 37 height 18
click at [1288, 165] on div "重 置 查 询" at bounding box center [1342, 168] width 213 height 18
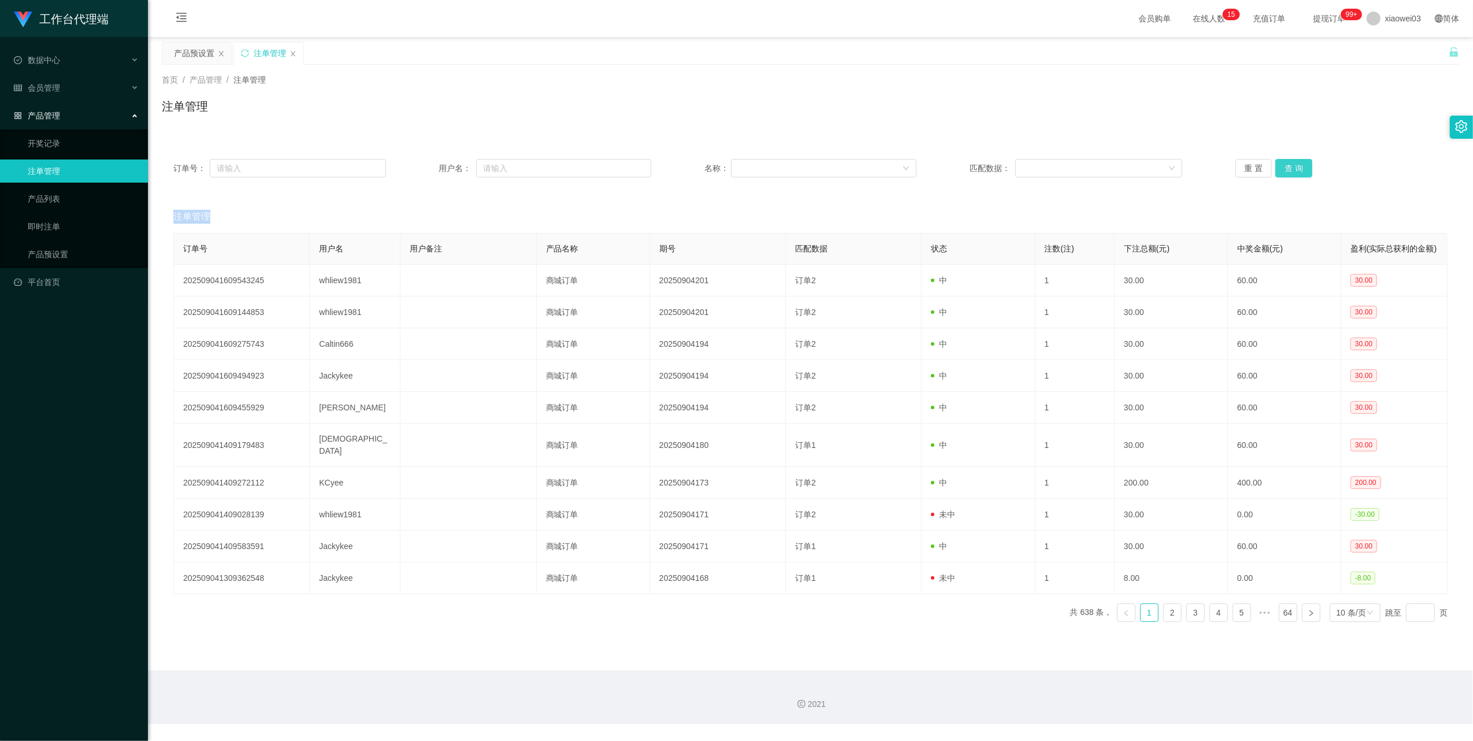
click at [1288, 165] on button "查 询" at bounding box center [1294, 168] width 37 height 18
click at [1288, 165] on div "重 置 查 询" at bounding box center [1342, 168] width 213 height 18
click at [1288, 165] on button "查 询" at bounding box center [1294, 168] width 37 height 18
click at [1288, 165] on div "重 置 查 询" at bounding box center [1342, 168] width 213 height 18
click at [1288, 165] on button "查 询" at bounding box center [1301, 168] width 50 height 18
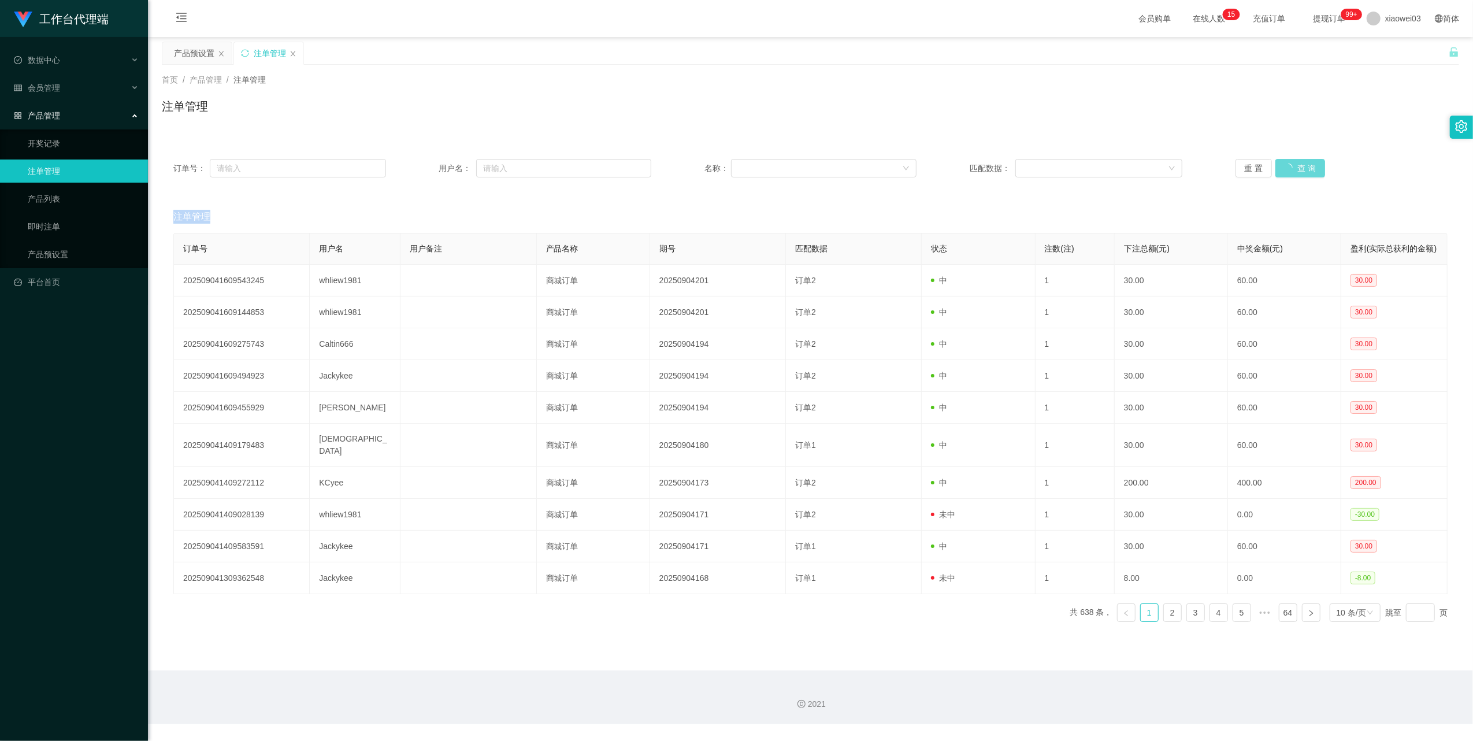
click at [1288, 165] on div "重 置 查 询" at bounding box center [1342, 168] width 213 height 18
click at [1288, 165] on button "查 询" at bounding box center [1294, 168] width 37 height 18
click at [1288, 165] on div "重 置 查 询" at bounding box center [1342, 168] width 213 height 18
click at [1288, 165] on button "查 询" at bounding box center [1294, 168] width 37 height 18
click at [1288, 165] on div "重 置 查 询" at bounding box center [1342, 168] width 213 height 18
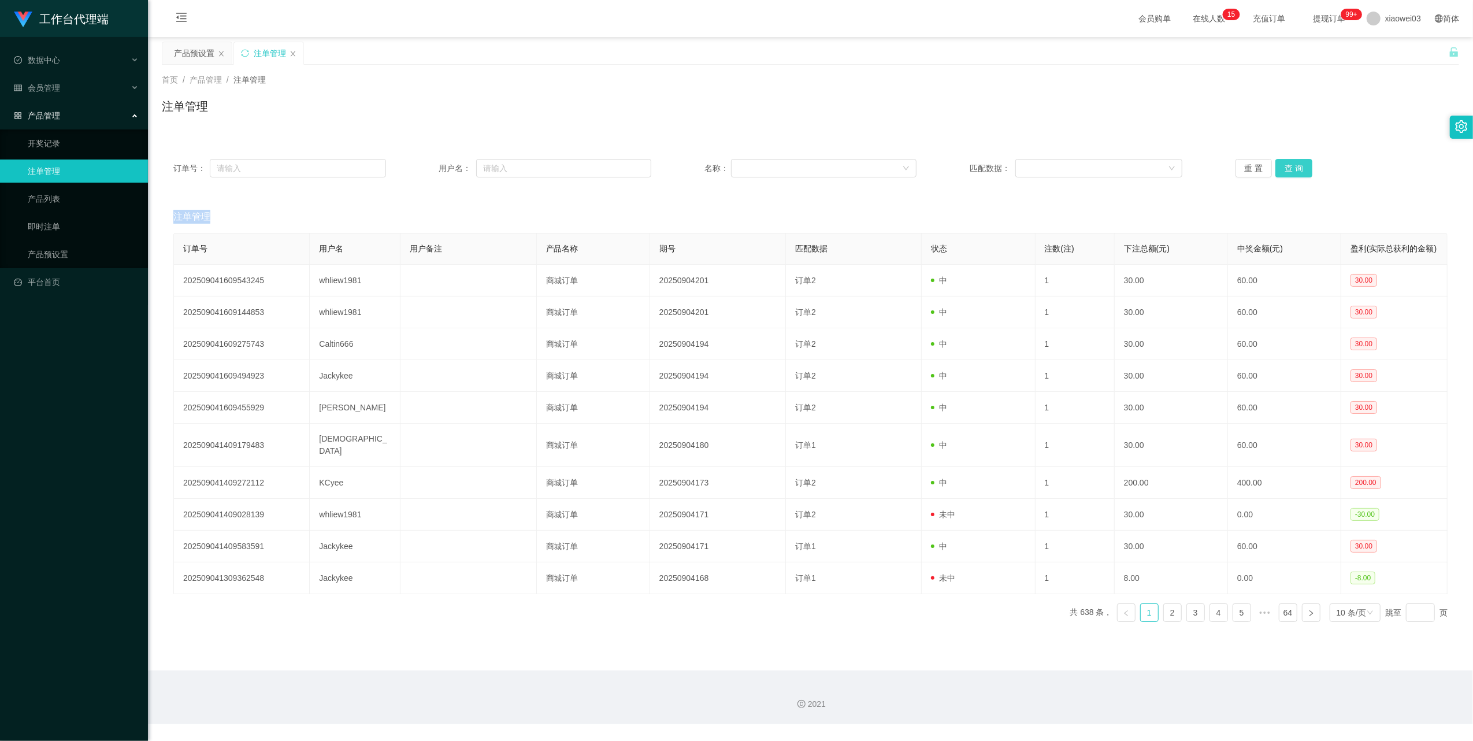
click at [1288, 165] on button "查 询" at bounding box center [1294, 168] width 37 height 18
click at [194, 55] on div "产品预设置" at bounding box center [194, 53] width 40 height 22
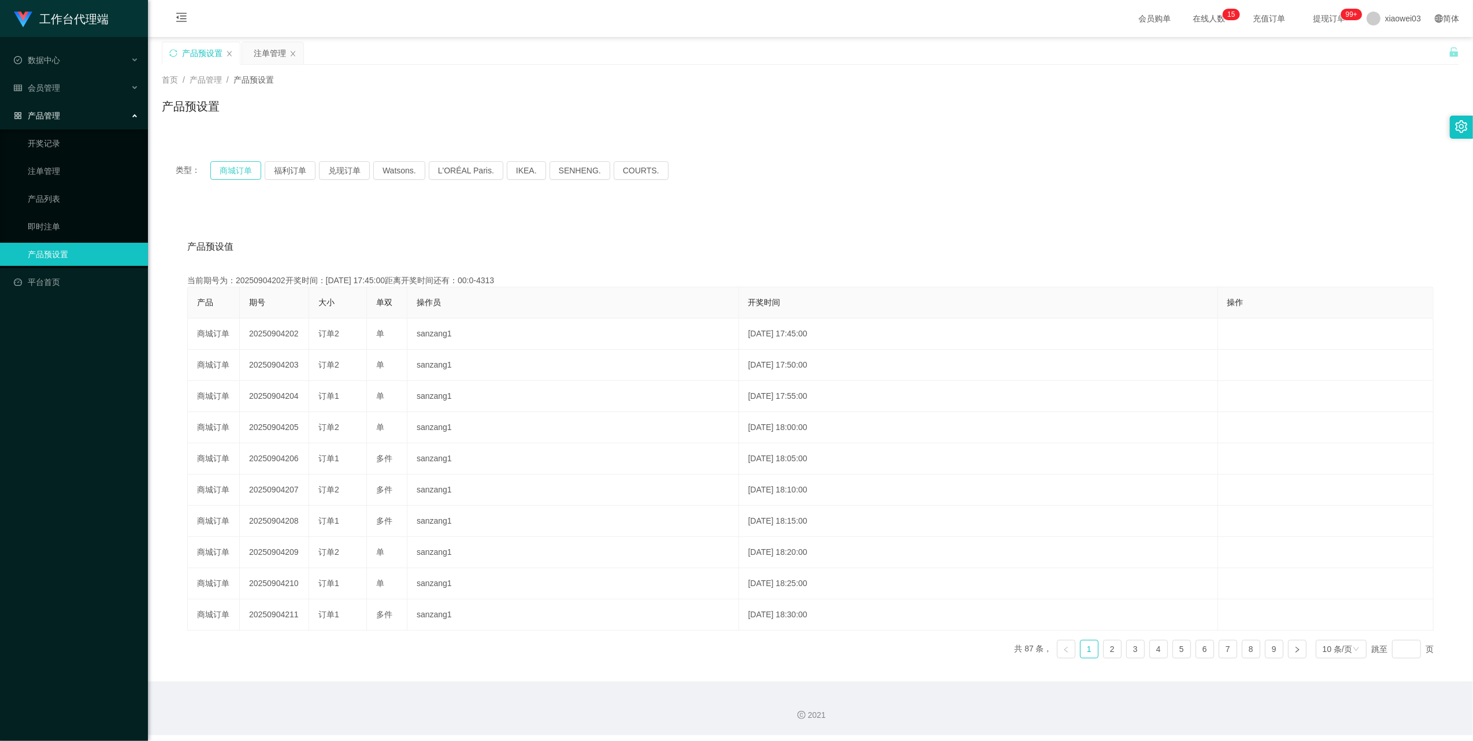
click at [222, 171] on button "商城订单" at bounding box center [235, 170] width 51 height 18
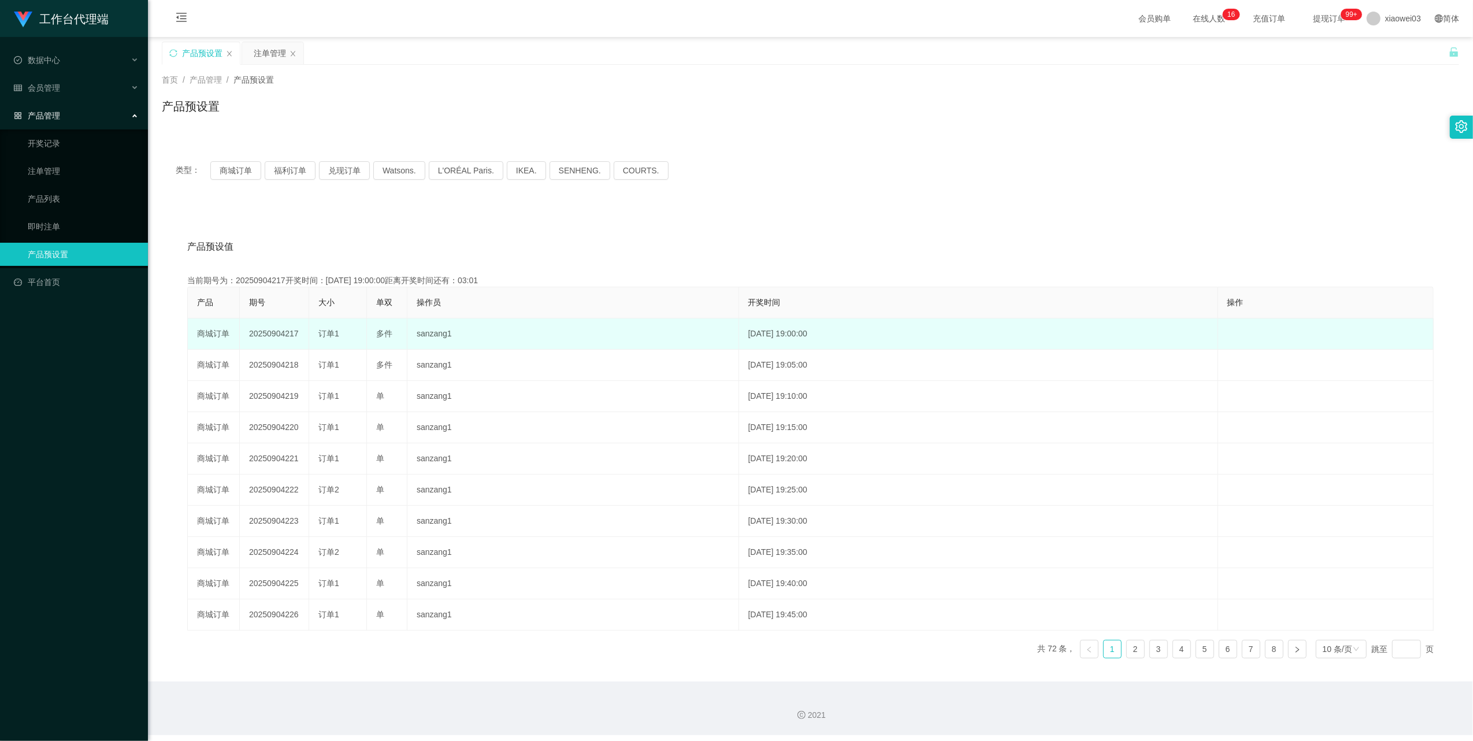
drag, startPoint x: 296, startPoint y: 333, endPoint x: 248, endPoint y: 334, distance: 48.6
click at [248, 334] on td "20250904217" at bounding box center [274, 333] width 69 height 31
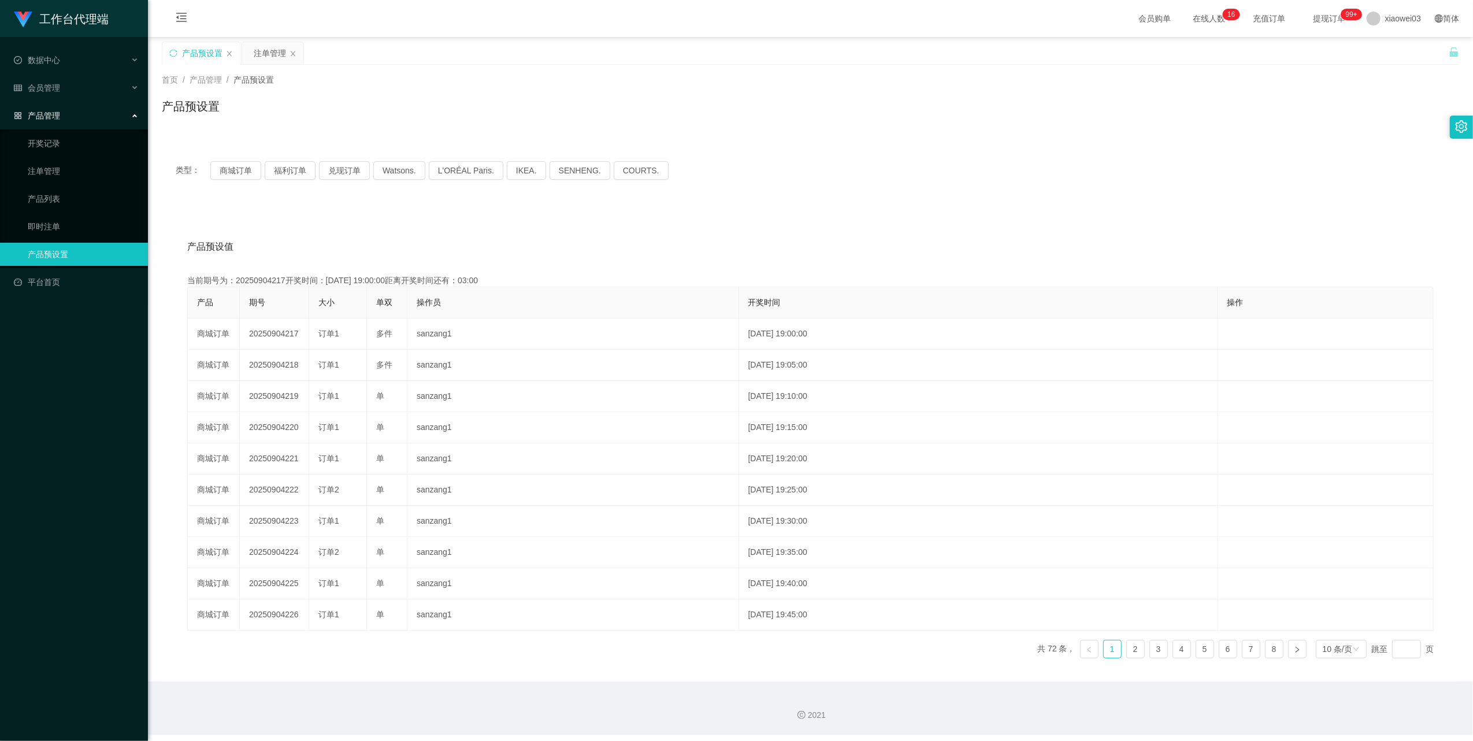
copy td "20250904217"
click at [239, 169] on button "商城订单" at bounding box center [235, 170] width 51 height 18
click at [227, 174] on button "商城订单" at bounding box center [235, 170] width 51 height 18
drag, startPoint x: 273, startPoint y: 56, endPoint x: 368, endPoint y: 166, distance: 145.5
click at [273, 56] on div "注单管理" at bounding box center [270, 53] width 32 height 22
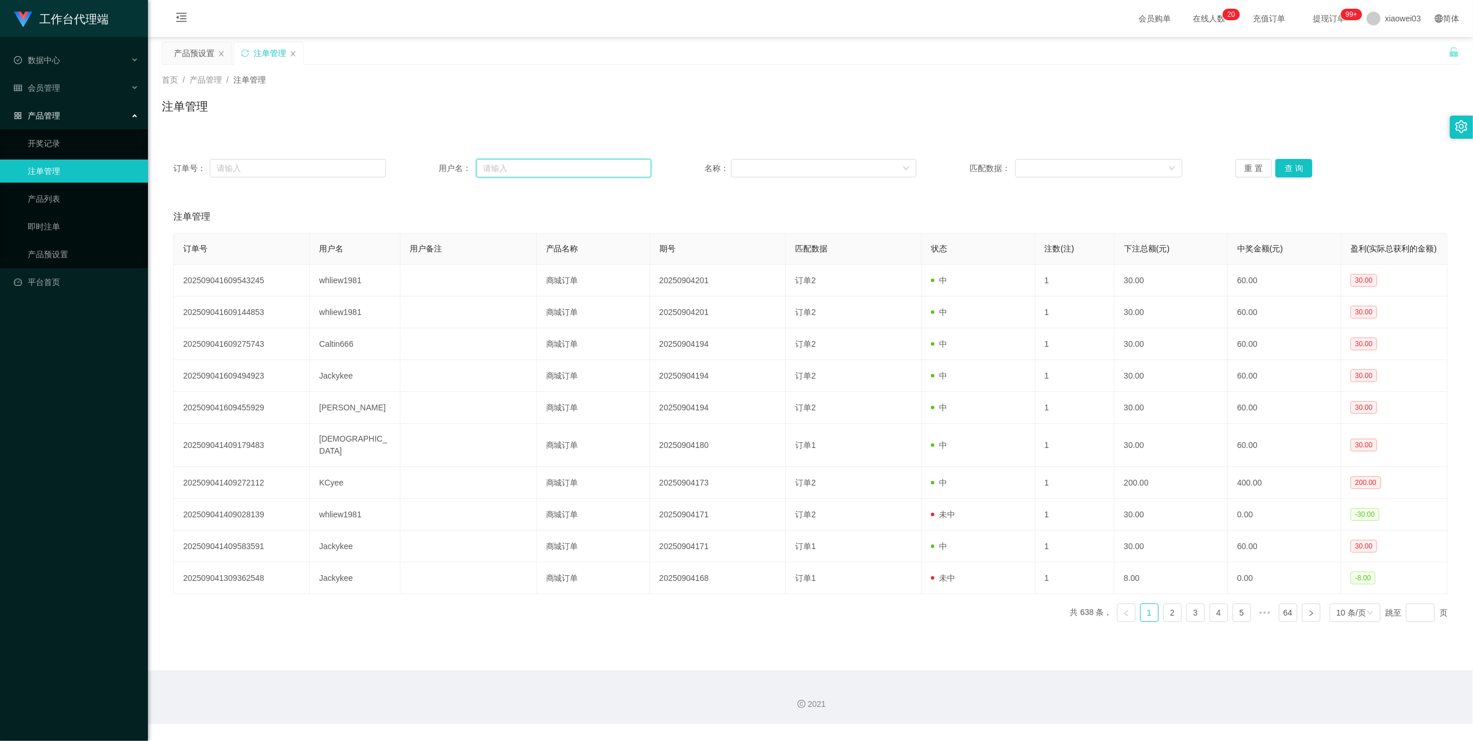
click at [532, 168] on input "text" at bounding box center [563, 168] width 175 height 18
paste input "0163772295"
type input "0163772295"
click at [1300, 172] on button "查 询" at bounding box center [1294, 168] width 37 height 18
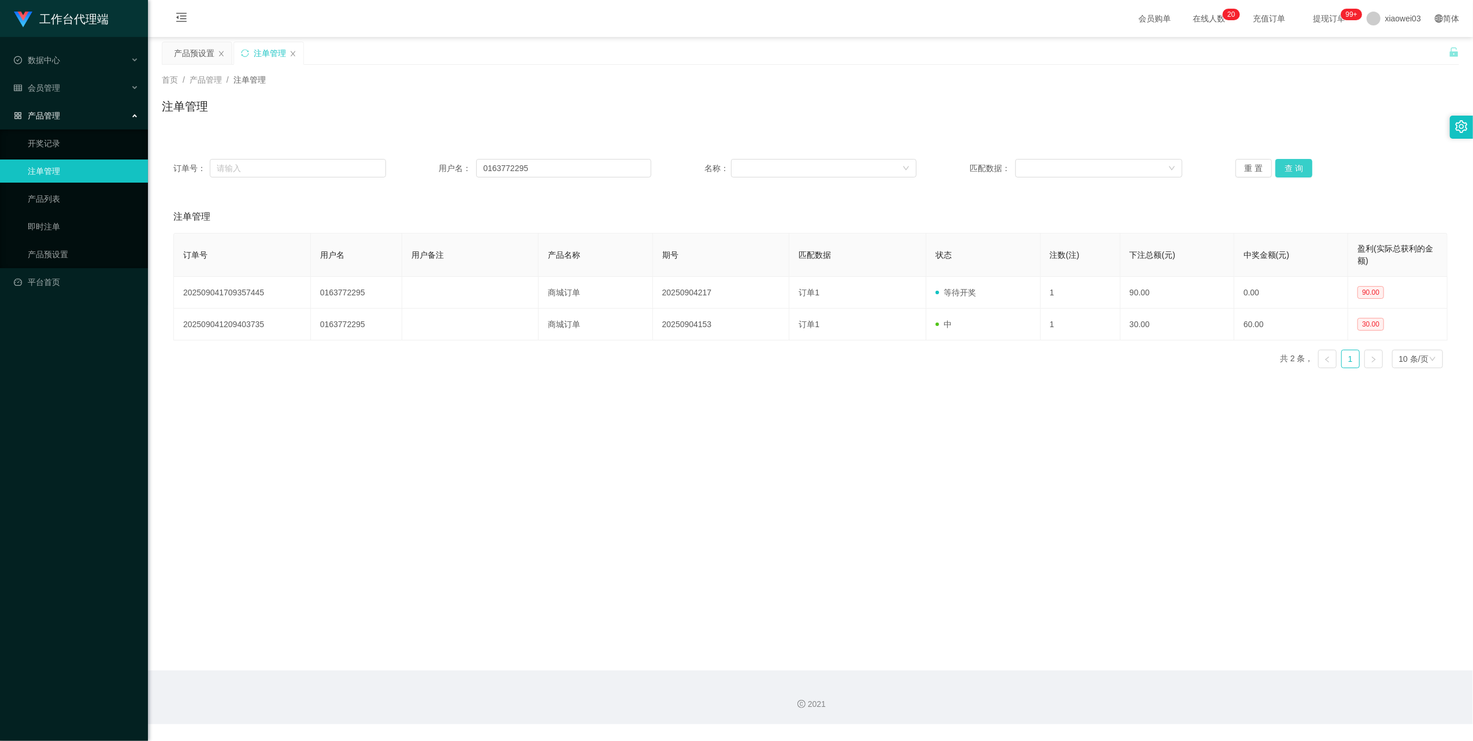
click at [1300, 172] on button "查 询" at bounding box center [1294, 168] width 37 height 18
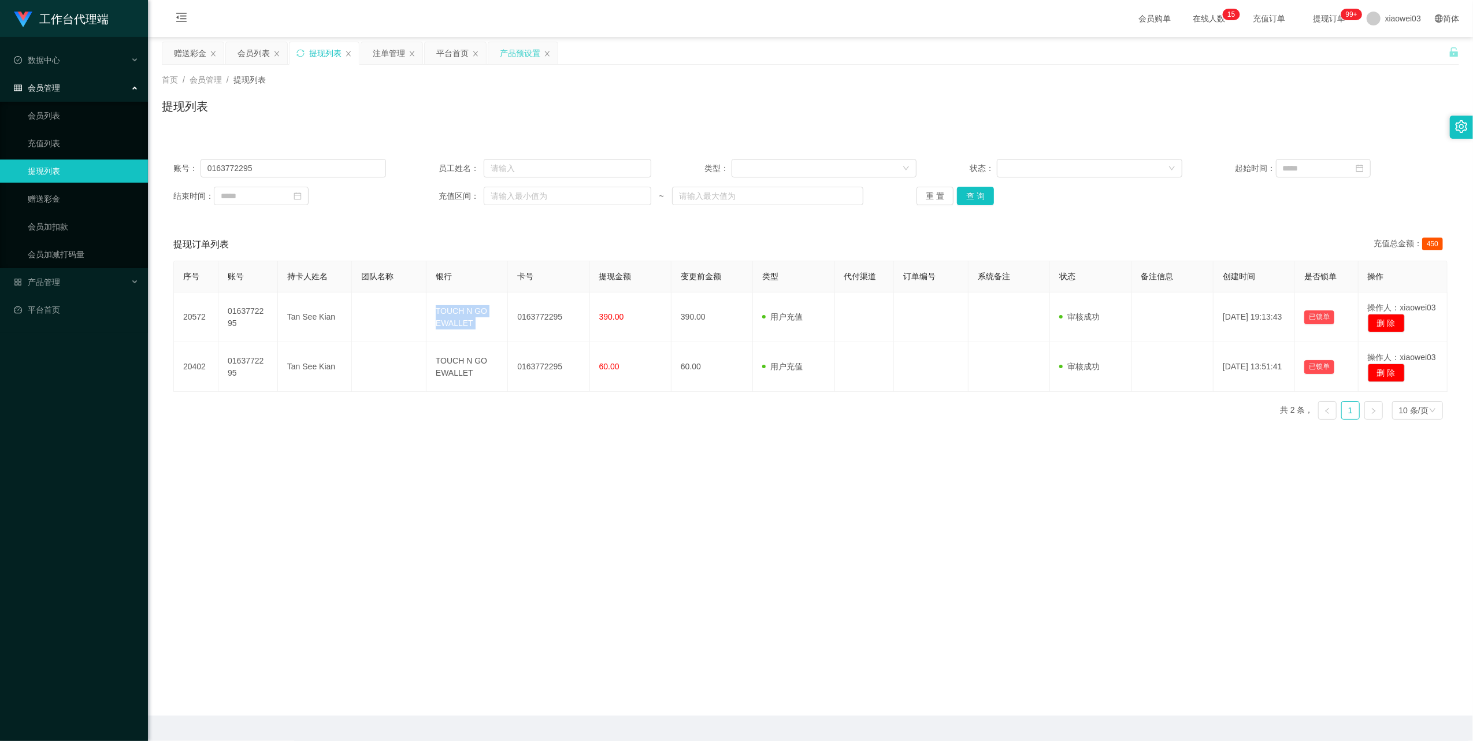
click at [517, 51] on div "产品预设置" at bounding box center [520, 53] width 40 height 22
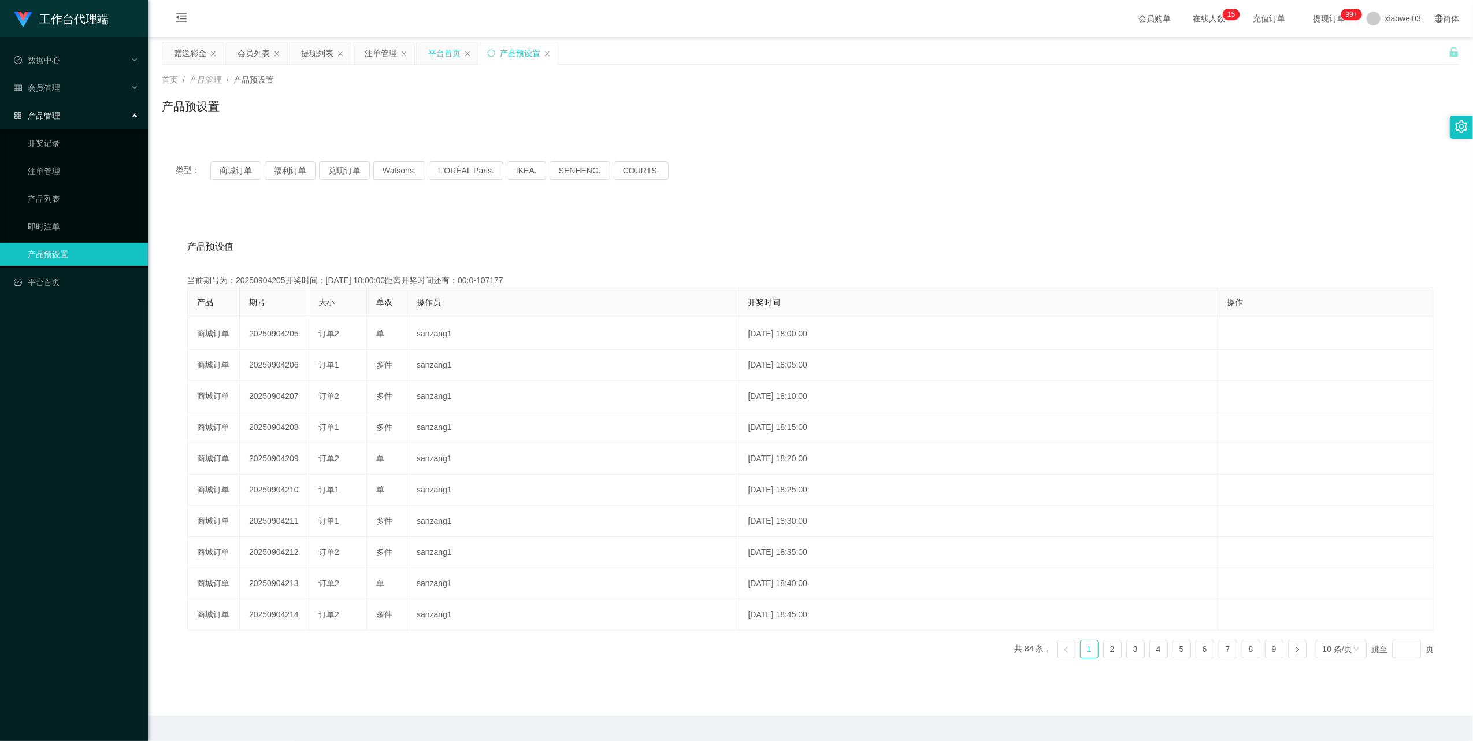
click at [452, 52] on div "平台首页" at bounding box center [444, 53] width 32 height 22
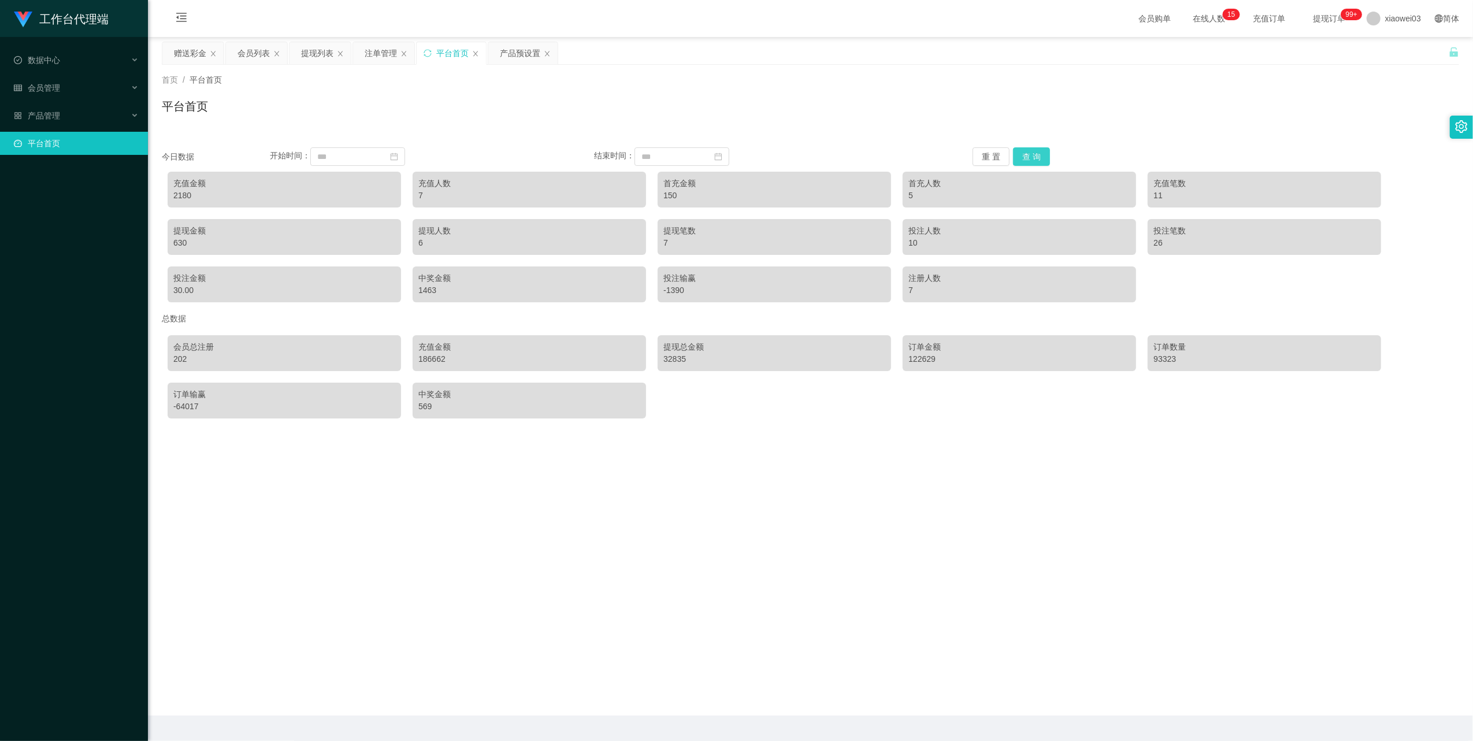
click at [1025, 155] on button "查 询" at bounding box center [1031, 156] width 37 height 18
